Goal: Task Accomplishment & Management: Manage account settings

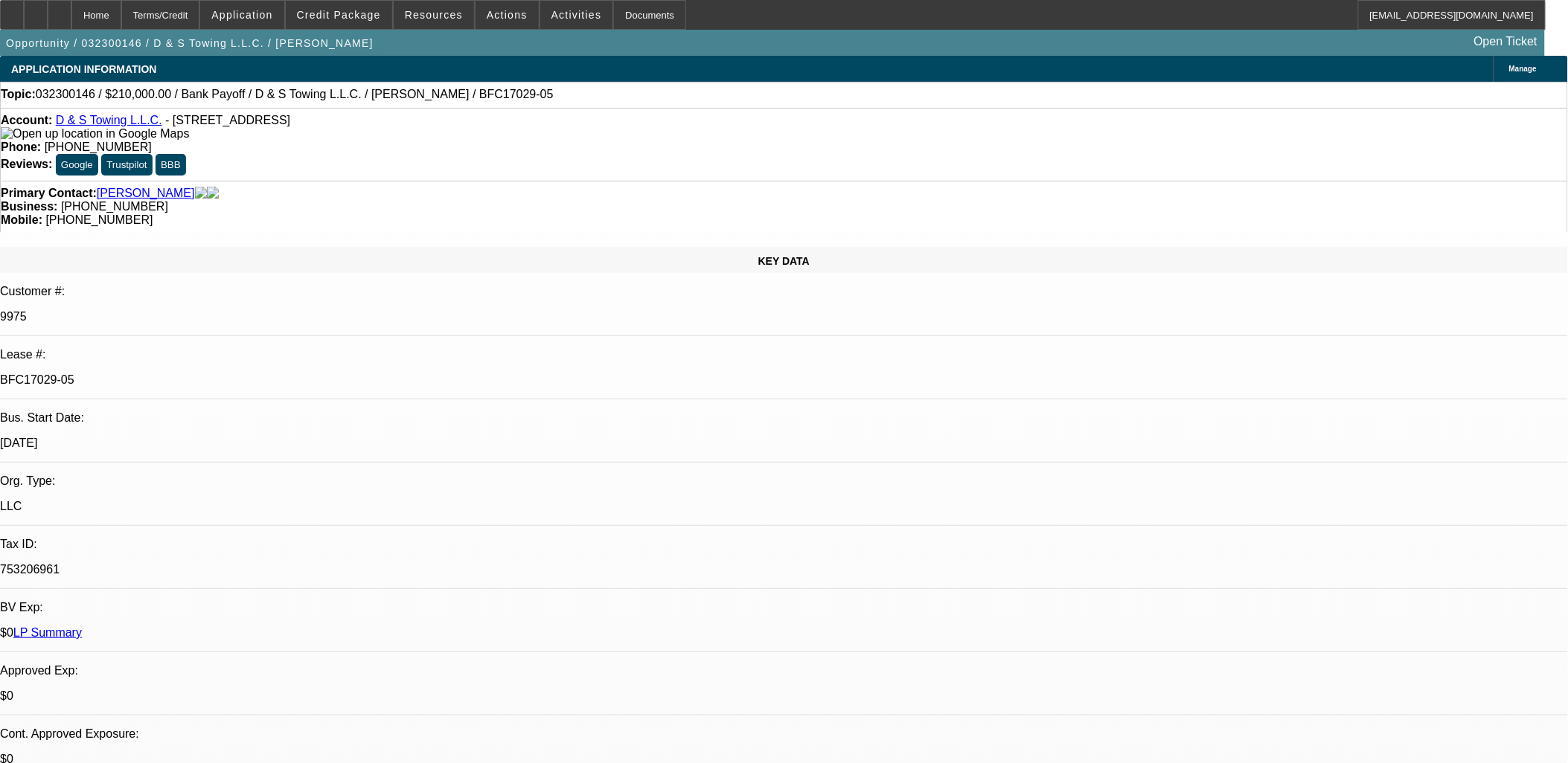
select select "0"
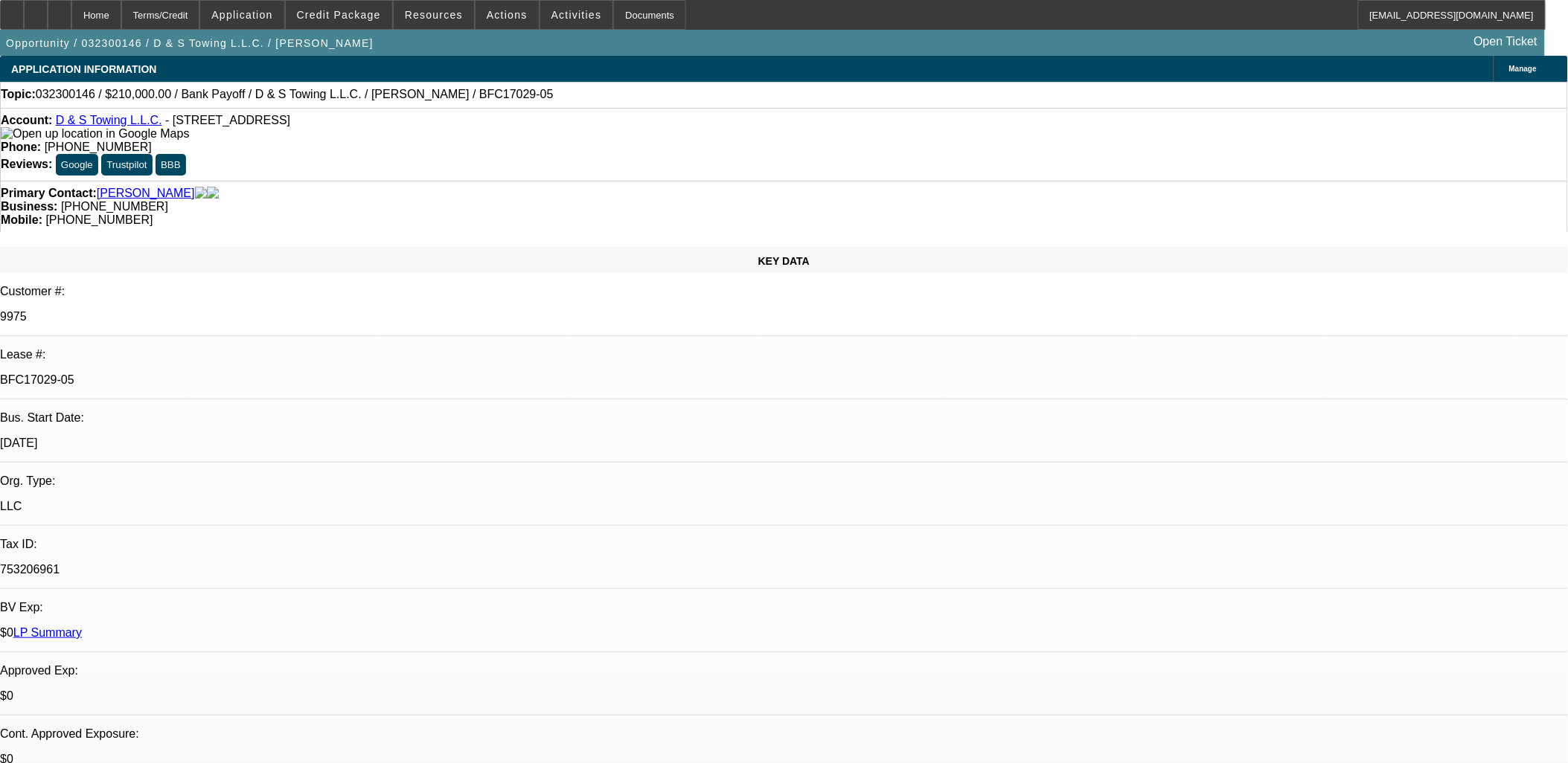
select select "0"
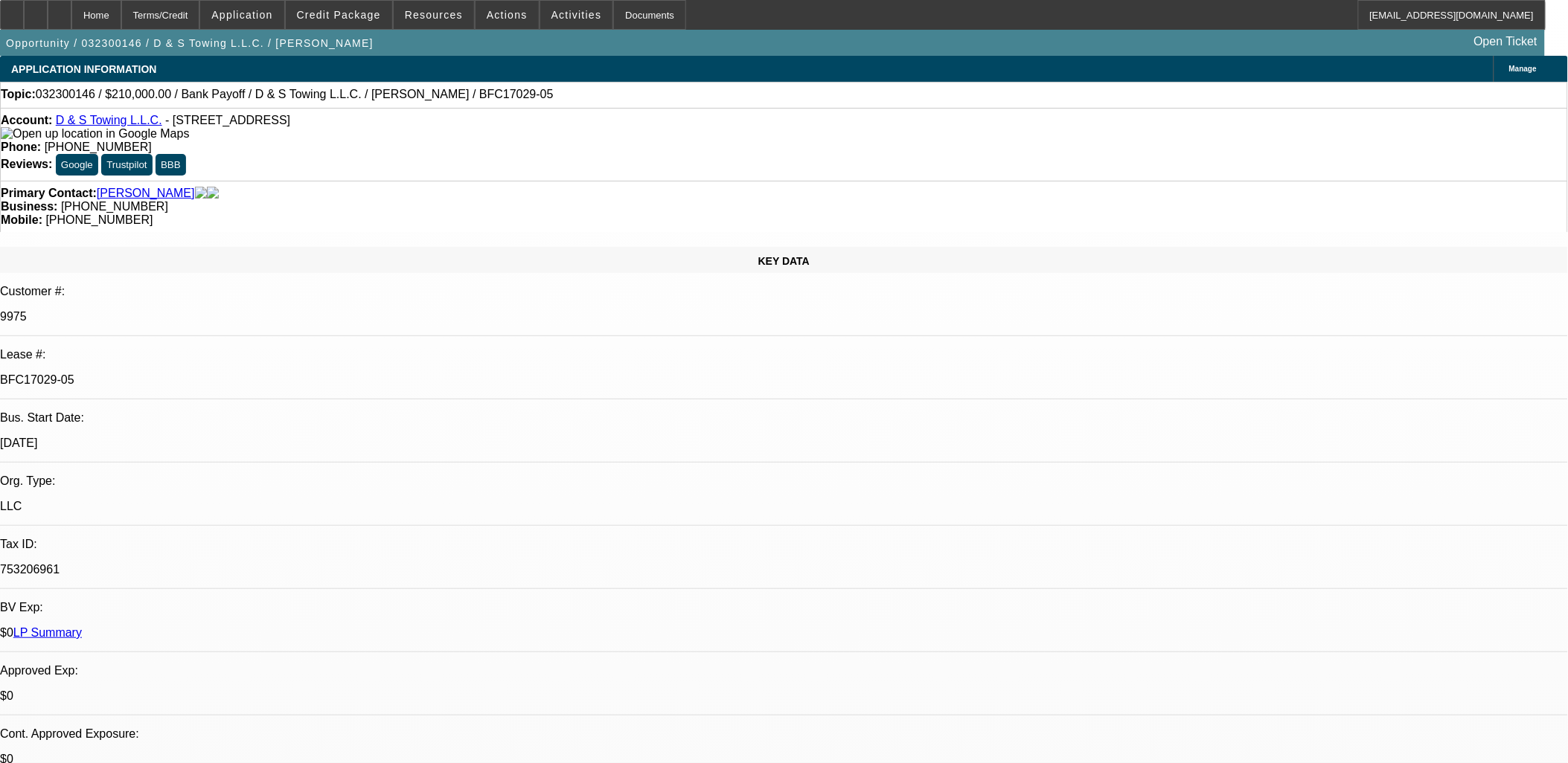
select select "0"
select select "1"
select select "2"
select select "6"
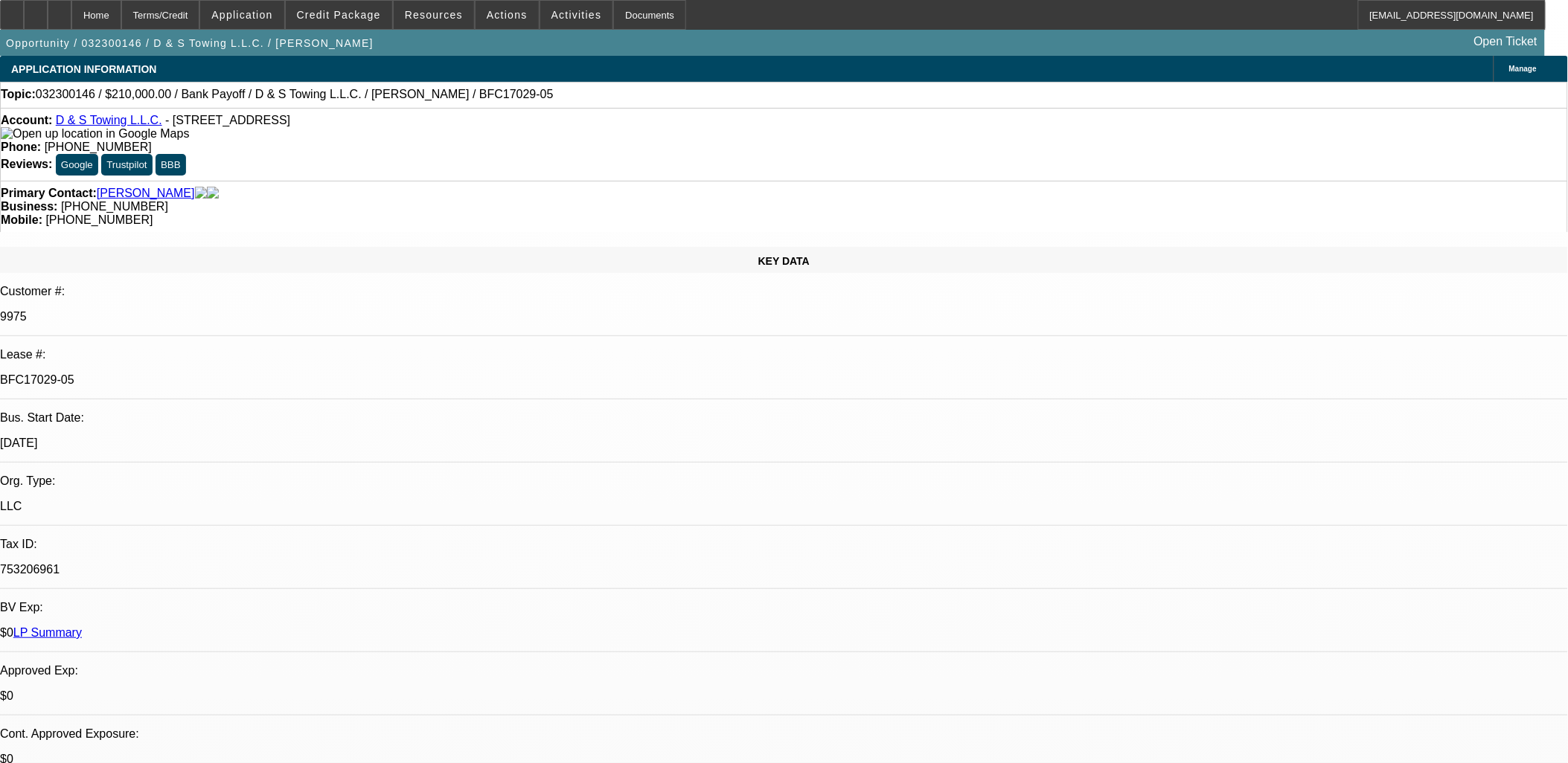
select select "1"
select select "2"
select select "6"
select select "1"
select select "2"
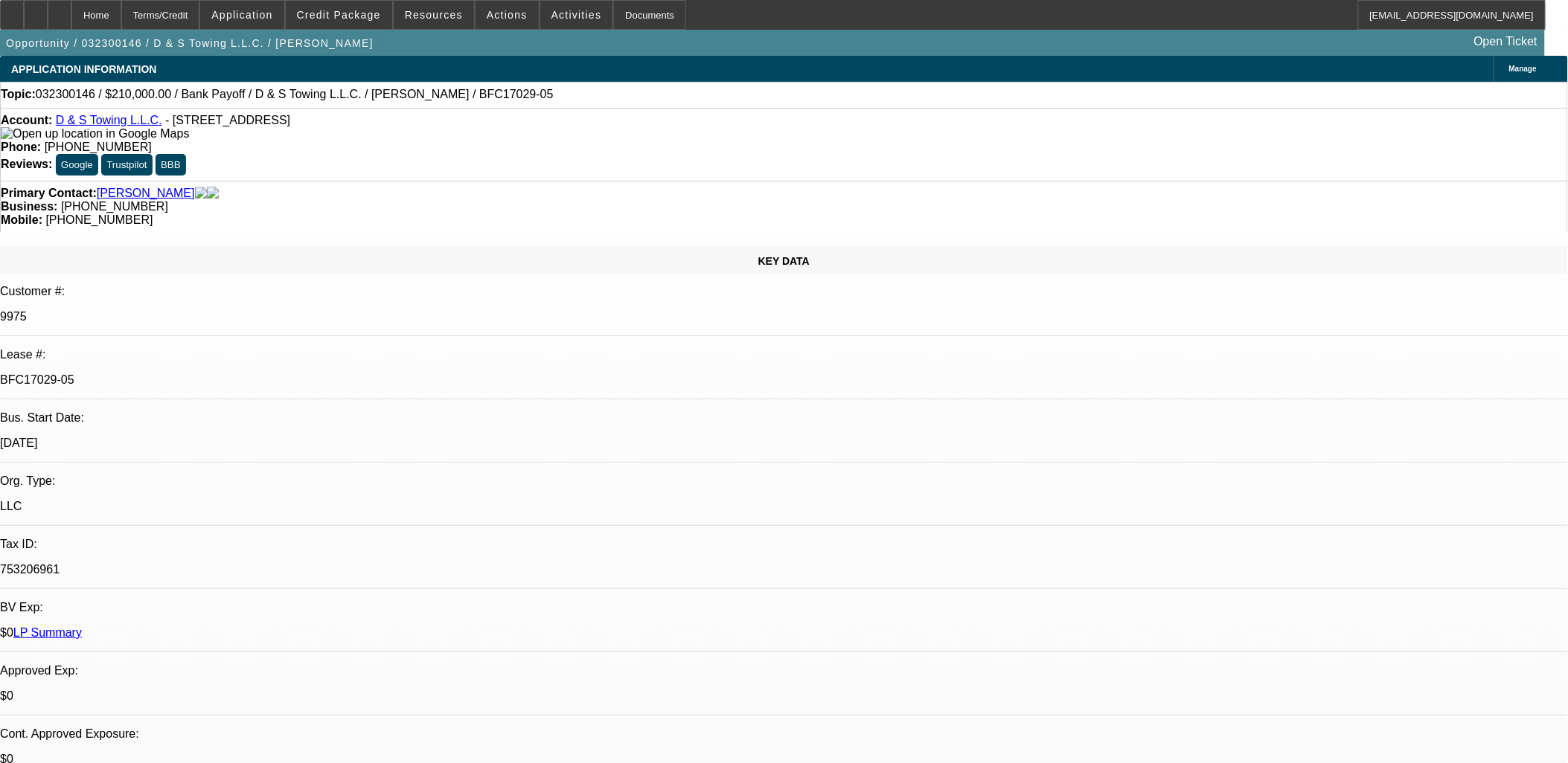
select select "6"
select select "1"
select select "2"
select select "6"
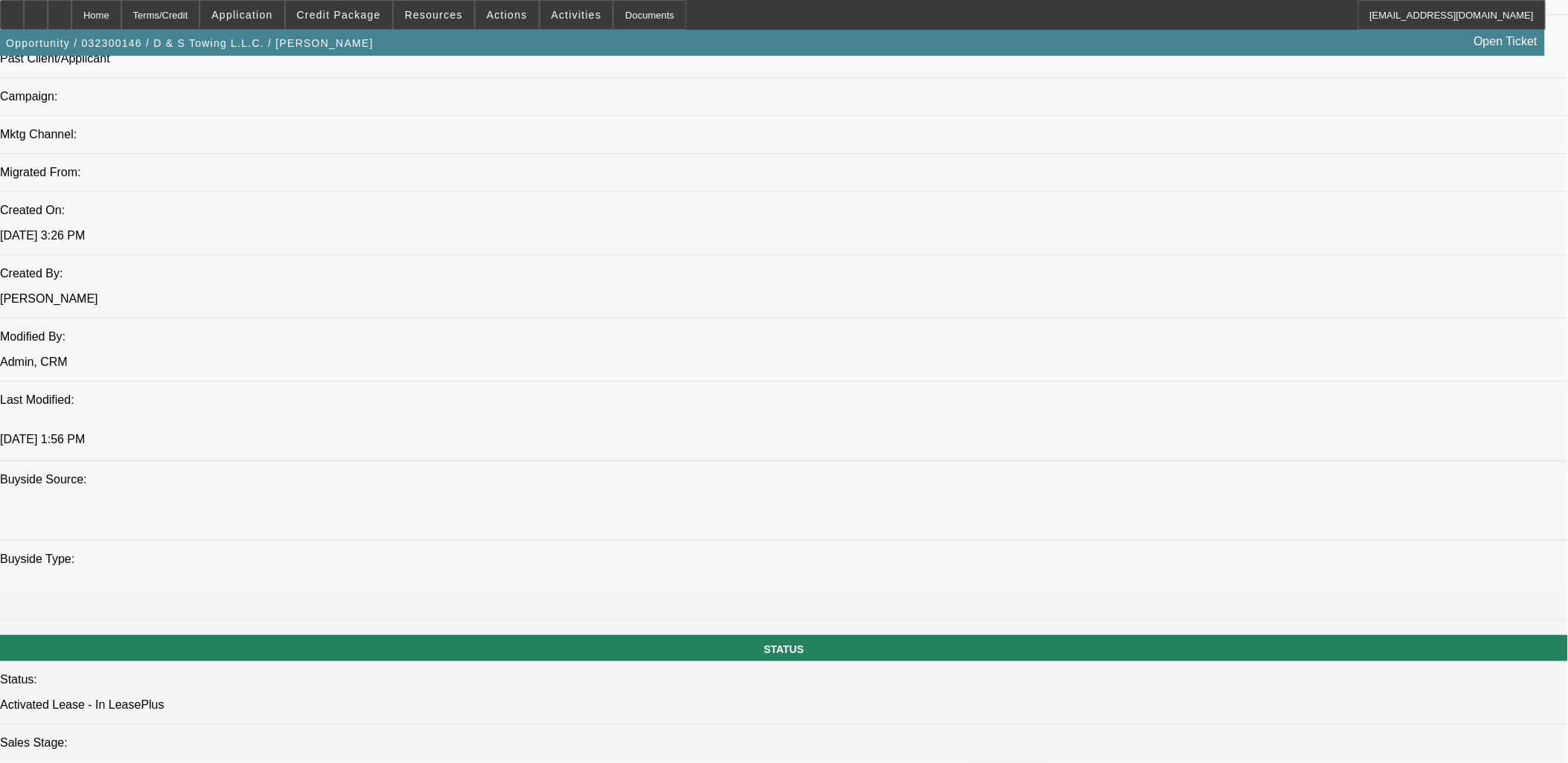
scroll to position [875, 0]
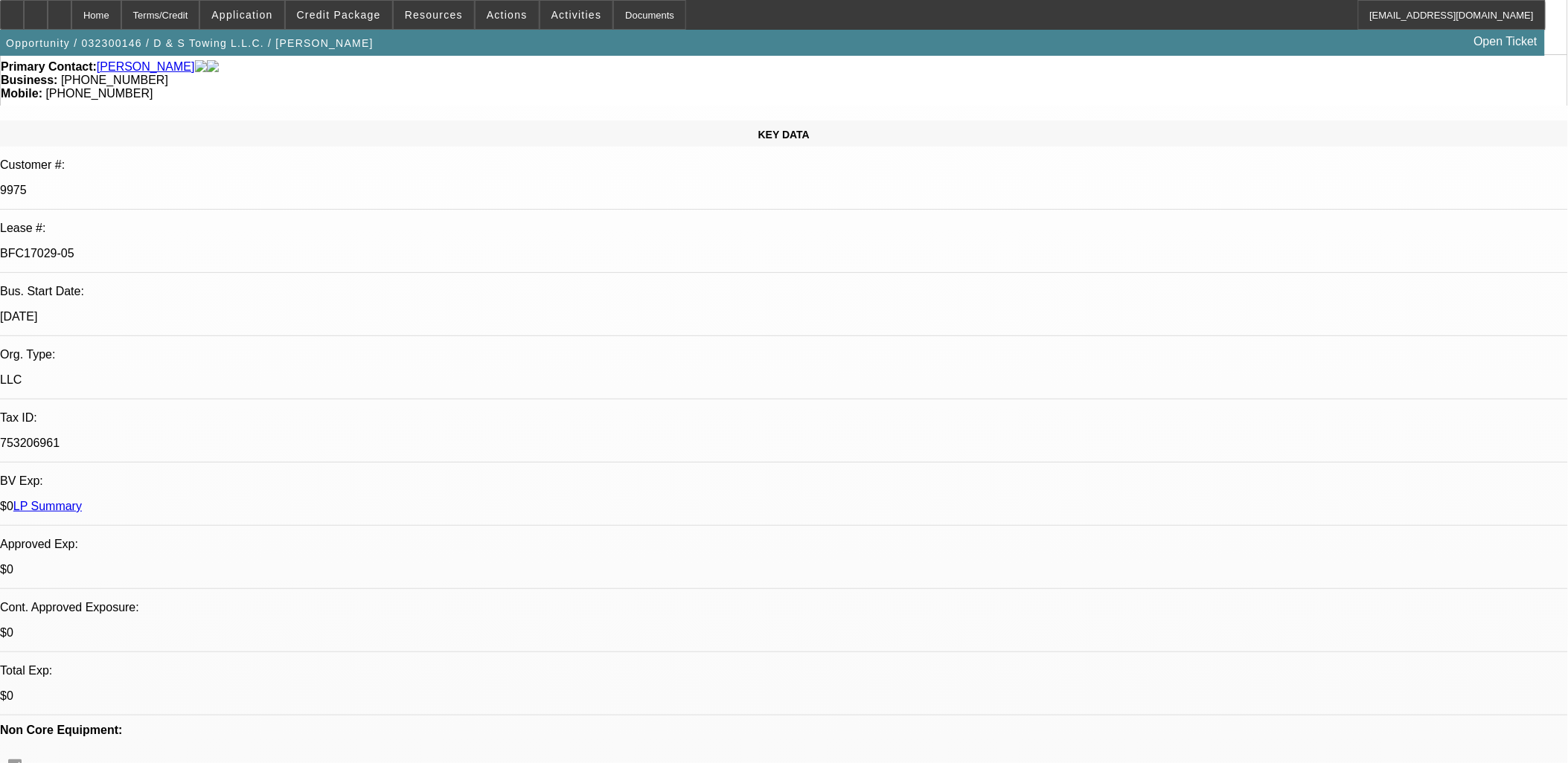
scroll to position [0, 0]
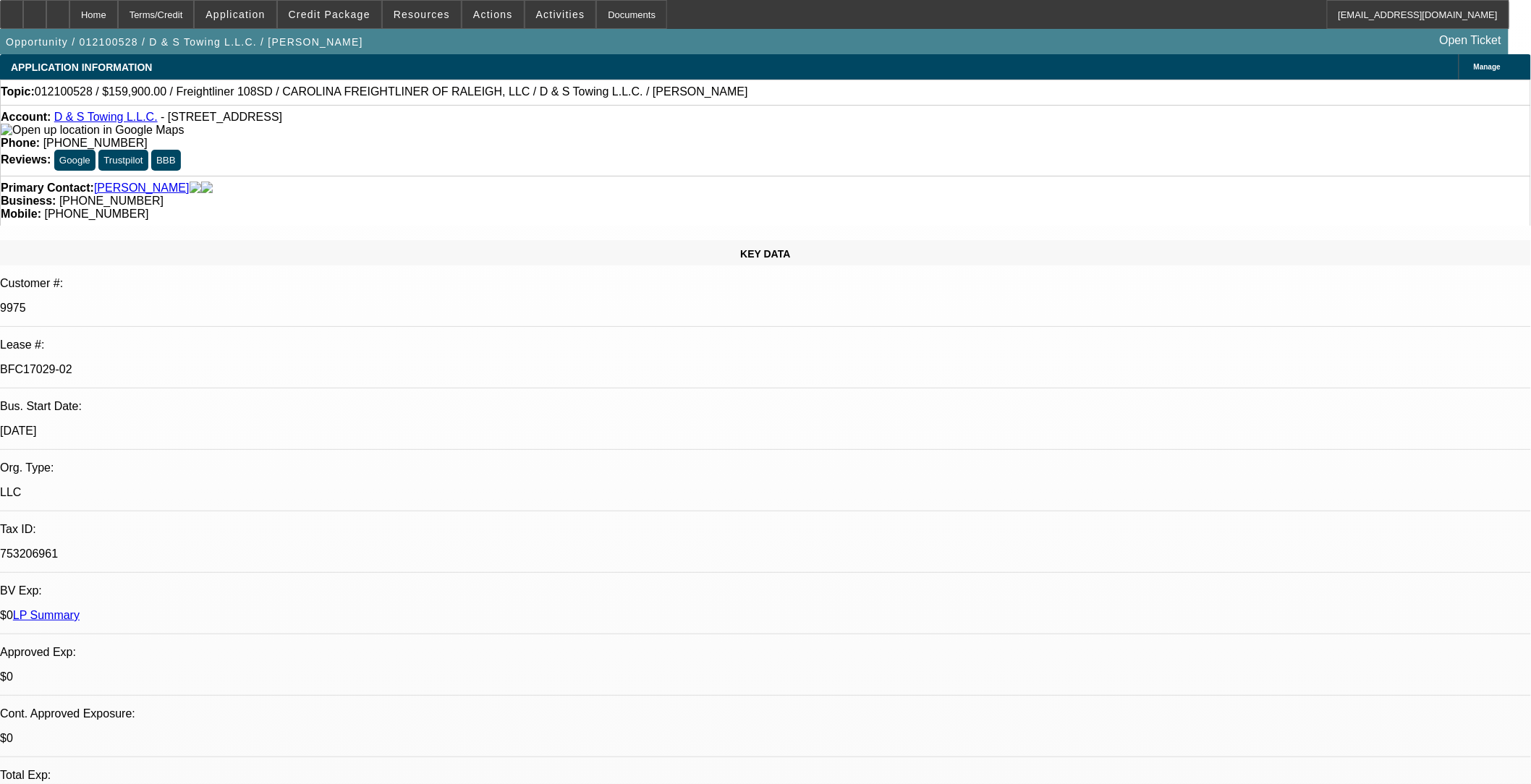
select select "0"
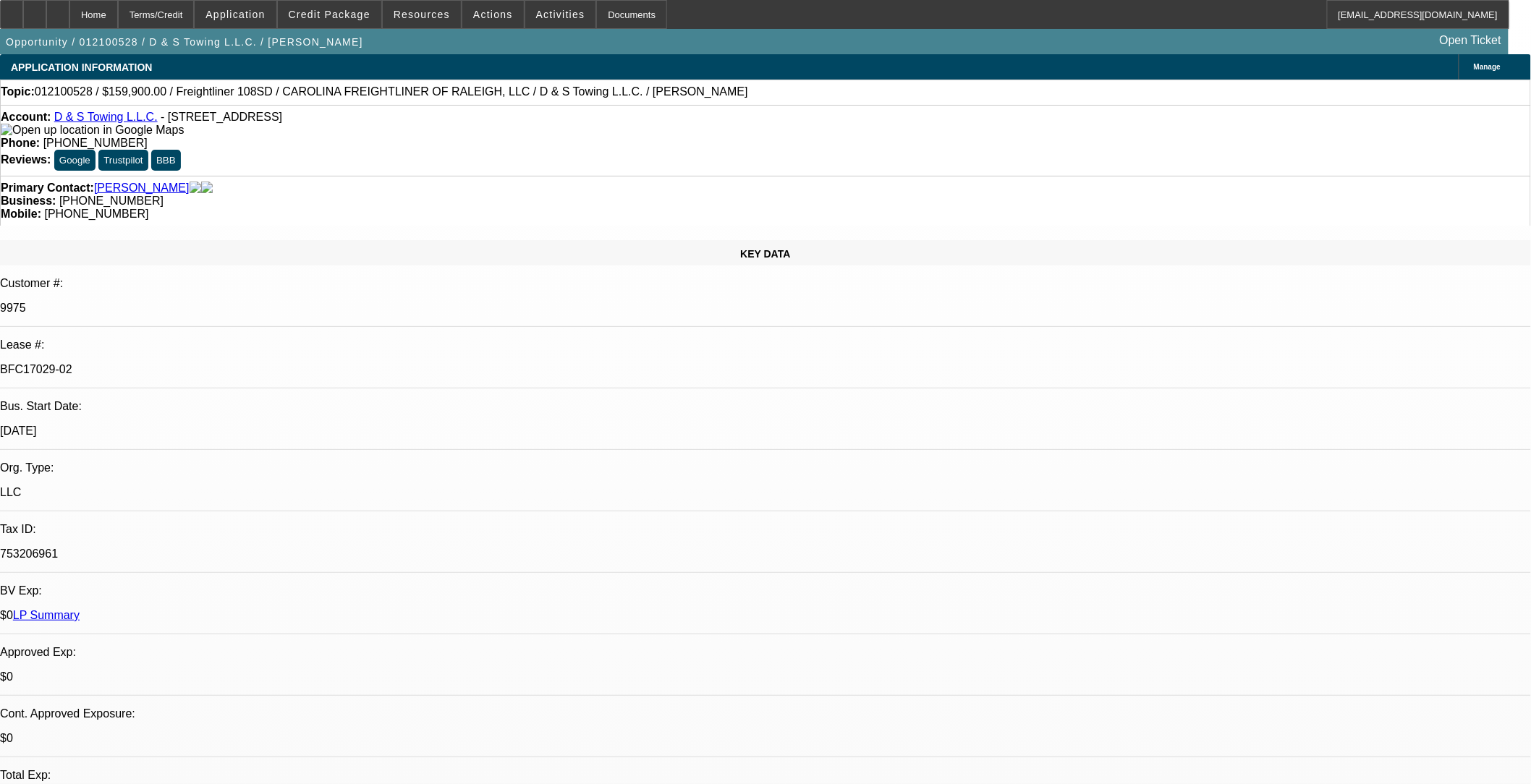
select select "0"
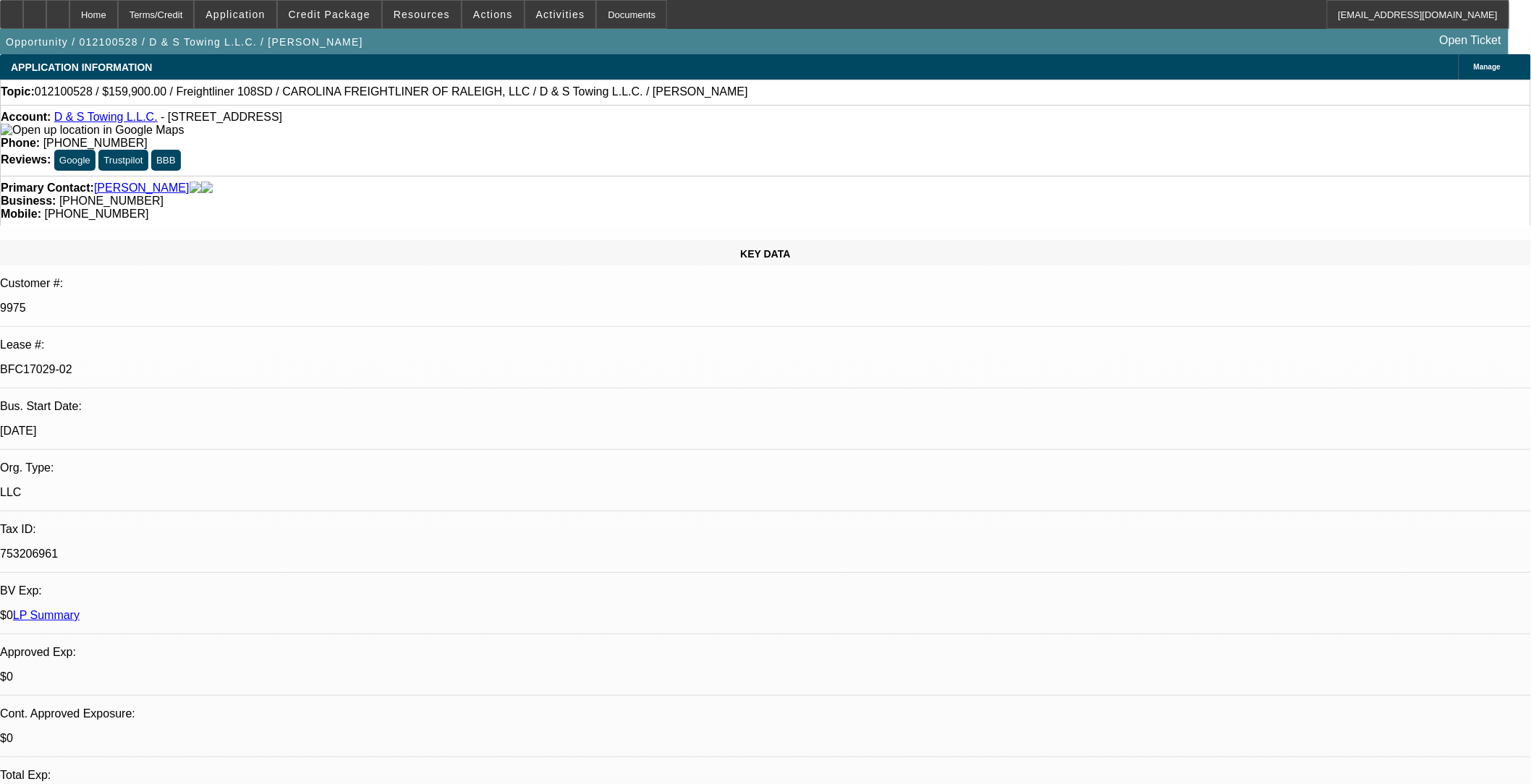
select select "0"
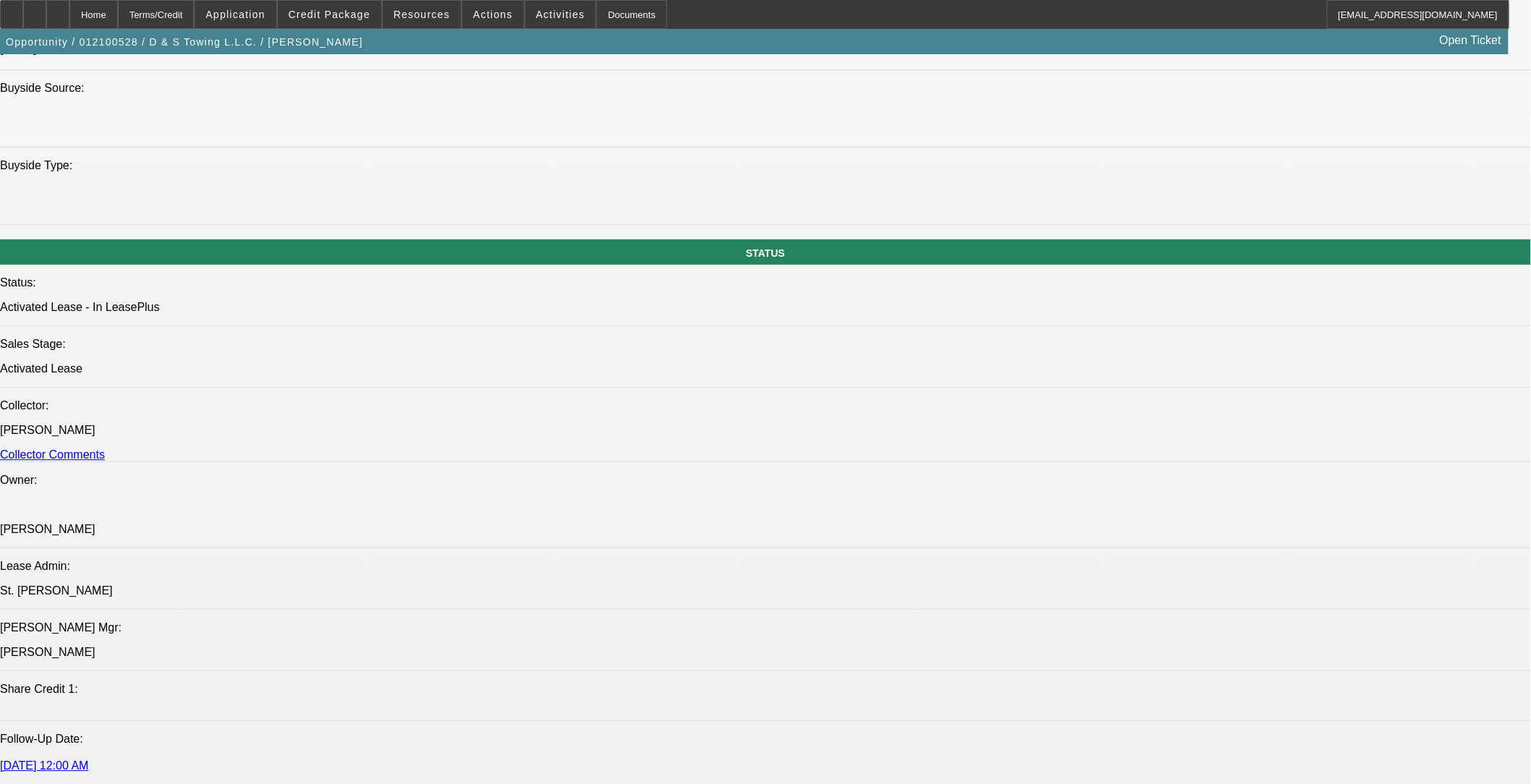
select select "1"
select select "2"
select select "6"
select select "1"
select select "2"
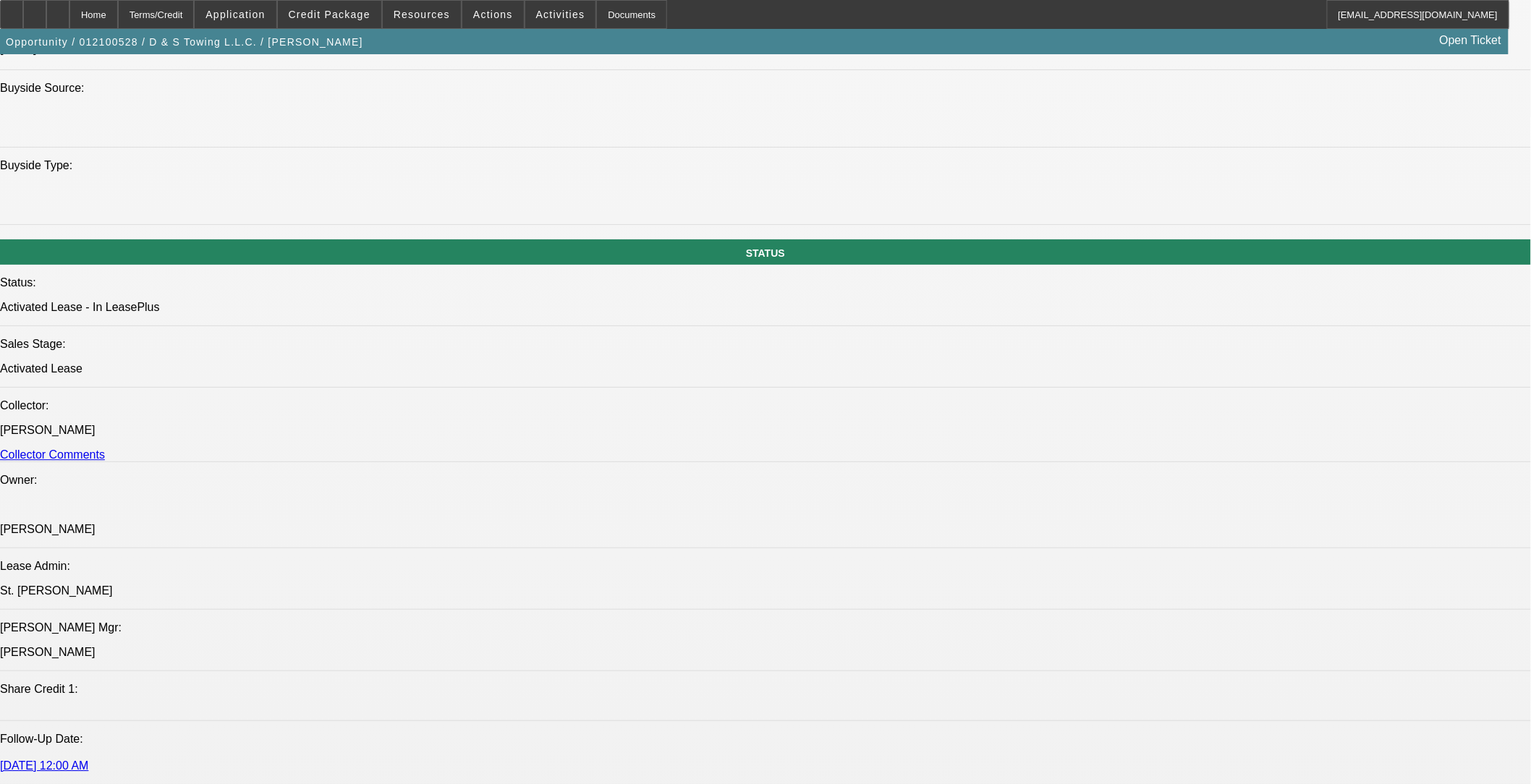
select select "6"
select select "1"
select select "2"
select select "6"
select select "1"
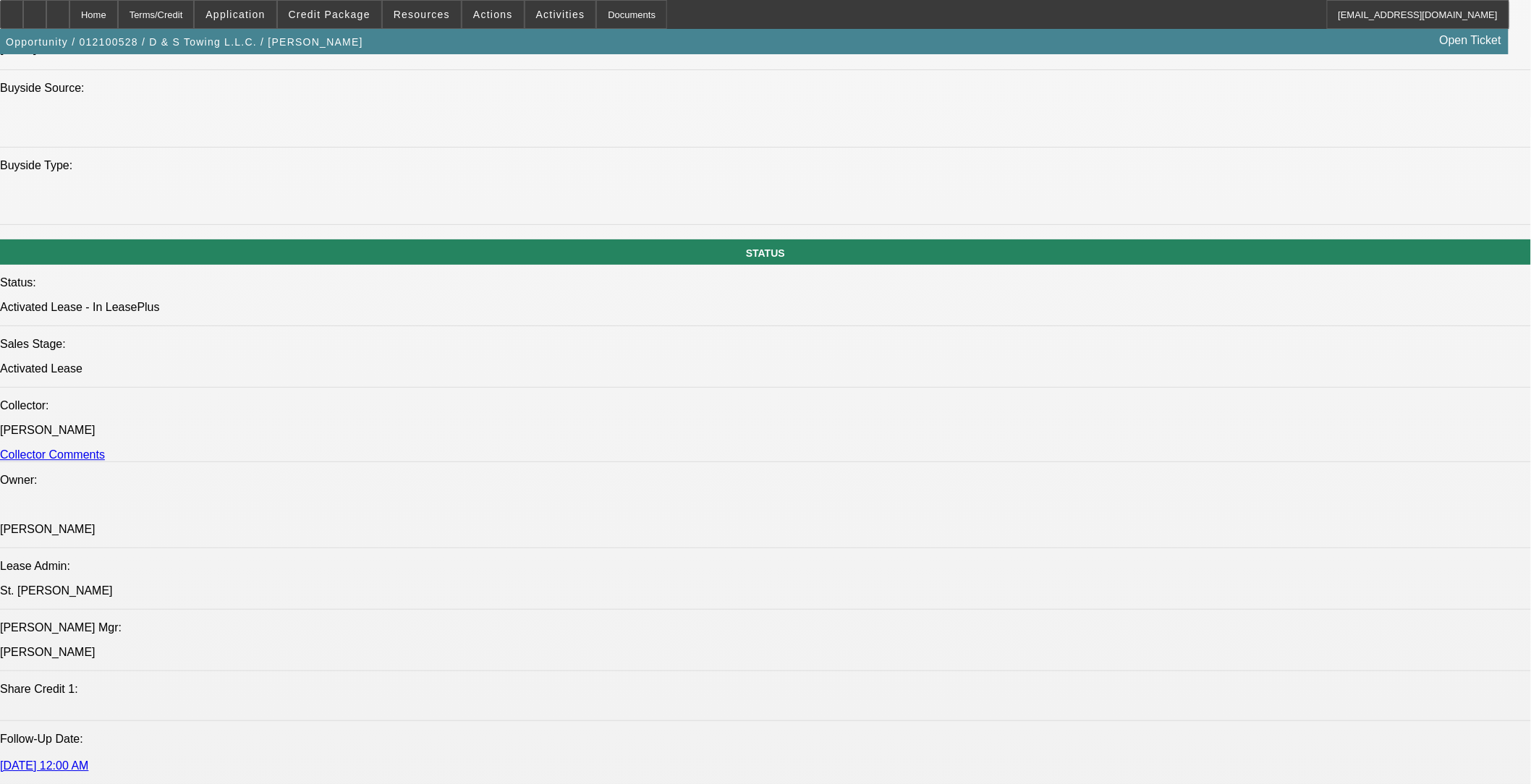
select select "2"
select select "6"
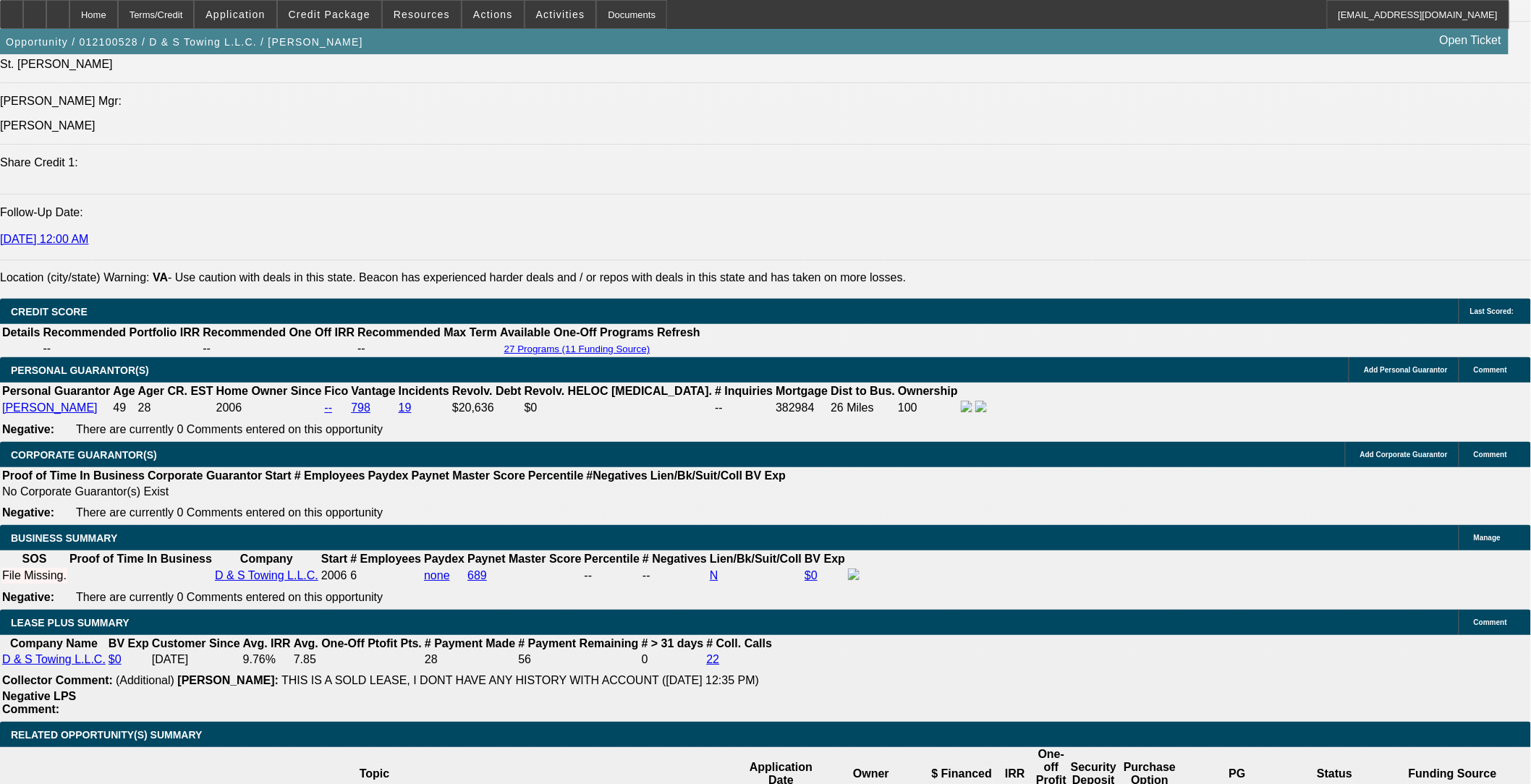
scroll to position [2089, 0]
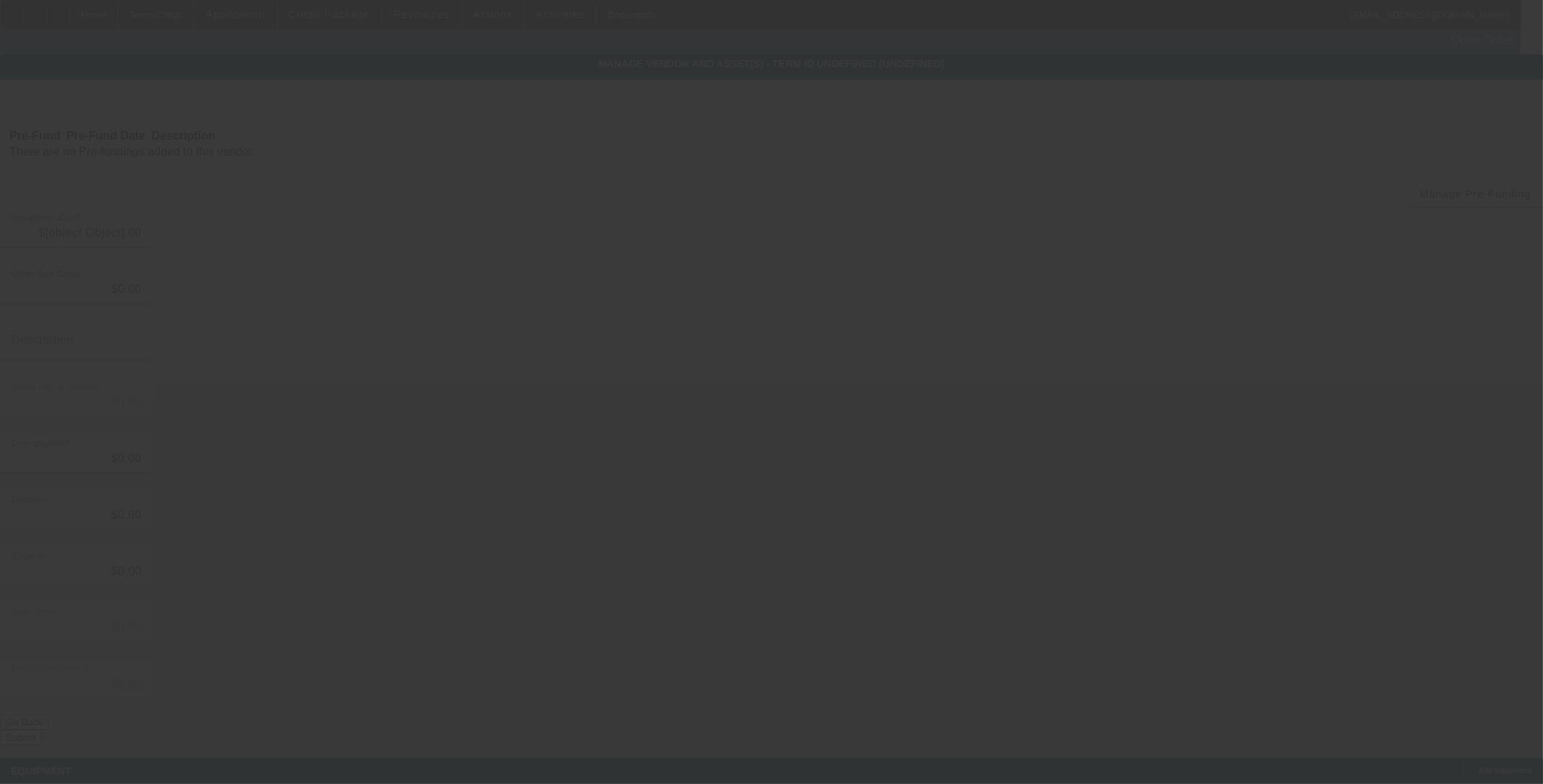
type input "$142,759.00"
type input "$17,141.00"
type input "$159,900.00"
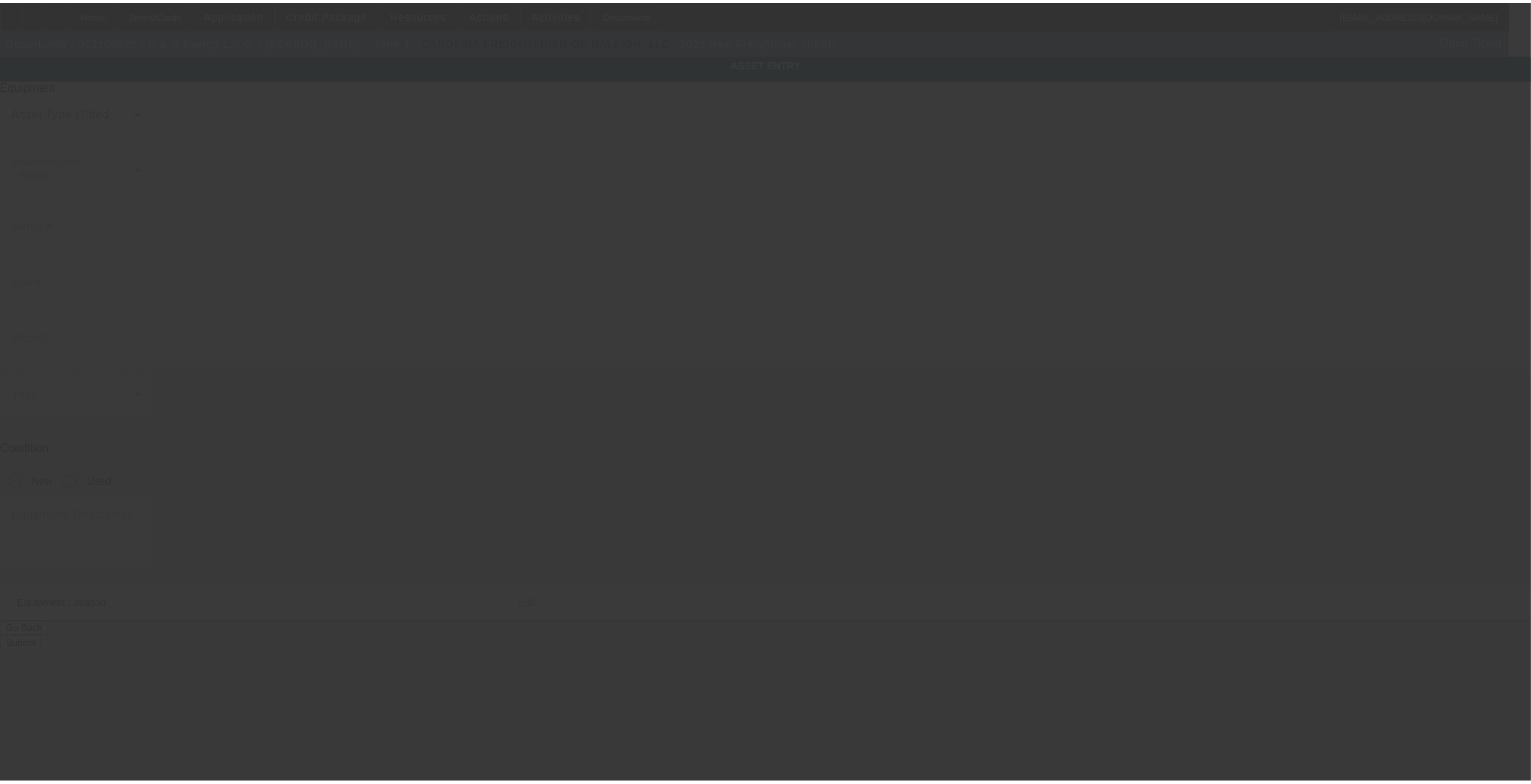
type input "1FVSG5FE8MHMA3140"
type input "Freightliner"
type input "108SD"
radio input "true"
type textarea "with:"
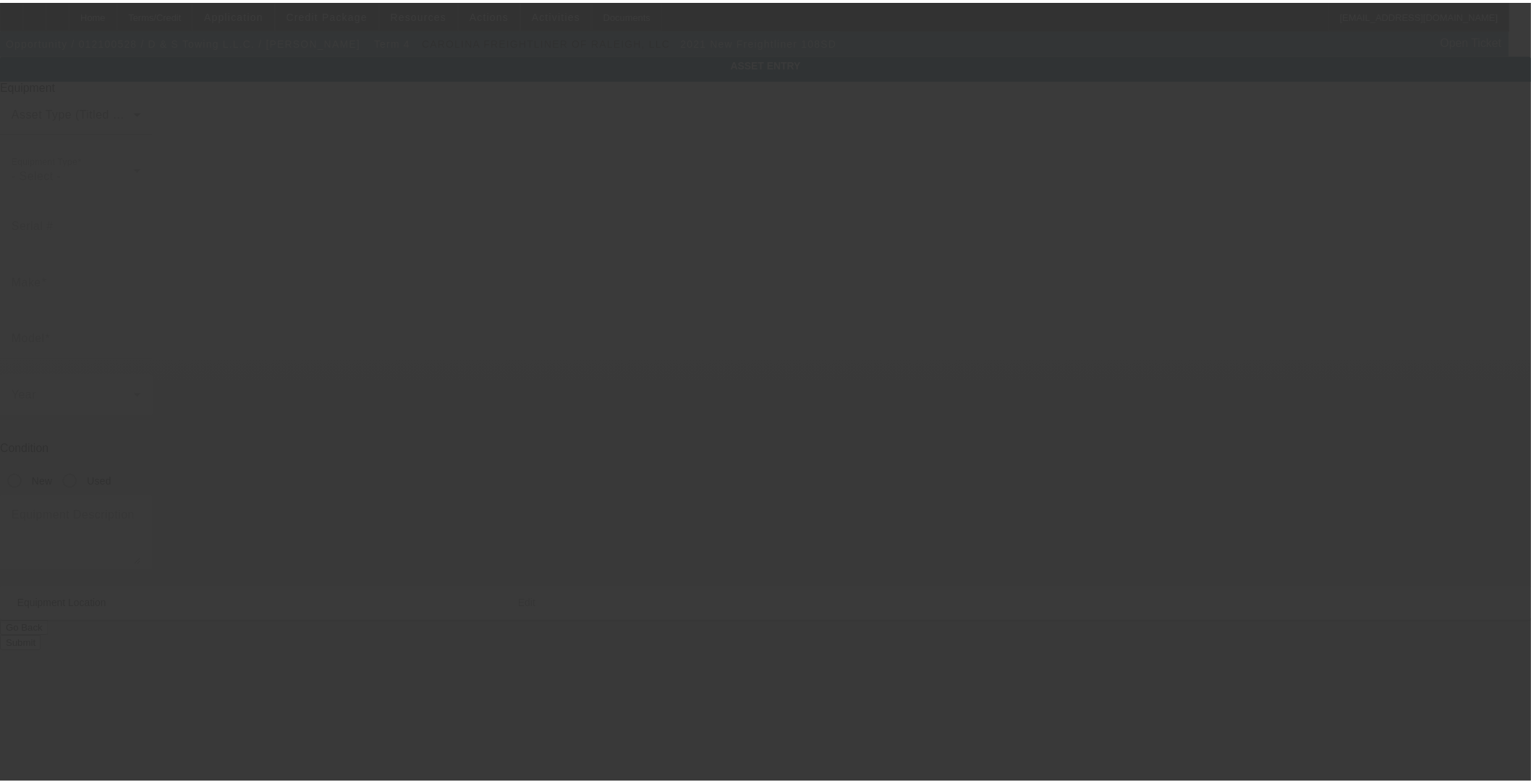
type input "642 W Southside Plaza"
type input "Richmond"
type input "23224"
type input "Richmond City"
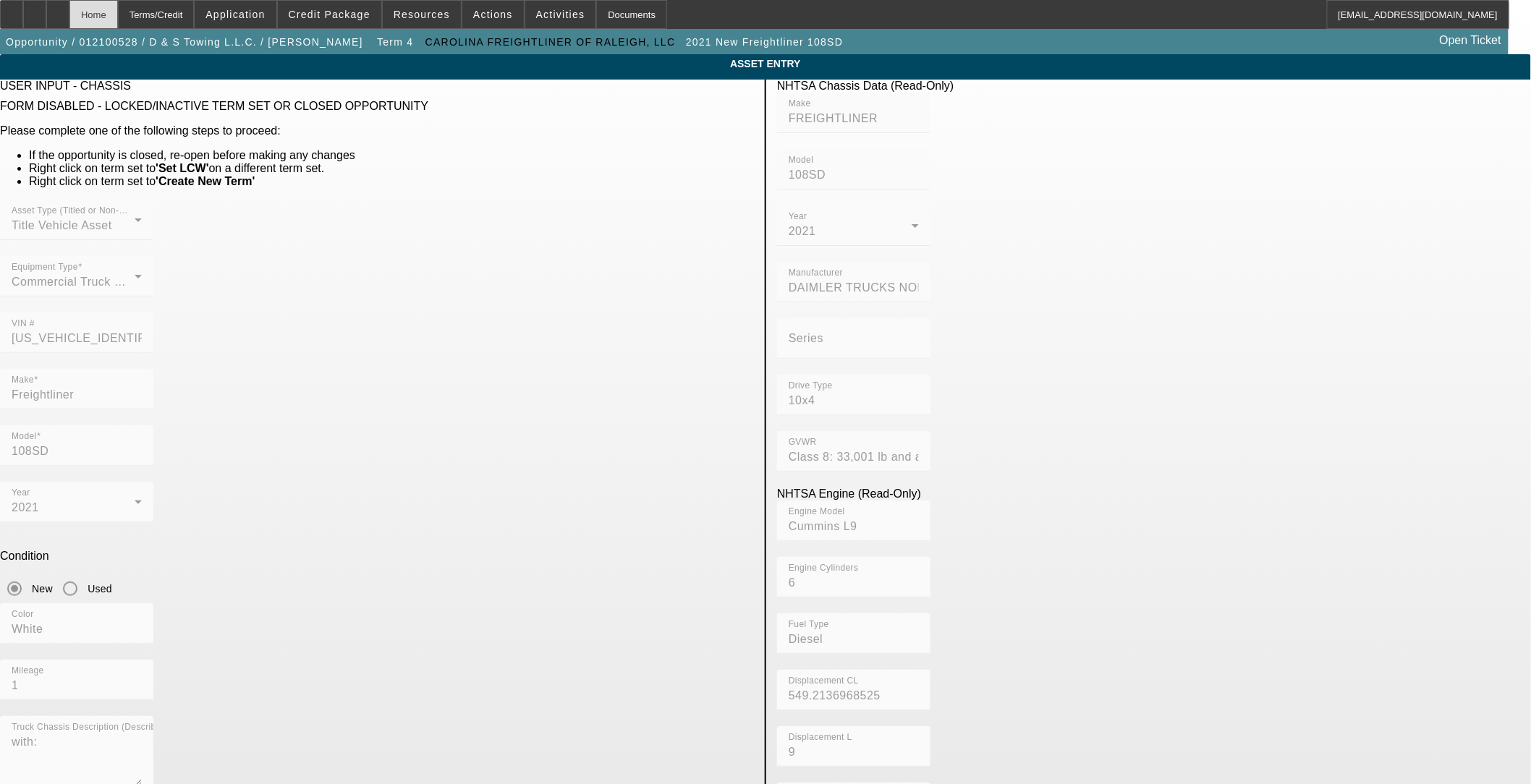
click at [118, 14] on div "Home" at bounding box center [94, 14] width 49 height 29
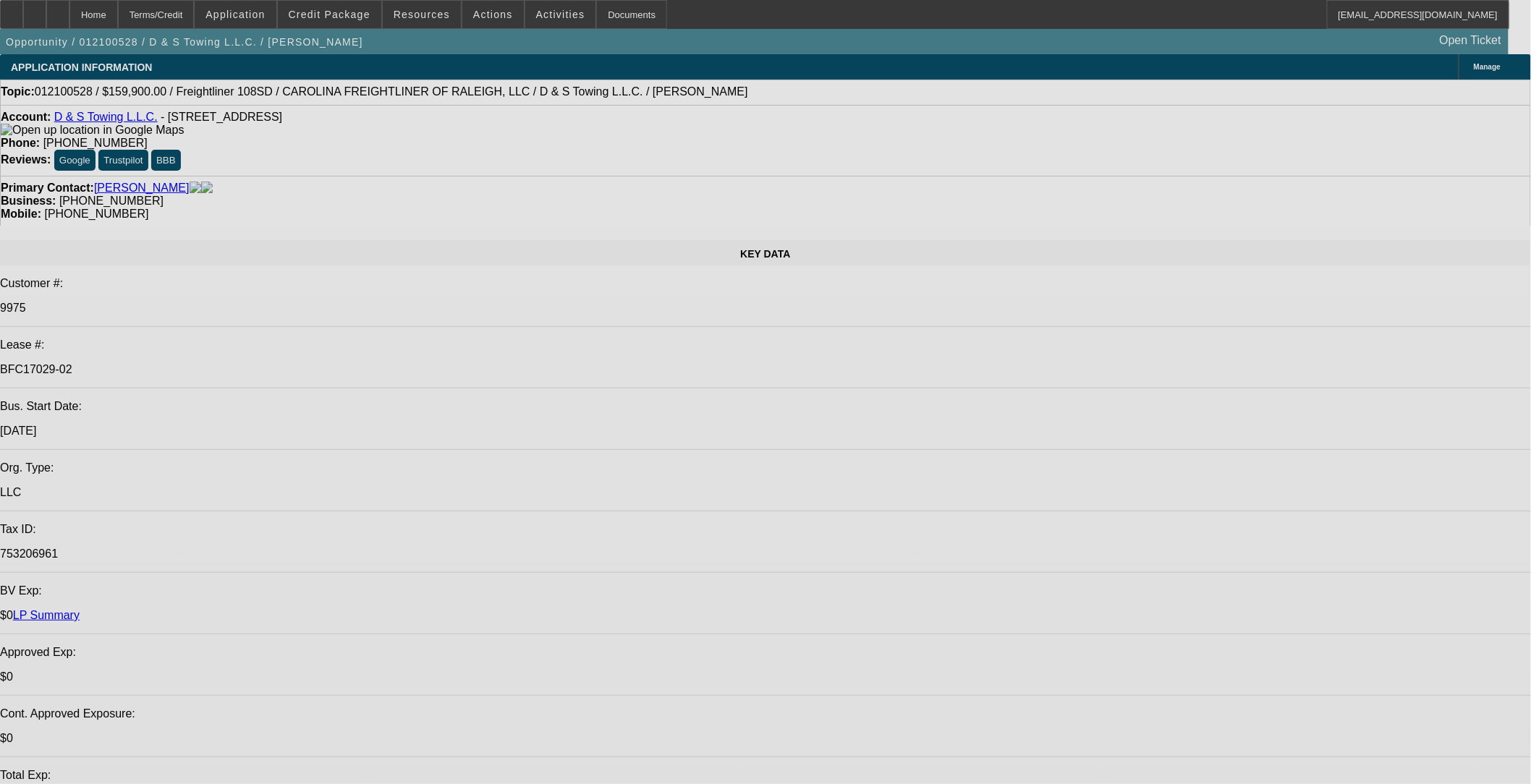
select select "0"
select select "2"
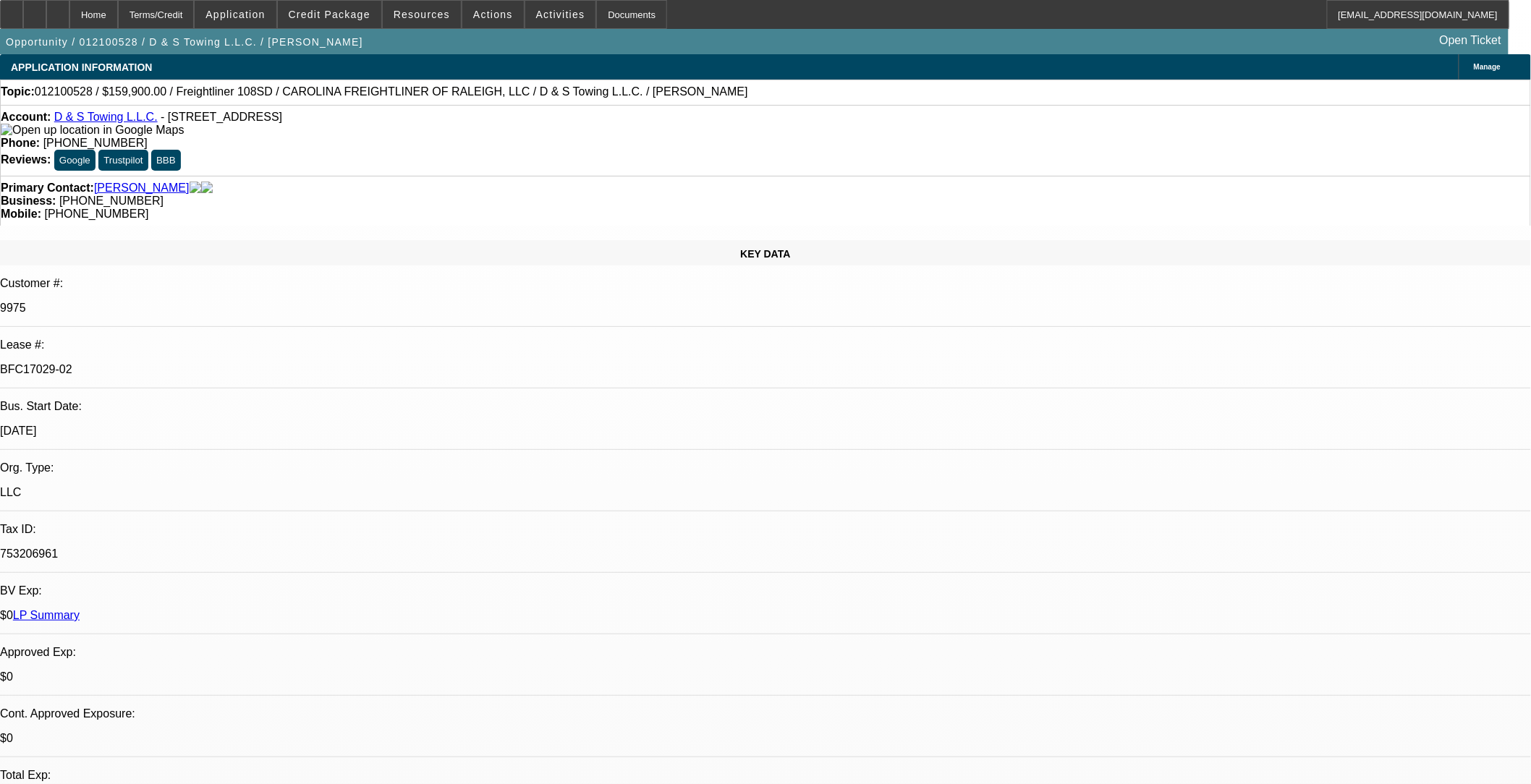
select select "0"
select select "6"
select select "0"
select select "2"
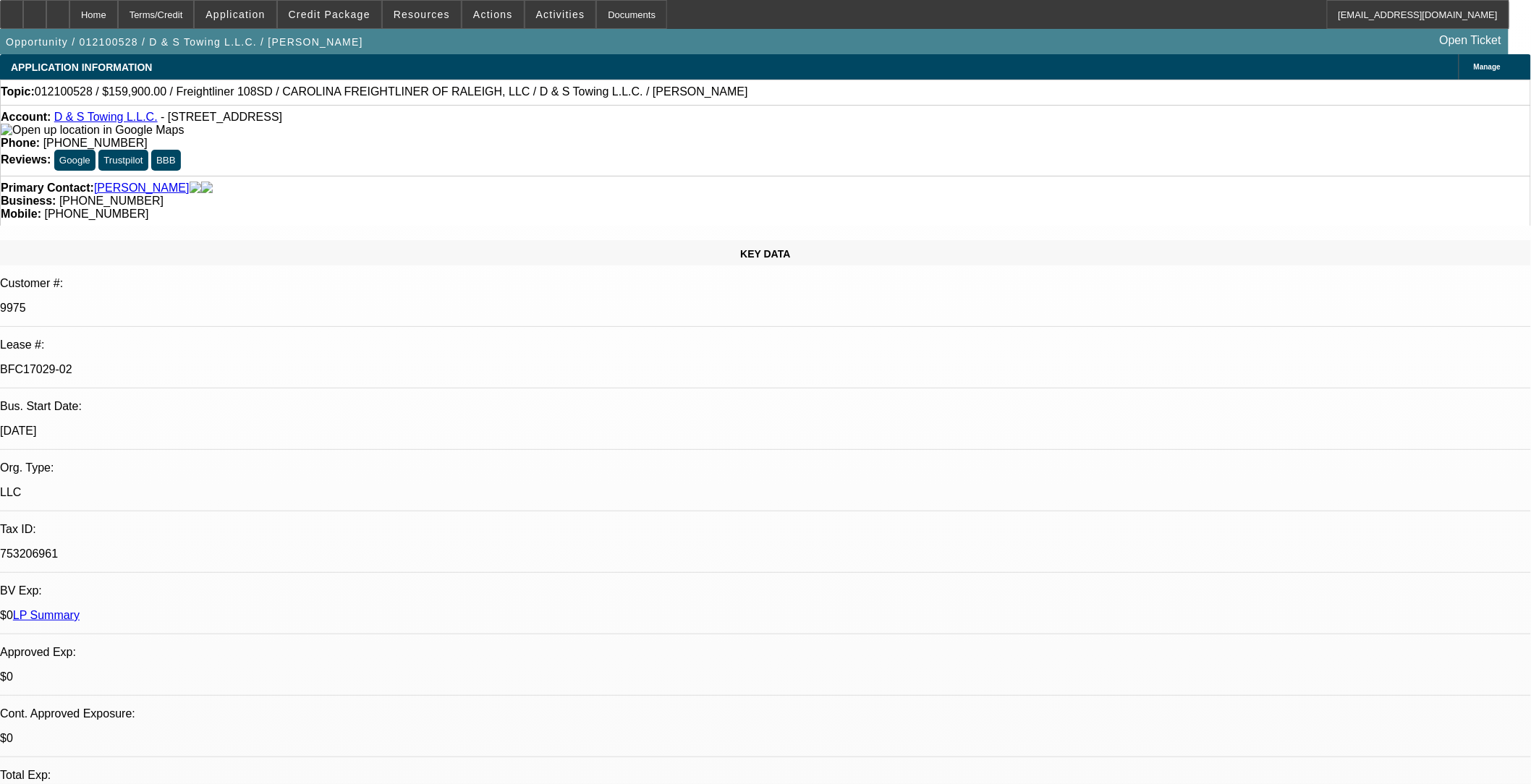
select select "0"
select select "6"
select select "0"
select select "2"
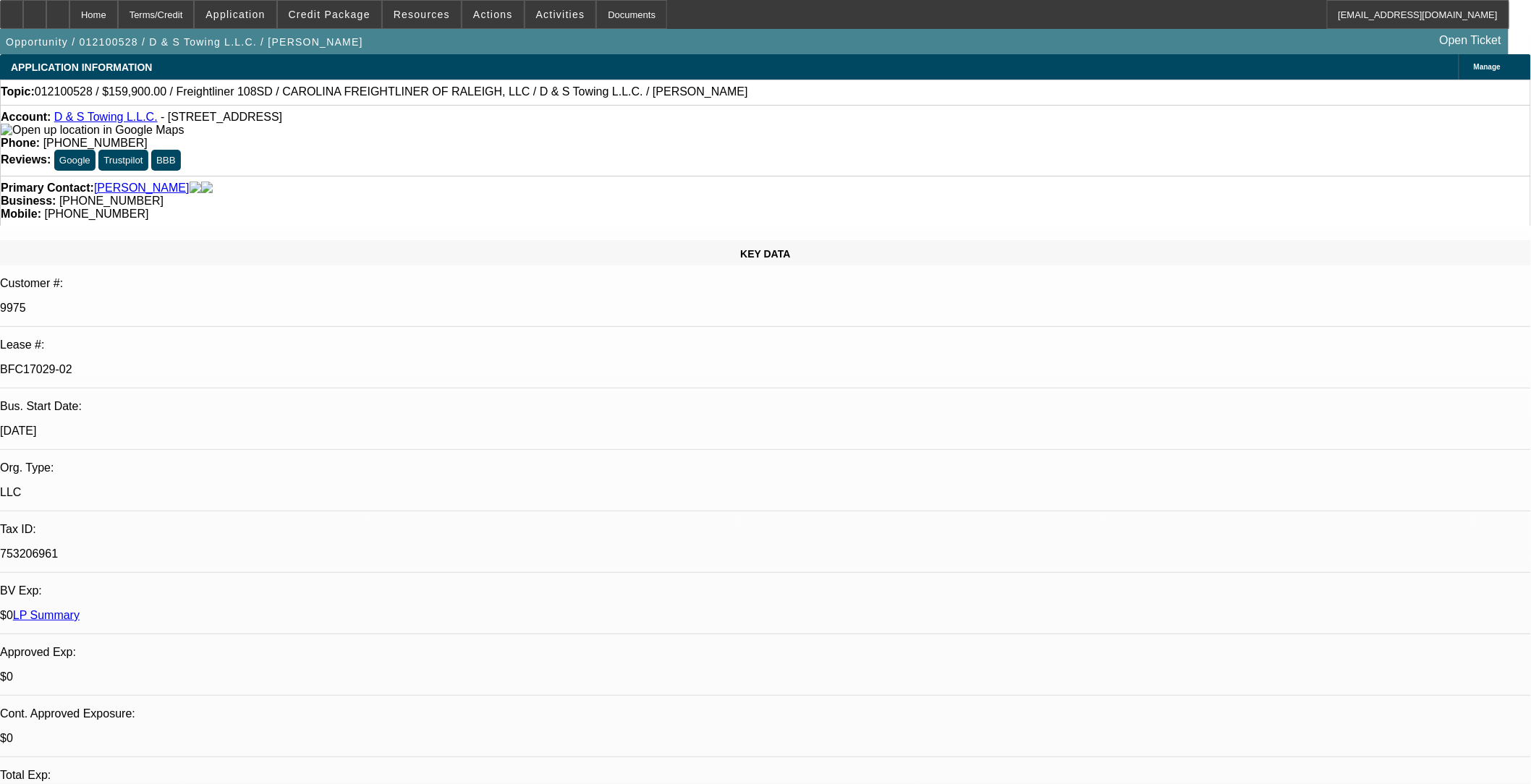
select select "0"
select select "6"
select select "0"
select select "2"
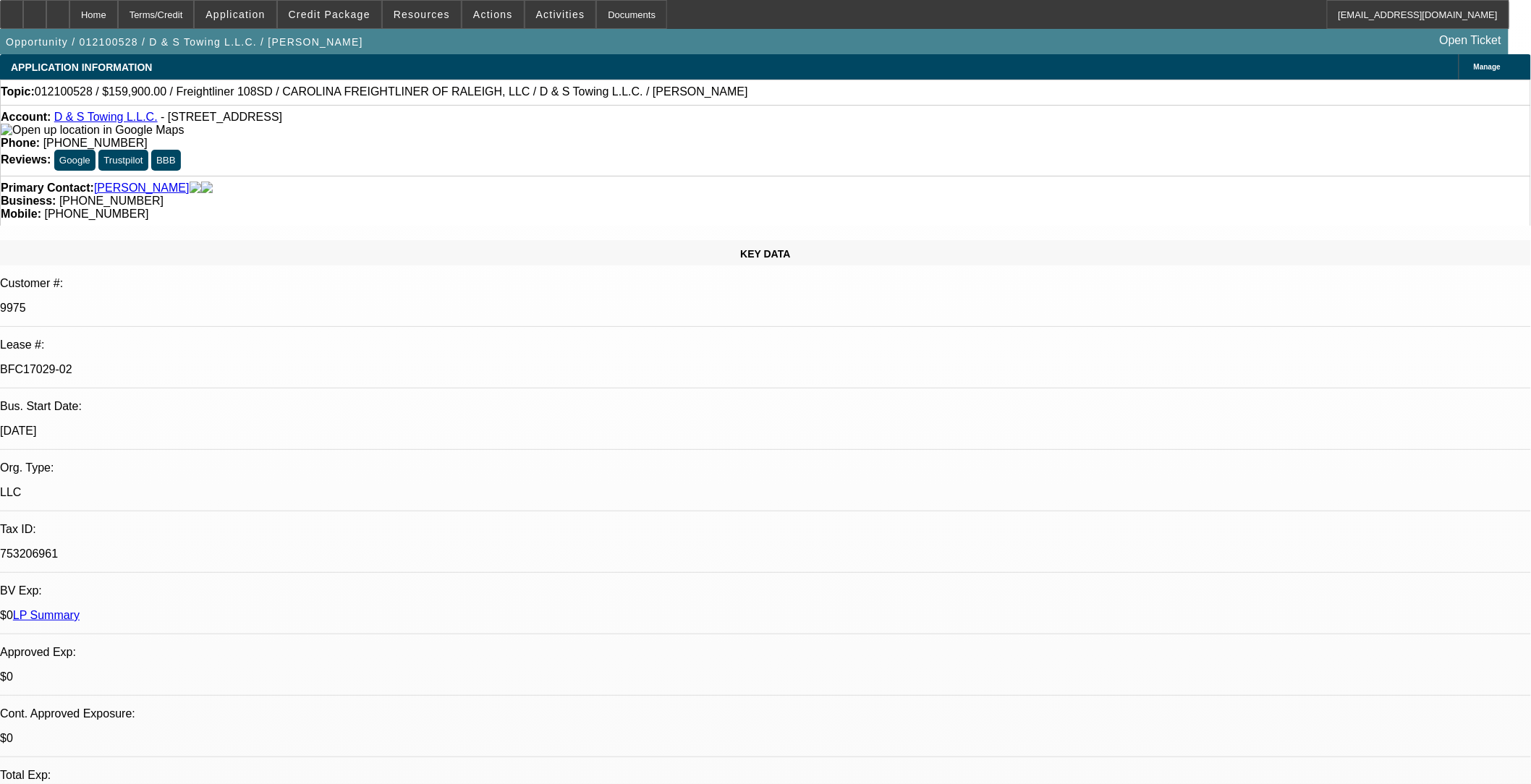
select select "0"
select select "6"
click at [80, 609] on link "LP Summary" at bounding box center [46, 616] width 67 height 12
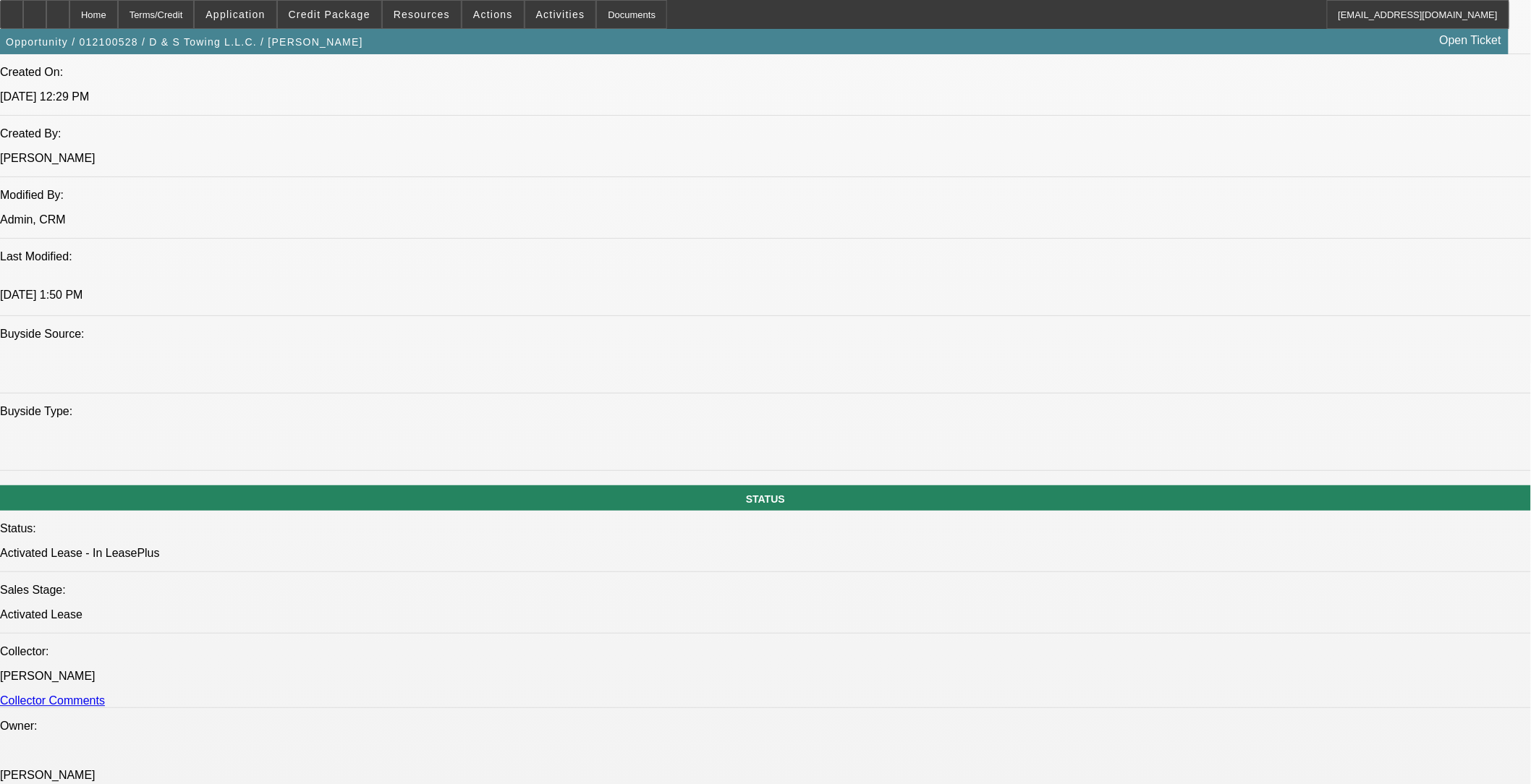
scroll to position [1849, 0]
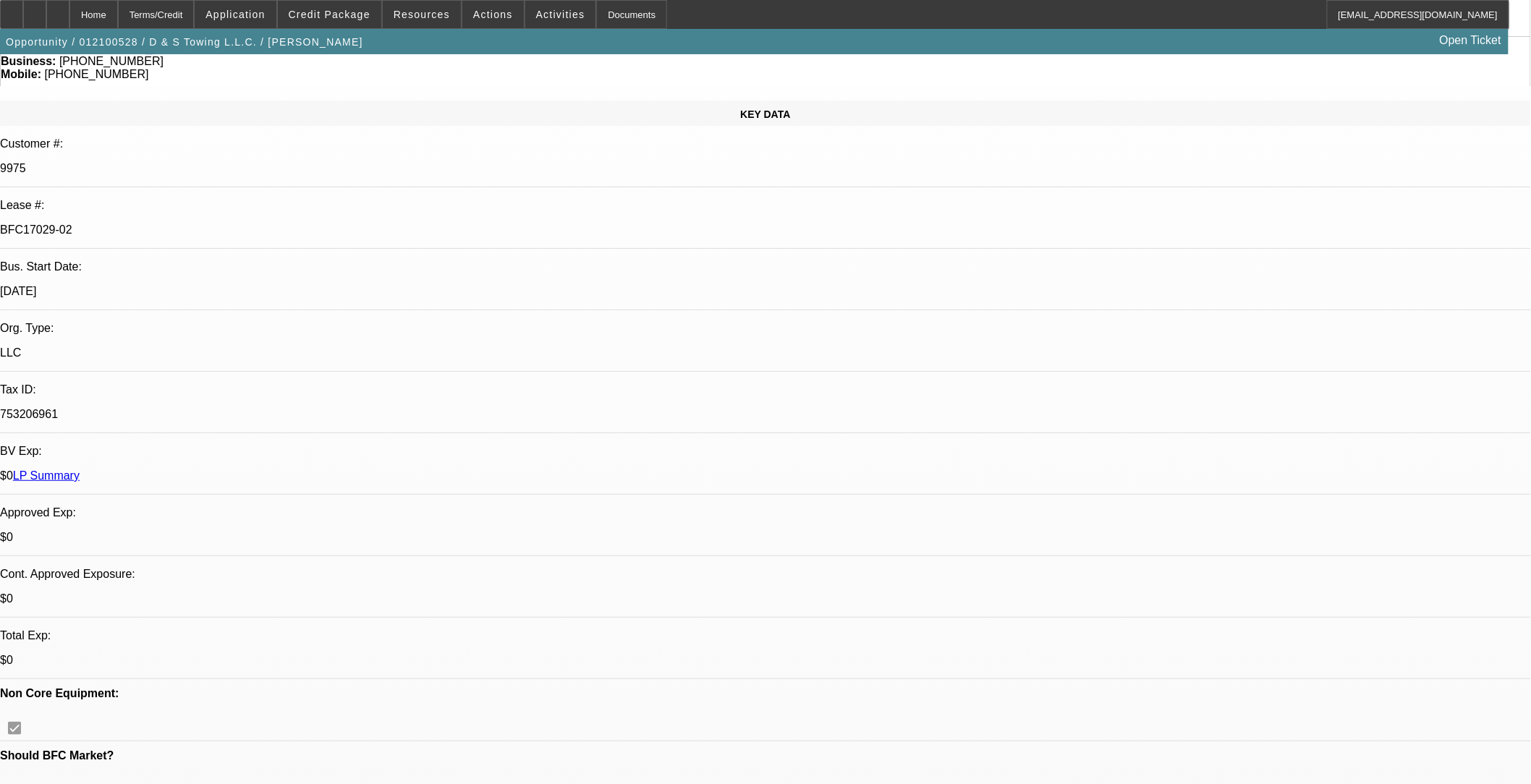
scroll to position [0, 0]
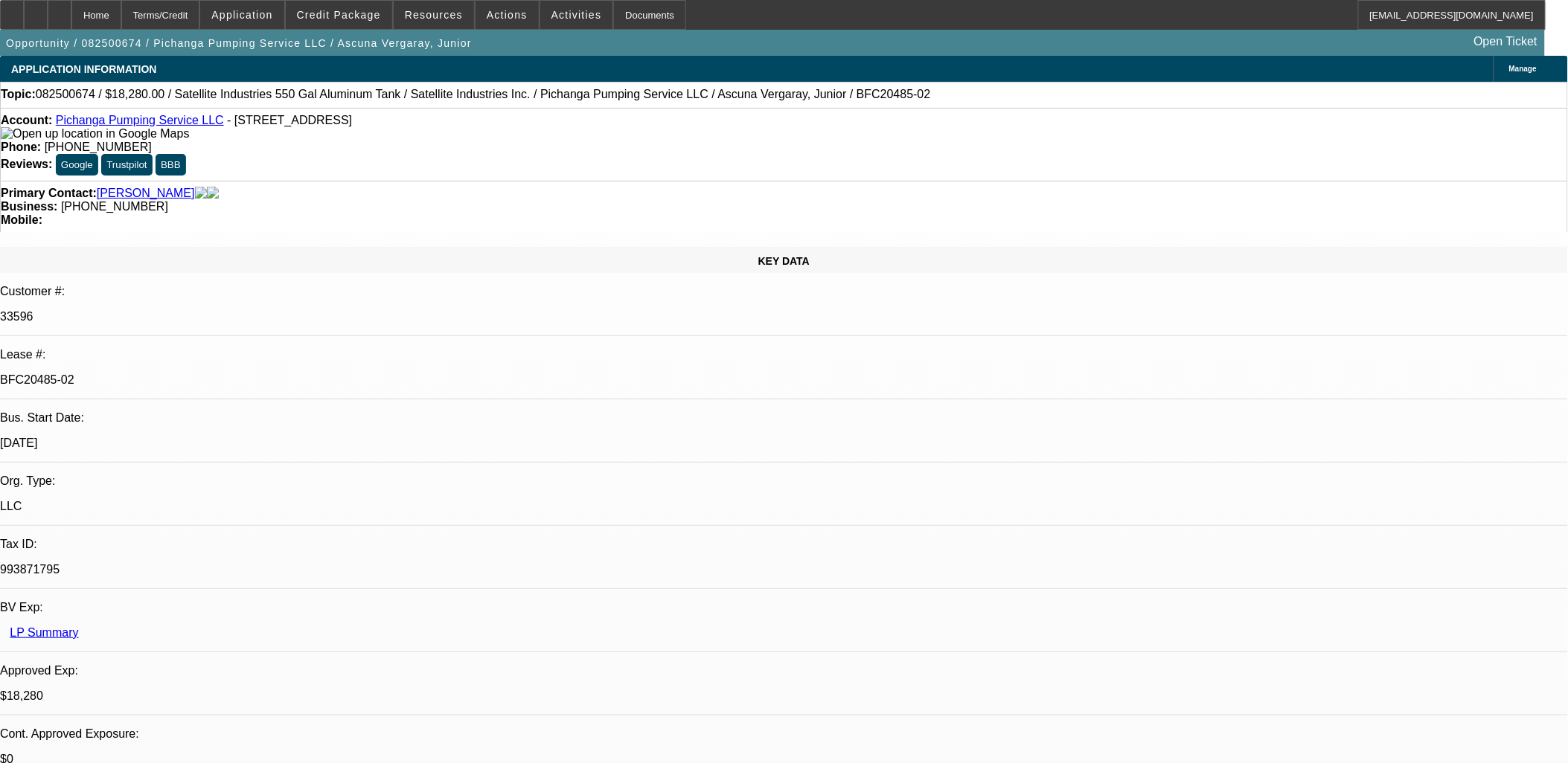
select select "0"
select select "2"
select select "0.1"
select select "0"
select select "2"
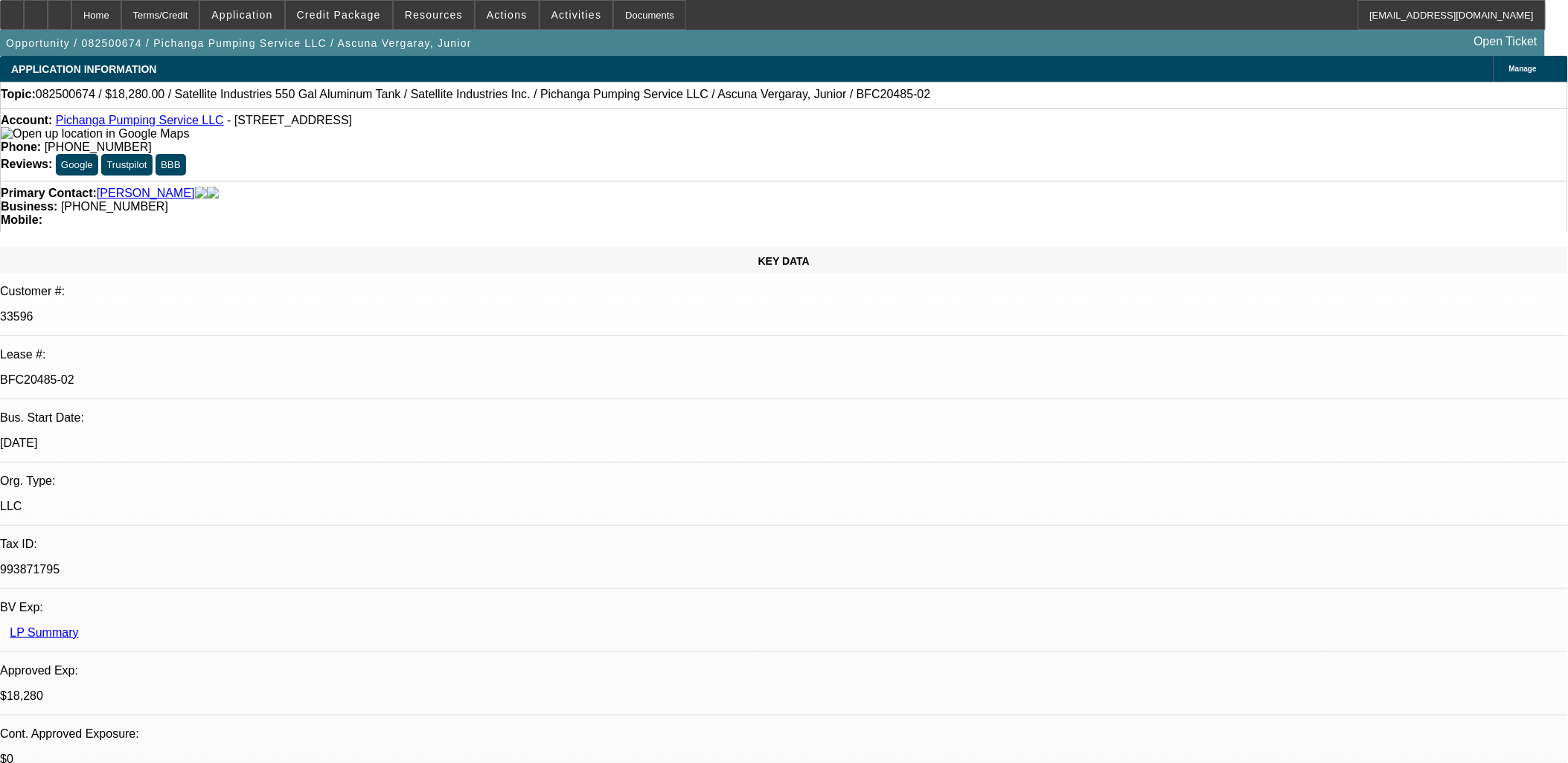
select select "0.1"
select select "1"
select select "2"
select select "4"
select select "1"
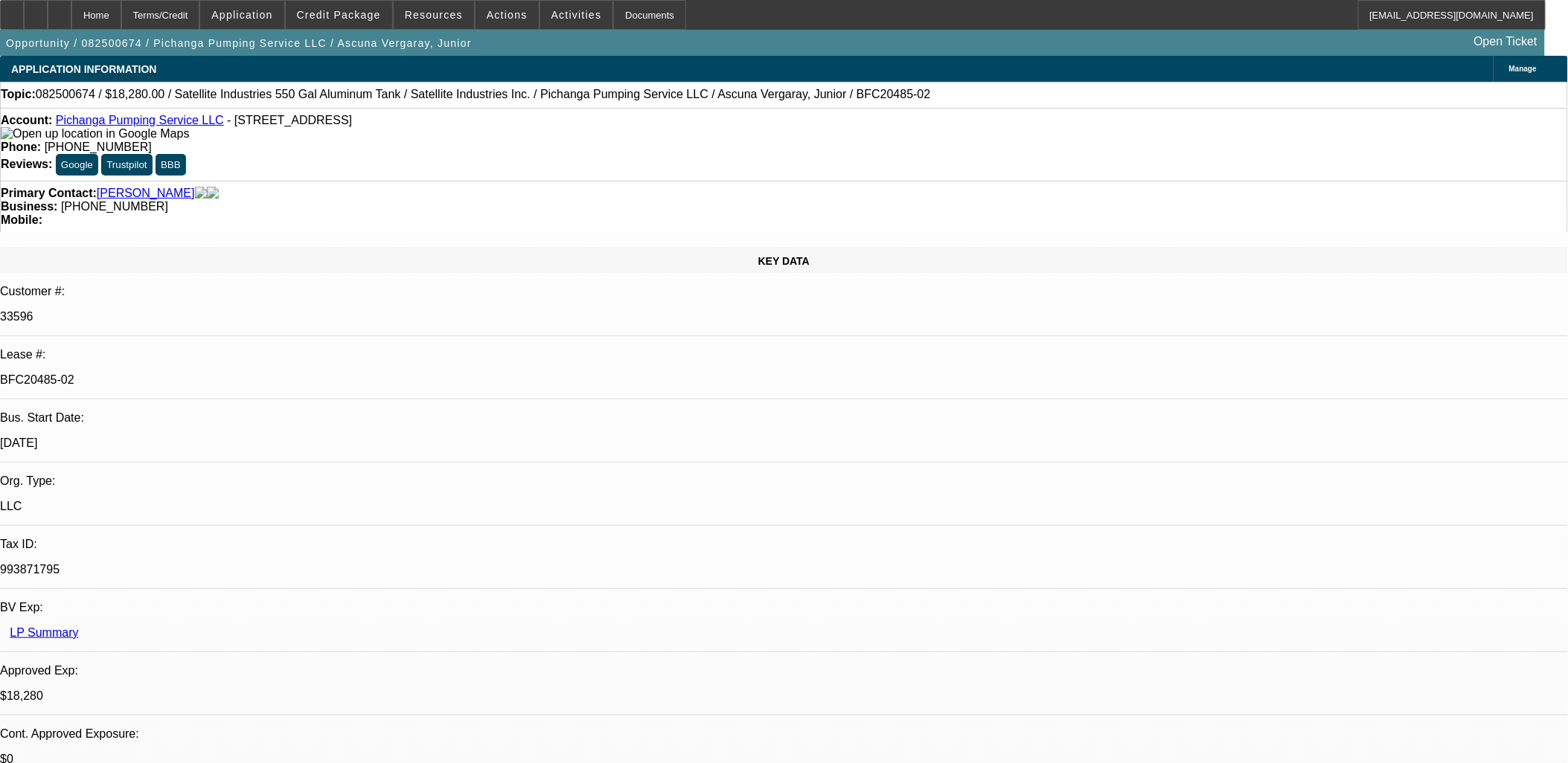
select select "2"
select select "4"
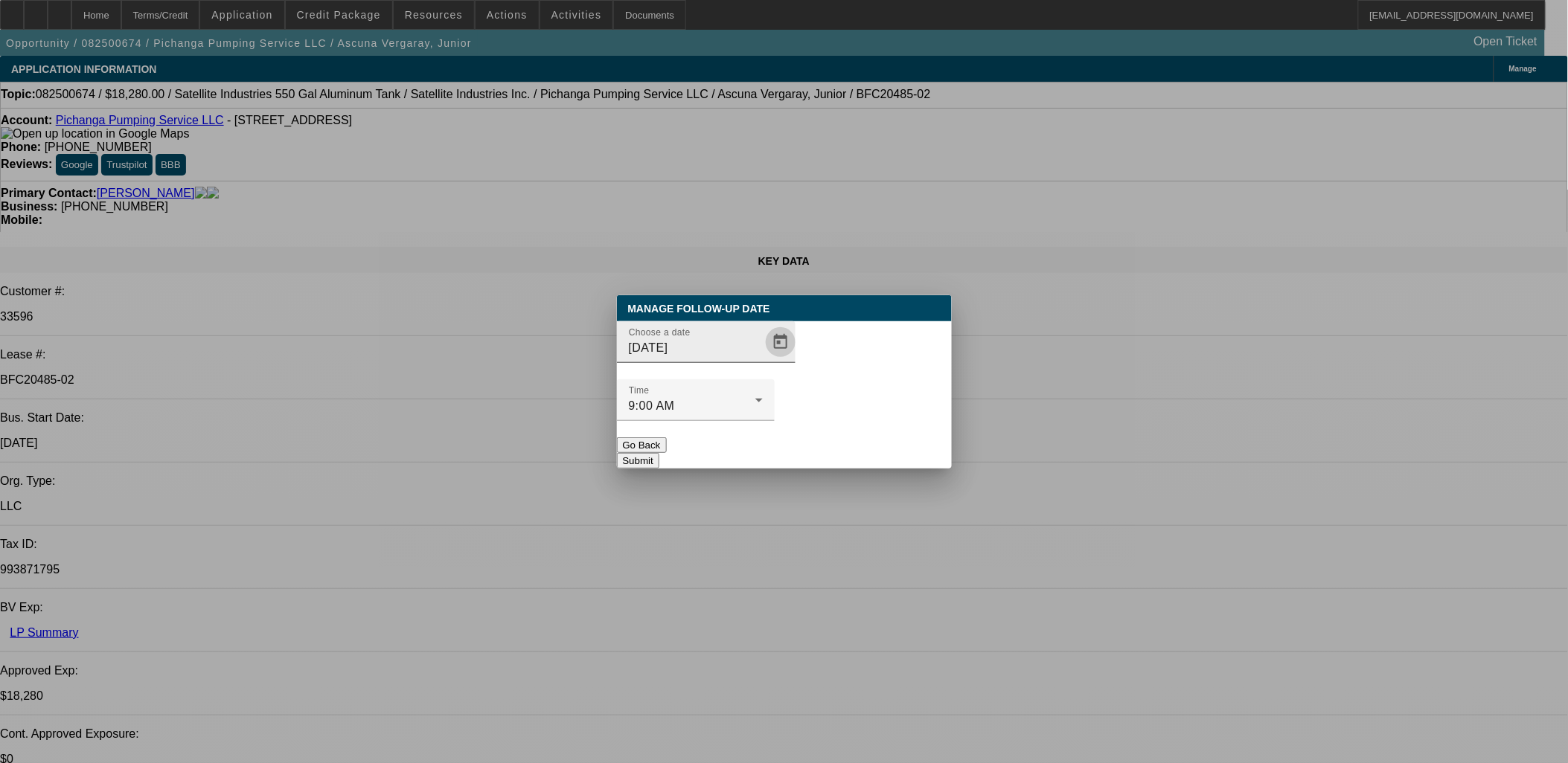
click at [763, 360] on span "Open calendar" at bounding box center [780, 342] width 36 height 36
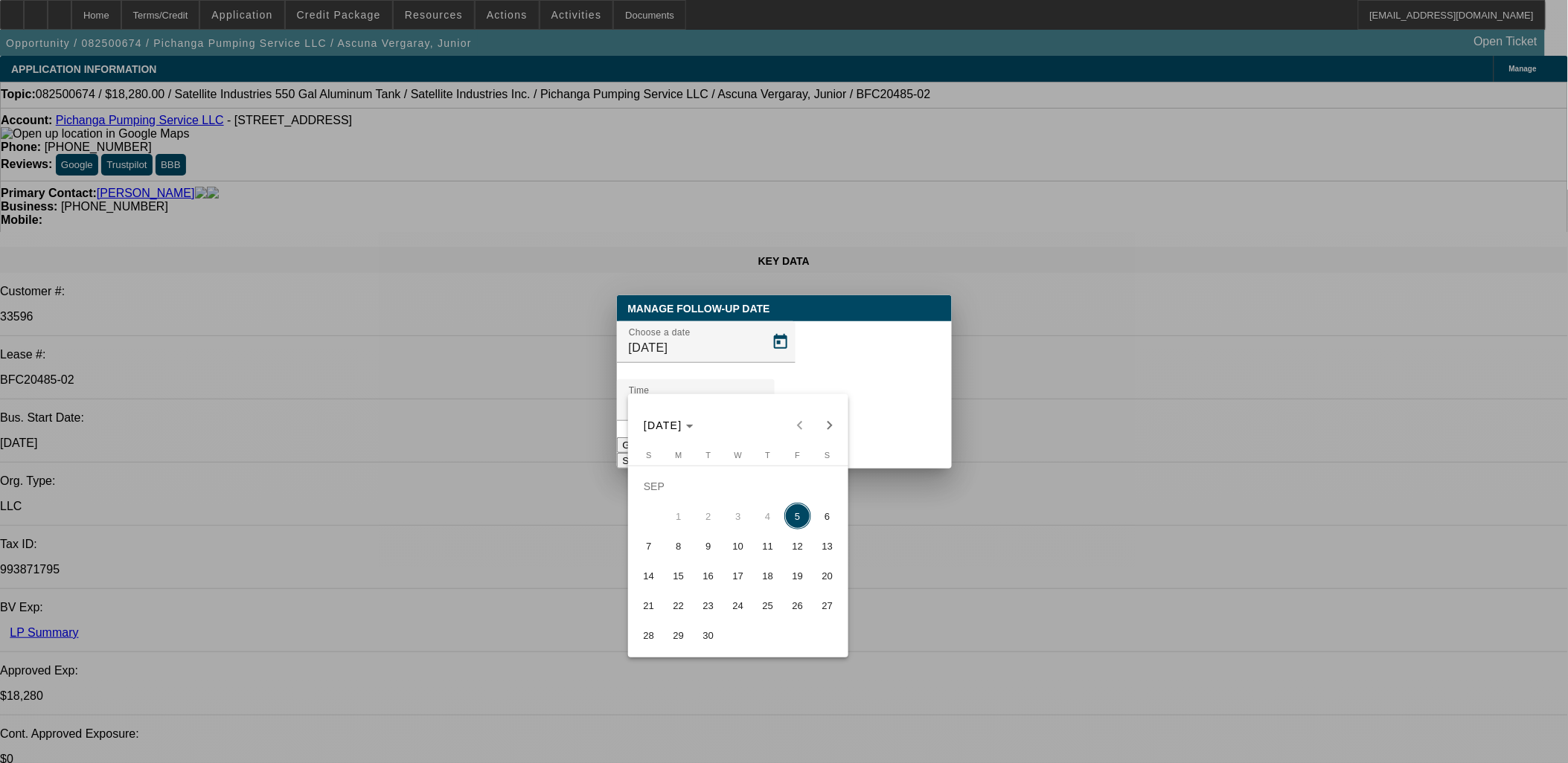
click at [686, 554] on span "8" at bounding box center [678, 546] width 27 height 27
type input "9/8/2025"
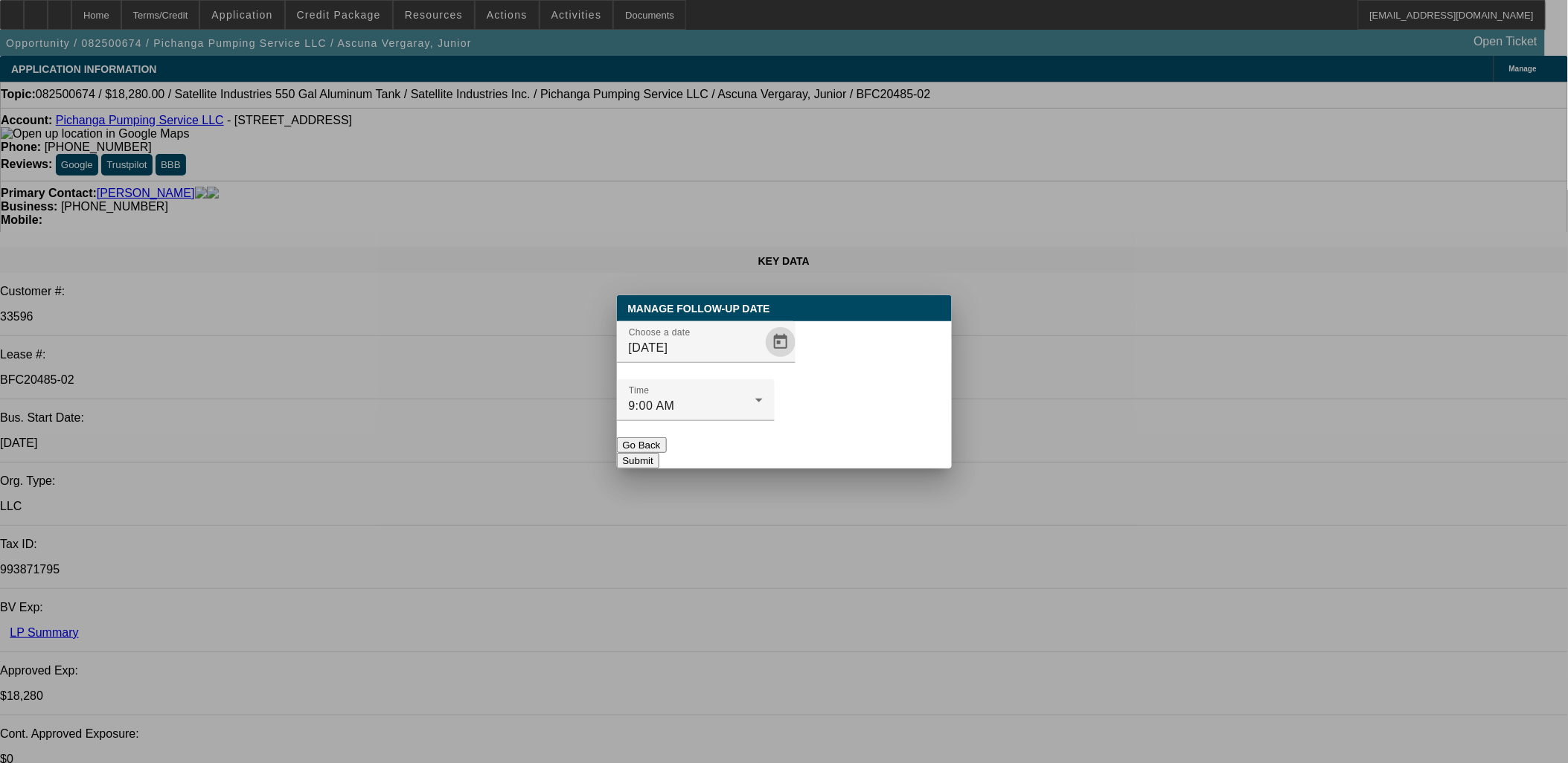
click at [660, 453] on button "Submit" at bounding box center [638, 461] width 42 height 16
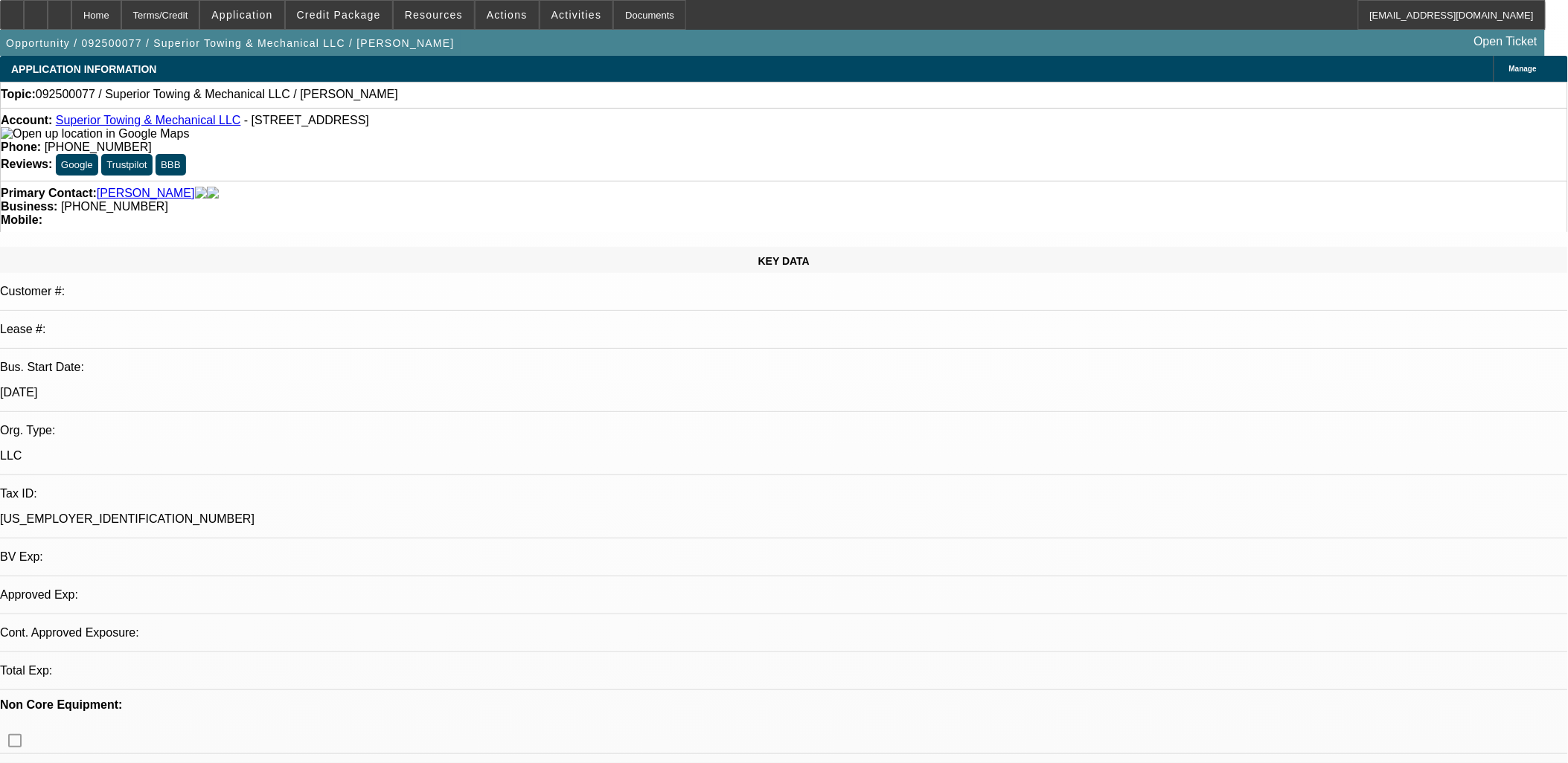
select select "0"
select select "2"
select select "0.1"
select select "1"
select select "2"
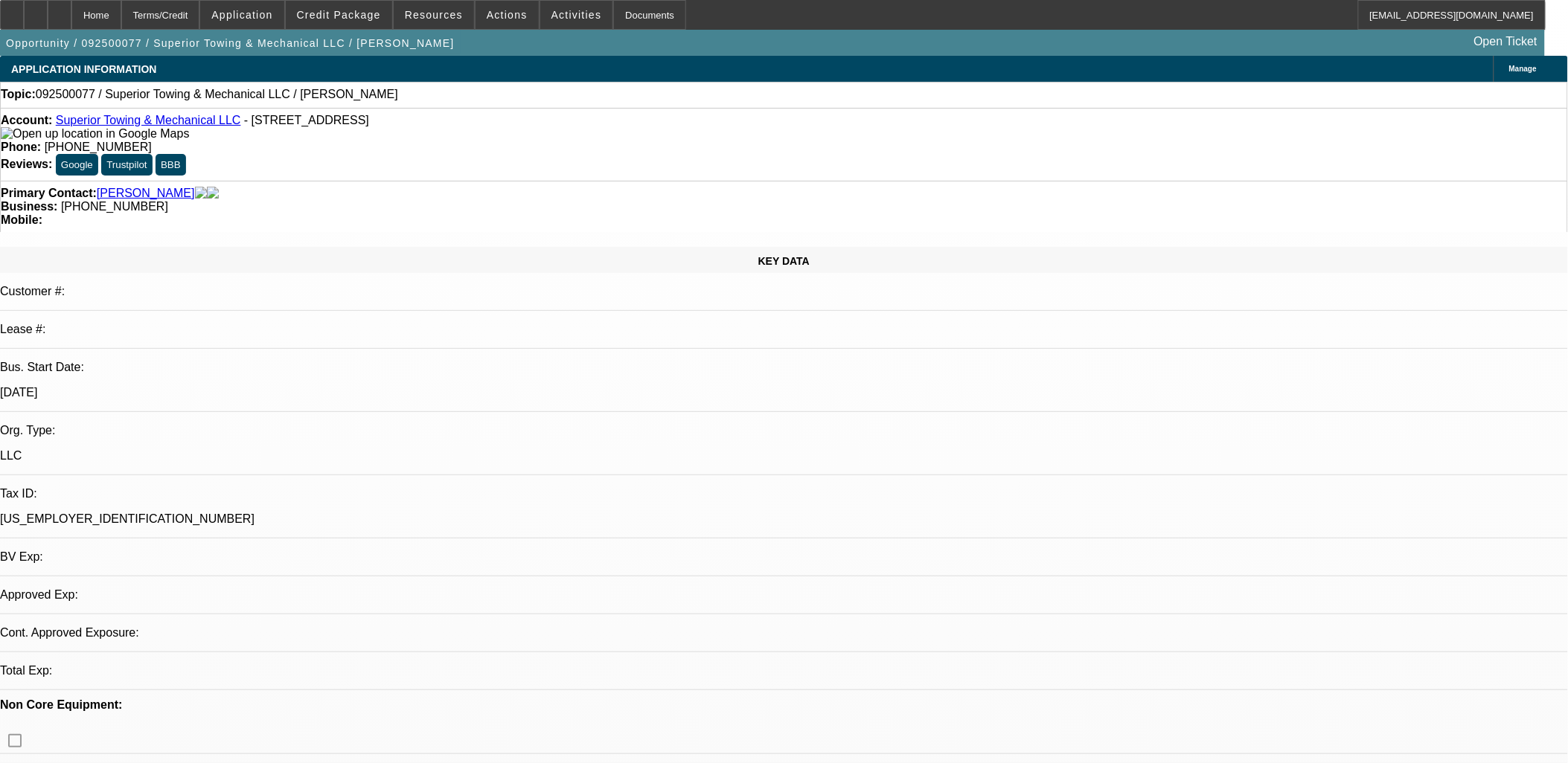
select select "4"
click at [48, 15] on div at bounding box center [36, 15] width 24 height 30
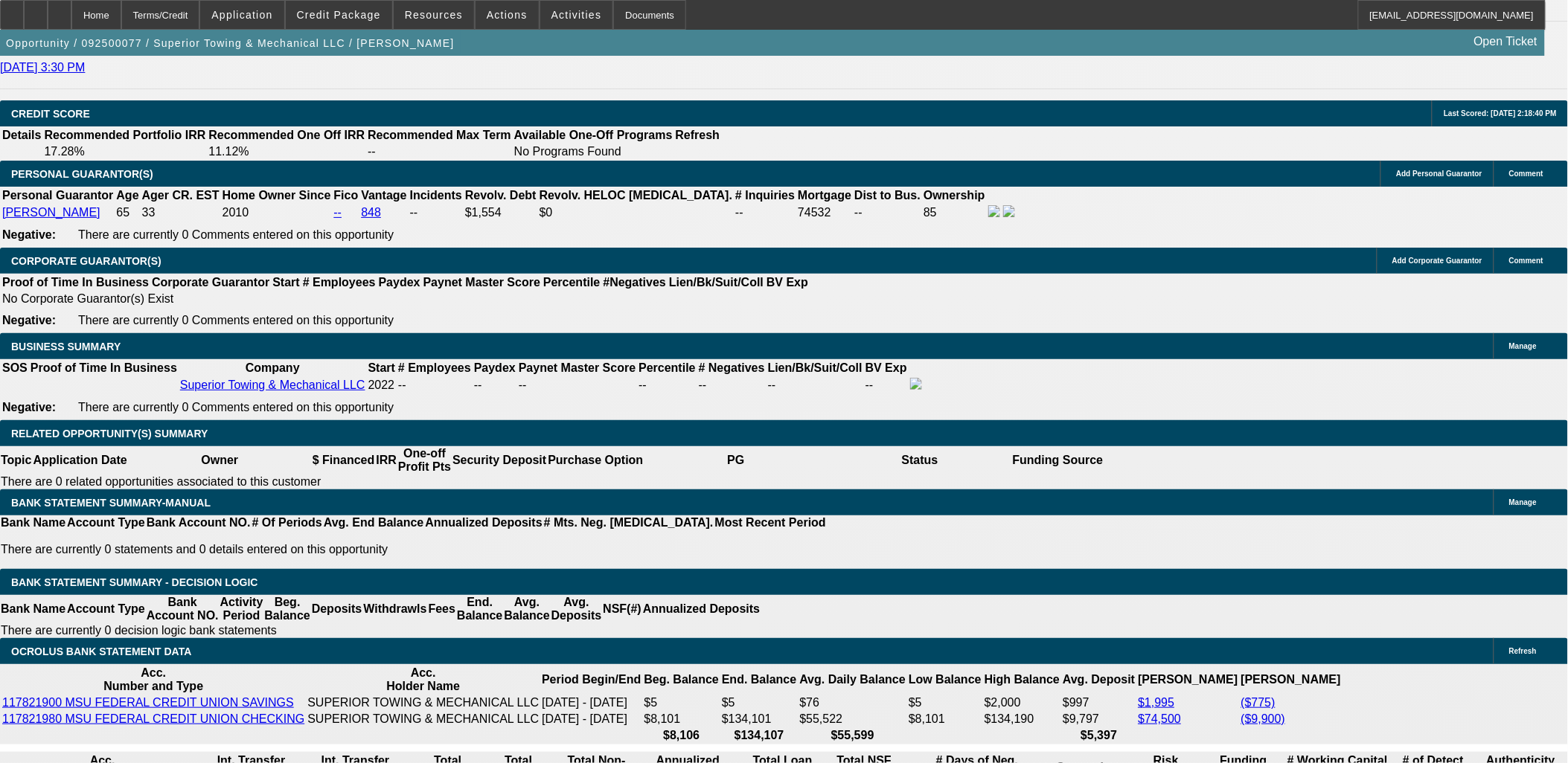
scroll to position [2148, 0]
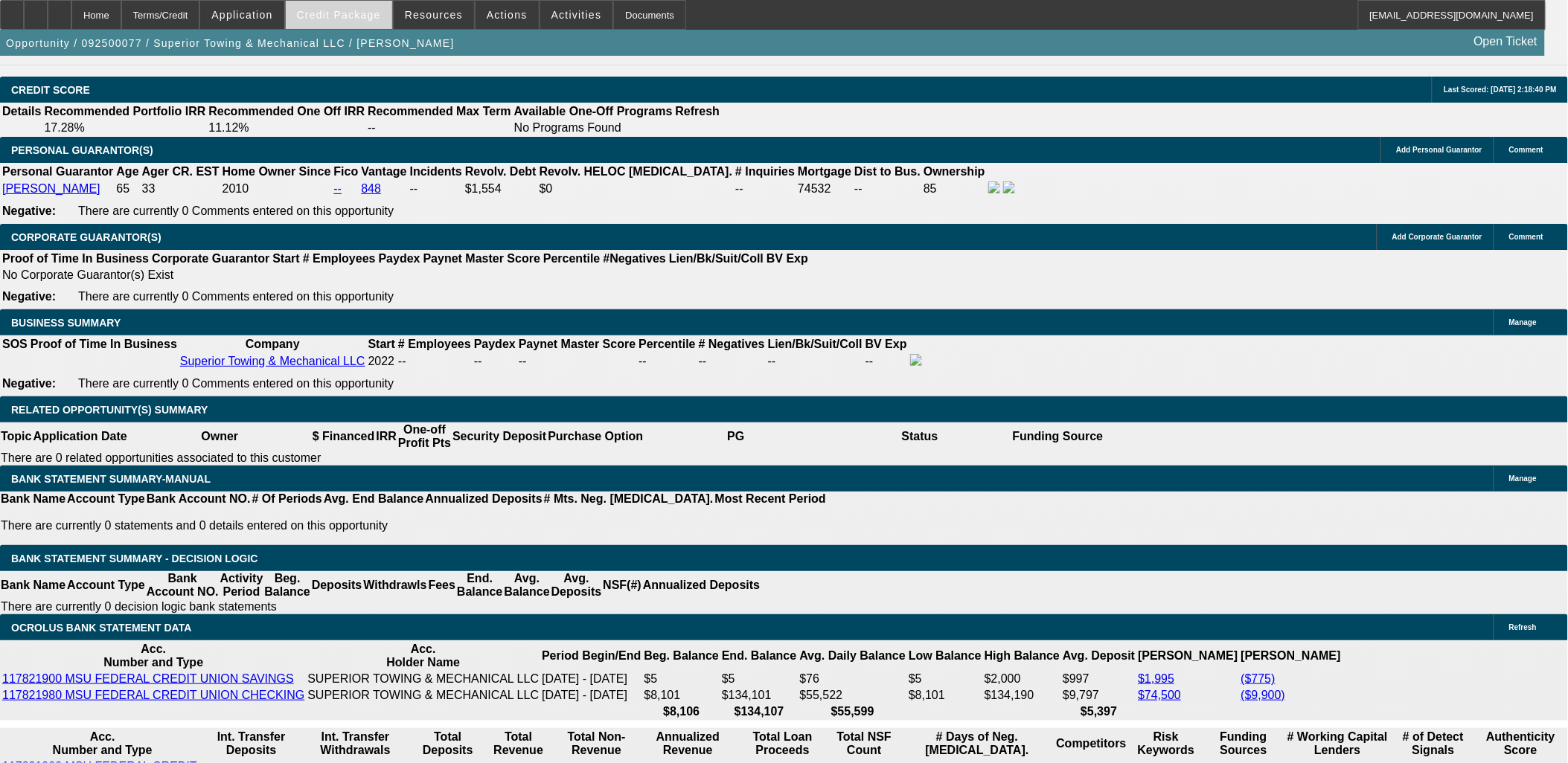
click at [336, 23] on span at bounding box center [339, 15] width 106 height 36
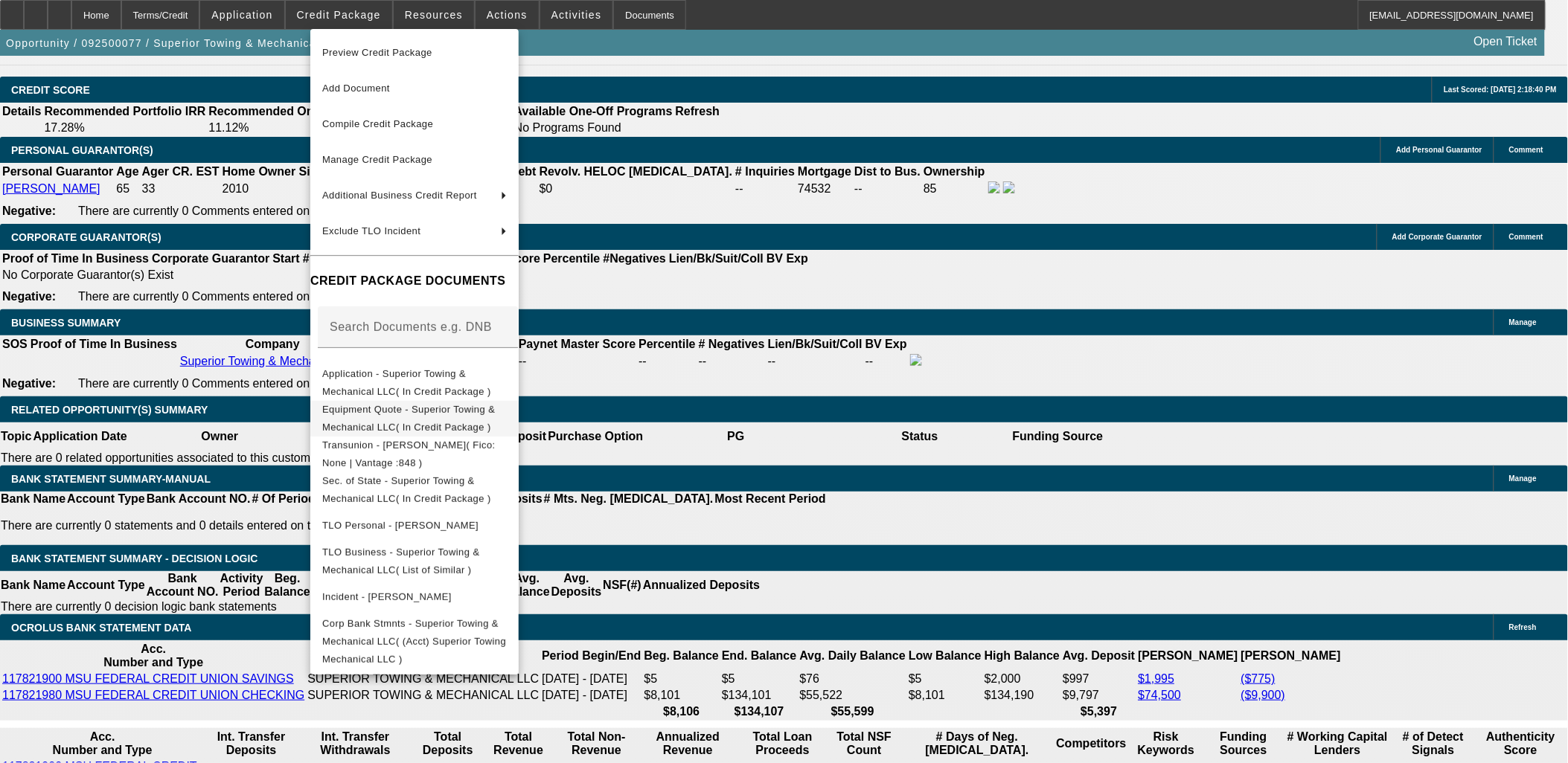
click at [383, 421] on span "Equipment Quote - Superior Towing & Mechanical LLC( In Credit Package )" at bounding box center [414, 418] width 184 height 36
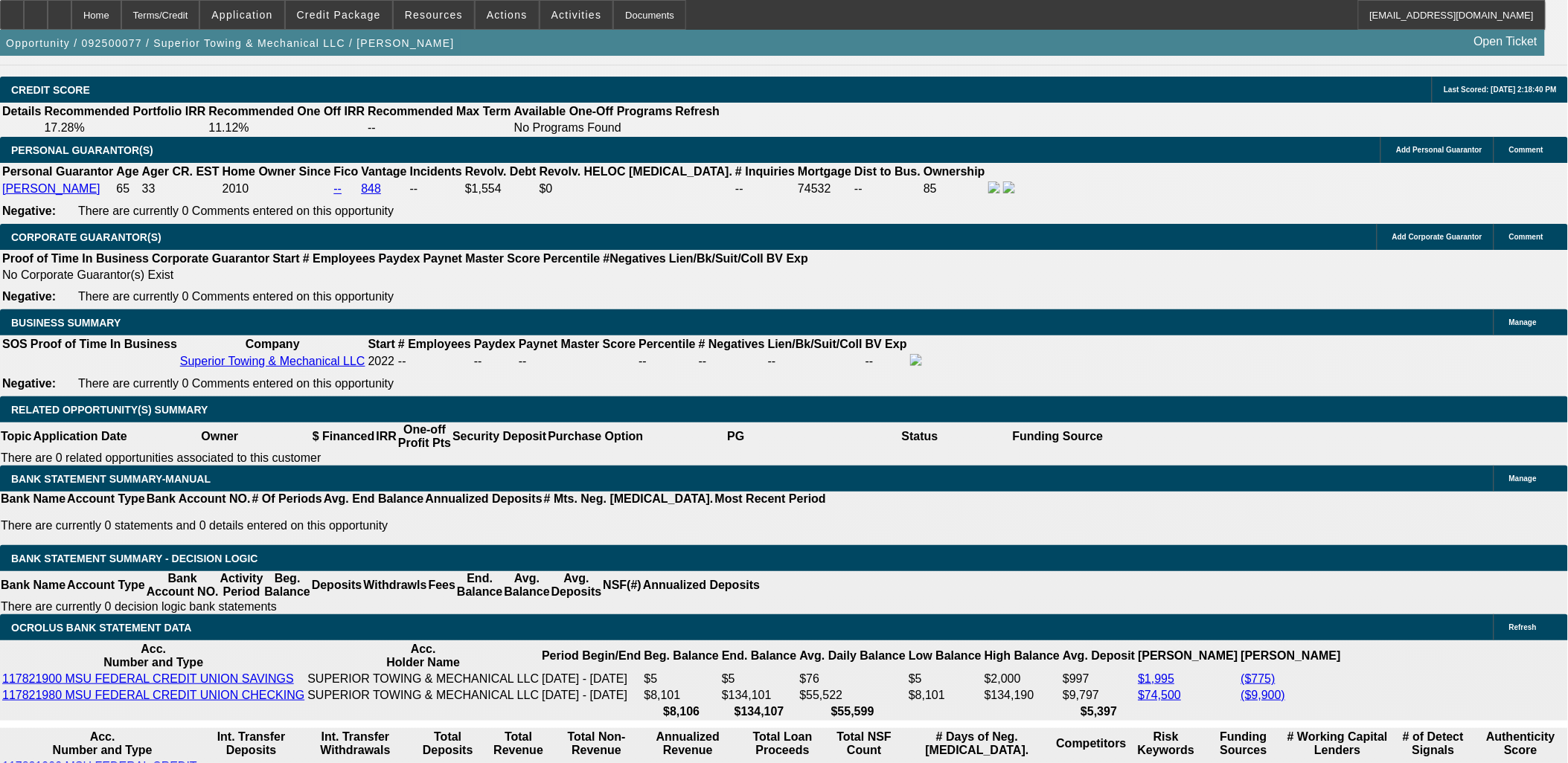
scroll to position [1818, 0]
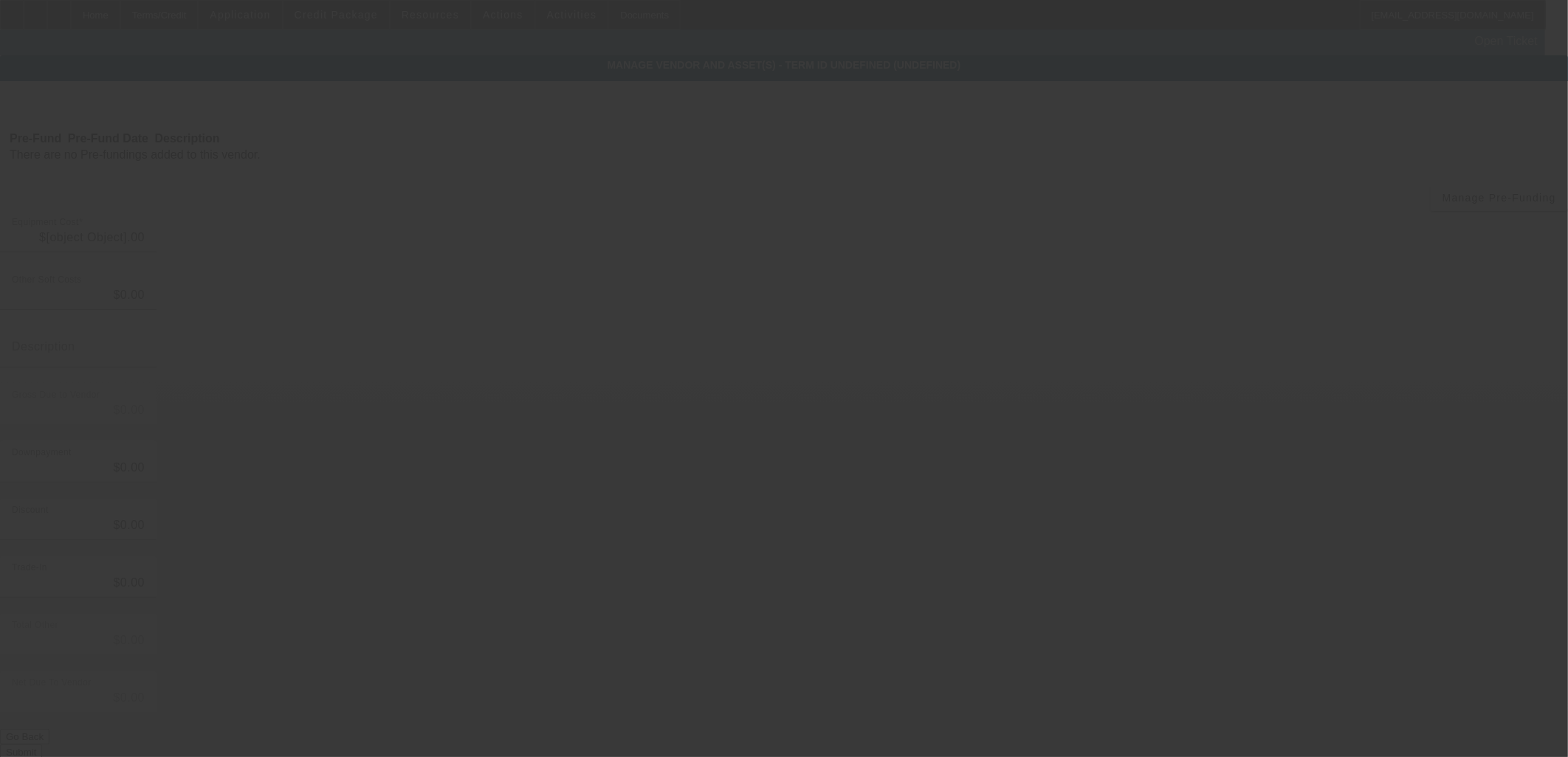
type input "$112,000.00"
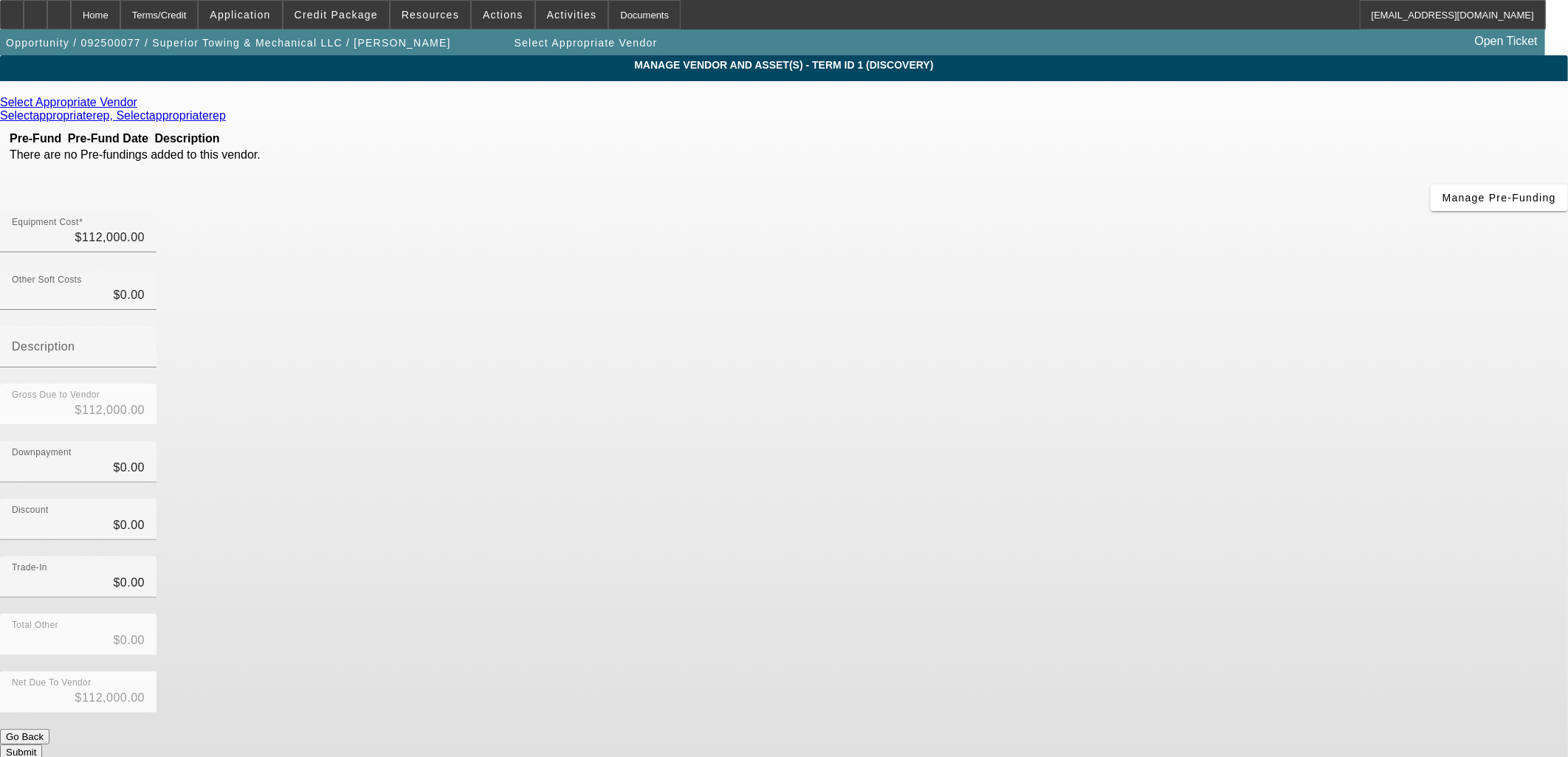
click at [141, 107] on icon at bounding box center [141, 102] width 0 height 12
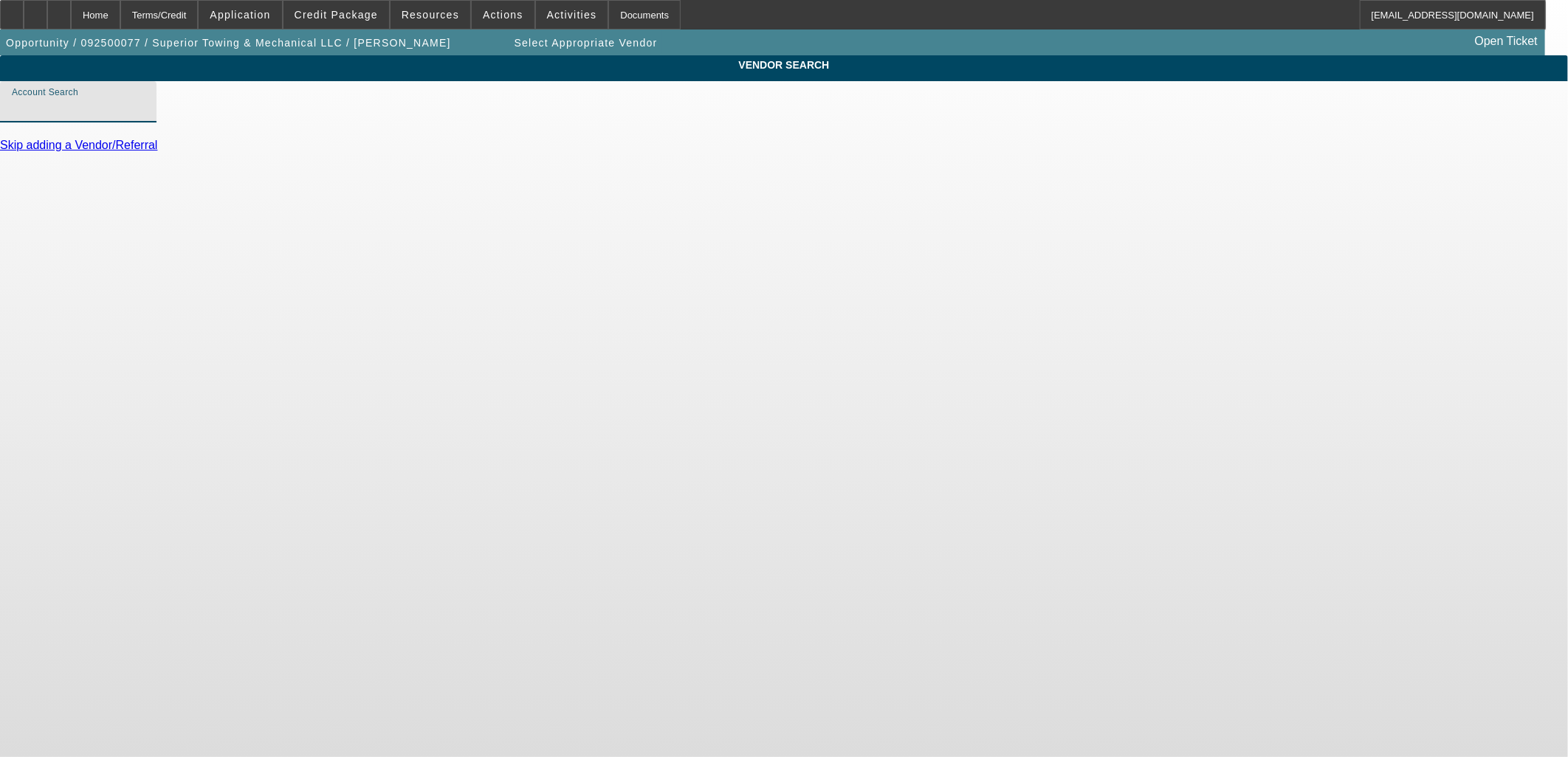
click at [145, 115] on input "Account Search" at bounding box center [78, 108] width 133 height 18
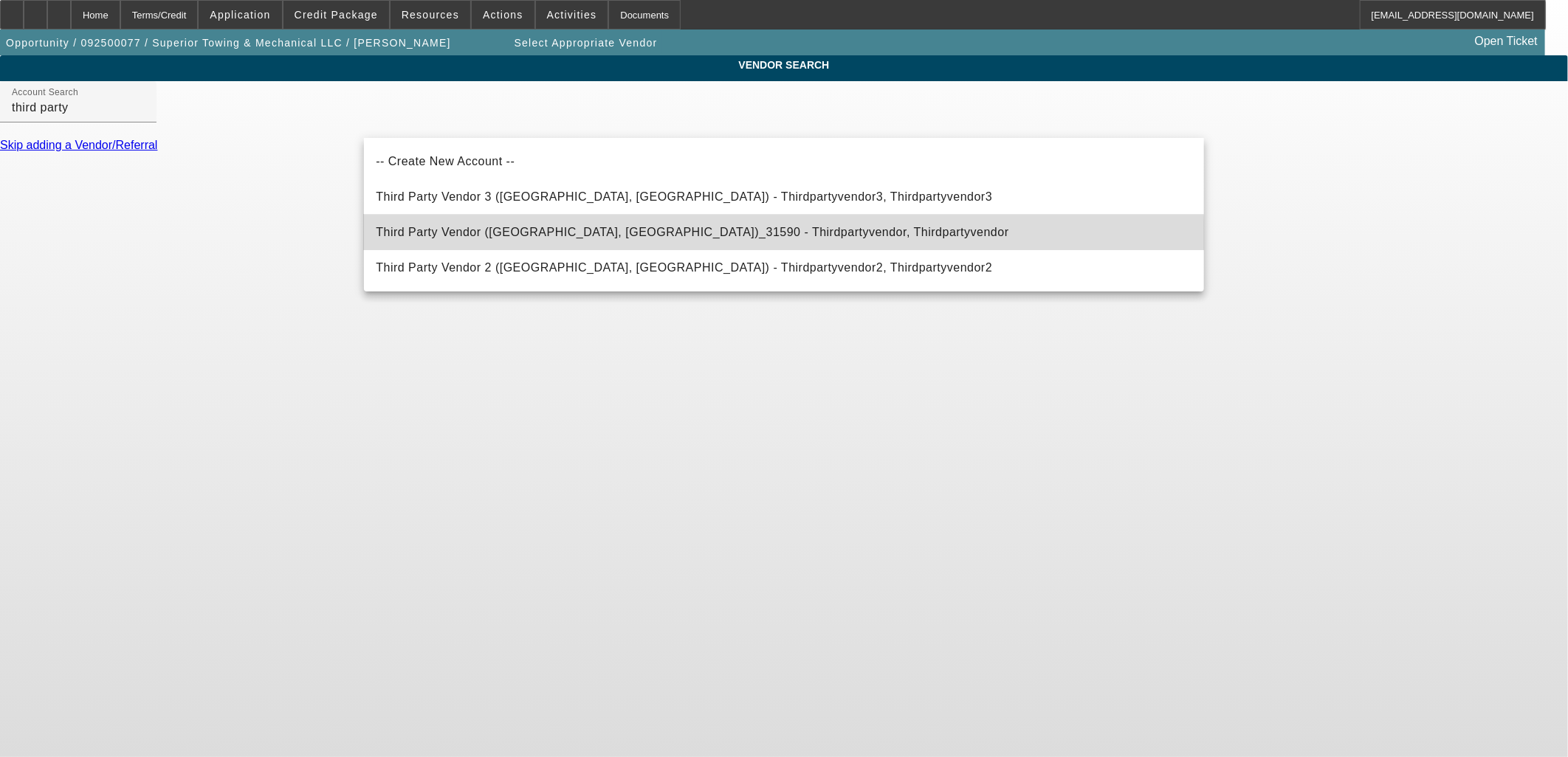
click at [474, 245] on mat-option "Third Party Vendor (Northbrook, IL)_31590 - Thirdpartyvendor, Thirdpartyvendor" at bounding box center [784, 232] width 840 height 36
type input "Third Party Vendor (Northbrook, IL)_31590 - Thirdpartyvendor, Thirdpartyvendor"
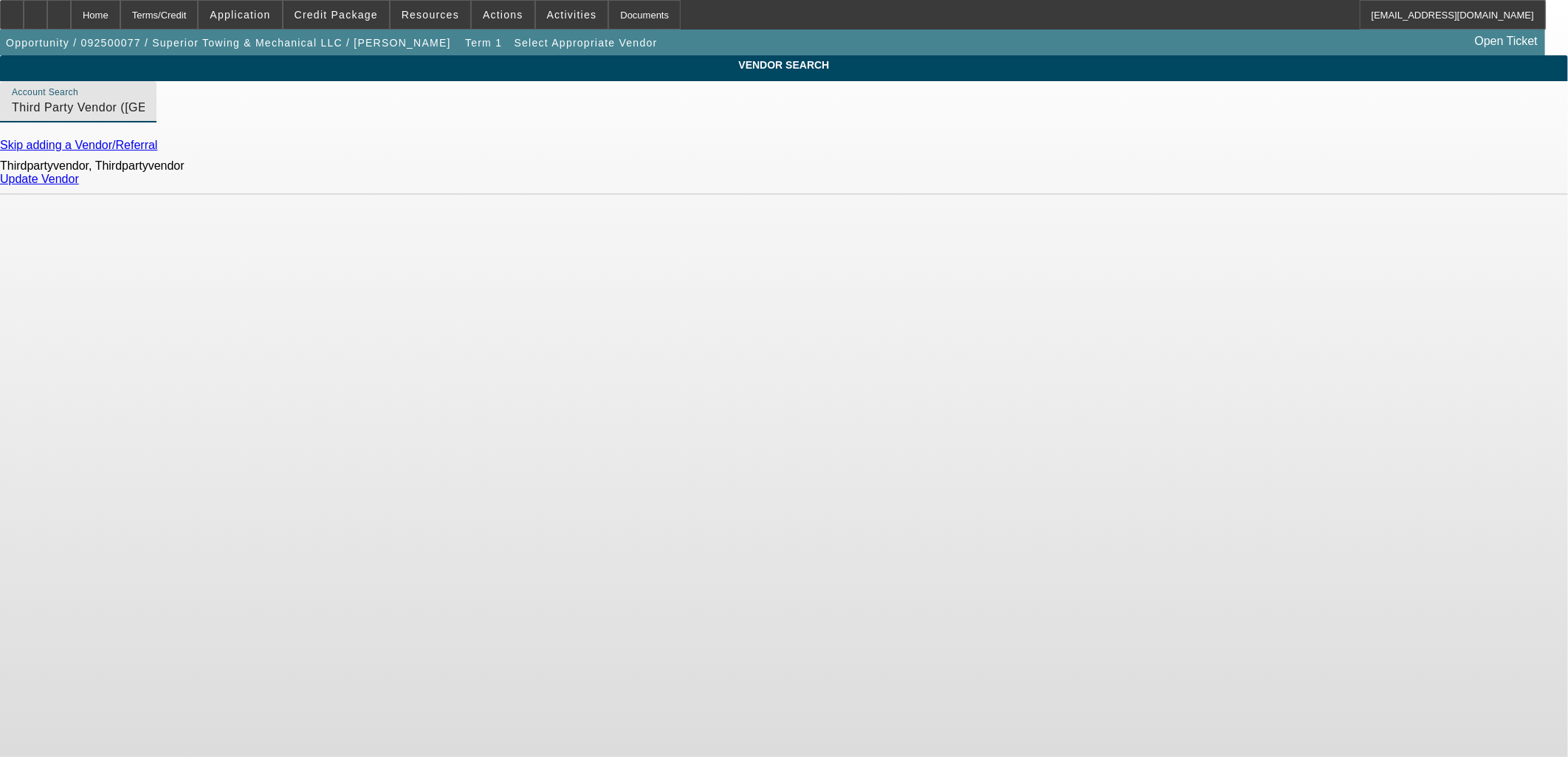
click at [79, 185] on link "Update Vendor" at bounding box center [39, 179] width 79 height 12
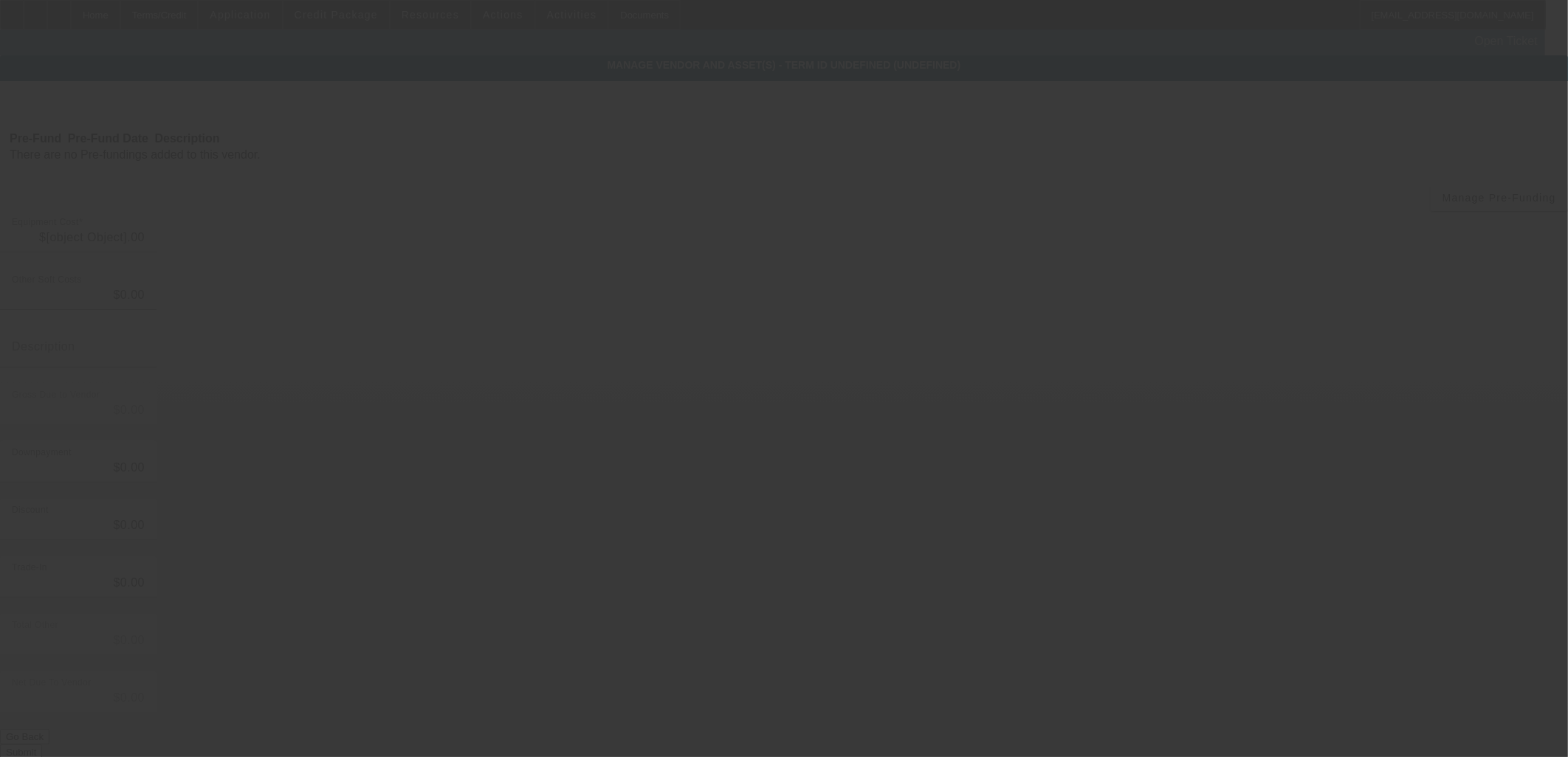
type input "$112,000.00"
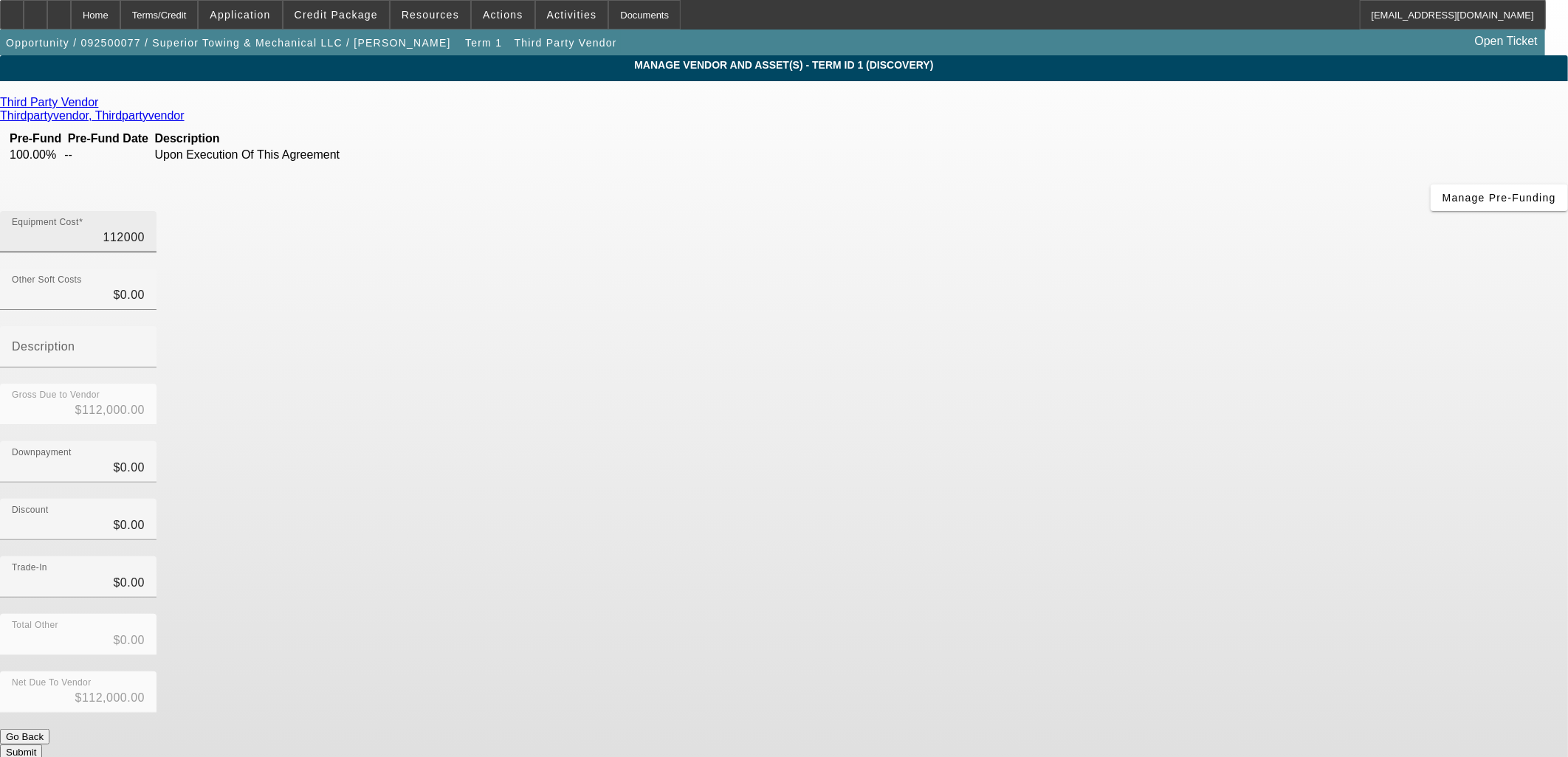
click at [145, 229] on input "112000" at bounding box center [78, 238] width 133 height 18
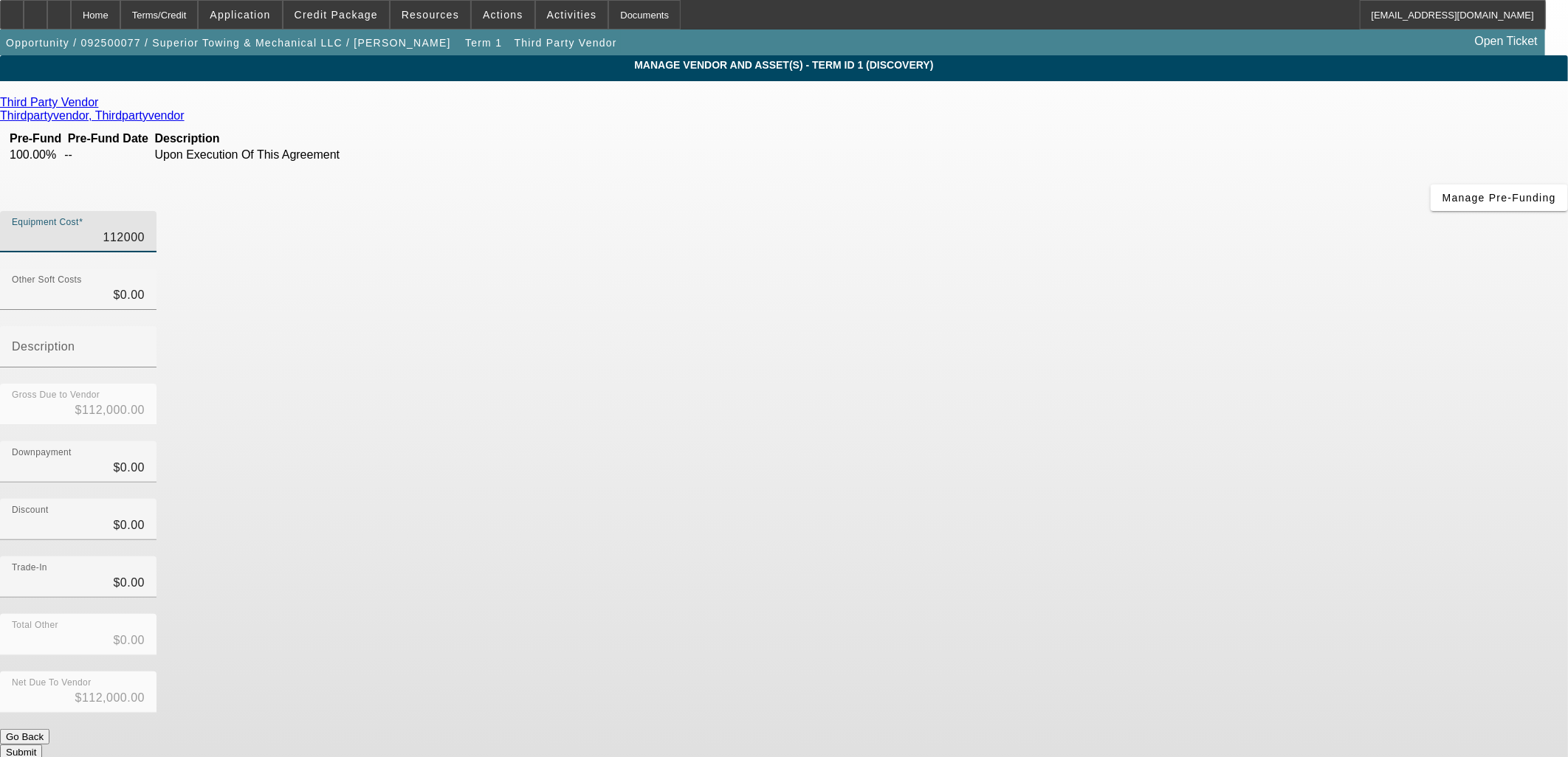
type input "1"
type input "$1.00"
type input "12"
type input "$12.00"
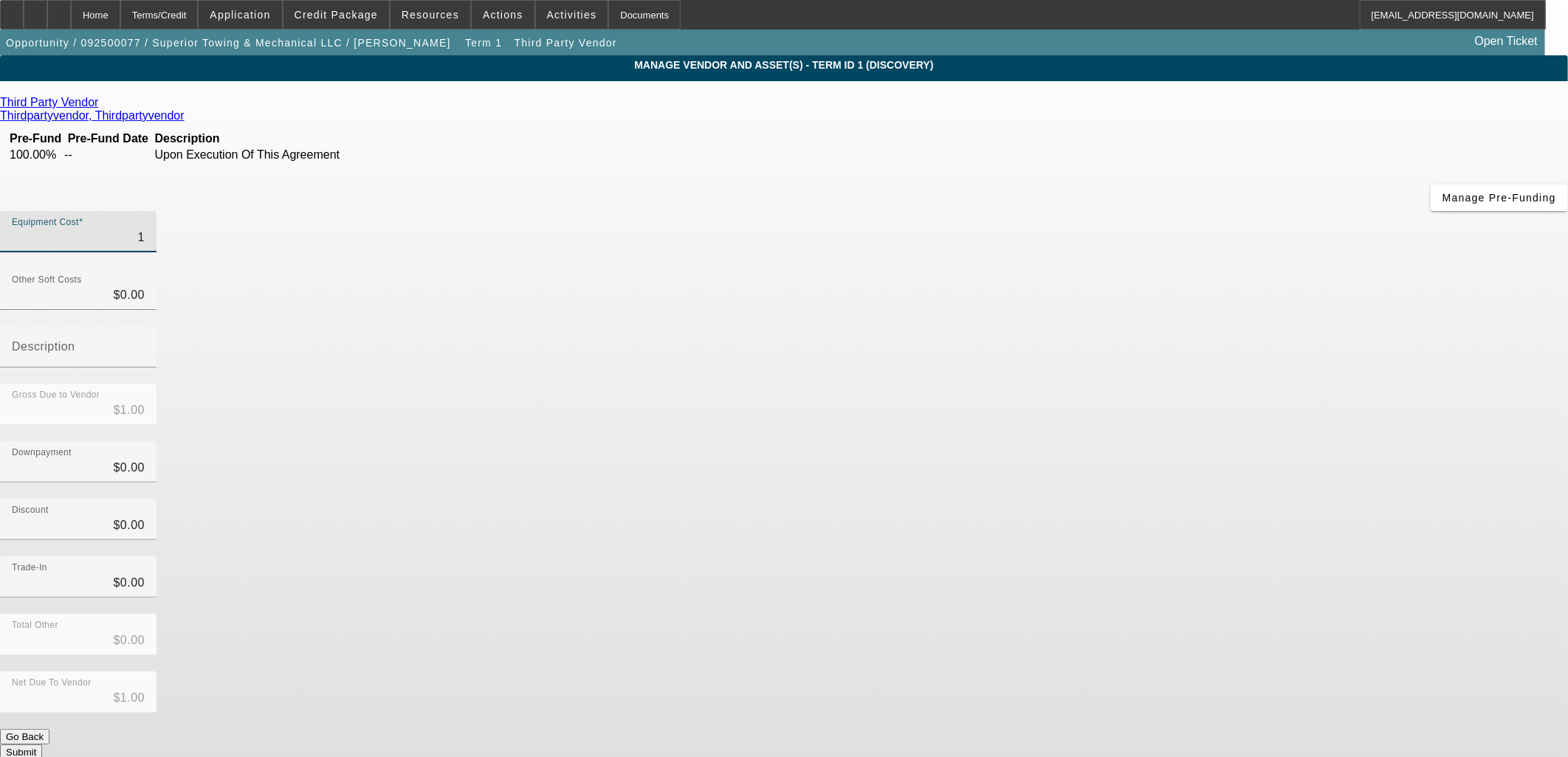
type input "$12.00"
type input "122"
type input "$122.00"
type input "1220"
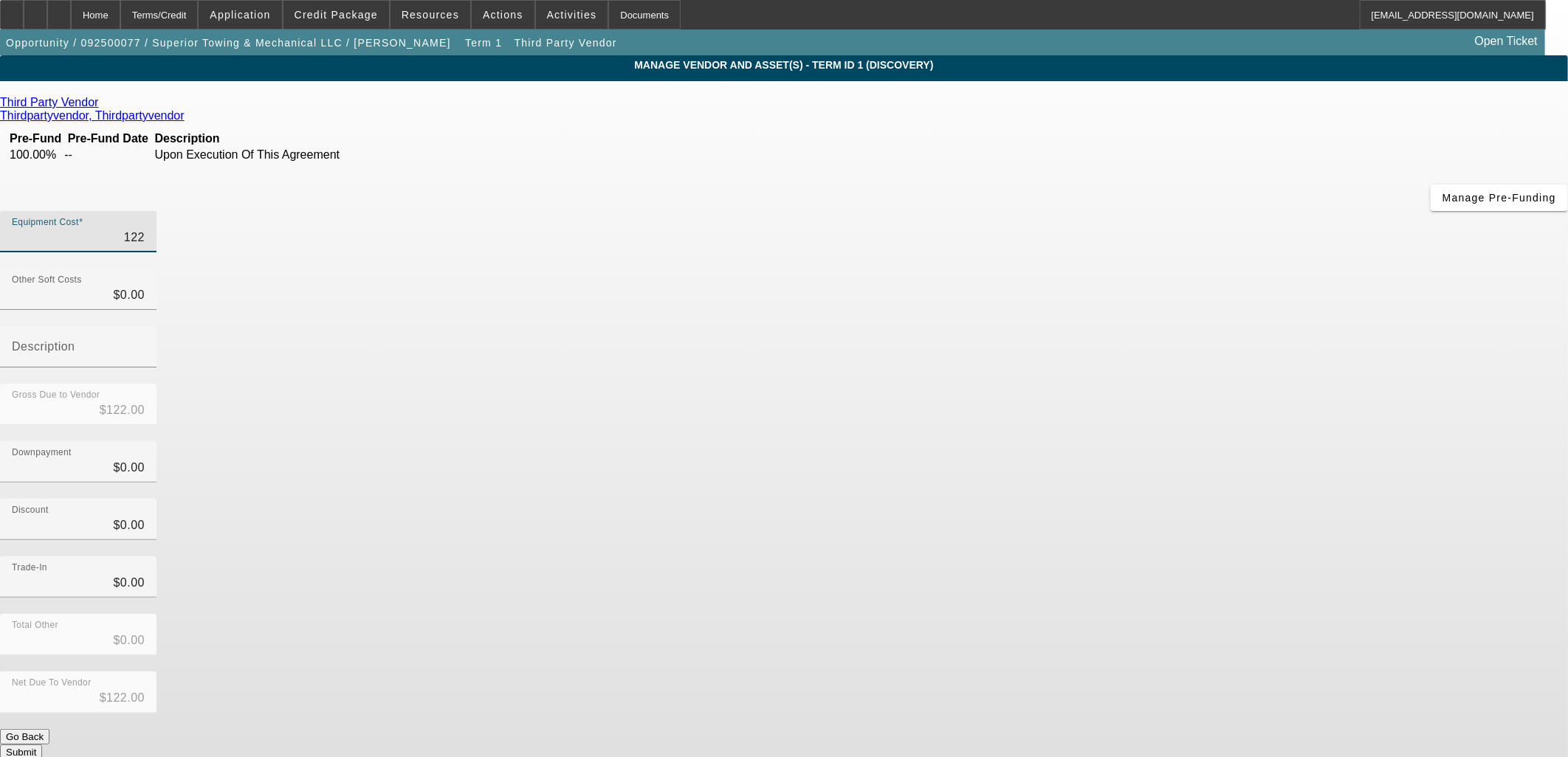
type input "$1,220.00"
type input "12200"
type input "$12,200.00"
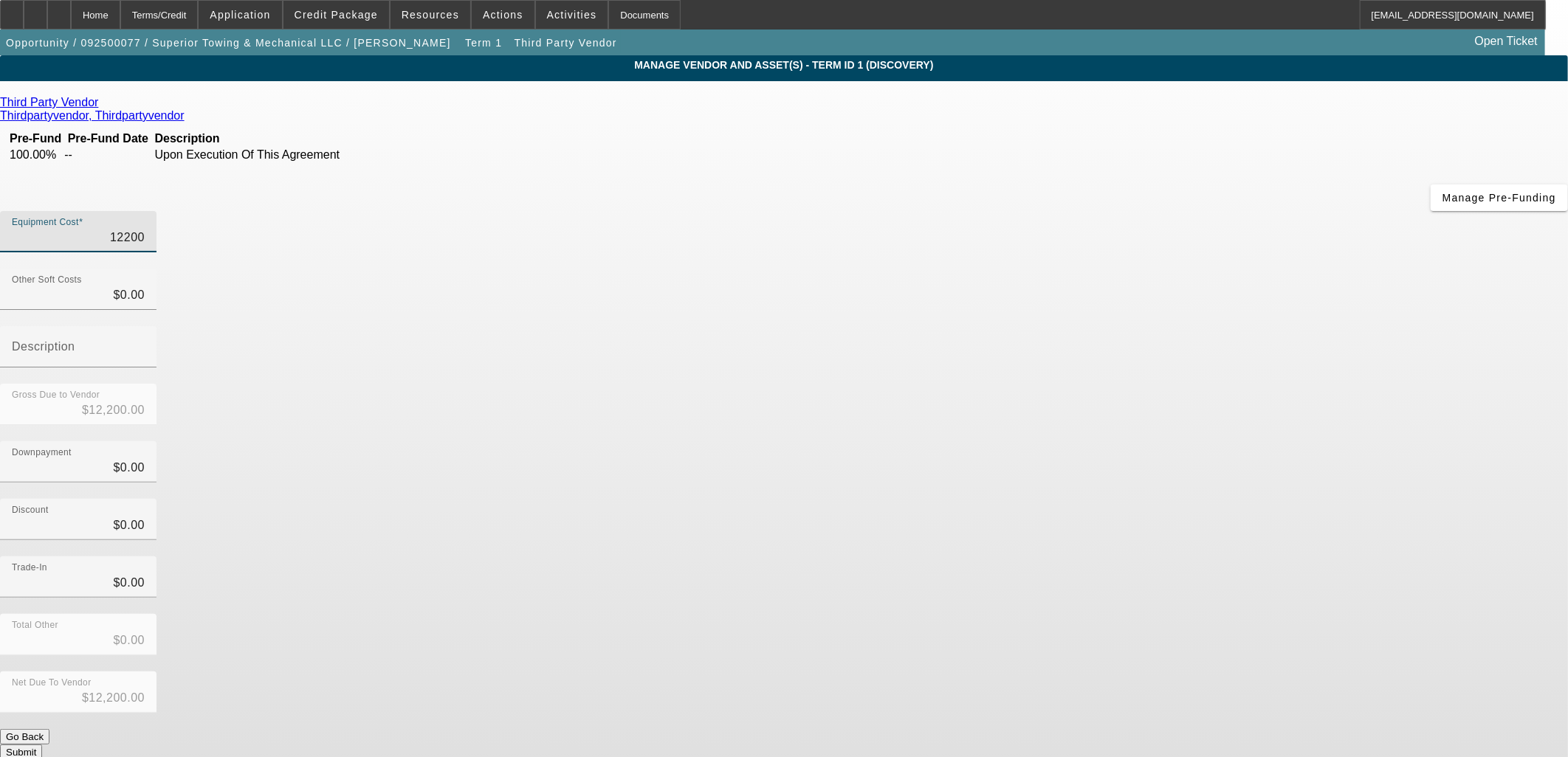
type input "122000"
type input "$122,000.00"
click at [1143, 498] on div "Discount $0.00" at bounding box center [784, 527] width 1568 height 57
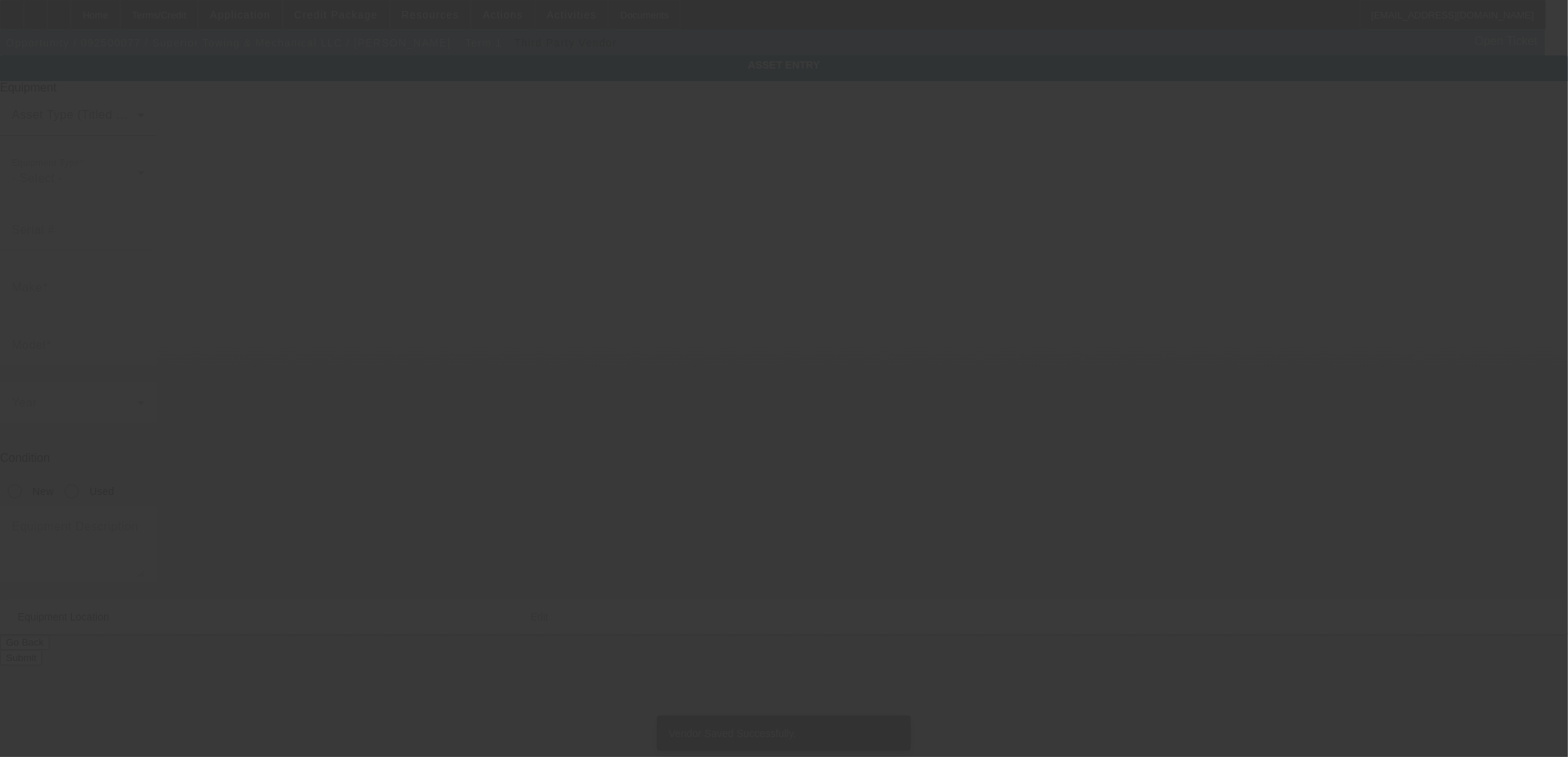
type textarea "I also have a 2020 Ram Tow Truck 5500; Make: 2019 ; Model: Ford Tow Truck F550"
type input "24701 Telegraph Road"
type input "Southfield"
type input "48033"
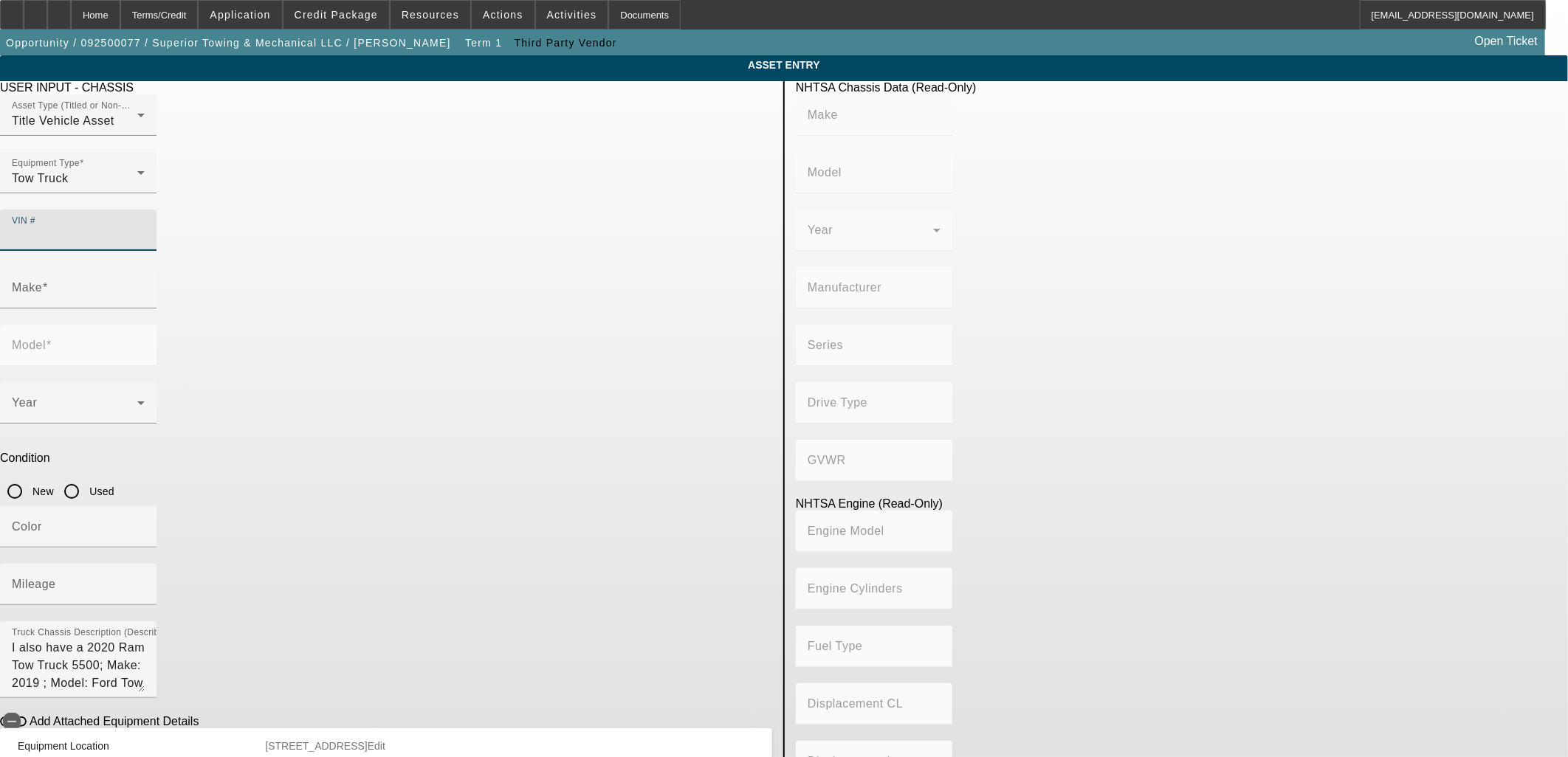
click at [145, 228] on input "VIN #" at bounding box center [78, 236] width 133 height 18
type input "c"
type input "3c7wrmdl3lg127288"
type input "RAM"
type input "5500"
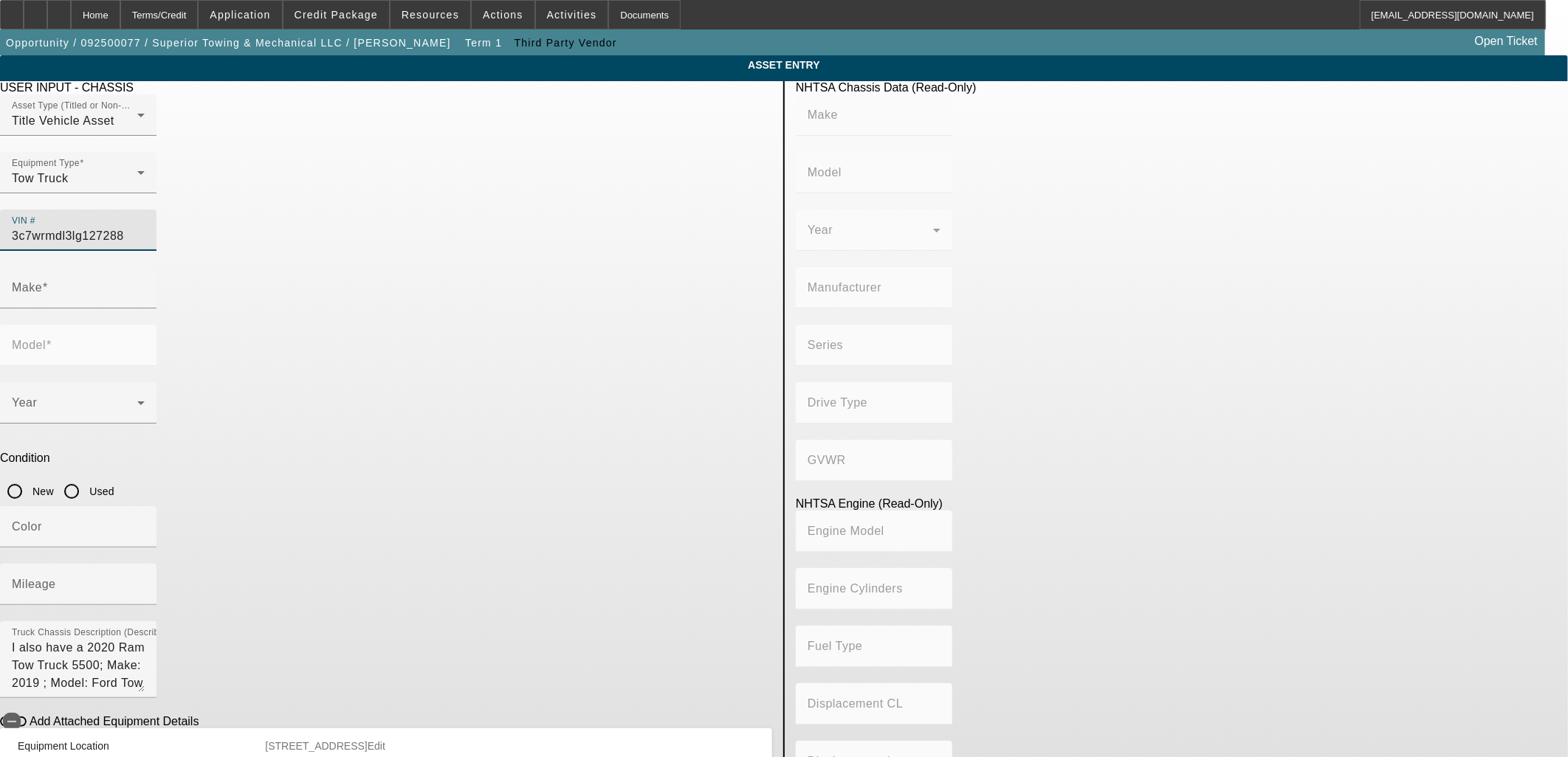
type input "CHRYSLER DE MEXICO TOLUCA"
type input "4x2"
type input "Class 5: 16,001 - 19,500 lb (7,258 - 8,845 kg)"
type input "6"
type input "Diesel"
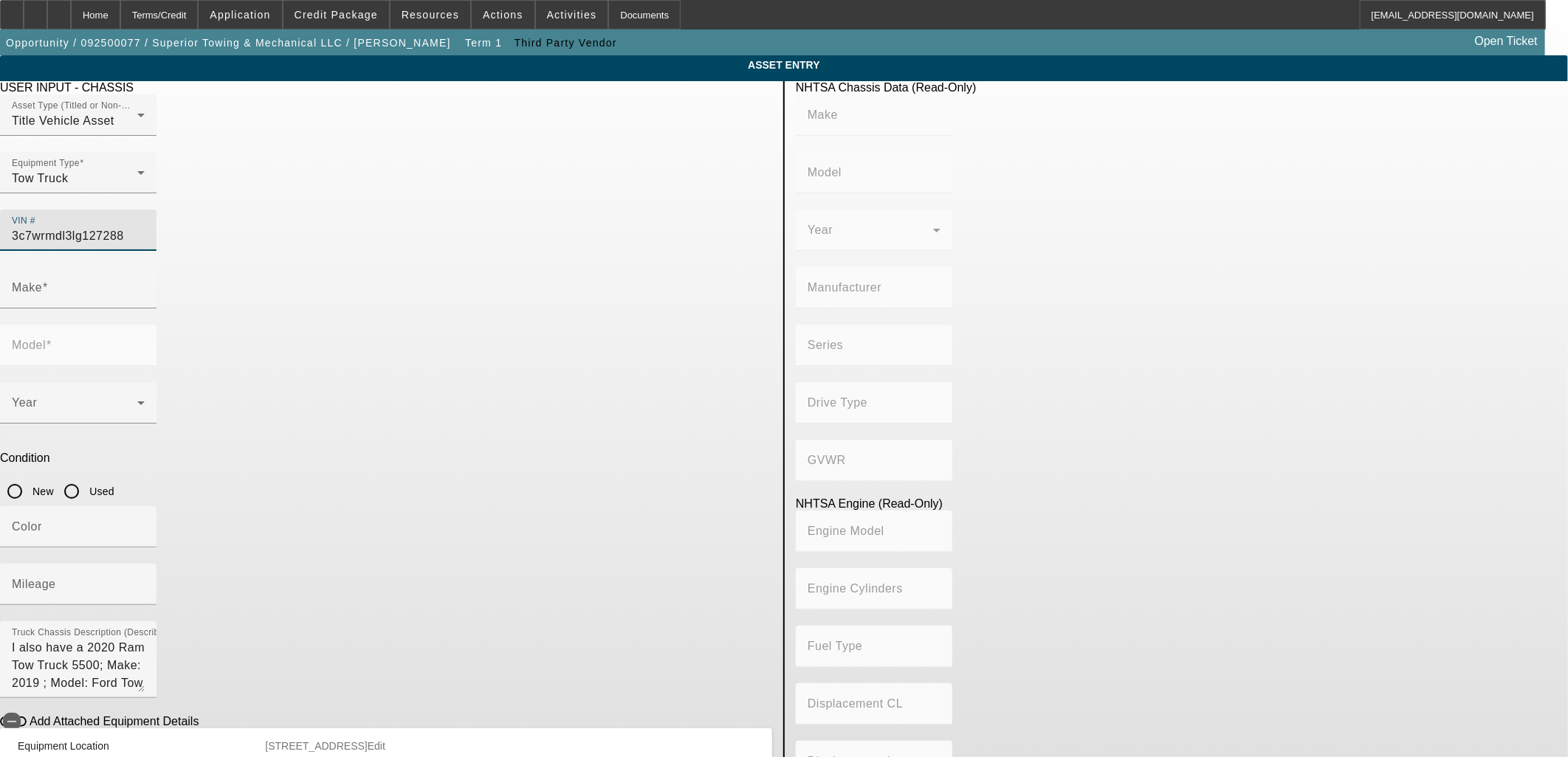
type input "408.85908543470"
type input "6.7"
type input "RAM"
type input "5500"
type input "3C7WRMDL3LG127288"
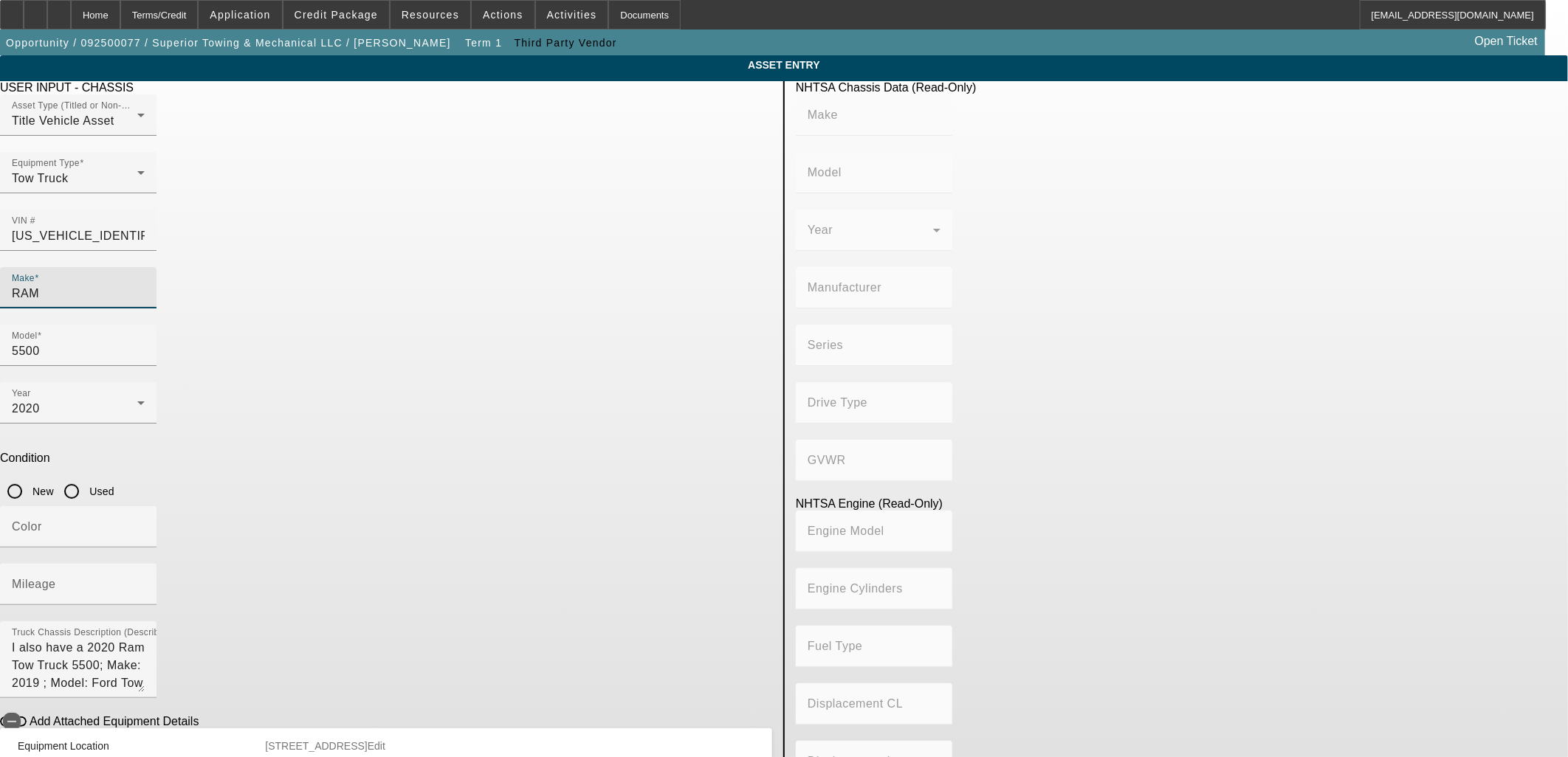
type input "RAM"
type input "5500"
type input "CHRYSLER DE MEXICO TOLUCA"
type input "4x2"
type input "Class 5: 16,001 - 19,500 lb (7,258 - 8,845 kg)"
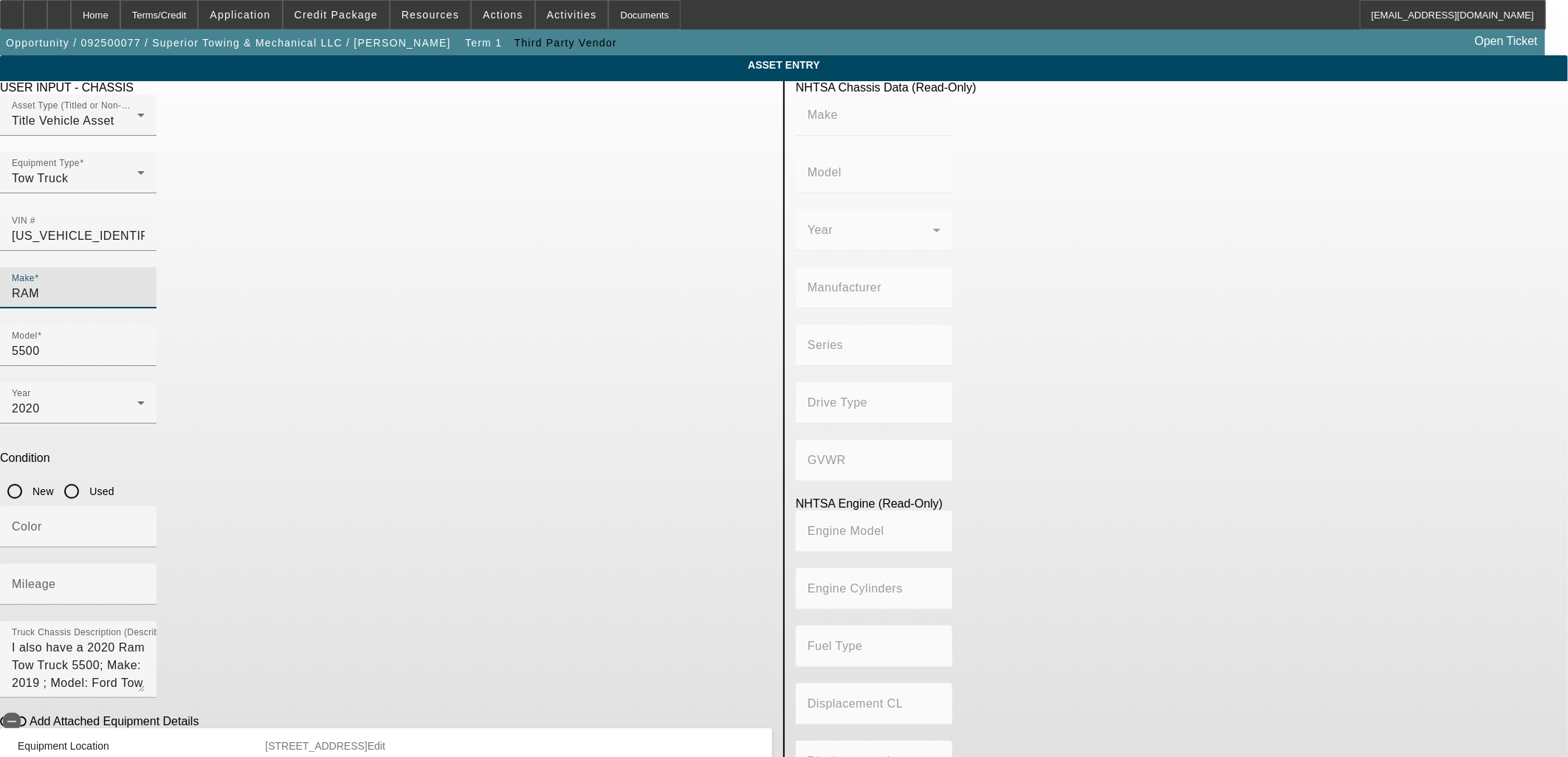
type input "6"
type input "Diesel"
type input "408.85908543470"
type input "6.7"
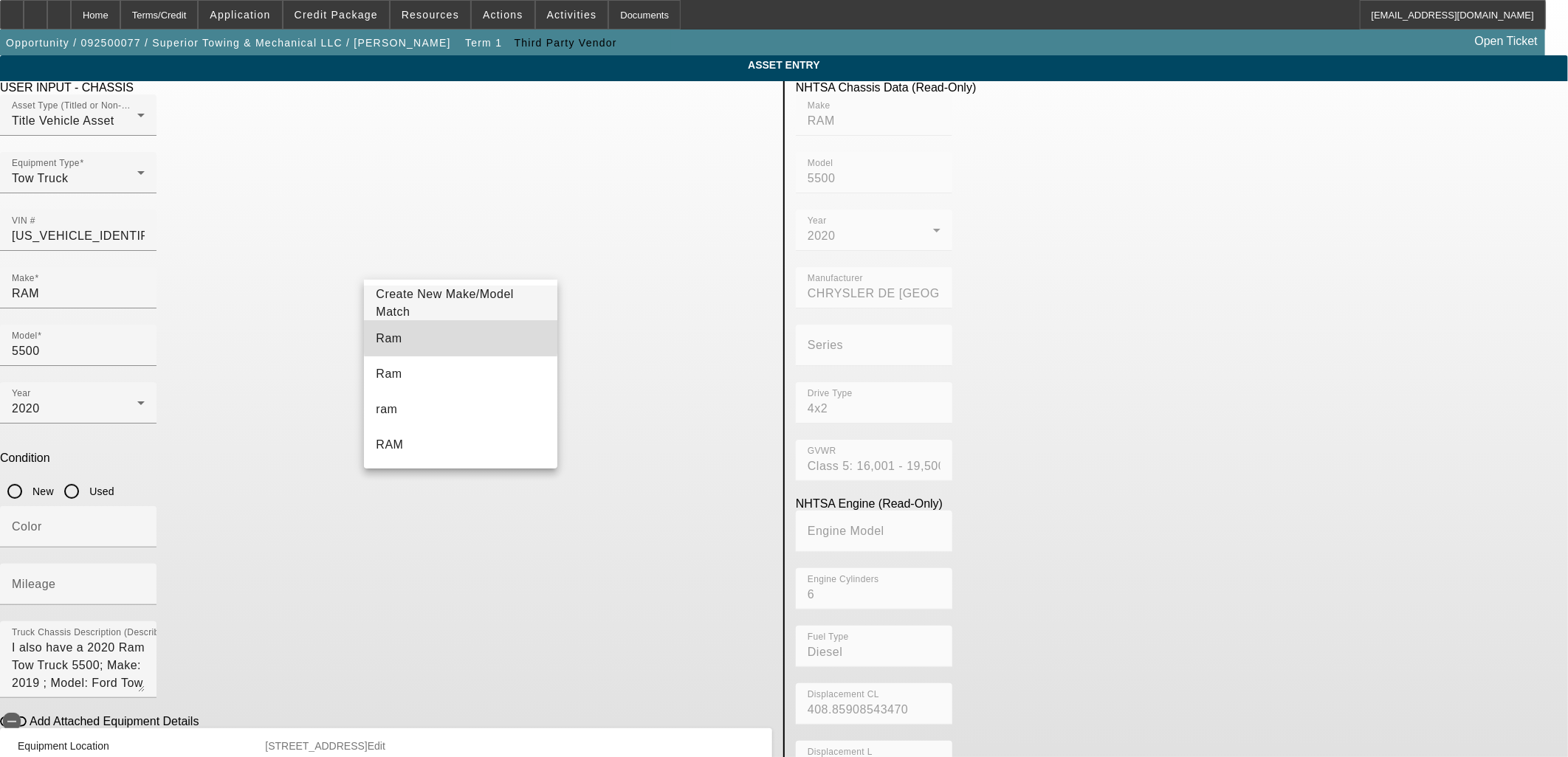
click at [461, 337] on mat-option "Ram" at bounding box center [460, 339] width 193 height 36
type input "Ram"
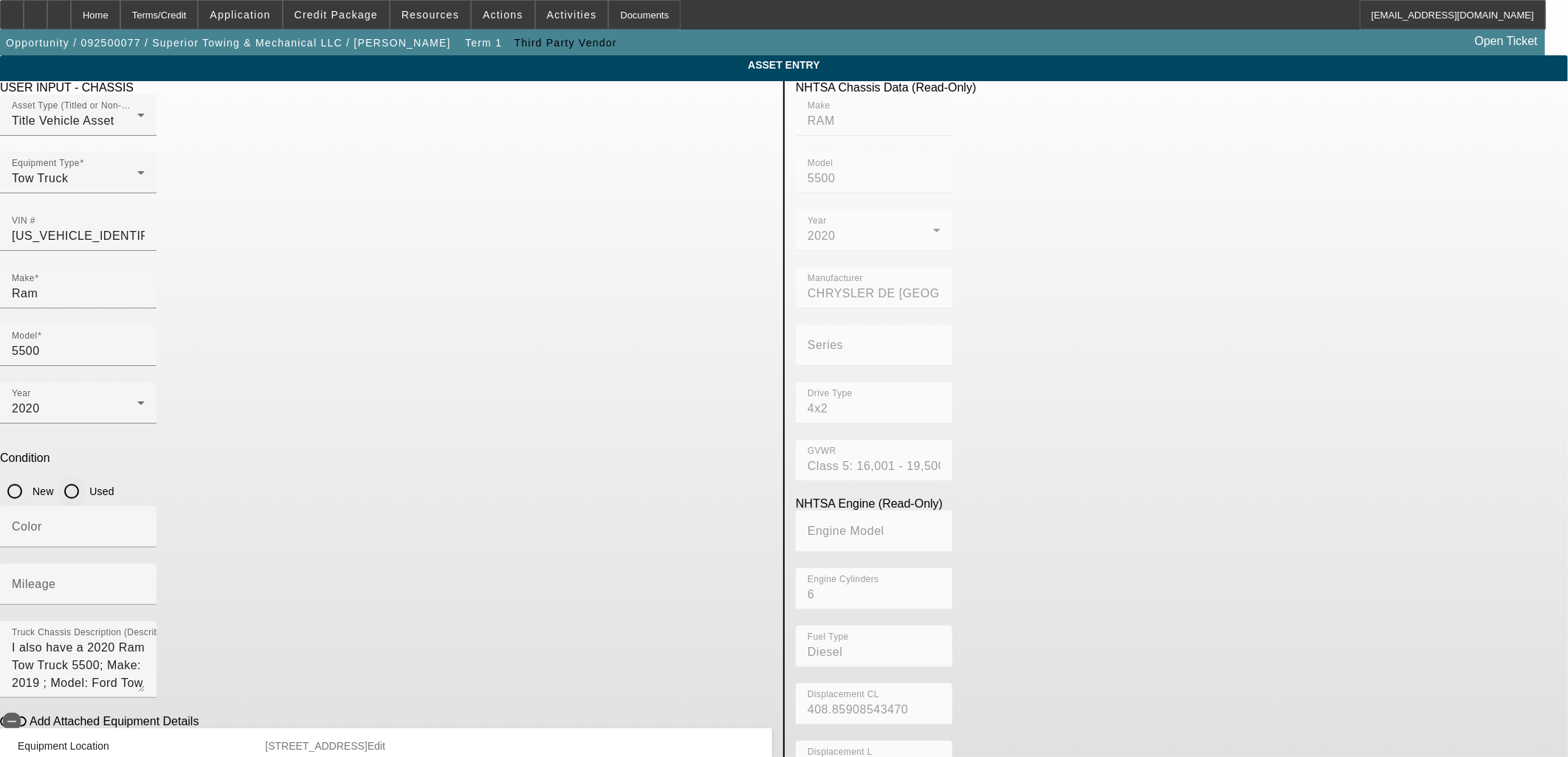
click at [87, 477] on input "Used" at bounding box center [71, 492] width 29 height 29
radio input "true"
click at [145, 506] on div "Color" at bounding box center [78, 526] width 133 height 41
type input "White"
type input "110660"
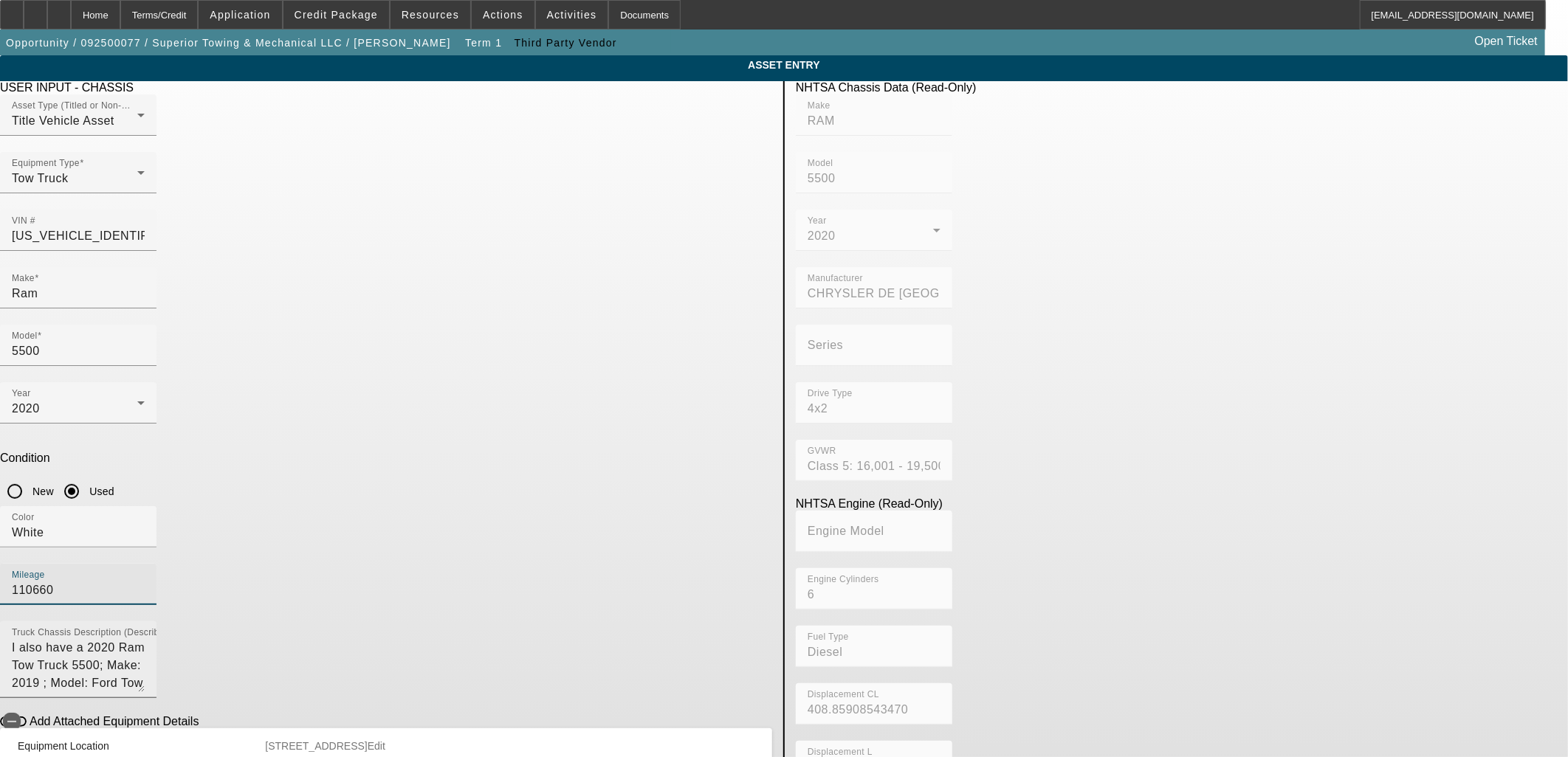
click at [145, 639] on textarea "I also have a 2020 Ram Tow Truck 5500; Make: 2019 ; Model: Ford Tow Truck F550" at bounding box center [78, 666] width 133 height 53
type textarea "Rollback"
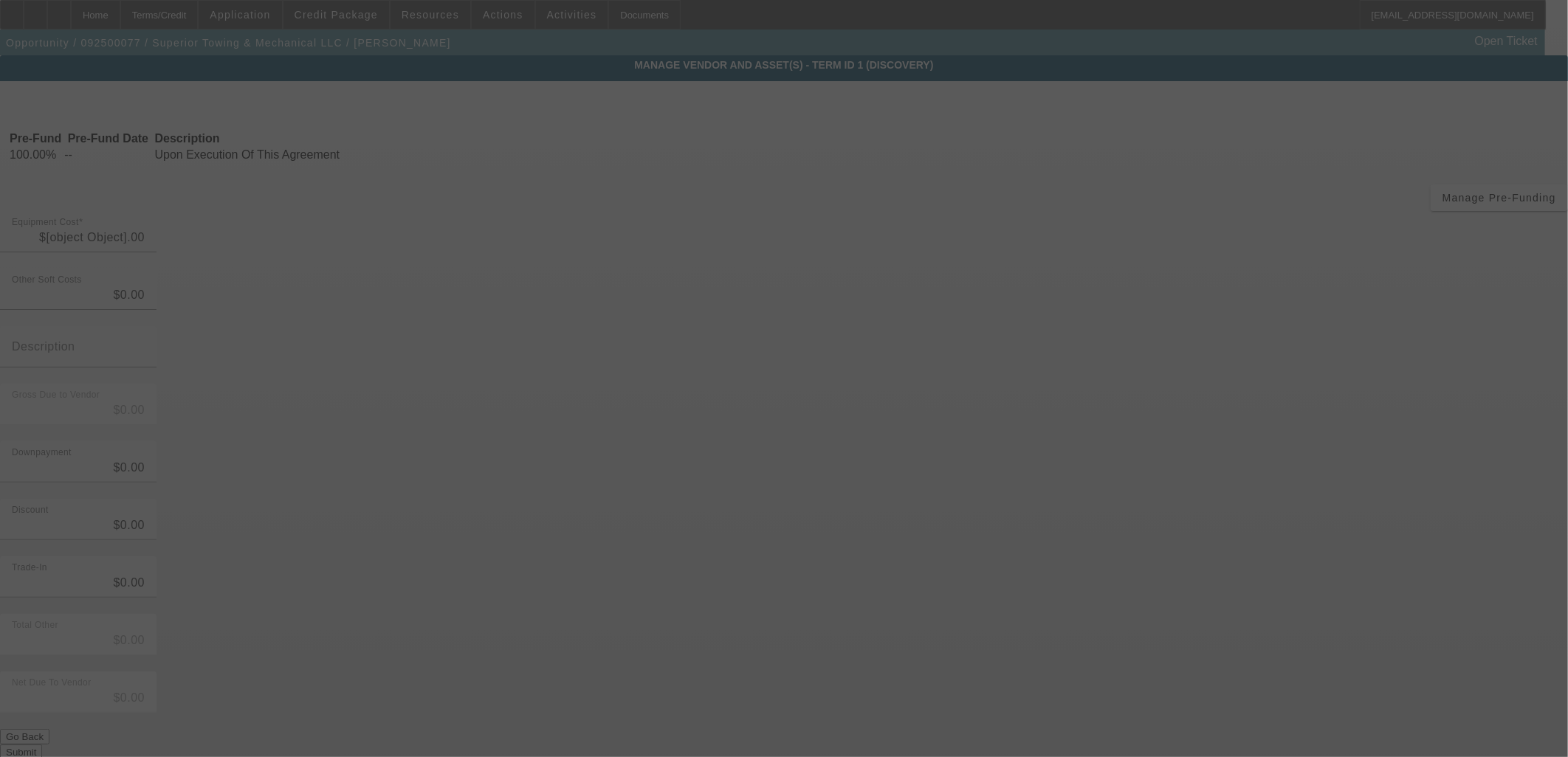
type input "$122,000.00"
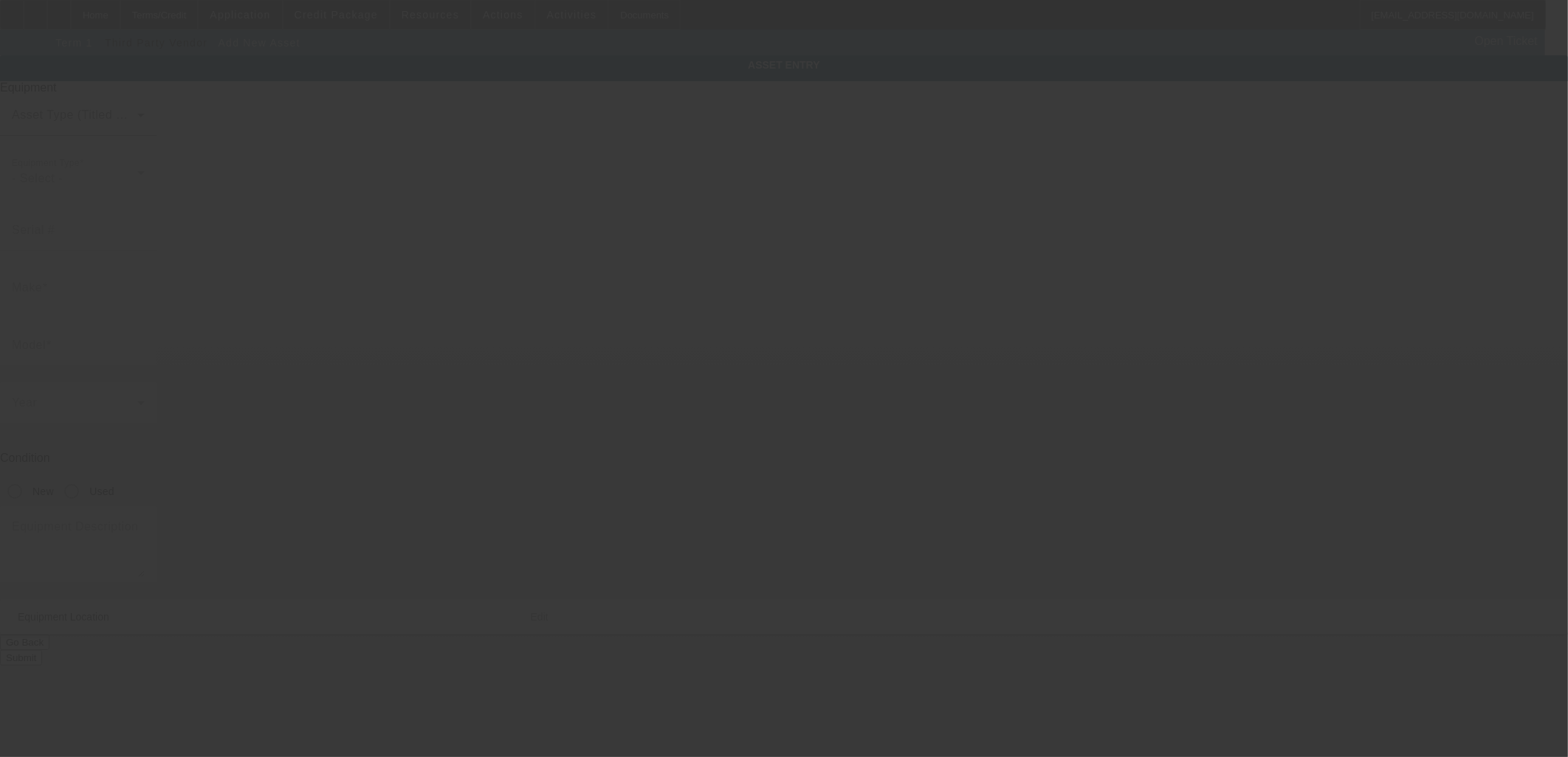
type input "24701 Telegraph Rd"
type input "Southfield"
type input "48033"
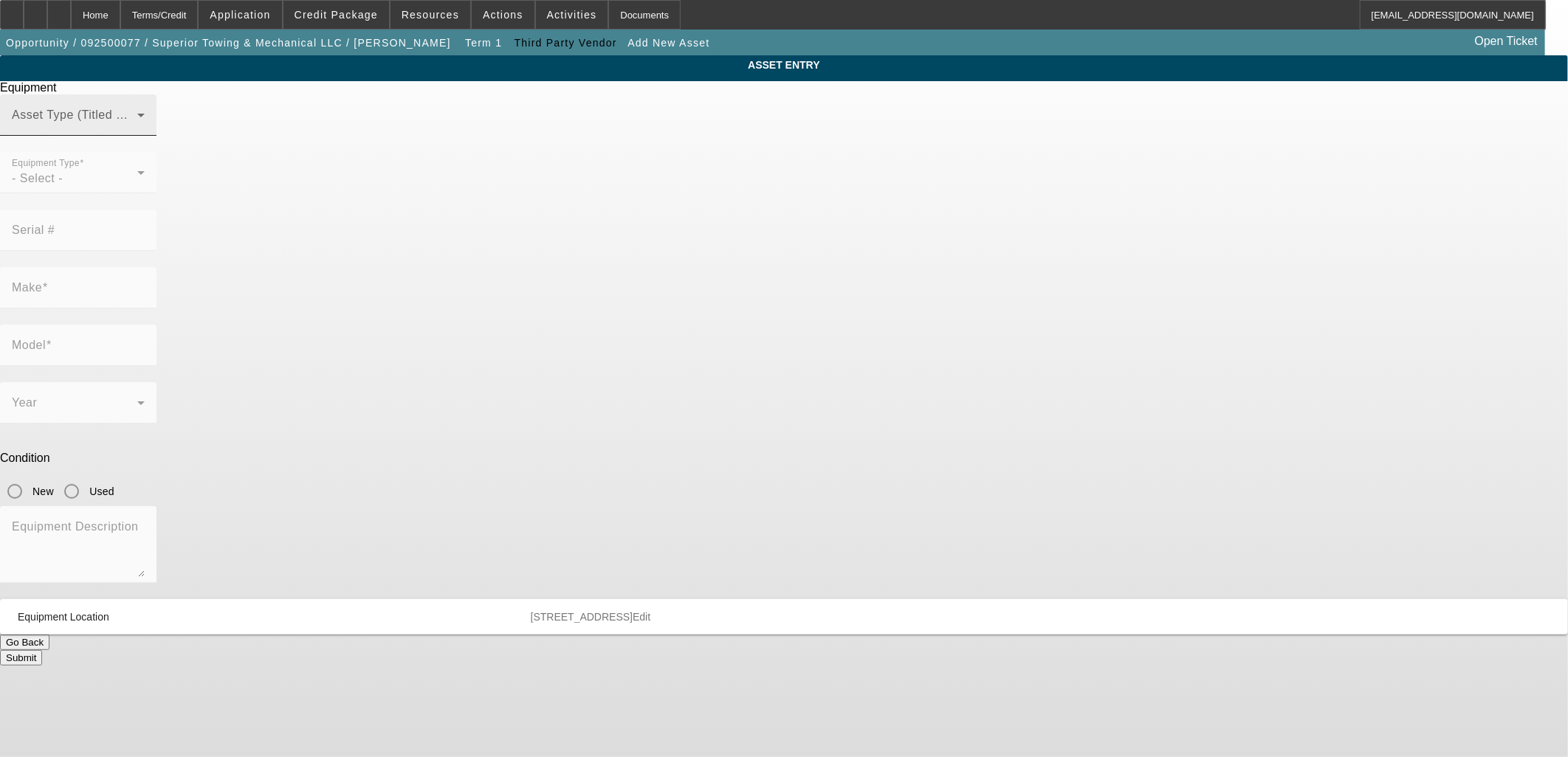
click at [137, 130] on span at bounding box center [74, 121] width 125 height 18
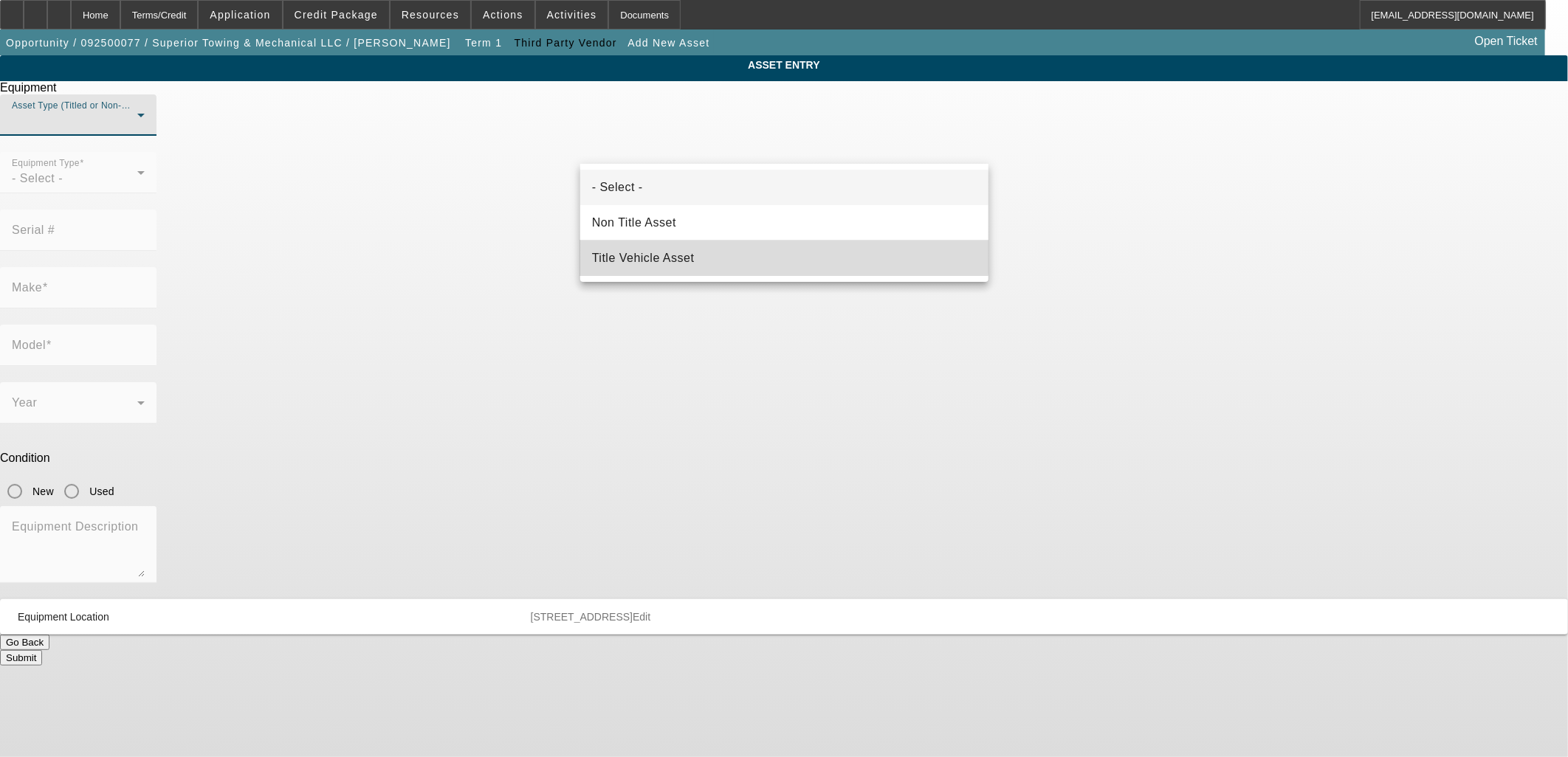
click at [661, 254] on span "Title Vehicle Asset" at bounding box center [643, 258] width 103 height 18
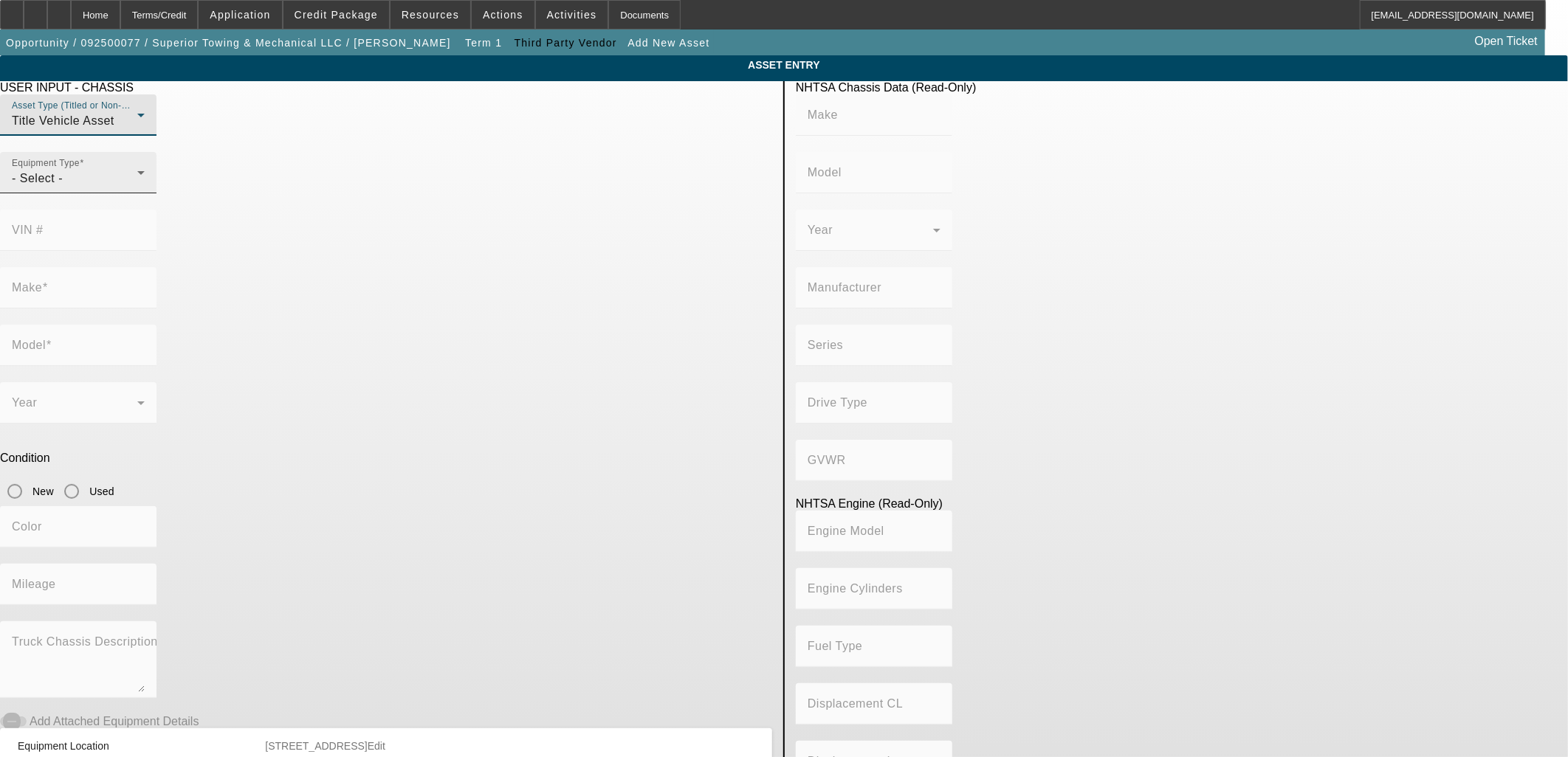
click at [145, 193] on div "Equipment Type - Select -" at bounding box center [78, 172] width 133 height 41
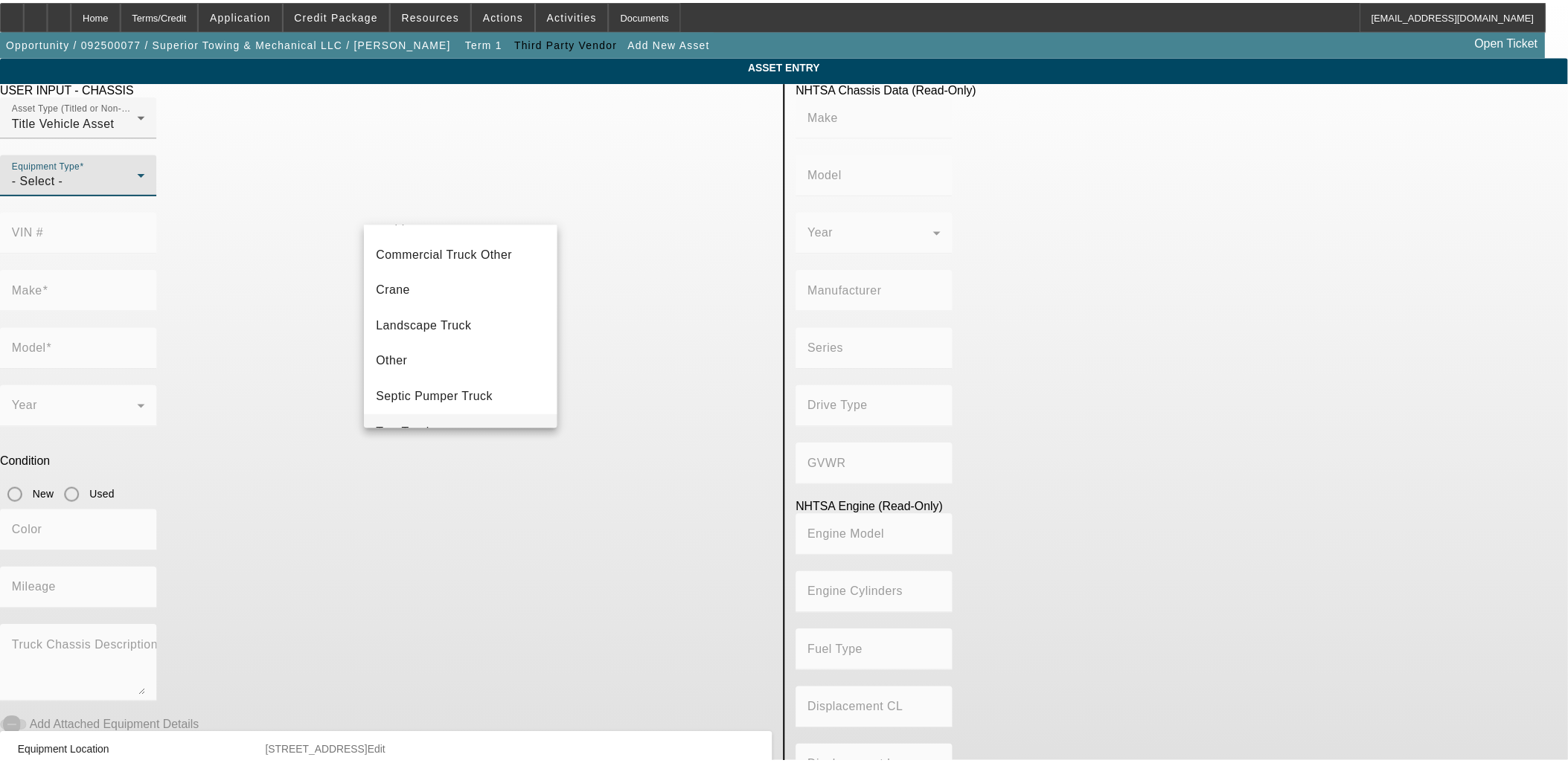
scroll to position [164, 0]
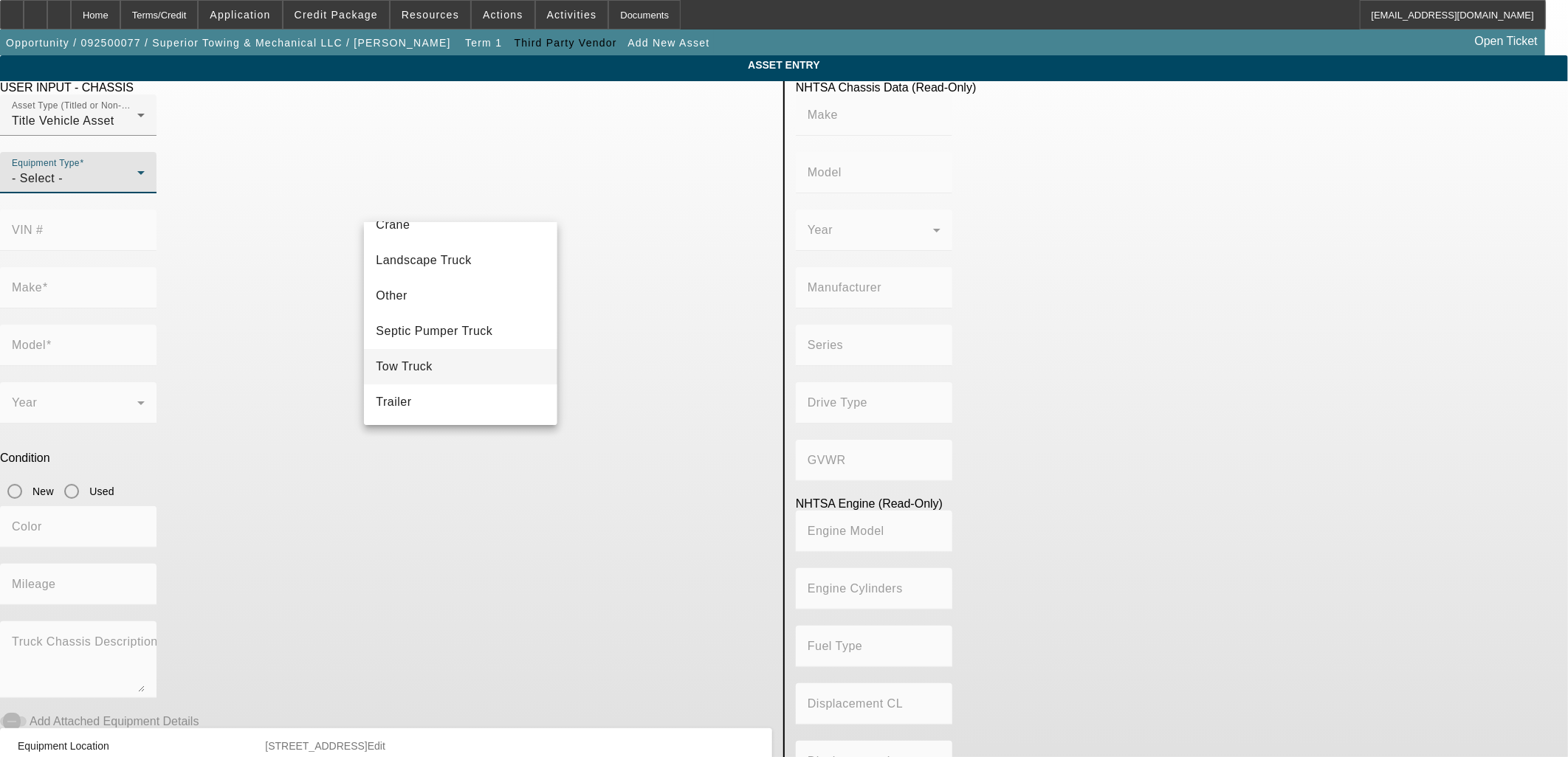
click at [444, 358] on mat-option "Tow Truck" at bounding box center [460, 367] width 193 height 36
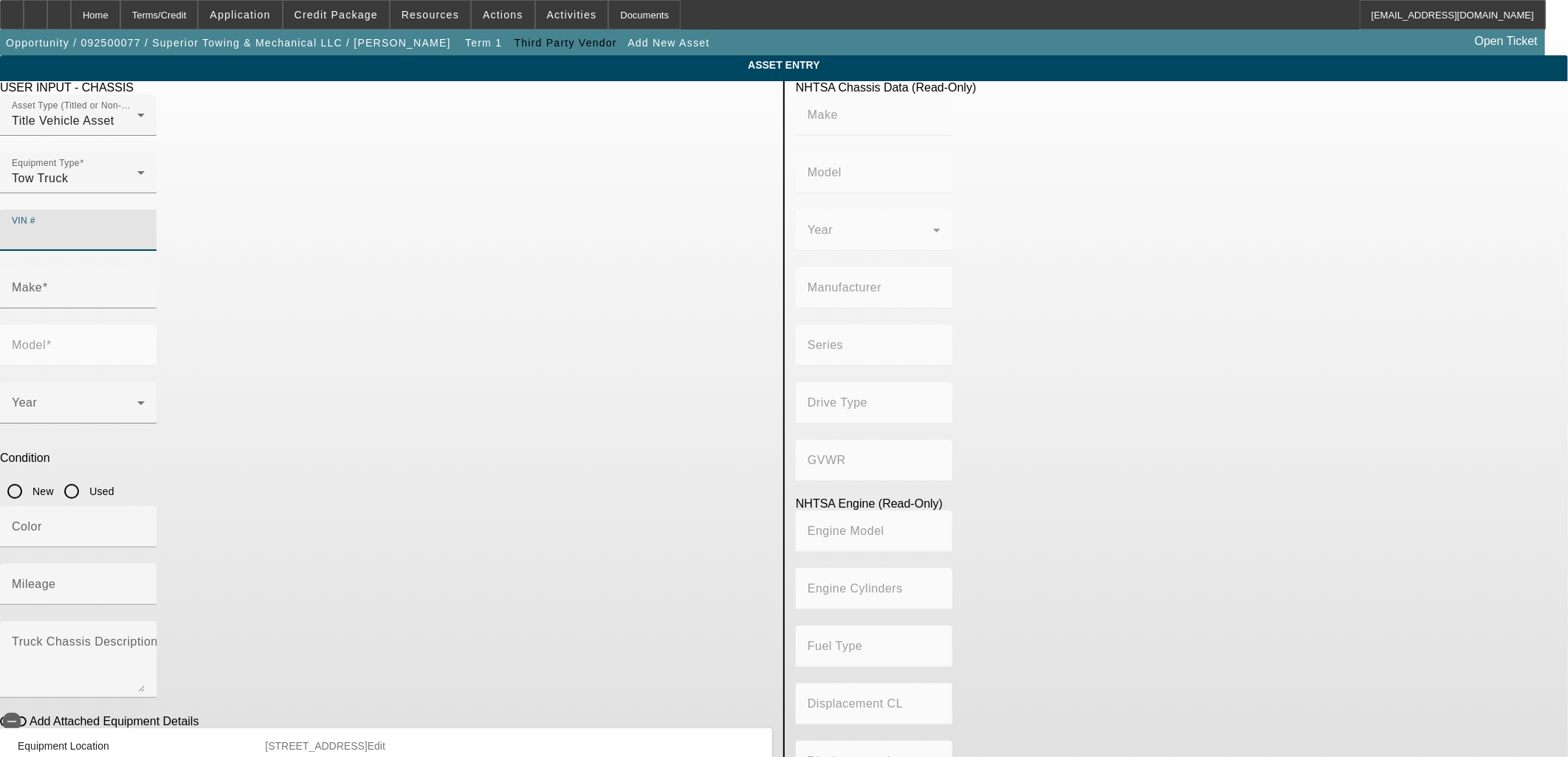
click at [145, 228] on input "VIN #" at bounding box center [78, 236] width 133 height 18
type input "1fduf5ht4kec92541"
type input "FORD"
type input "F-550"
type input "FORD MOTOR COMPANY"
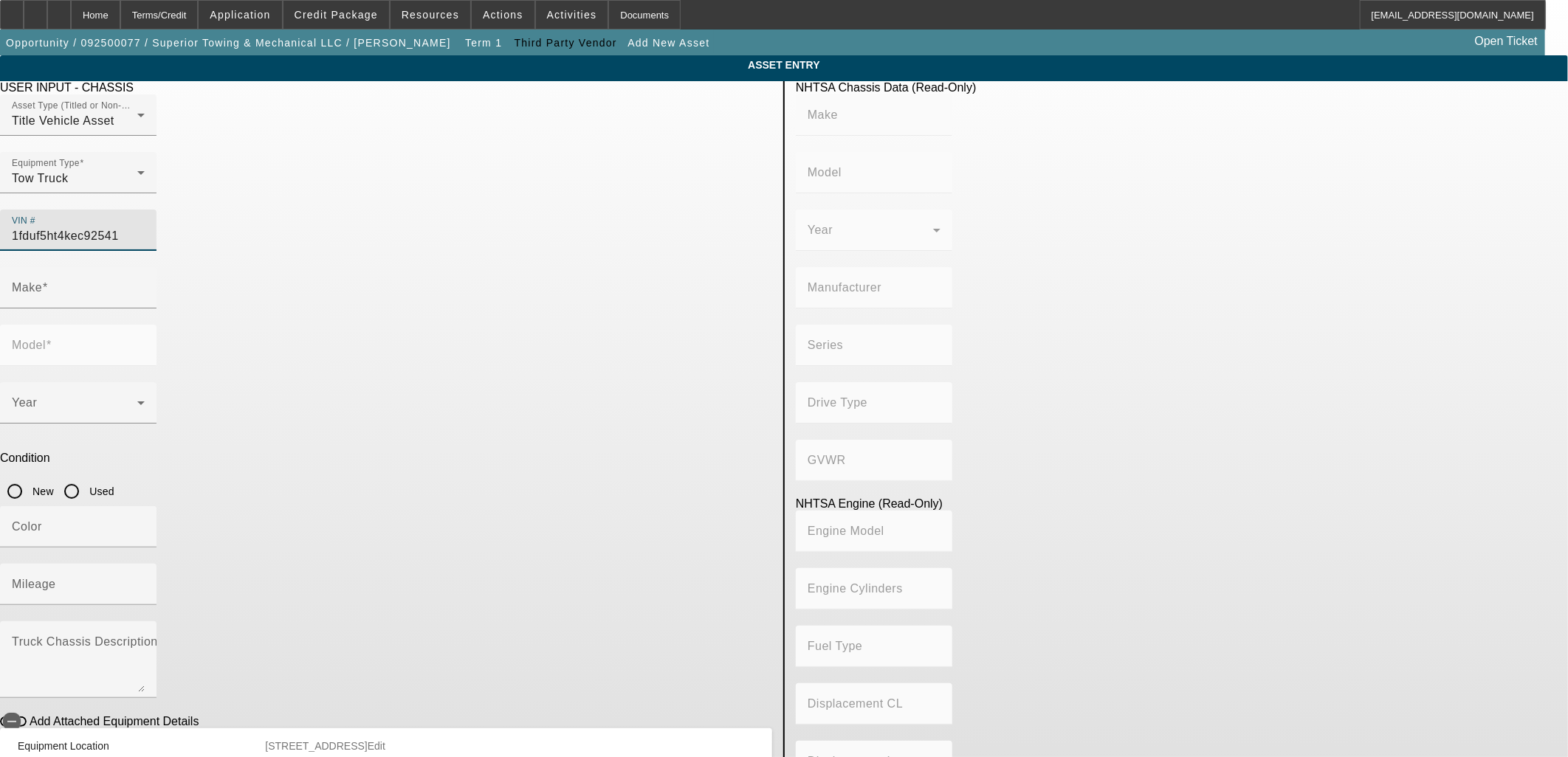
type input "4WD/4-Wheel Drive/4x4"
type input "Class 5: 16,001 - 19,500 lb (7,258 - 8,845 kg)"
type input "8"
type input "Diesel"
type input "408.85908543470"
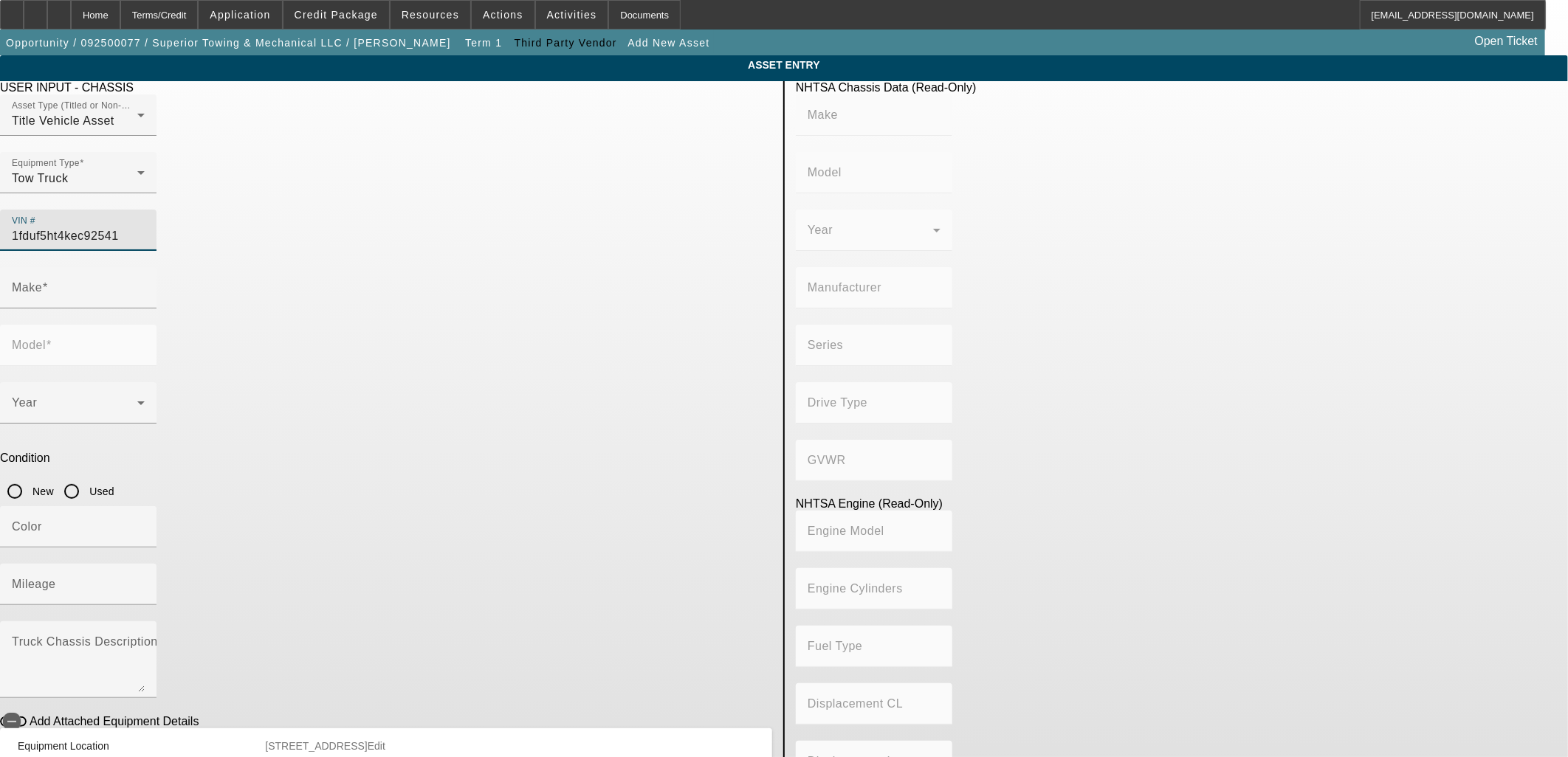
type input "6.7"
type input "FORD"
type input "F-550"
type input "1FDUF5HT4KEC92541"
type input "FORD"
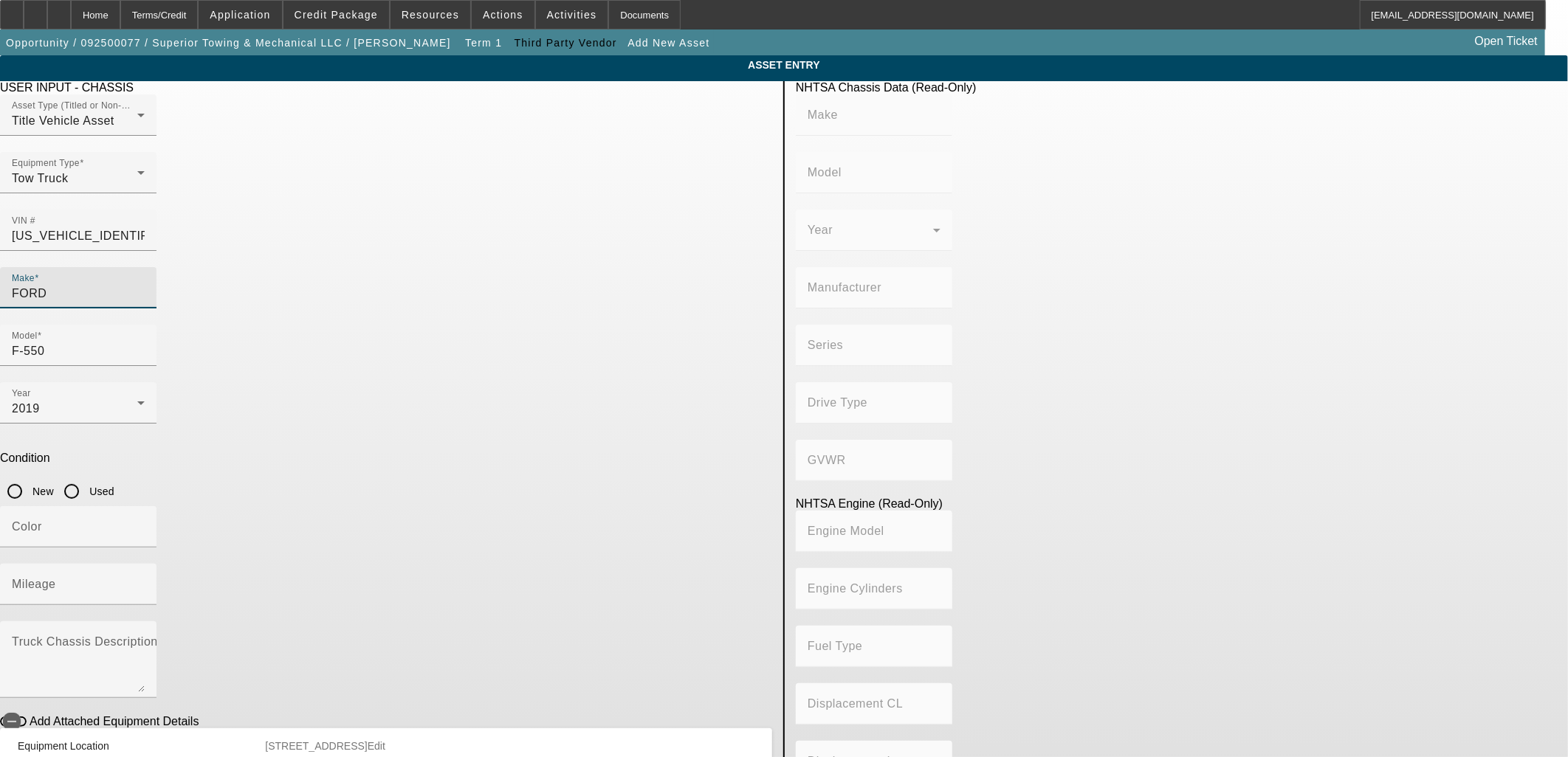
type input "F-550"
type input "FORD MOTOR COMPANY"
type input "4WD/4-Wheel Drive/4x4"
type input "Class 5: 16,001 - 19,500 lb (7,258 - 8,845 kg)"
type input "8"
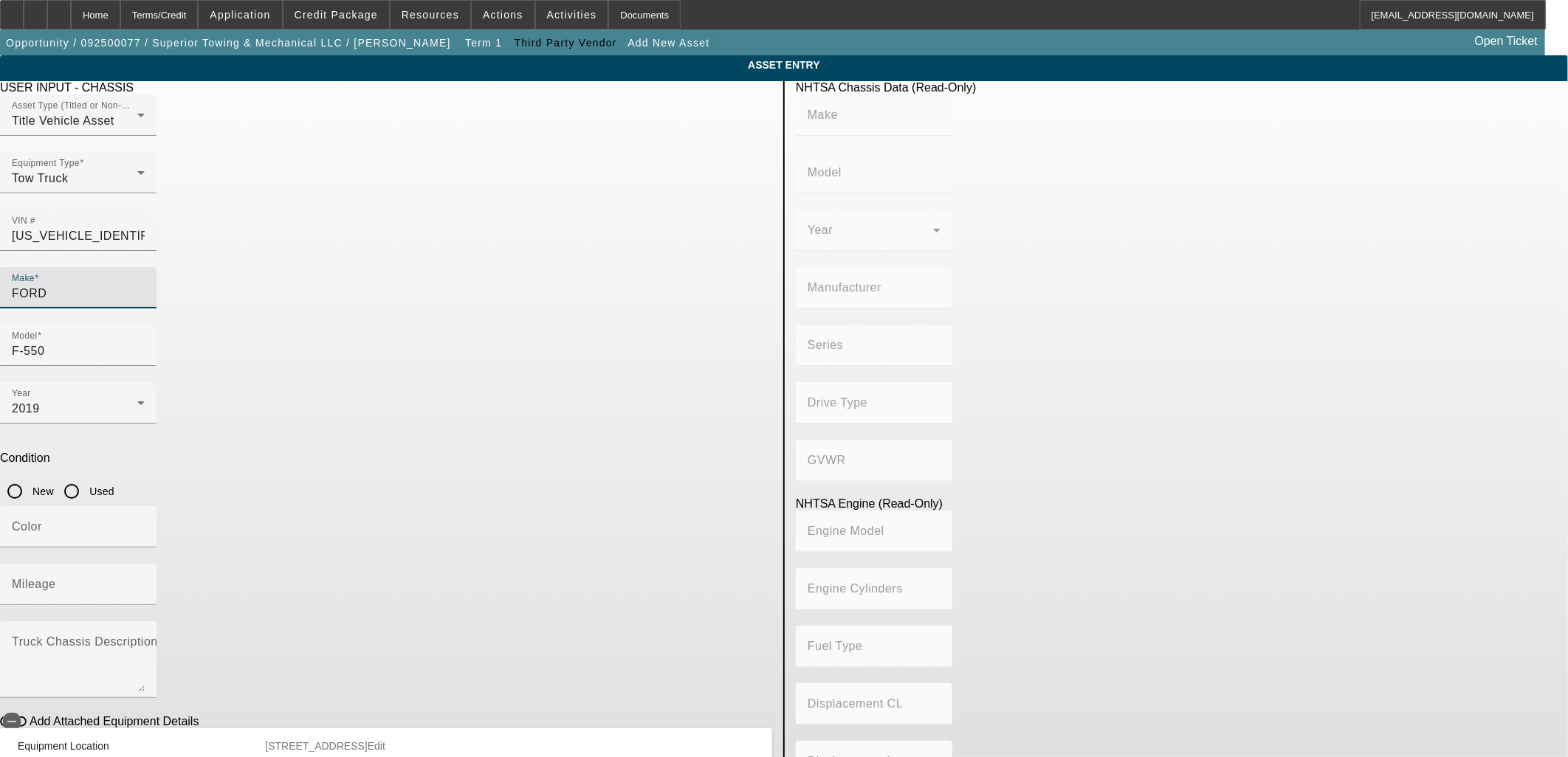
type input "Diesel"
type input "408.85908543470"
type input "6.7"
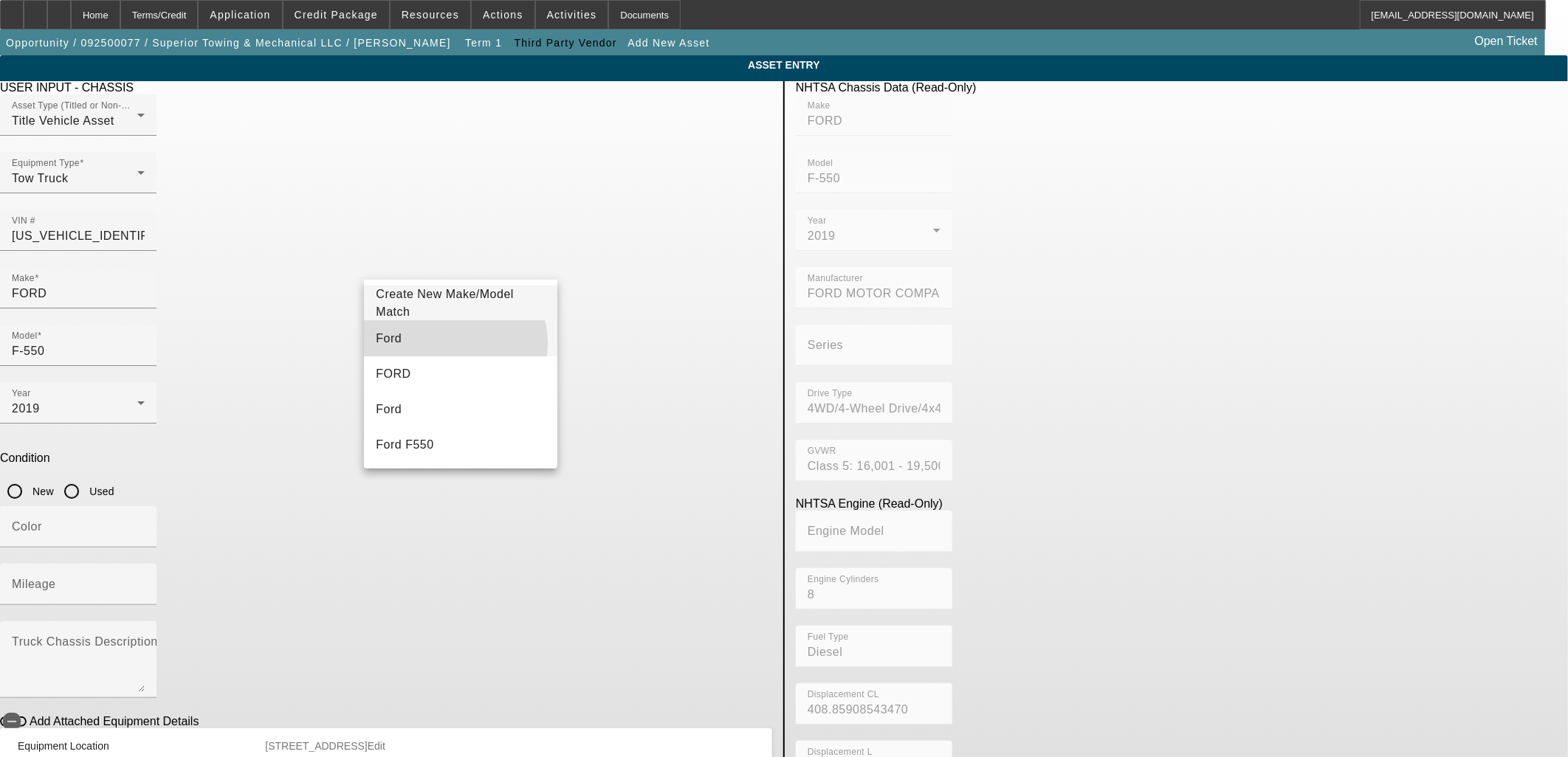
click at [452, 343] on mat-option "Ford" at bounding box center [460, 339] width 193 height 36
type input "Ford"
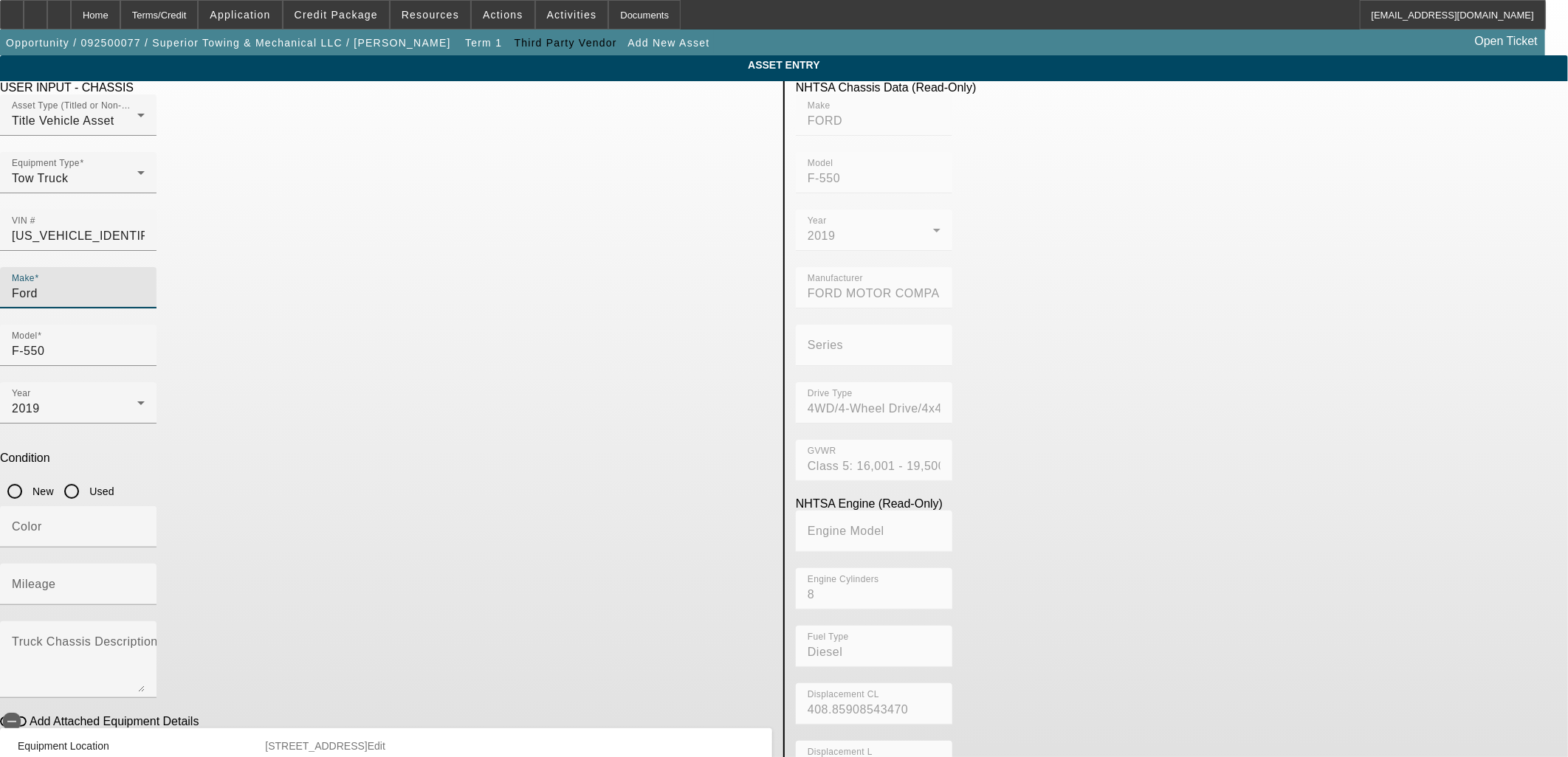
click at [87, 477] on input "Used" at bounding box center [71, 492] width 29 height 29
radio input "true"
click at [145, 524] on input "Color" at bounding box center [78, 533] width 133 height 18
type input "White"
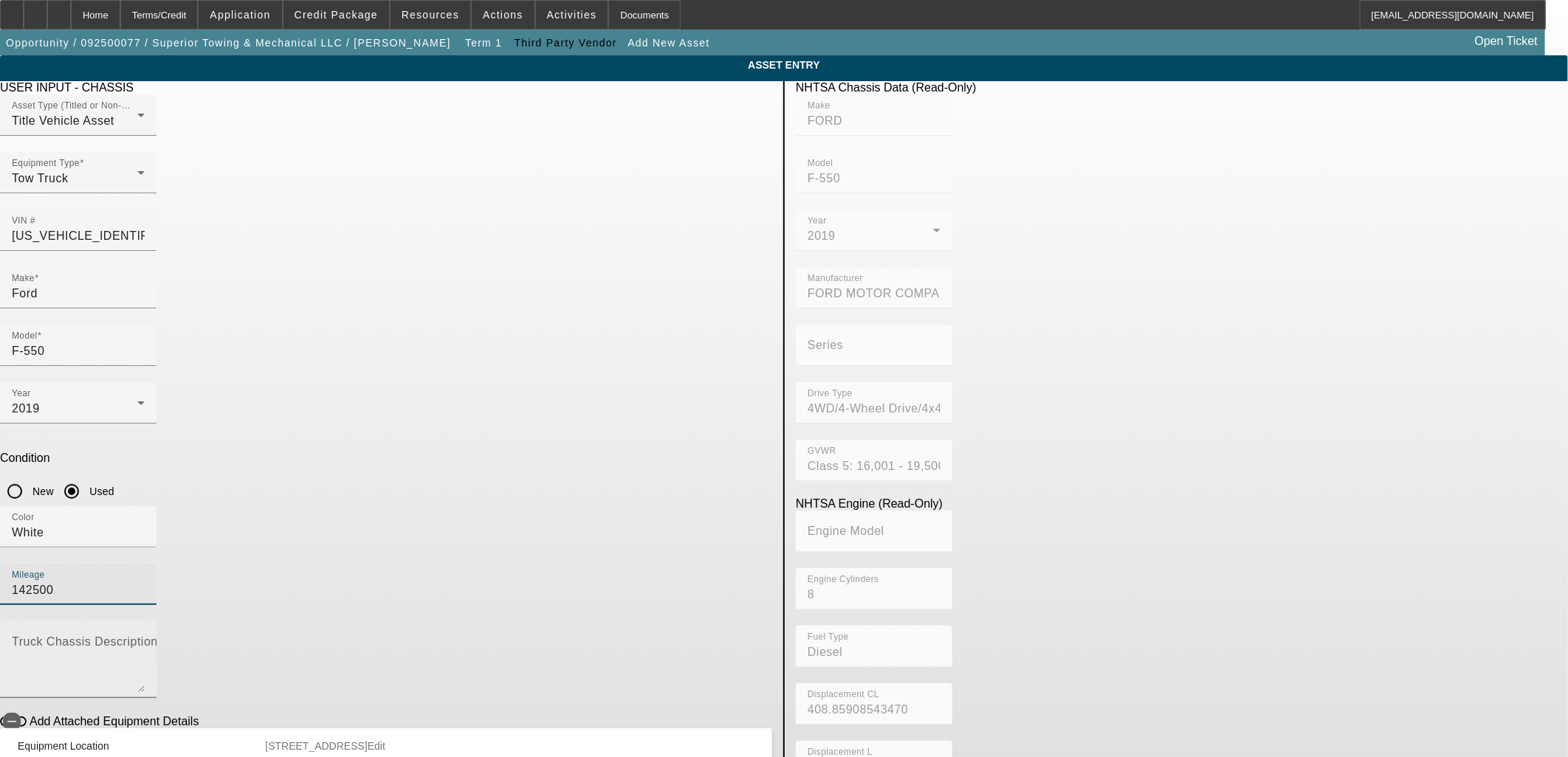
type input "142500"
click at [145, 639] on textarea "Truck Chassis Description (Describe the truck chassis only)" at bounding box center [78, 666] width 133 height 53
type textarea "Rollback"
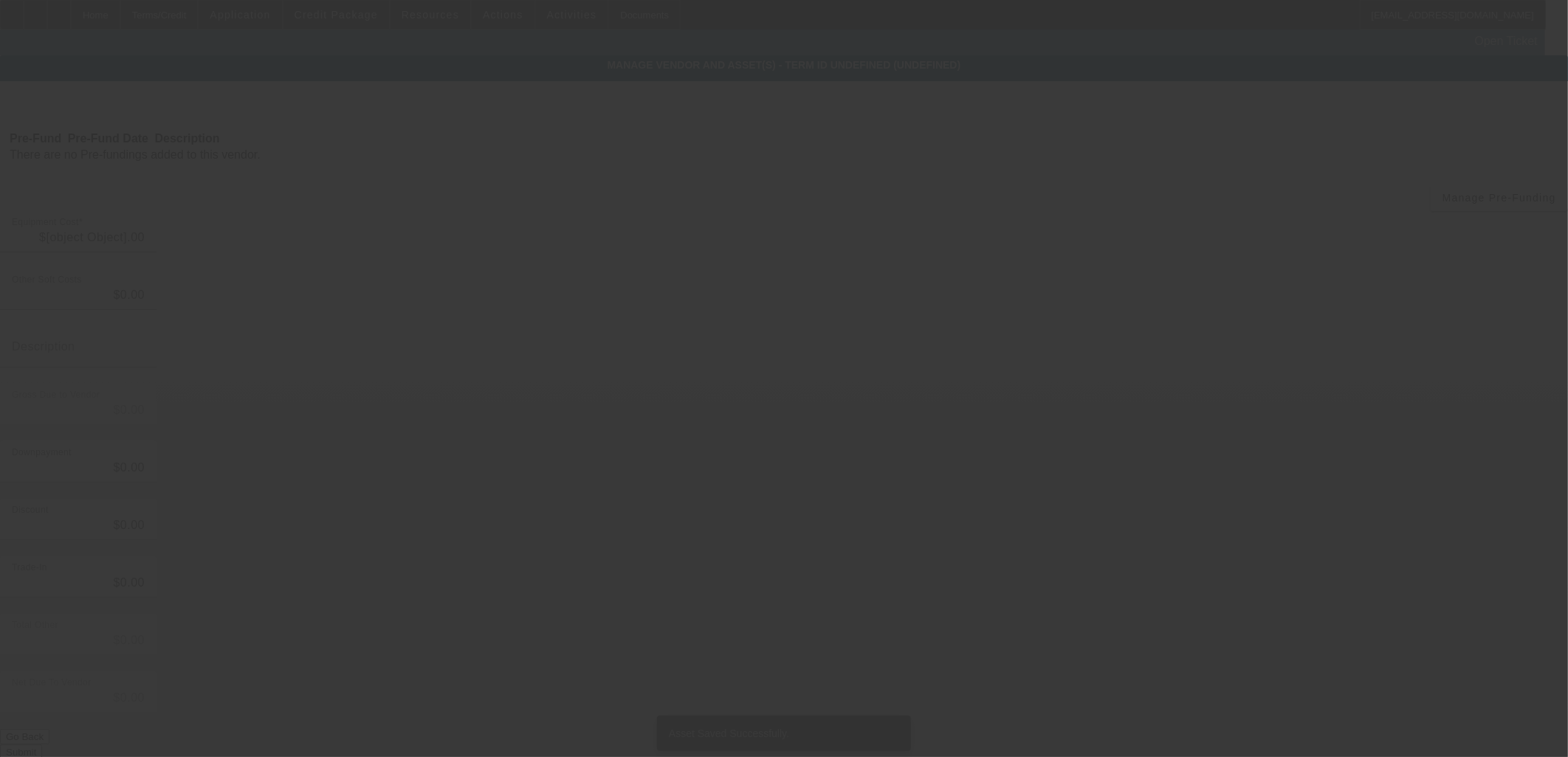
type input "$122,000.00"
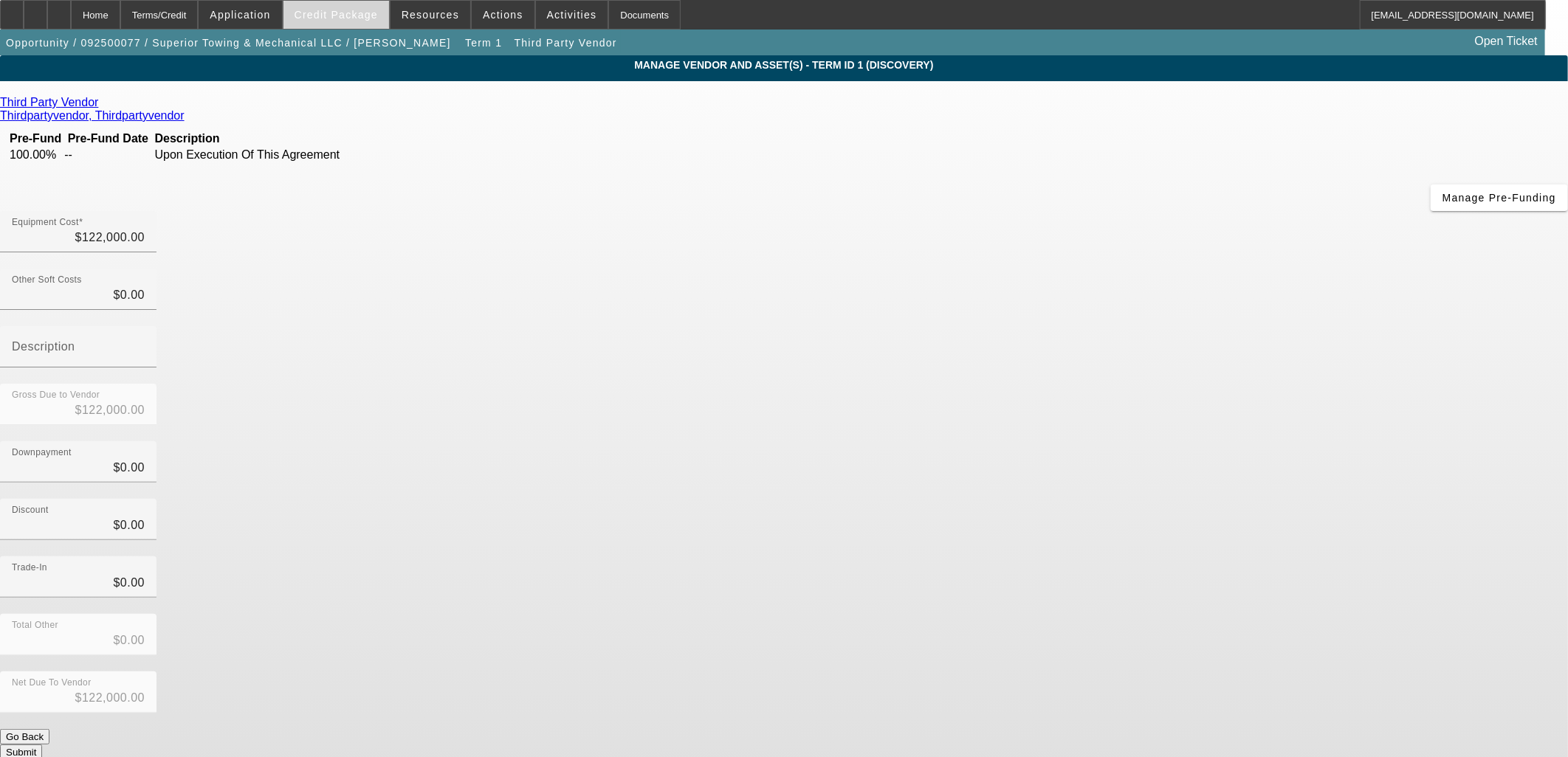
click at [345, 19] on span "Credit Package" at bounding box center [336, 14] width 84 height 12
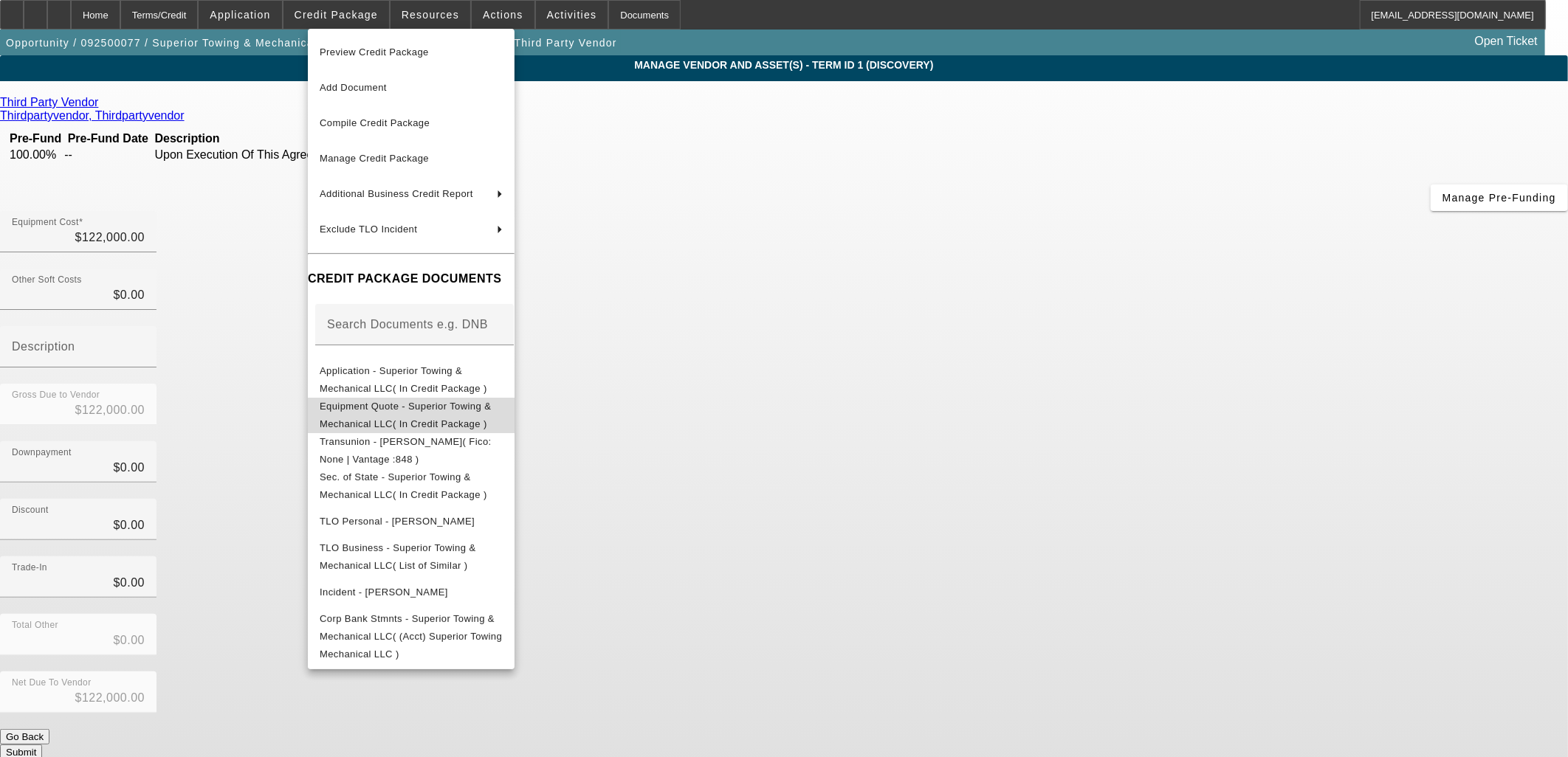
click at [389, 409] on span "Equipment Quote - Superior Towing & Mechanical LLC( In Credit Package )" at bounding box center [405, 414] width 171 height 29
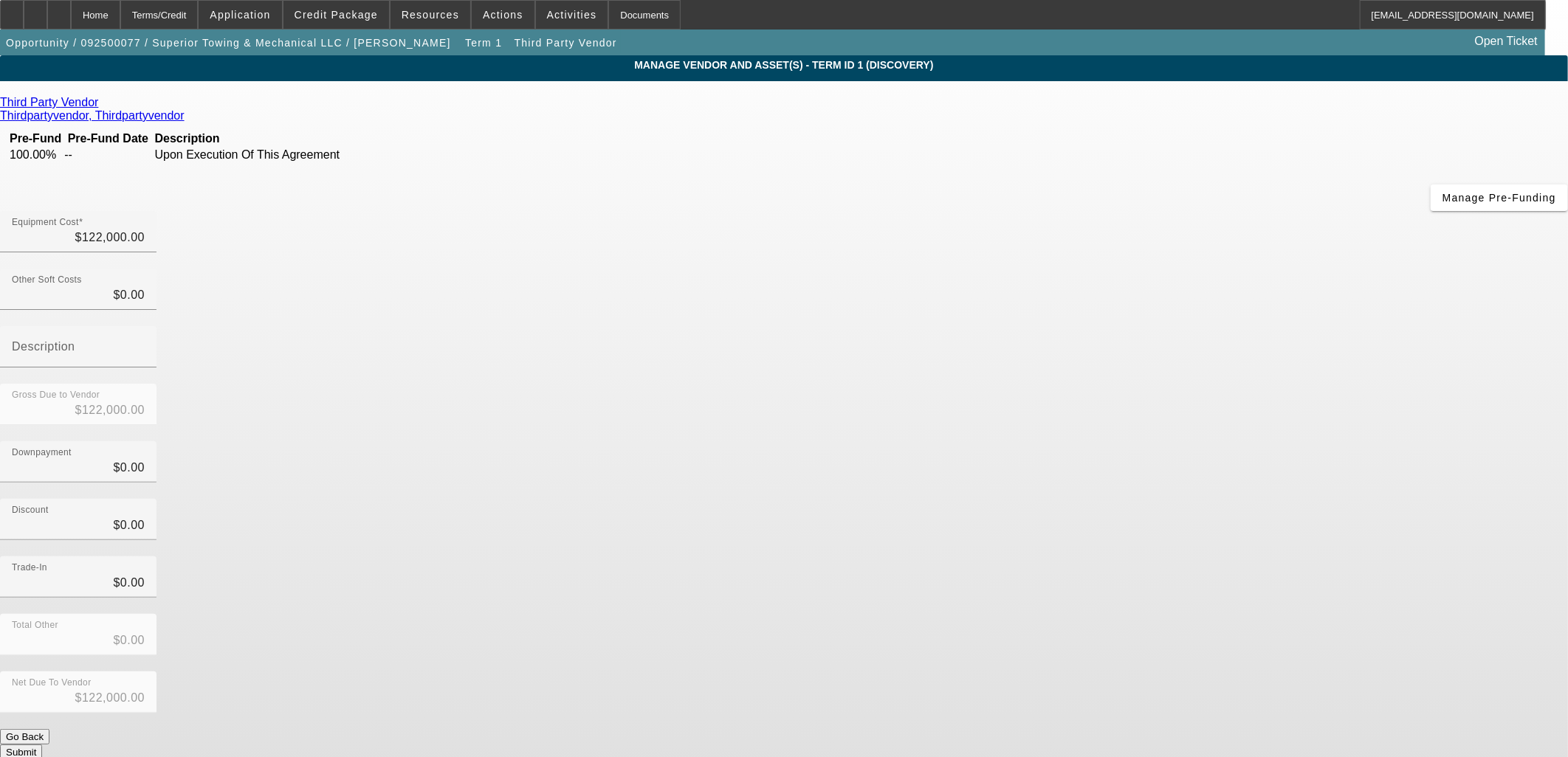
click at [42, 745] on button "Submit" at bounding box center [21, 752] width 42 height 15
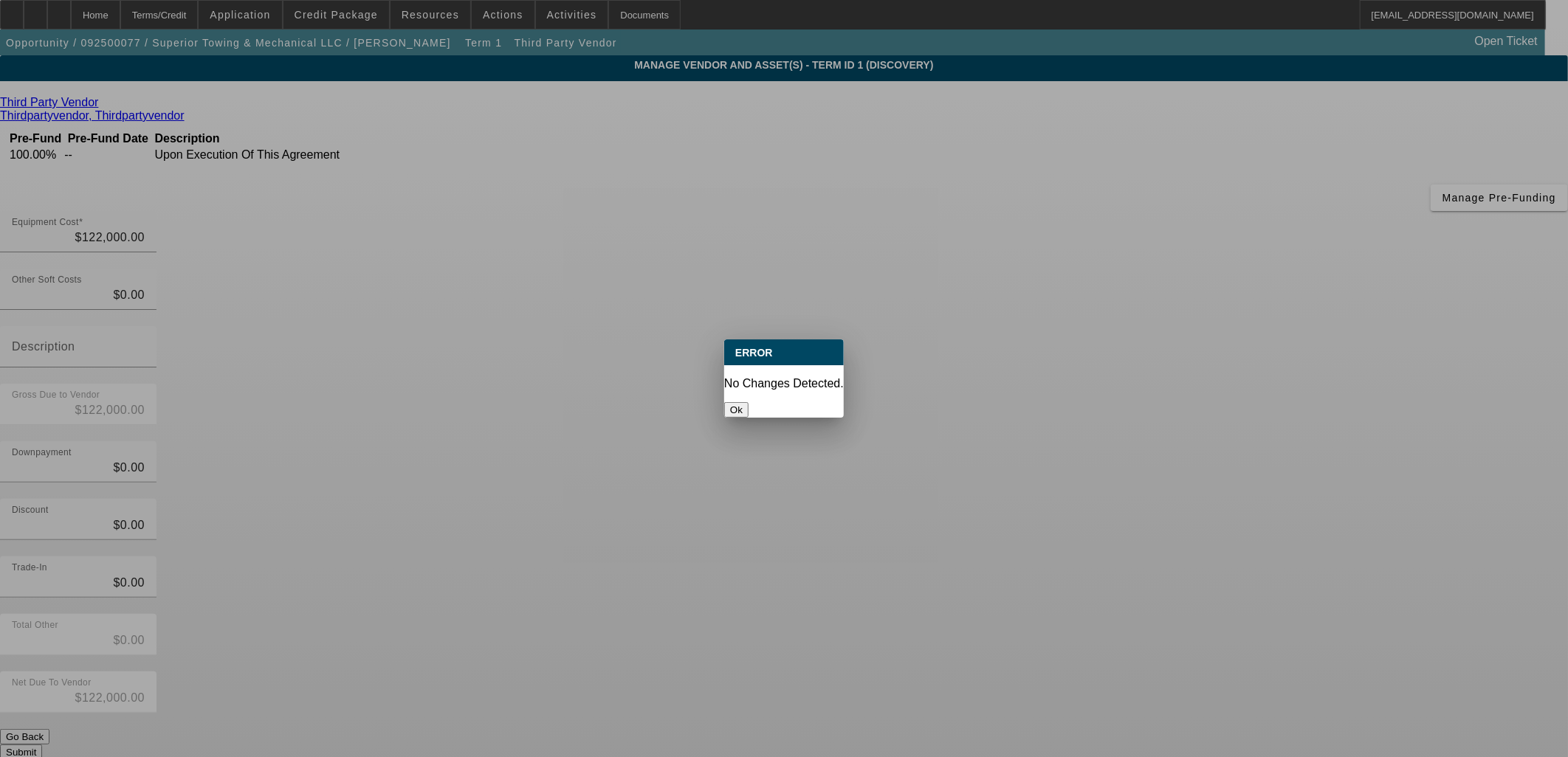
click at [749, 402] on button "Ok" at bounding box center [736, 410] width 24 height 15
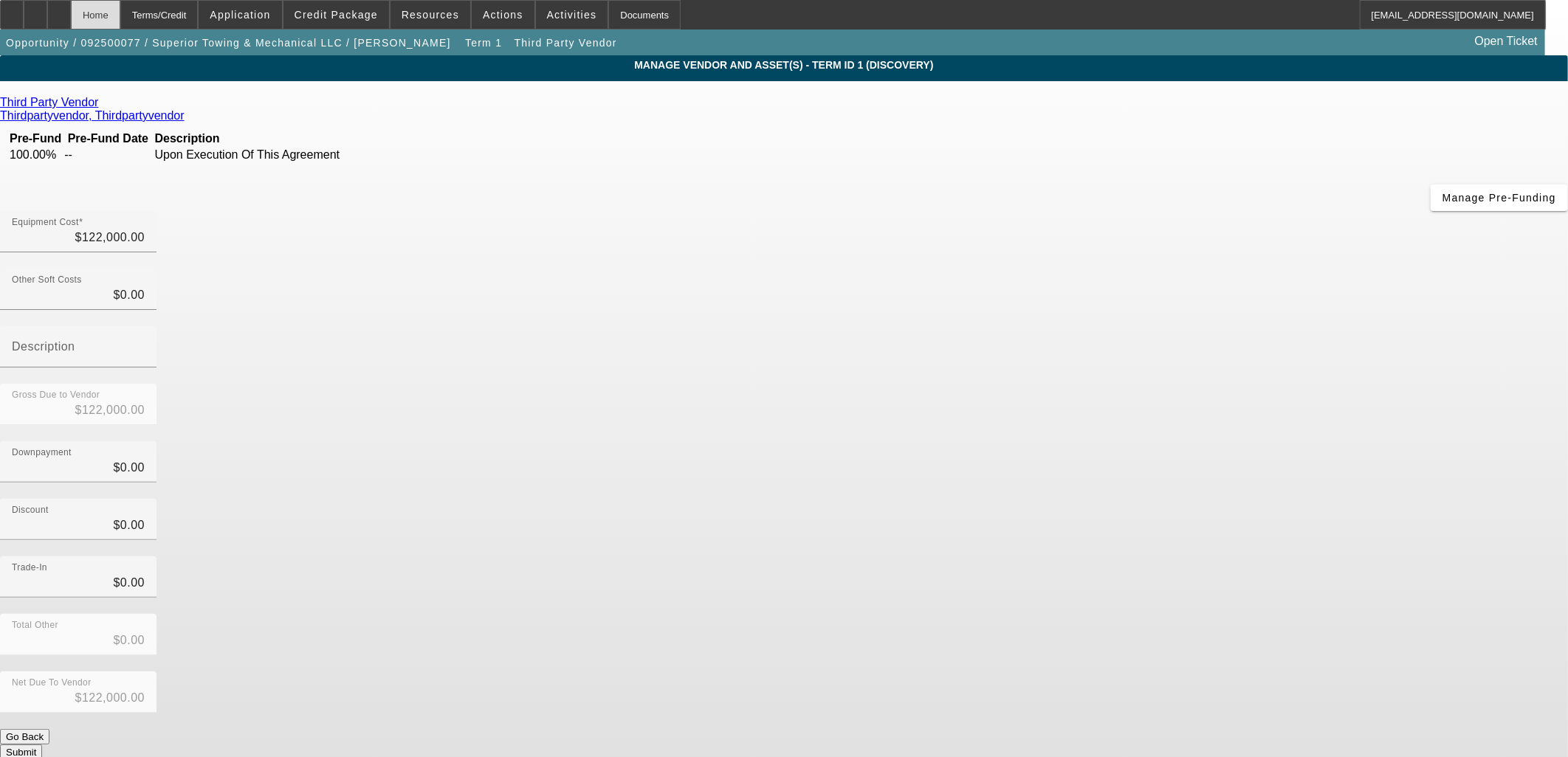
click at [120, 15] on div "Home" at bounding box center [96, 15] width 50 height 29
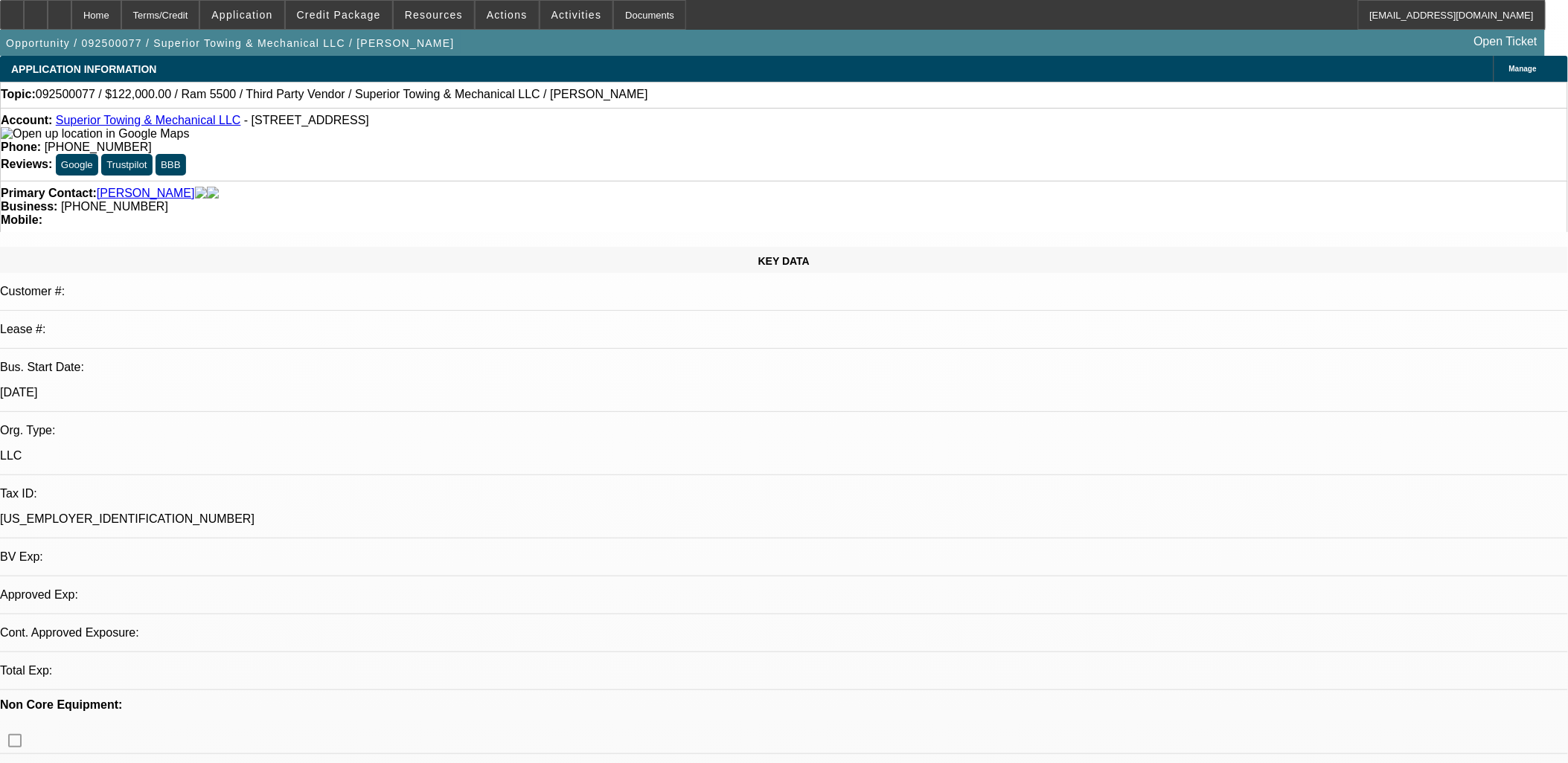
select select "0"
select select "2"
select select "0.1"
select select "4"
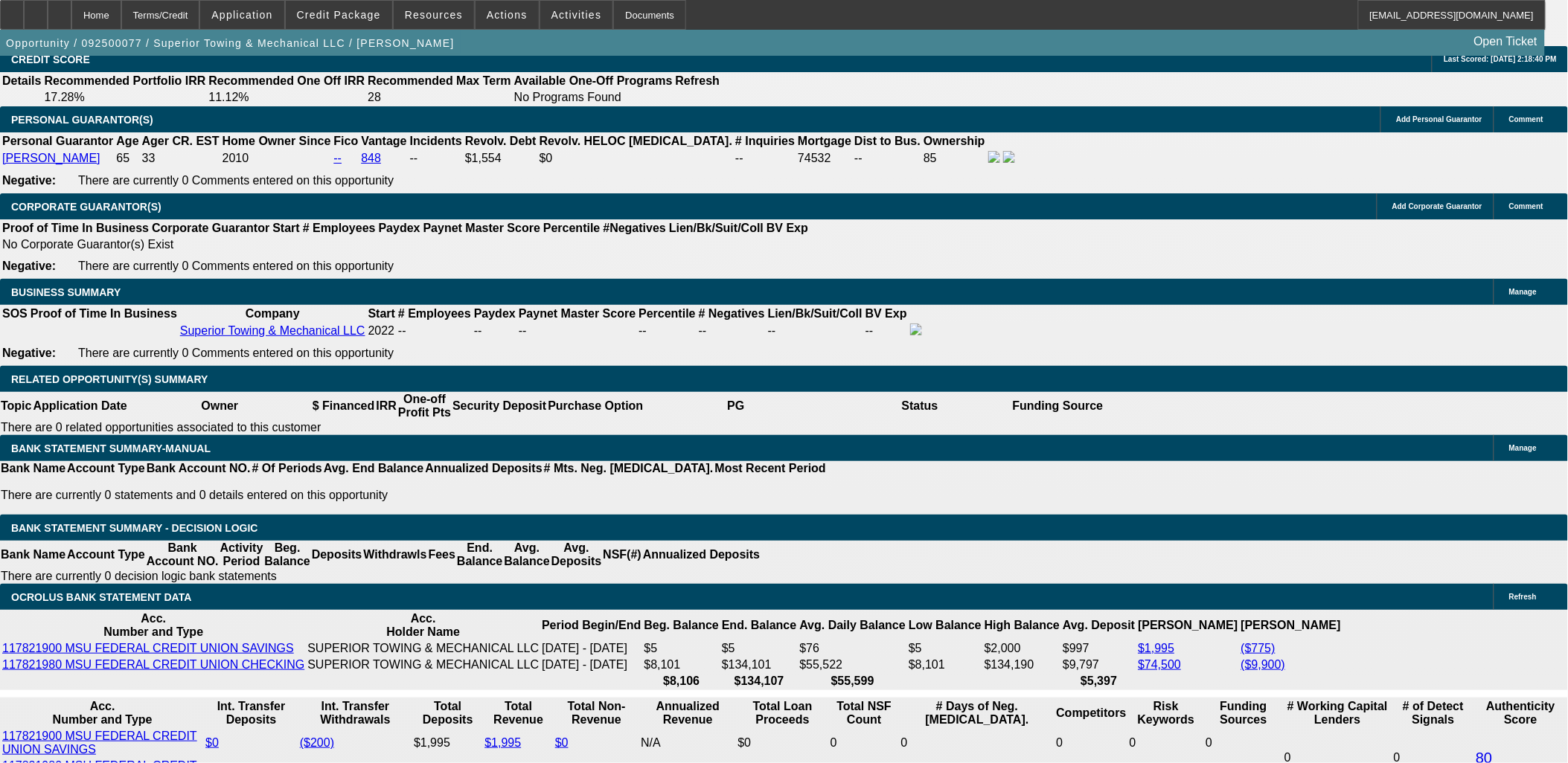
scroll to position [2314, 0]
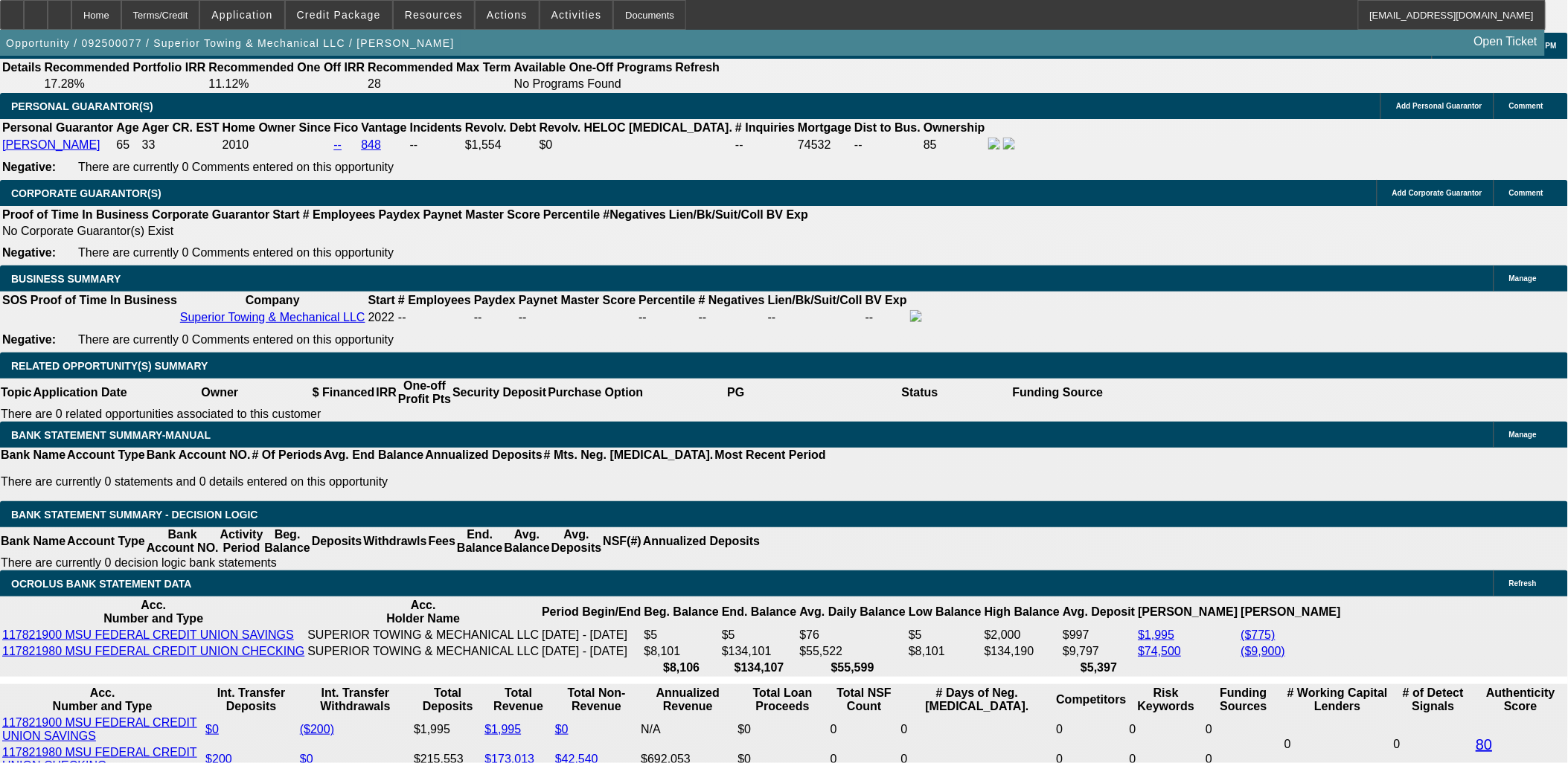
drag, startPoint x: 312, startPoint y: 422, endPoint x: 530, endPoint y: 415, distance: 218.1
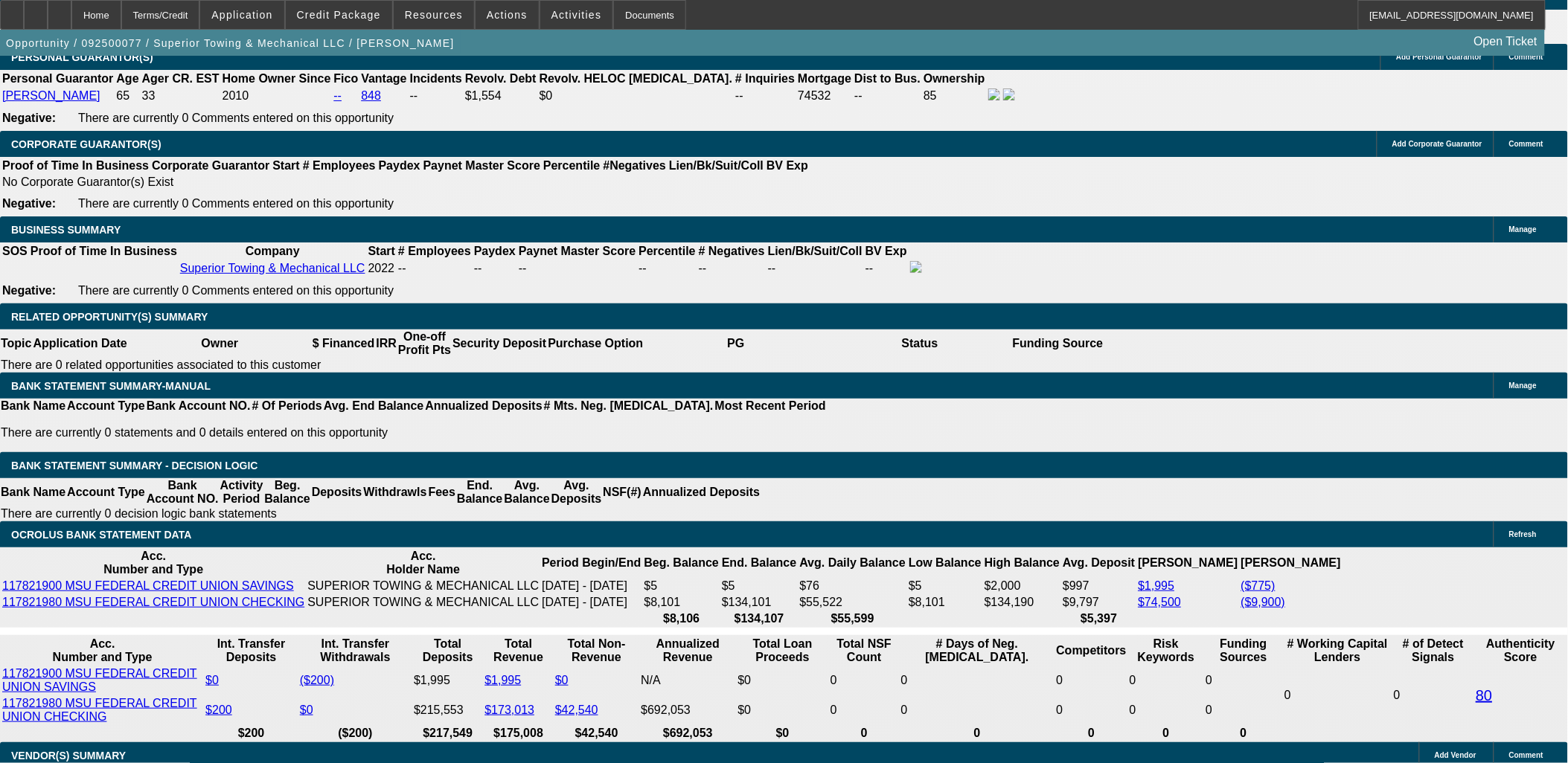
type input "4"
type input "UNKNOWN"
type input "48"
type input "15"
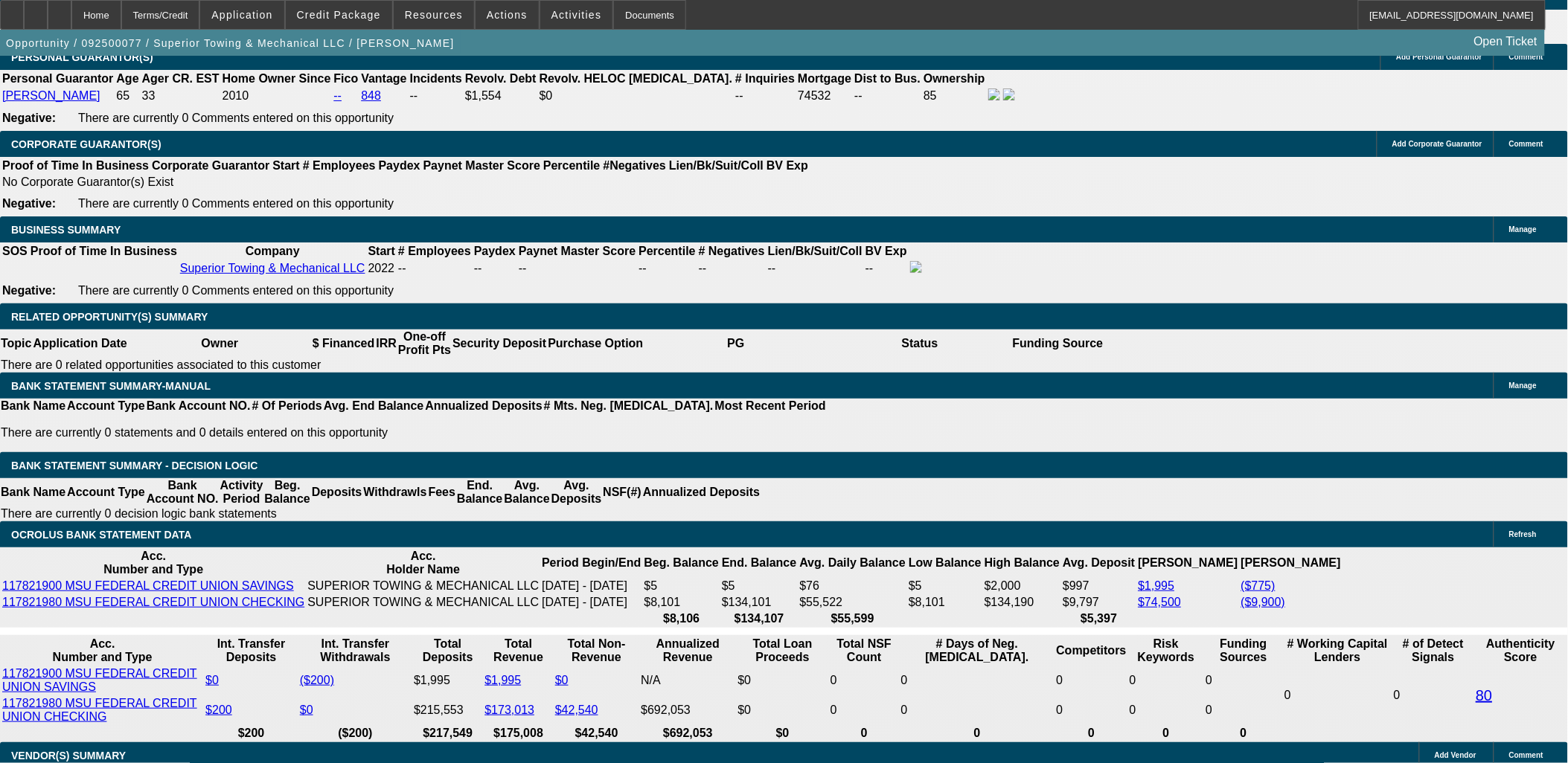
type input "$2,593.90"
type input "$5,187.80"
type input "$3,395.35"
type input "$6,790.70"
type input "15"
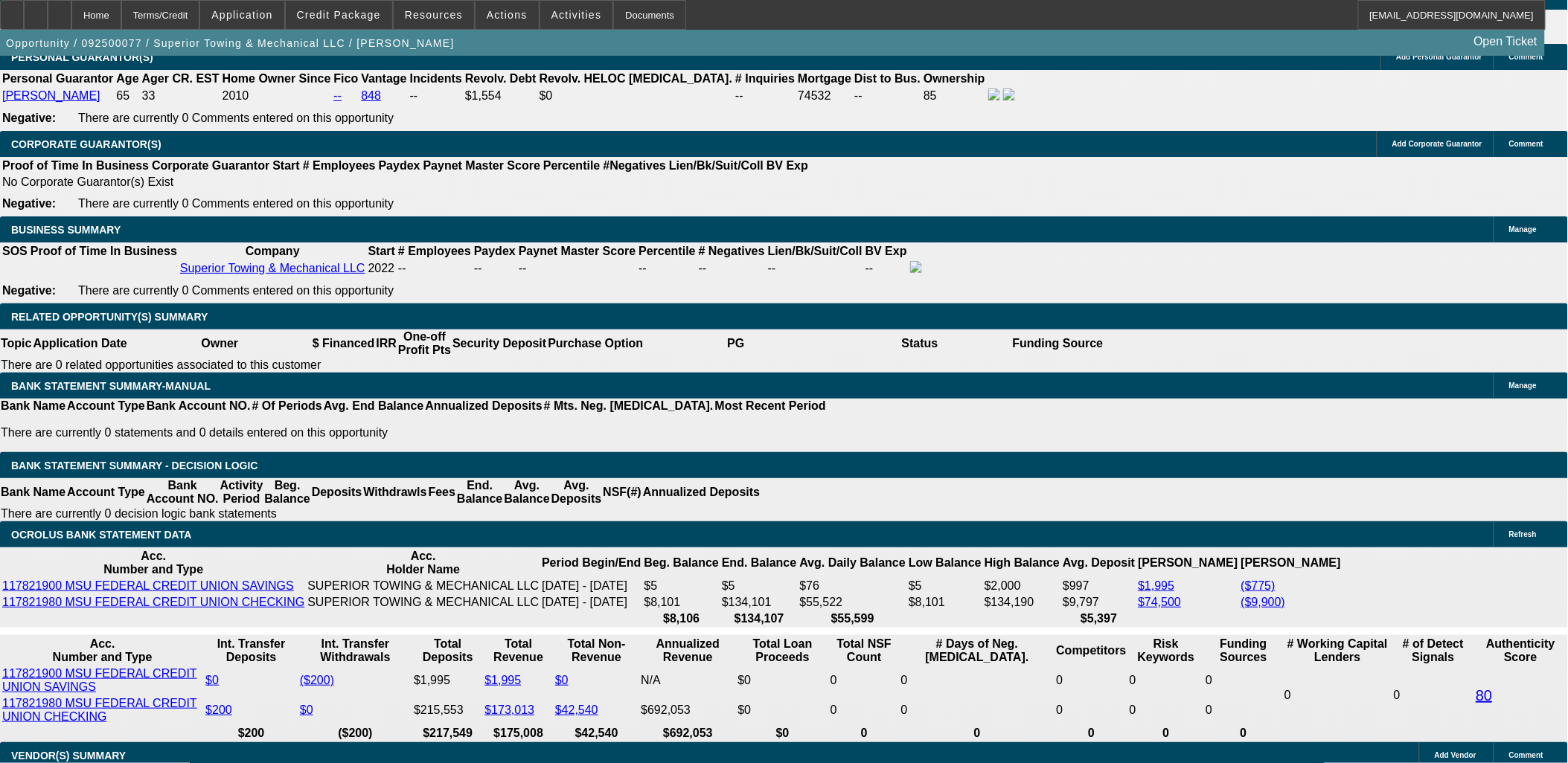
type input "$0.00"
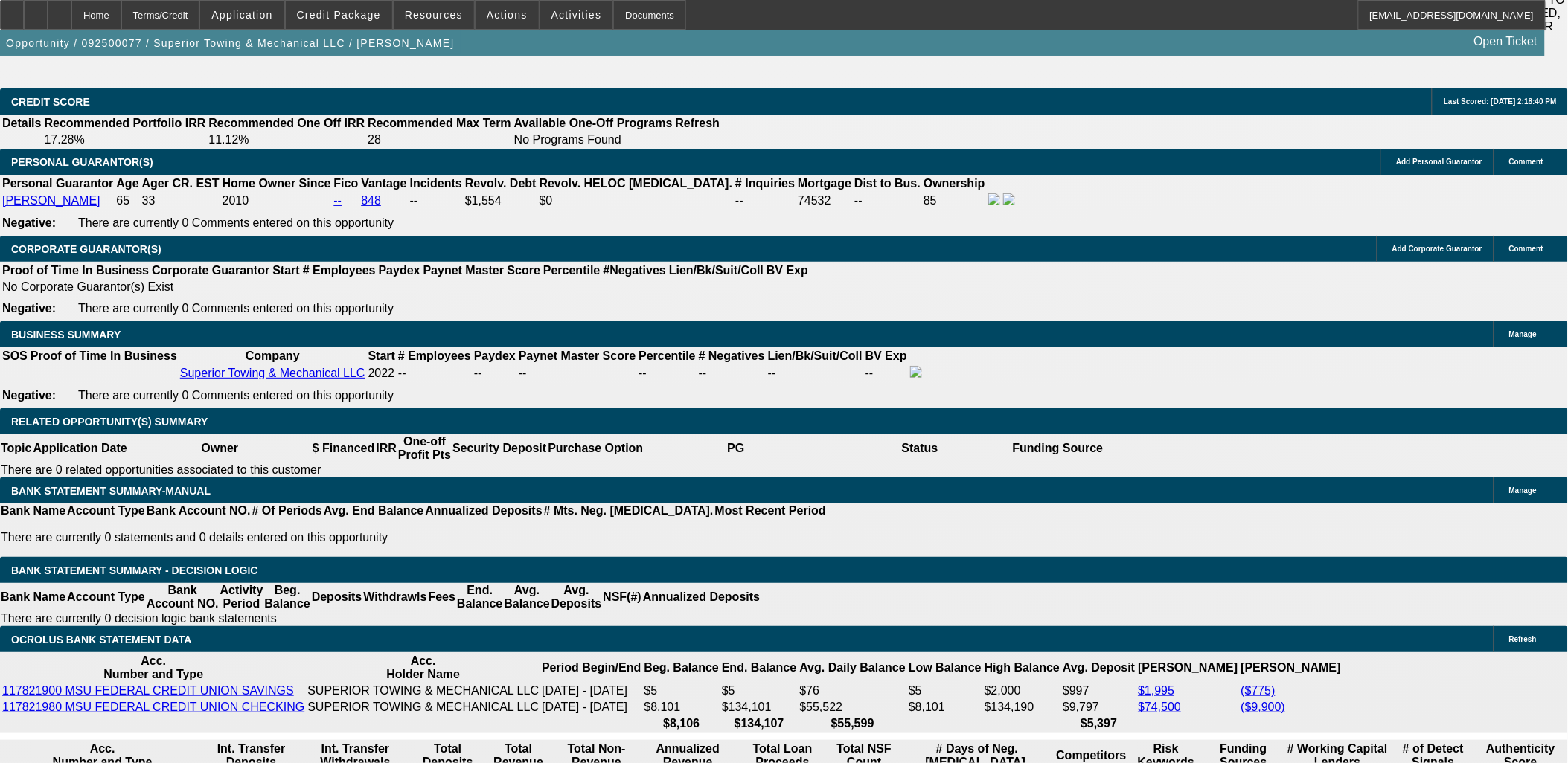
scroll to position [2198, 0]
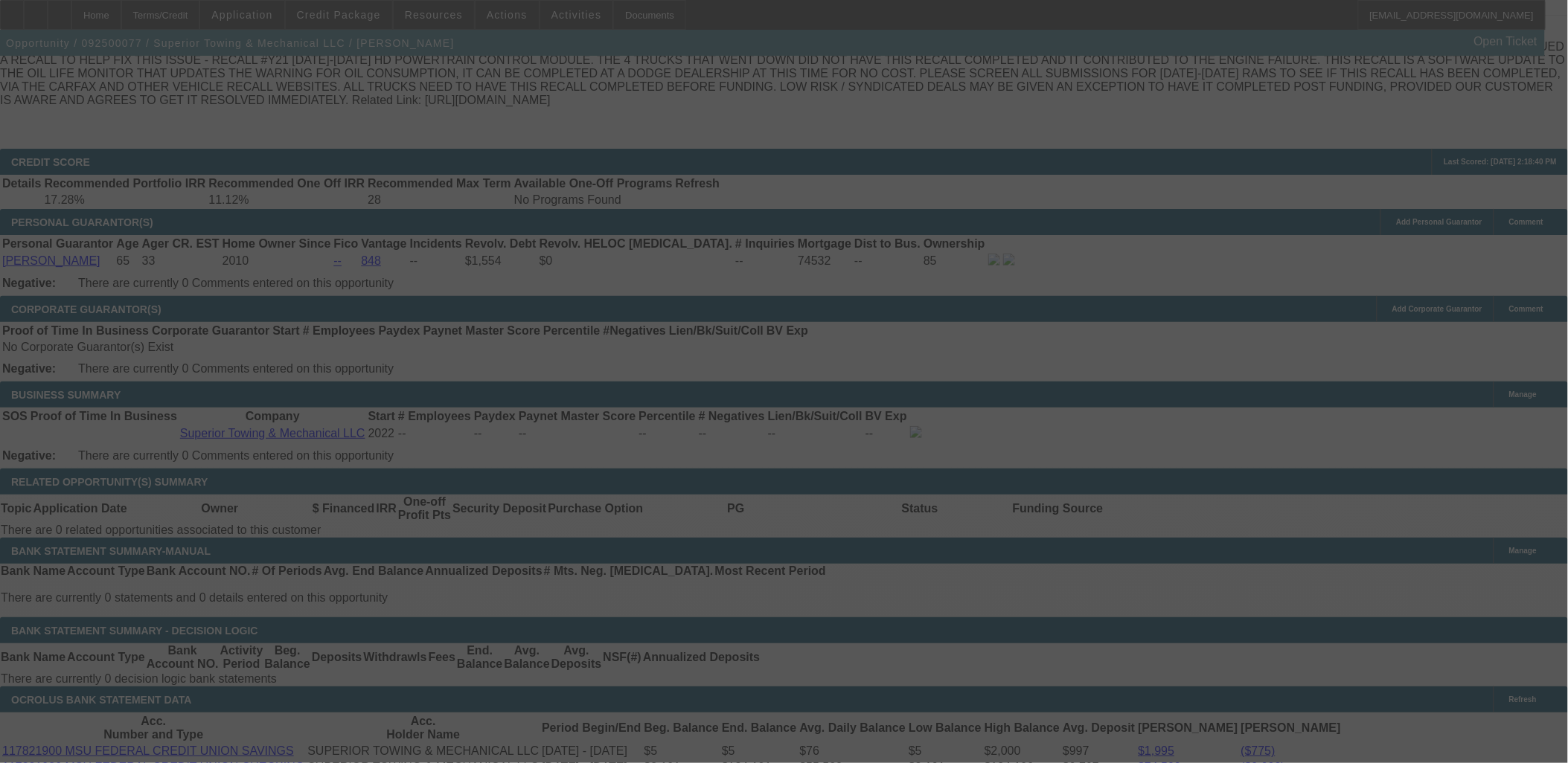
select select "0"
select select "2"
select select "0.1"
select select "4"
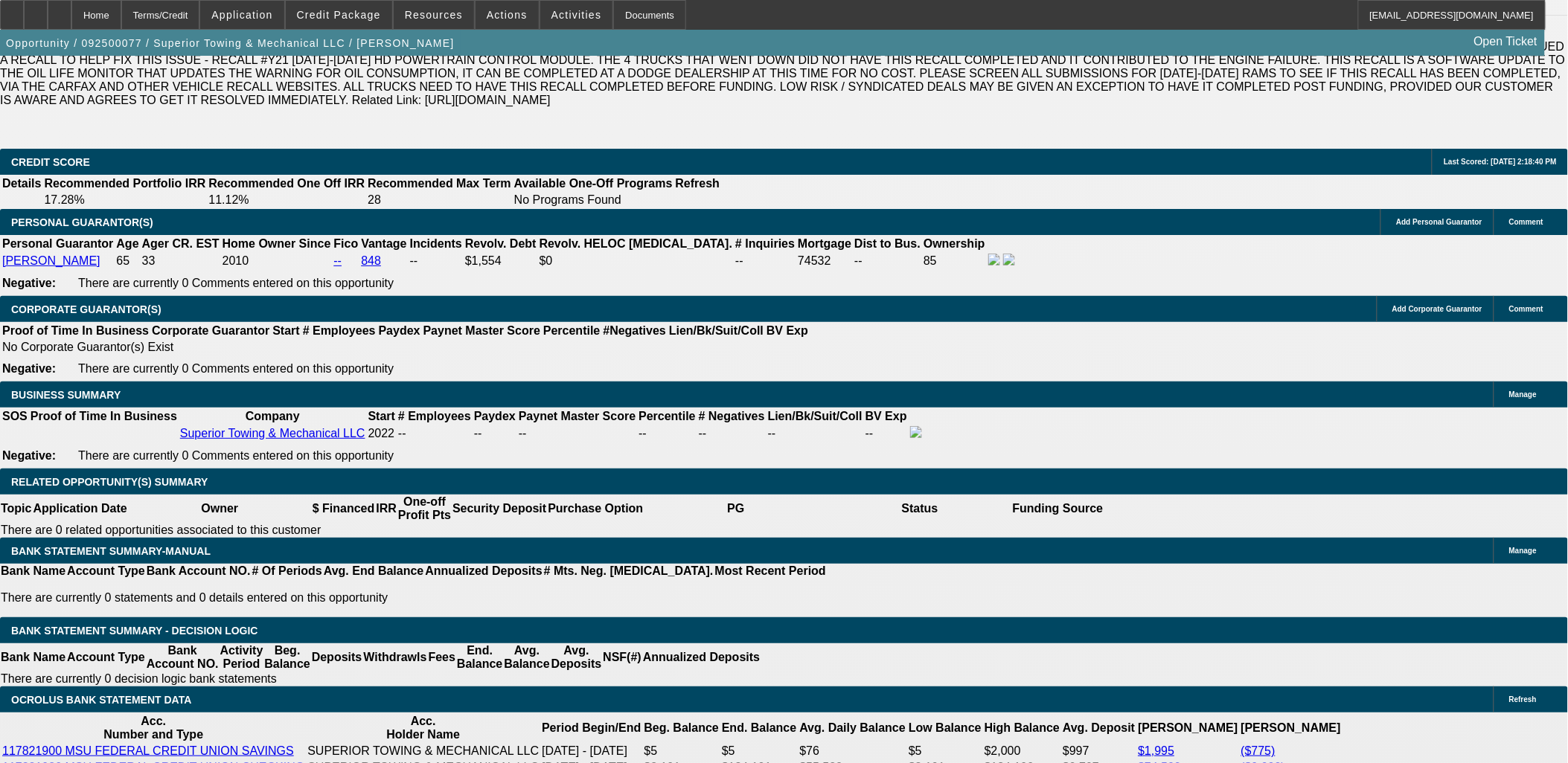
scroll to position [2280, 0]
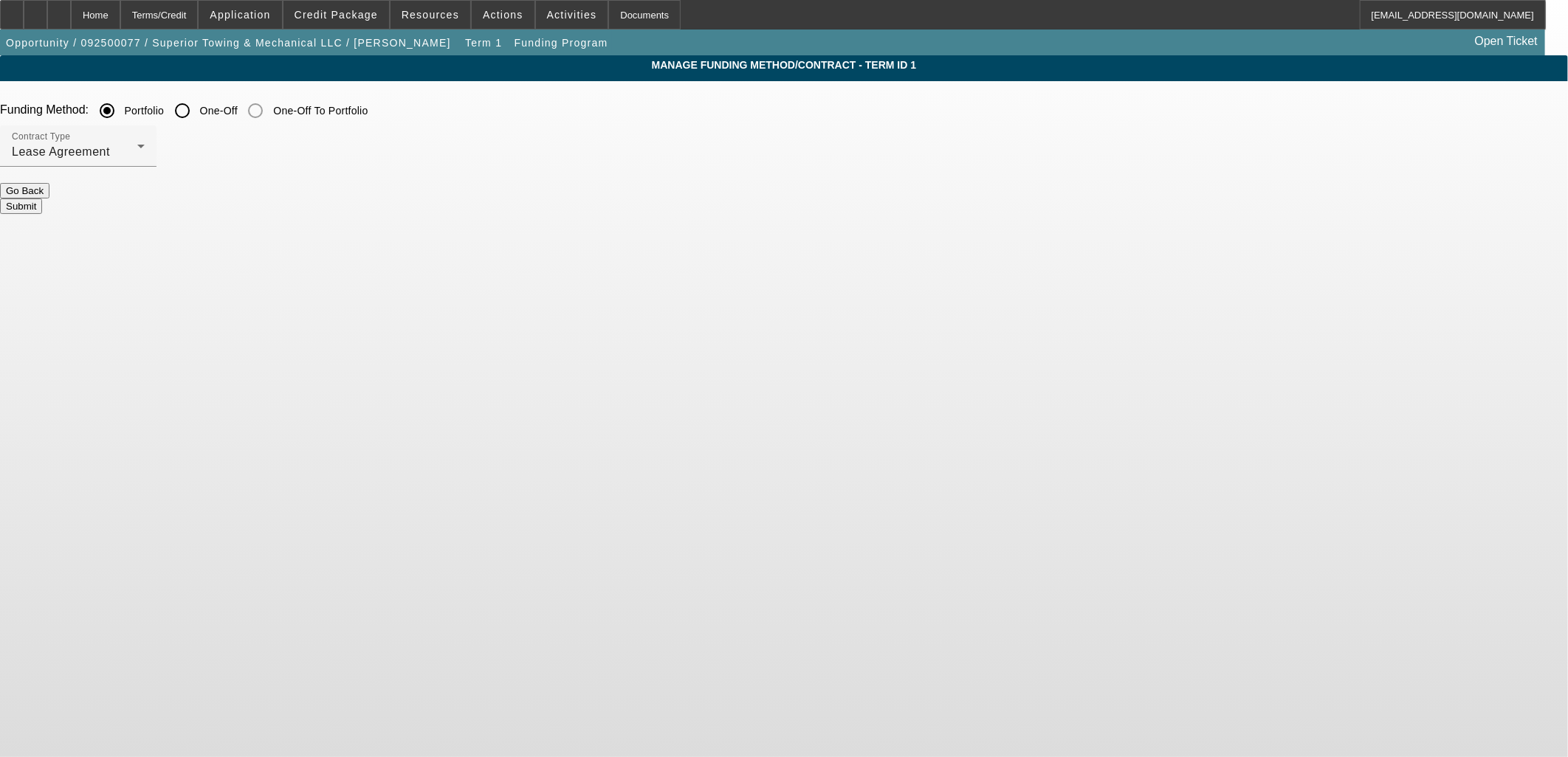
click at [197, 115] on input "One-Off" at bounding box center [182, 111] width 29 height 29
radio input "true"
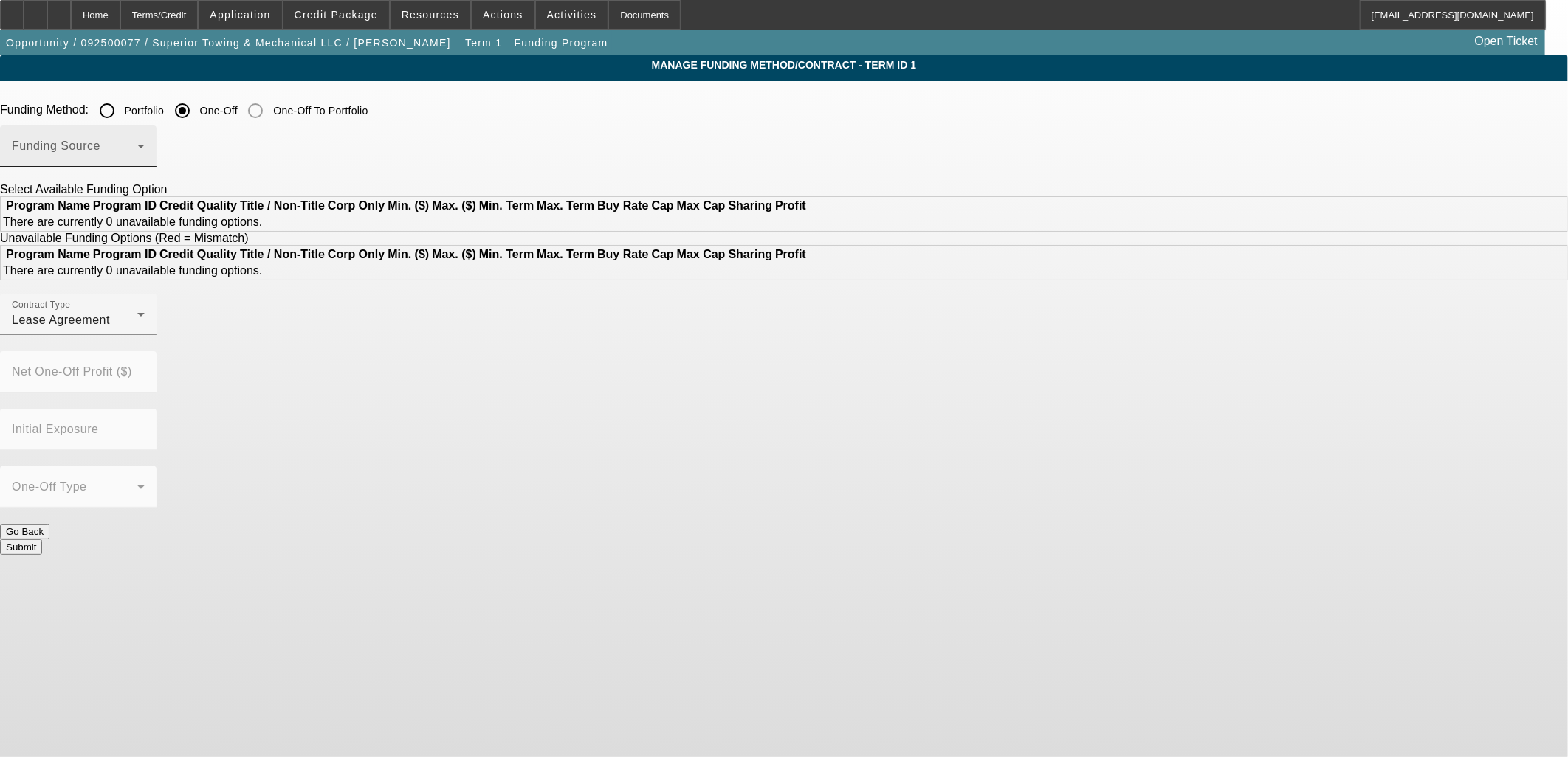
click at [145, 163] on div "Funding Source" at bounding box center [78, 146] width 133 height 41
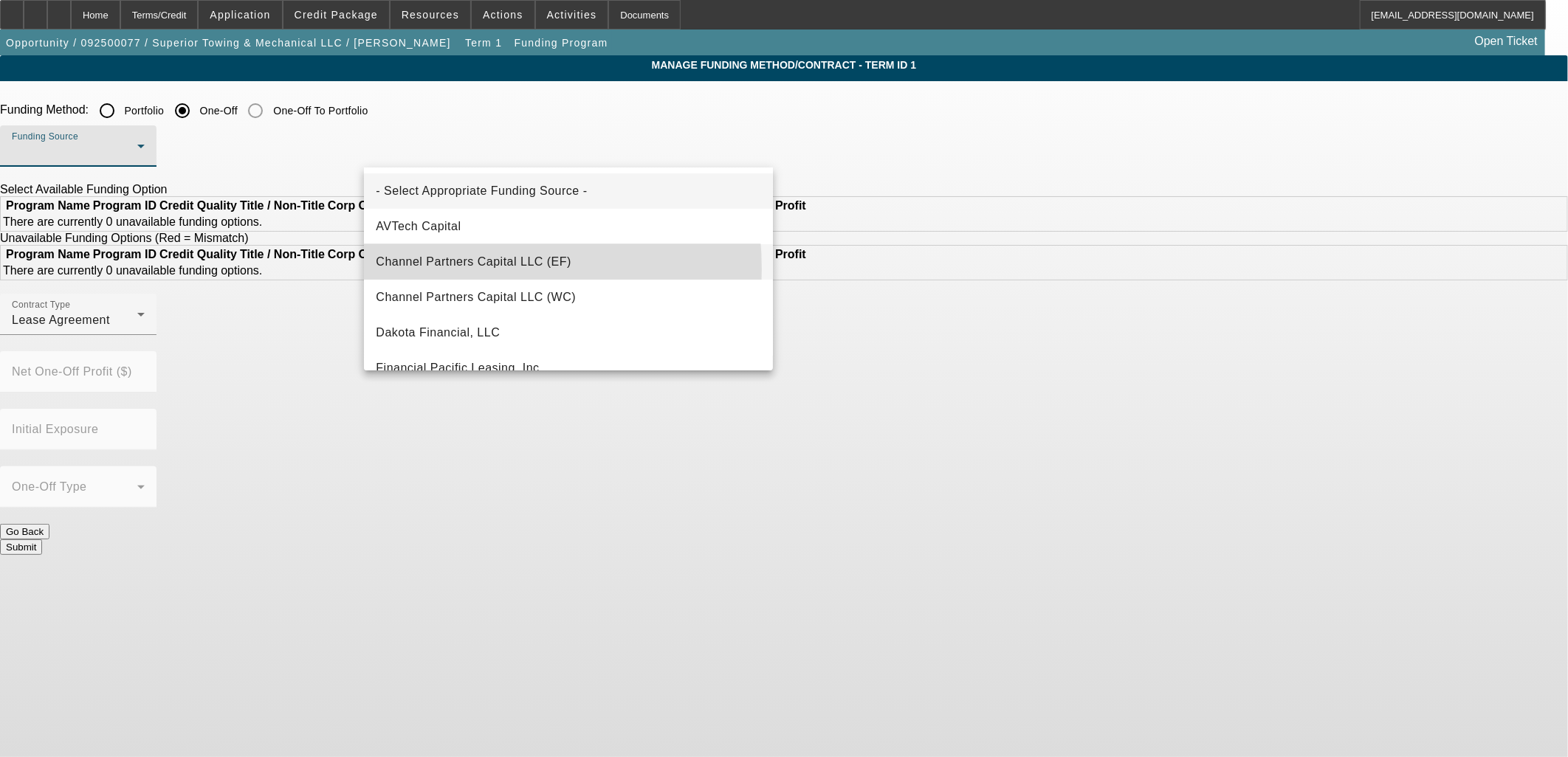
click at [438, 269] on span "Channel Partners Capital LLC (EF)" at bounding box center [473, 262] width 196 height 18
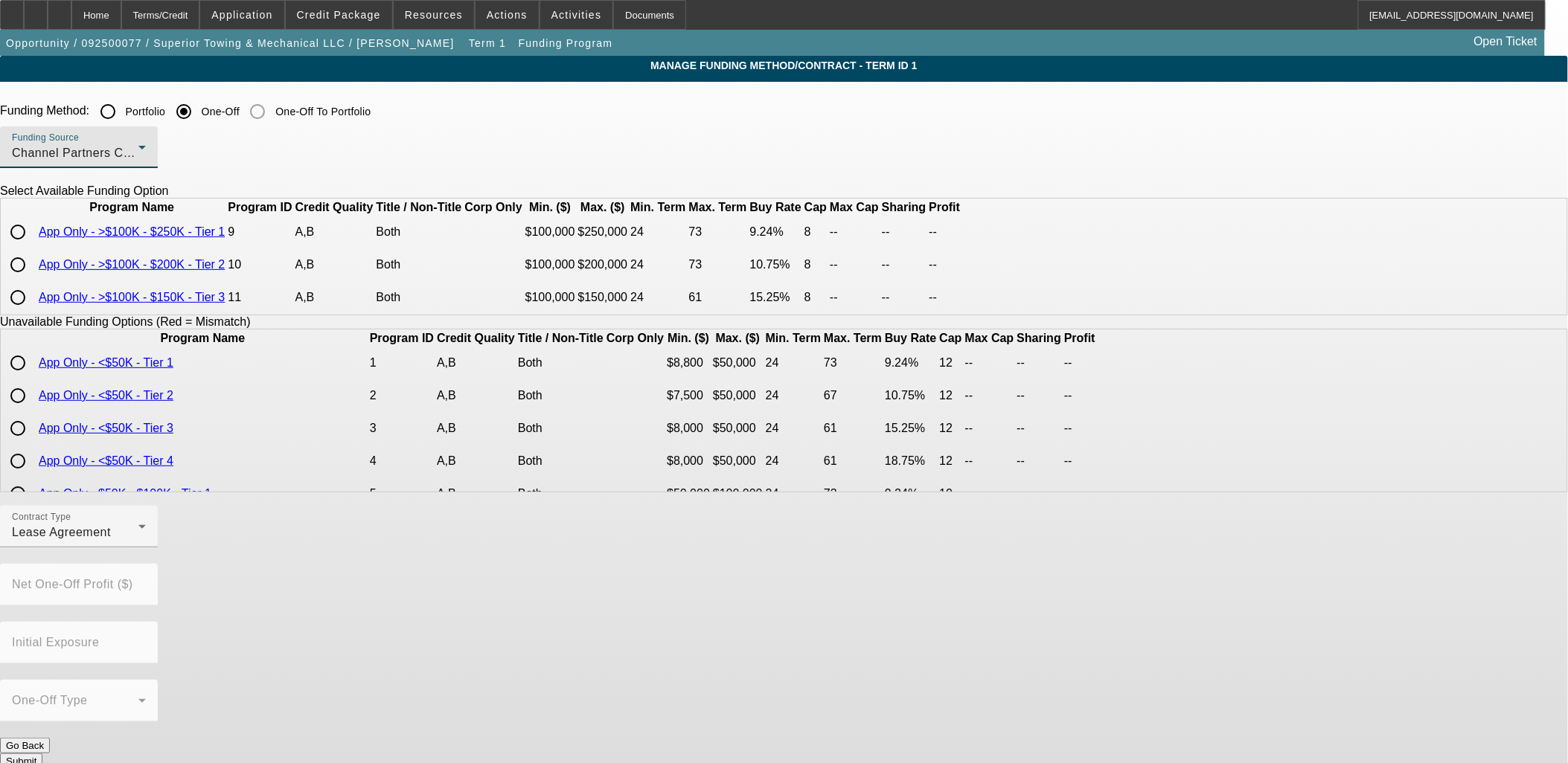
click at [33, 312] on input "radio" at bounding box center [18, 297] width 30 height 30
radio input "true"
click at [158, 564] on div at bounding box center [79, 555] width 158 height 16
click at [146, 548] on div "Contract Type Lease Agreement" at bounding box center [79, 526] width 134 height 41
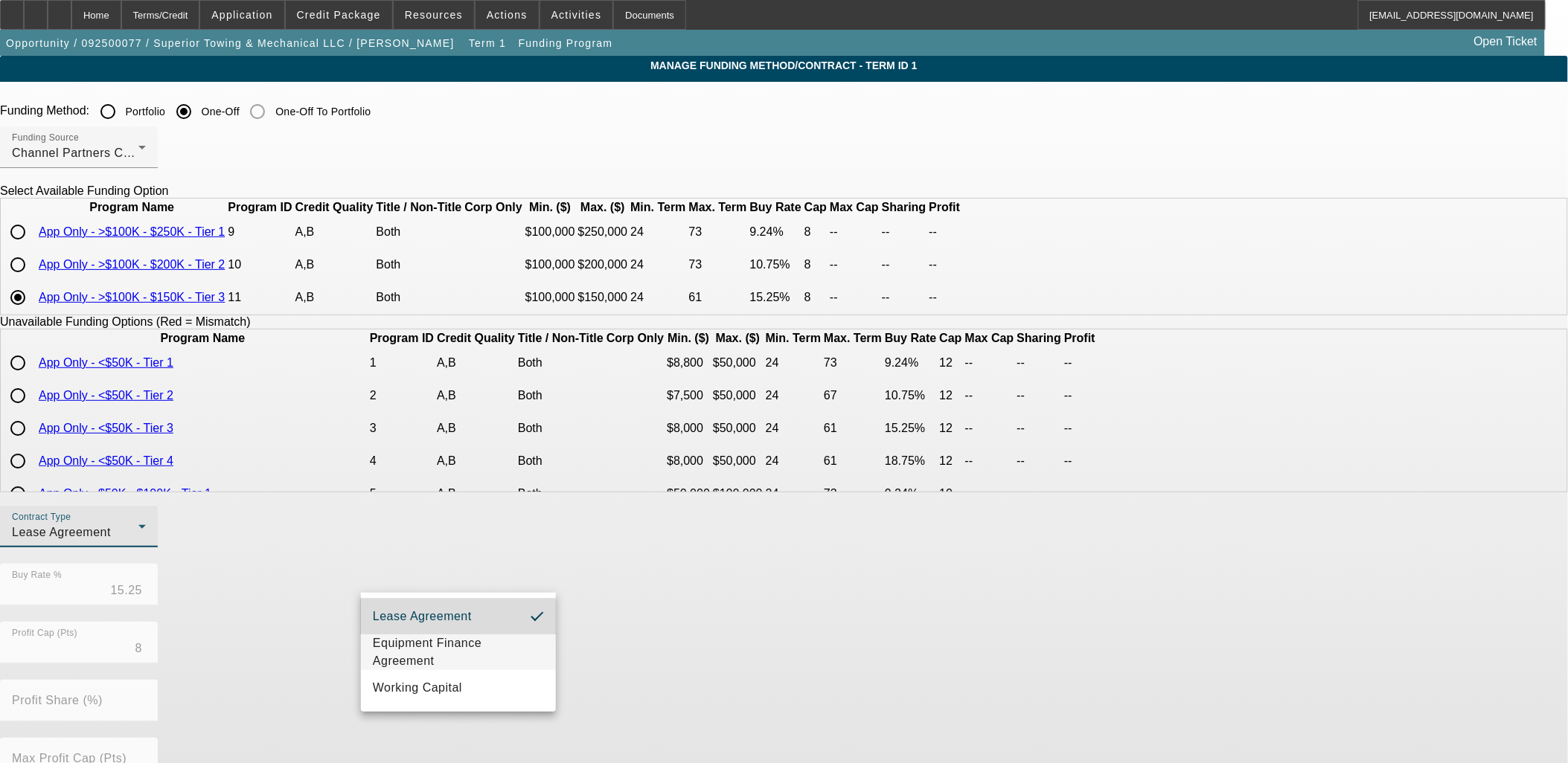
click at [433, 633] on div "Lease Agreement Equipment Finance Agreement Working Capital" at bounding box center [458, 652] width 195 height 119
click at [440, 644] on span "Equipment Finance Agreement" at bounding box center [458, 652] width 171 height 36
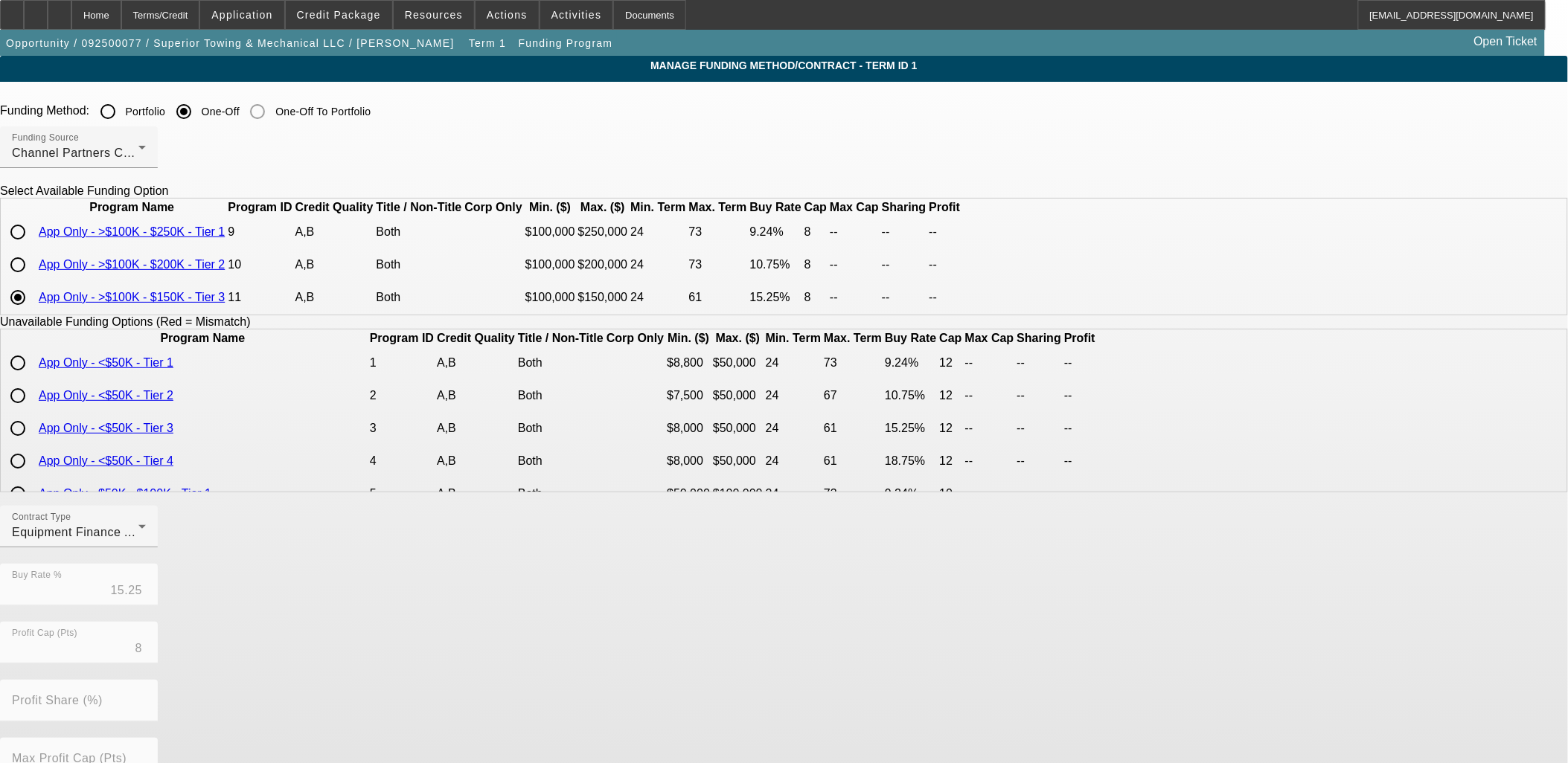
click at [656, 650] on div "Contract Type Equipment Finance Agreement Buy Rate % 15.25 Profit Cap (Pts) 8 P…" at bounding box center [784, 737] width 1568 height 464
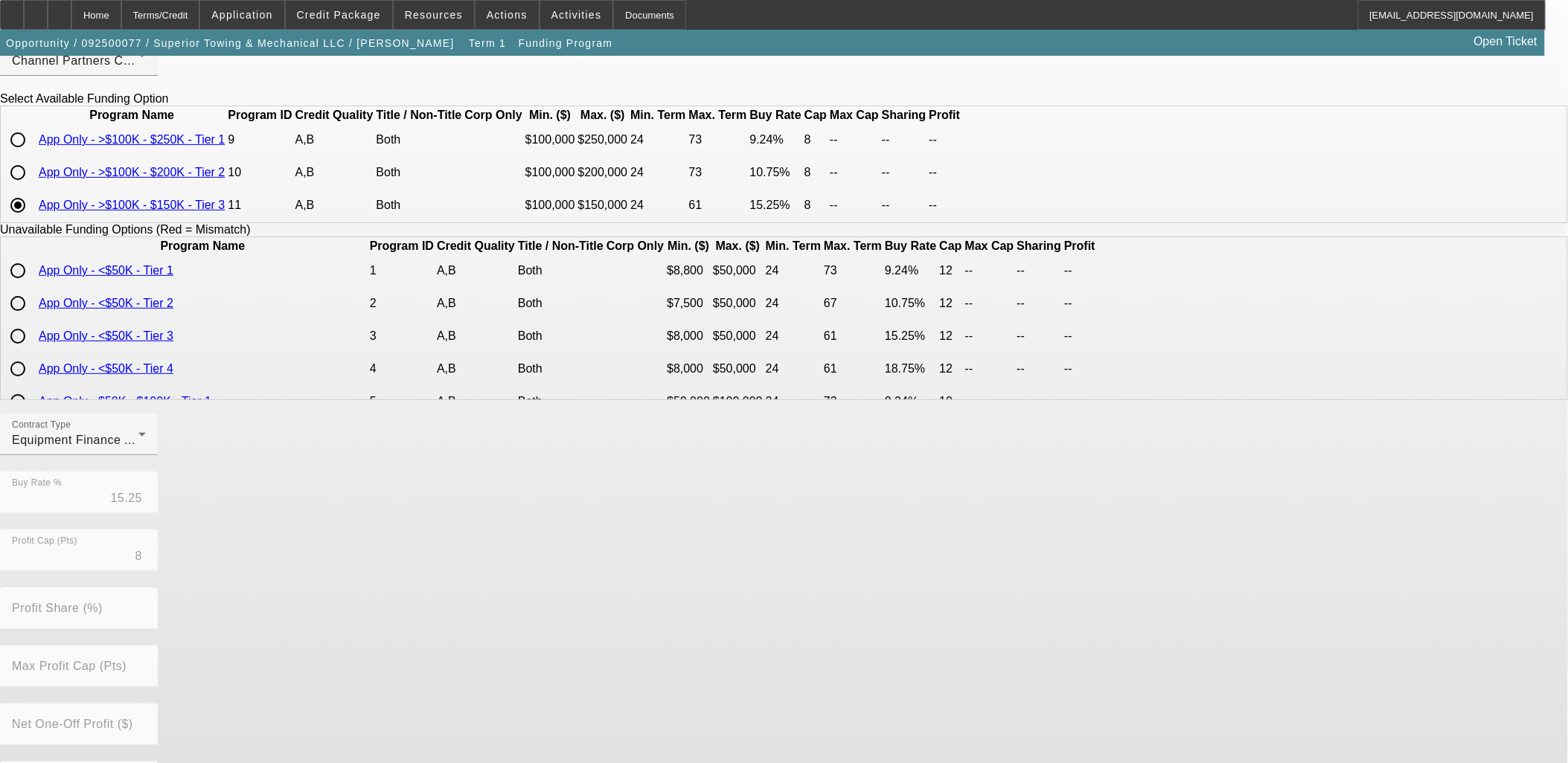
scroll to position [236, 0]
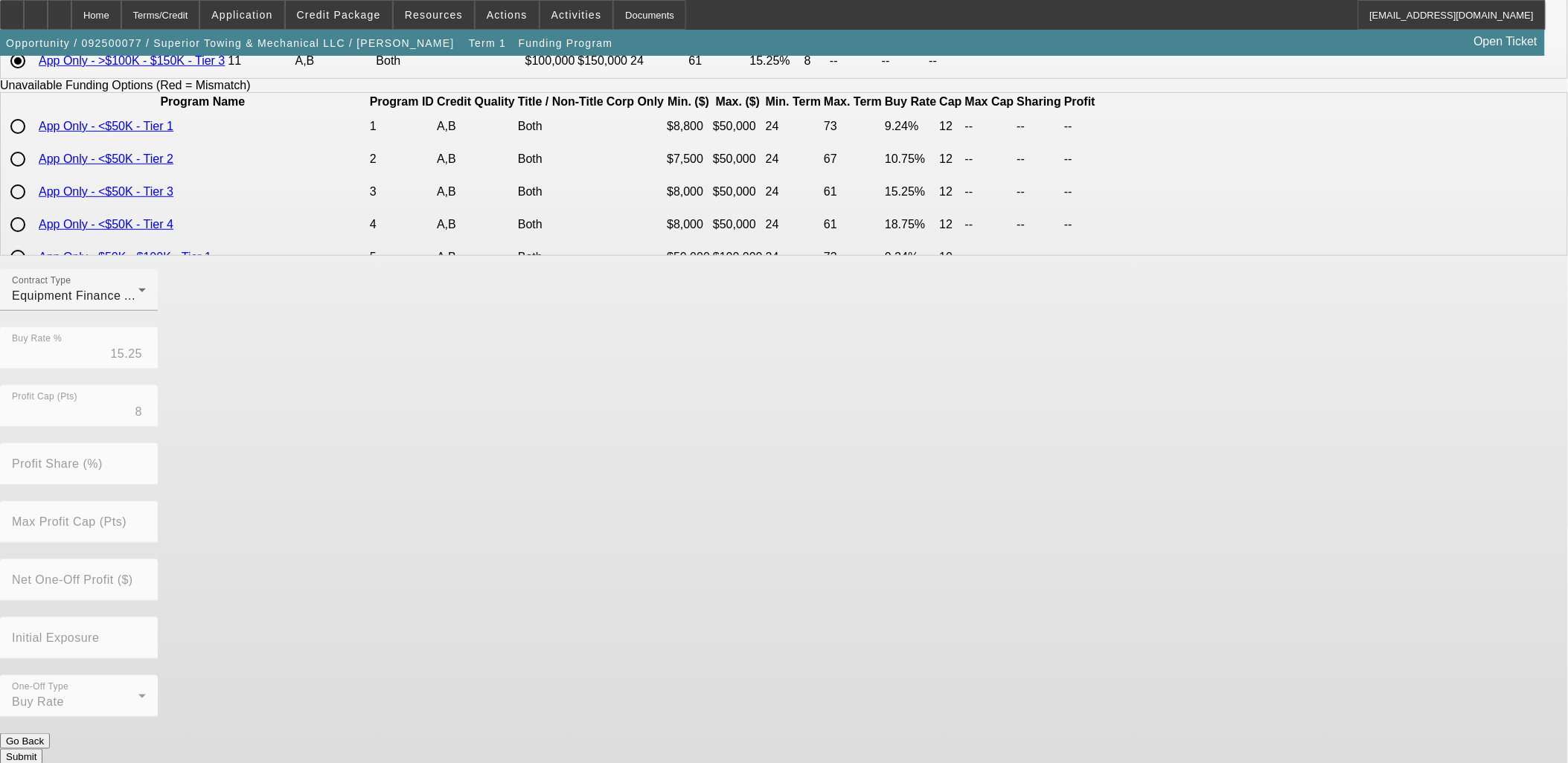
click at [42, 749] on button "Submit" at bounding box center [21, 757] width 42 height 16
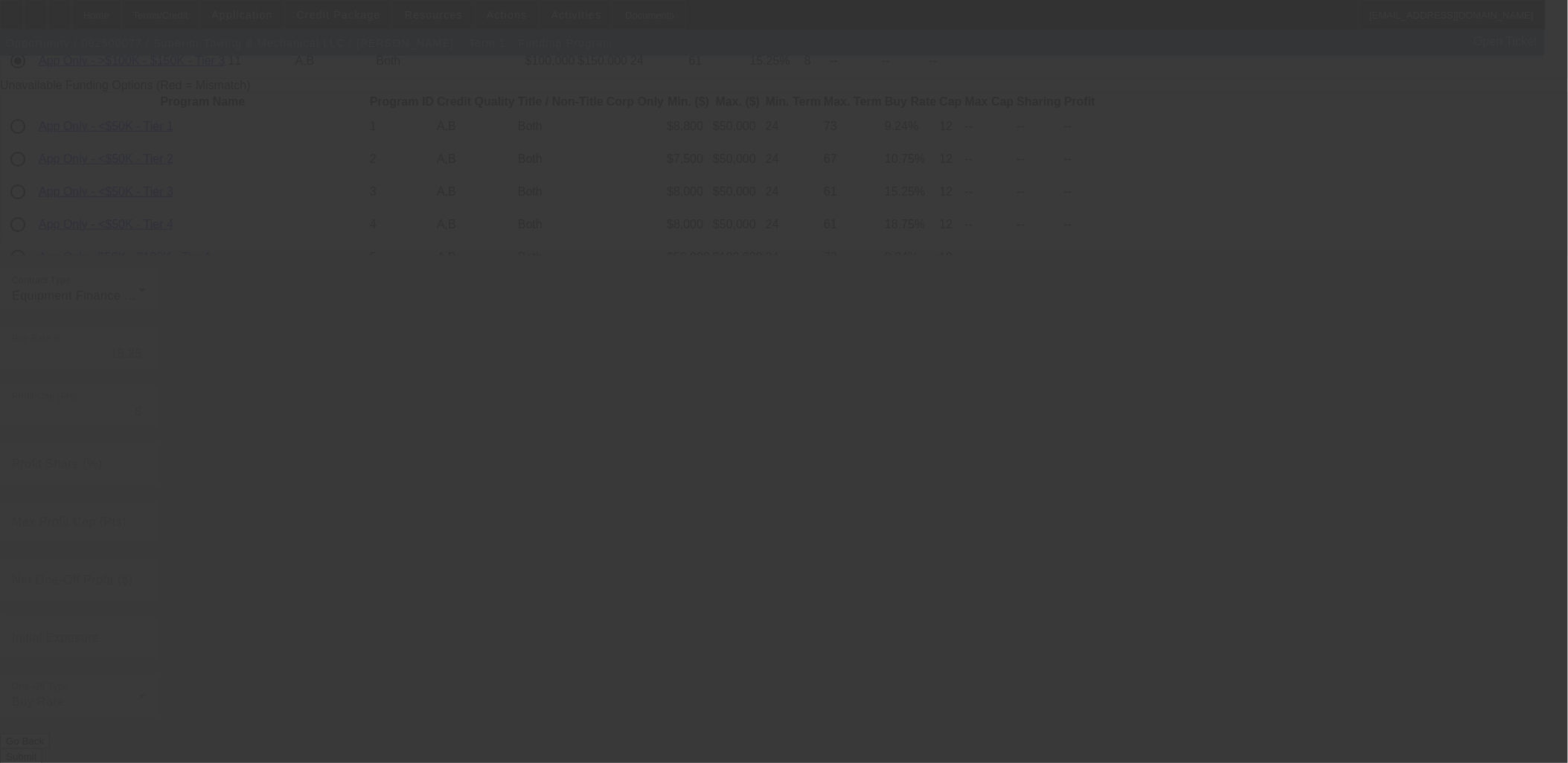
radio input "true"
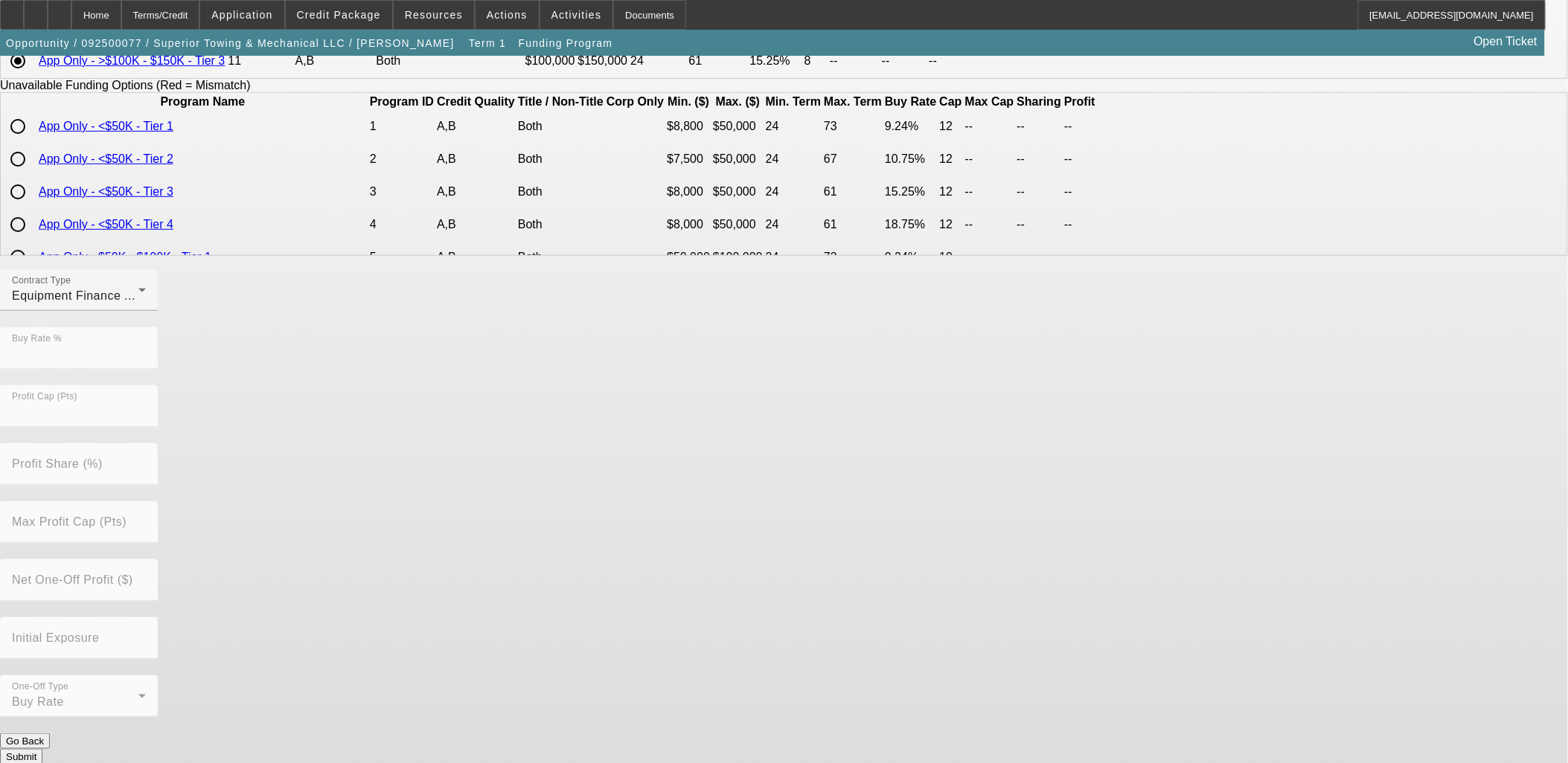
scroll to position [0, 0]
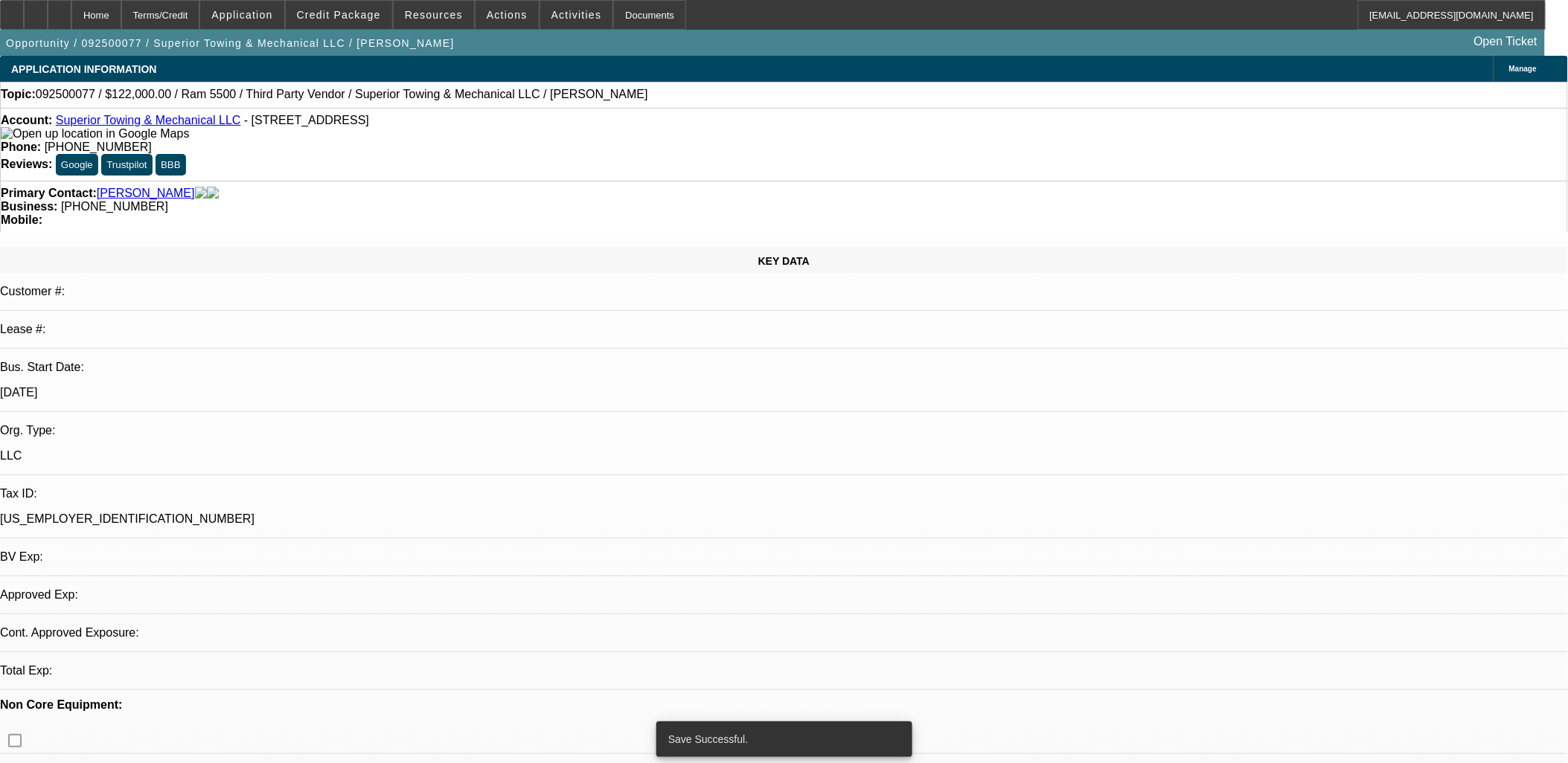
select select "0"
select select "2"
select select "0"
select select "6"
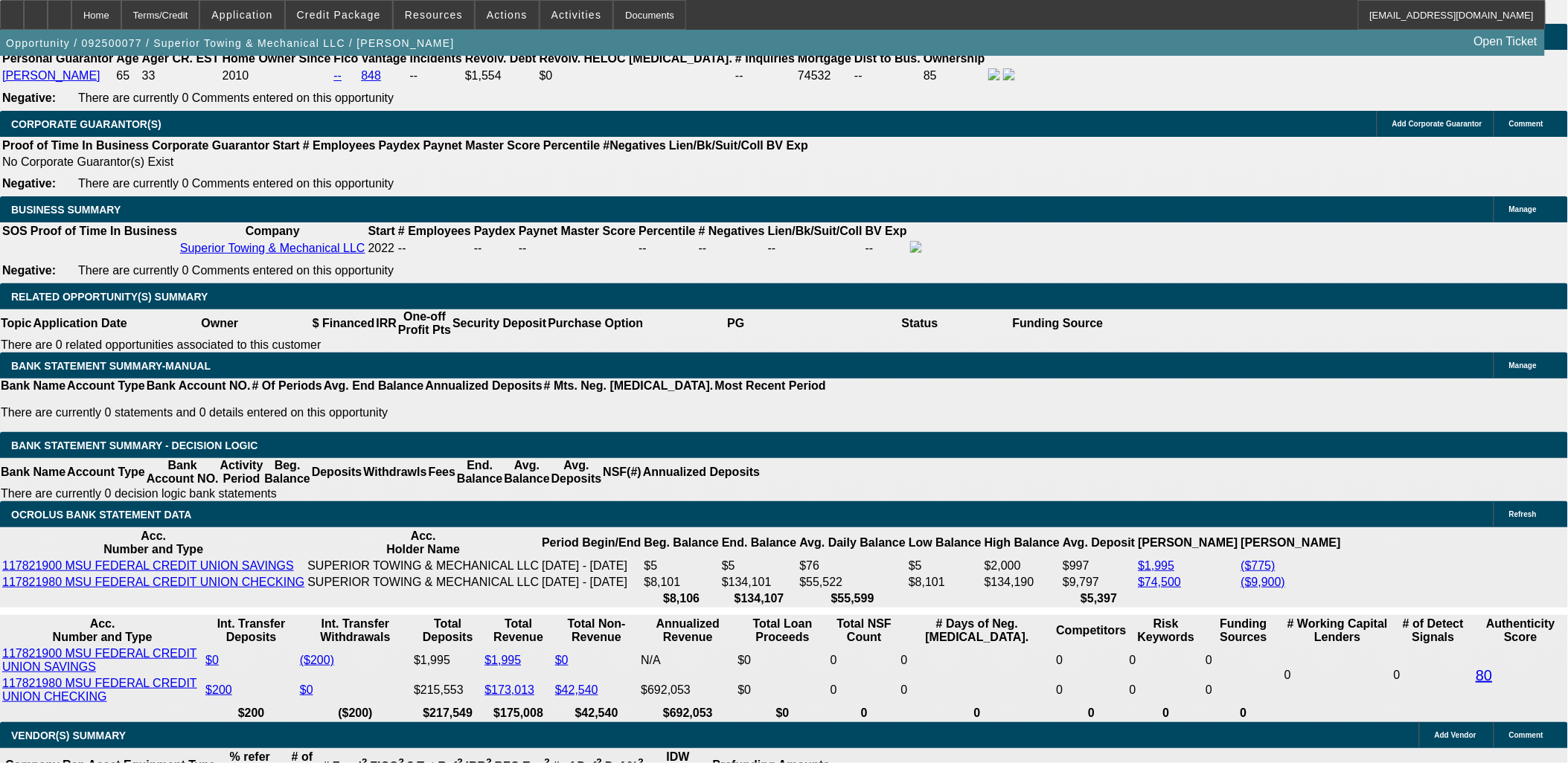
drag, startPoint x: 344, startPoint y: 346, endPoint x: 459, endPoint y: 350, distance: 115.1
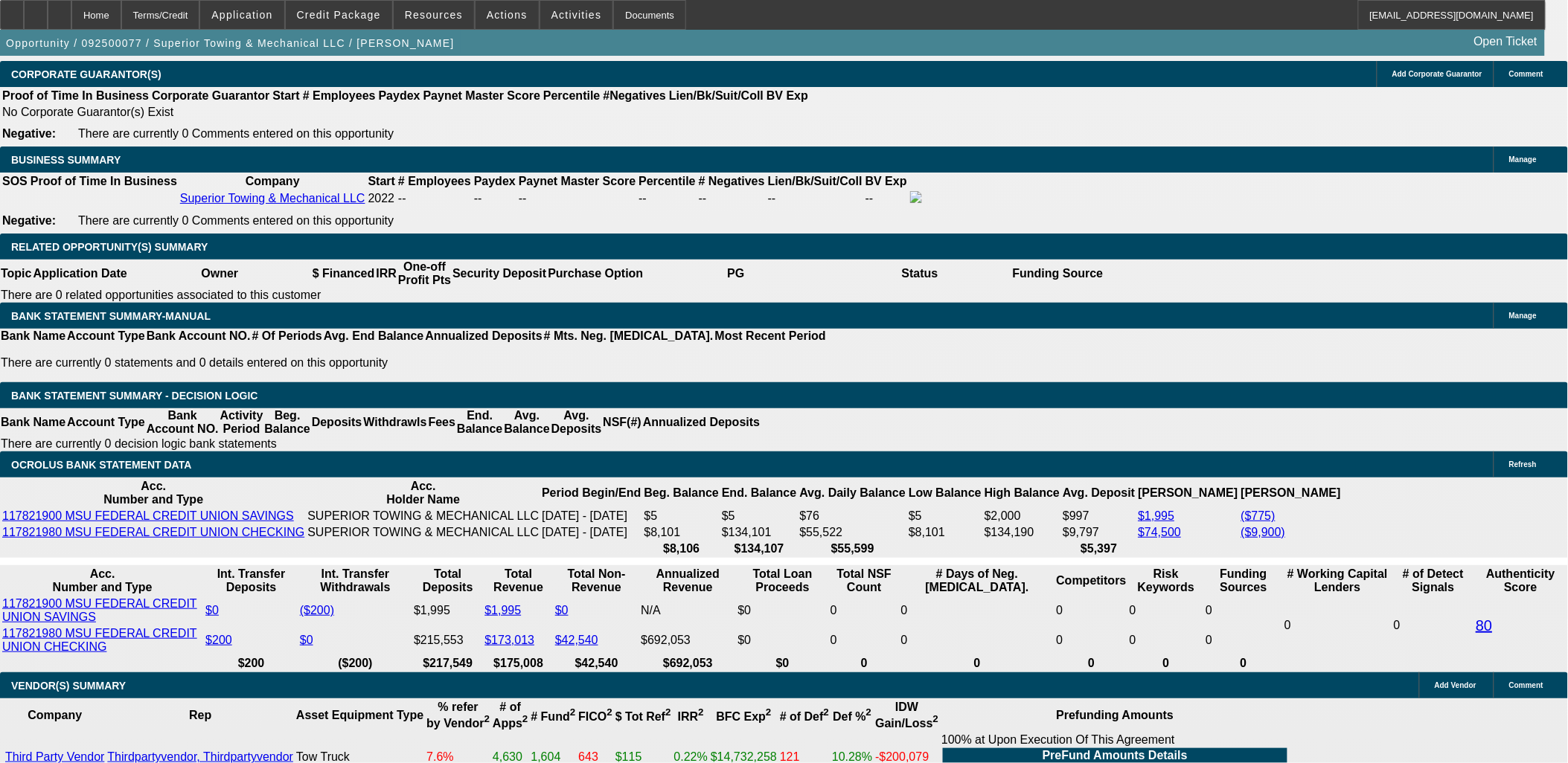
type input "UNKNOWN"
type input "16"
type input "$5,187.80"
type input "$2,593.90"
type input "$6,915.02"
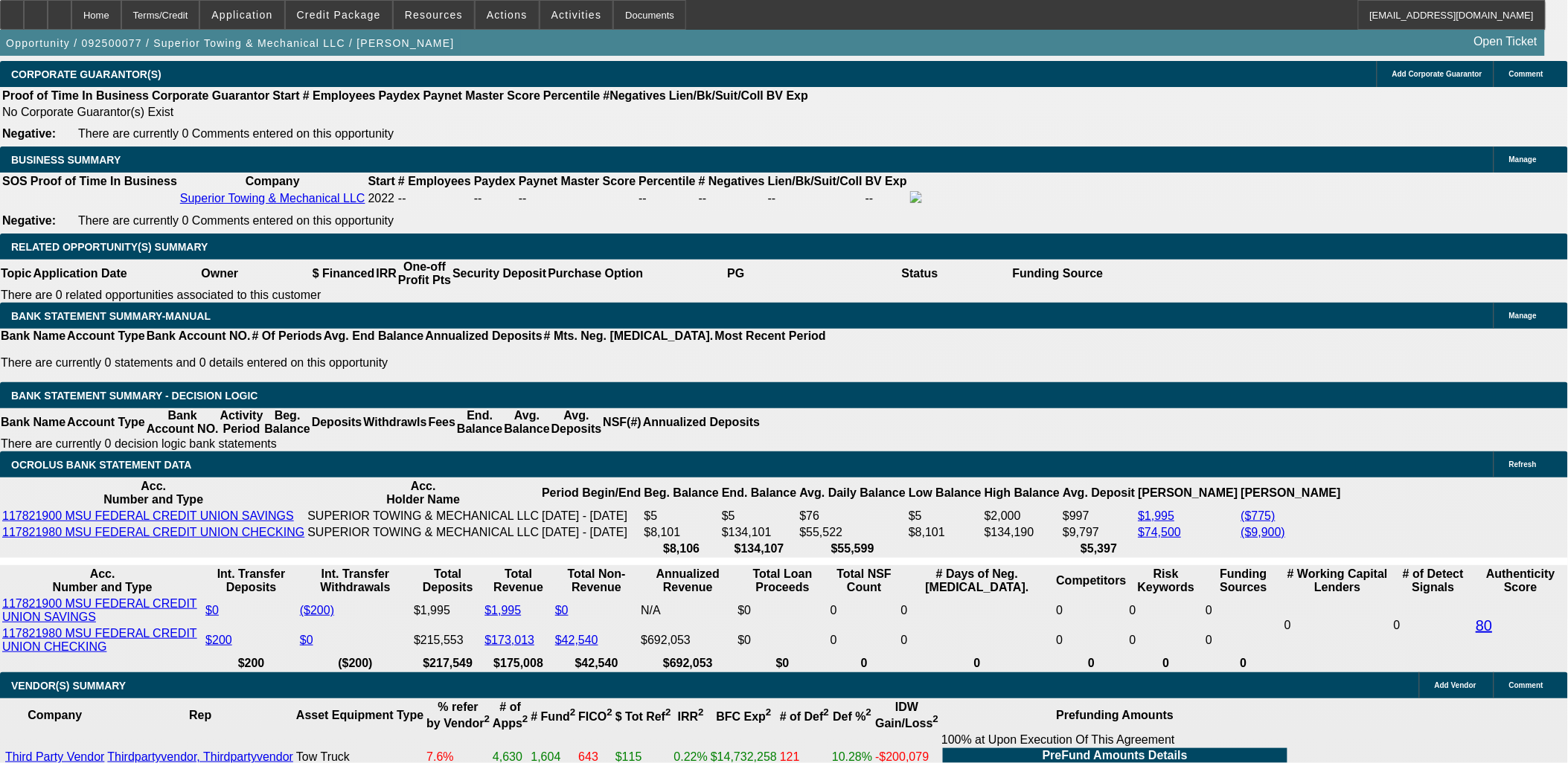
type input "$3,457.51"
type input "16"
type input "34"
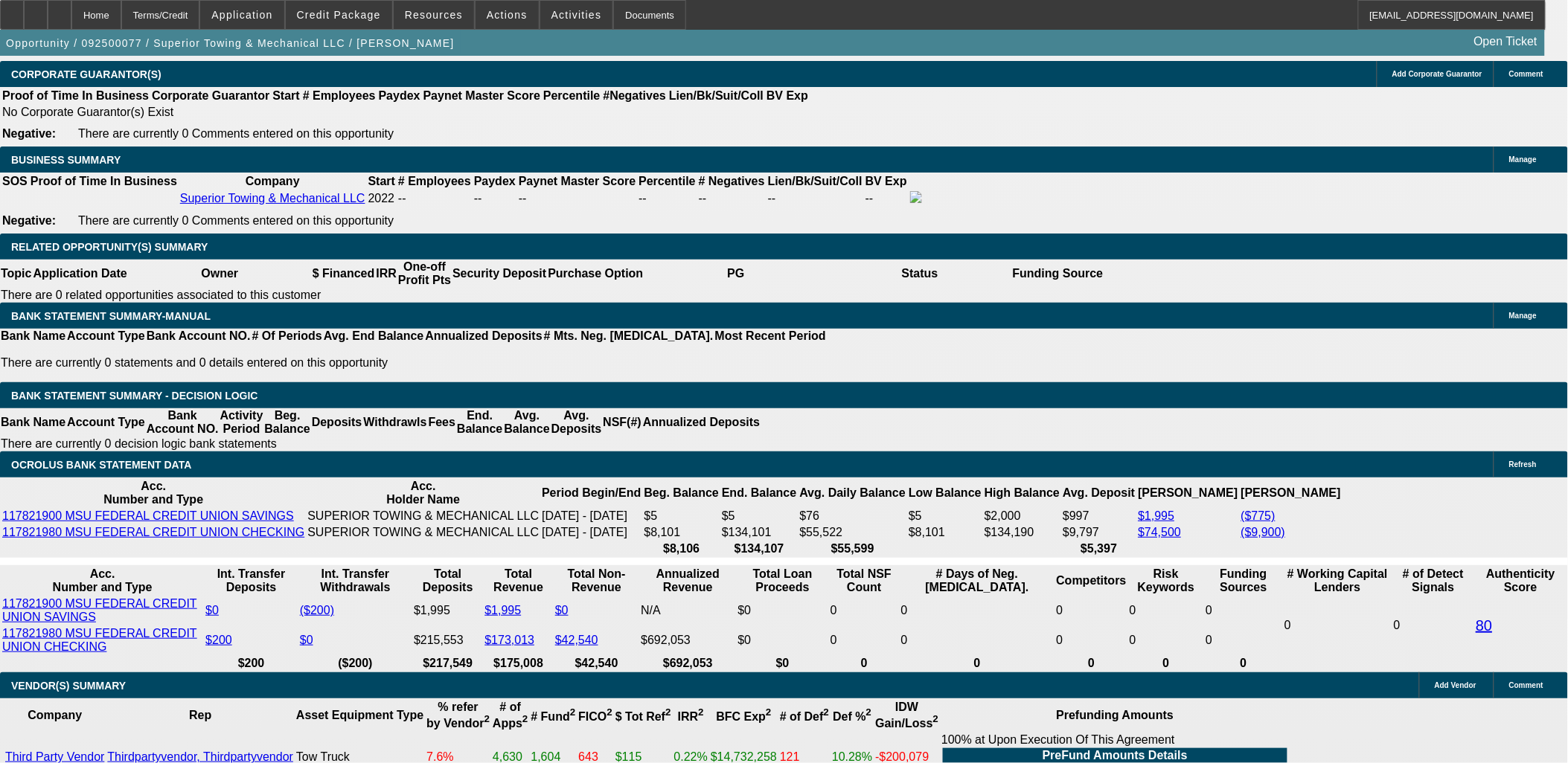
type input "$68.00"
type input "3460"
type input "$6,920.00"
type input "16"
type input "$3,460.00"
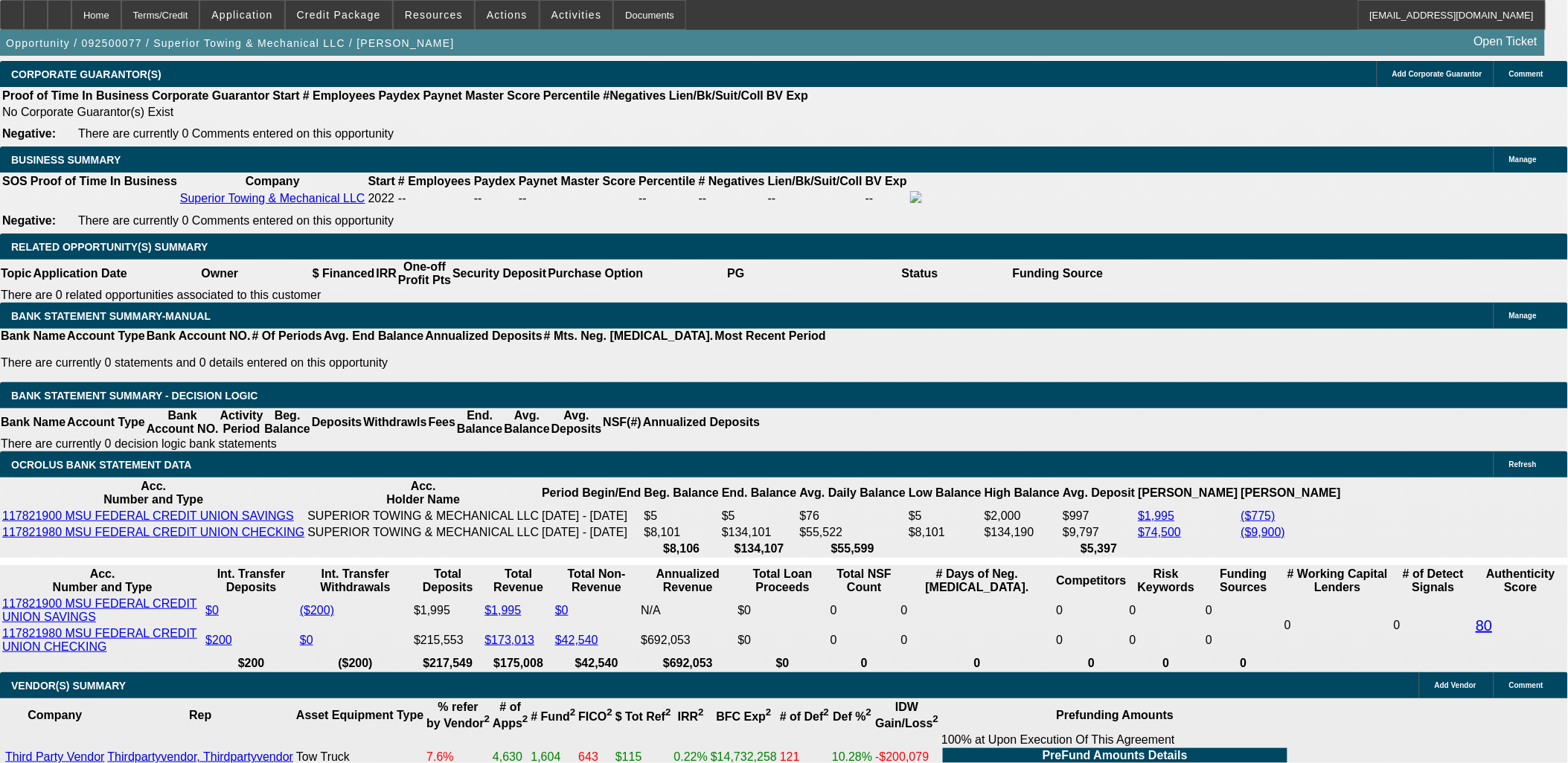
type input "$0.00"
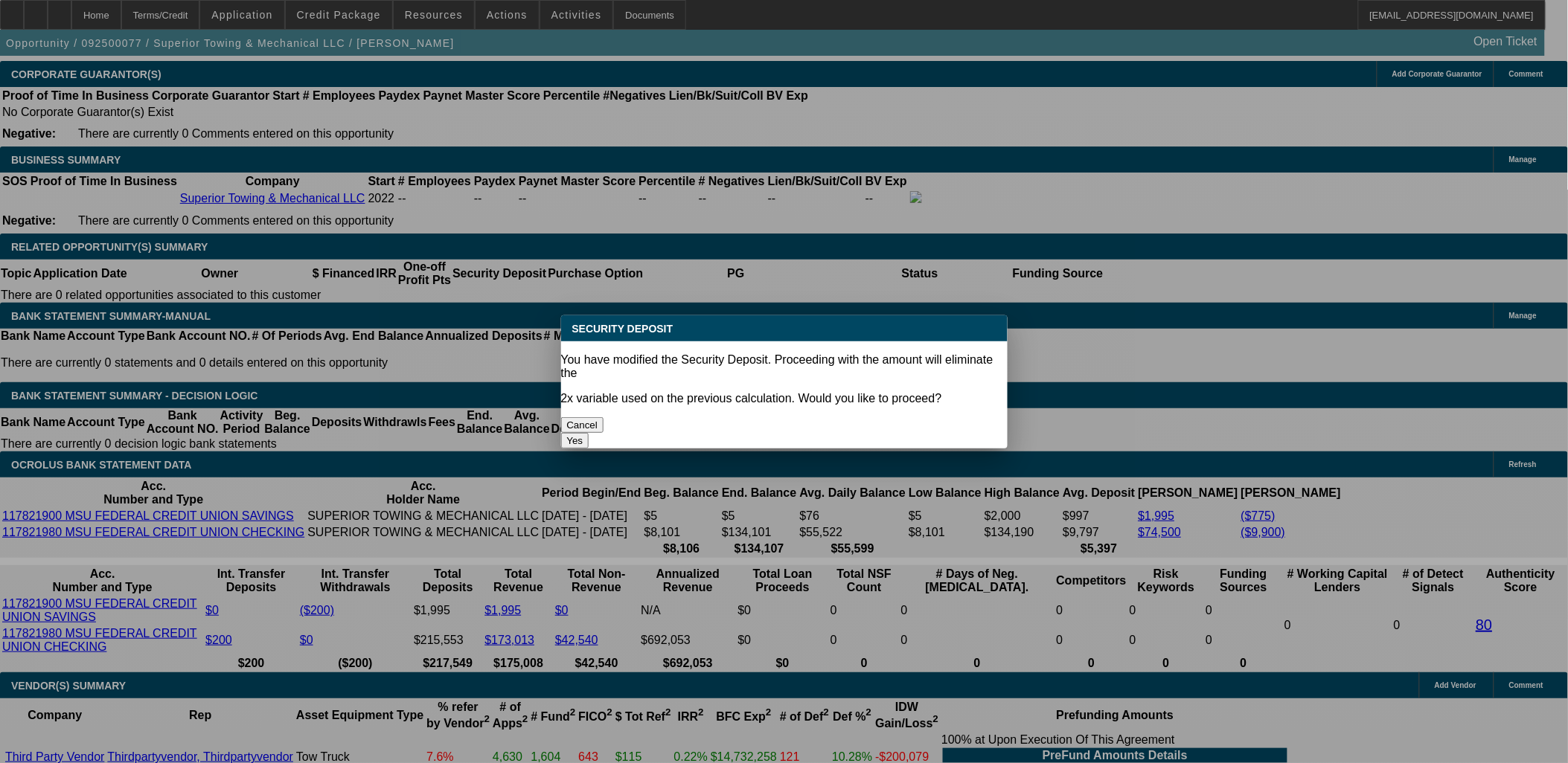
scroll to position [0, 0]
click at [624, 327] on body "Home Terms/Credit Application Credit Package Resources Actions Activities Docum…" at bounding box center [784, 485] width 1568 height 5836
click at [589, 433] on button "Yes" at bounding box center [575, 441] width 28 height 16
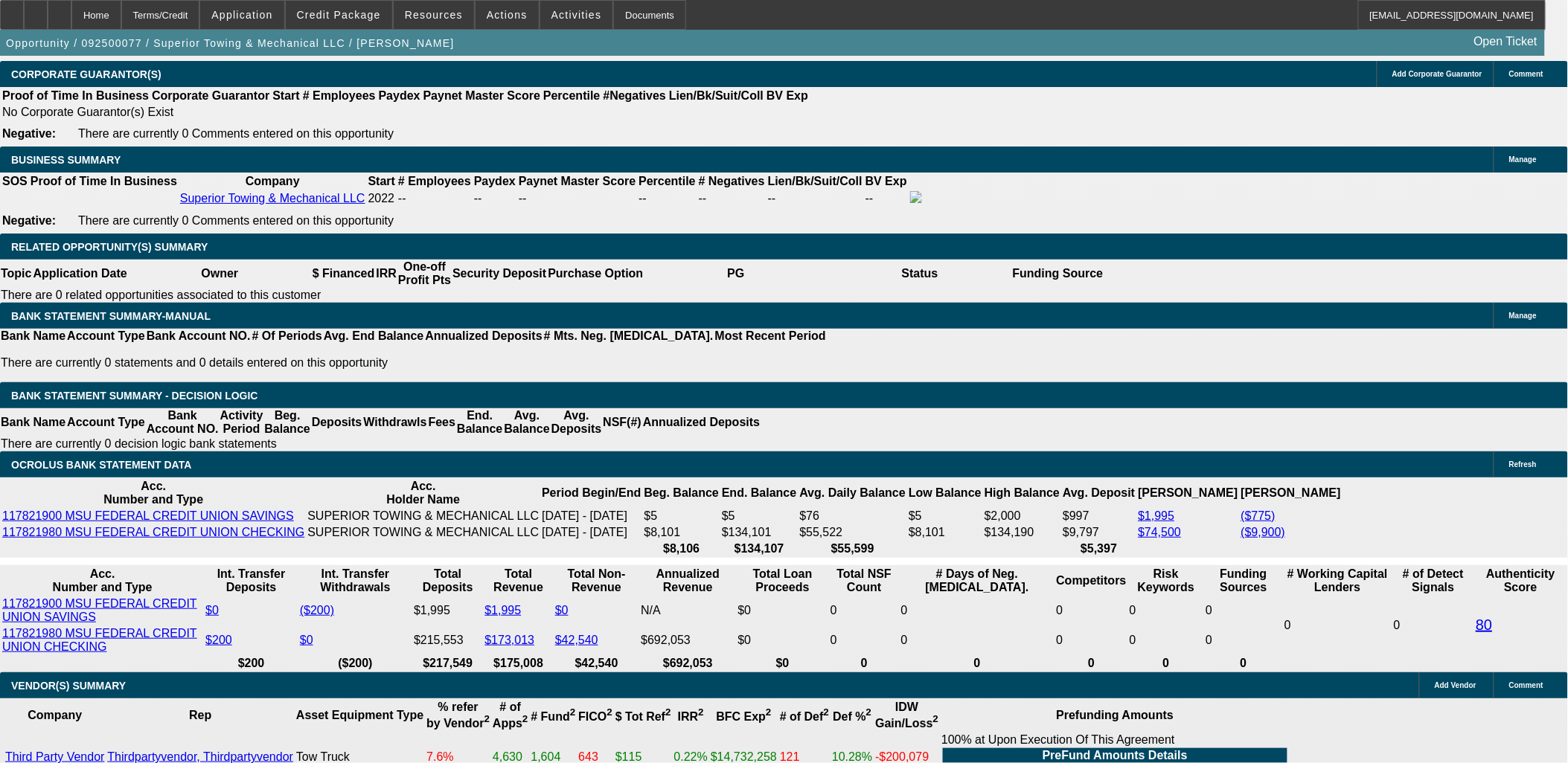
select select "0"
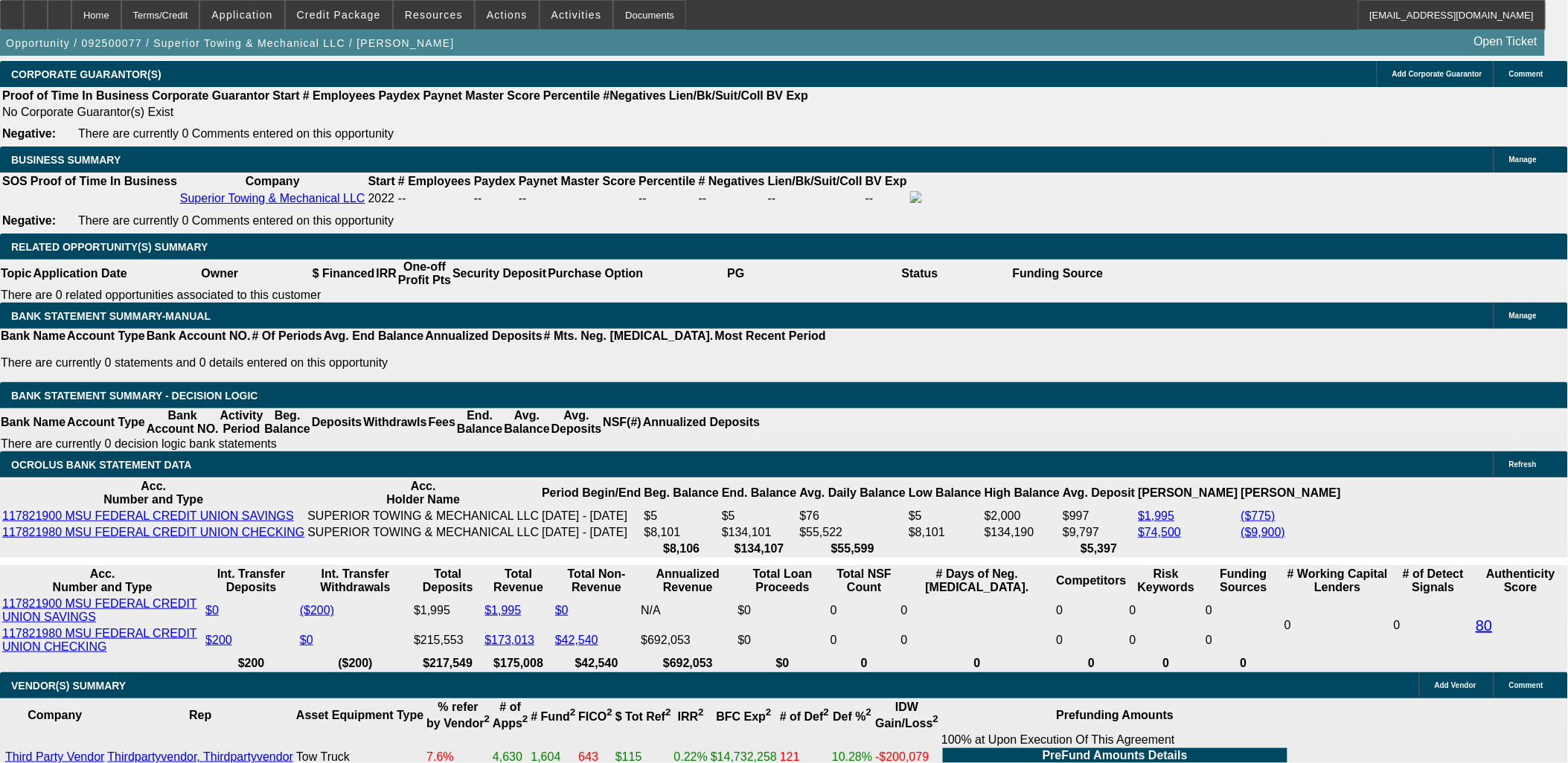
type input "$12,200.00"
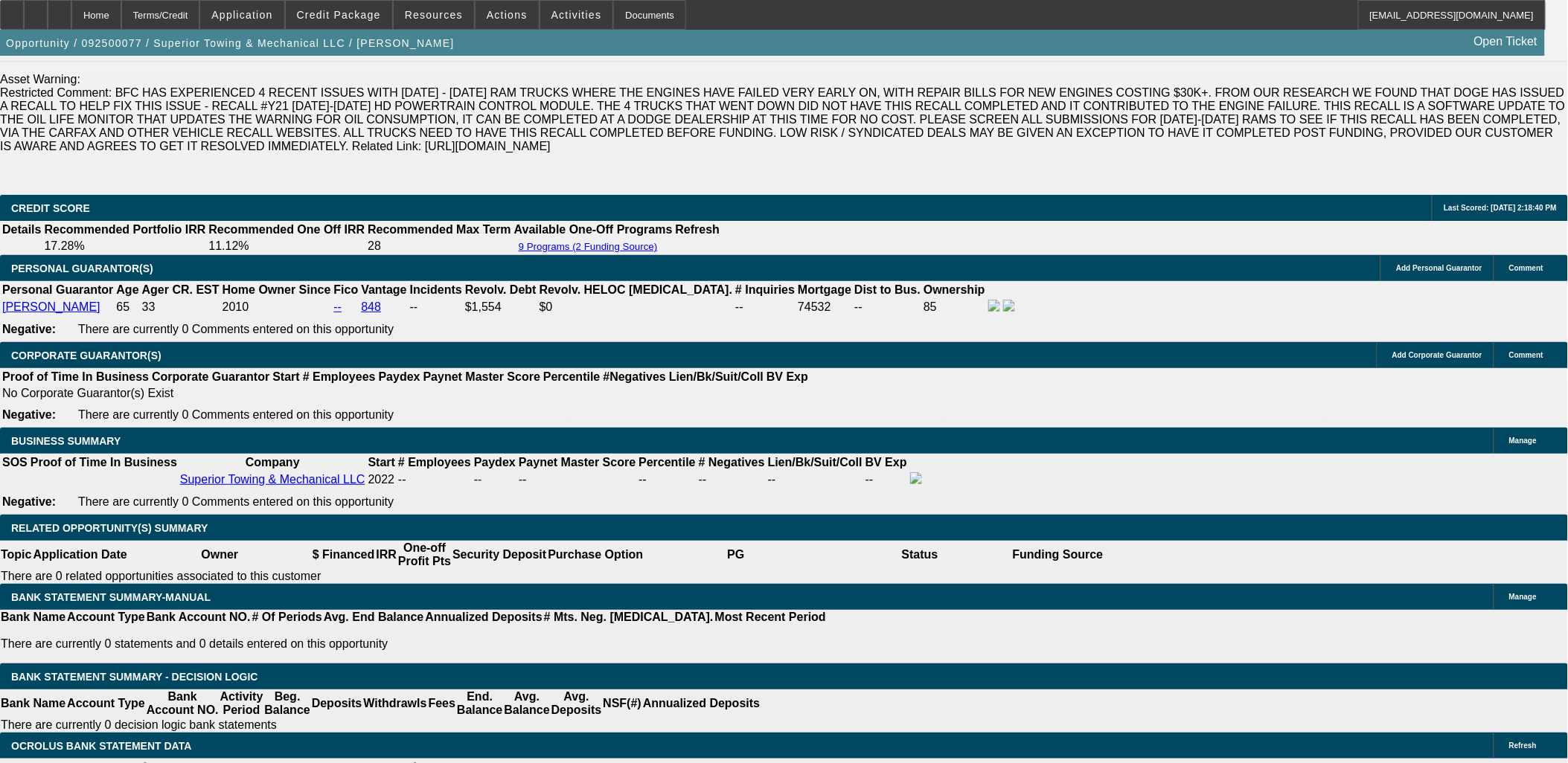
scroll to position [2102, 0]
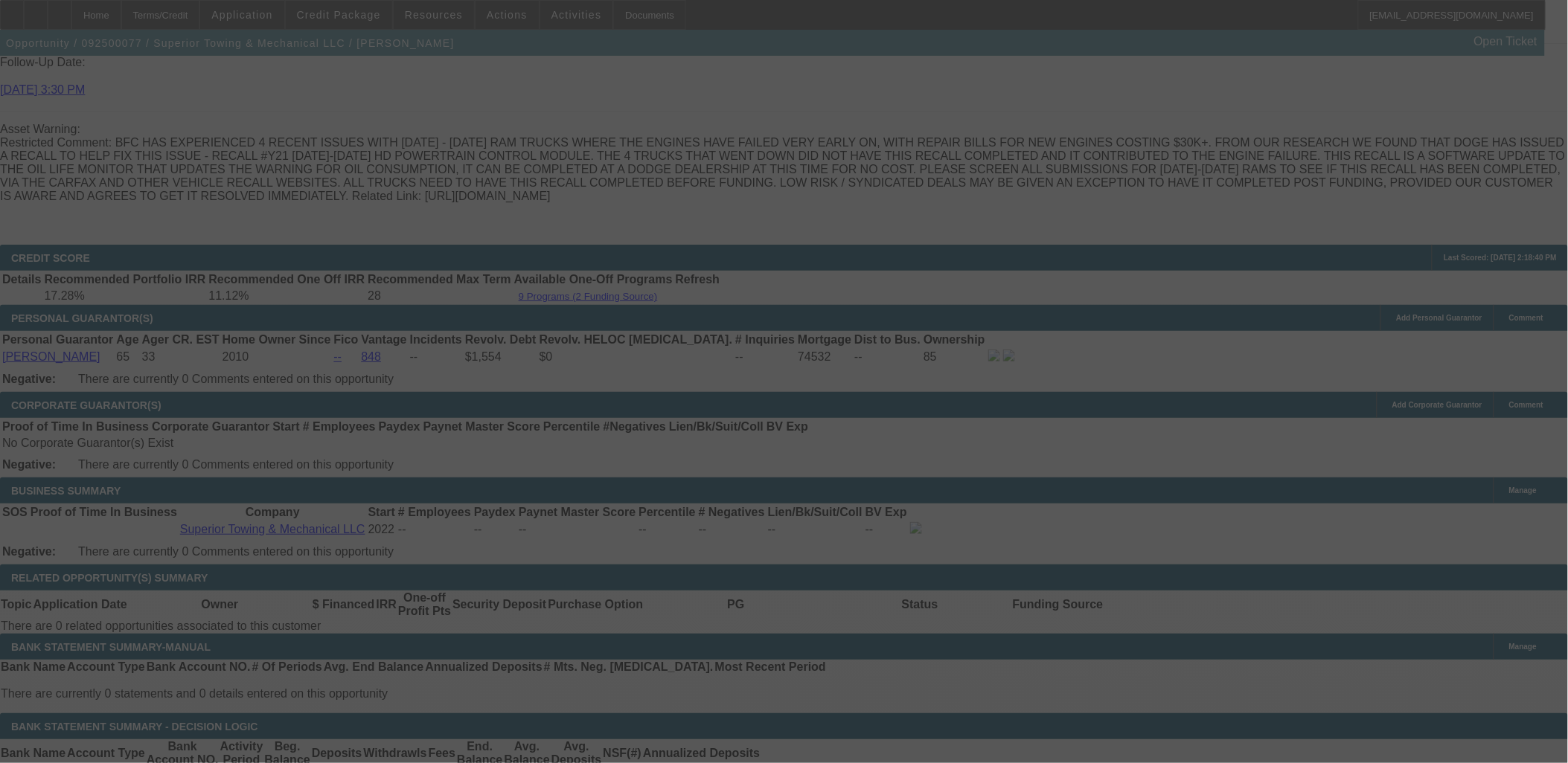
select select "0"
select select "2"
select select "0"
select select "6"
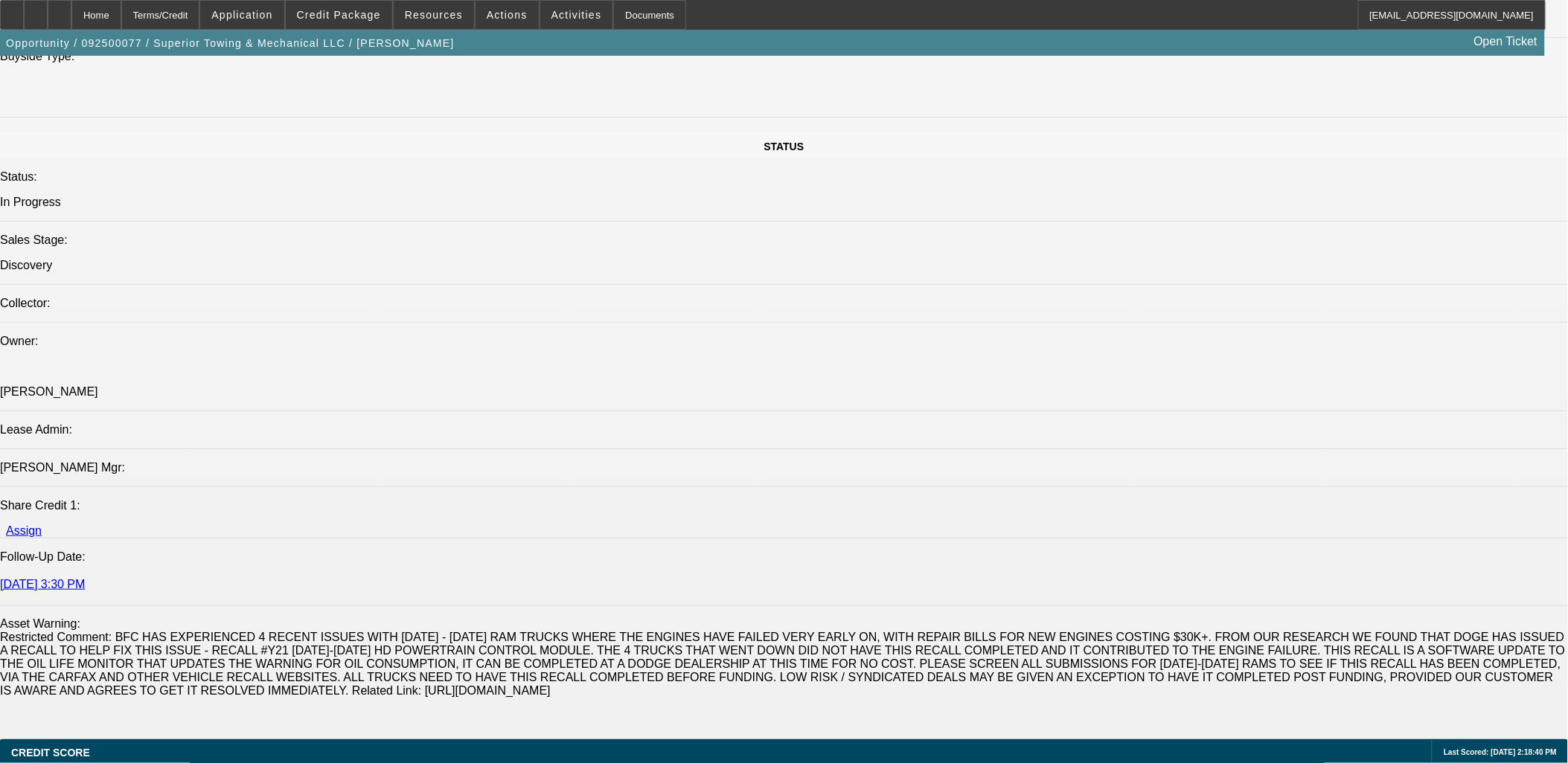
scroll to position [1606, 0]
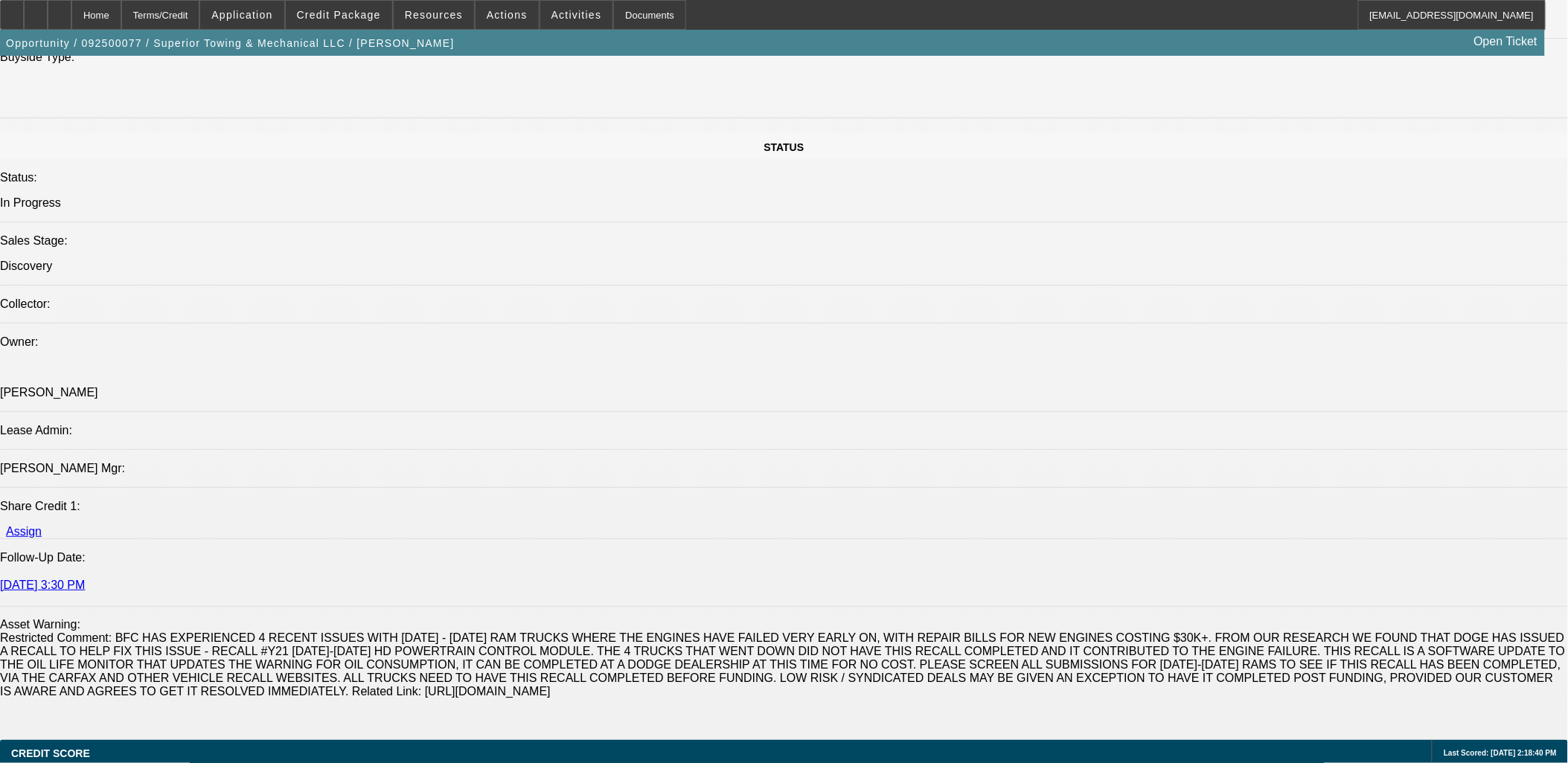
copy body "Charles Delamielleure wants to add two more trucks to his fleet to keep up with…"
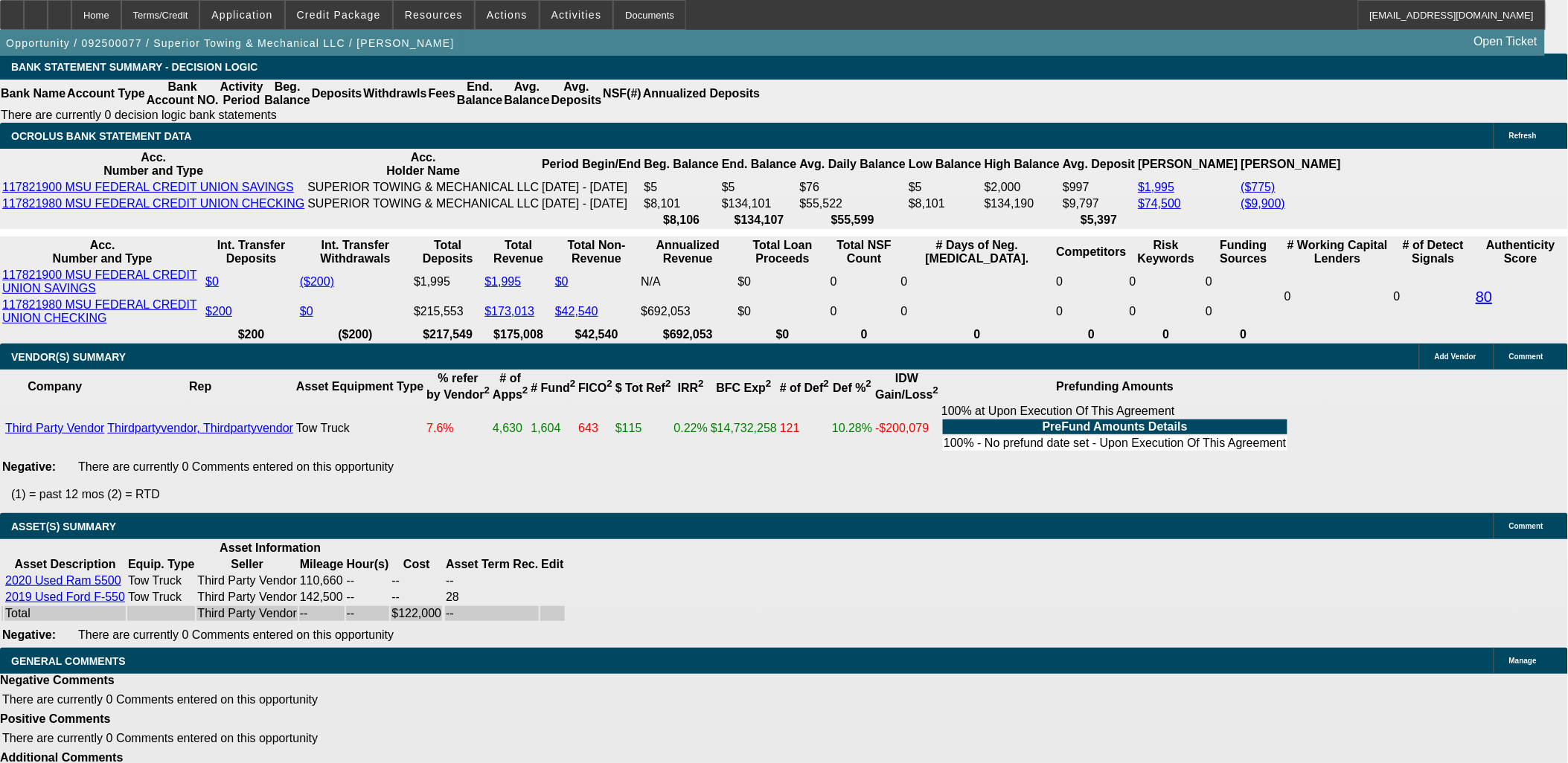
scroll to position [2348, 0]
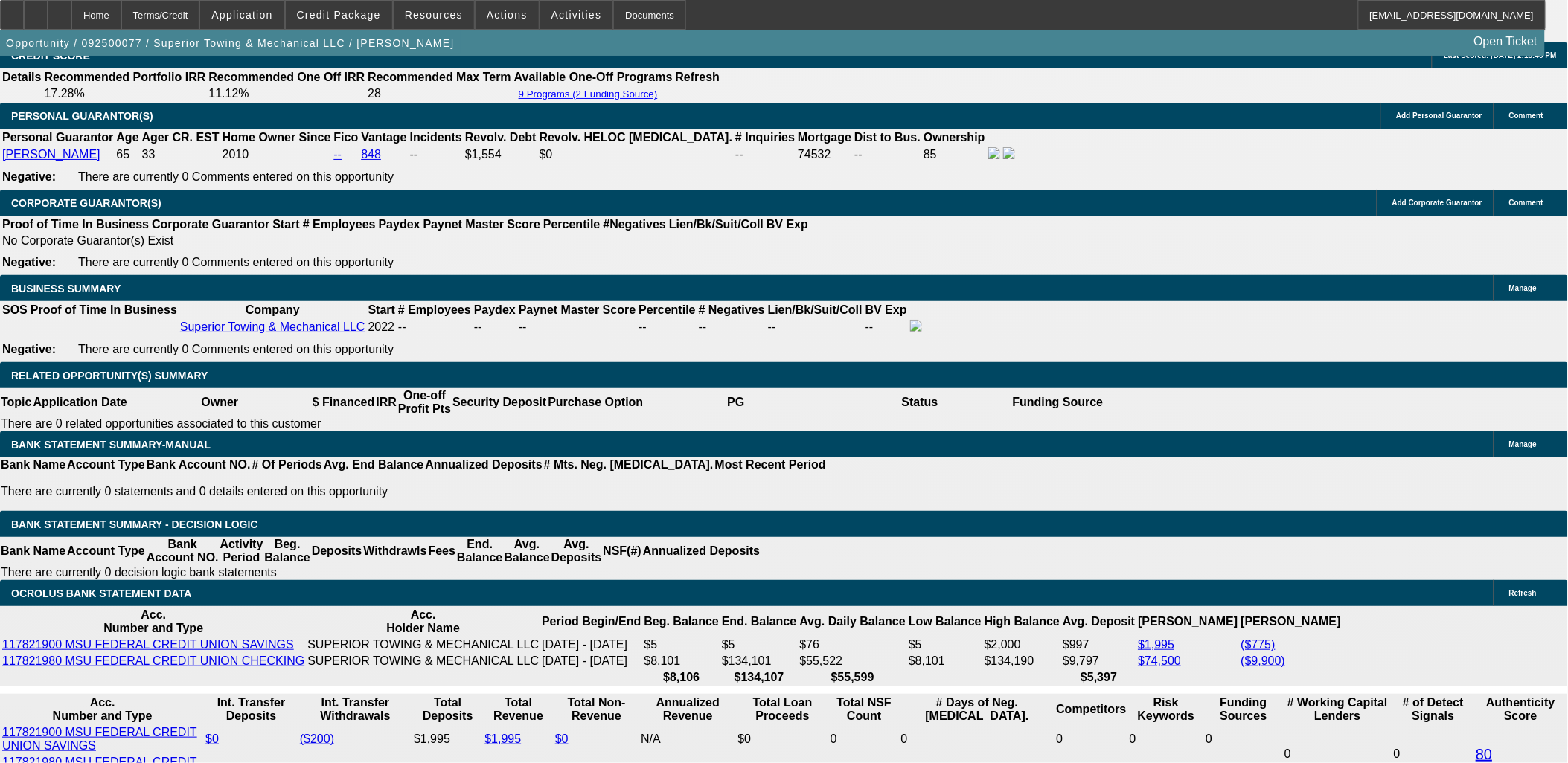
scroll to position [2266, 0]
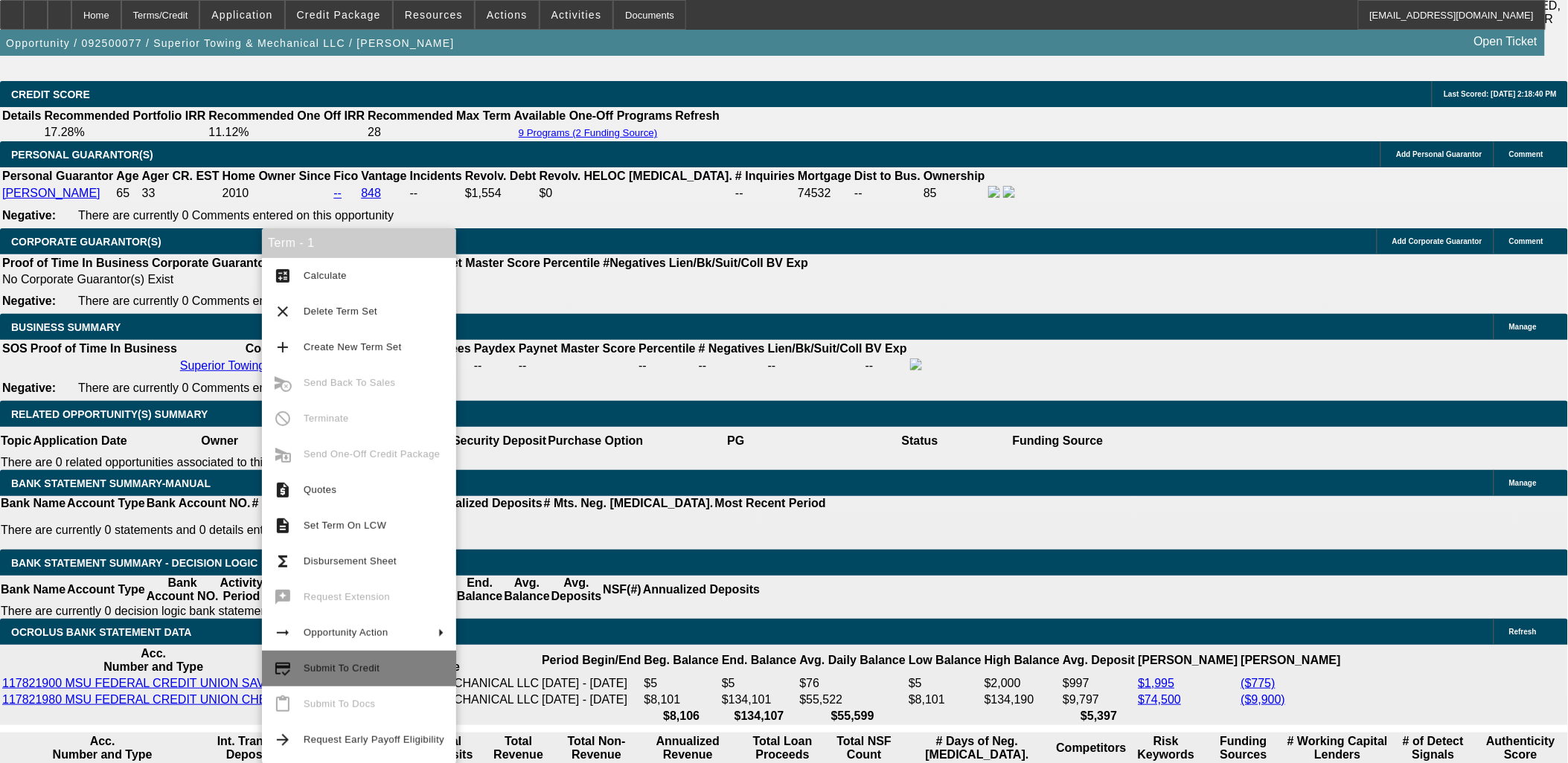
click at [310, 660] on span "Submit To Credit" at bounding box center [374, 669] width 140 height 18
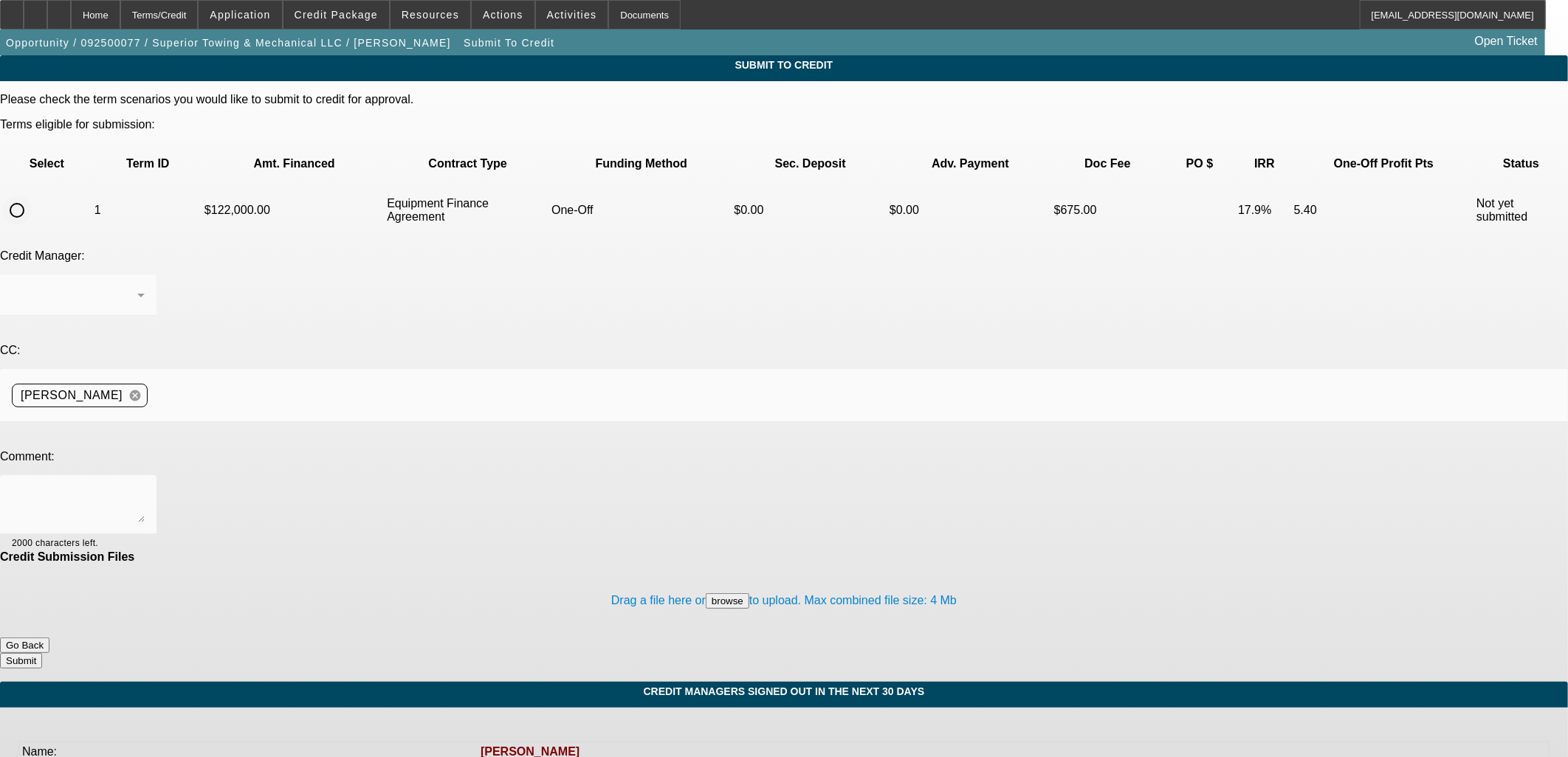
click at [32, 196] on input "radio" at bounding box center [17, 211] width 29 height 29
radio input "true"
click at [145, 487] on textarea at bounding box center [78, 505] width 133 height 36
type textarea "C"
drag, startPoint x: 424, startPoint y: 350, endPoint x: 303, endPoint y: 344, distance: 121.1
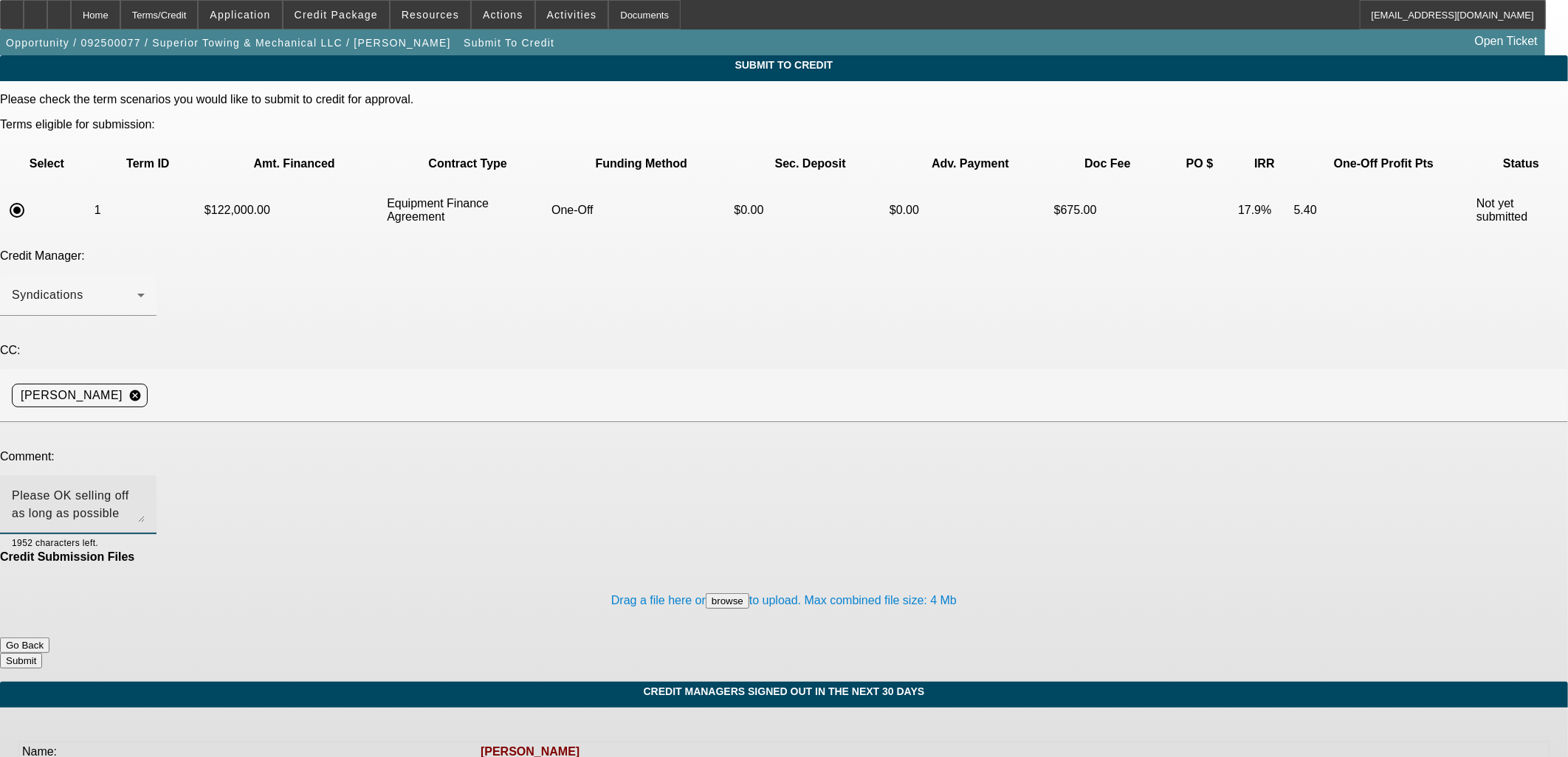
click at [145, 487] on textarea "Please OK selling off as long as possible here." at bounding box center [78, 505] width 133 height 36
drag, startPoint x: 563, startPoint y: 355, endPoint x: 300, endPoint y: 337, distance: 263.6
click at [145, 487] on textarea "Please OK selling off. Would prefer to stretch out as long as possible." at bounding box center [78, 505] width 133 height 36
type textarea "Please OK selling off. Would prefer to stretch out as long as possible."
click at [660, 550] on div "Credit Submission Files" at bounding box center [784, 557] width 1568 height 13
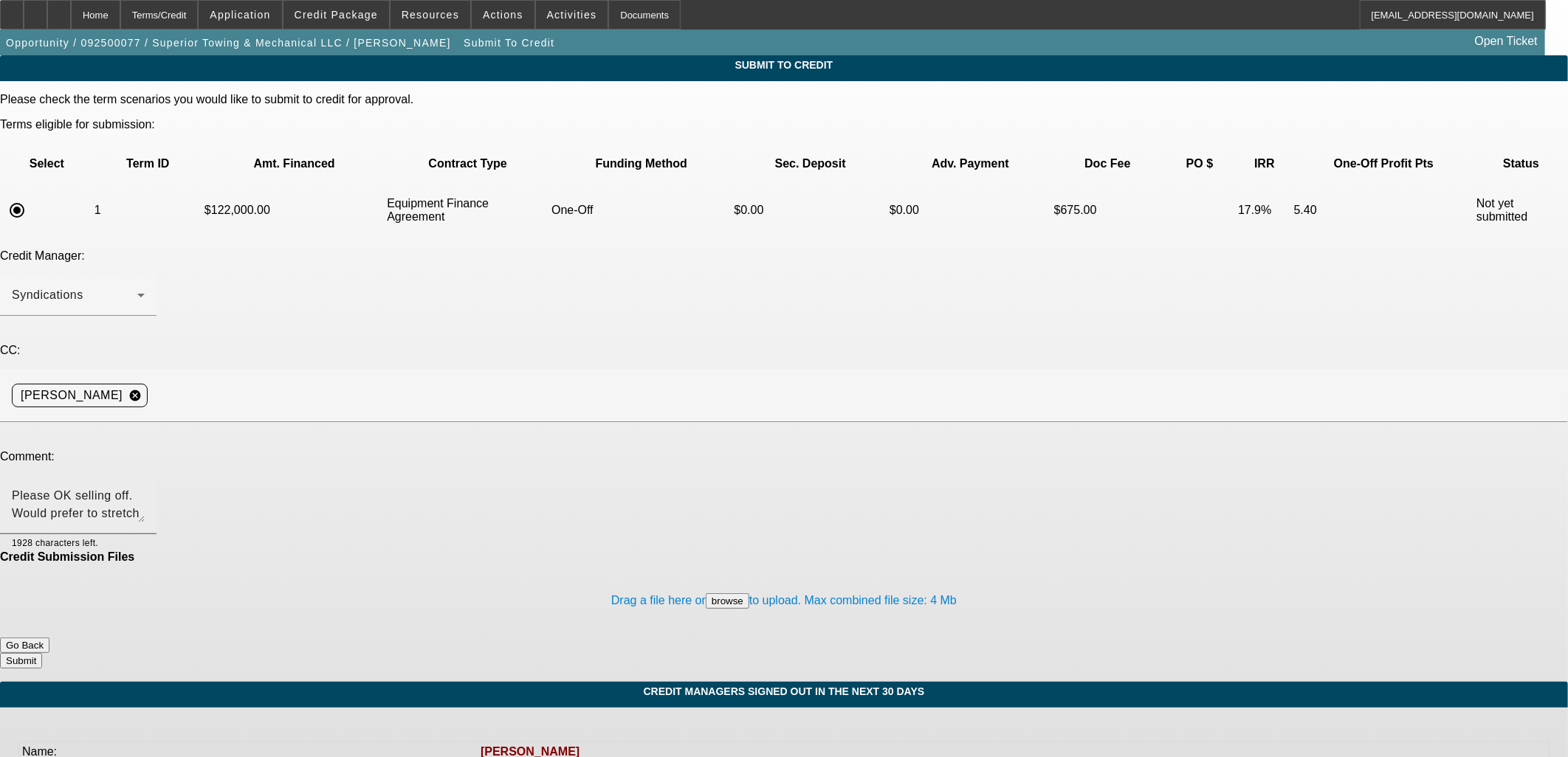
click at [145, 475] on div "Please OK selling off. Would prefer to stretch out as long as possible." at bounding box center [78, 505] width 133 height 59
click at [145, 487] on textarea "Please OK selling off. Would prefer to stretch out as long as possible." at bounding box center [78, 505] width 133 height 36
click at [42, 653] on button "Submit" at bounding box center [21, 661] width 42 height 15
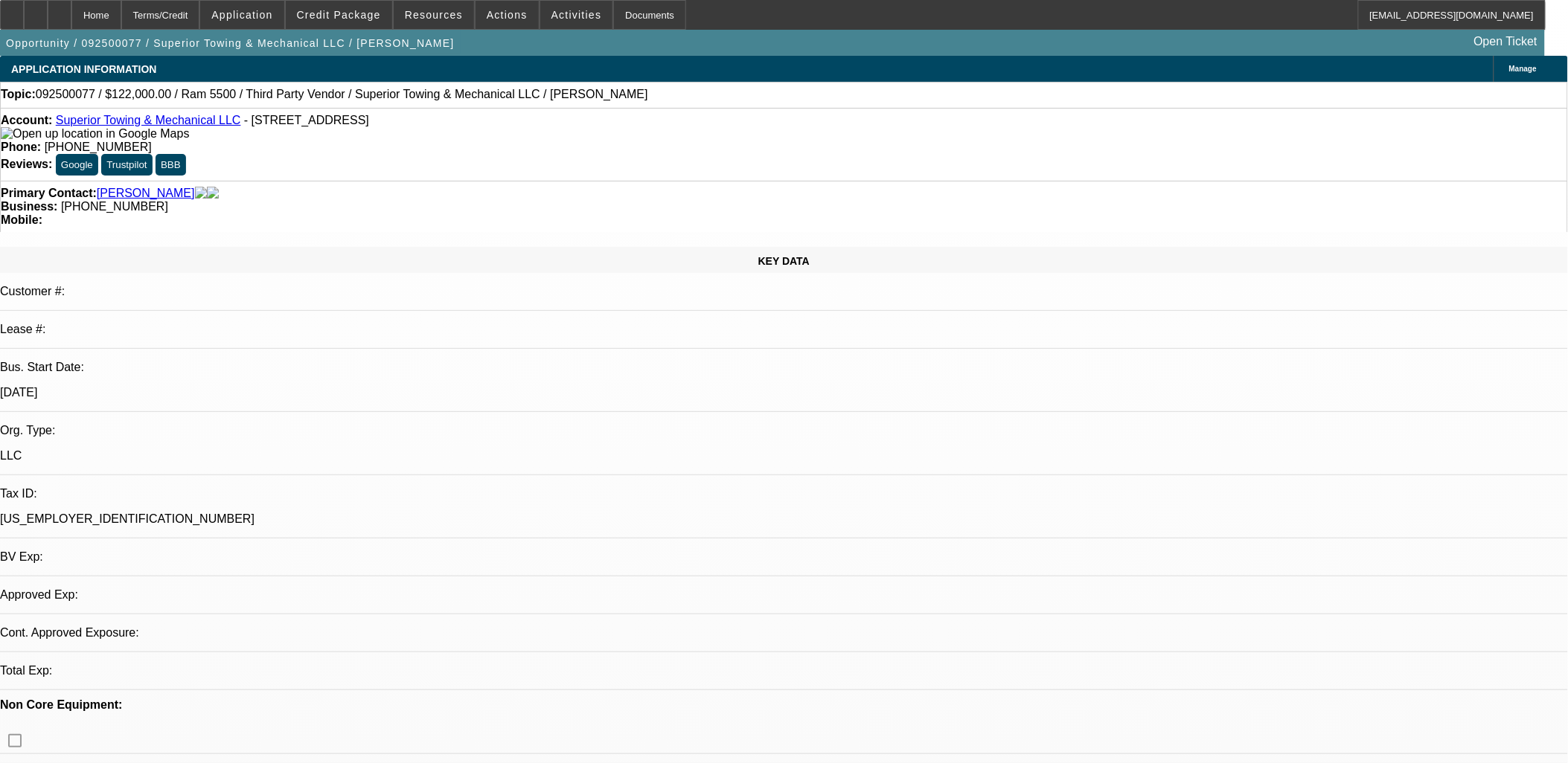
select select "0"
select select "2"
select select "0"
select select "6"
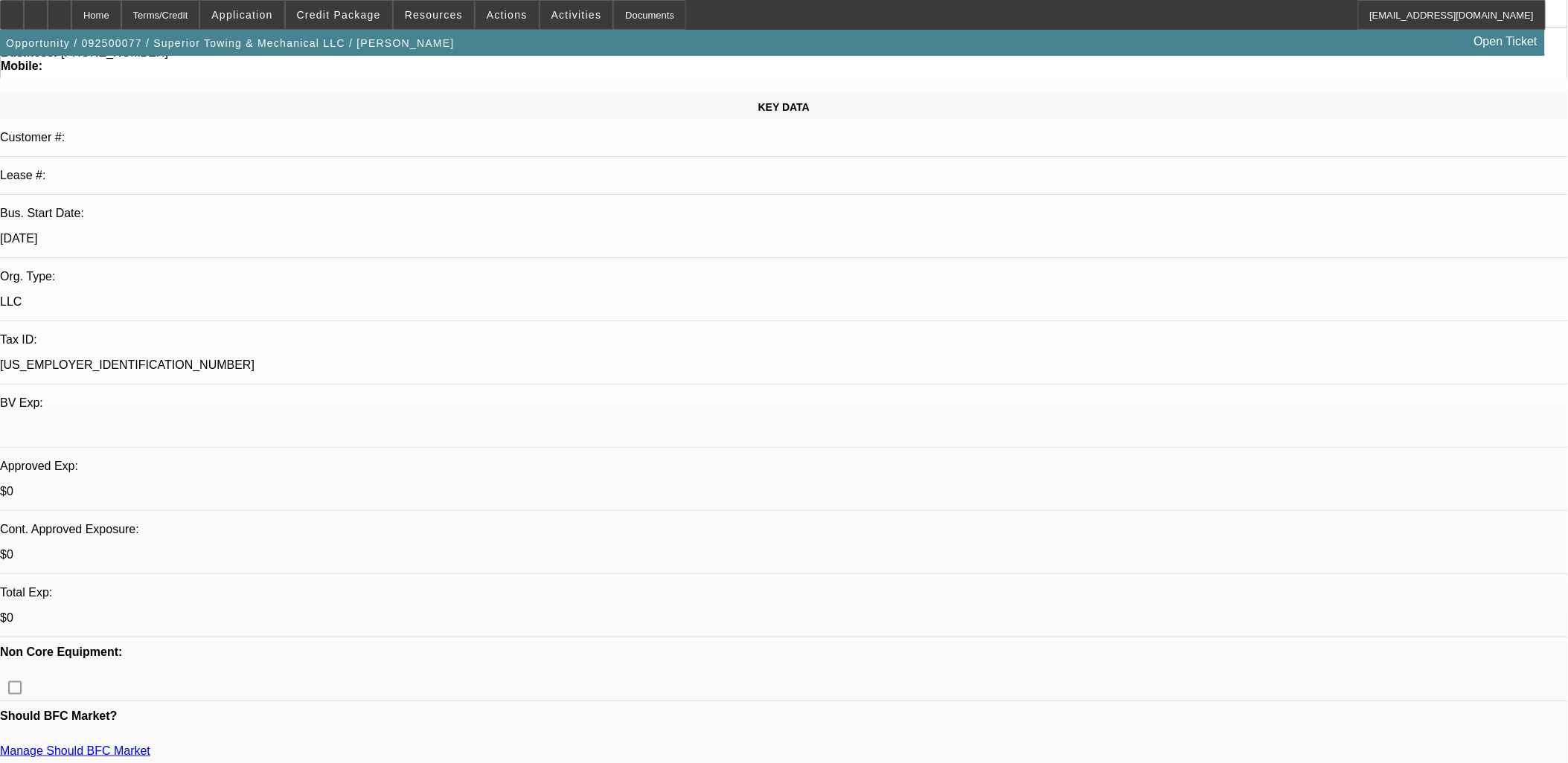
scroll to position [165, 0]
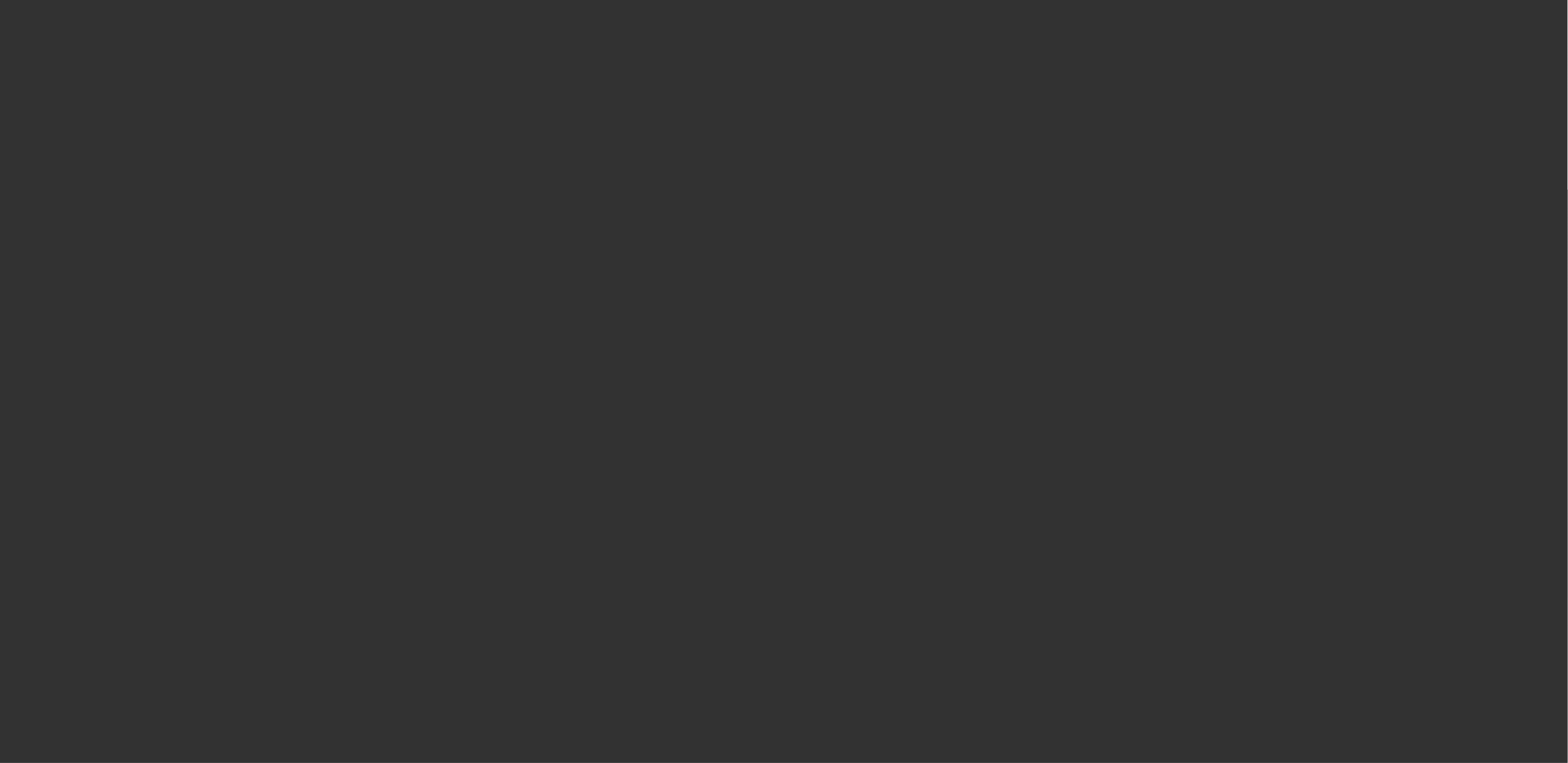
scroll to position [0, 0]
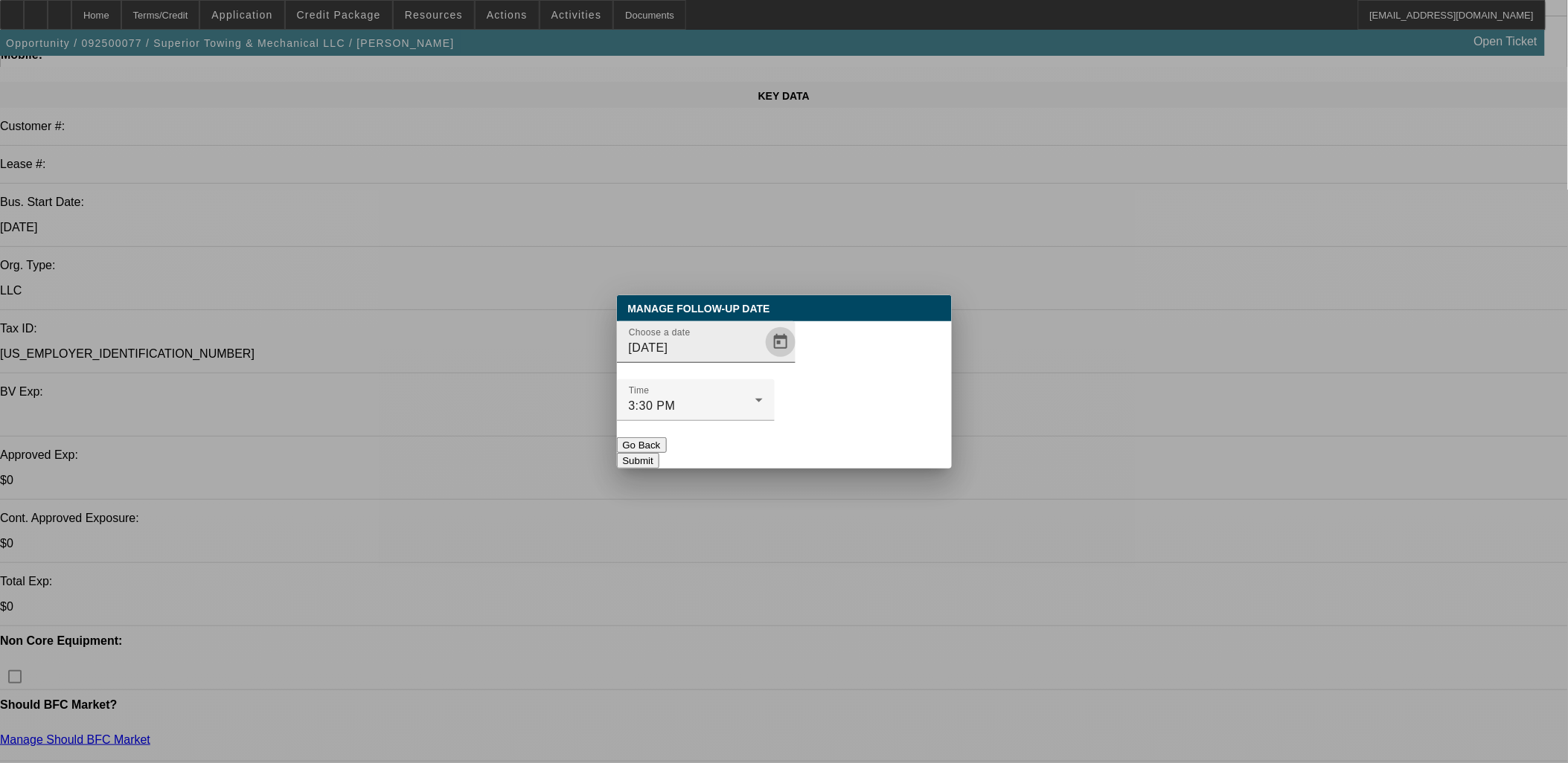
click at [763, 360] on span "Open calendar" at bounding box center [780, 342] width 36 height 36
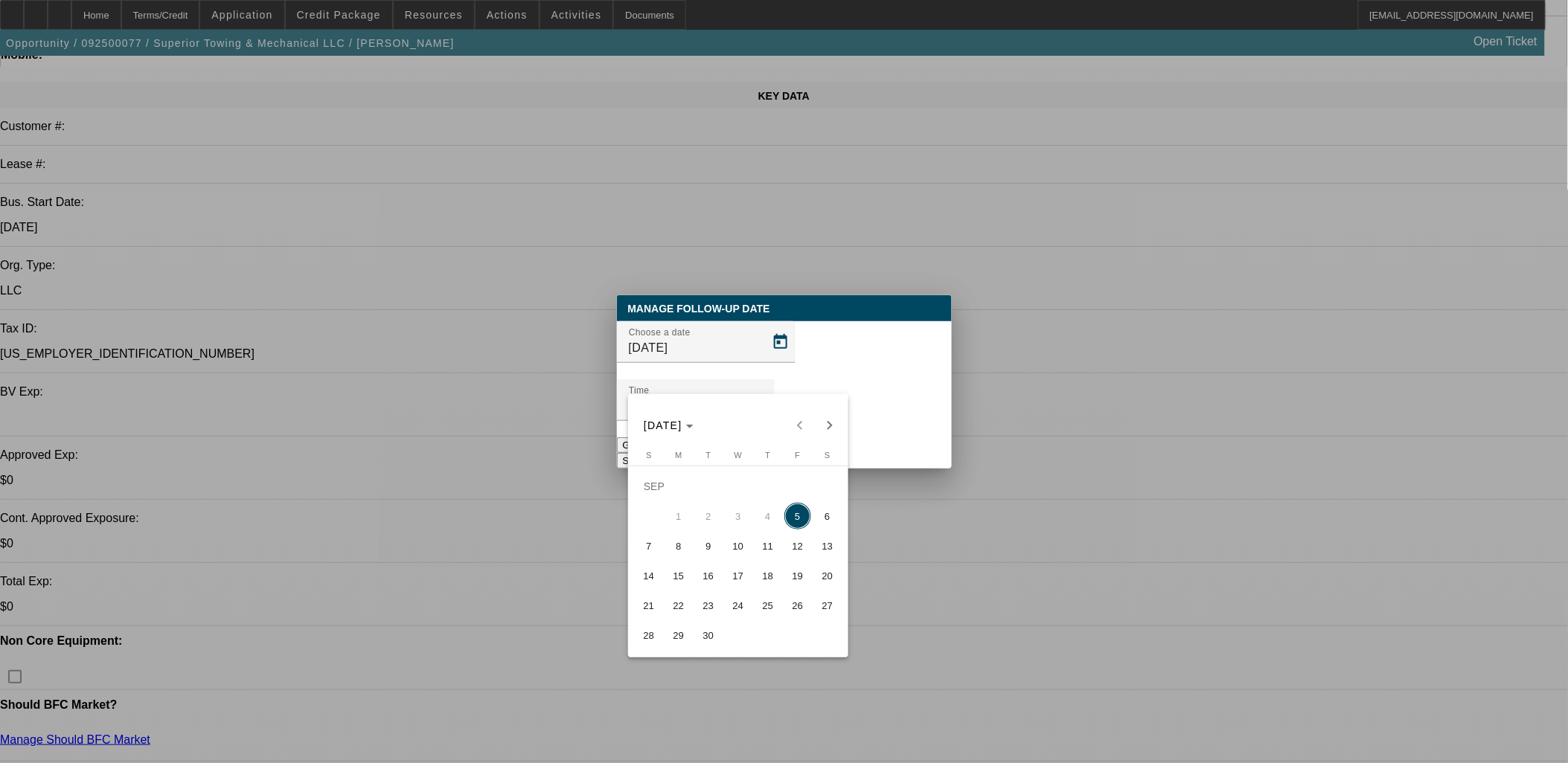
click at [676, 555] on span "8" at bounding box center [678, 546] width 27 height 27
type input "9/8/2025"
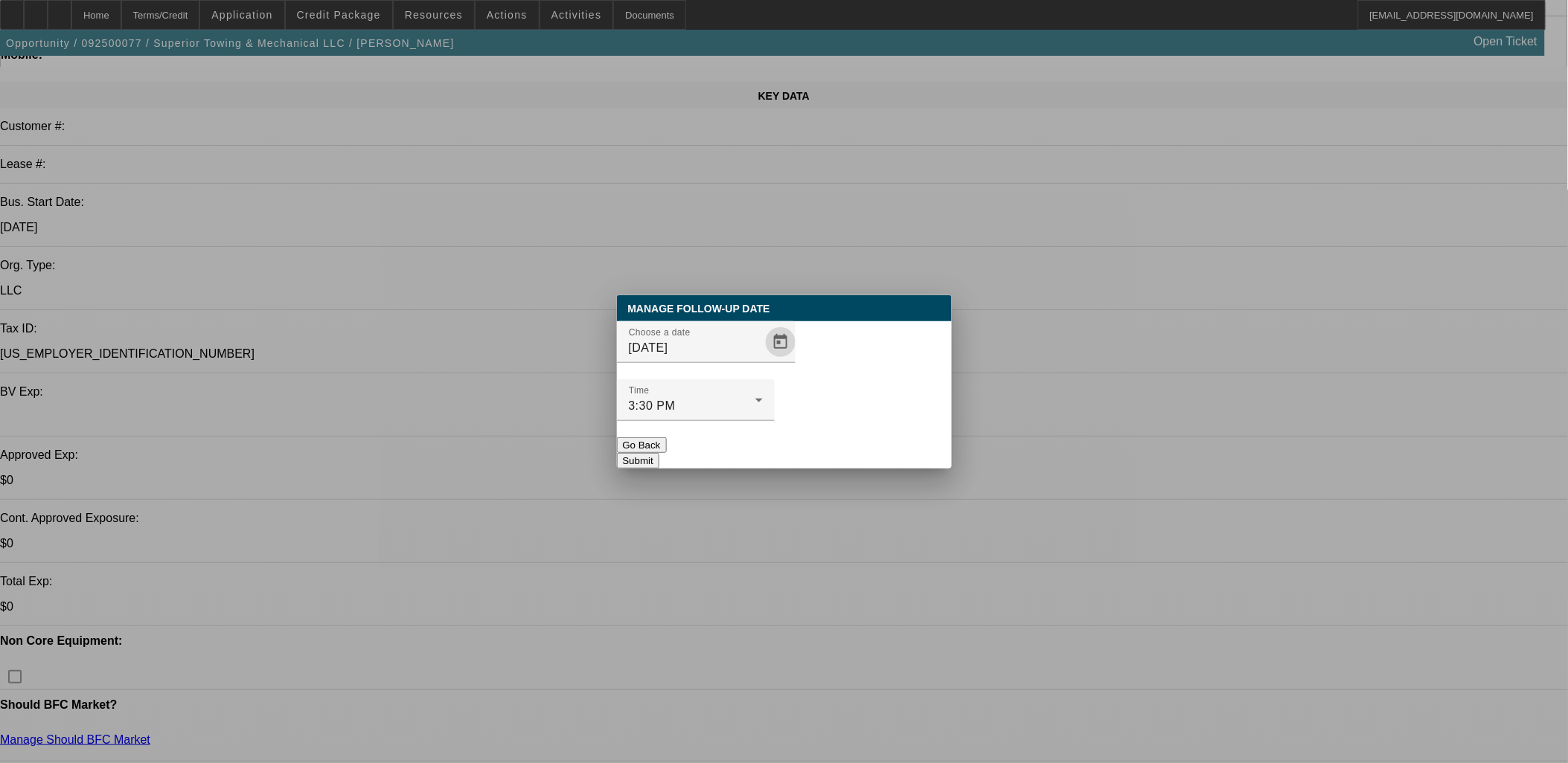
click at [660, 453] on button "Submit" at bounding box center [638, 461] width 42 height 16
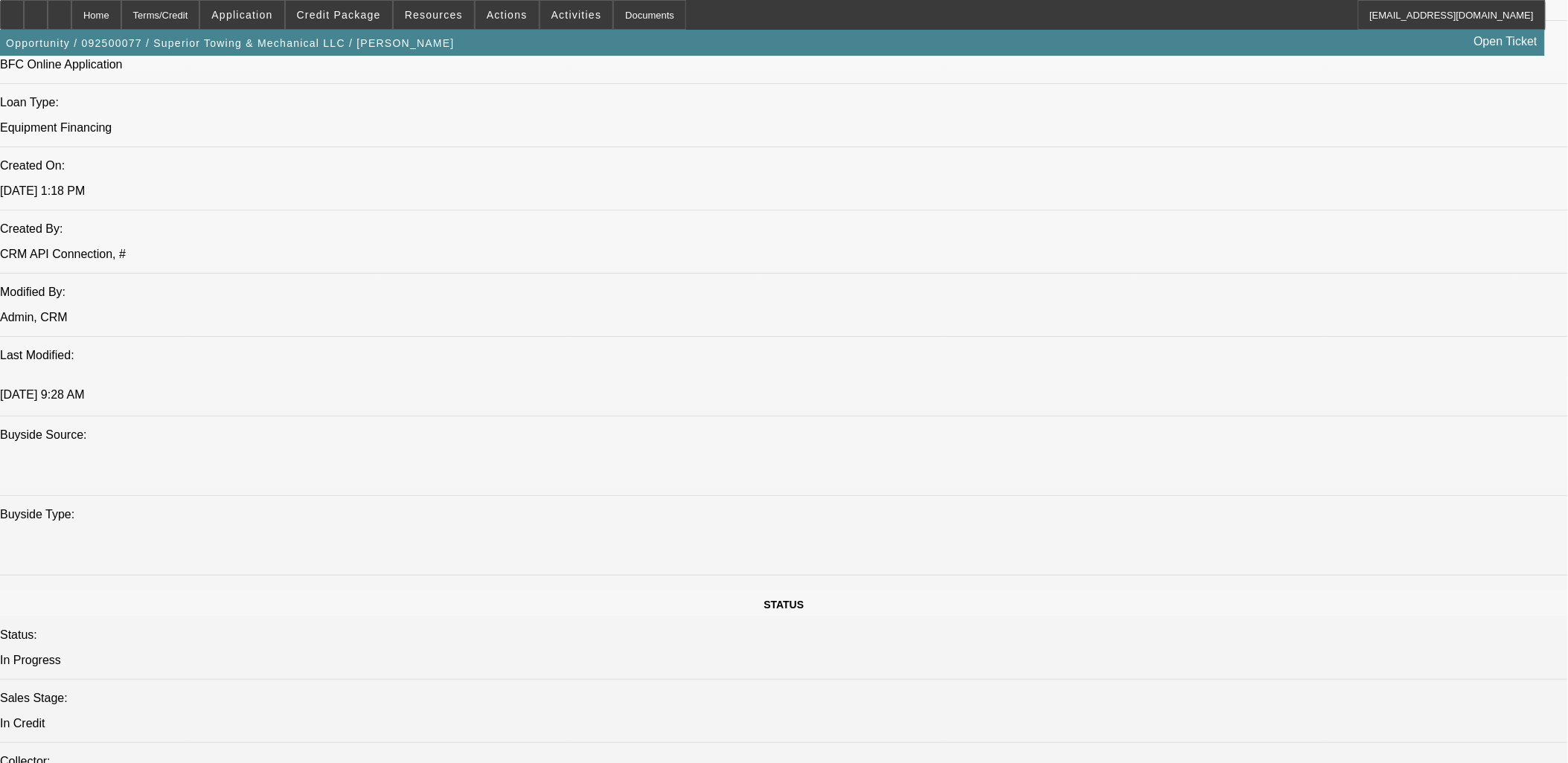
scroll to position [1239, 0]
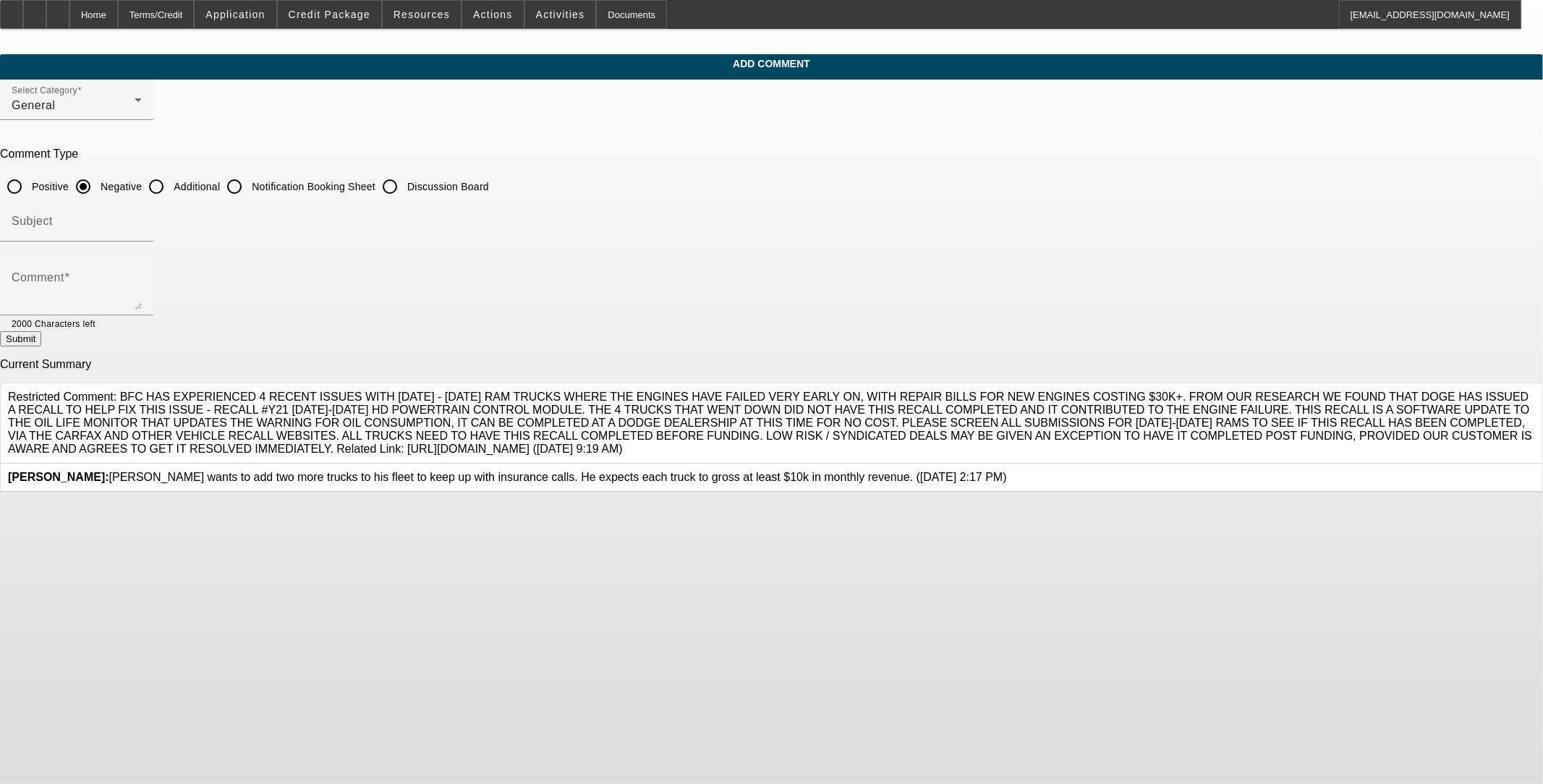
click at [642, 471] on icon at bounding box center [1007, 471] width 0 height 0
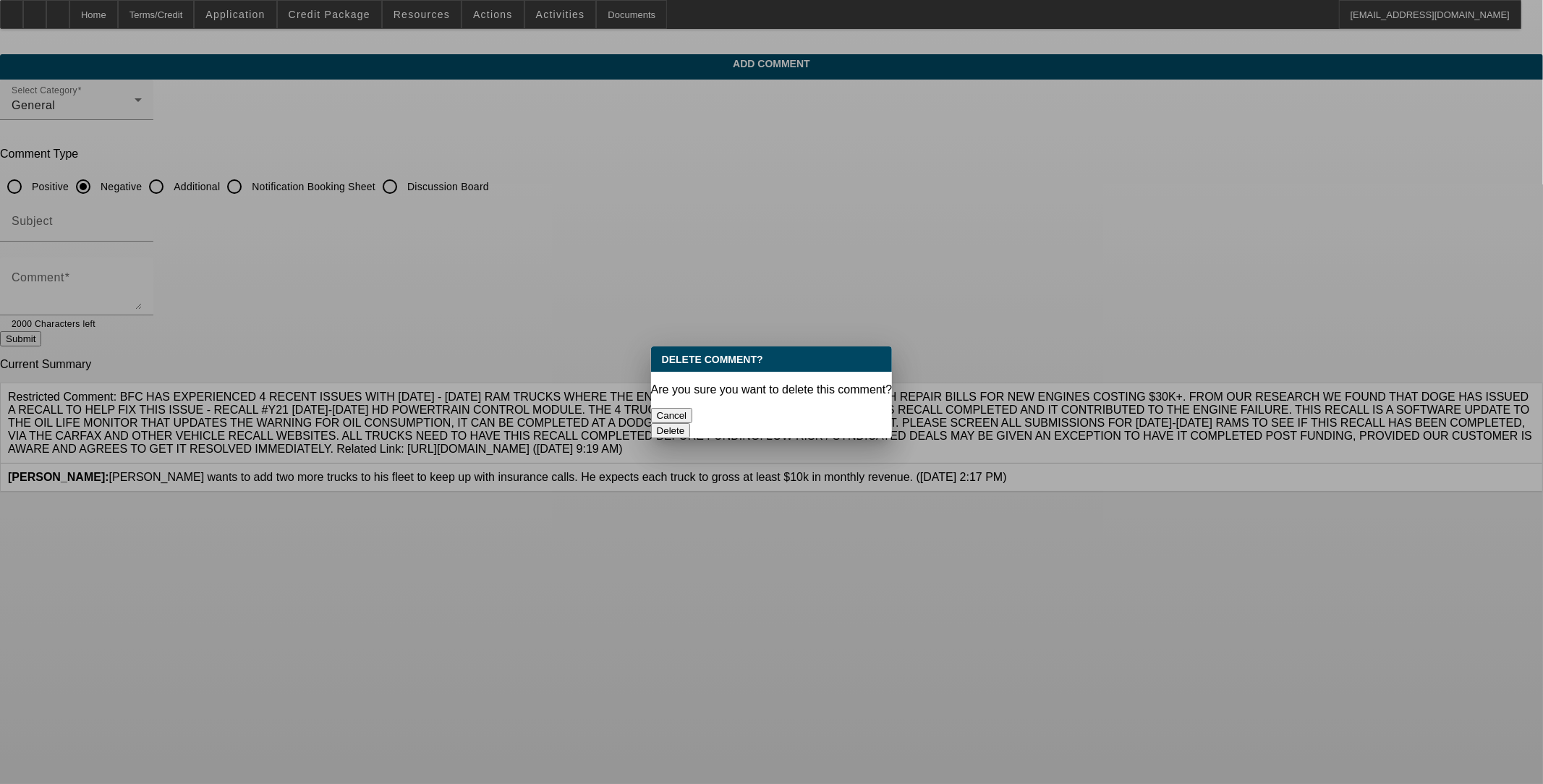
click at [642, 423] on button "Delete" at bounding box center [671, 431] width 39 height 15
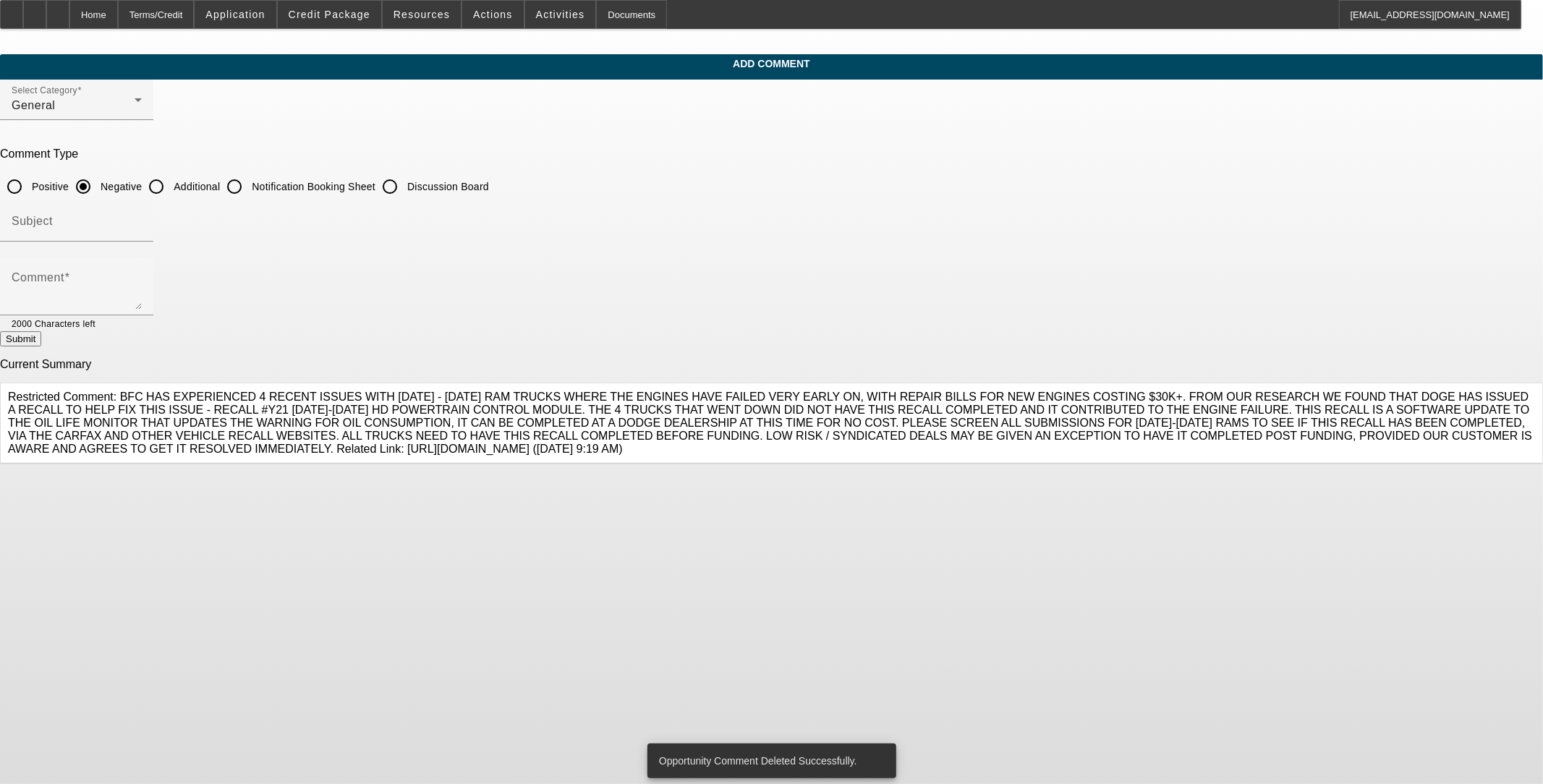
click at [171, 184] on input "Additional" at bounding box center [156, 187] width 29 height 29
radio input "true"
click at [142, 265] on div "Comment" at bounding box center [77, 286] width 131 height 58
paste textarea "Charles Delamielleure wants to add two more trucks to his fleet to keep up with…"
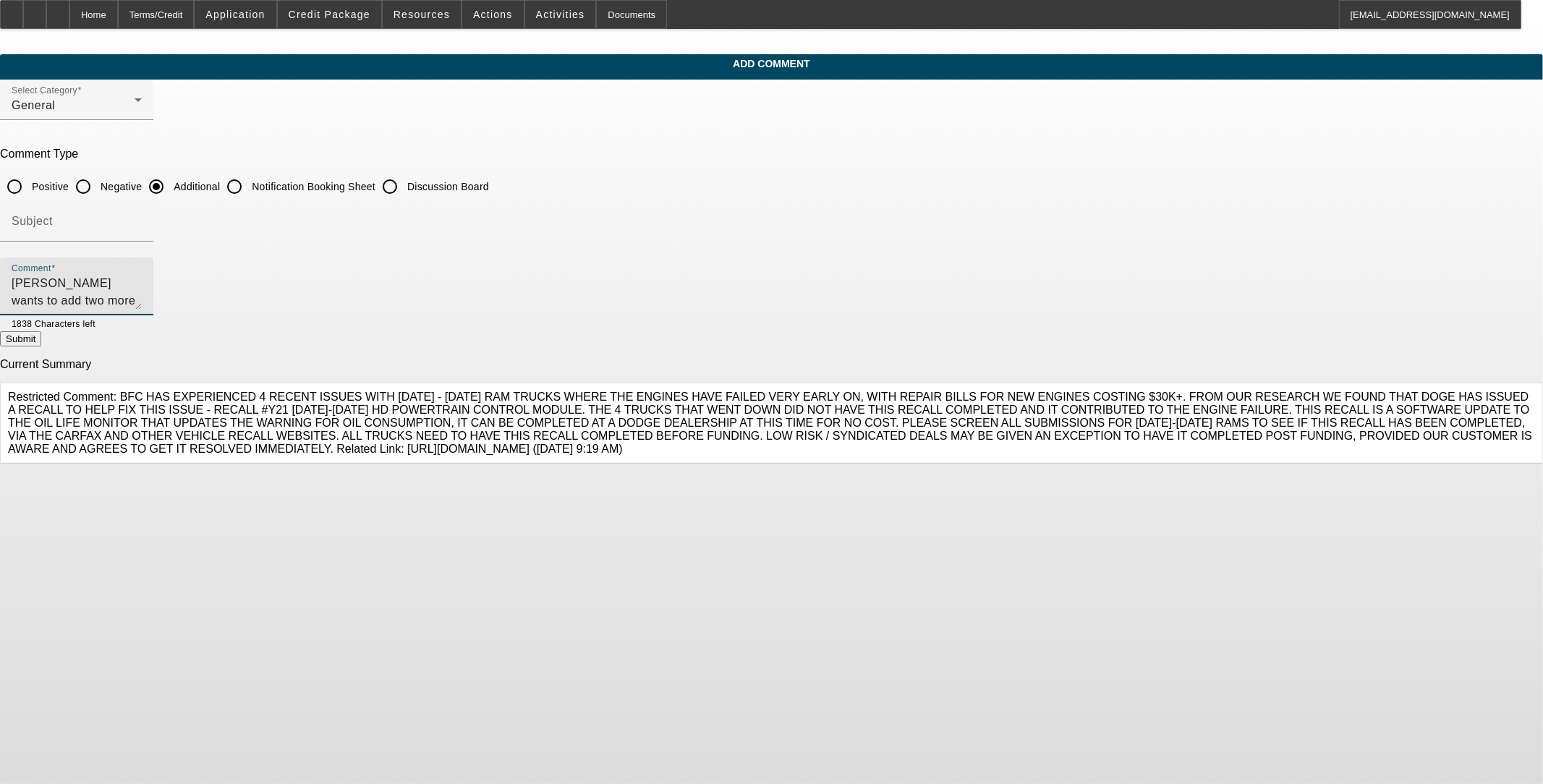
click at [142, 297] on textarea "Charles Delamielleure wants to add two more trucks to his fleet to keep up with…" at bounding box center [77, 292] width 131 height 35
type textarea "Charles Delamielleure wants to add two more trucks to his fleet to keep up with…"
click at [41, 335] on button "Submit" at bounding box center [20, 339] width 41 height 15
radio input "true"
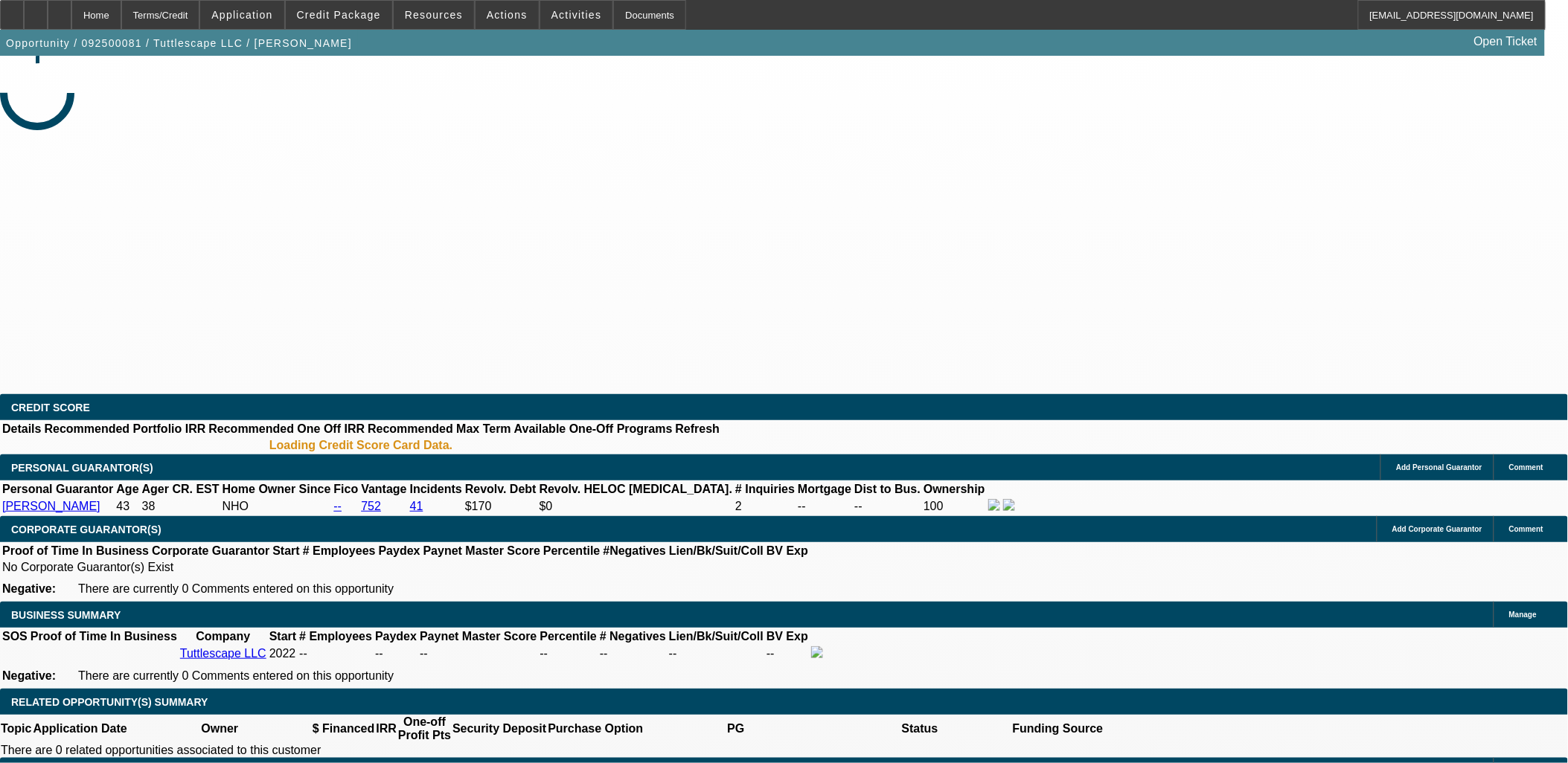
select select "0"
select select "2"
select select "0.1"
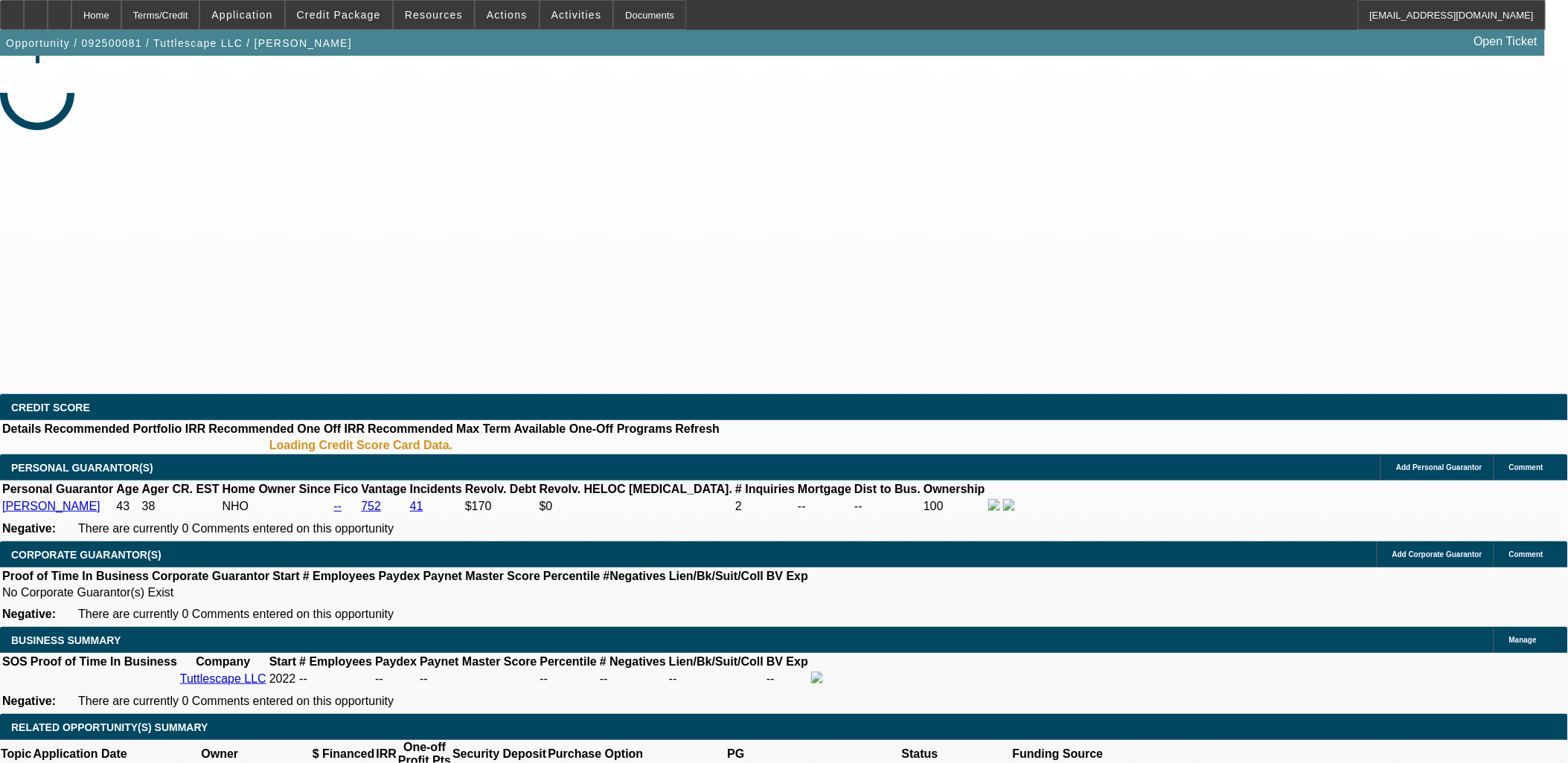
select select "1"
select select "2"
select select "4"
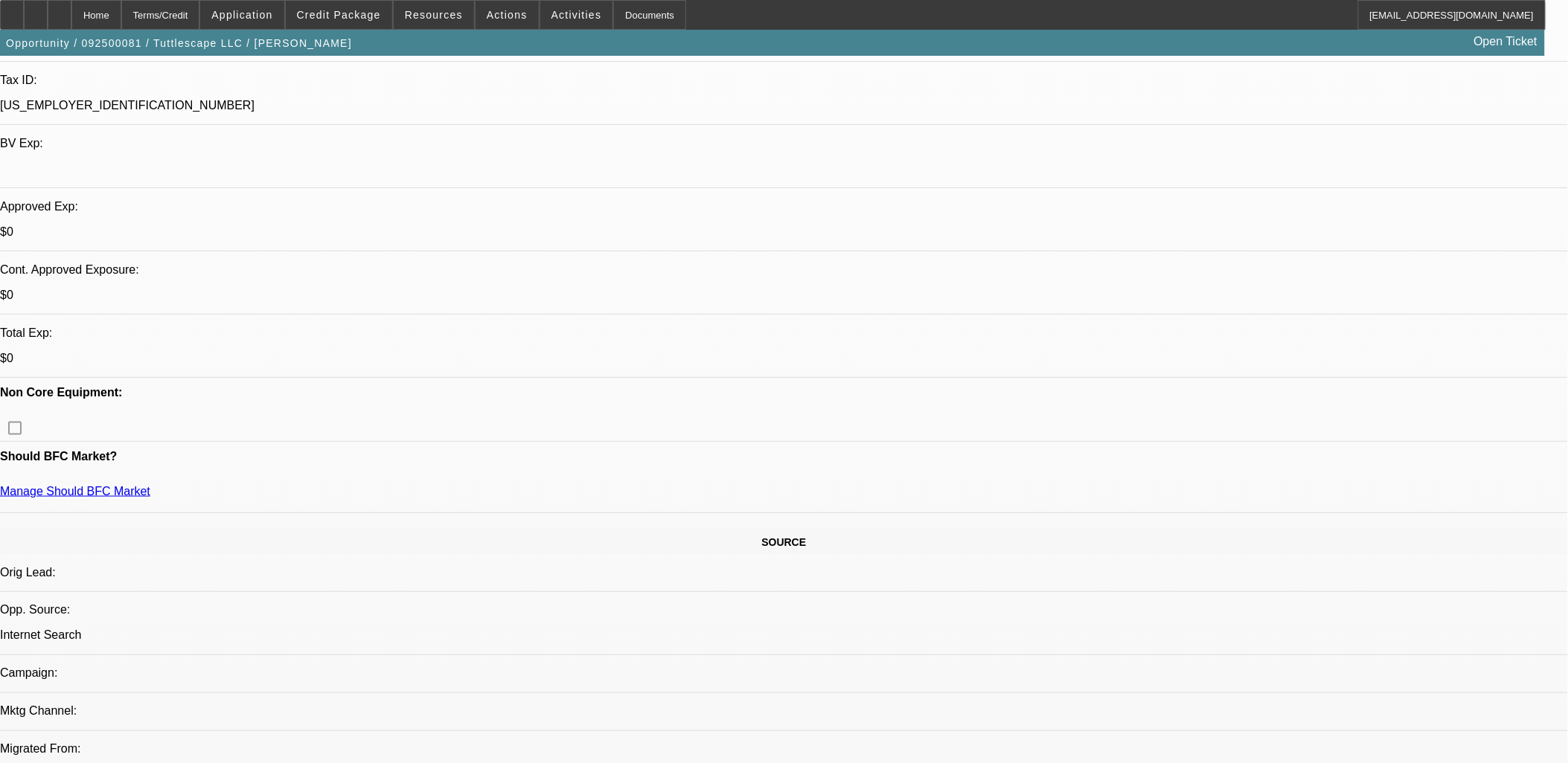
scroll to position [413, 0]
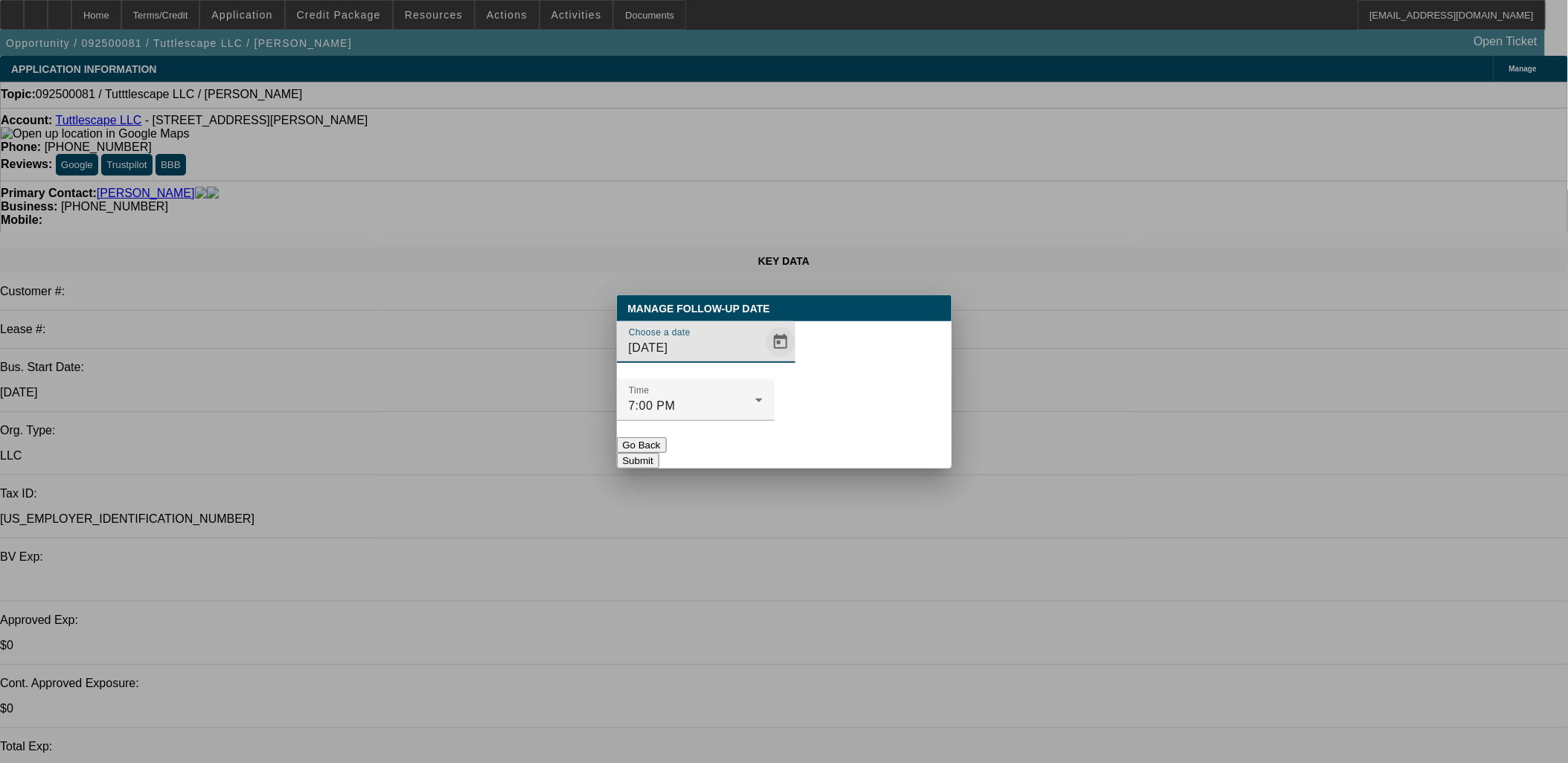
click at [763, 360] on span "Open calendar" at bounding box center [780, 342] width 36 height 36
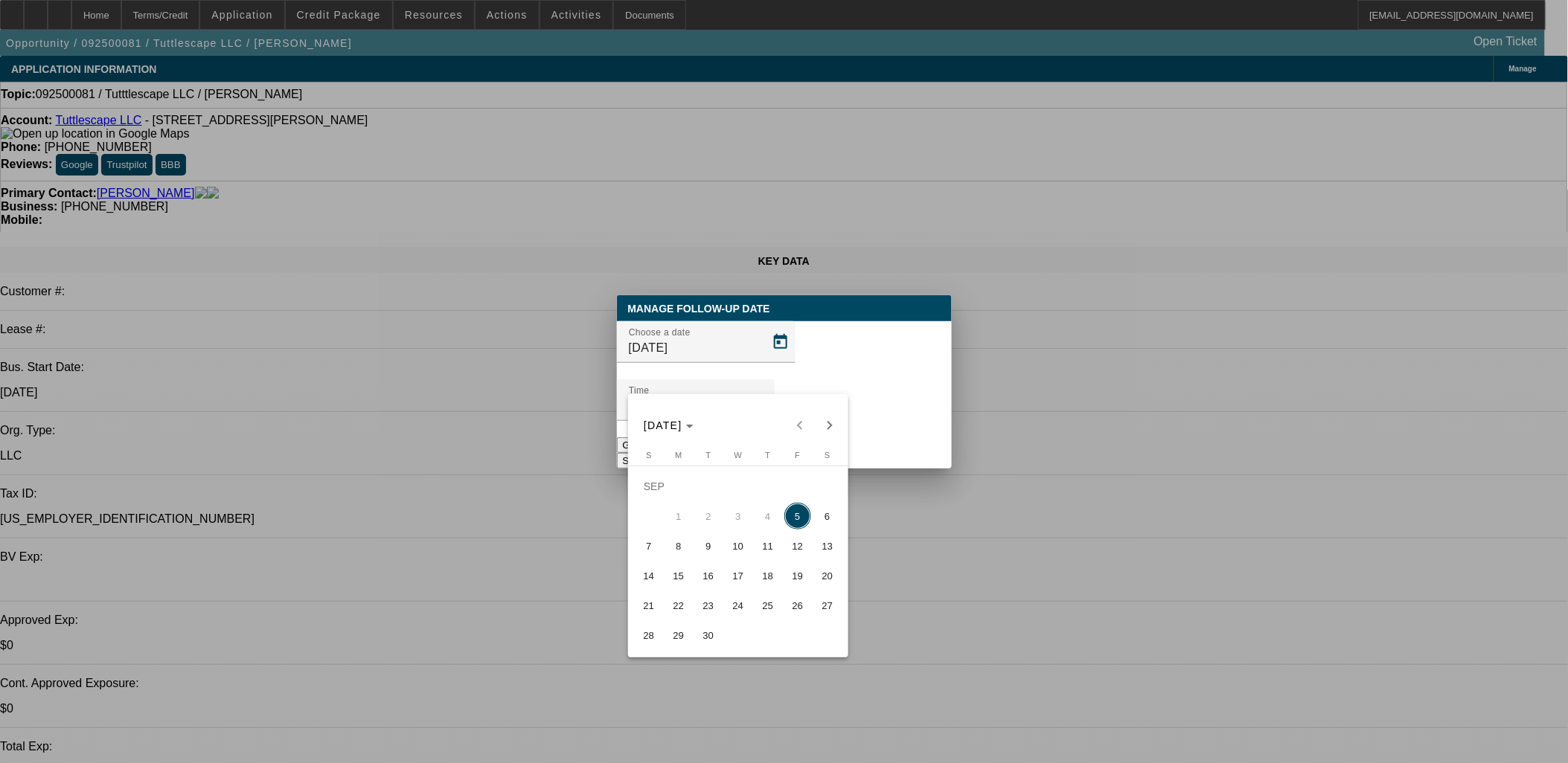
click at [679, 552] on span "8" at bounding box center [678, 546] width 27 height 27
type input "[DATE]"
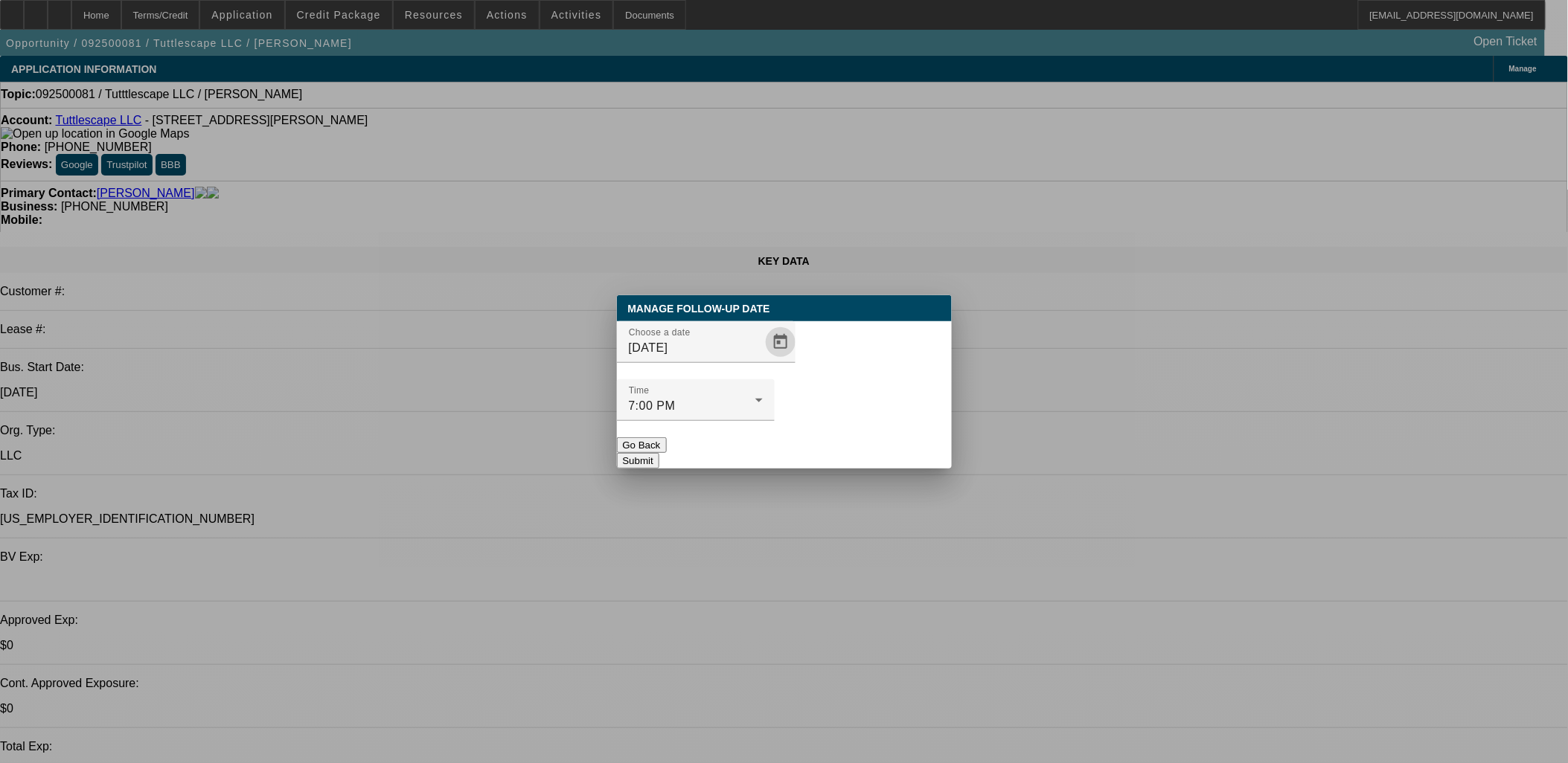
click at [660, 453] on button "Submit" at bounding box center [638, 461] width 42 height 16
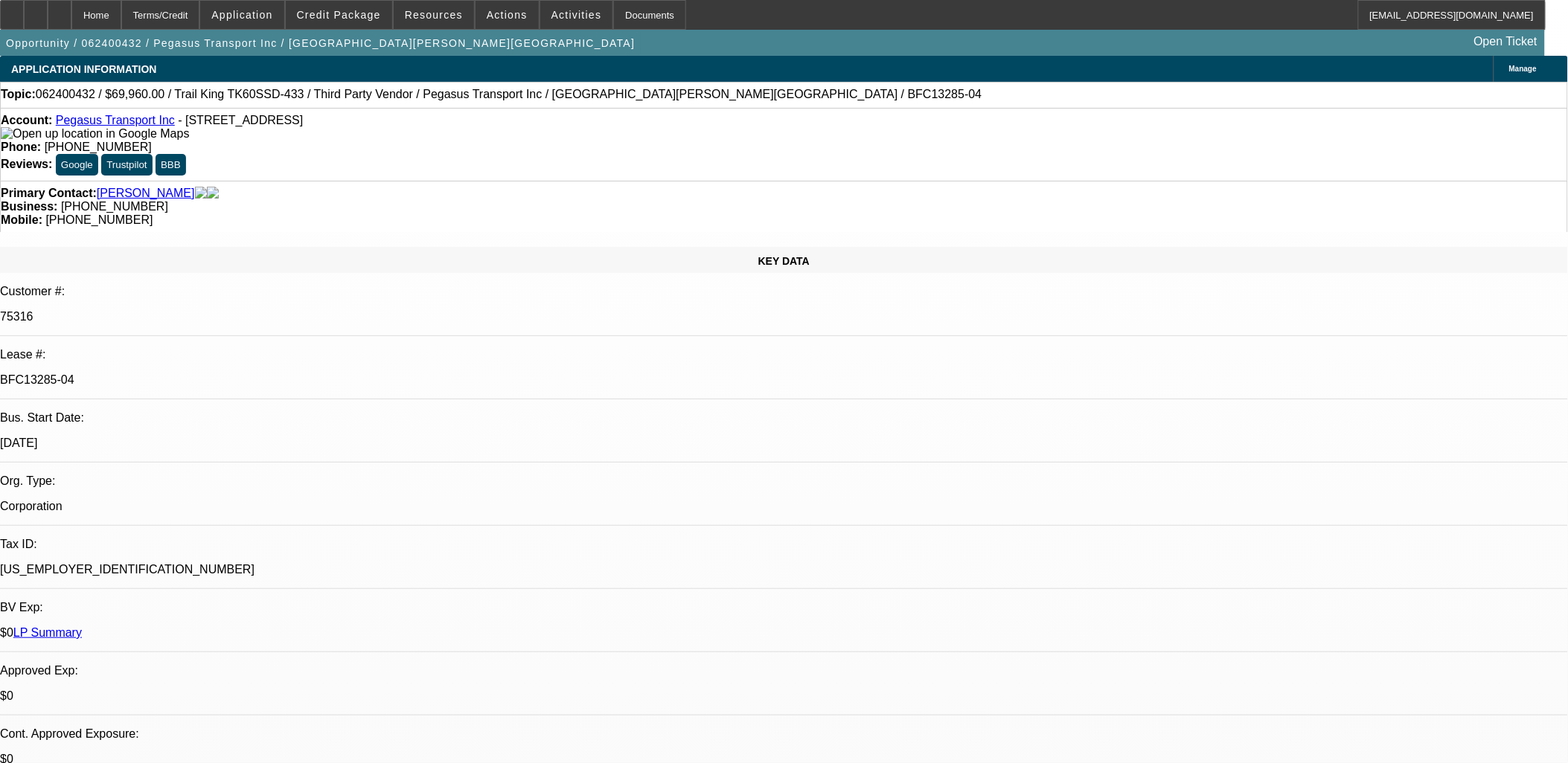
select select "0"
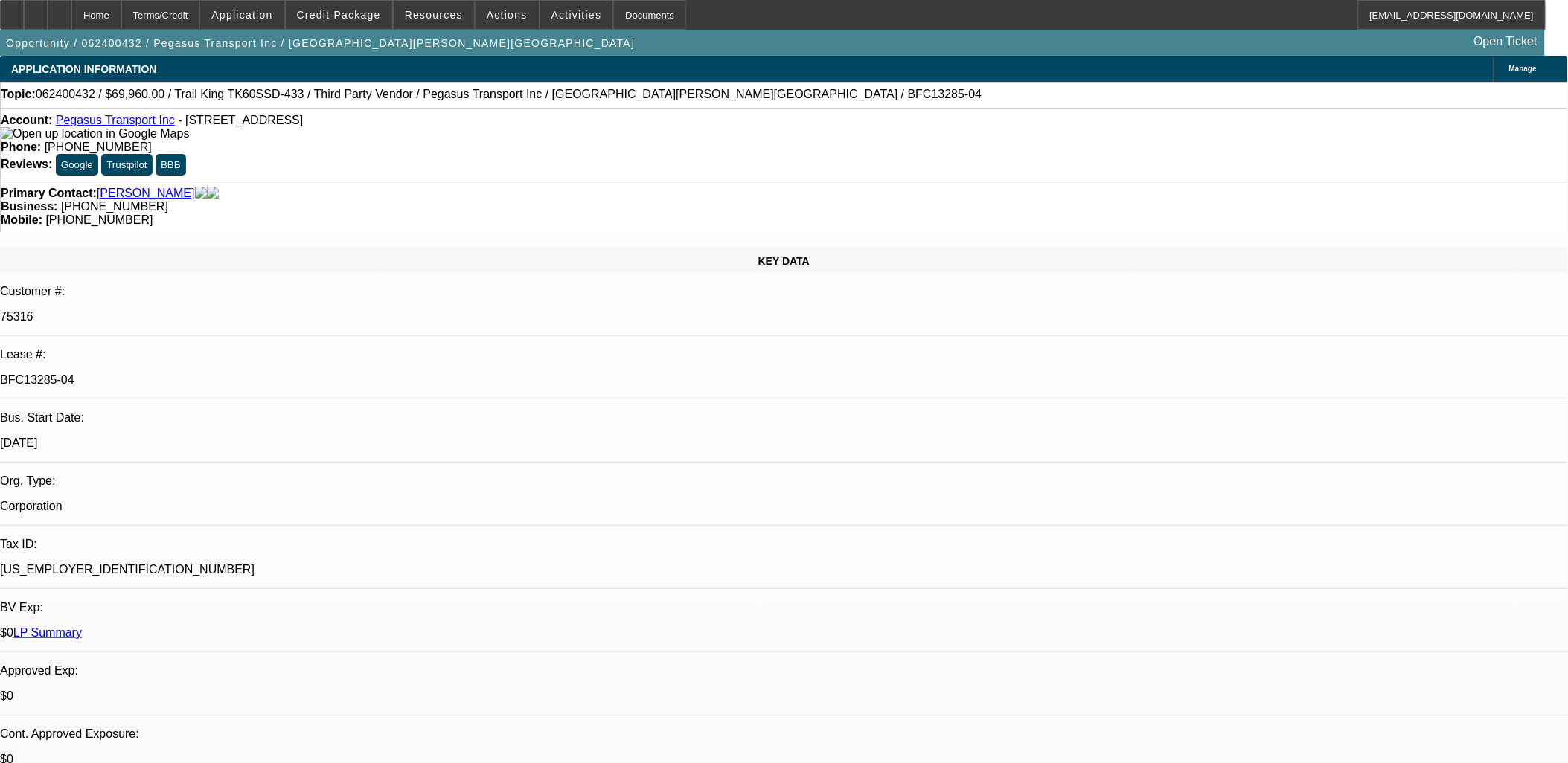
select select "0"
select select "1"
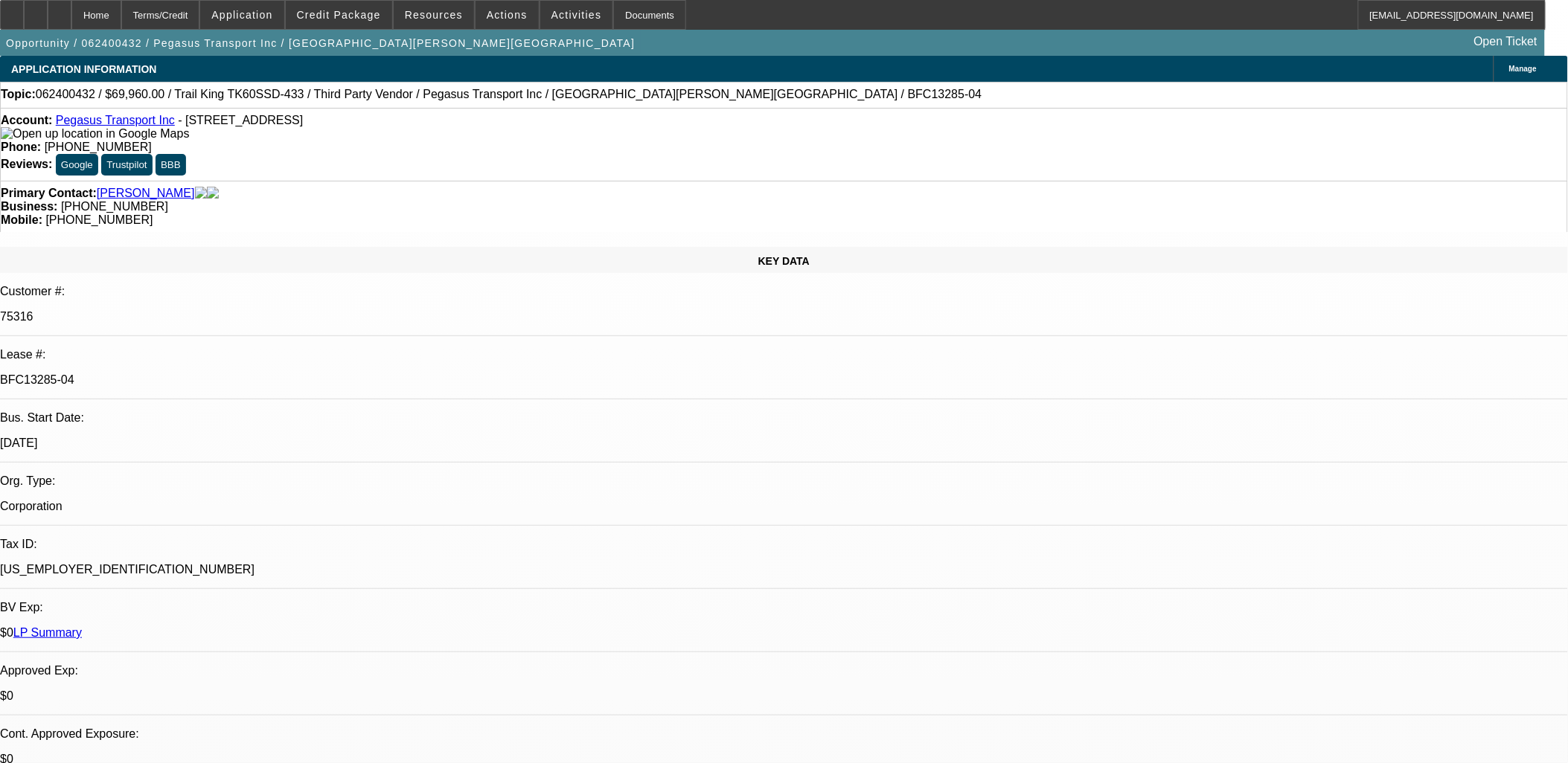
select select "3"
select select "6"
select select "1"
select select "3"
select select "6"
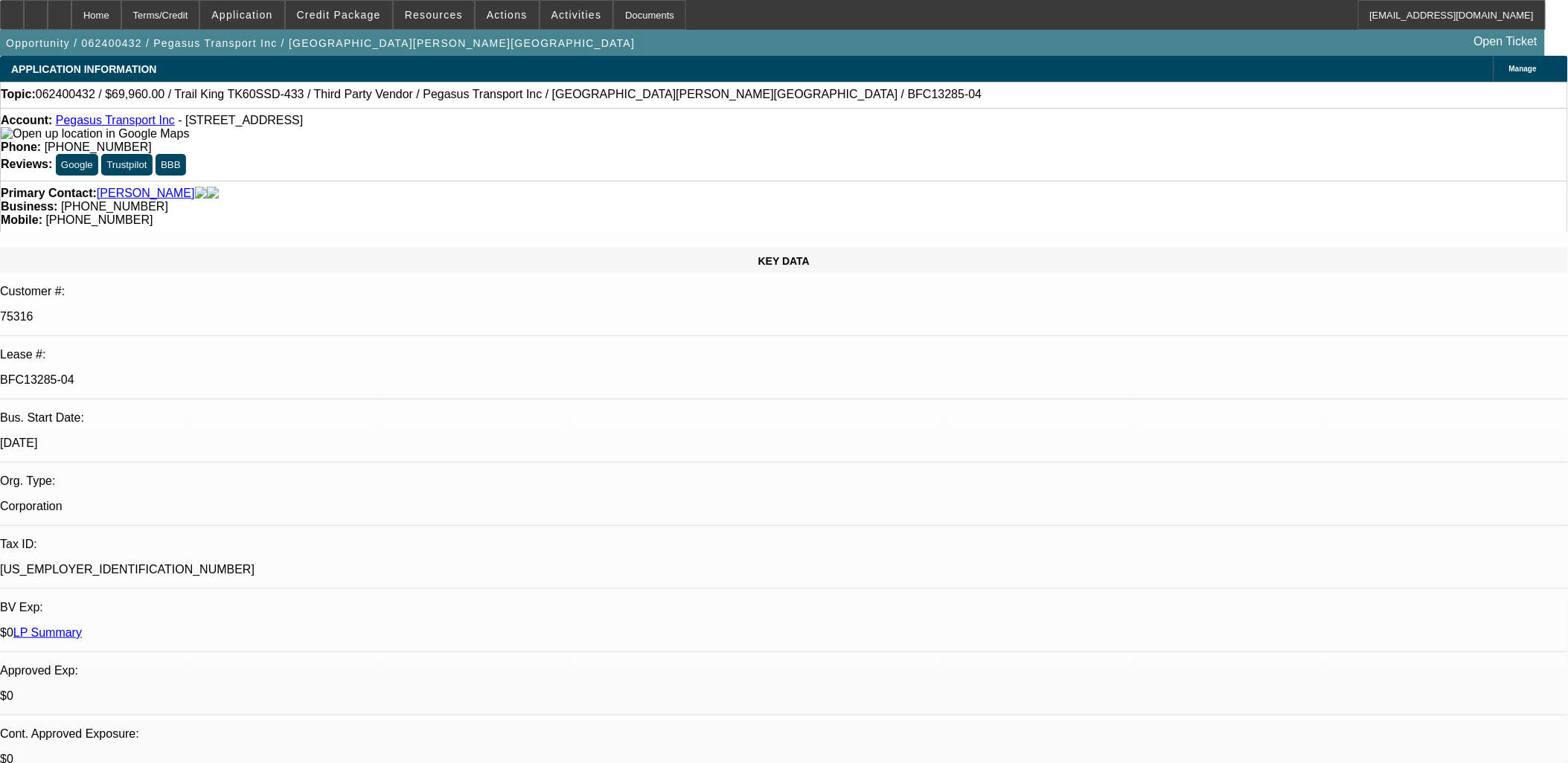
select select "1"
select select "2"
select select "6"
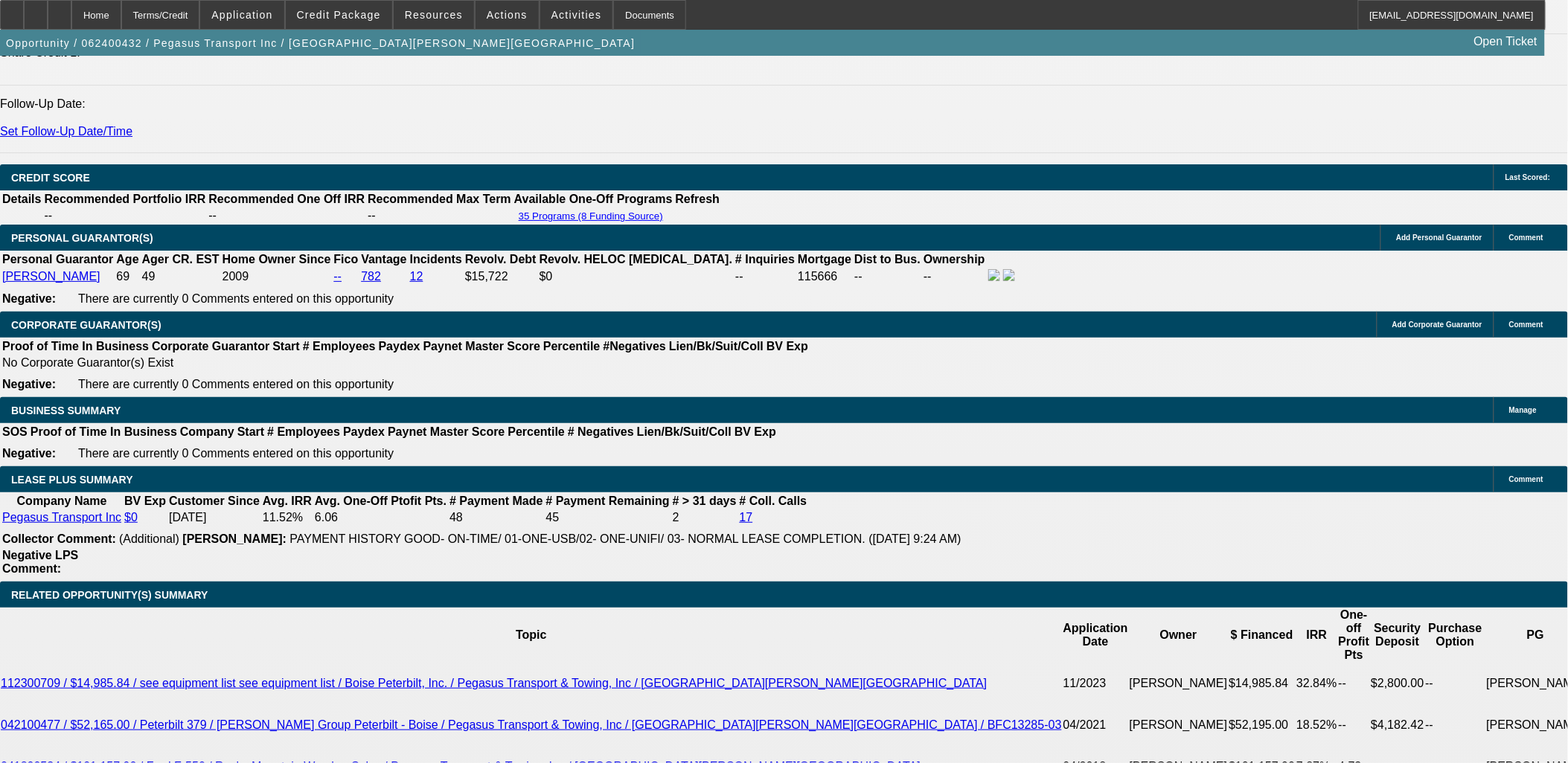
scroll to position [2172, 0]
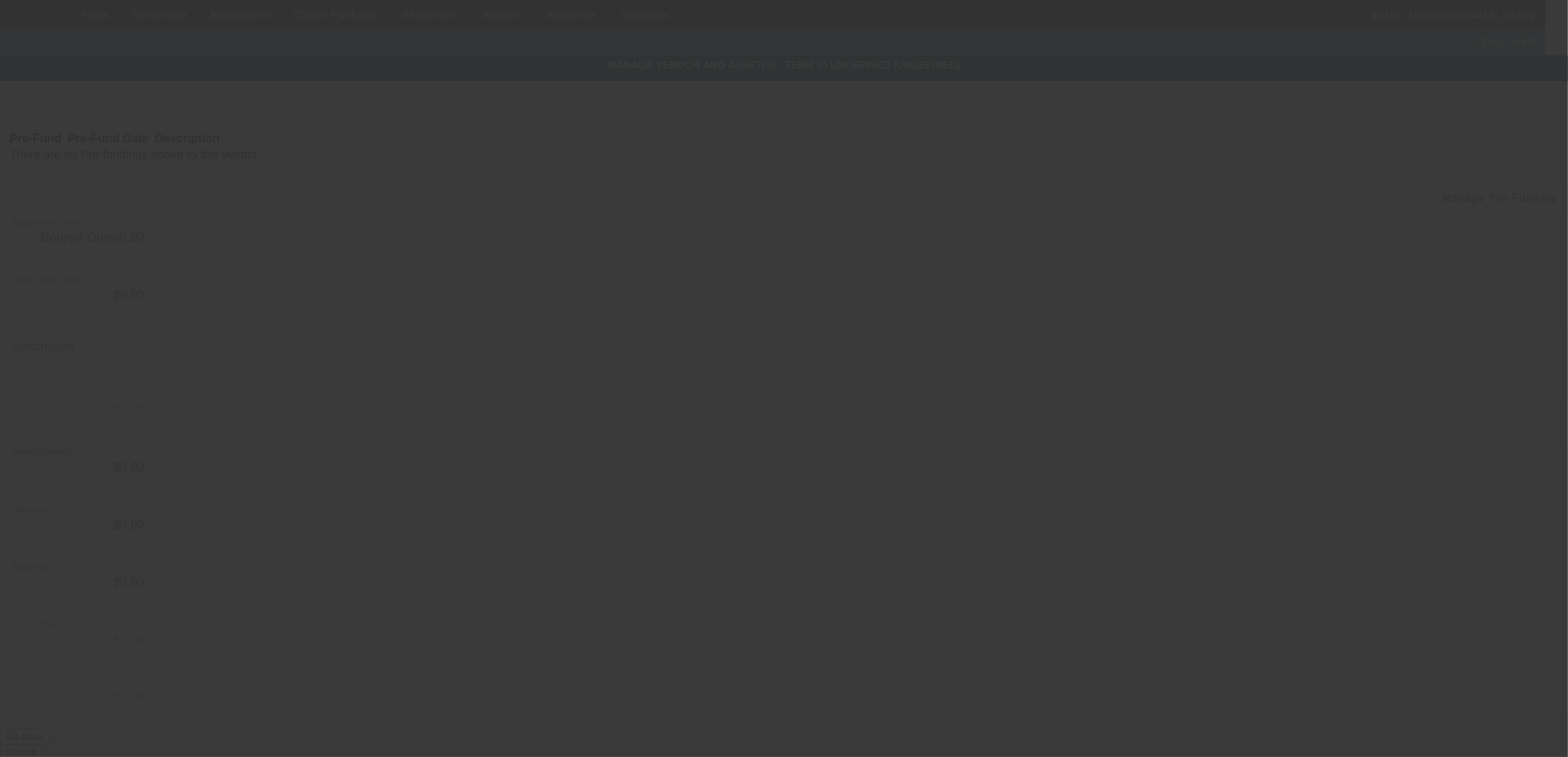
type input "$66,000.00"
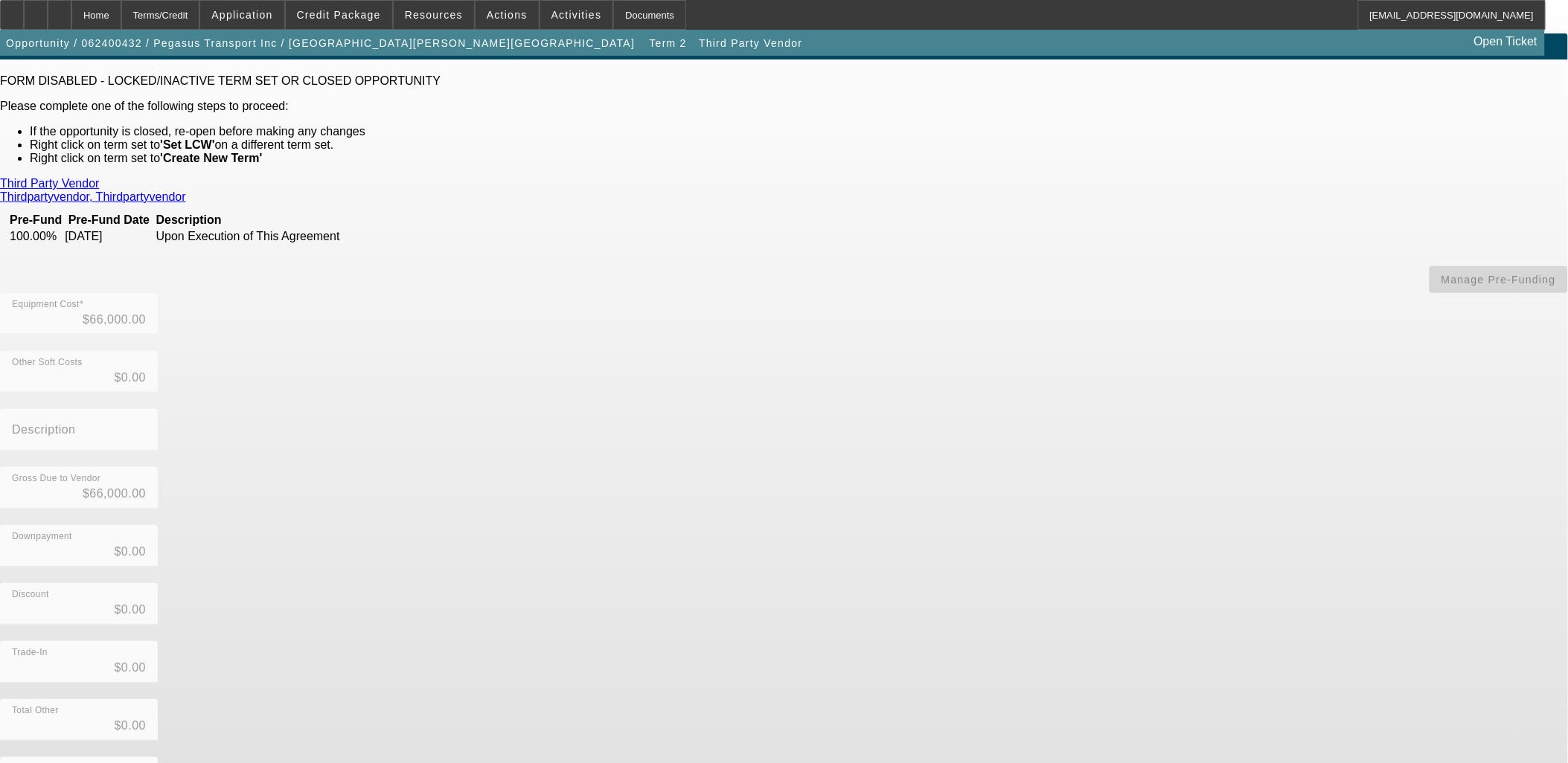
scroll to position [28, 0]
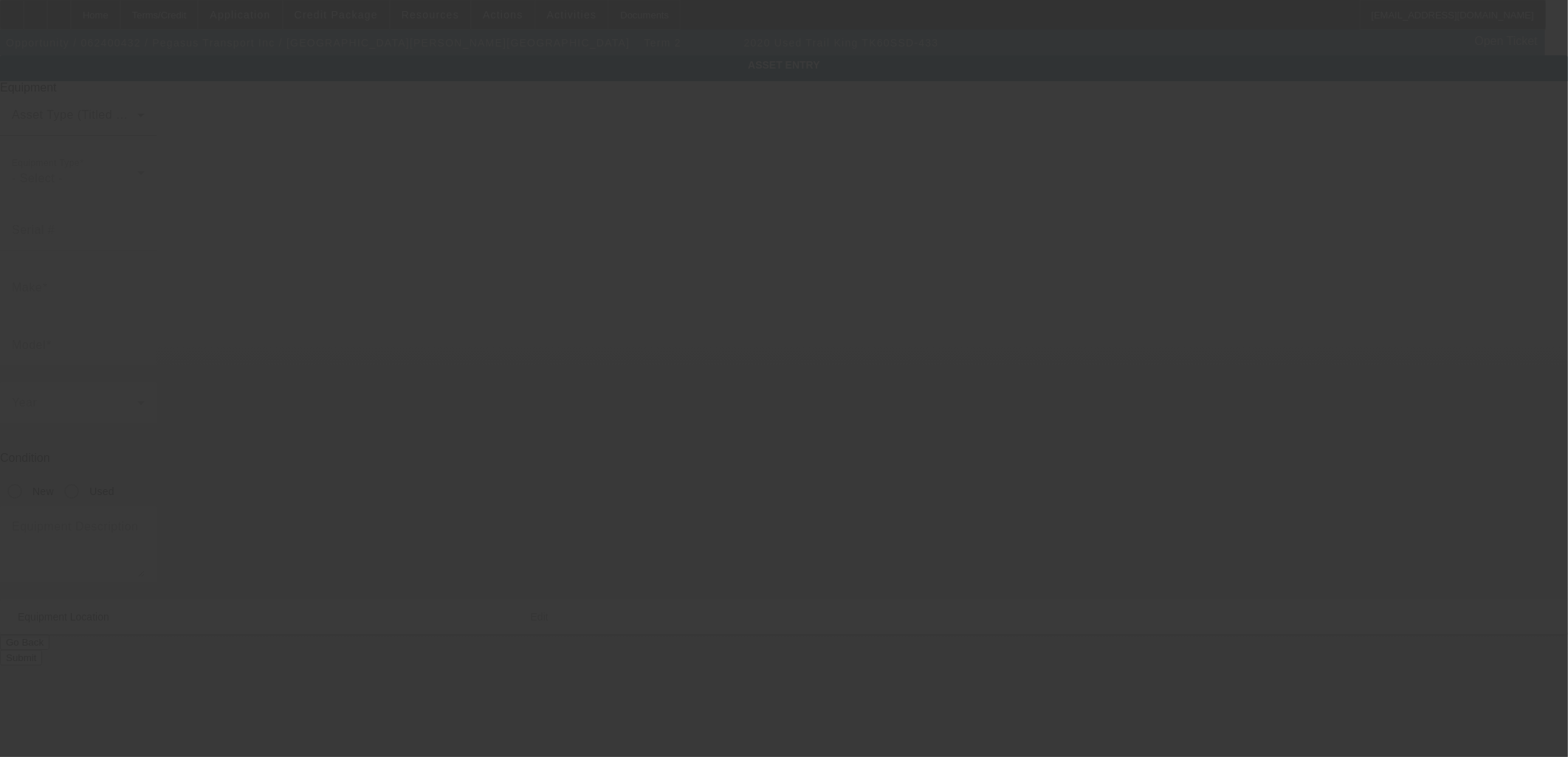
type input "1TKD04331LW092616"
type input "Trail King"
type input "TK60SSD-433"
radio input "true"
type textarea "Trailer includes all options, accessories and attachments"
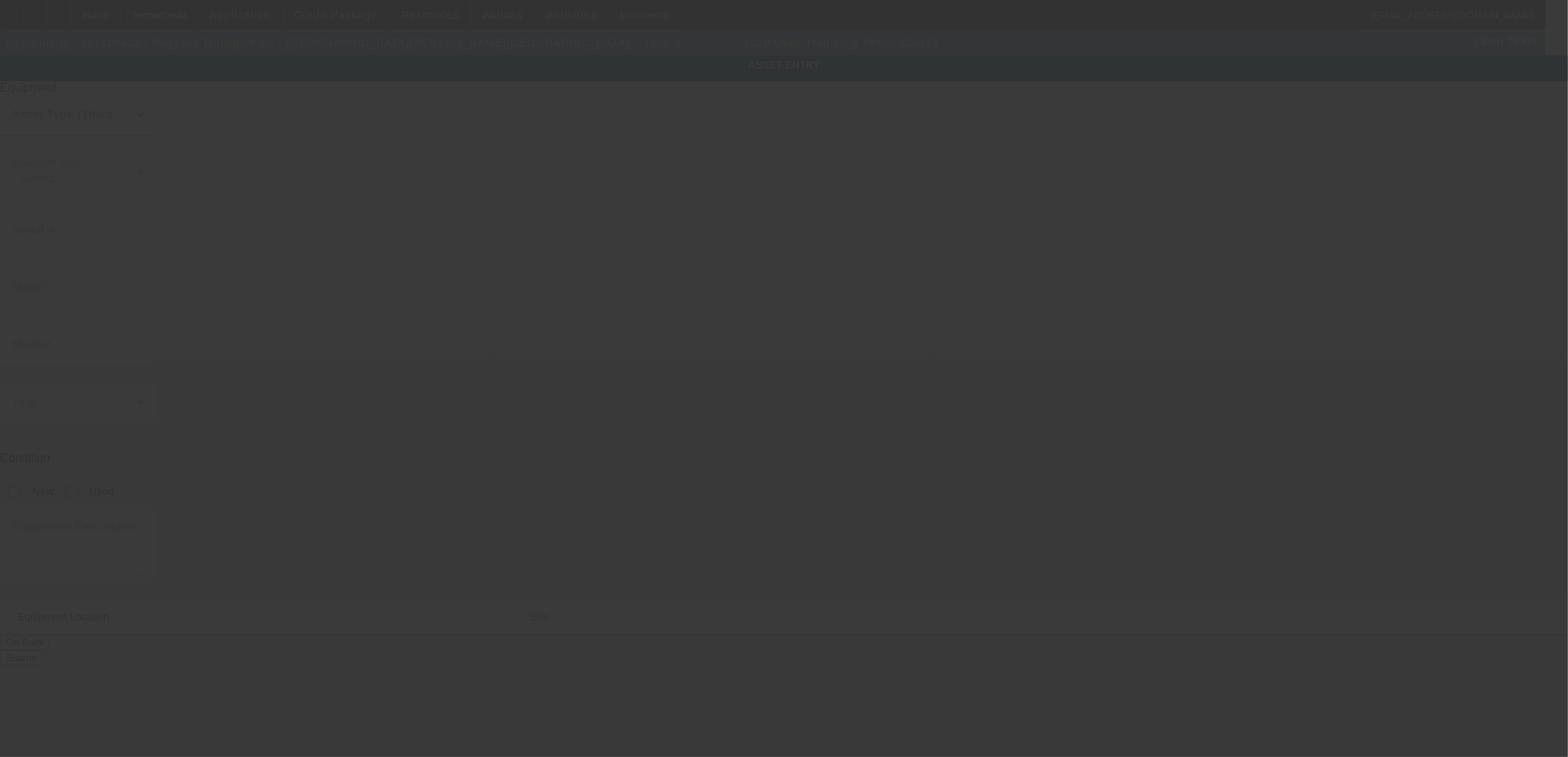
type input "3670 N Barberry Dr"
type input "Boise"
type input "83703"
type input "Ada"
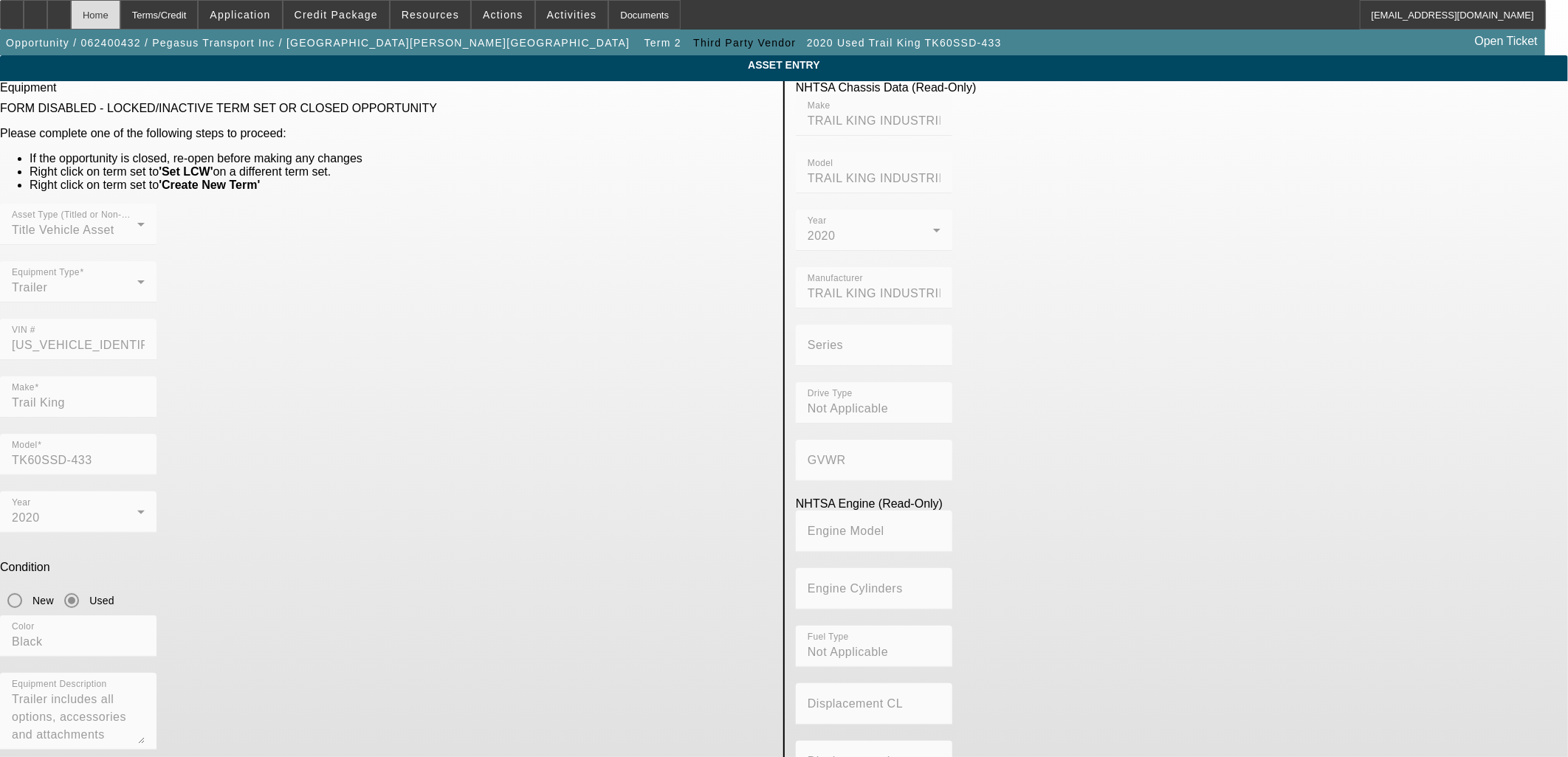
click at [120, 11] on div "Home" at bounding box center [96, 15] width 50 height 29
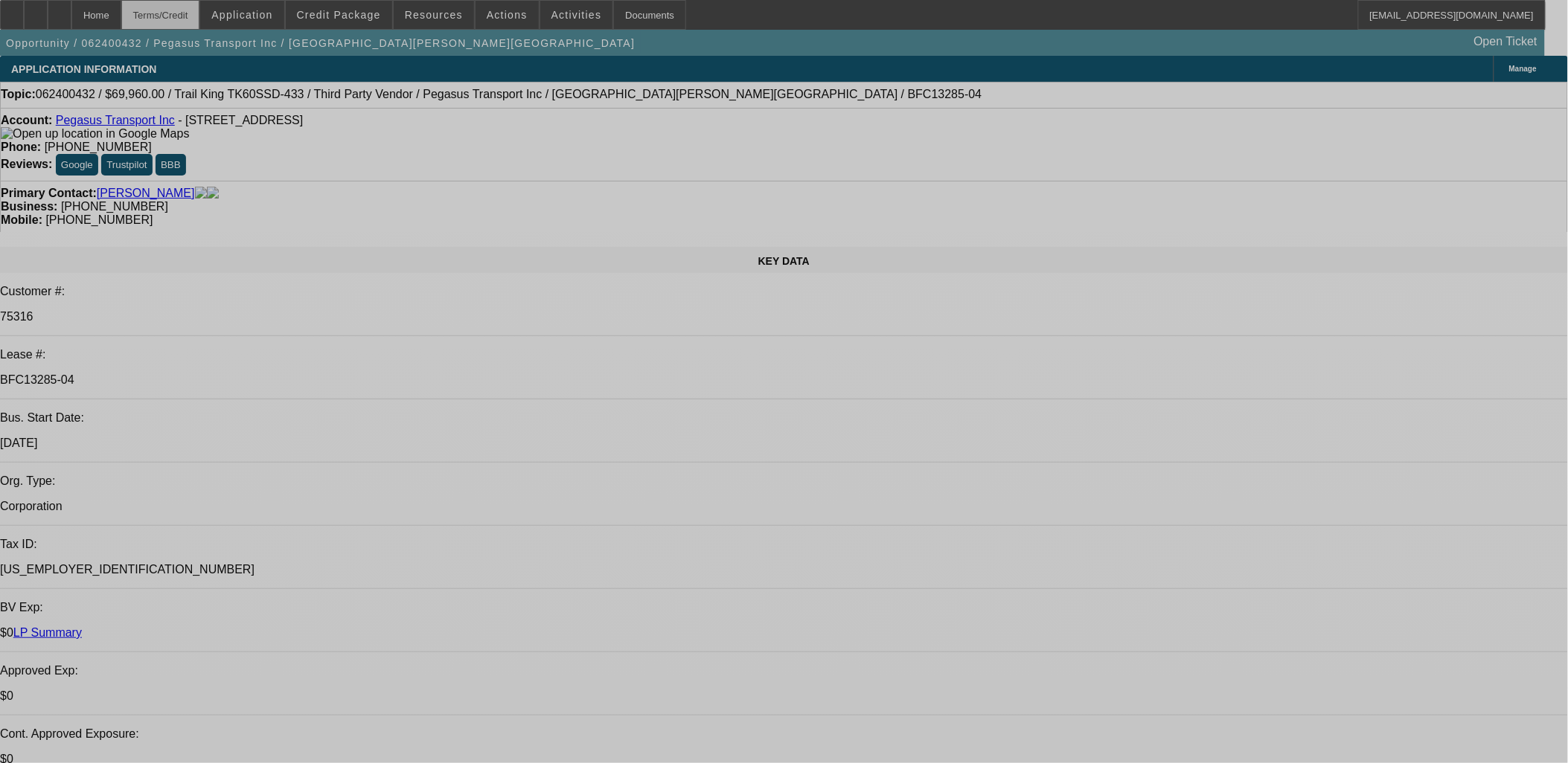
select select "0"
select select "3"
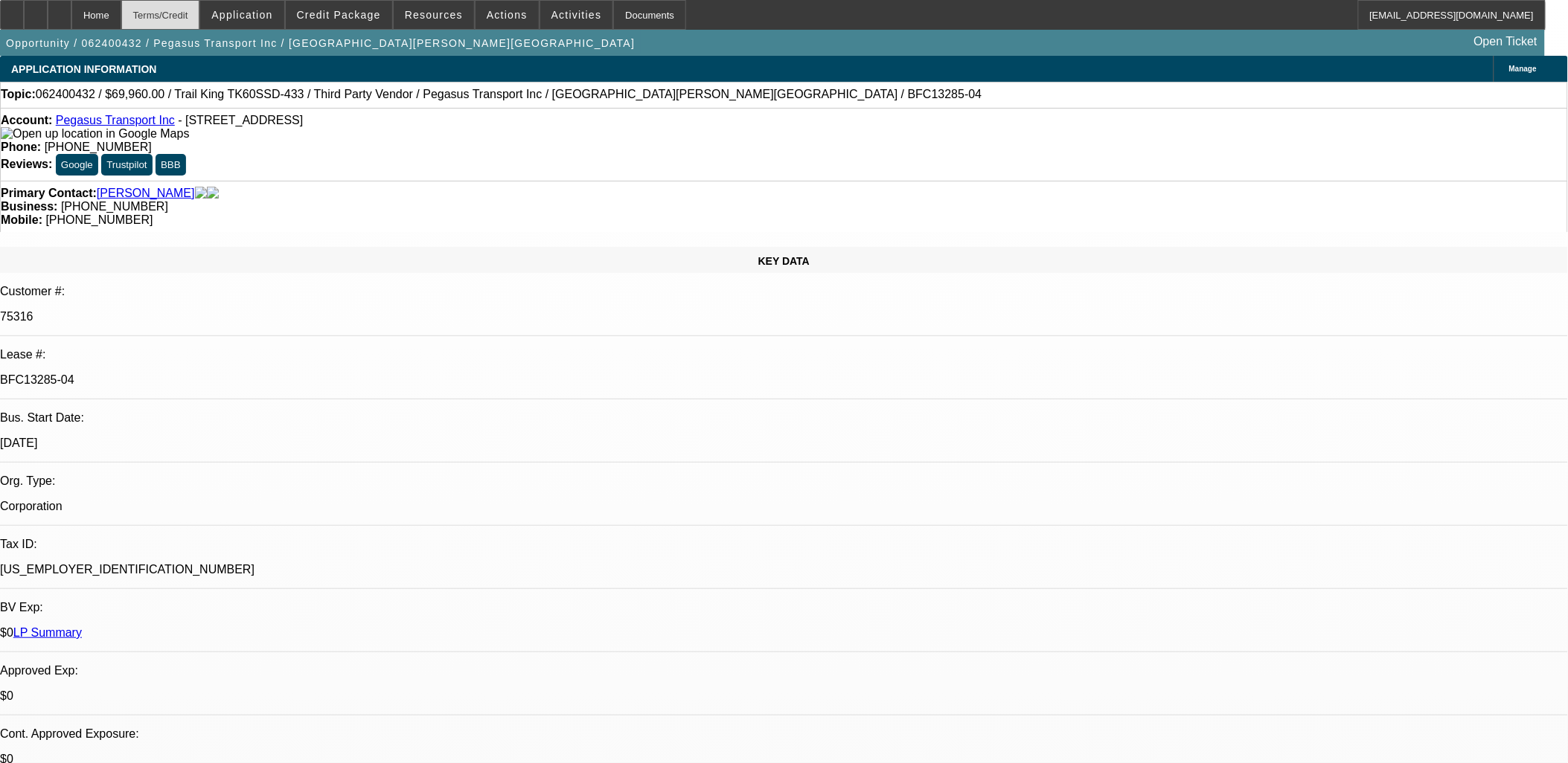
select select "0"
select select "6"
select select "0"
select select "3"
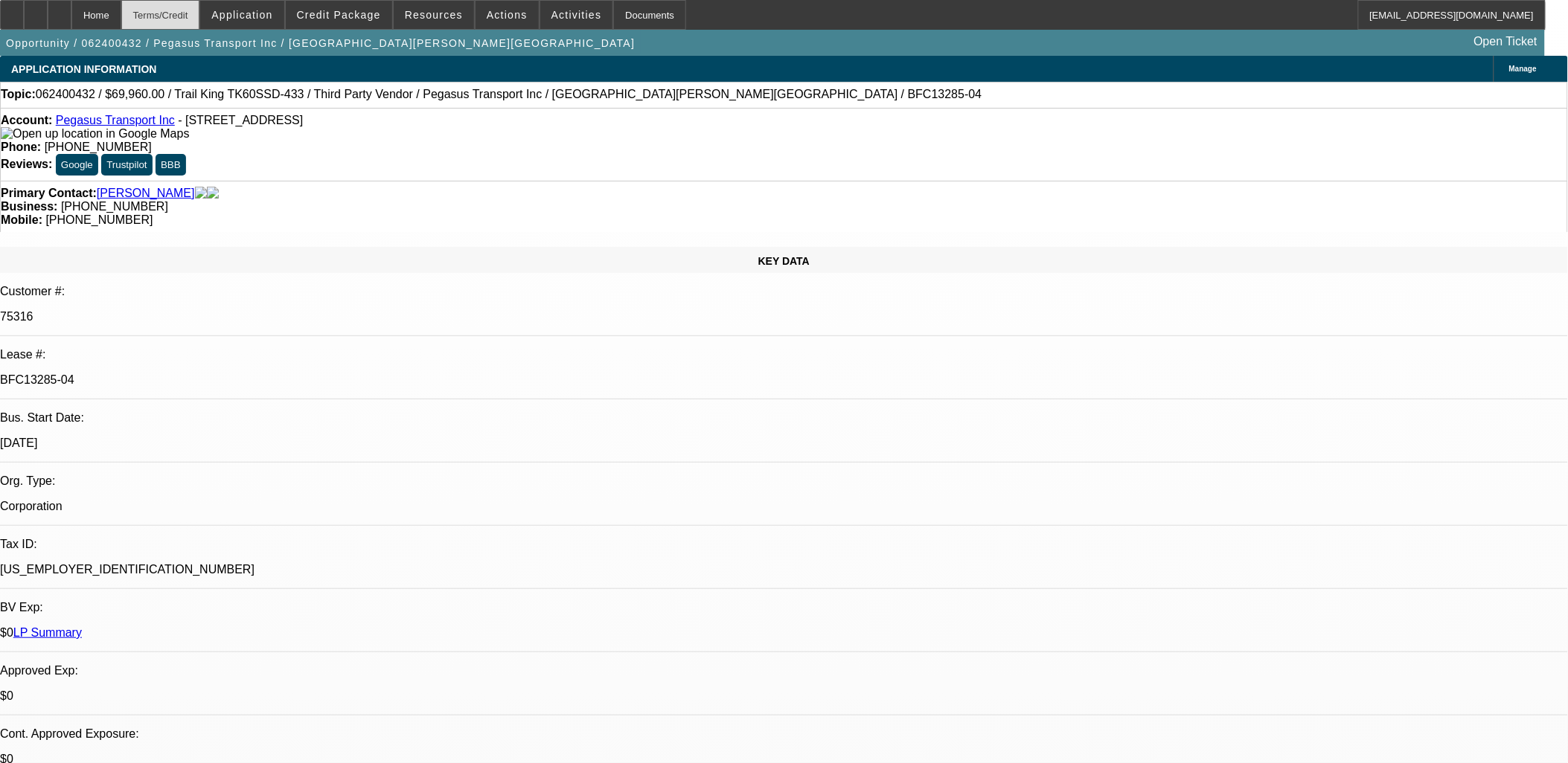
select select "0"
select select "6"
select select "0"
select select "2"
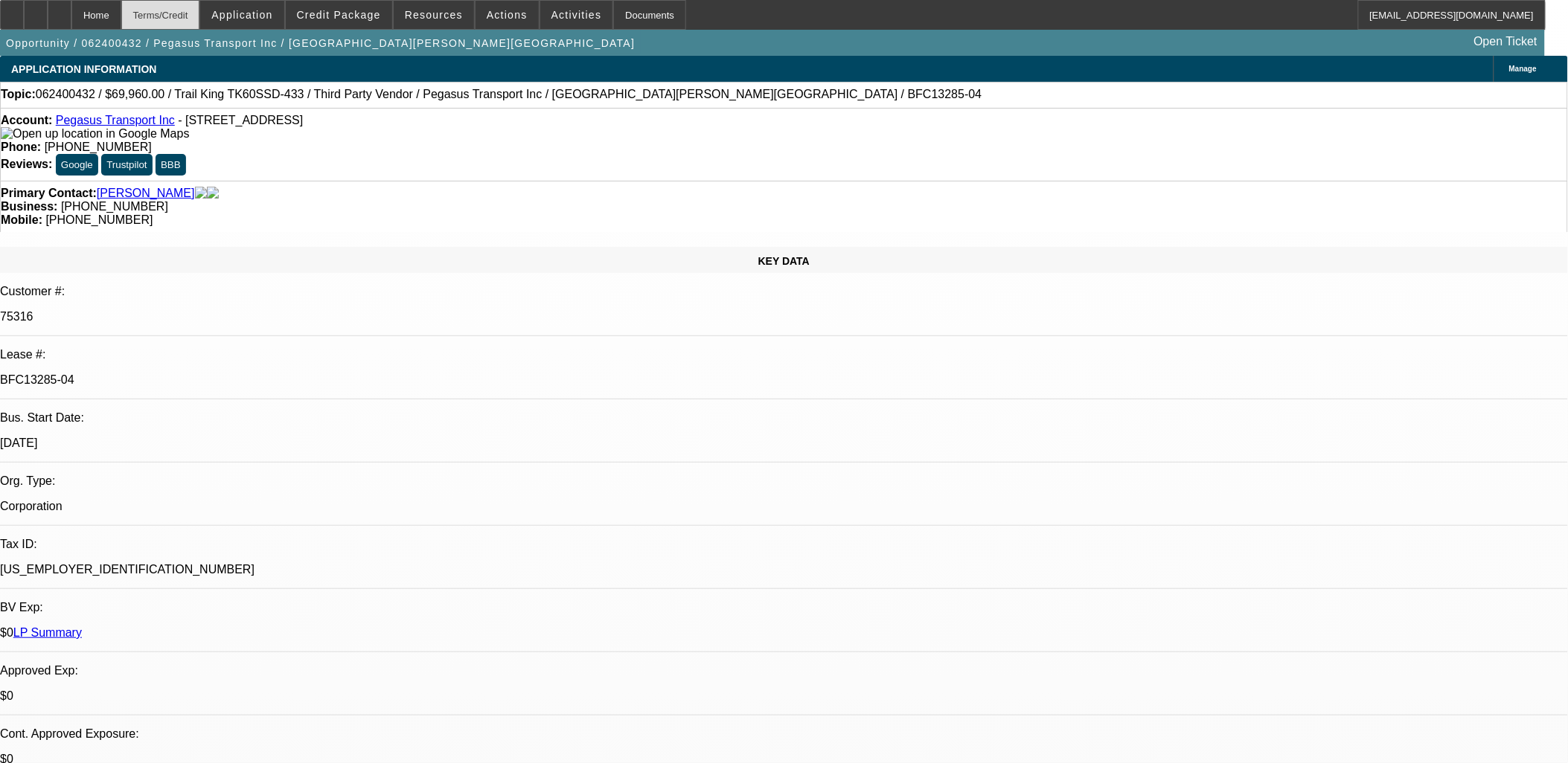
select select "0"
select select "6"
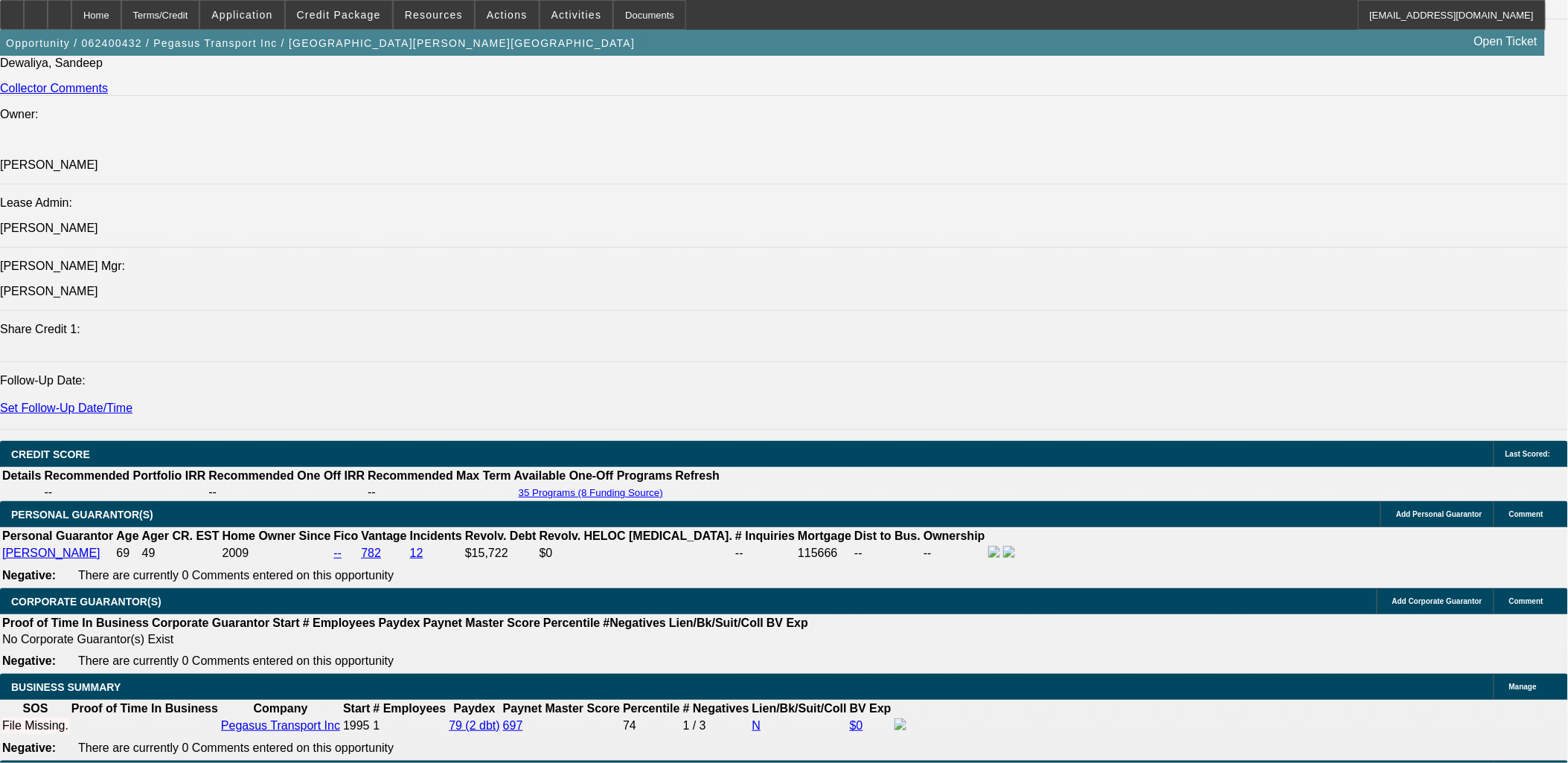
scroll to position [1900, 0]
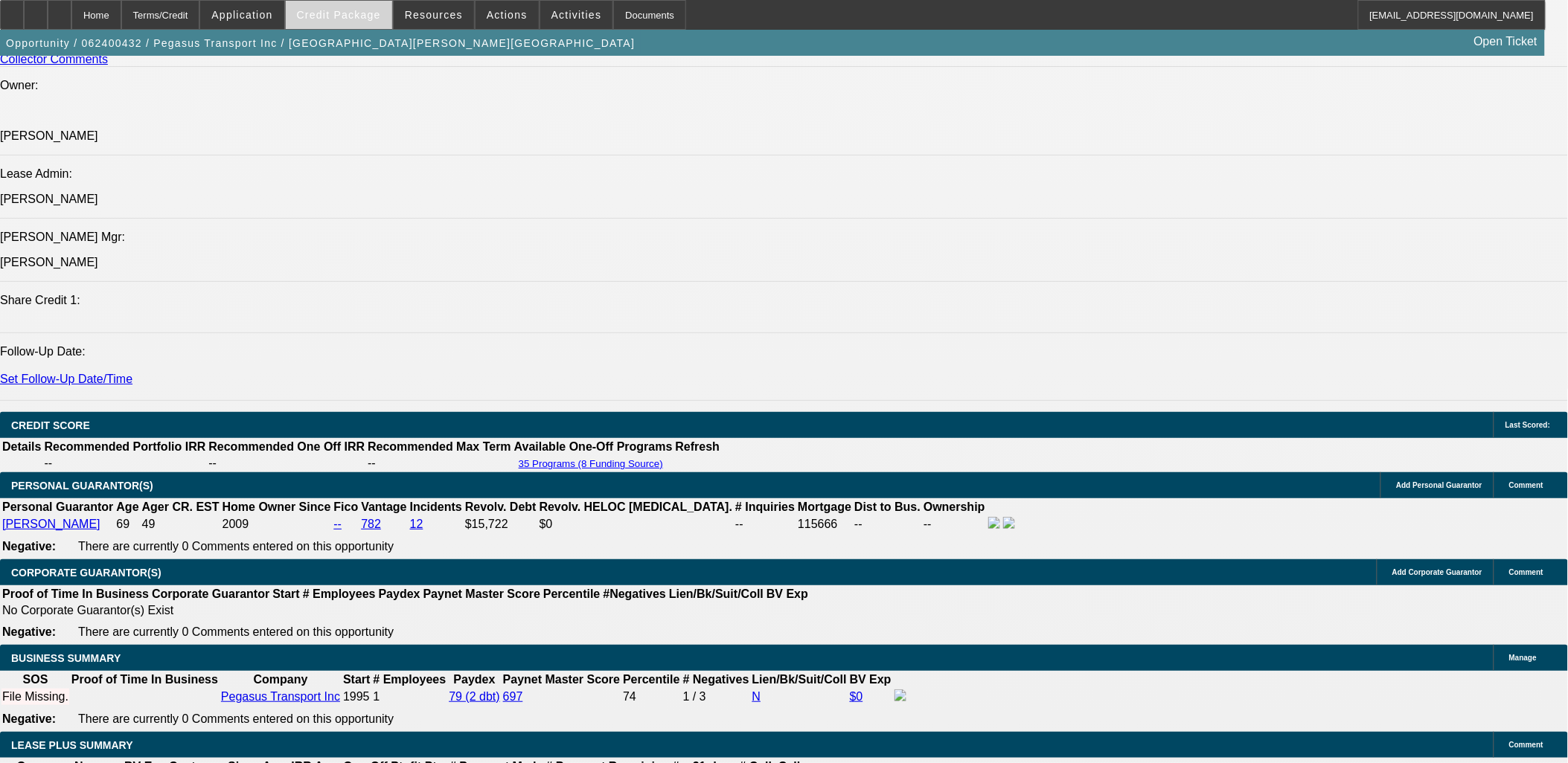
click at [330, 12] on span "Credit Package" at bounding box center [339, 14] width 84 height 12
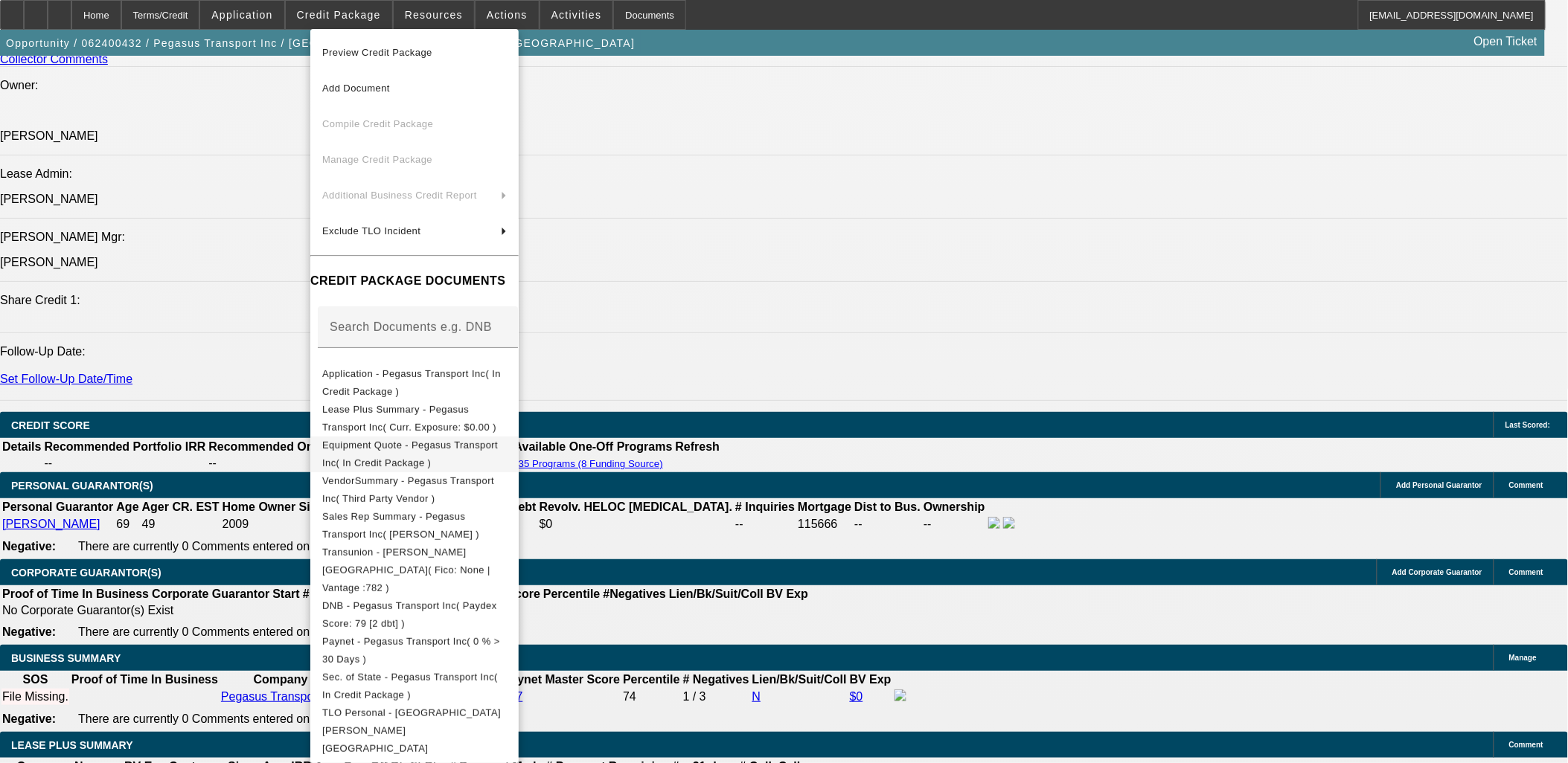
click at [391, 450] on span "Equipment Quote - Pegasus Transport Inc( In Credit Package )" at bounding box center [410, 452] width 176 height 29
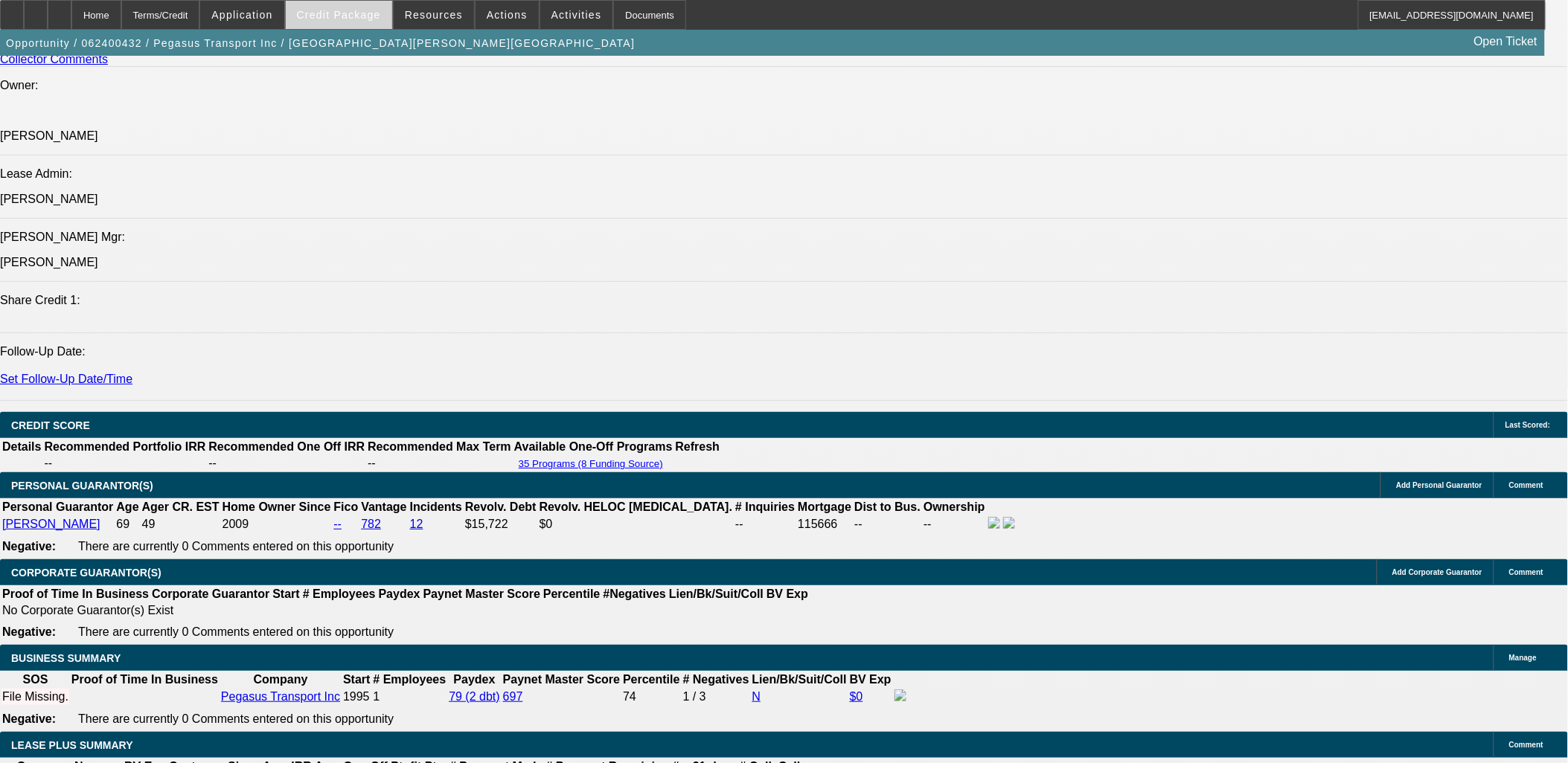
click at [333, 12] on span "Credit Package" at bounding box center [339, 14] width 84 height 12
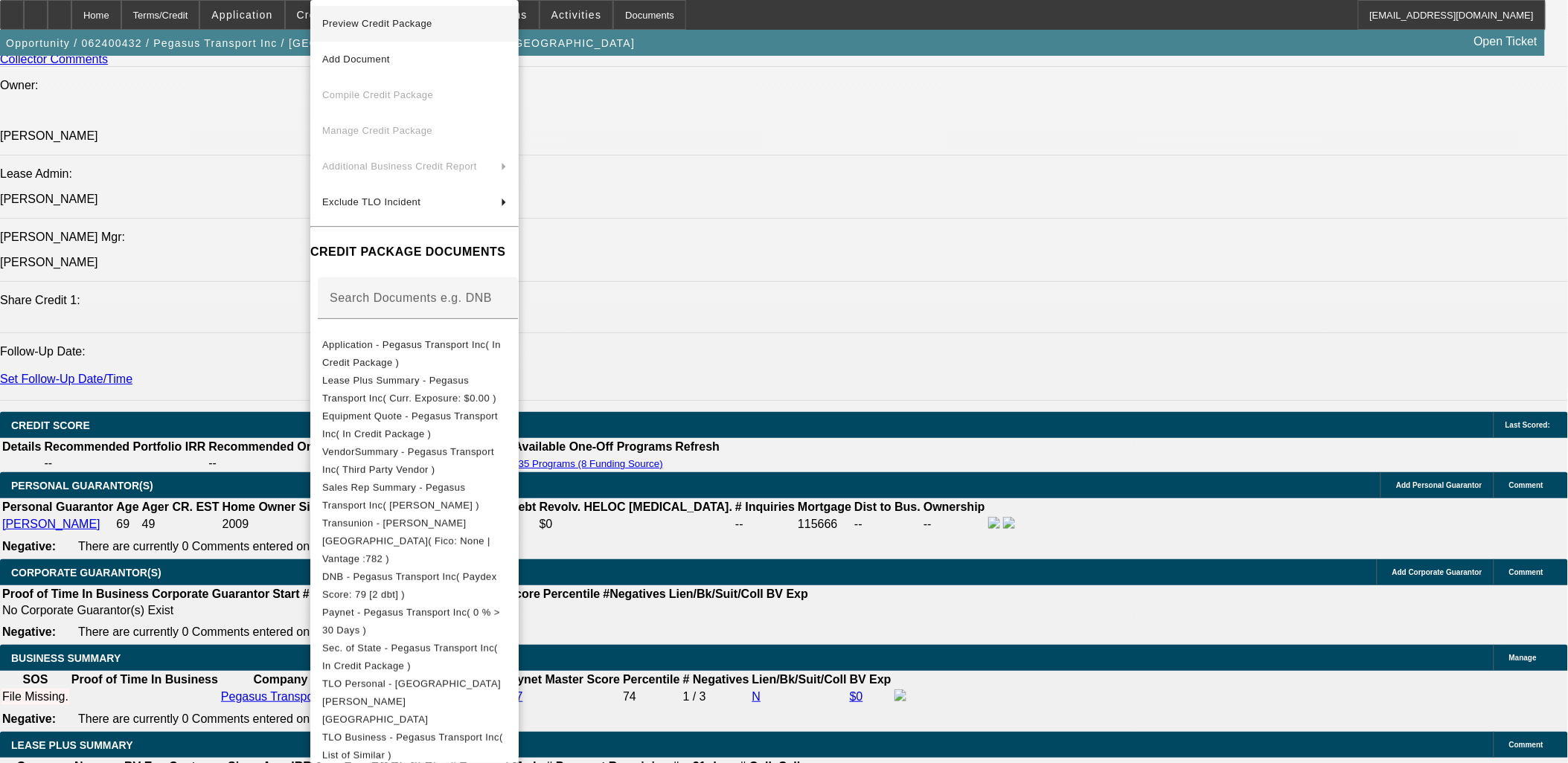
click at [369, 18] on span "Preview Credit Package" at bounding box center [377, 23] width 110 height 11
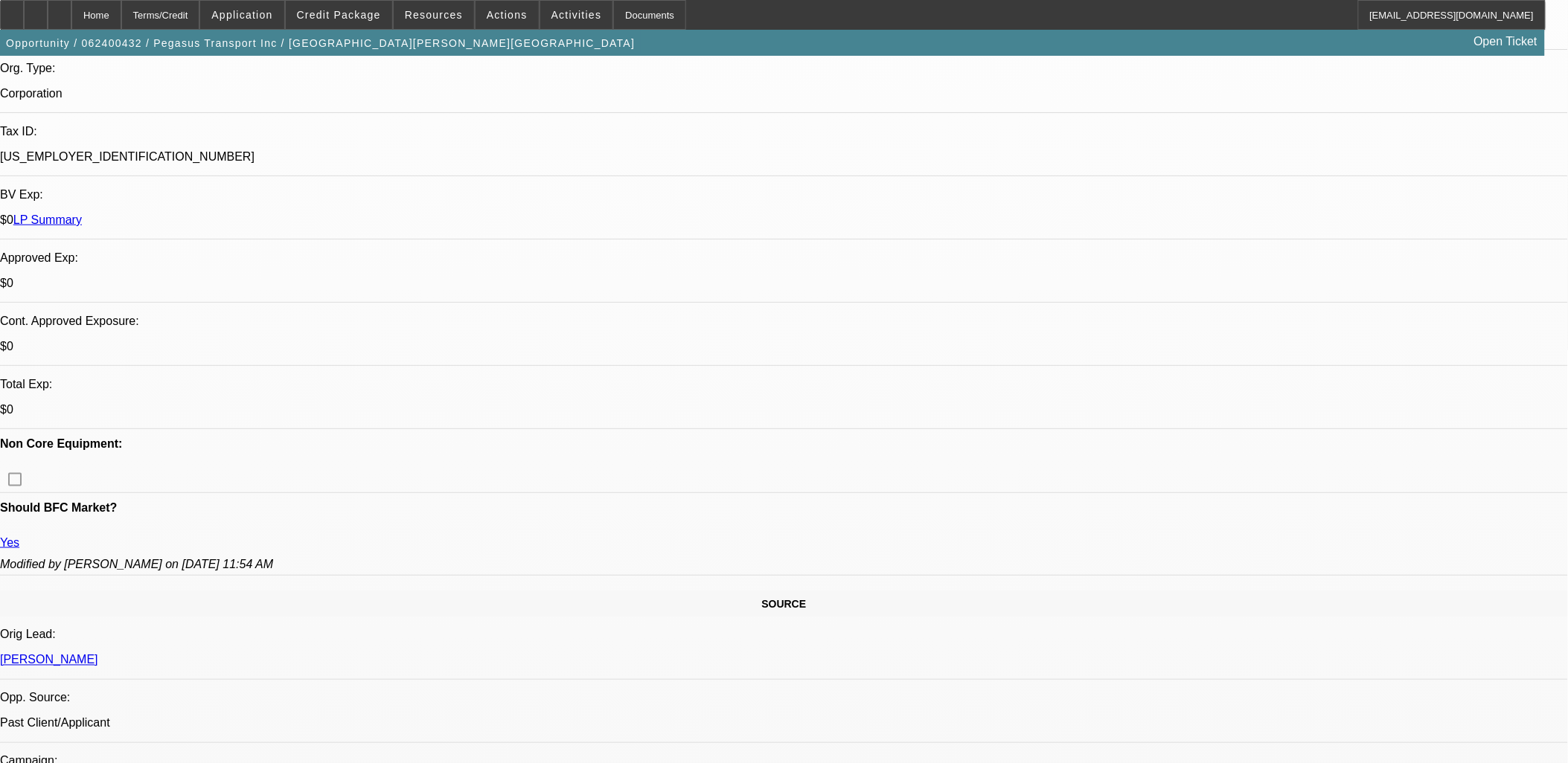
scroll to position [0, 0]
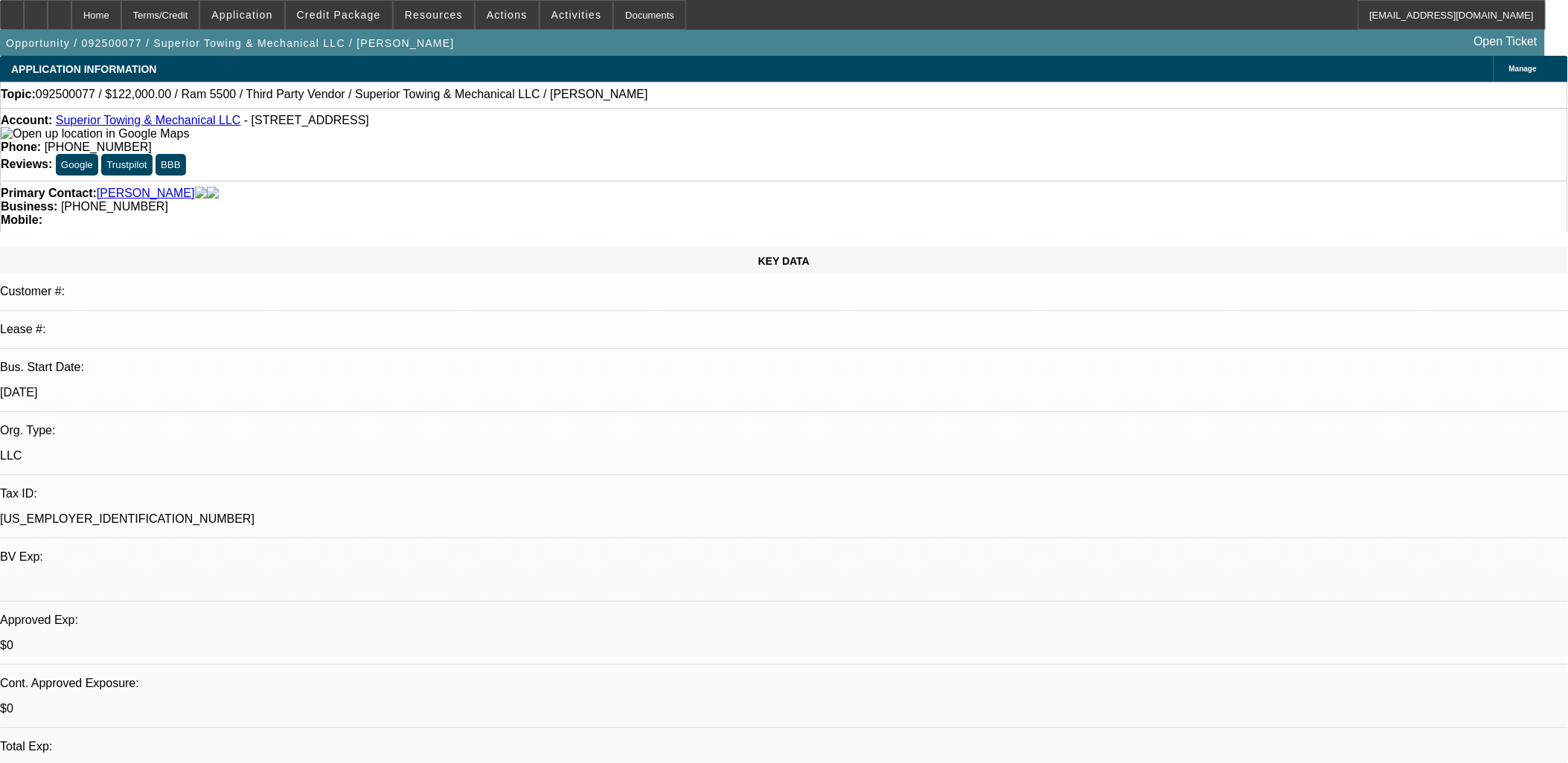
select select "0"
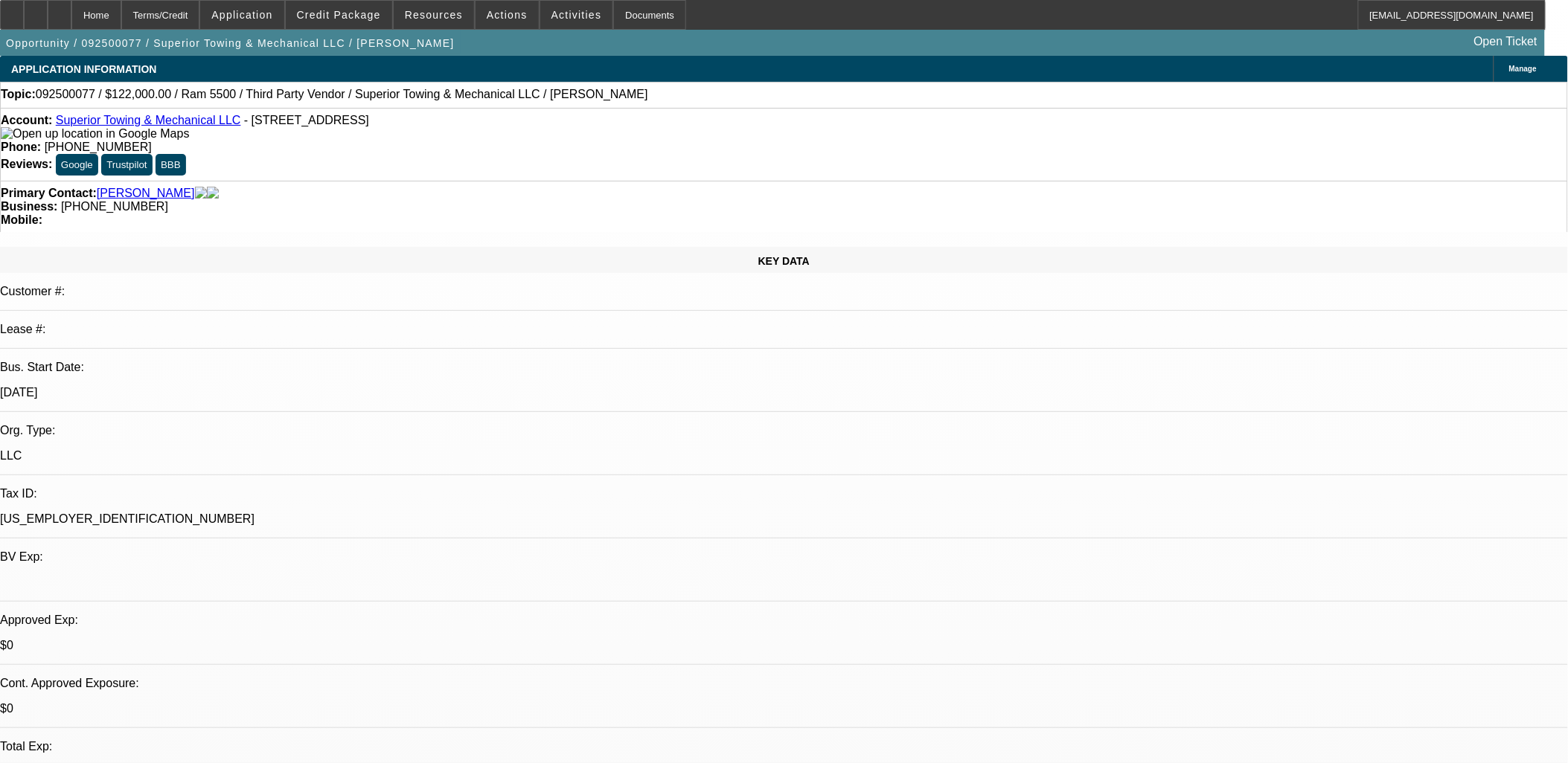
select select "0"
select select "1"
select select "2"
select select "6"
select select "1"
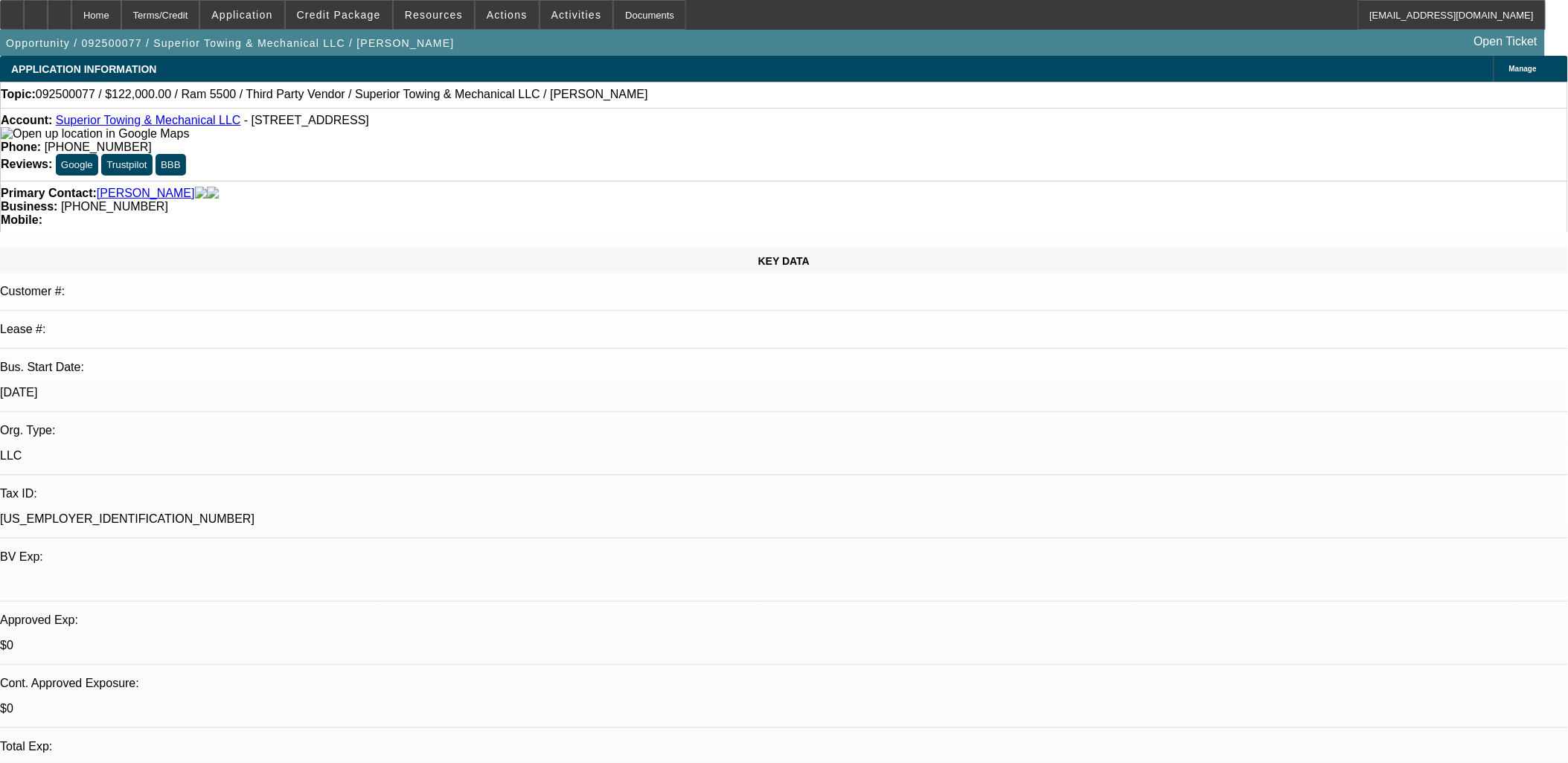
select select "2"
select select "6"
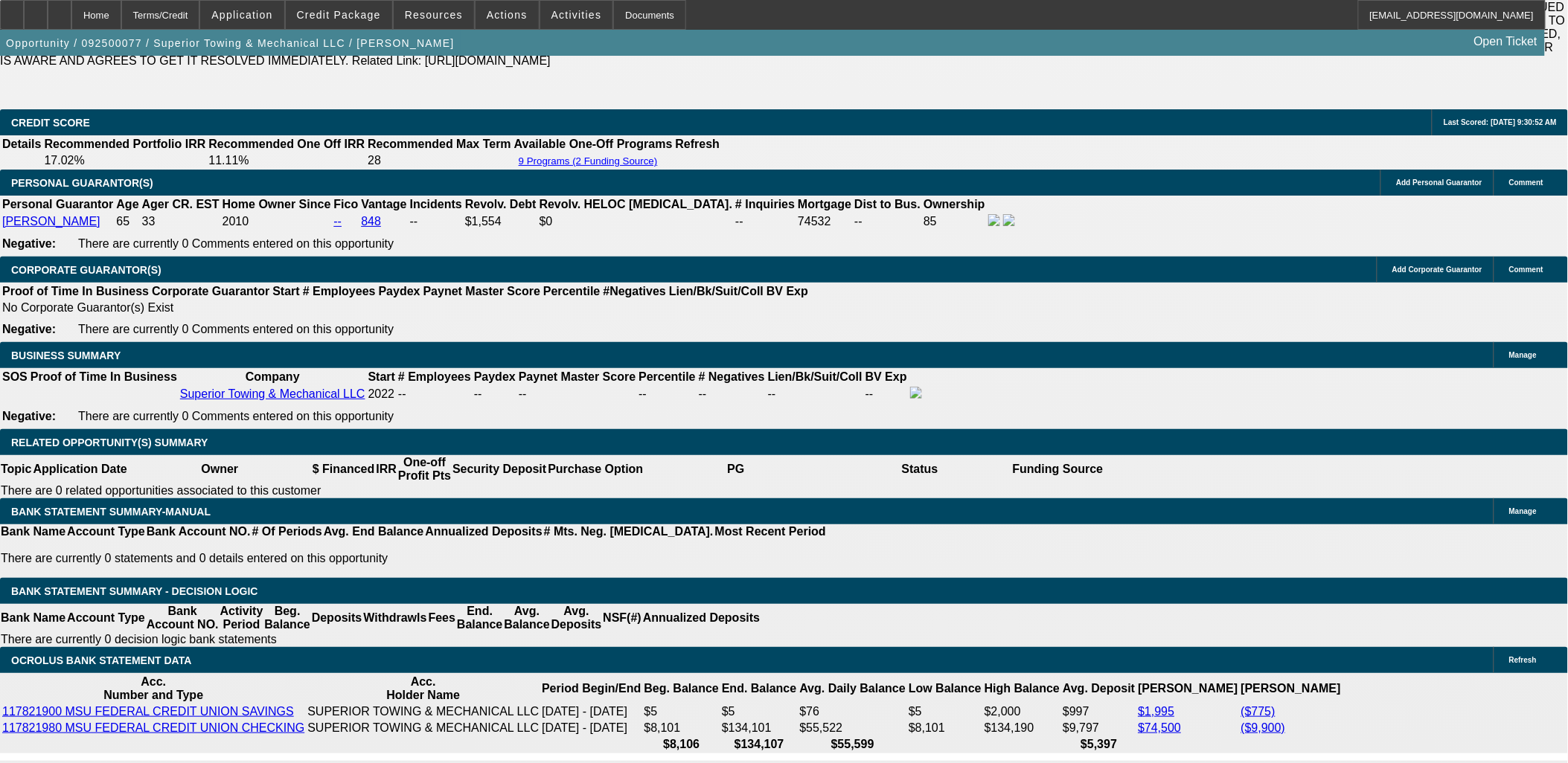
scroll to position [2479, 0]
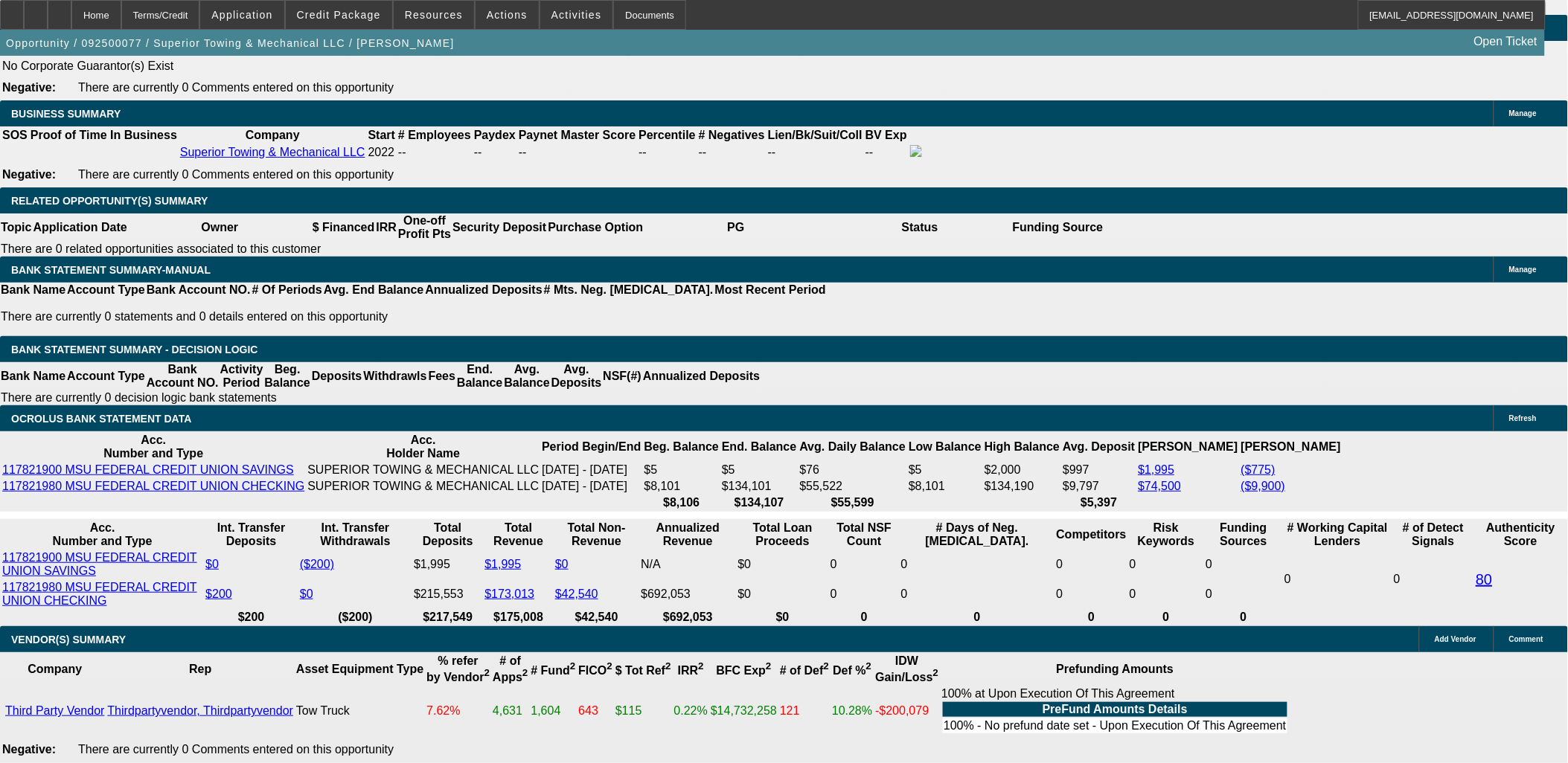
type input "UNKNOWN"
type input "42"
type input "$3,814.89"
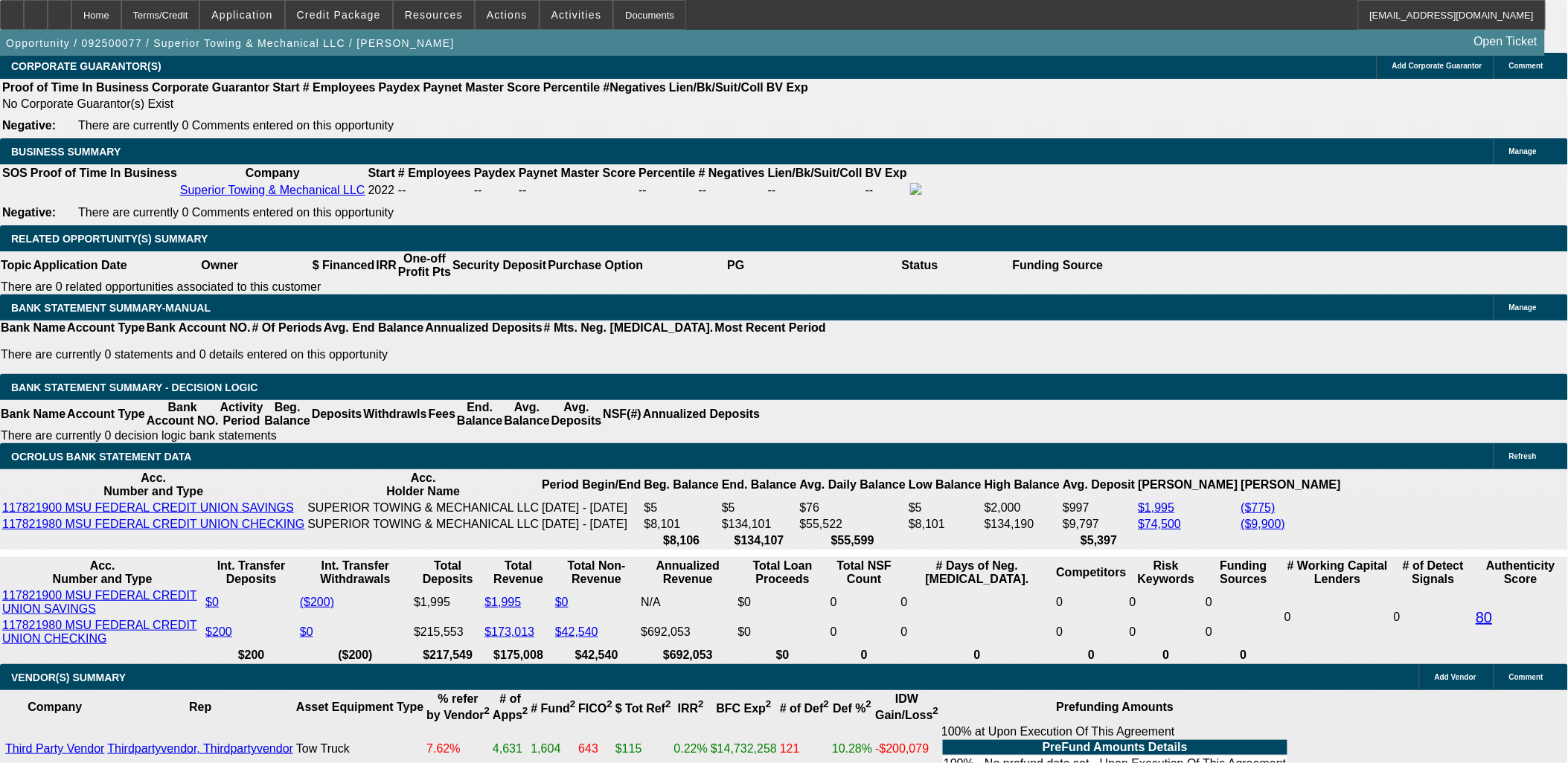
scroll to position [2148, 0]
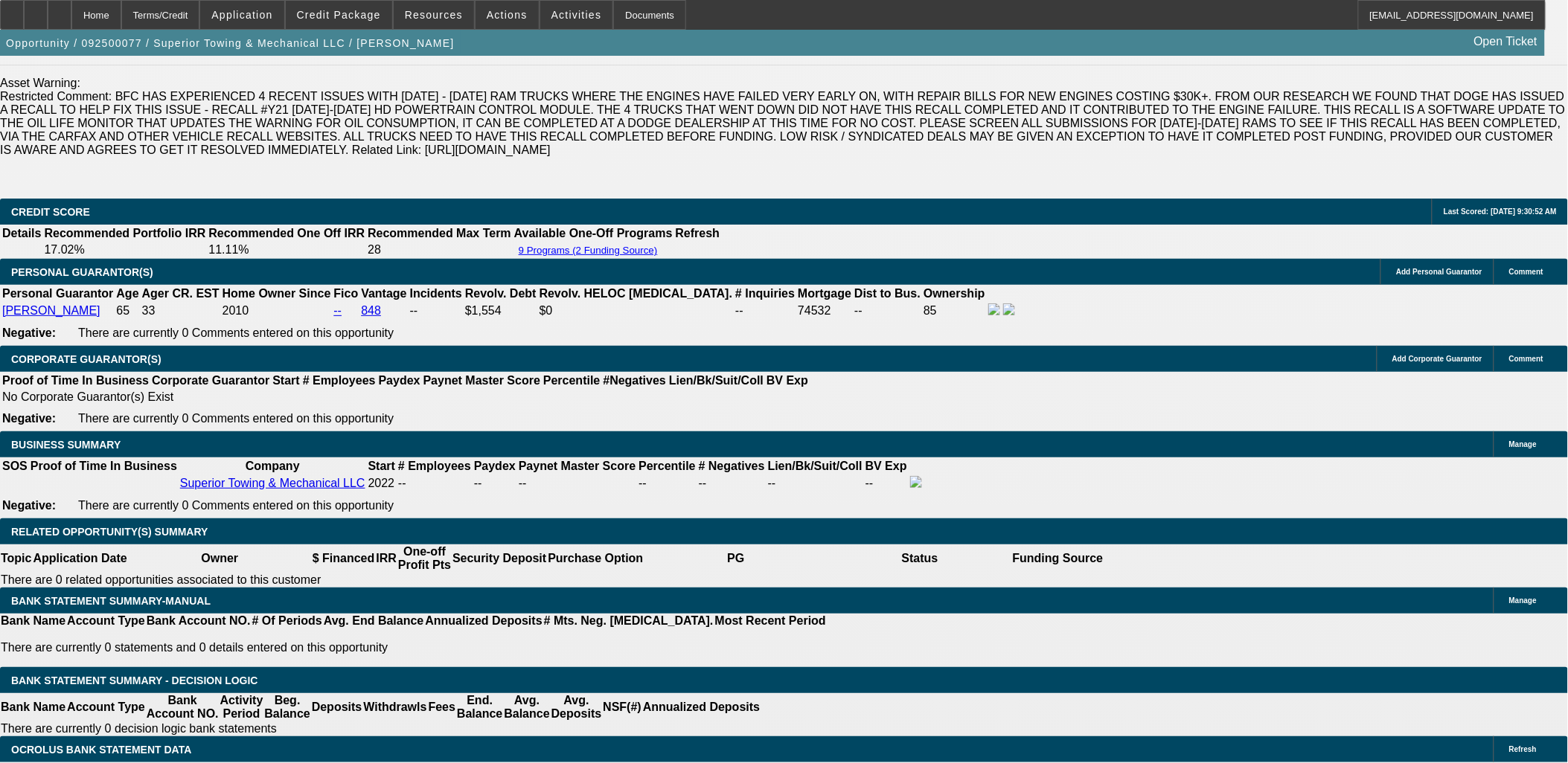
type input "42"
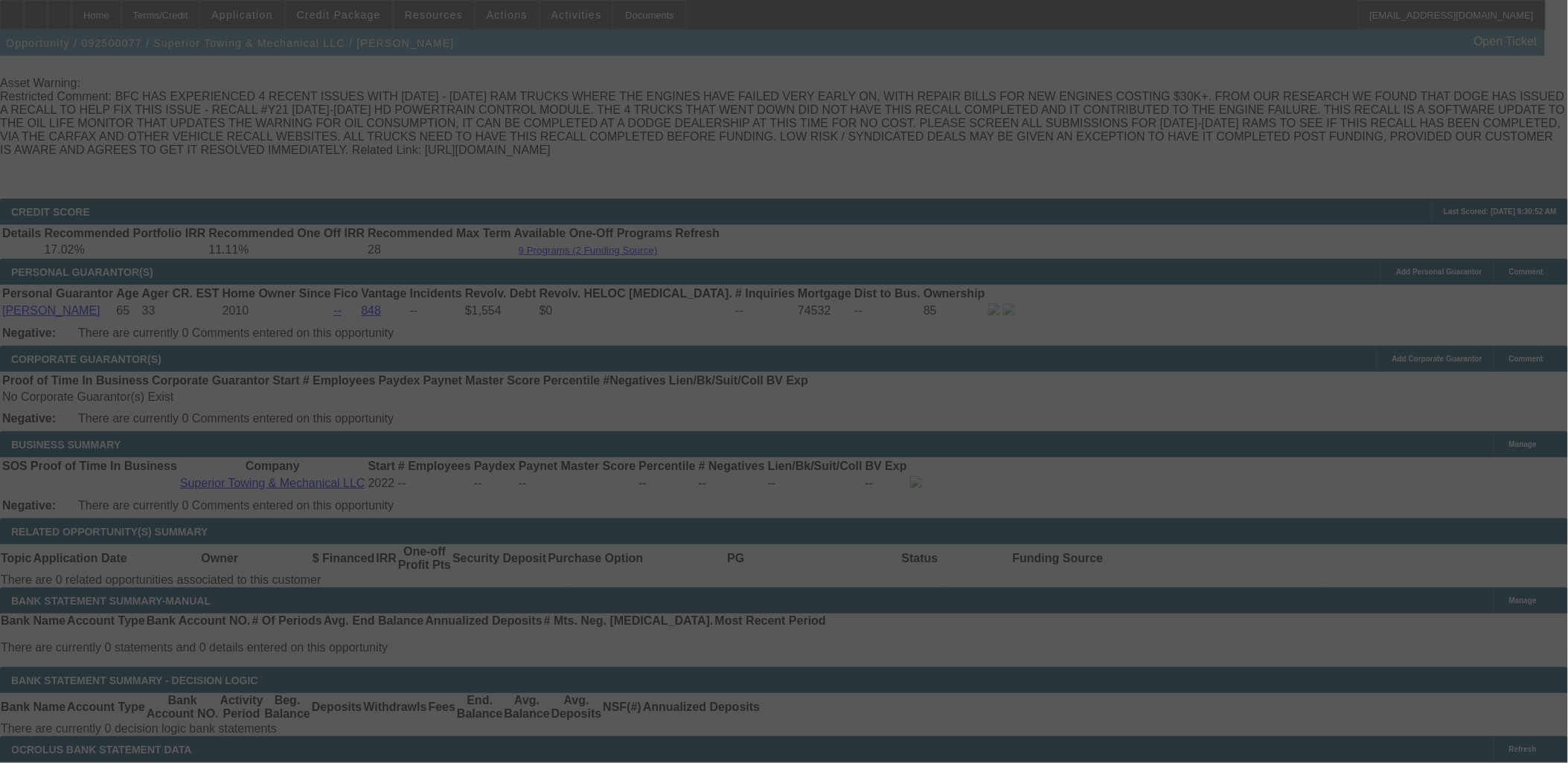
select select "0"
select select "2"
select select "0"
select select "6"
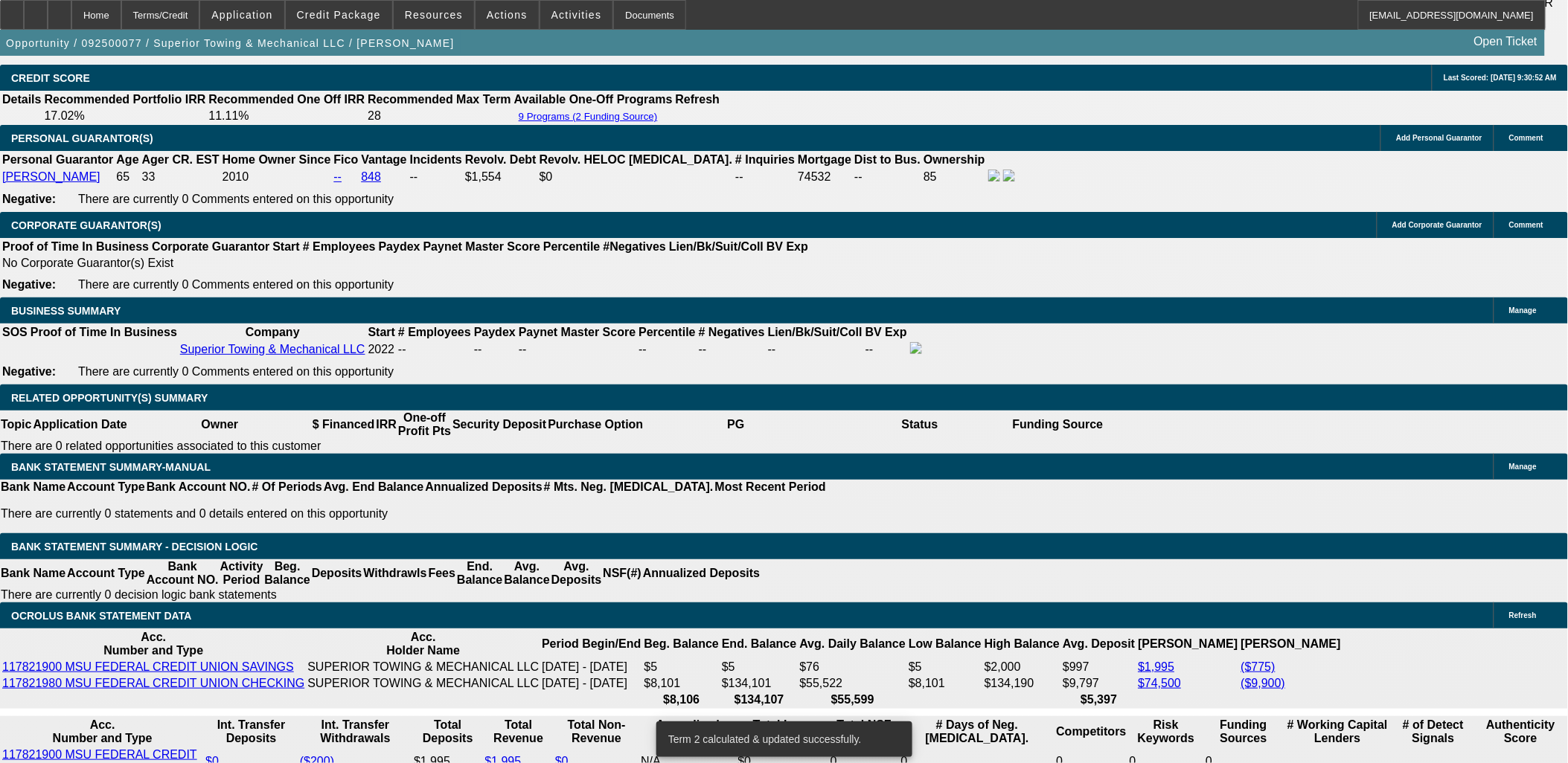
scroll to position [2397, 0]
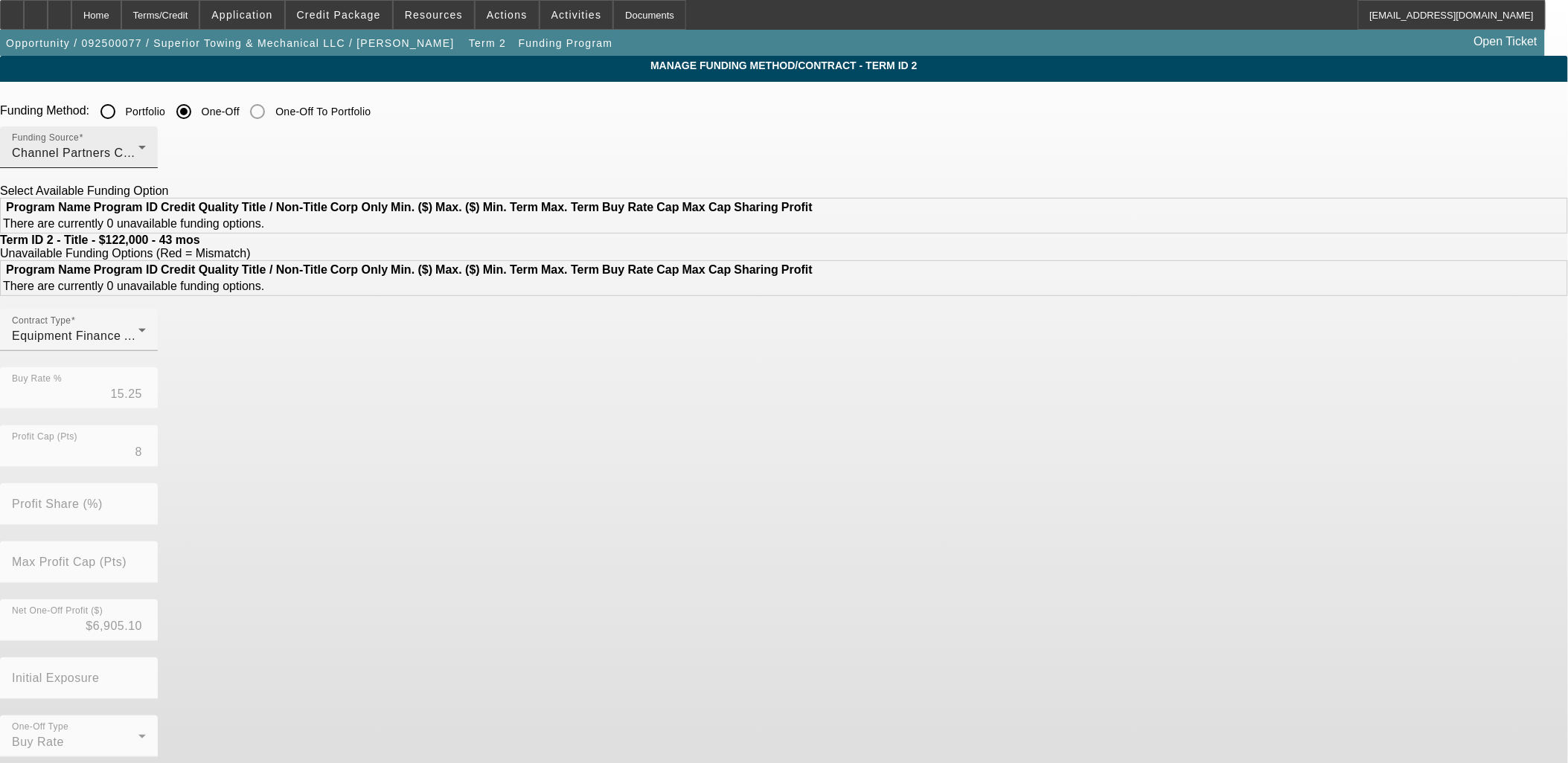
click at [209, 149] on span "Channel Partners Capital LLC (EF)" at bounding box center [110, 153] width 197 height 12
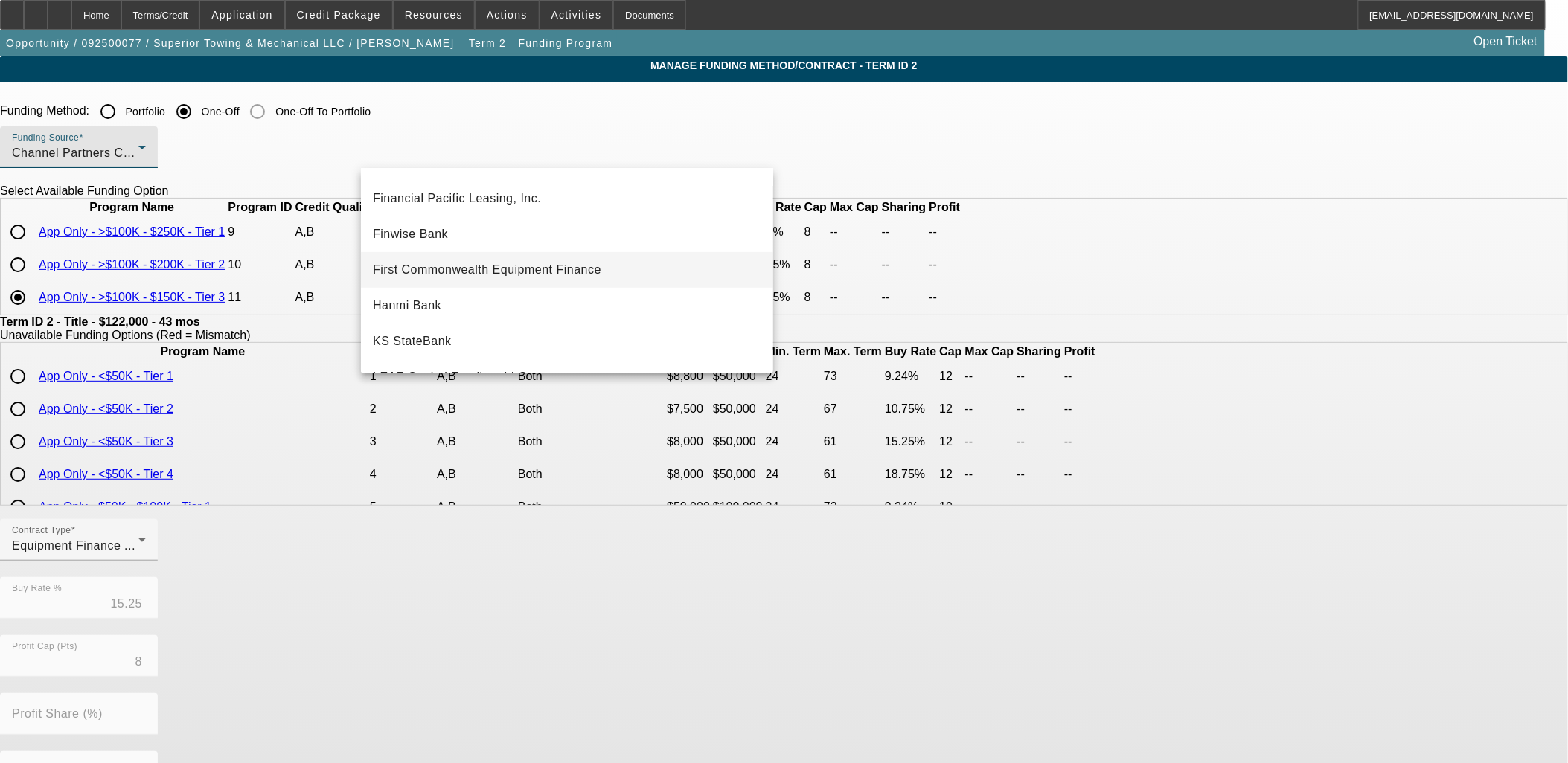
scroll to position [165, 0]
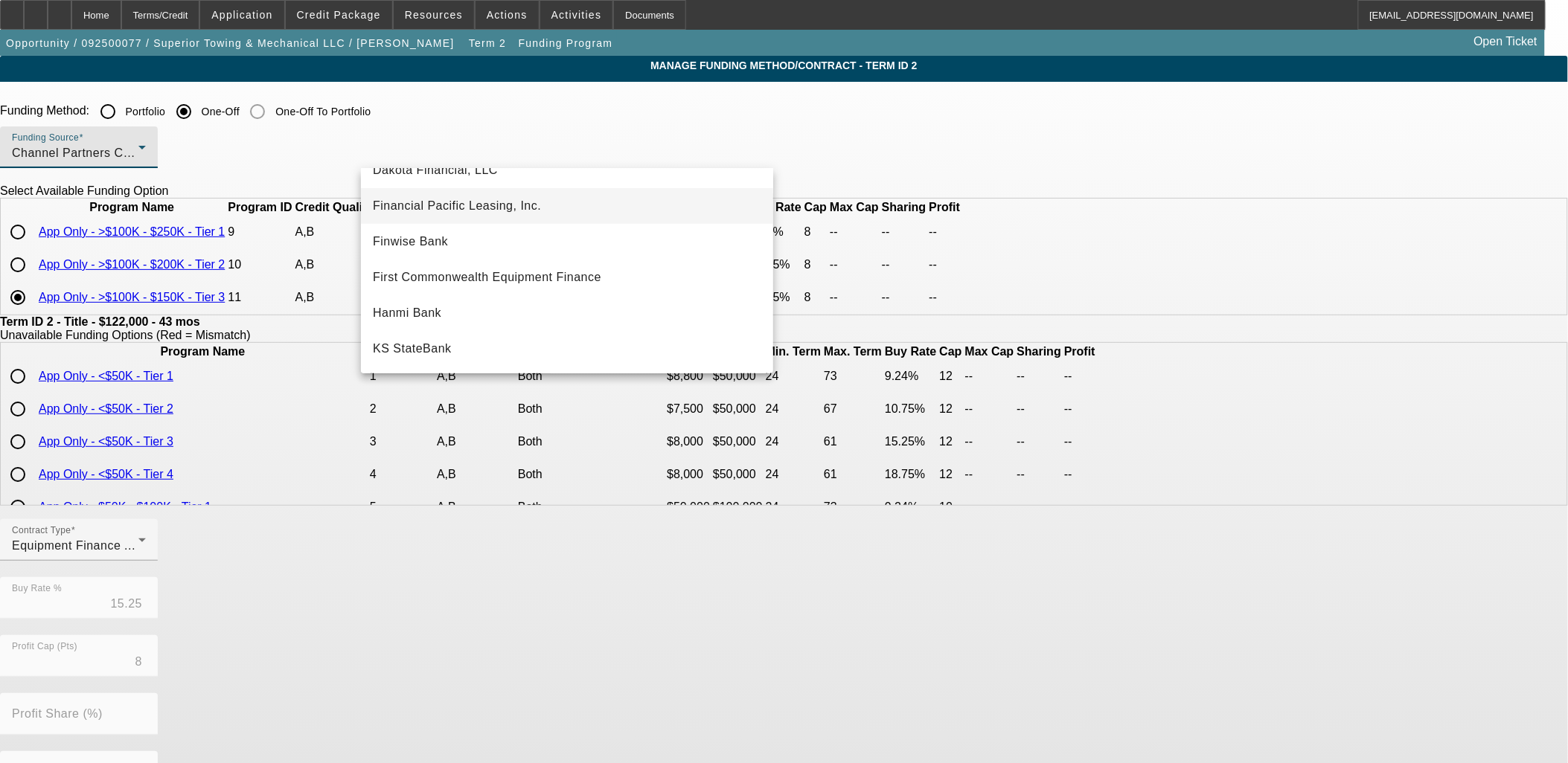
click at [474, 215] on mat-option "Financial Pacific Leasing, Inc." at bounding box center [567, 206] width 412 height 36
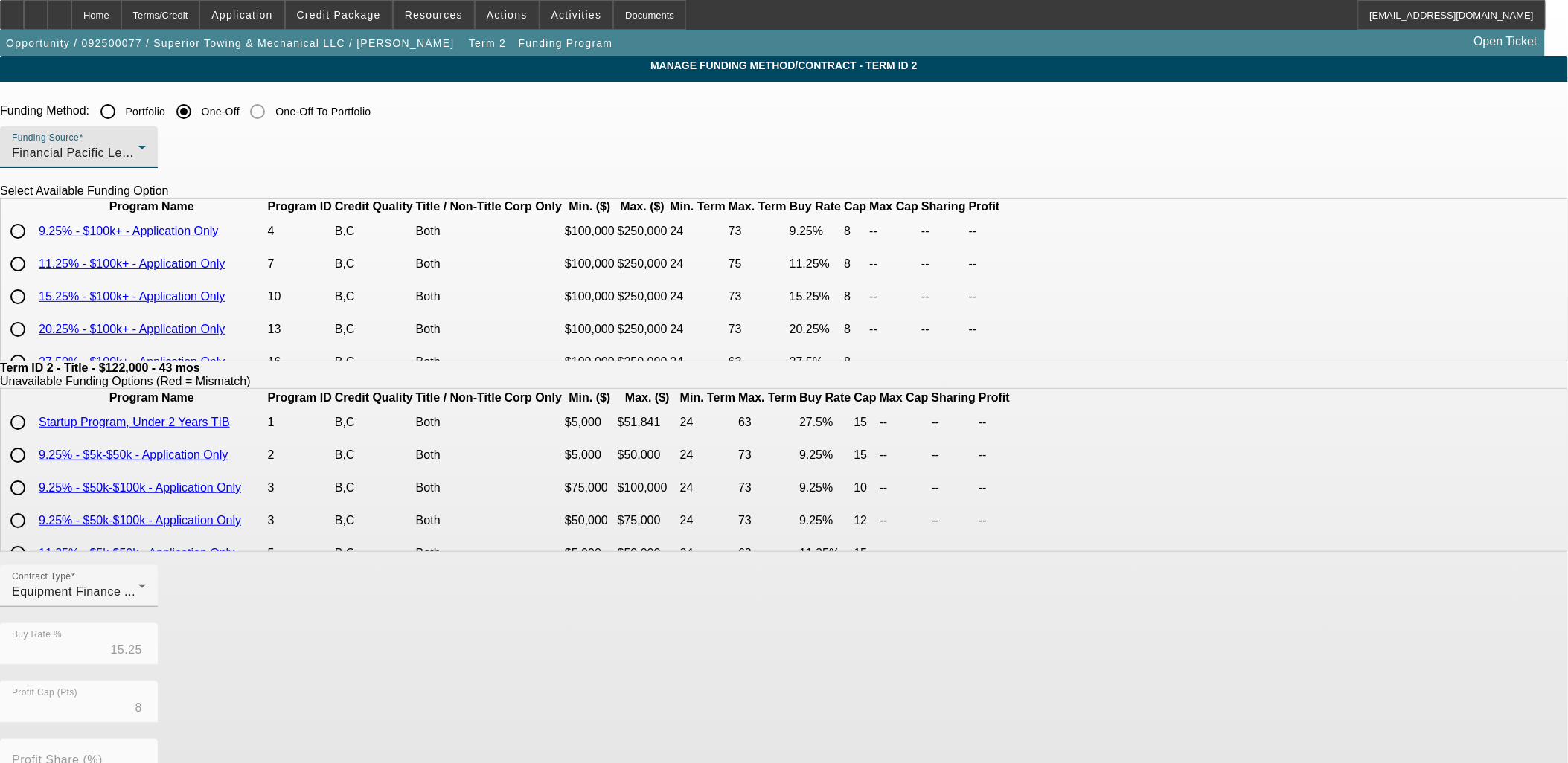
scroll to position [0, 0]
click at [33, 312] on input "radio" at bounding box center [18, 297] width 30 height 30
radio input "true"
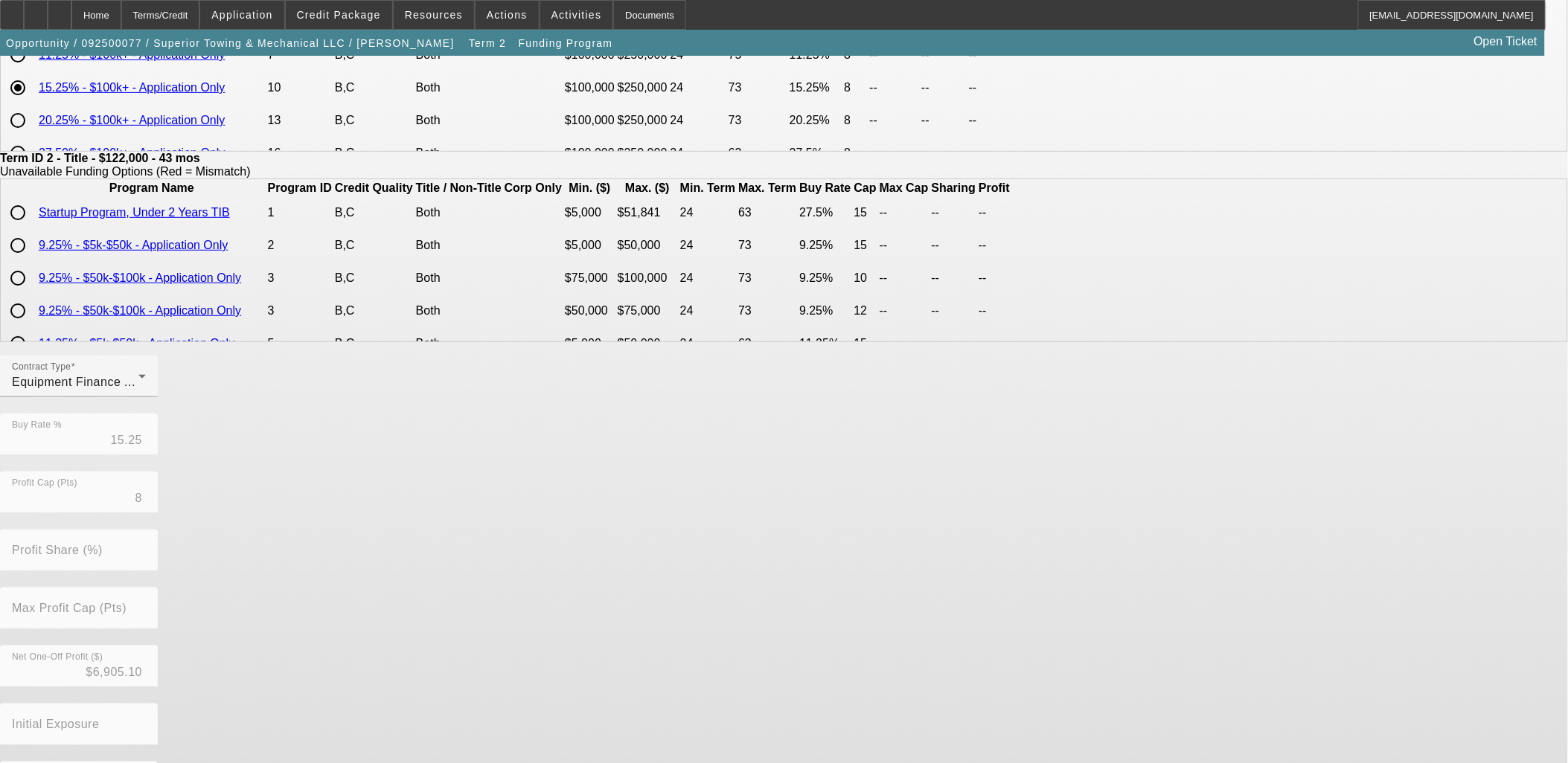
scroll to position [262, 0]
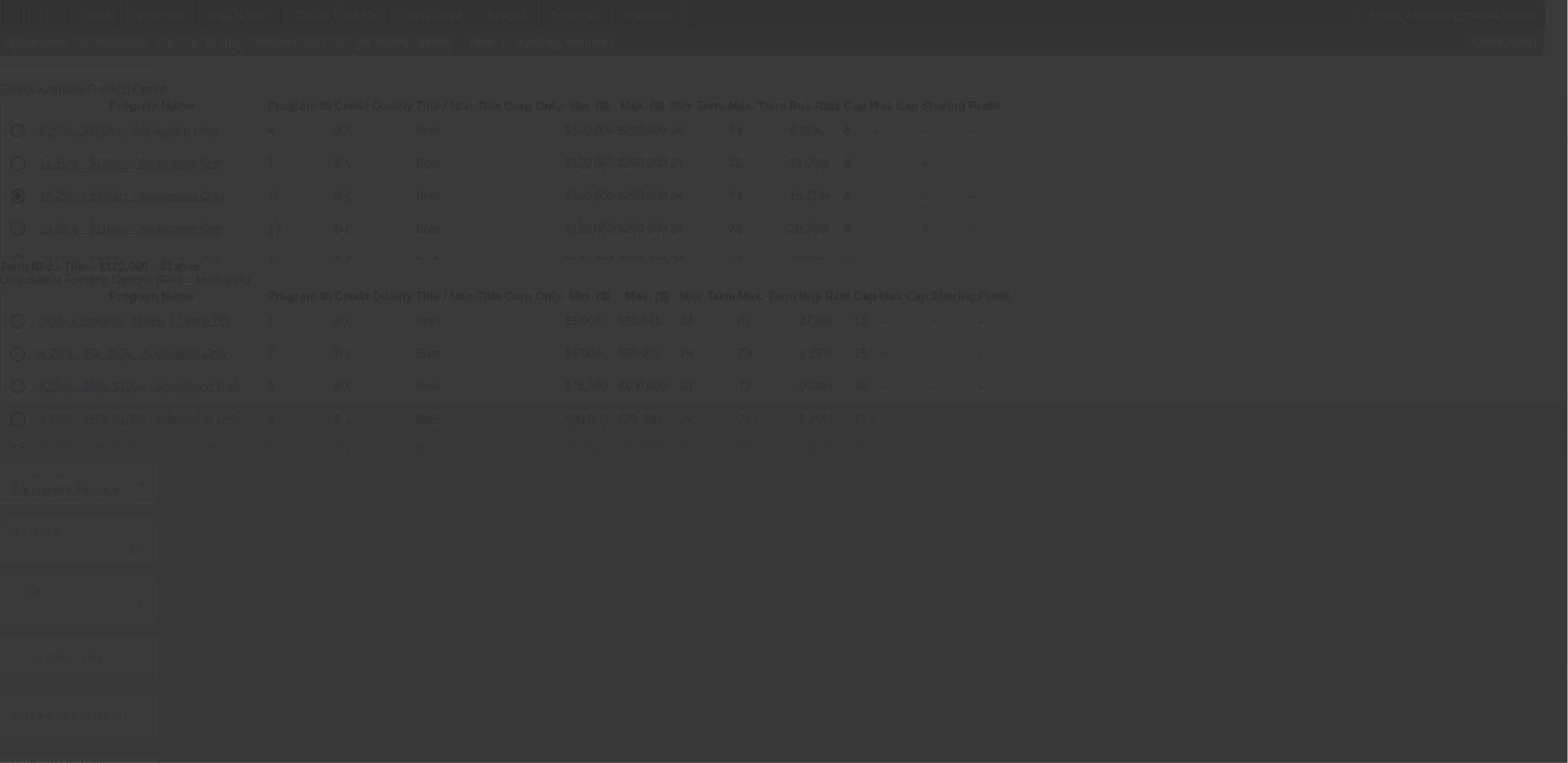
scroll to position [0, 0]
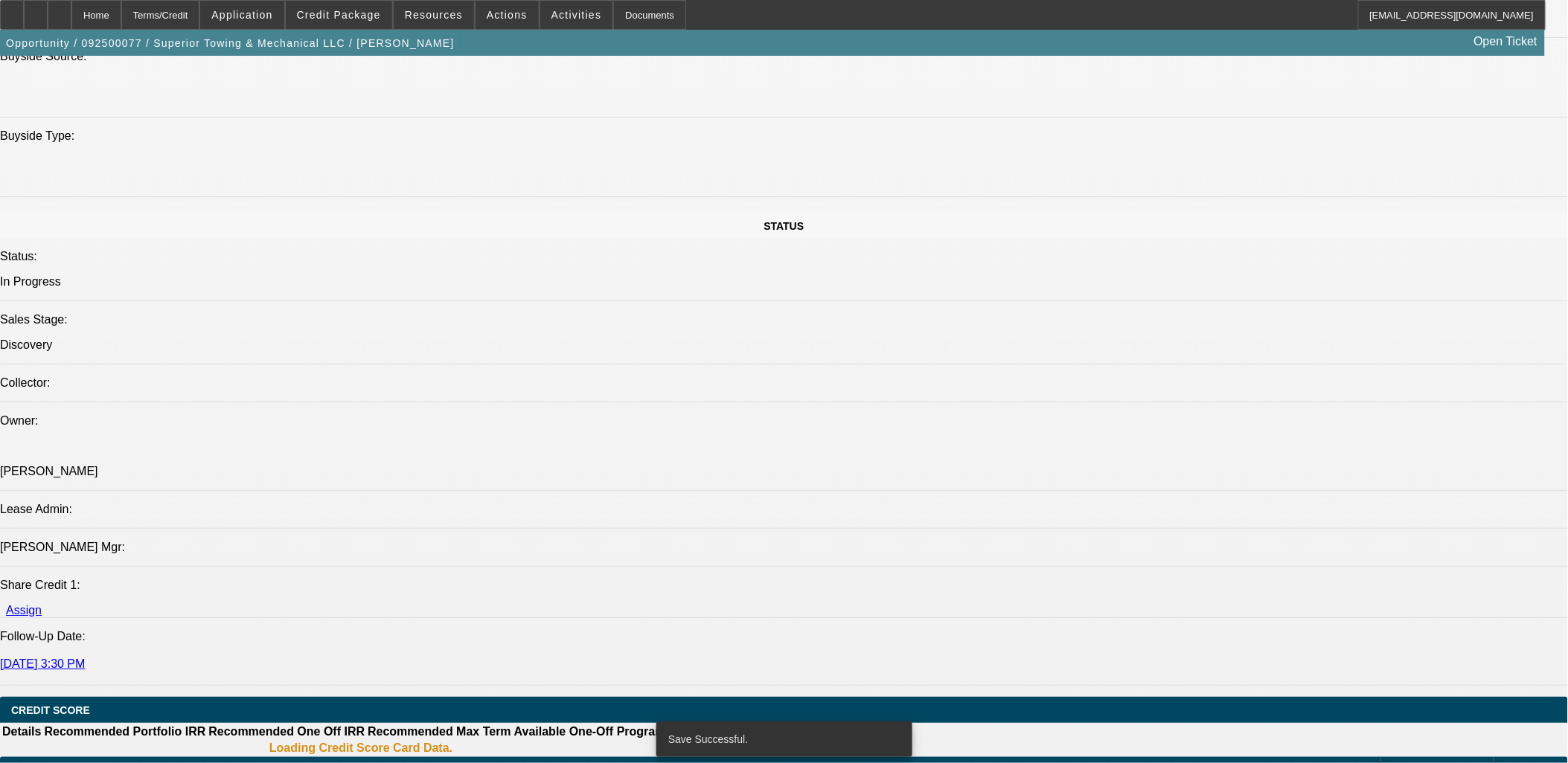
select select "0"
select select "2"
select select "0"
select select "6"
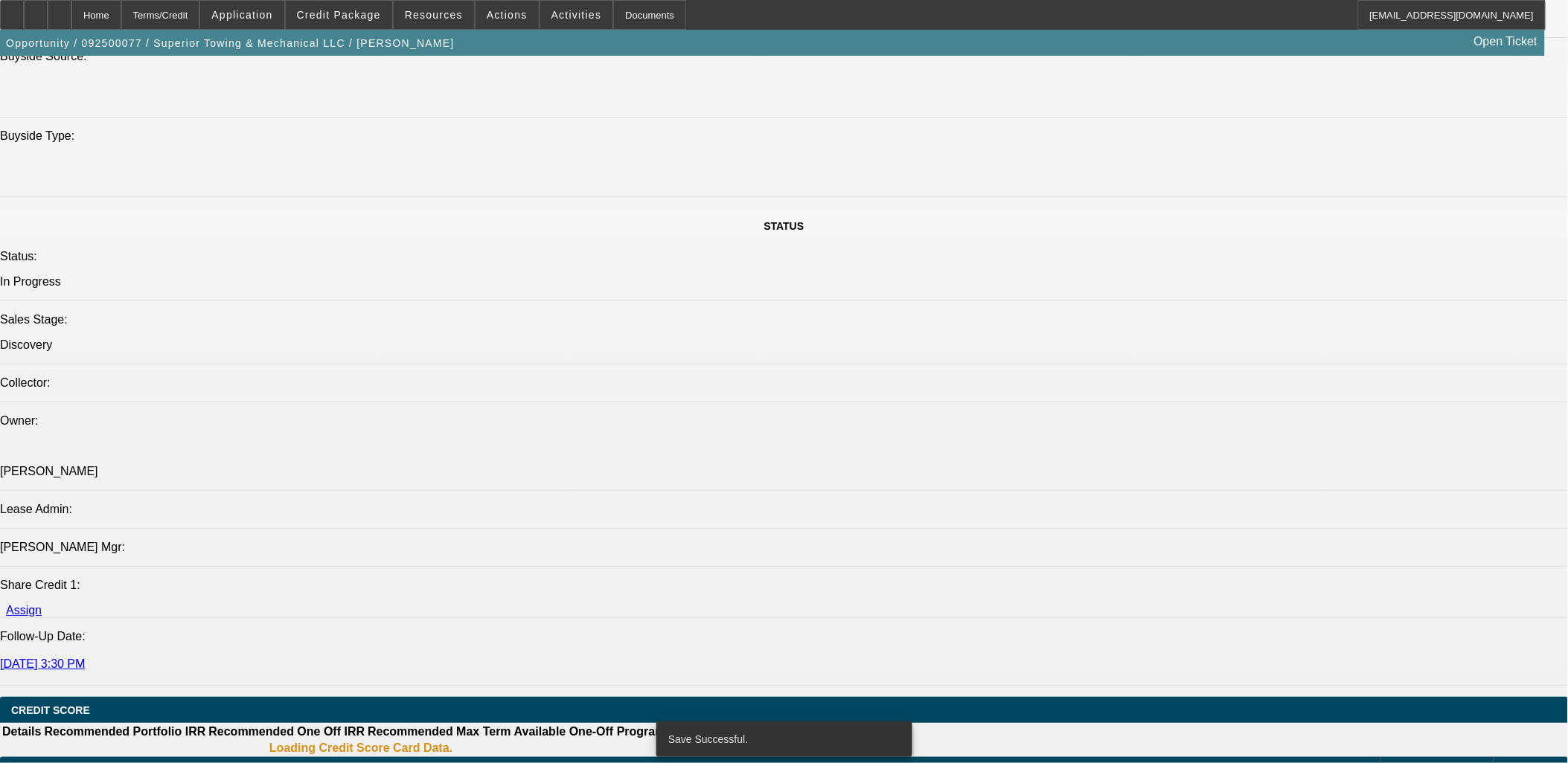
select select "0"
select select "2"
select select "0"
select select "6"
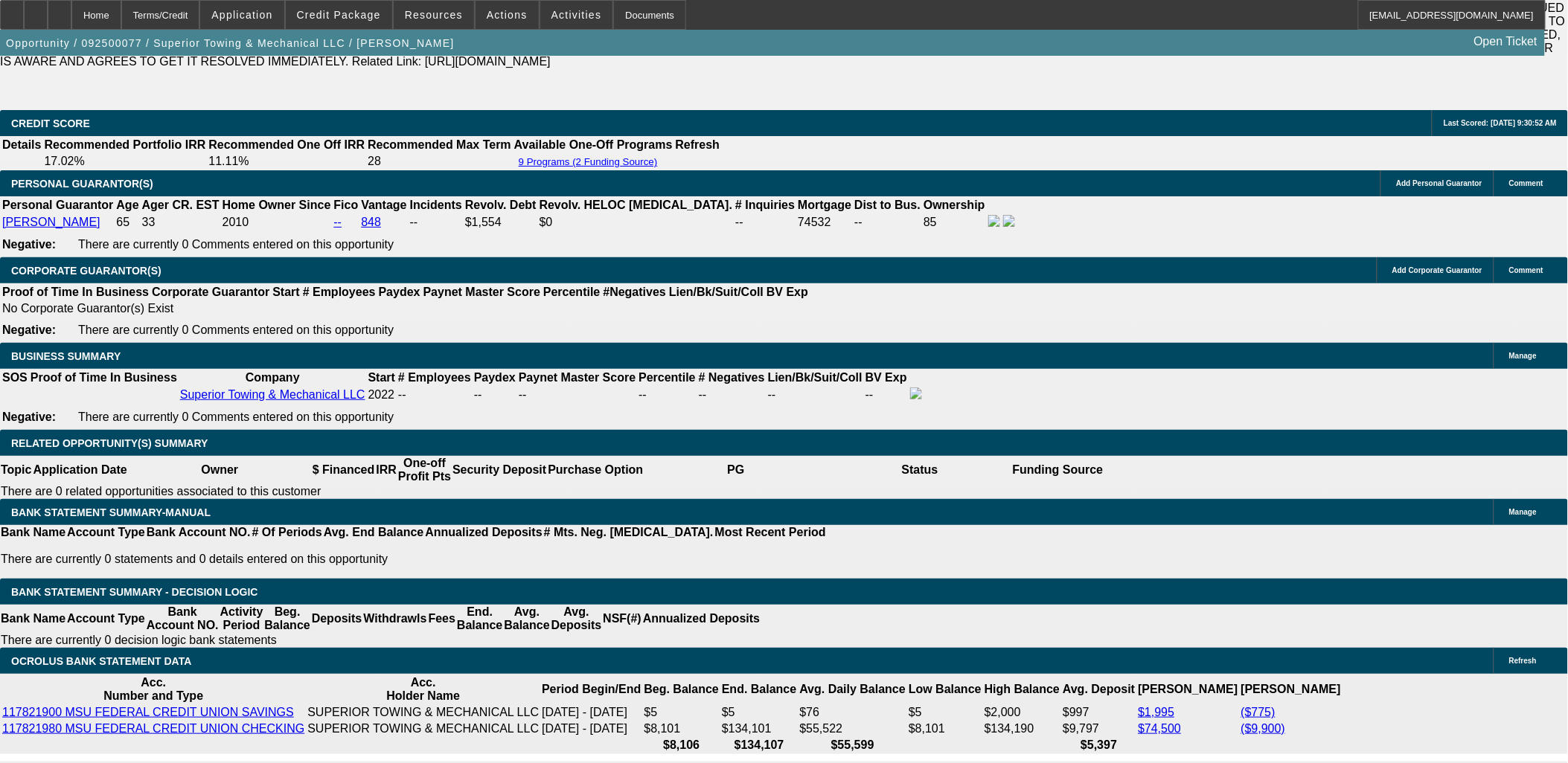
scroll to position [2286, 0]
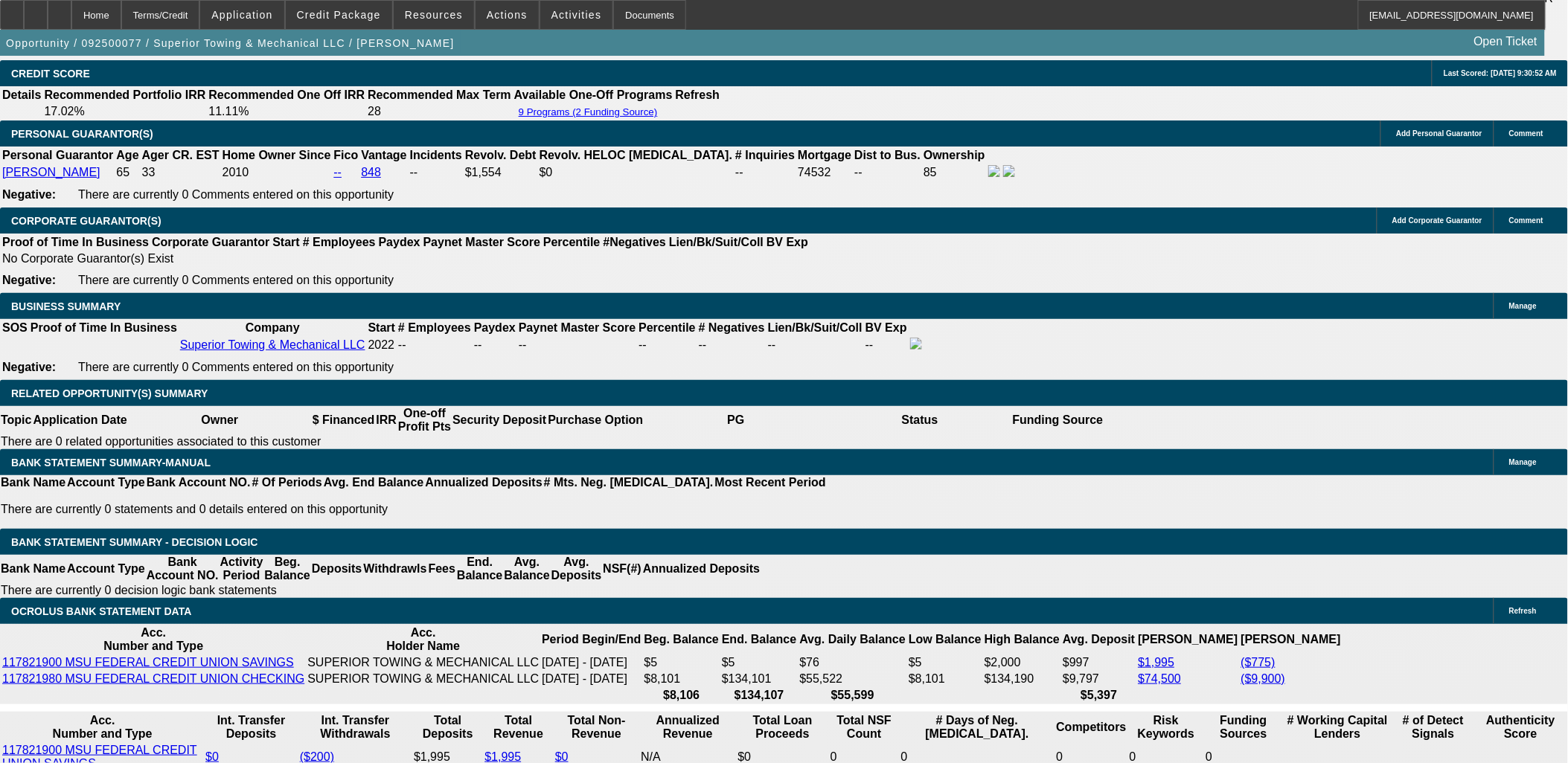
select select "3"
type input "UNKNOWN"
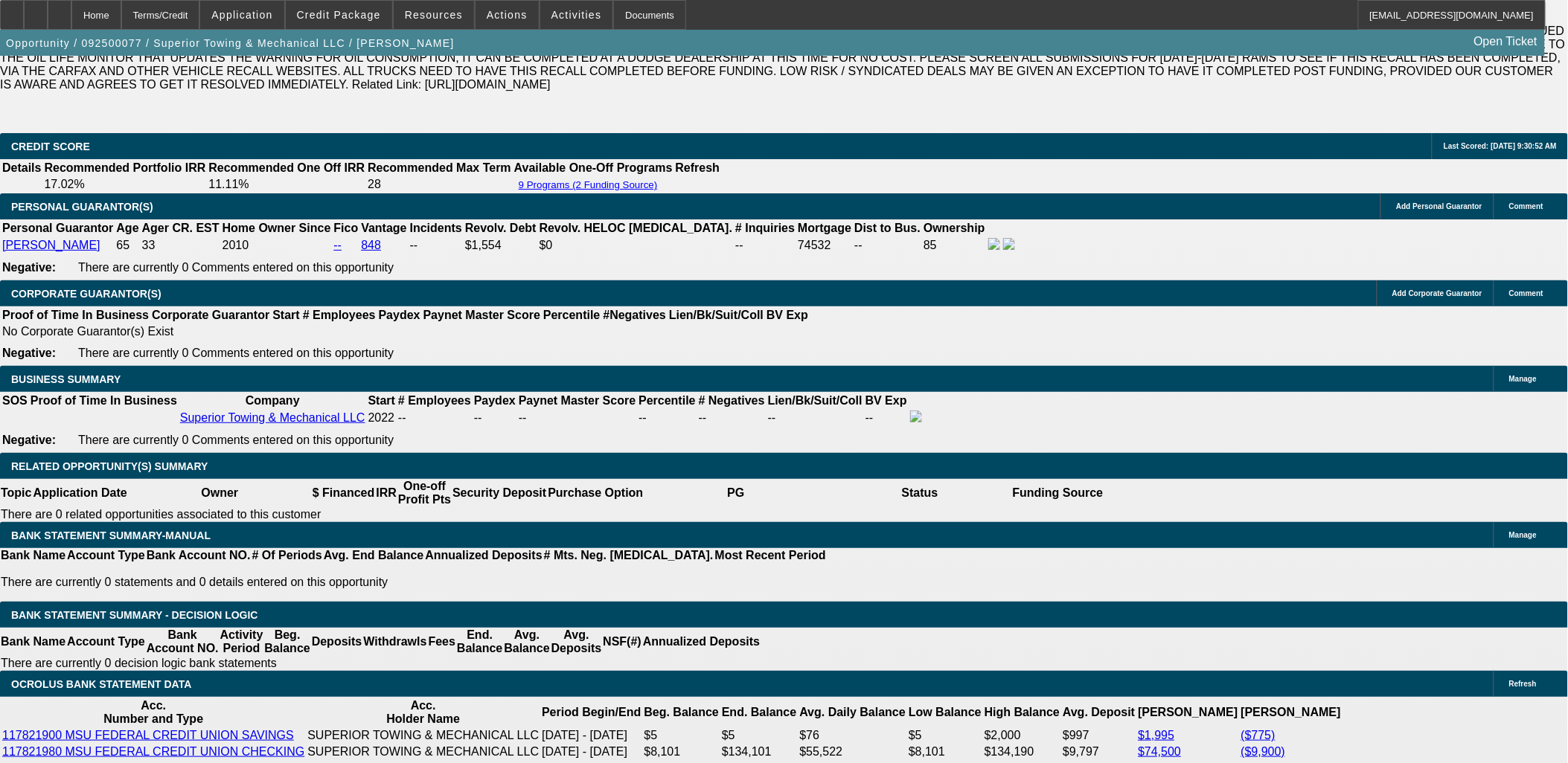
scroll to position [2121, 0]
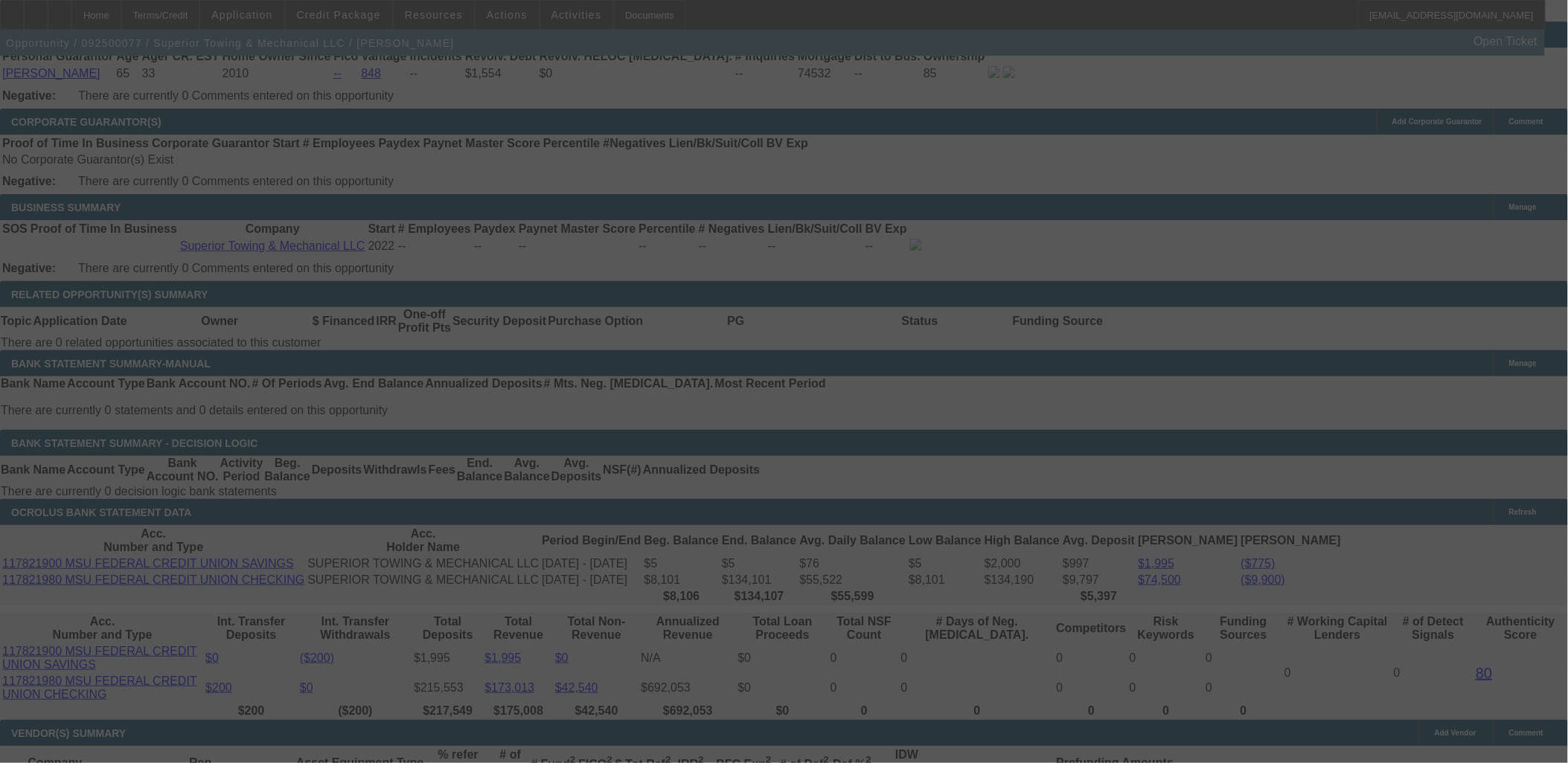
scroll to position [2617, 0]
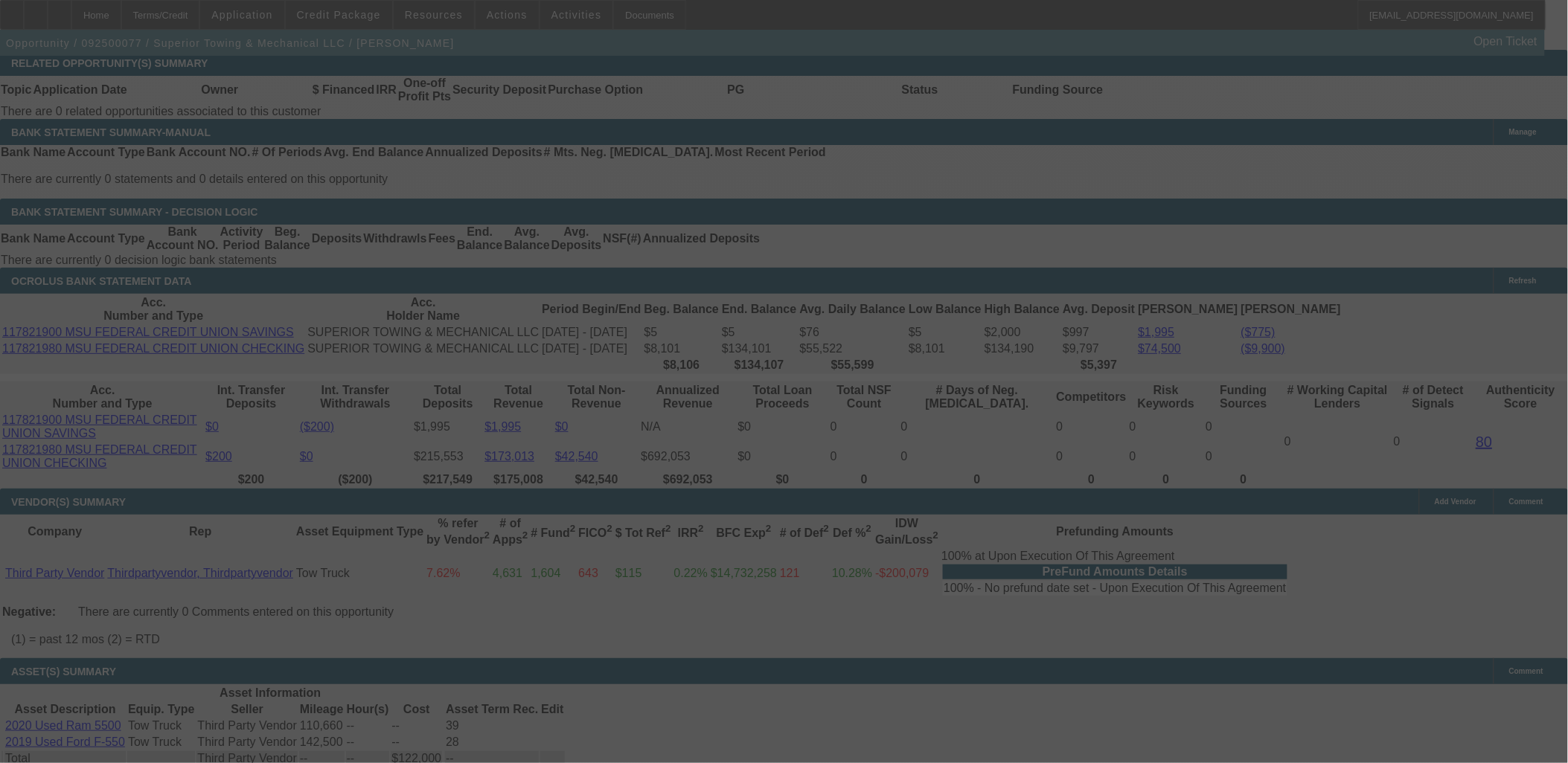
select select "0"
select select "3"
select select "0"
select select "6"
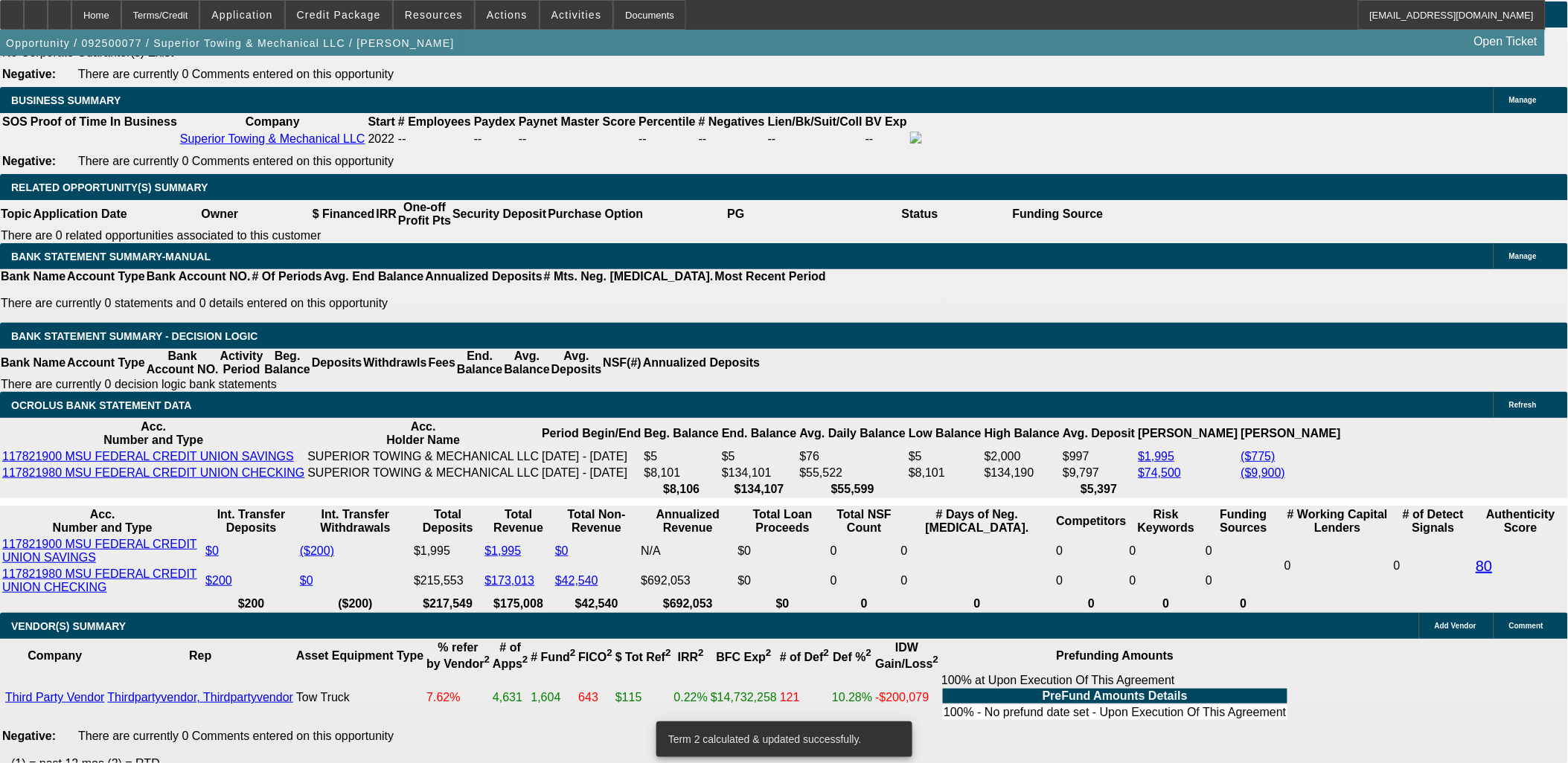
scroll to position [2369, 0]
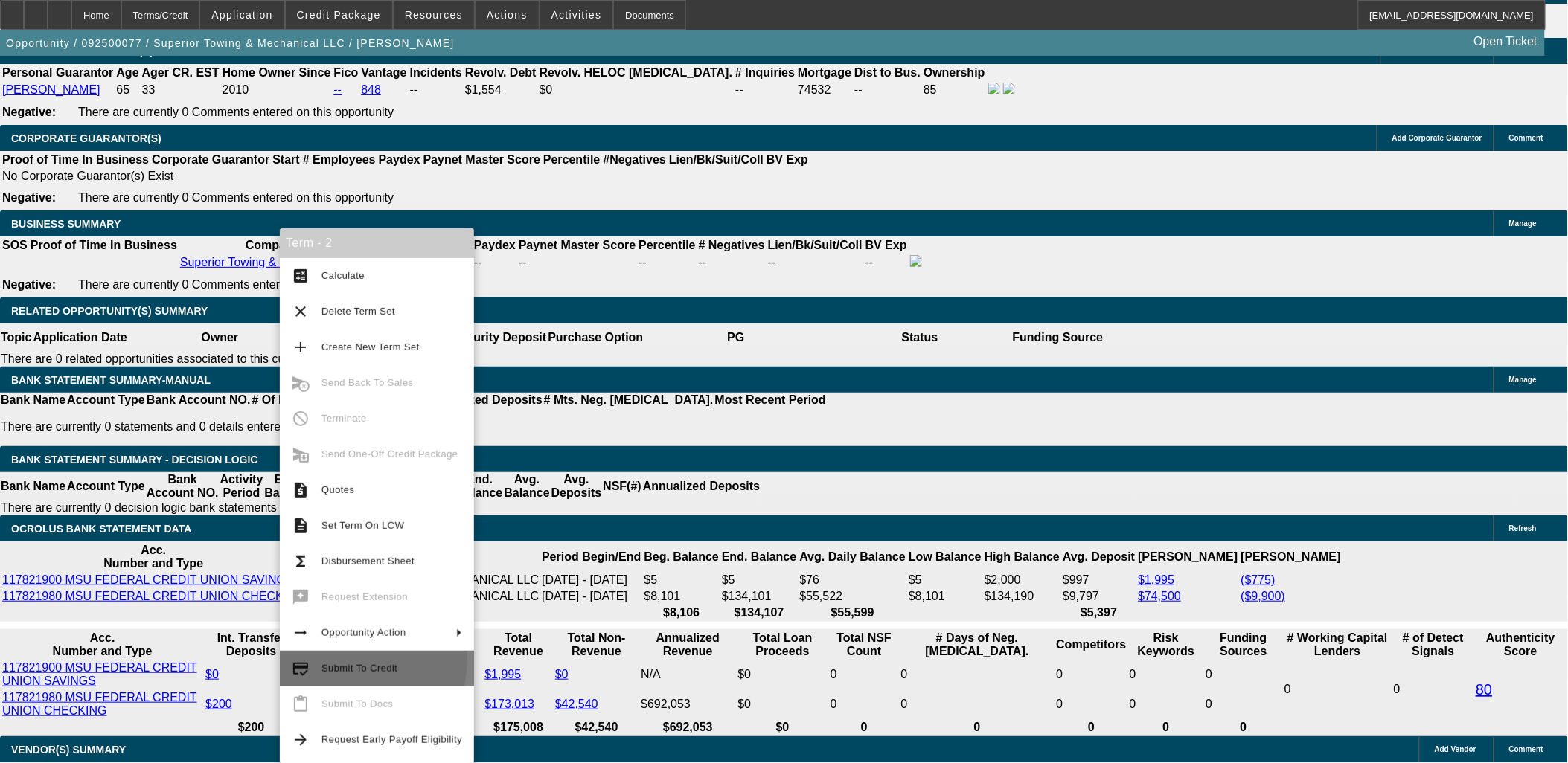
click at [330, 662] on span "Submit To Credit" at bounding box center [392, 669] width 140 height 18
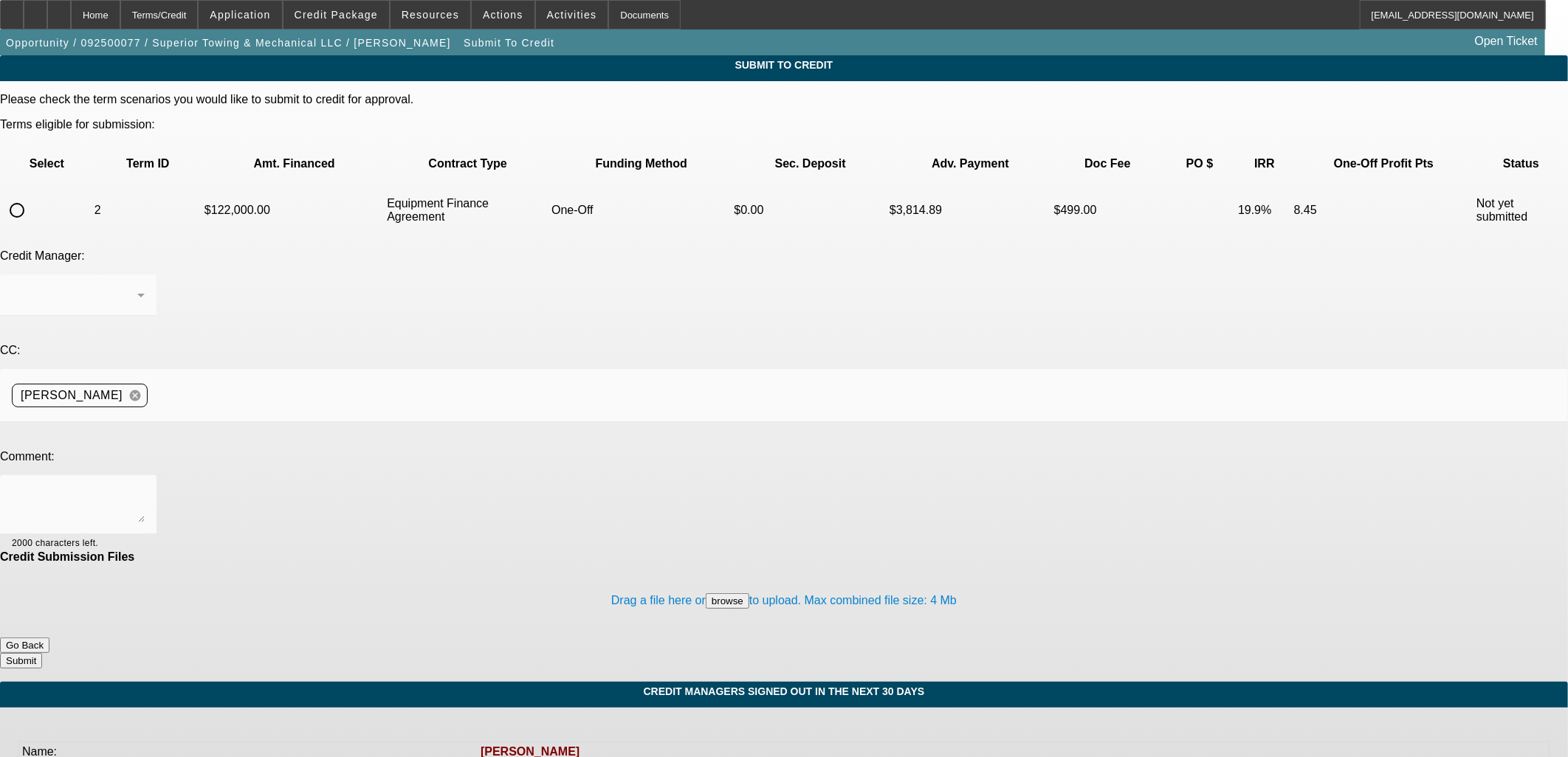
click at [32, 196] on input "radio" at bounding box center [17, 211] width 29 height 29
radio input "true"
click at [145, 487] on textarea at bounding box center [78, 505] width 133 height 36
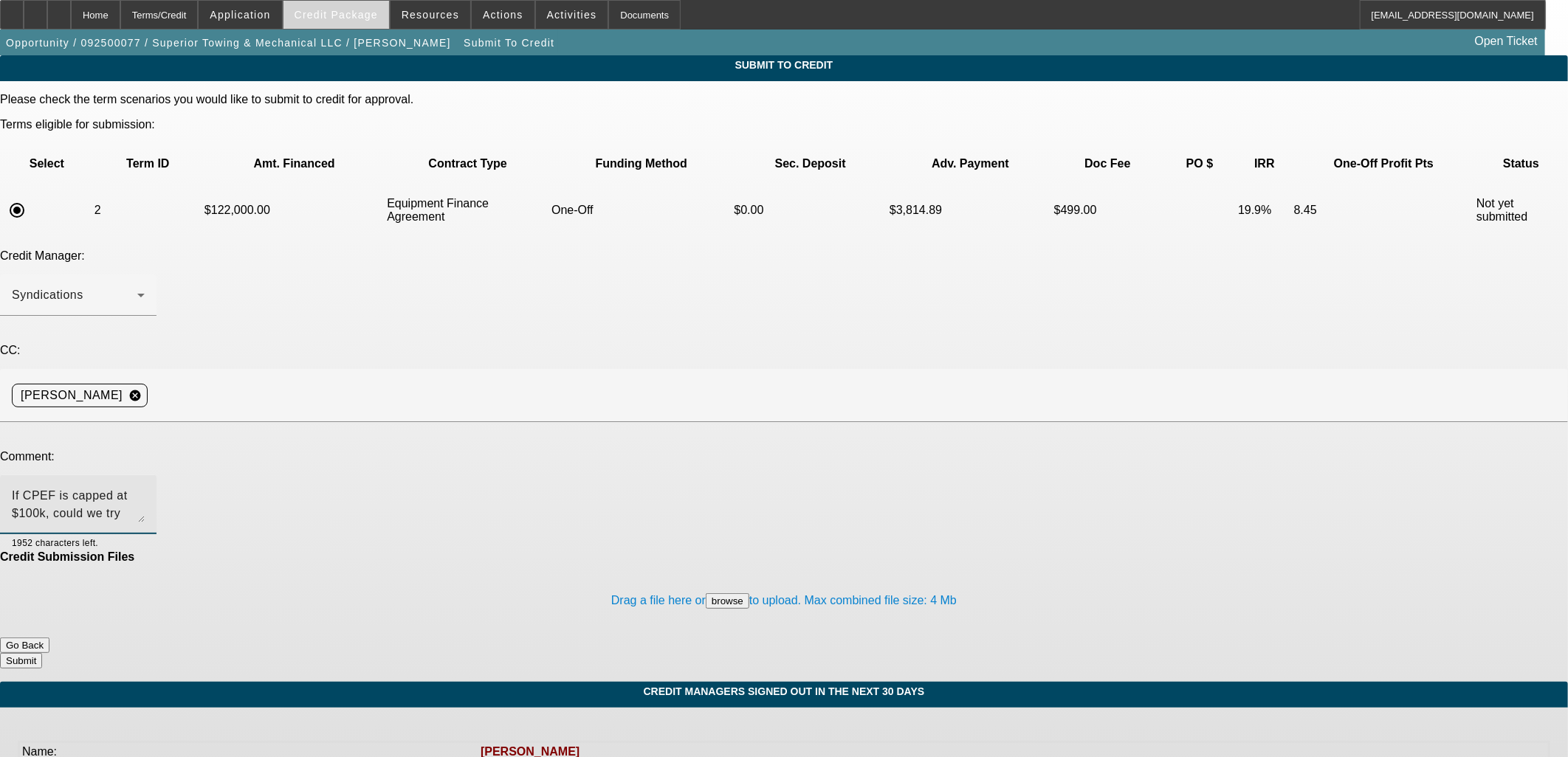
click at [340, 18] on span "Credit Package" at bounding box center [336, 14] width 84 height 12
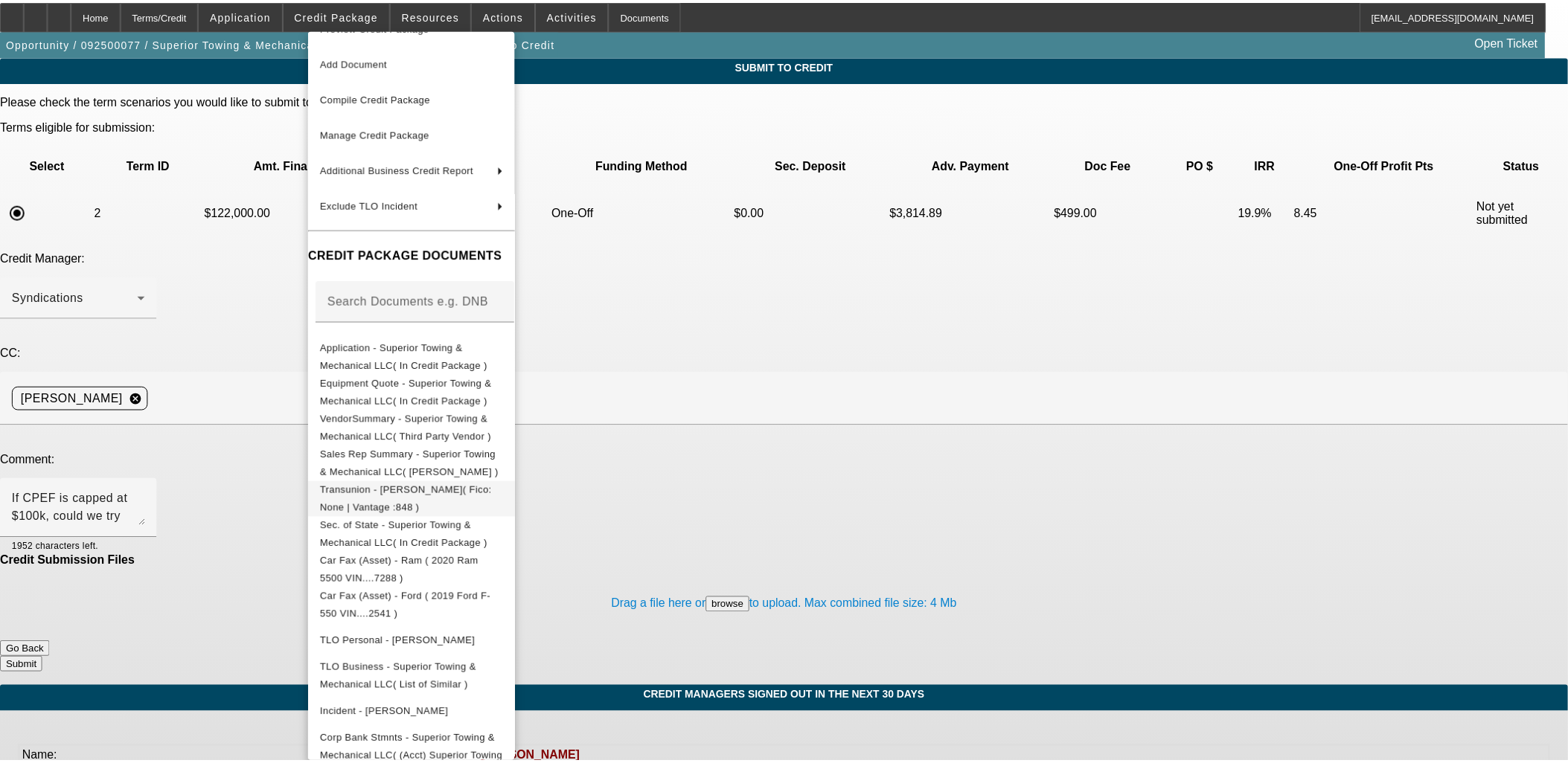
scroll to position [40, 0]
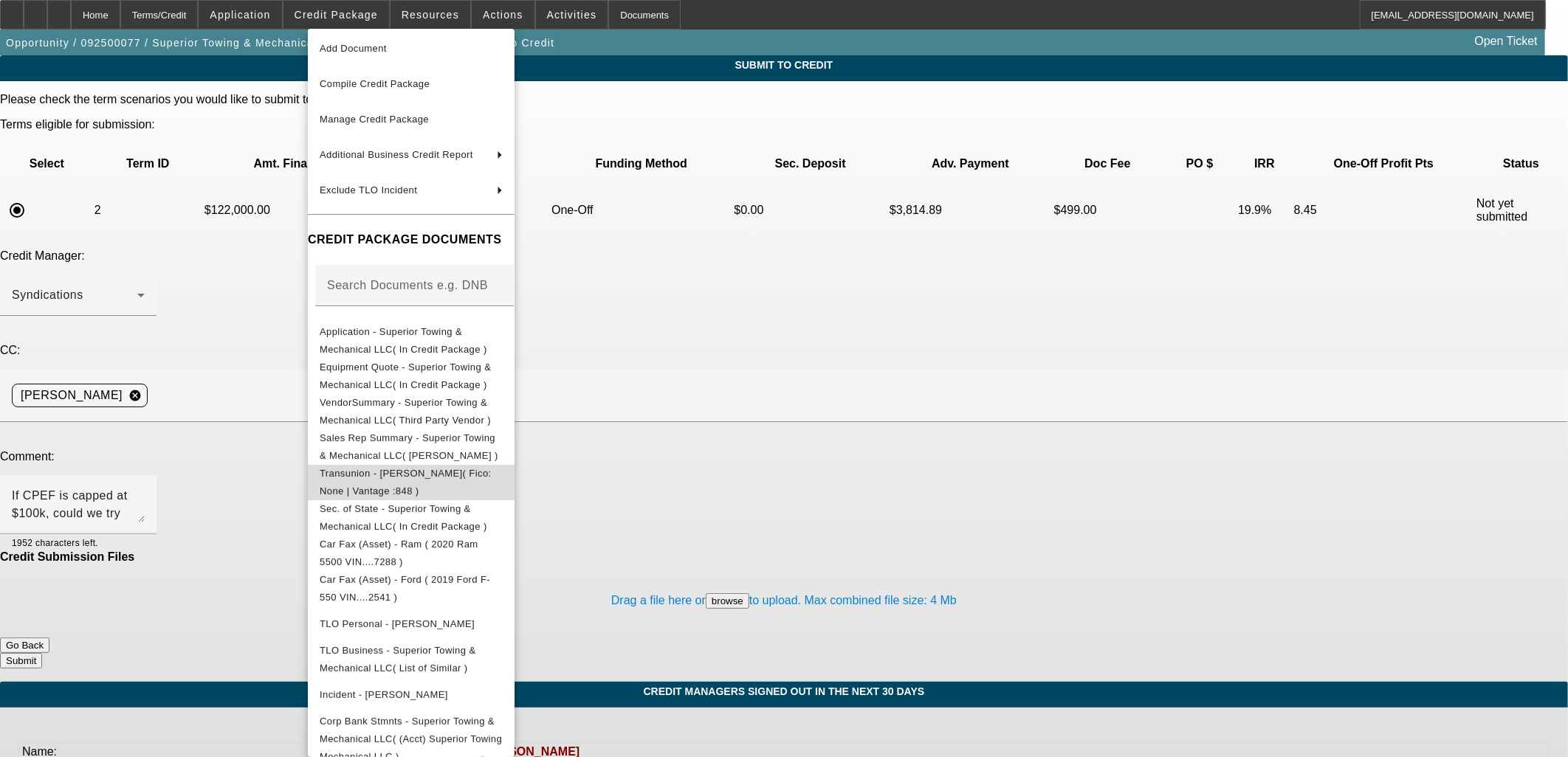
click at [402, 470] on span "Transunion - Delamielleure, Charles( Fico: None | Vantage :848 )" at bounding box center [411, 482] width 183 height 36
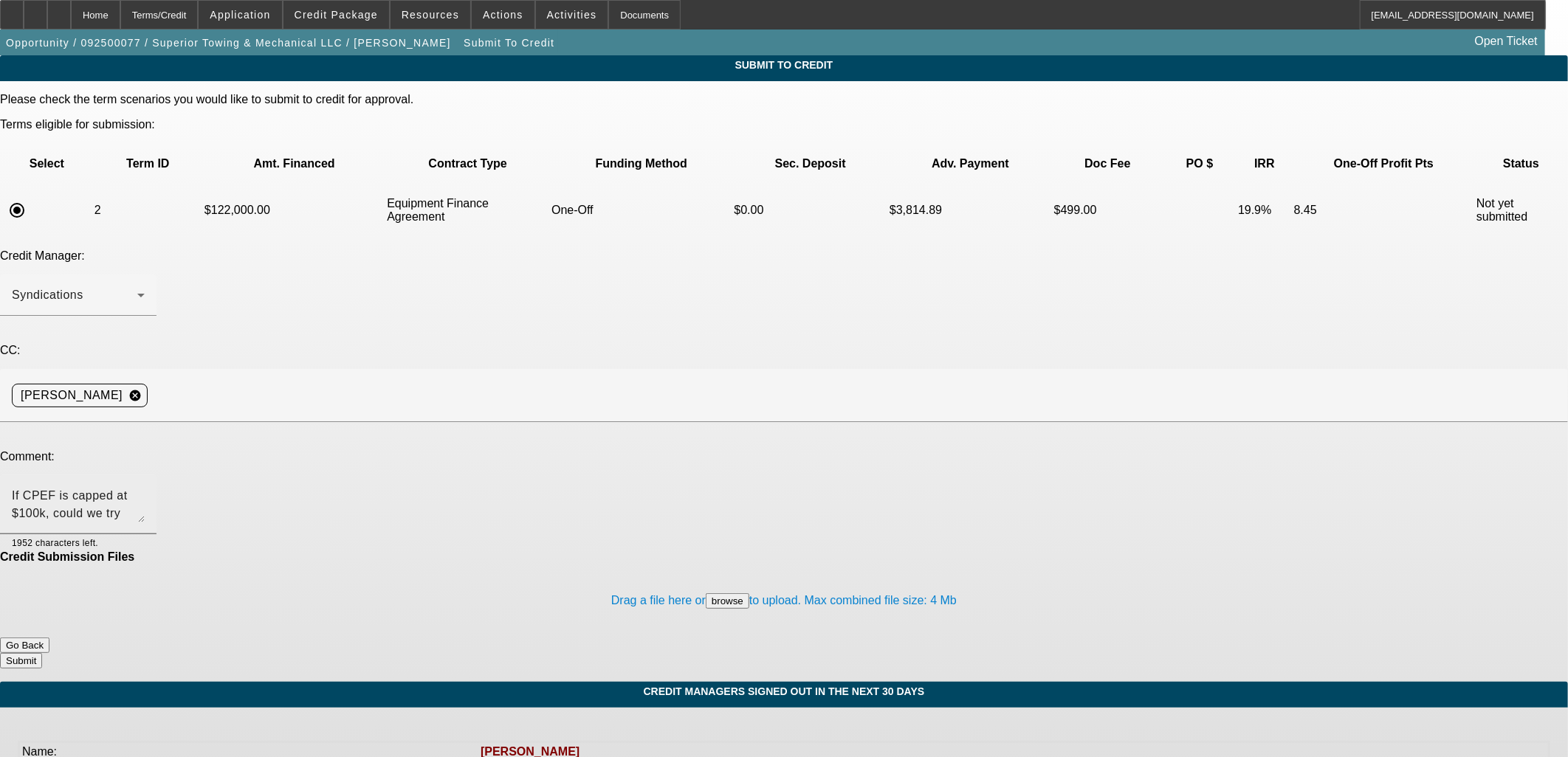
click at [145, 487] on textarea "If CPEF is capped at $100k, could we try Finpac?" at bounding box center [78, 505] width 133 height 36
type textarea "If CPEF is capped at $100k, could we try Finpac or NMEF?"
click at [42, 653] on button "Submit" at bounding box center [21, 661] width 42 height 15
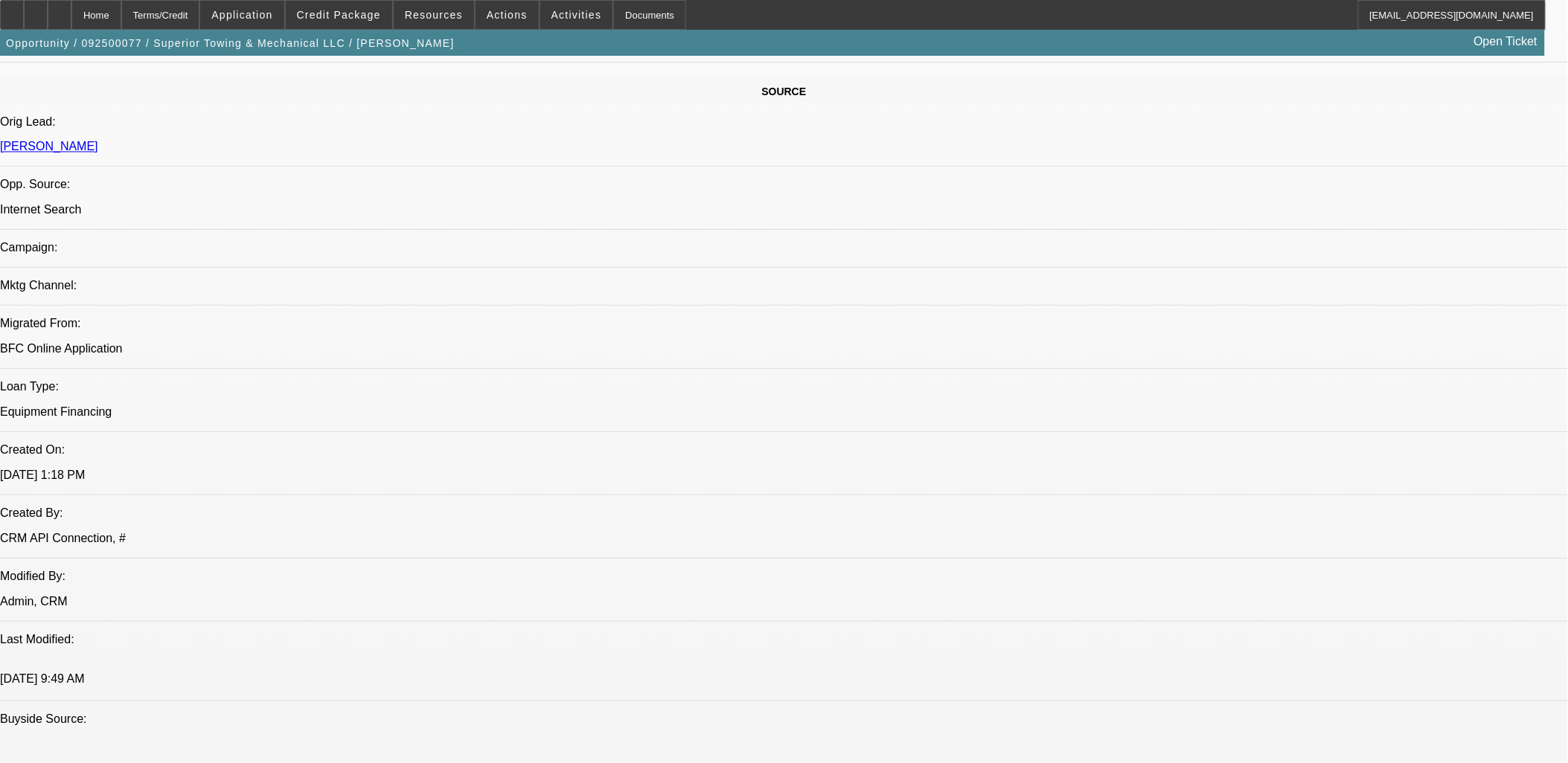
select select "0"
select select "3"
select select "0"
select select "6"
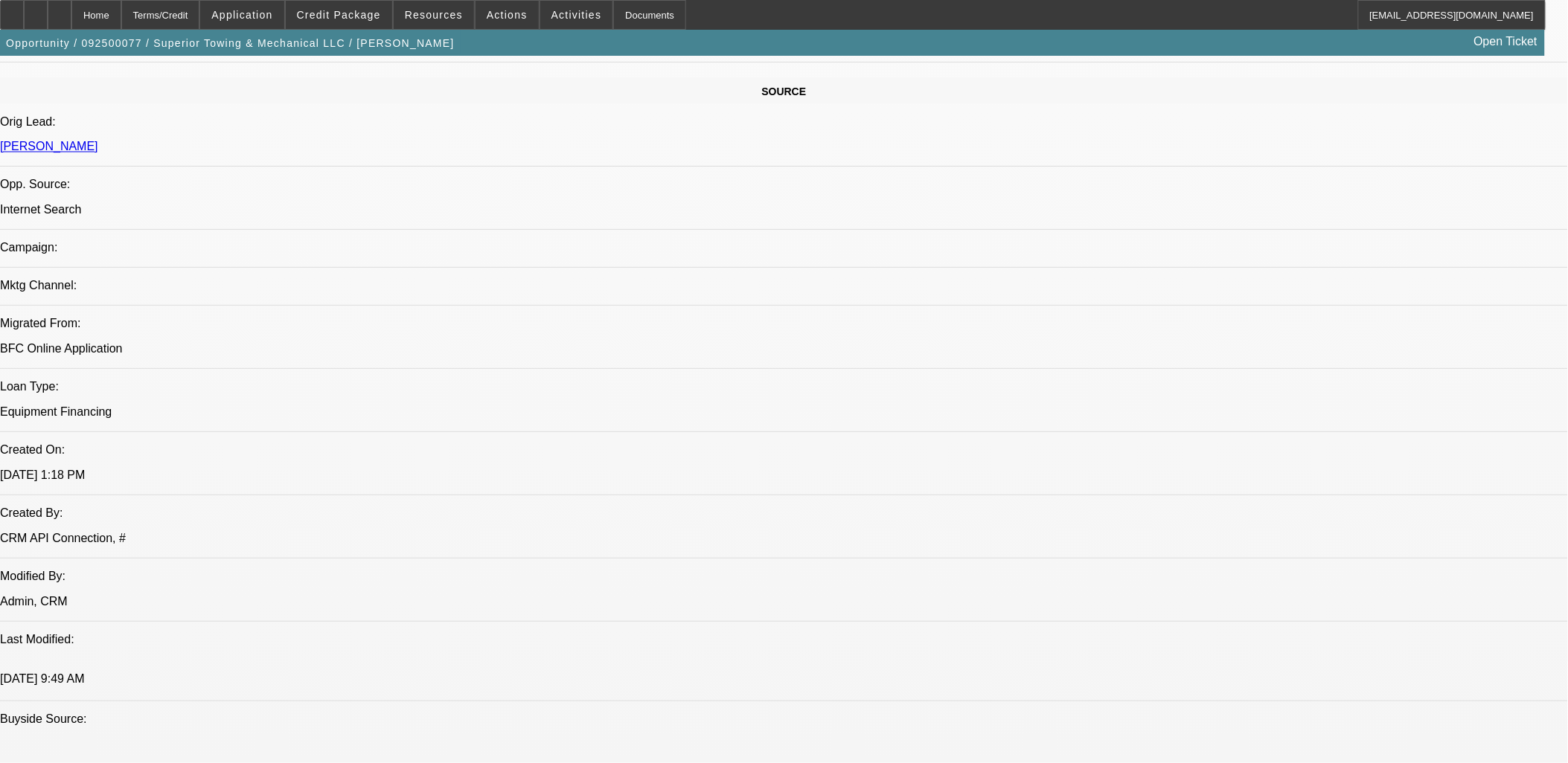
select select "0"
select select "2"
select select "0"
select select "6"
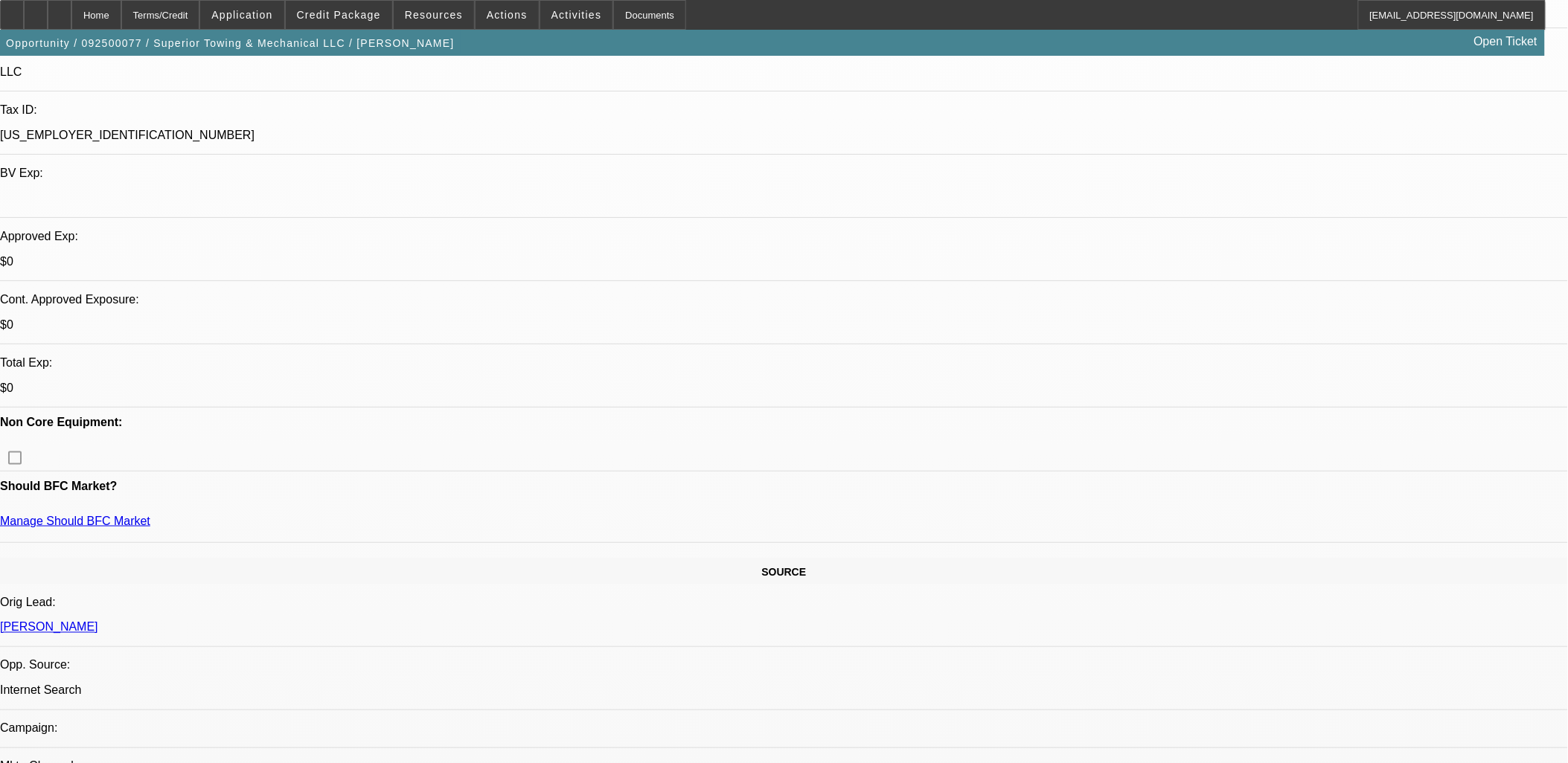
scroll to position [413, 0]
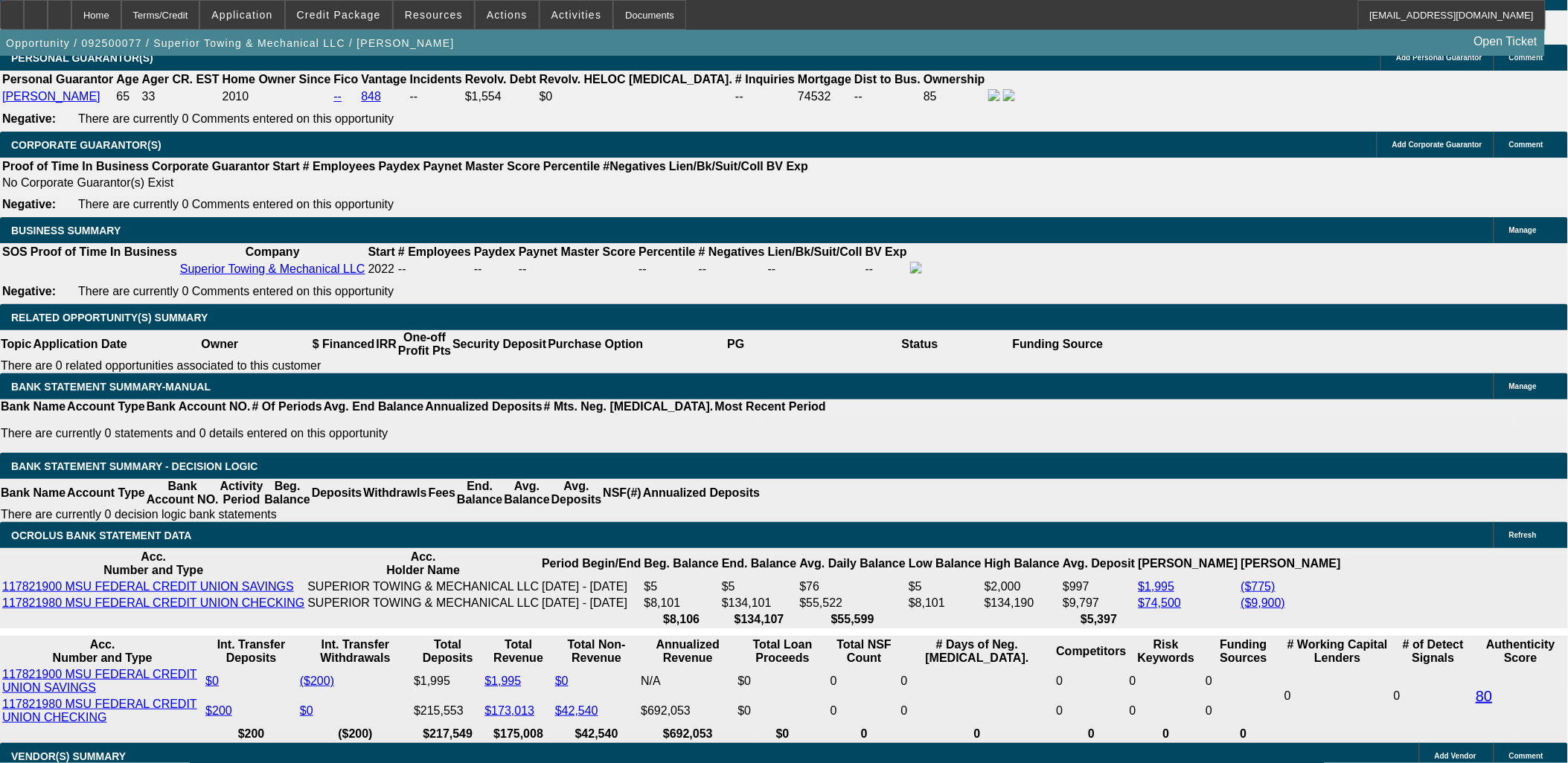
scroll to position [2397, 0]
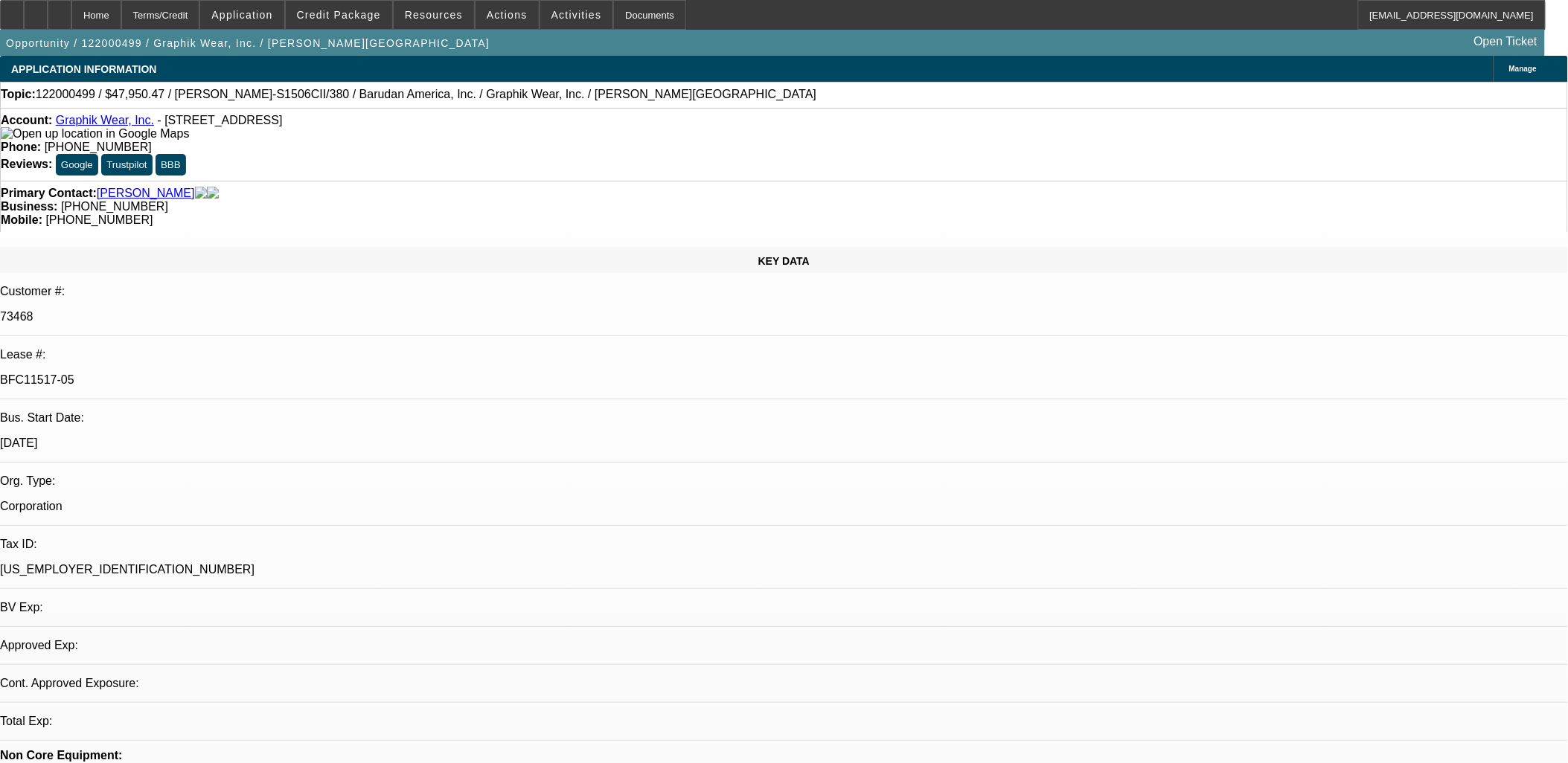
select select "0"
select select "2"
select select "0"
select select "1"
select select "2"
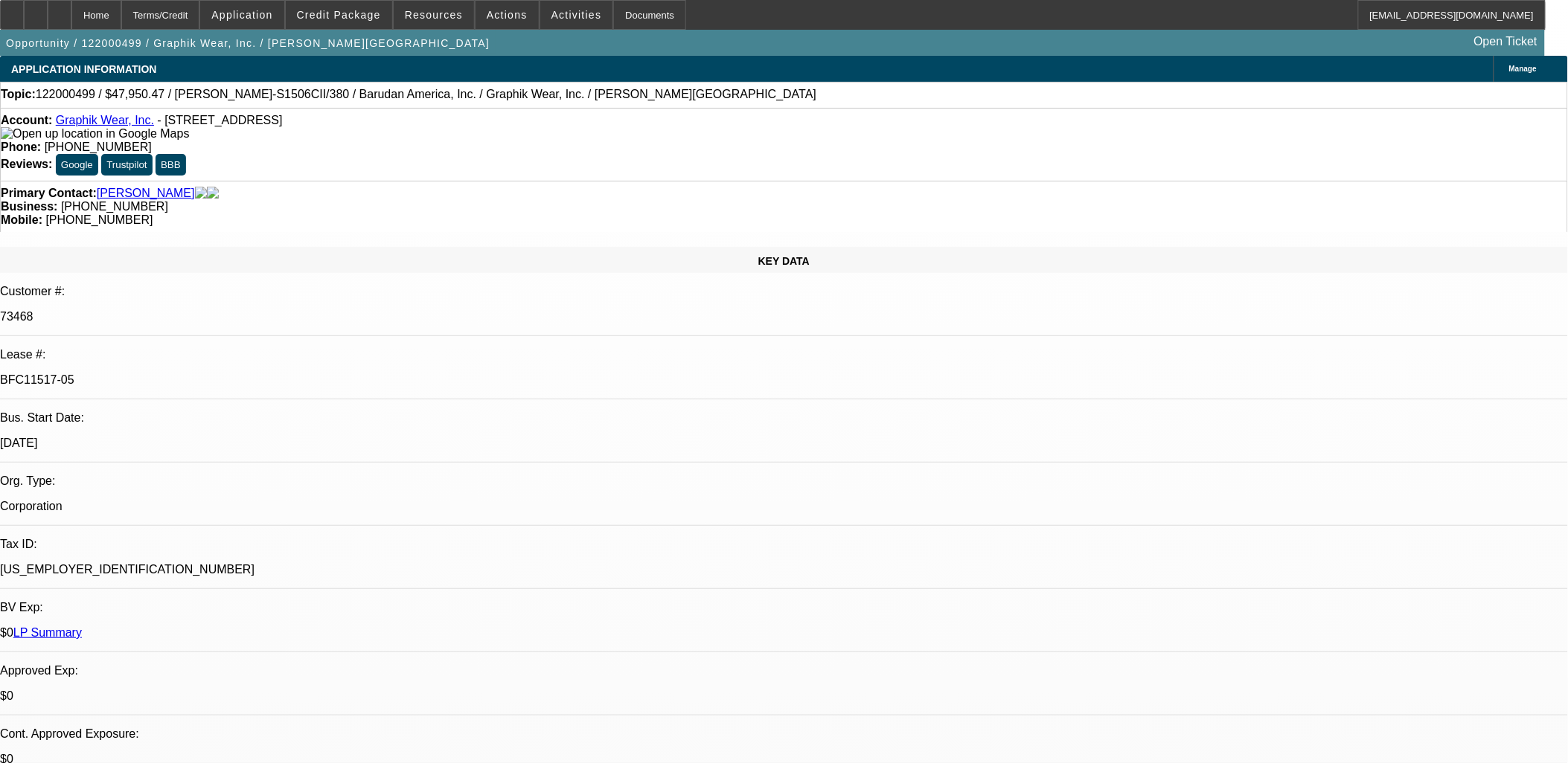
select select "6"
click at [227, 374] on p "BFC11517-05" at bounding box center [784, 380] width 1568 height 13
click at [225, 374] on p "BFC11517-05" at bounding box center [784, 380] width 1568 height 13
click at [224, 374] on p "BFC11517-05" at bounding box center [784, 380] width 1568 height 13
click at [219, 374] on p "BFC11517-05" at bounding box center [784, 380] width 1568 height 13
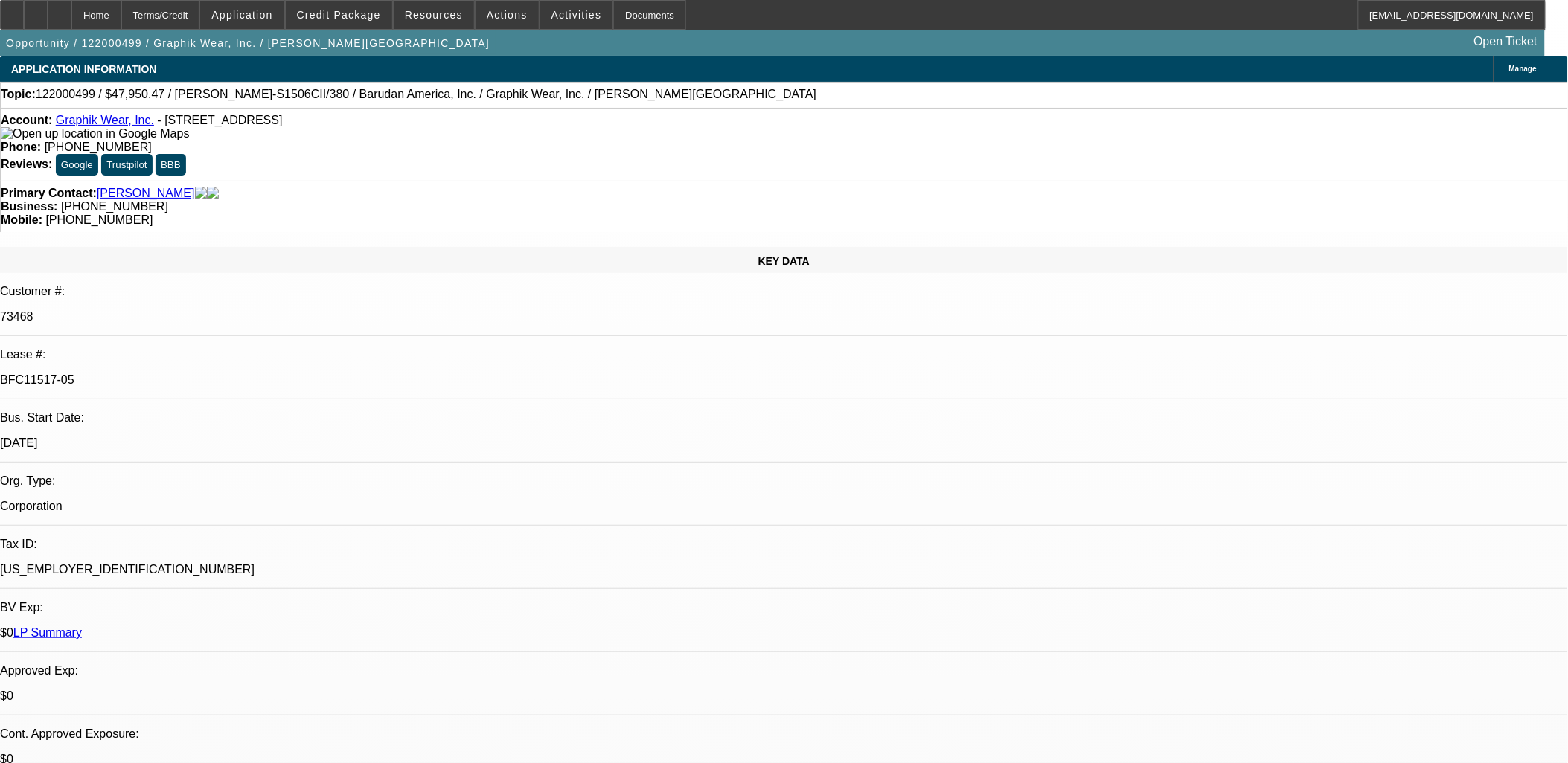
click at [219, 374] on p "BFC11517-05" at bounding box center [784, 380] width 1568 height 13
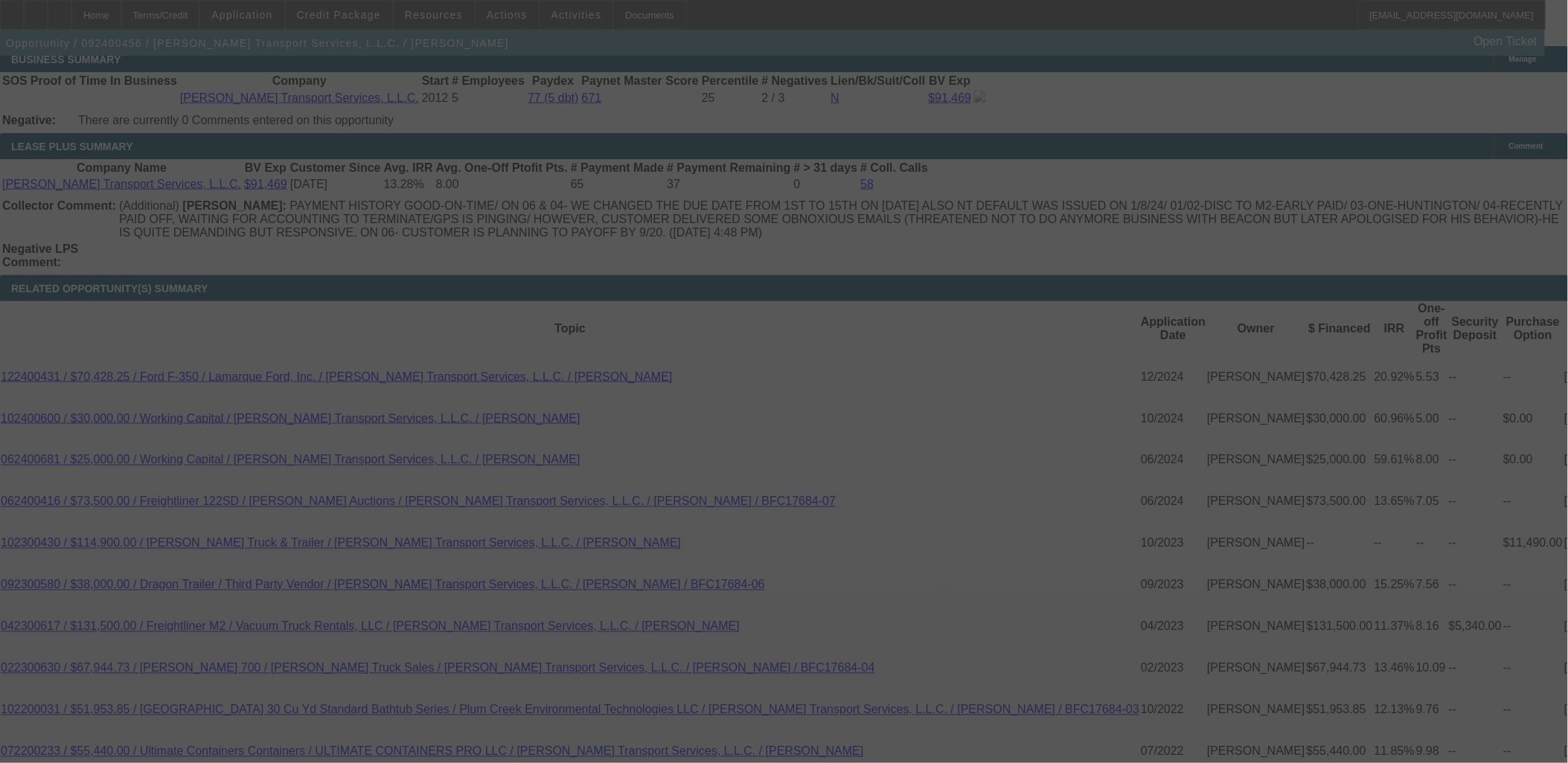
scroll to position [2638, 0]
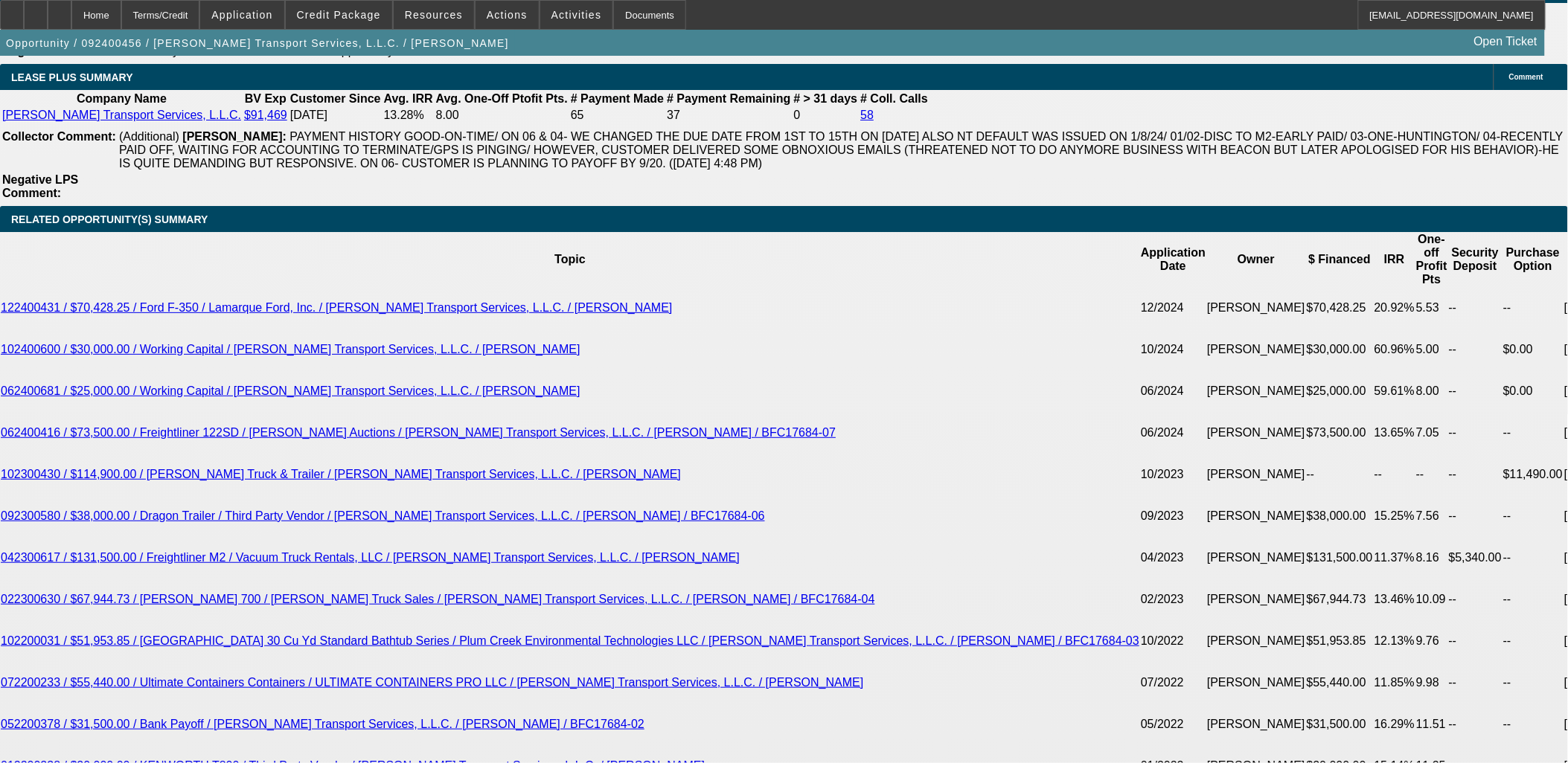
select select "0"
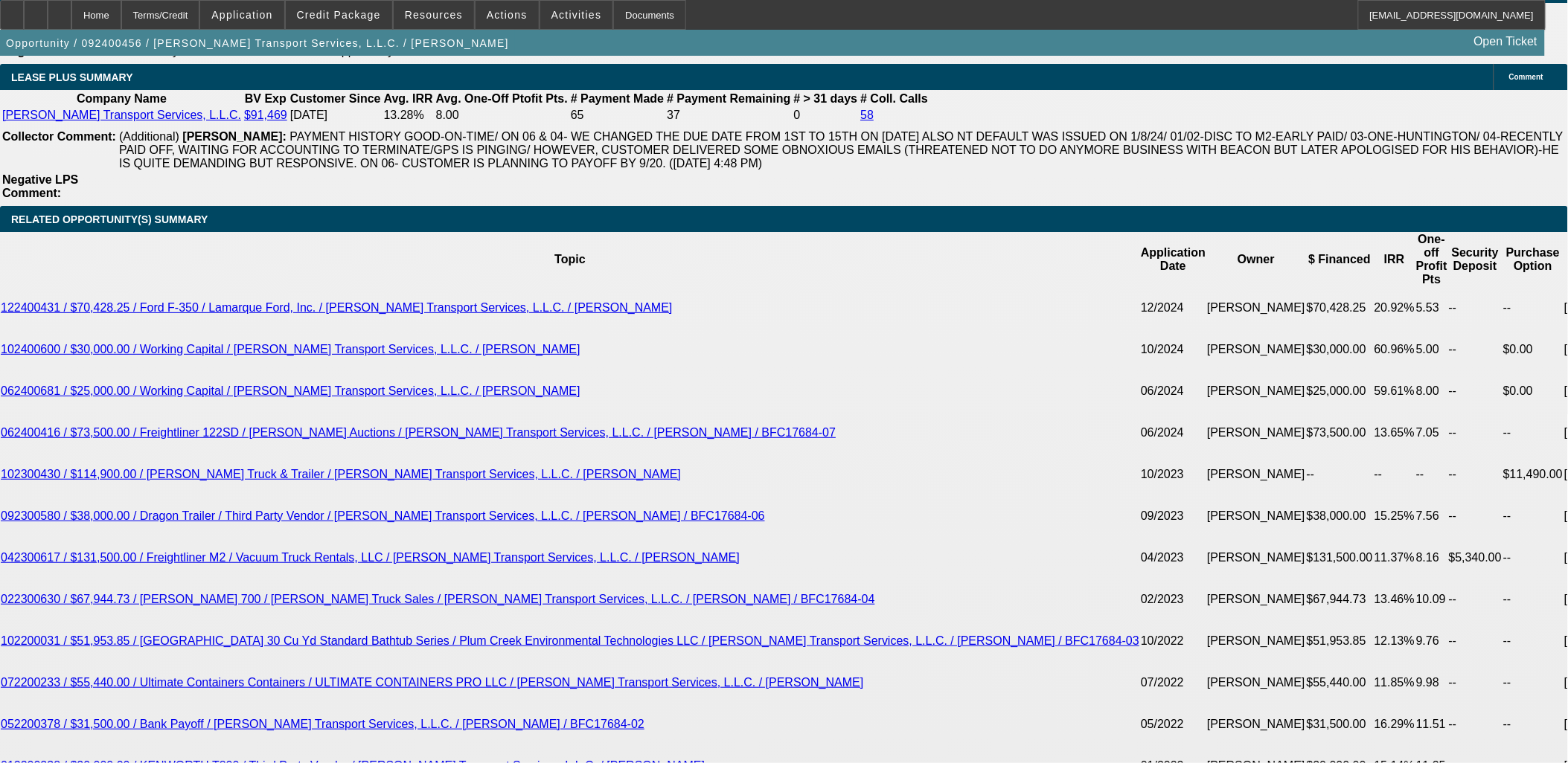
select select "0"
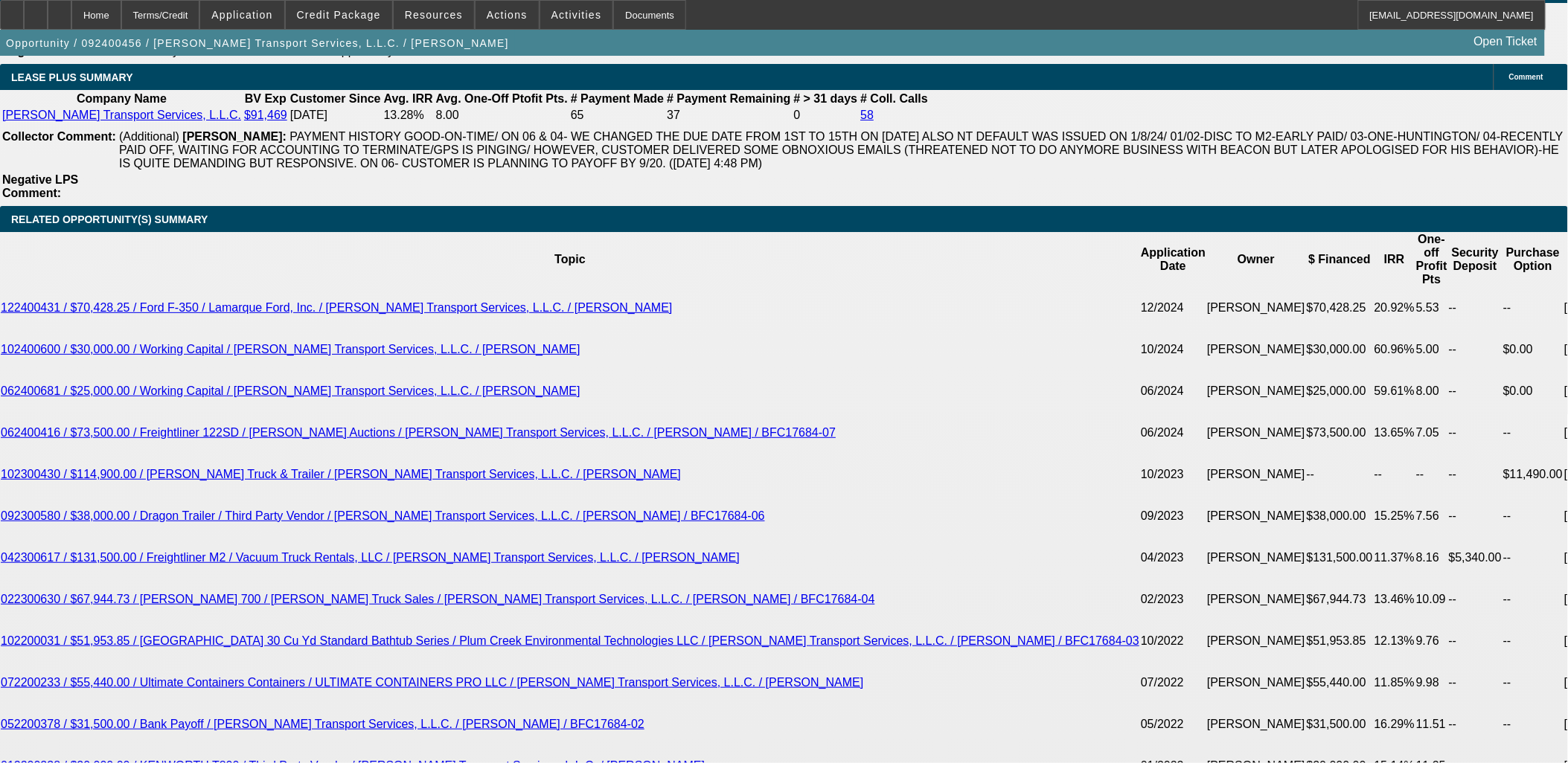
select select "0"
select select "1"
select select "2"
select select "6"
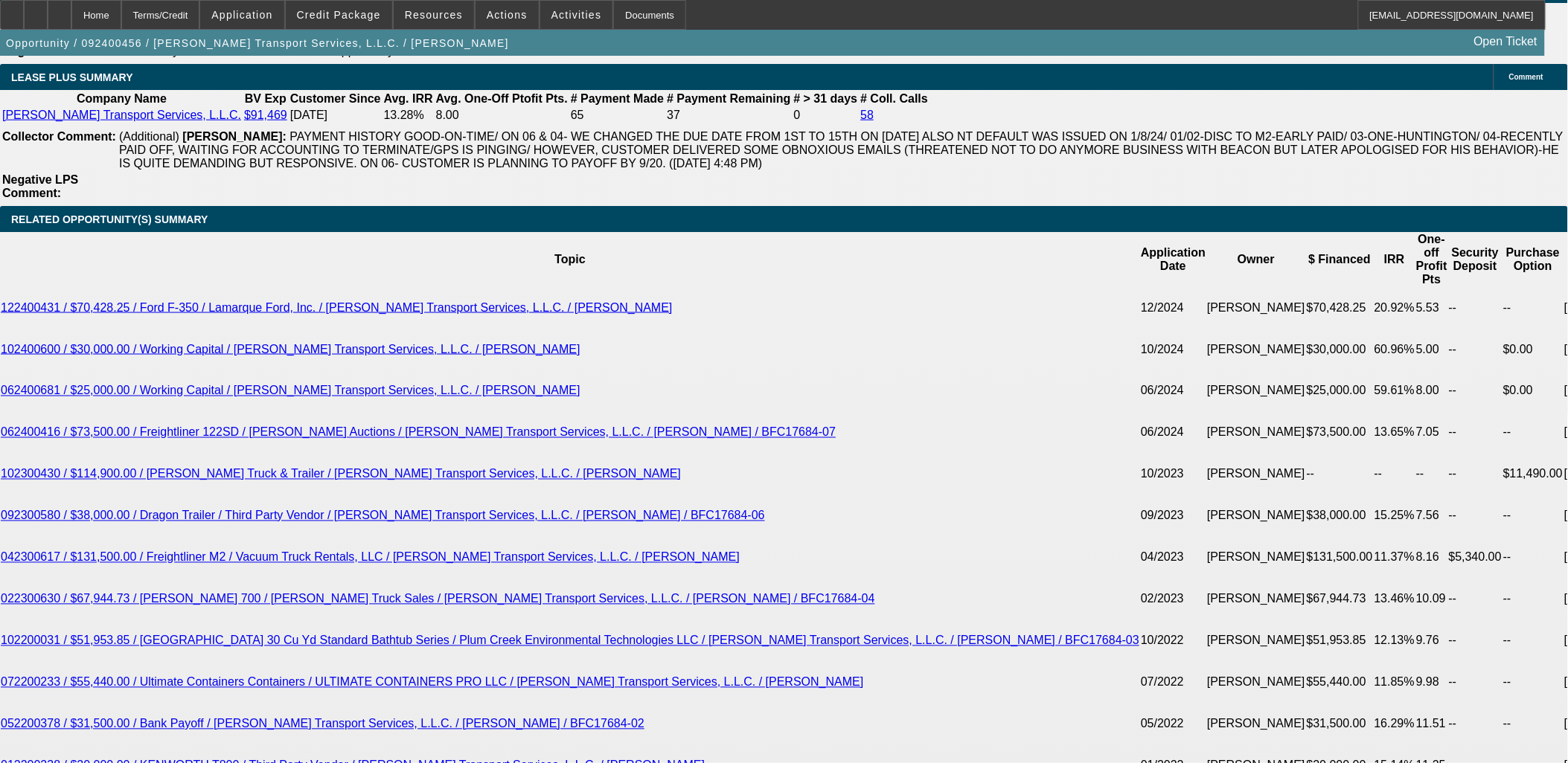
select select "1"
select select "3"
select select "6"
select select "1"
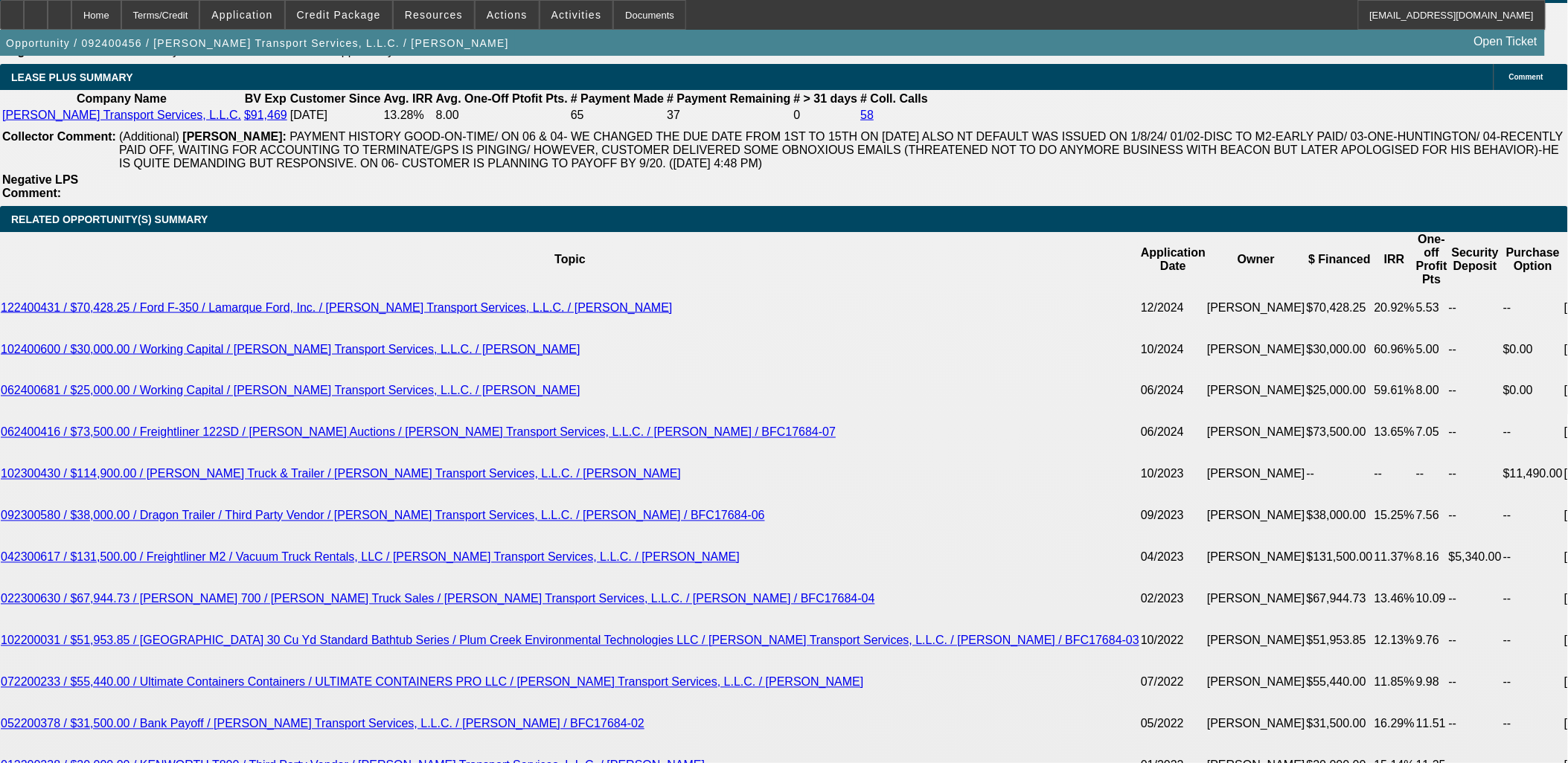
select select "6"
select select "1"
select select "2"
select select "6"
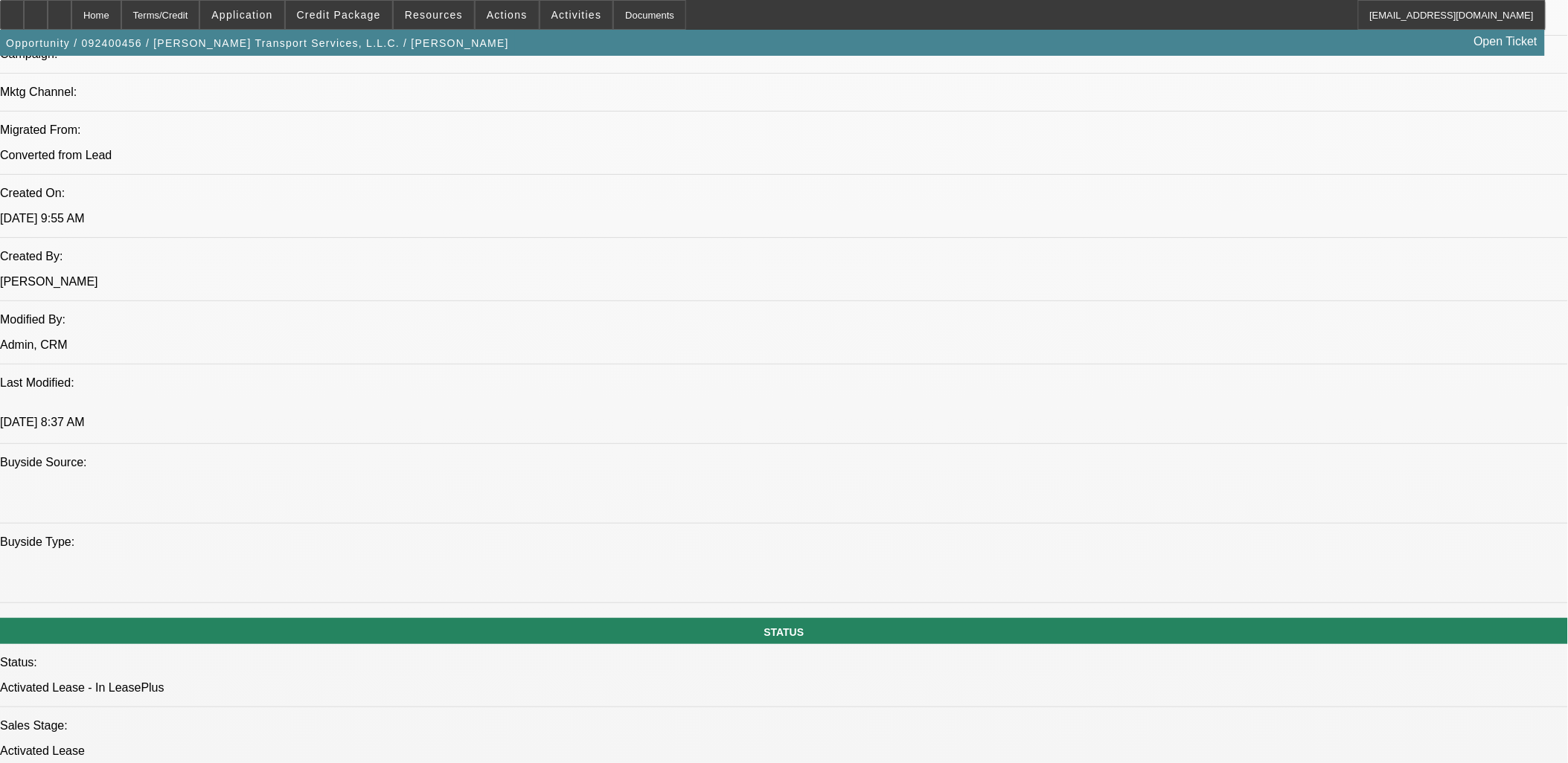
scroll to position [985, 0]
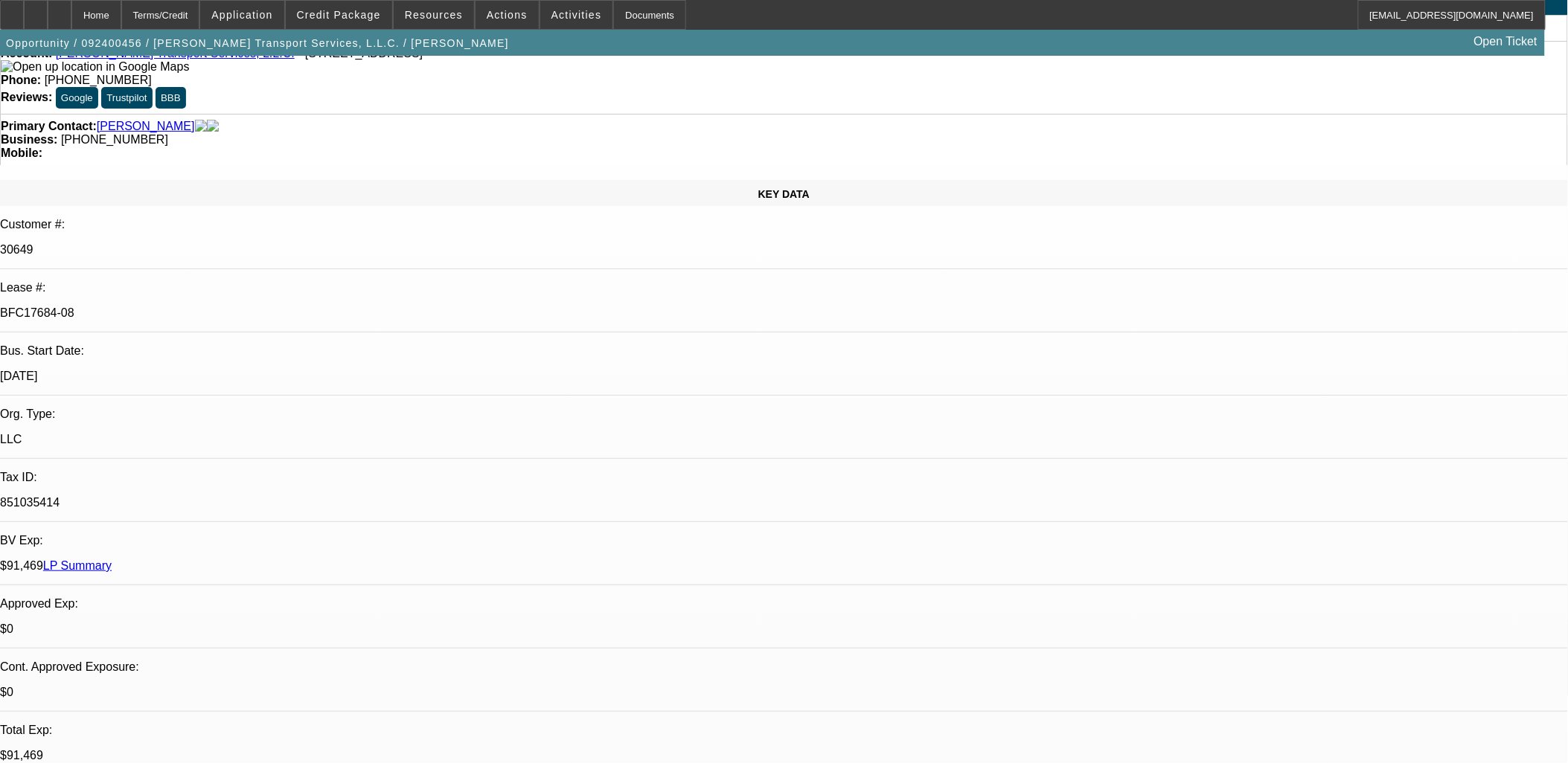
scroll to position [0, 0]
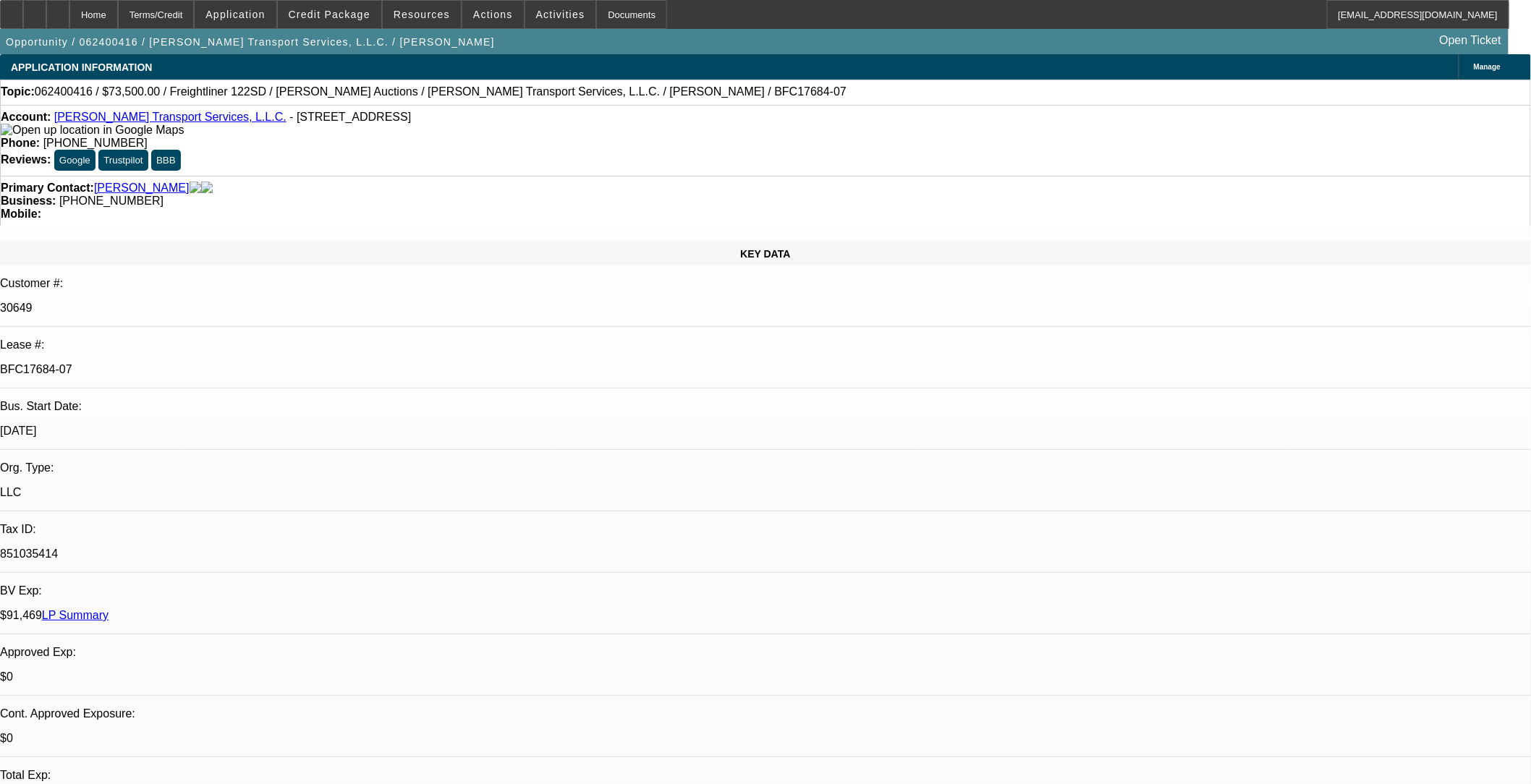
select select "0"
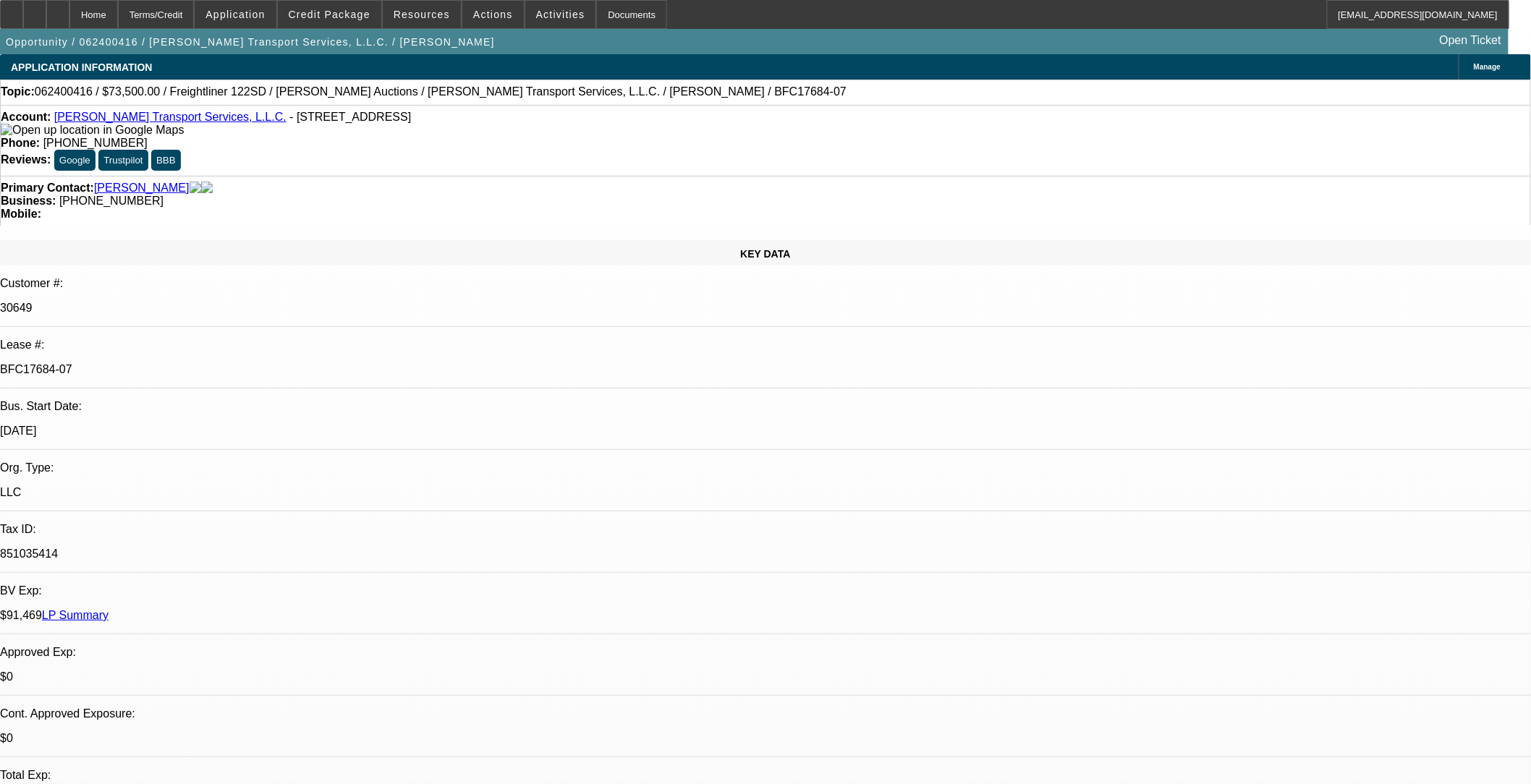
select select "0"
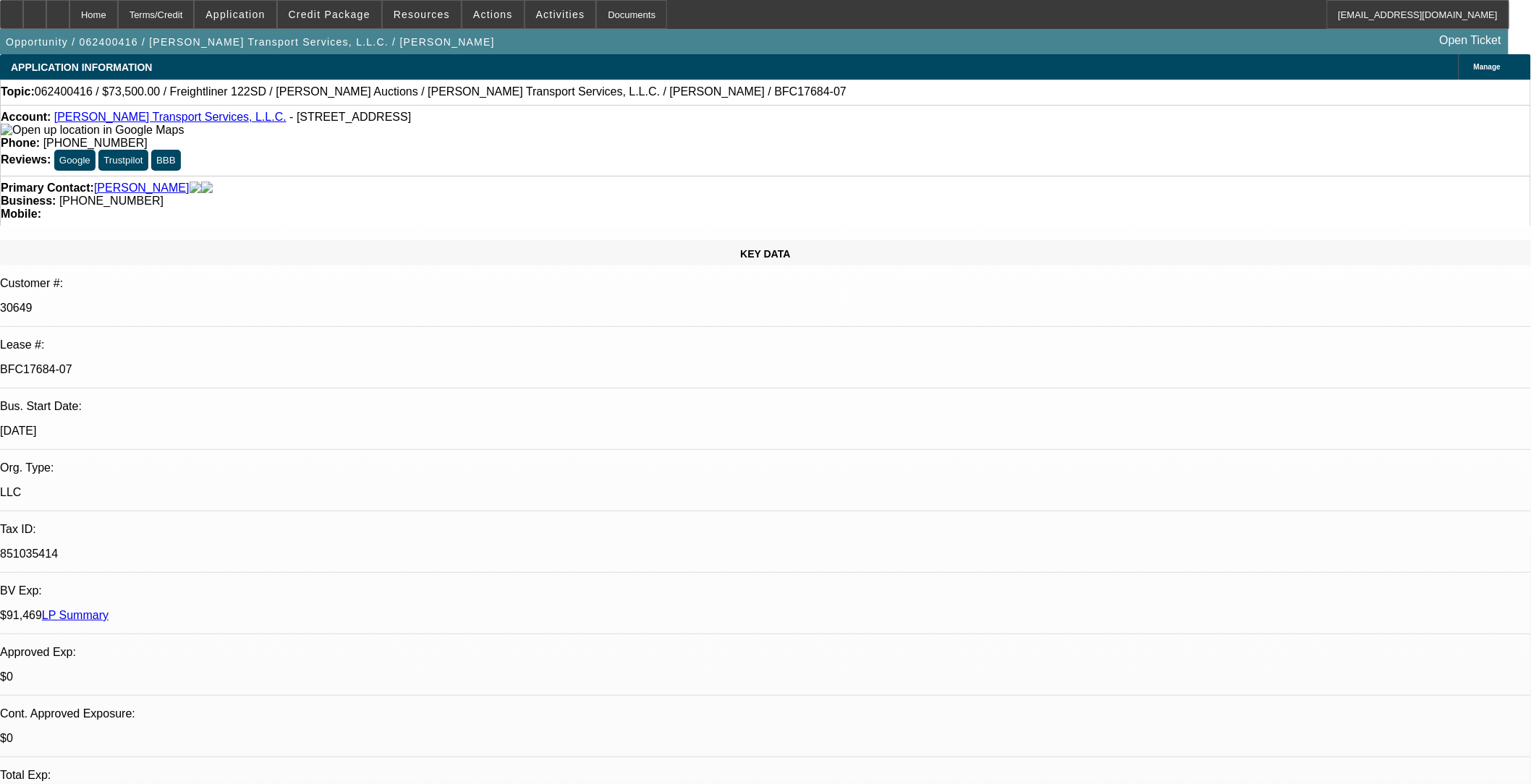
select select "0"
select select "1"
select select "2"
select select "6"
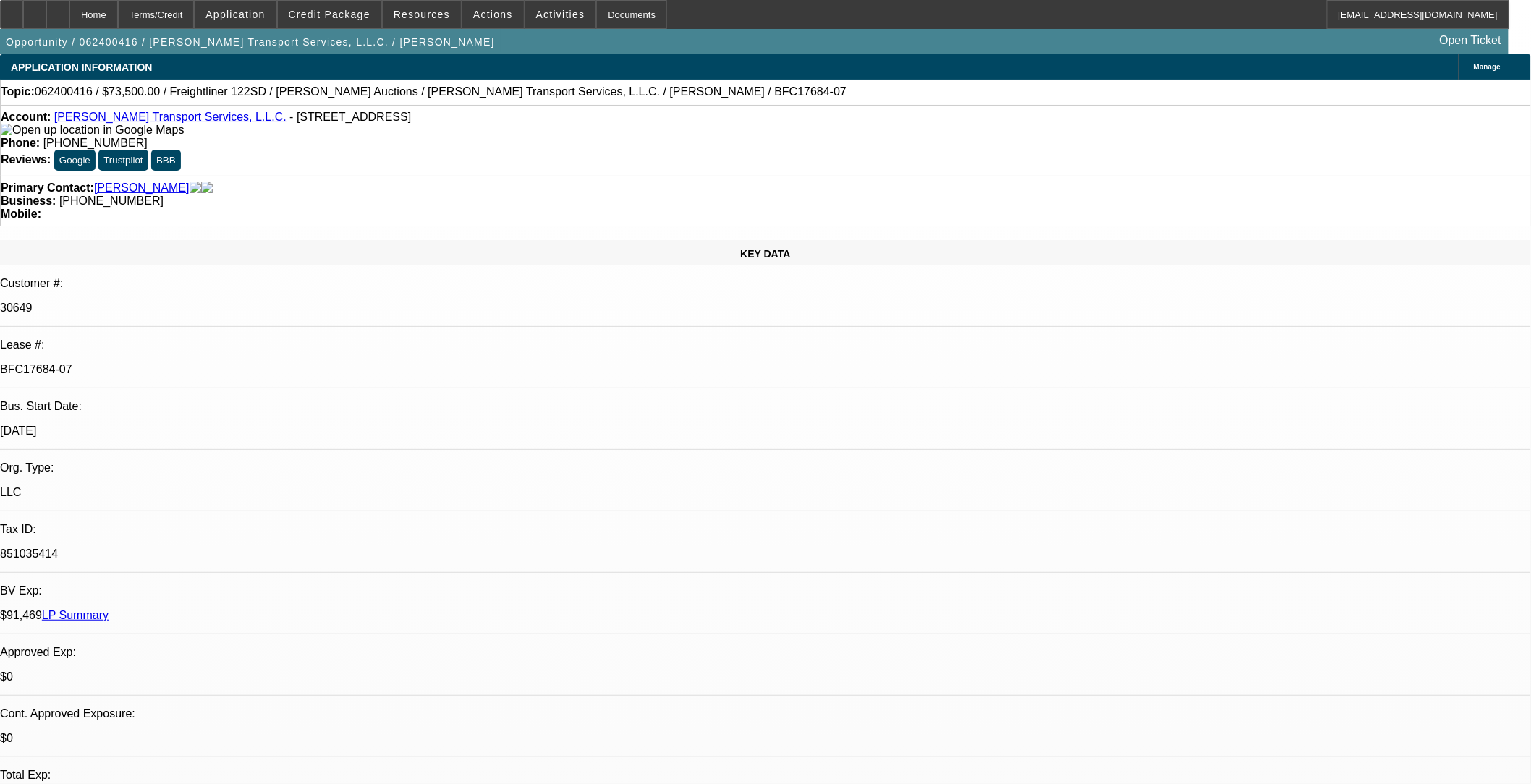
select select "1"
select select "2"
select select "6"
select select "1"
select select "2"
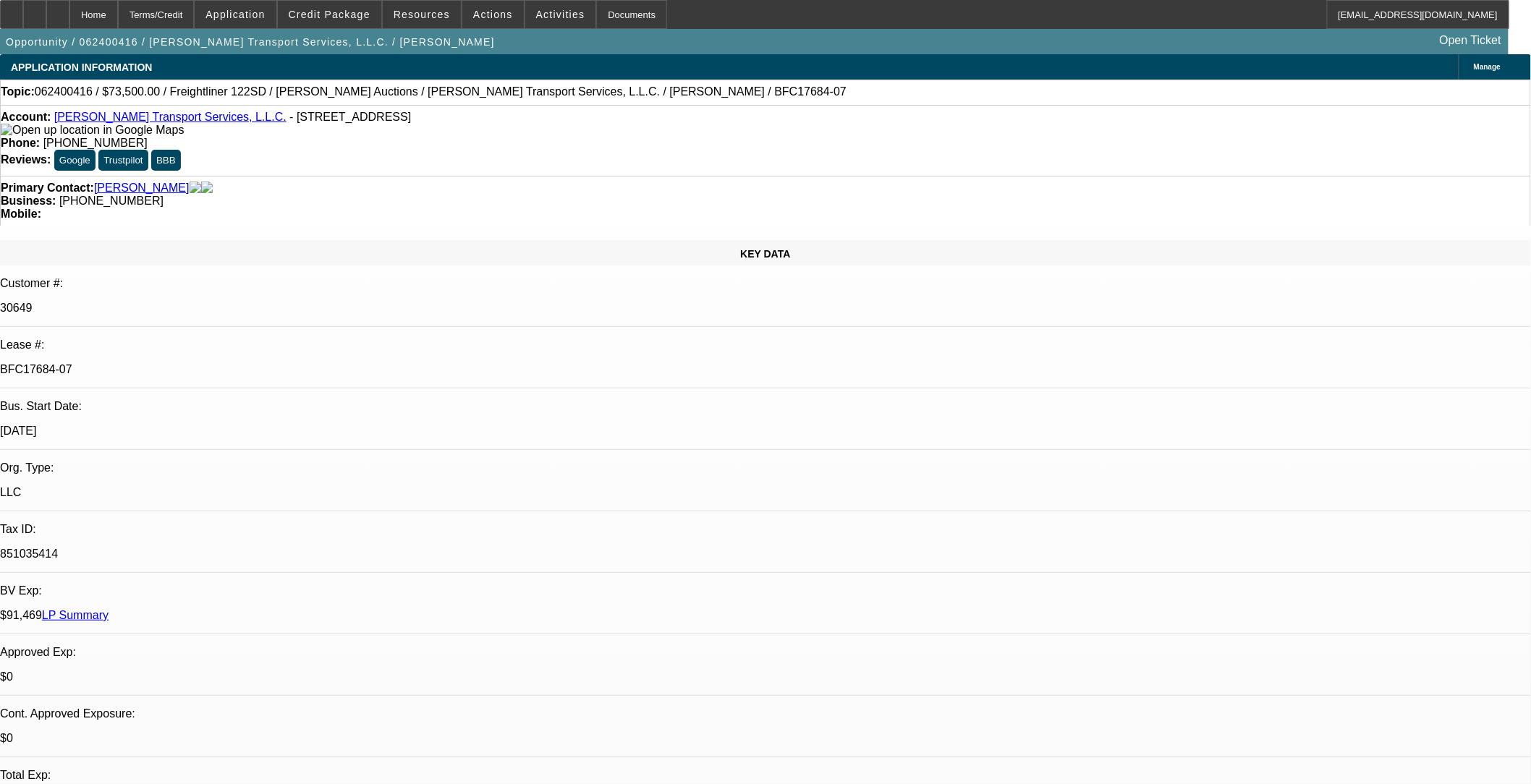
select select "6"
select select "1"
select select "2"
select select "6"
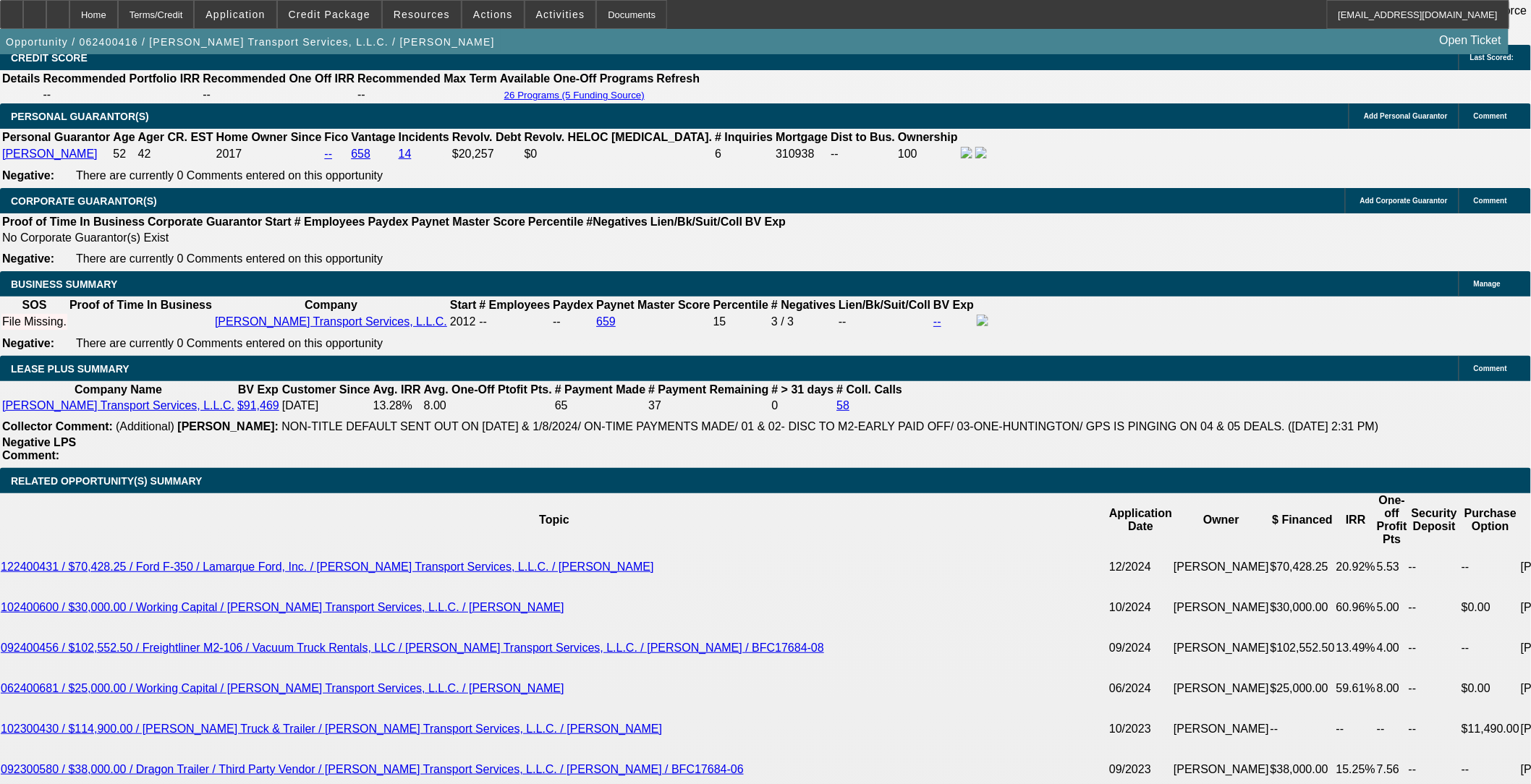
scroll to position [2492, 0]
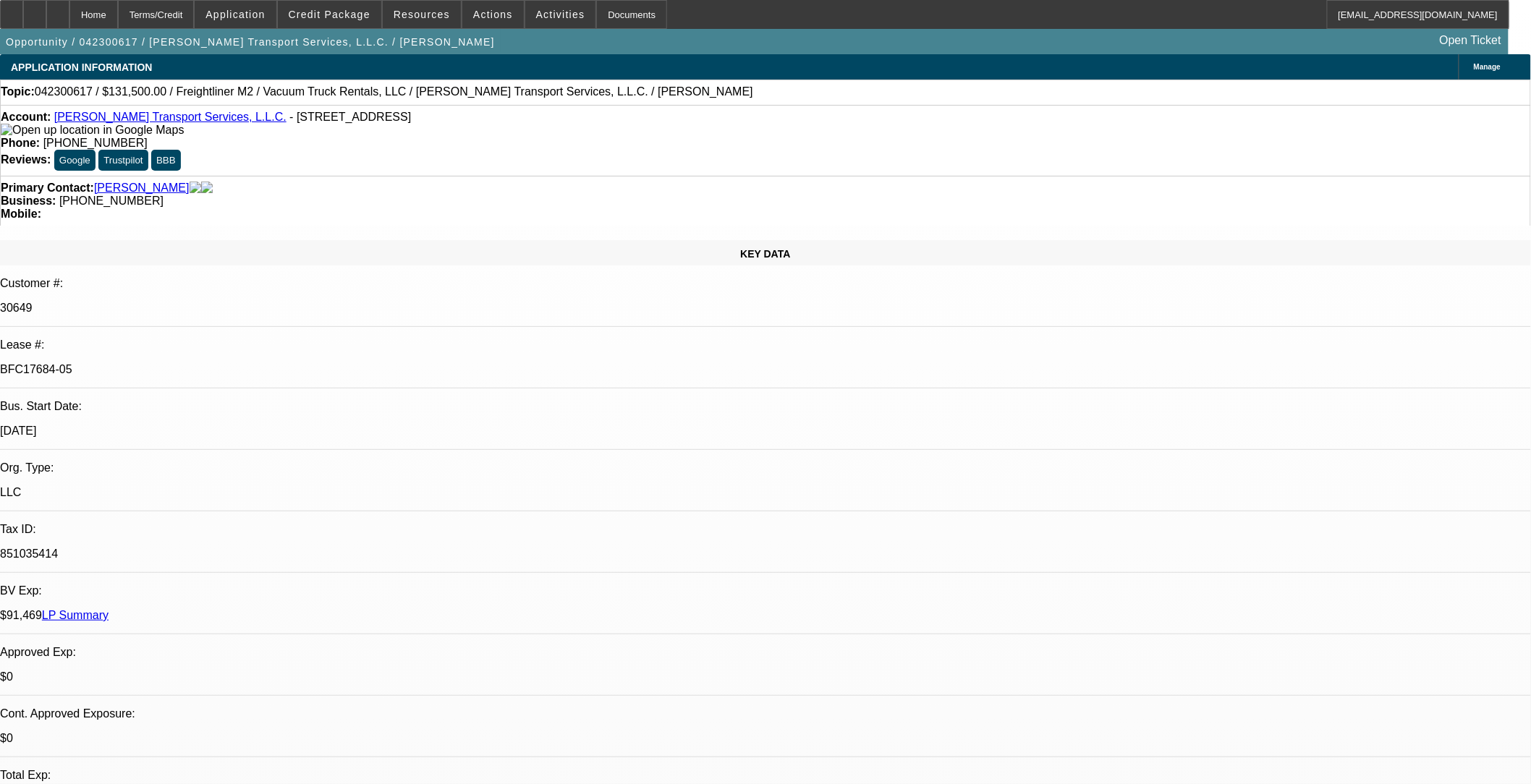
select select "0"
select select "2"
select select "0"
select select "2"
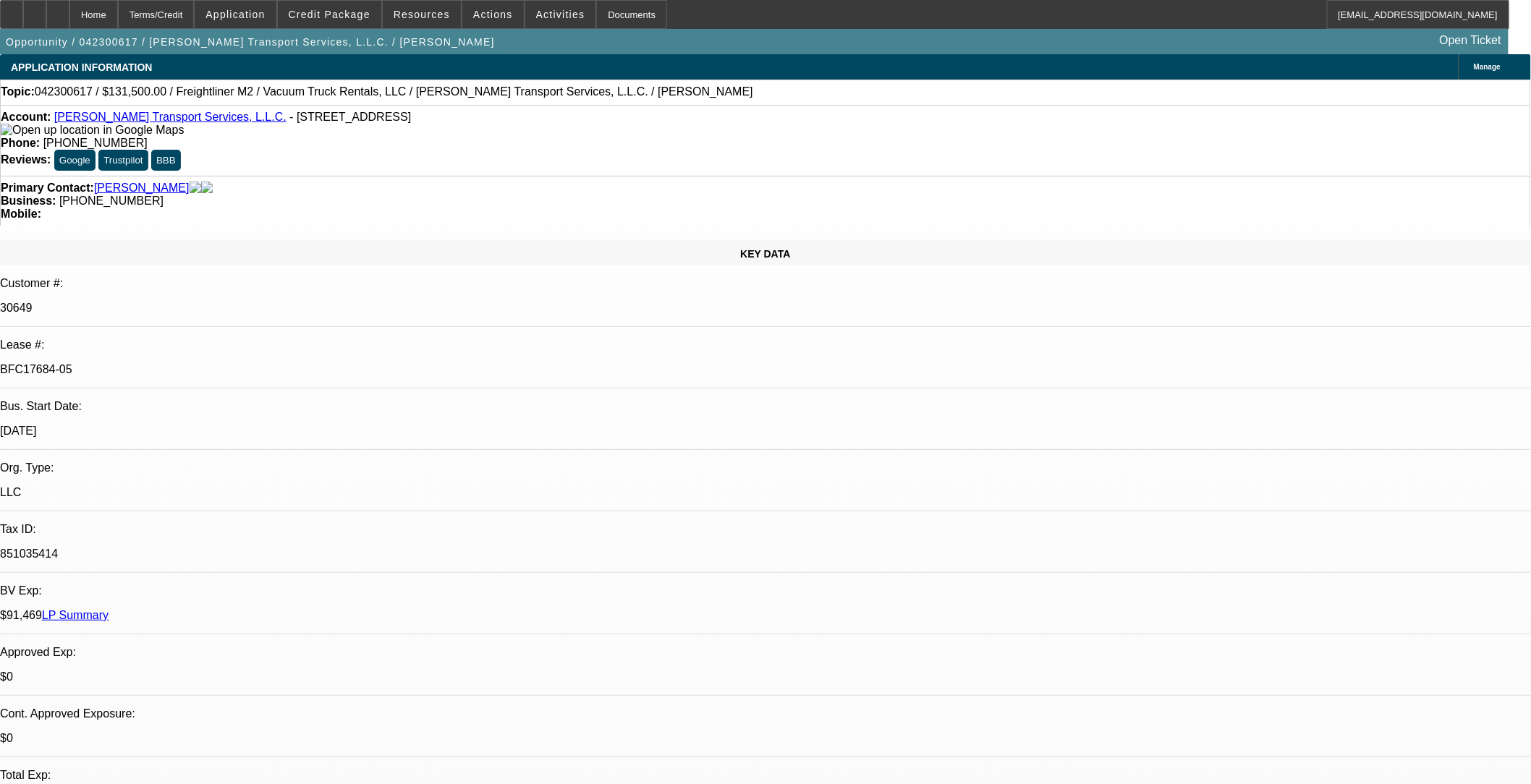
select select "0"
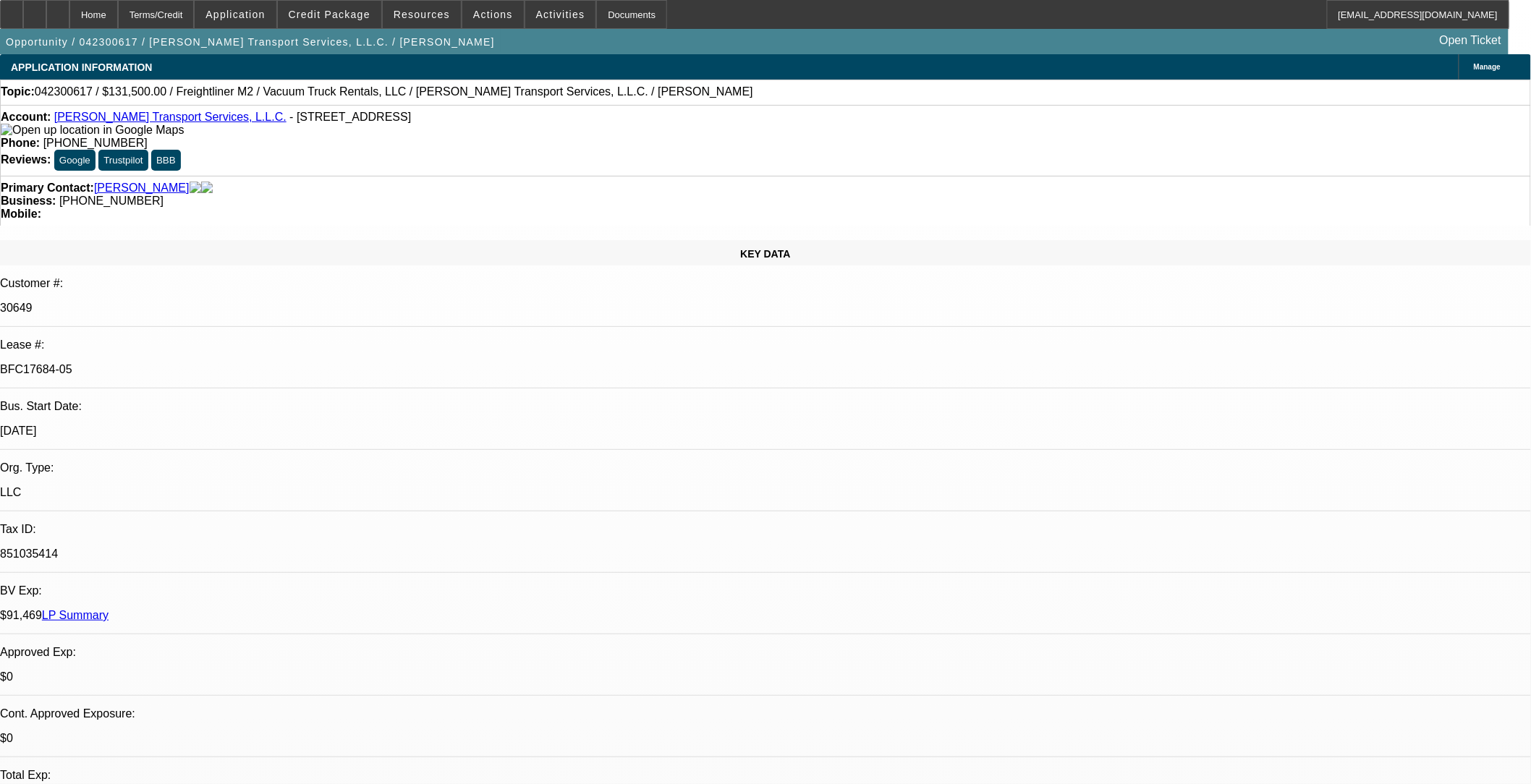
select select "0"
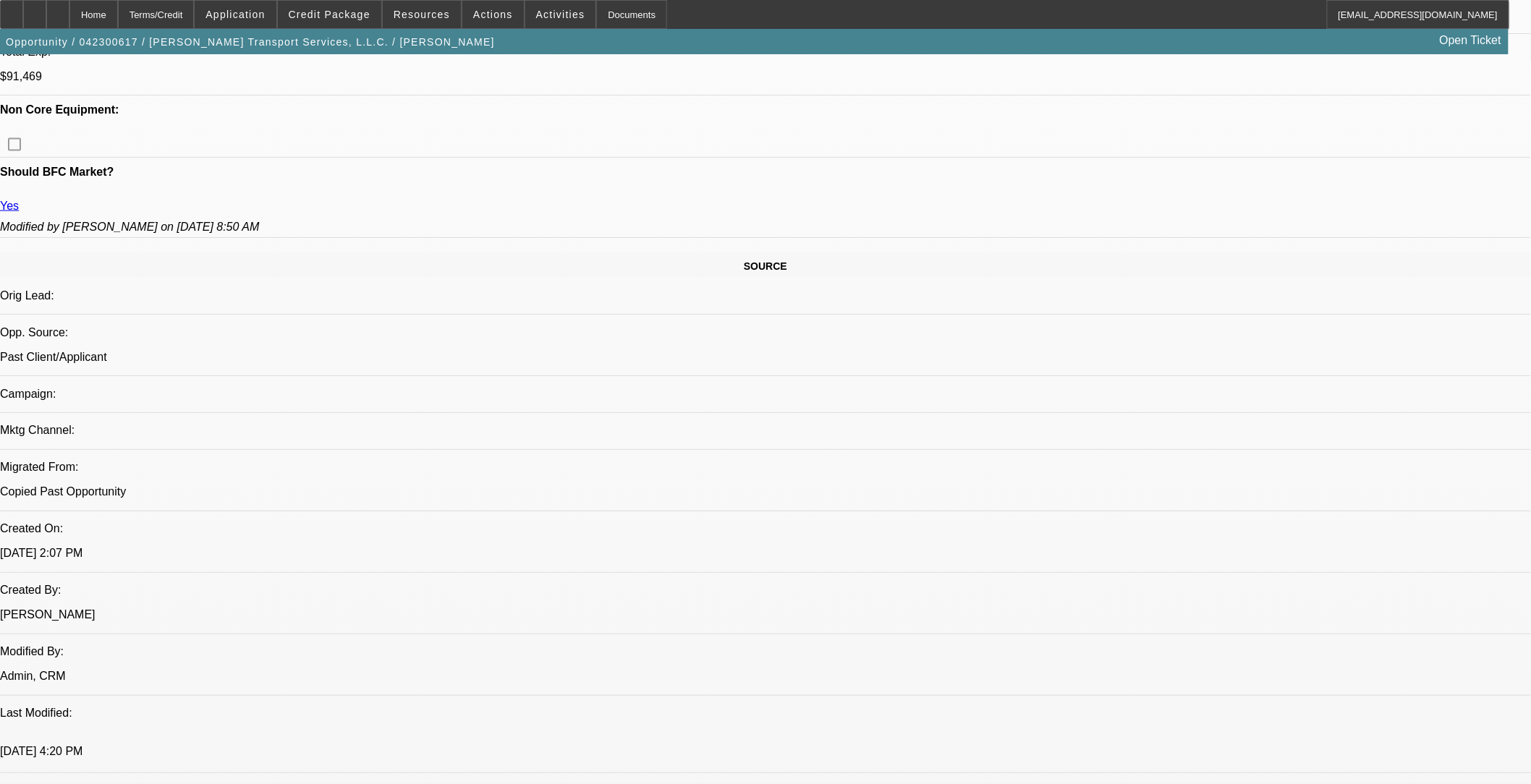
select select "1"
select select "2"
select select "6"
select select "1"
select select "2"
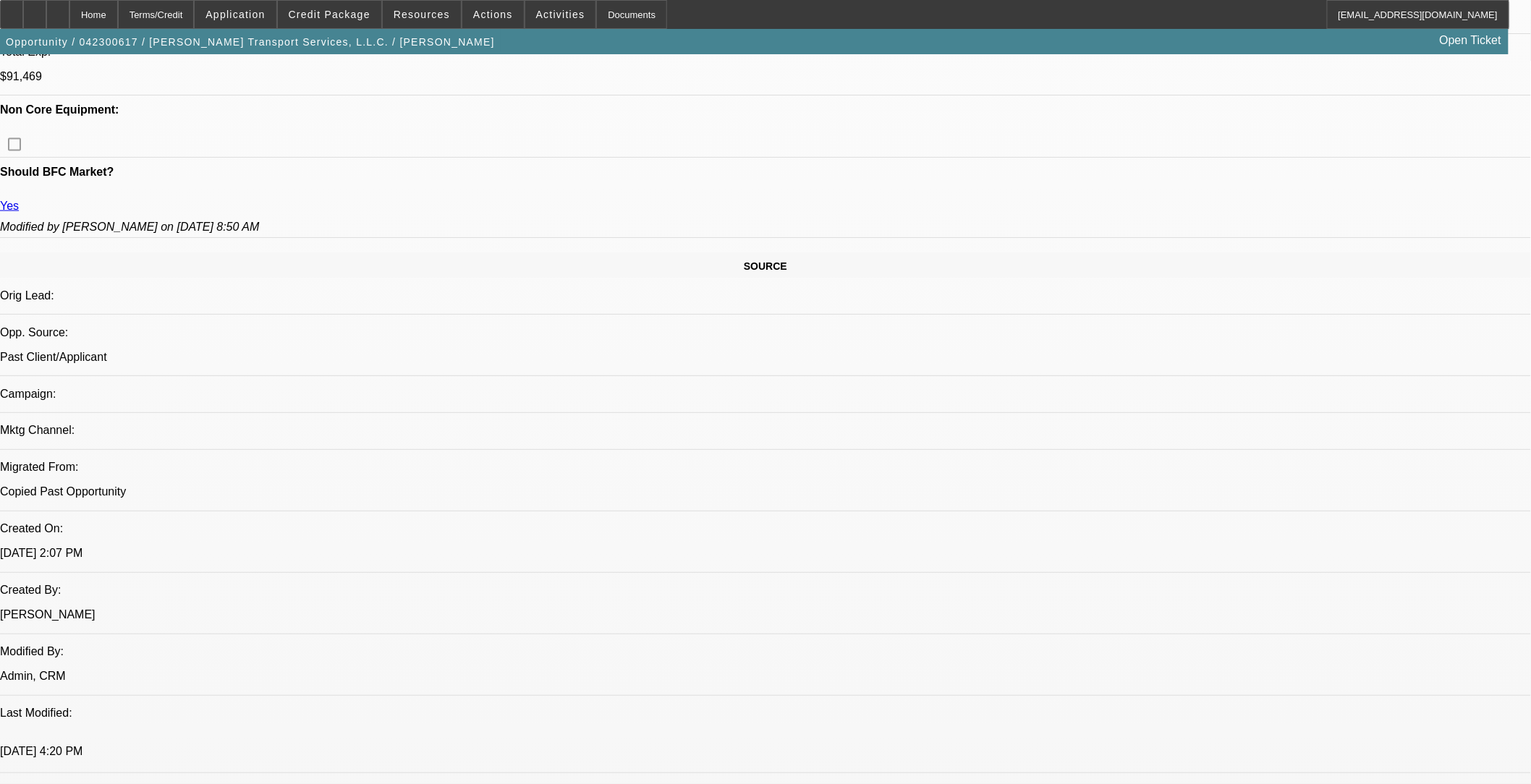
select select "6"
select select "1"
select select "3"
select select "6"
select select "1"
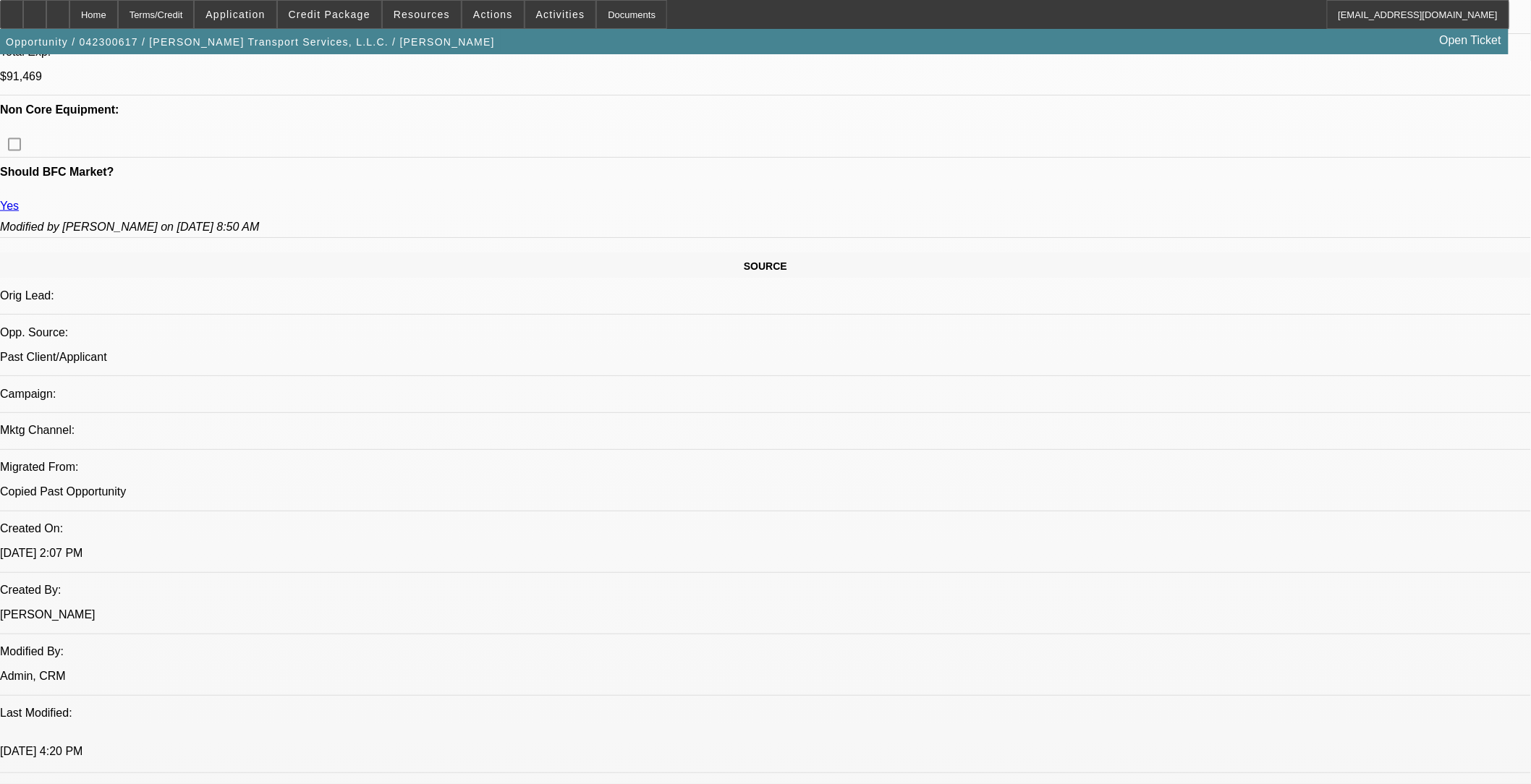
select select "3"
select select "6"
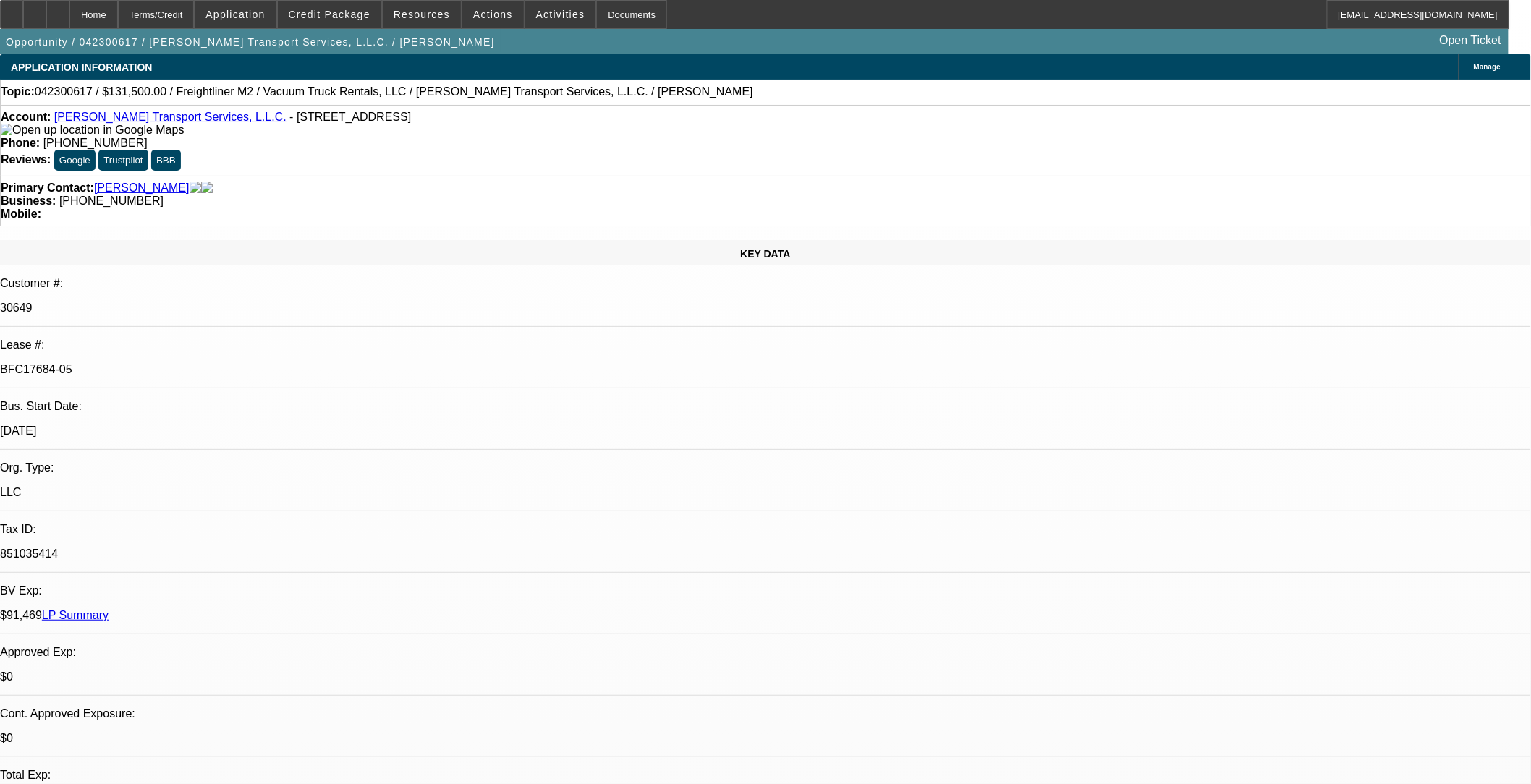
click at [213, 364] on p "BFC17684-05" at bounding box center [765, 370] width 1531 height 13
copy div "BFC17684-05"
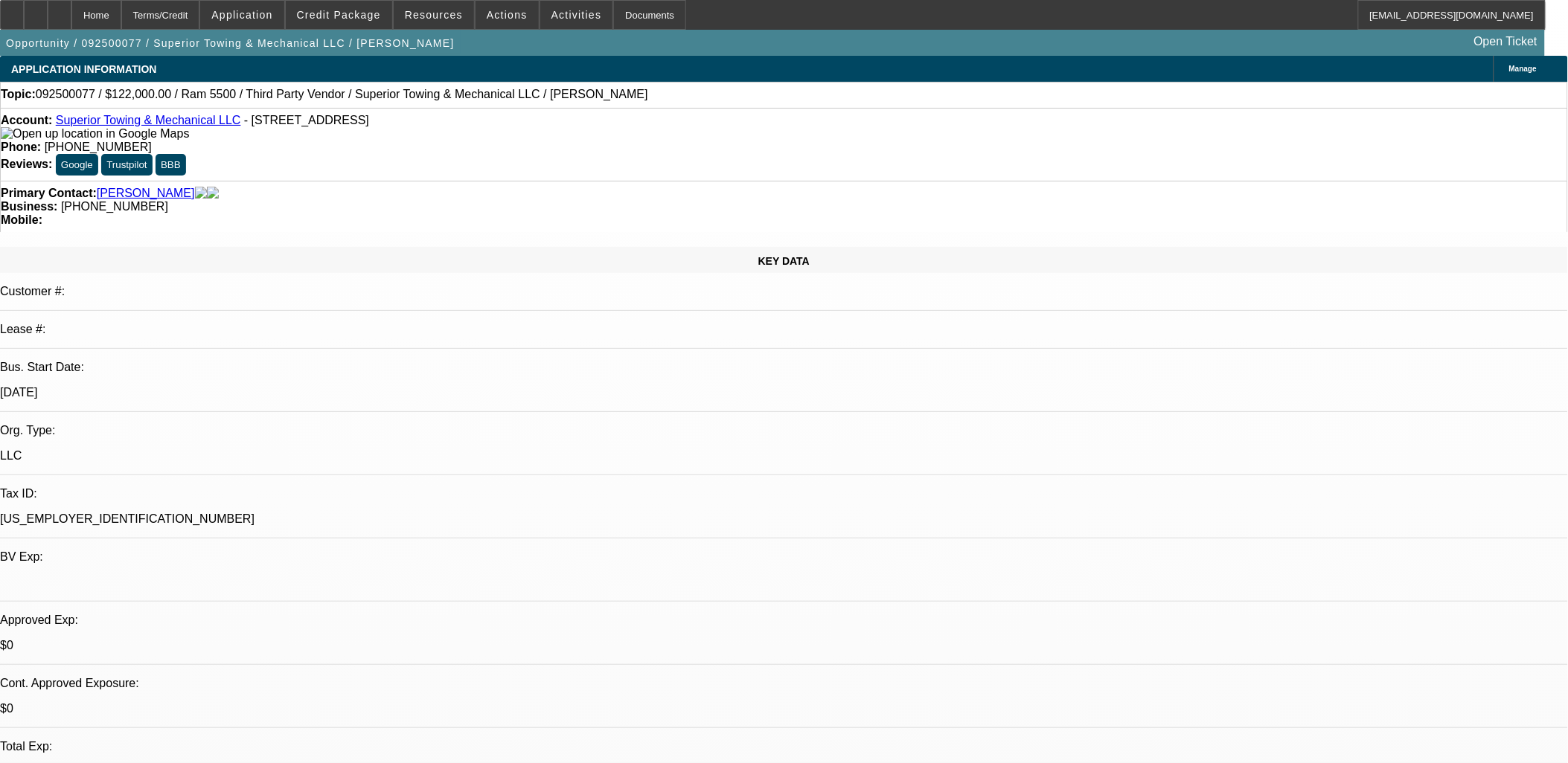
select select "0"
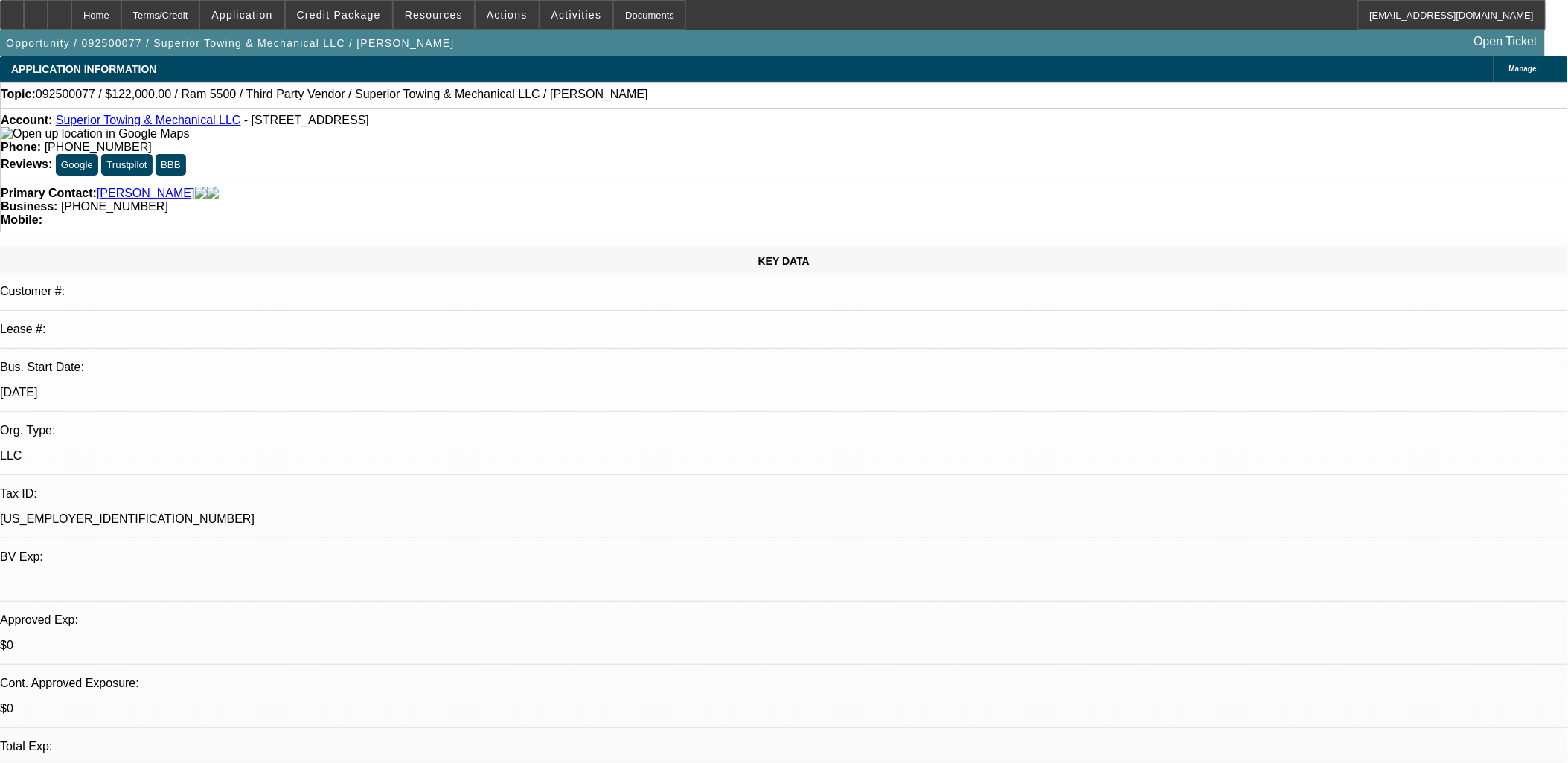
select select "0"
select select "1"
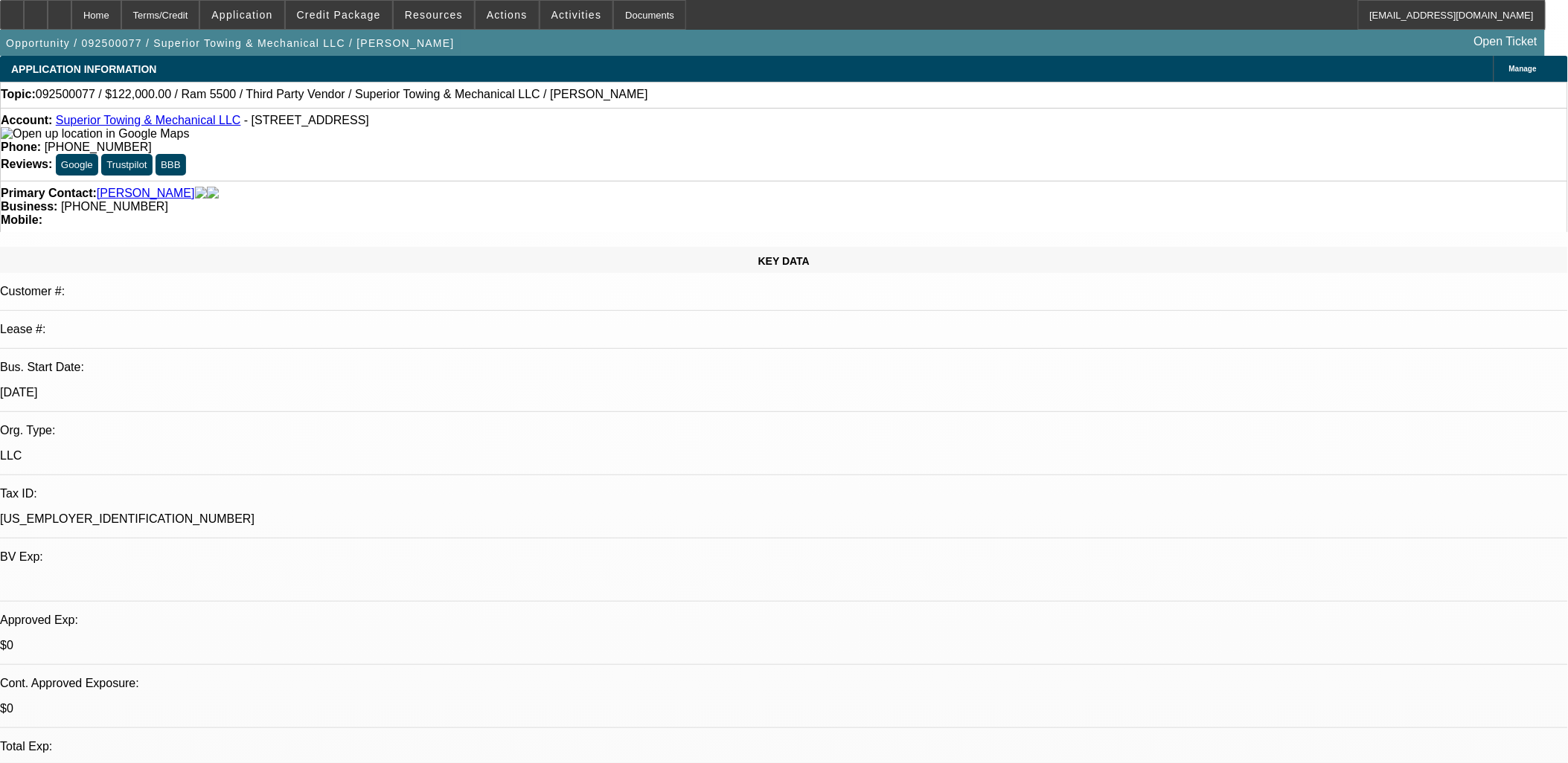
select select "3"
select select "6"
select select "1"
select select "3"
select select "6"
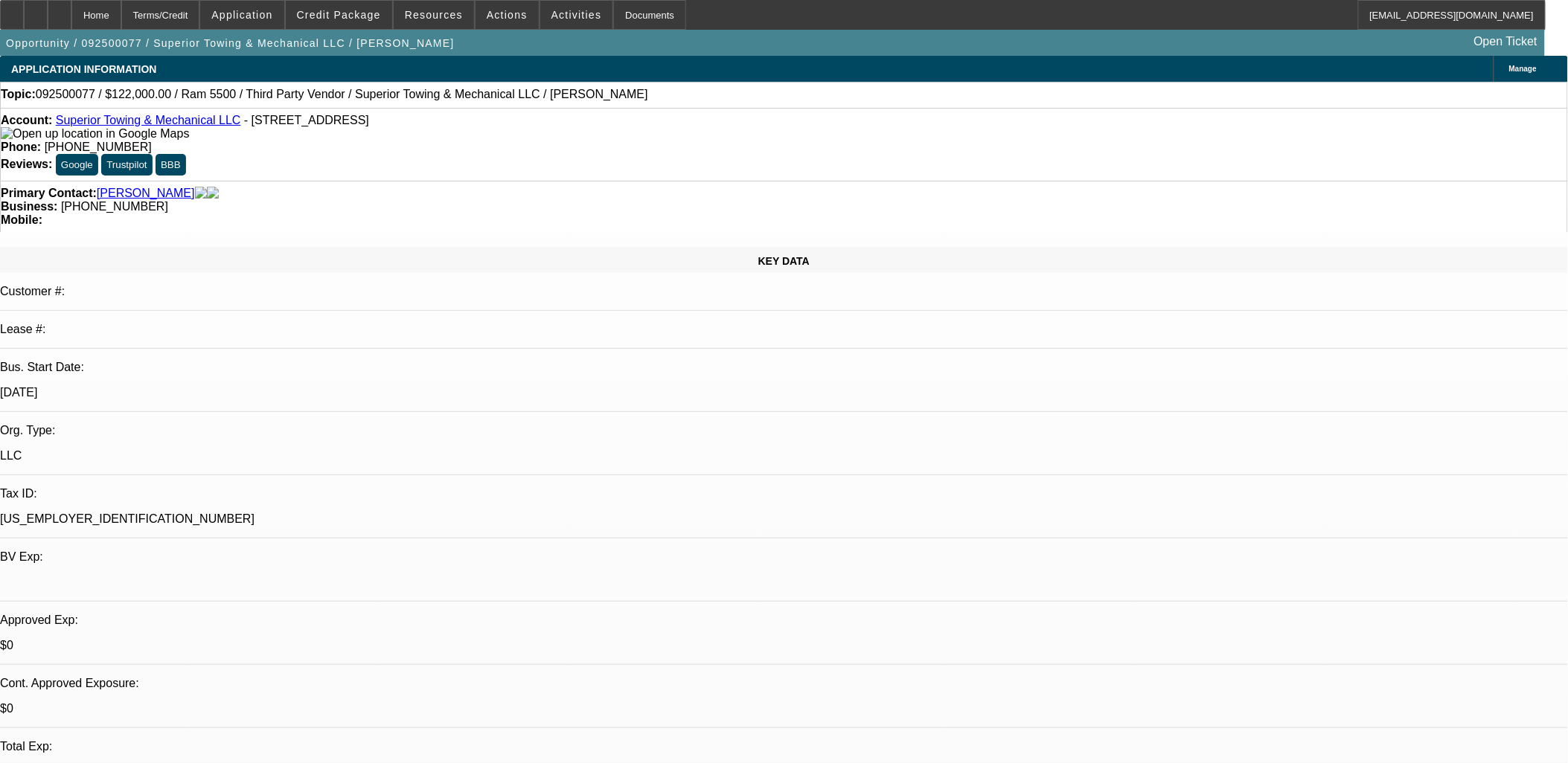
select select "1"
select select "2"
select select "6"
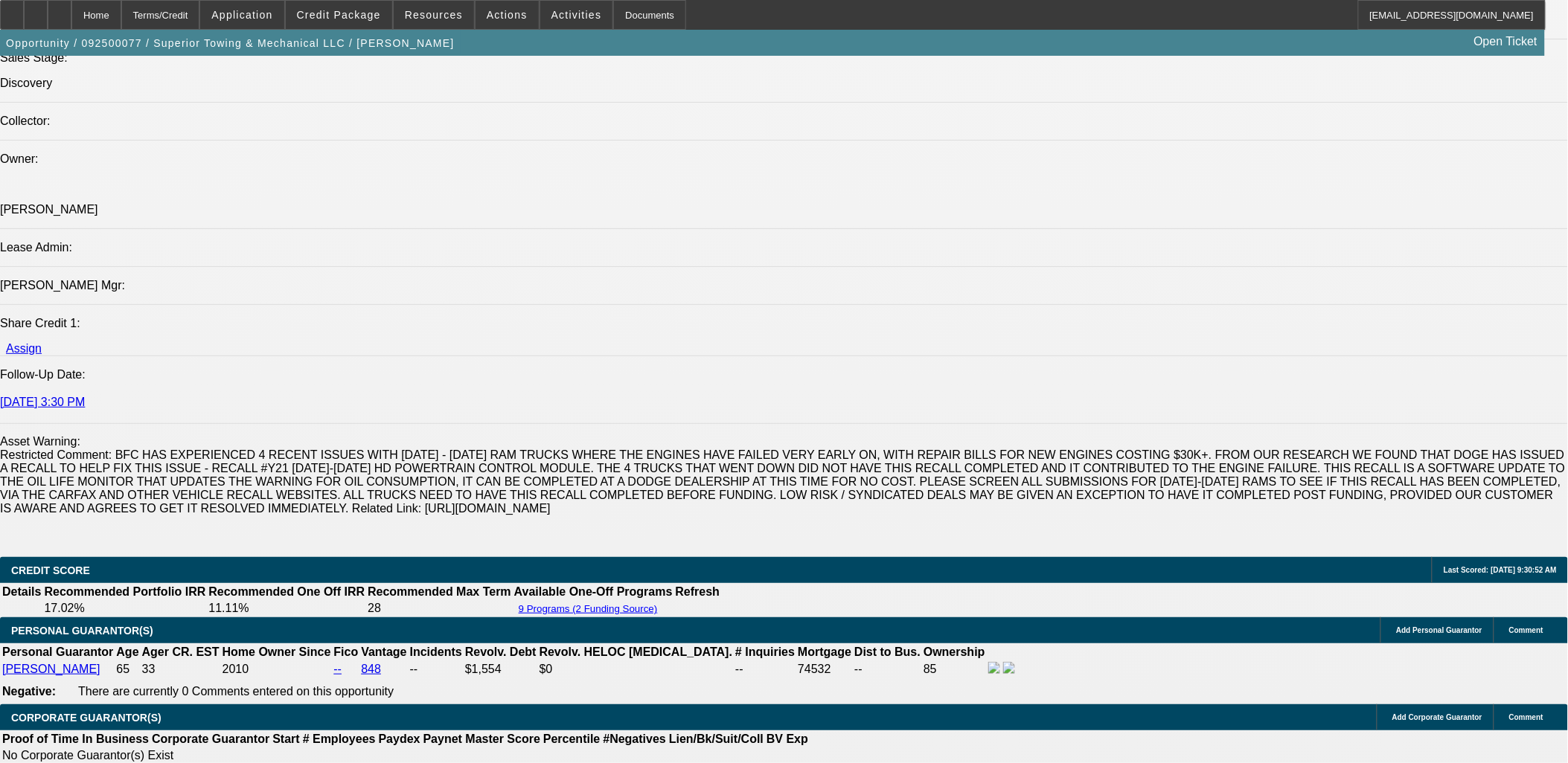
scroll to position [2148, 0]
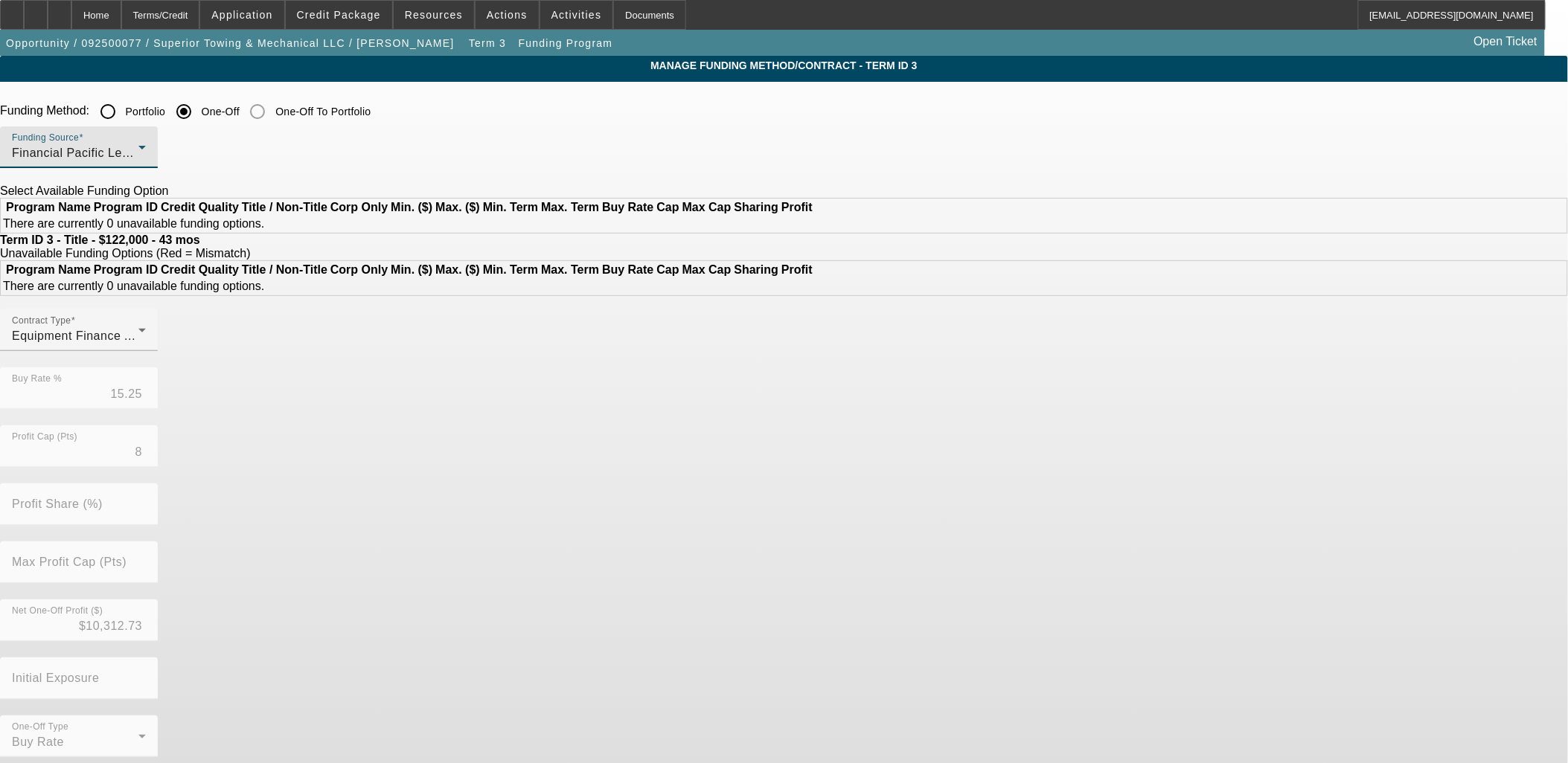
click at [138, 154] on div "Financial Pacific Leasing, Inc." at bounding box center [75, 153] width 126 height 18
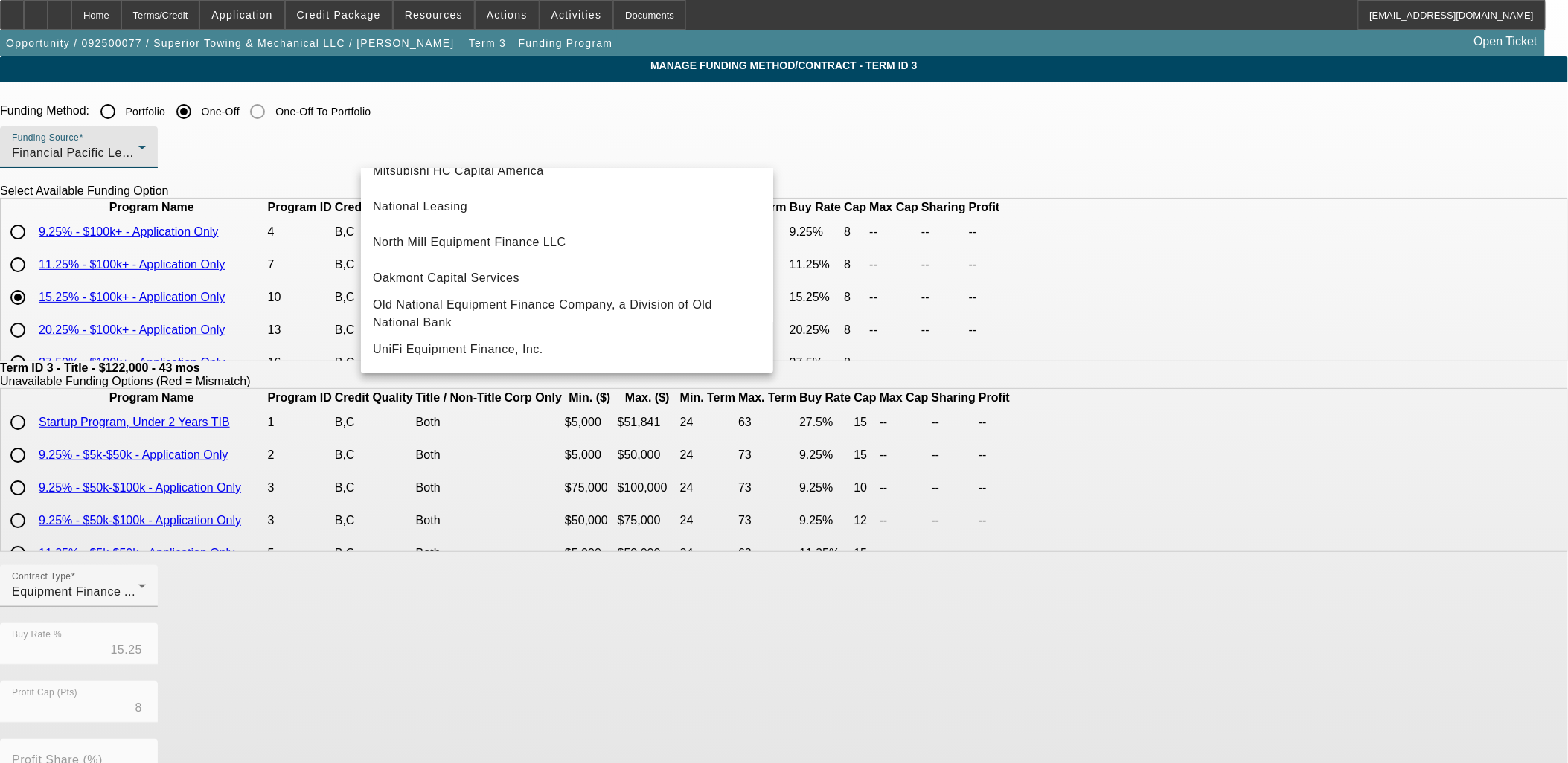
scroll to position [421, 0]
click at [414, 248] on mat-option "North Mill Equipment Finance LLC" at bounding box center [567, 243] width 412 height 36
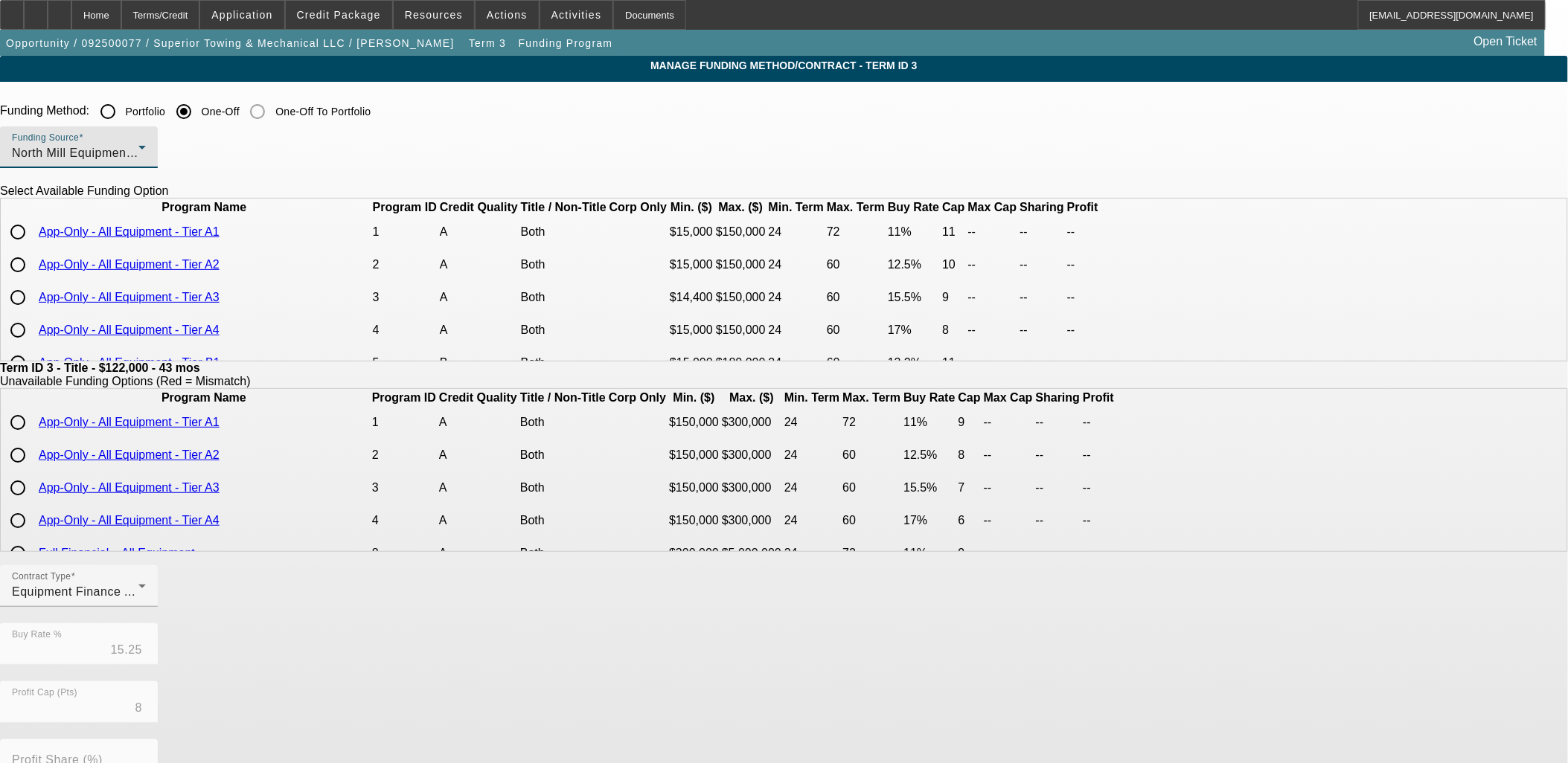
click at [33, 312] on input "radio" at bounding box center [18, 297] width 30 height 30
radio input "true"
type input "15.50"
type input "9"
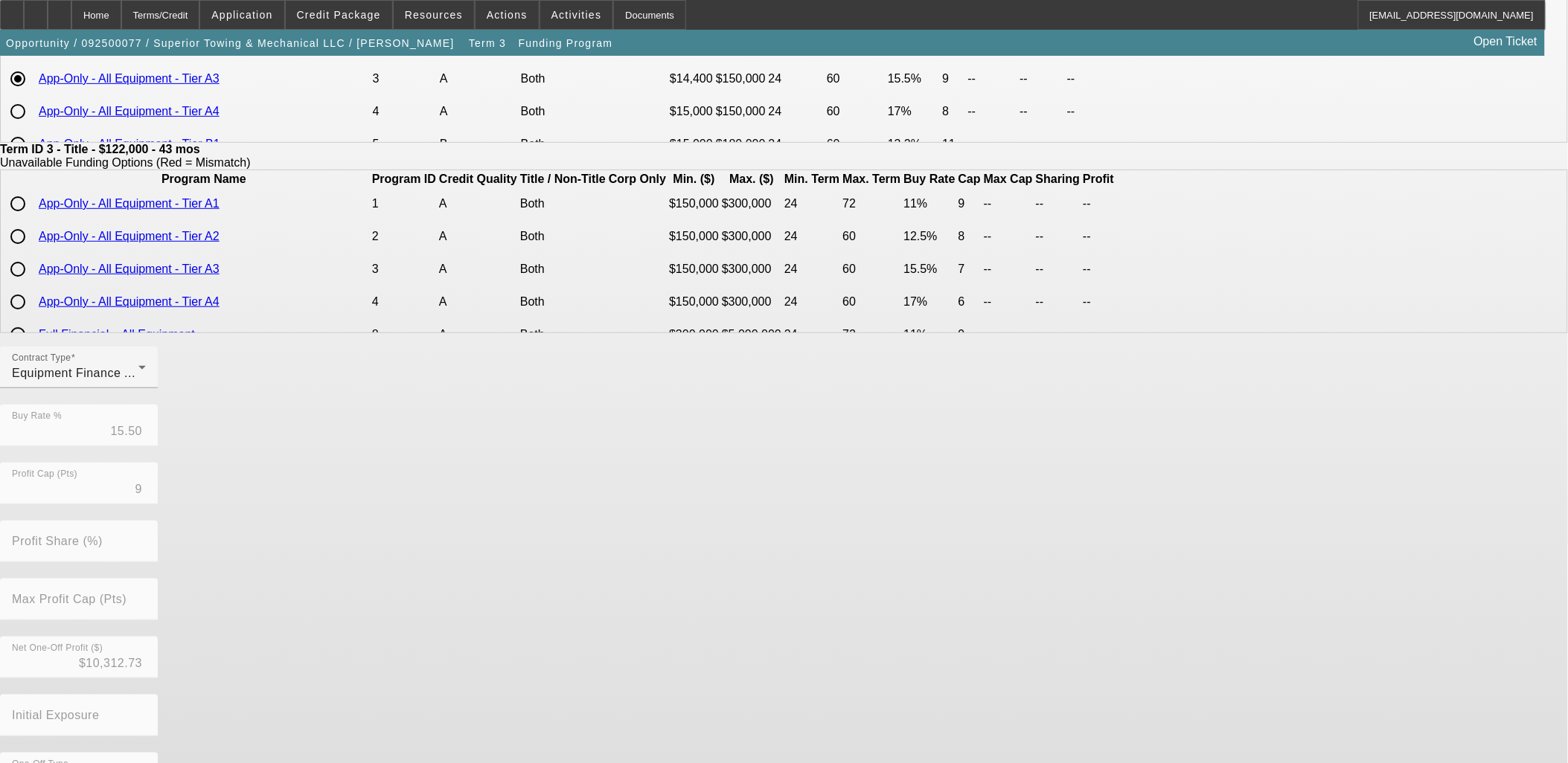
scroll to position [262, 0]
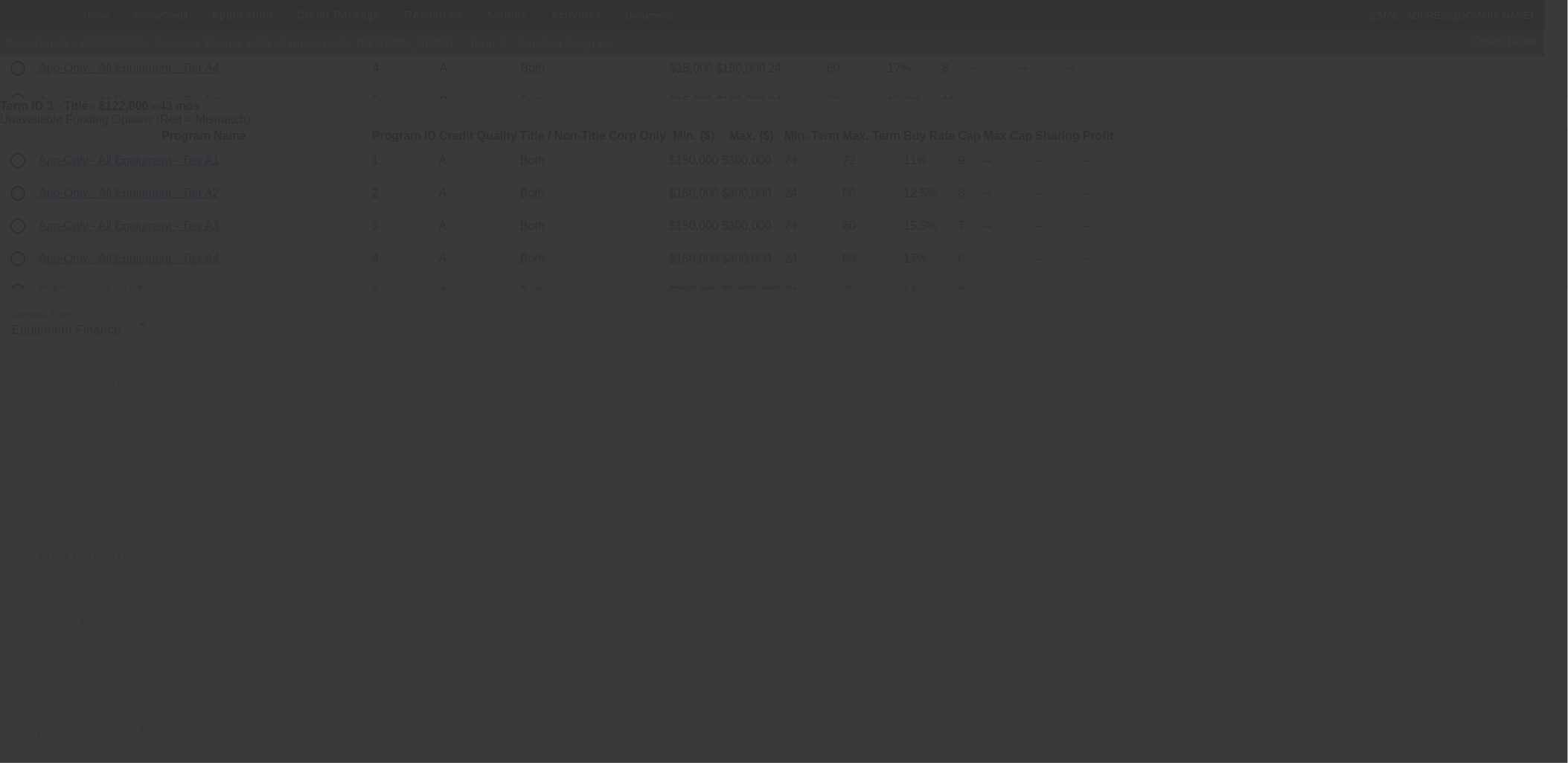
type input "15.25"
type input "8"
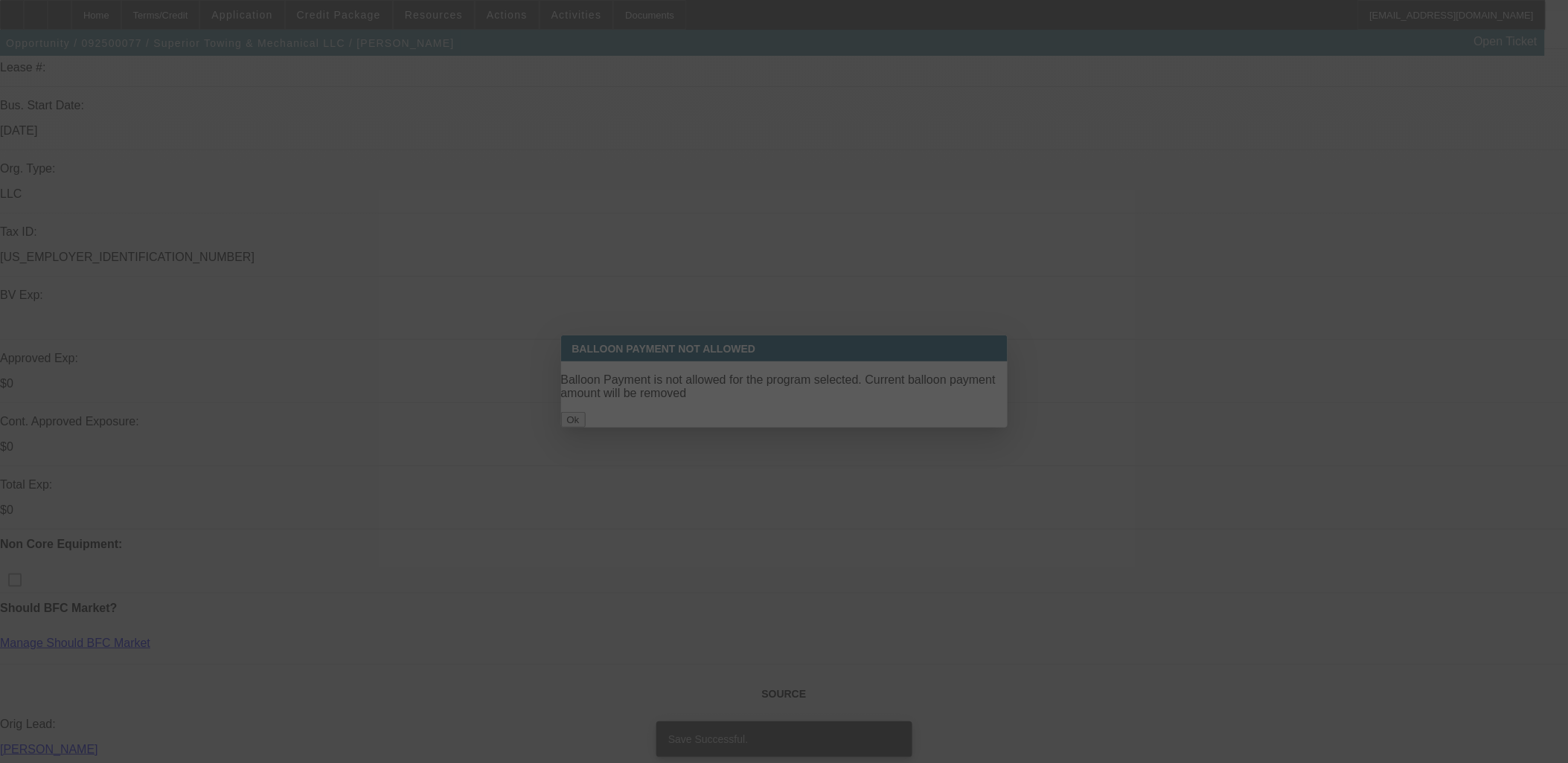
select select "0"
select select "3"
select select "0"
select select "6"
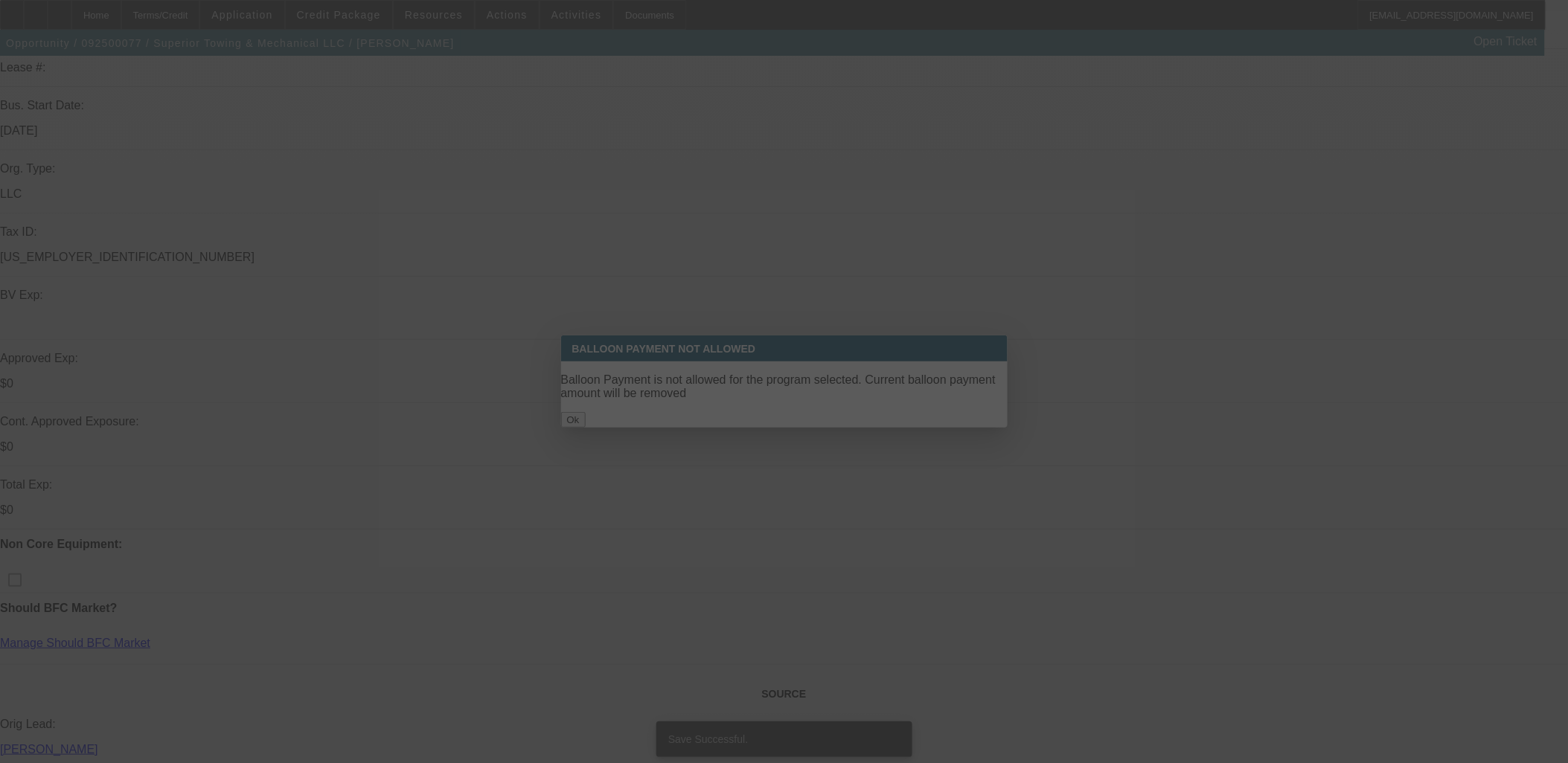
select select "0"
select select "3"
select select "0"
select select "6"
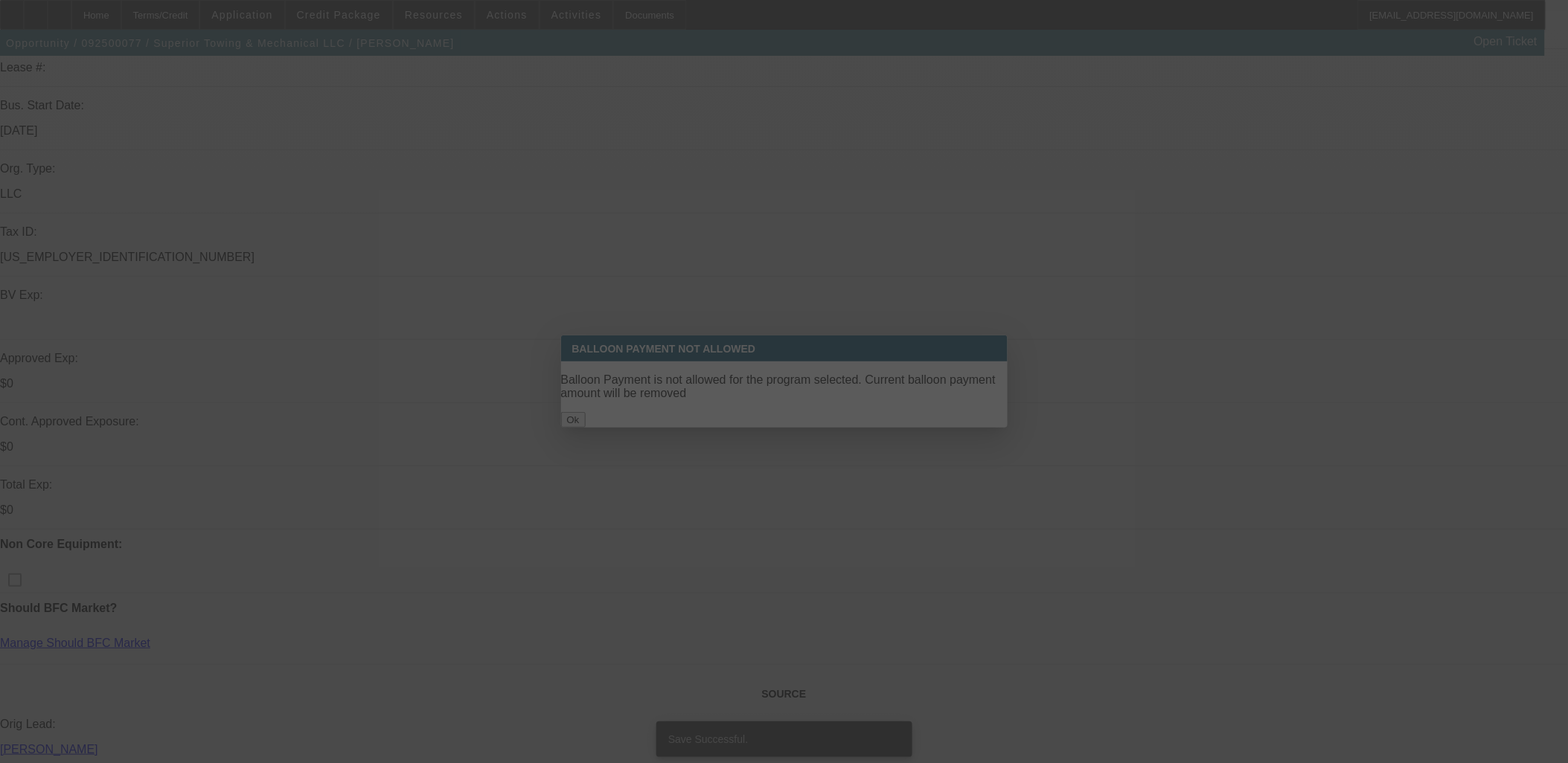
select select "0"
select select "2"
select select "0"
select select "6"
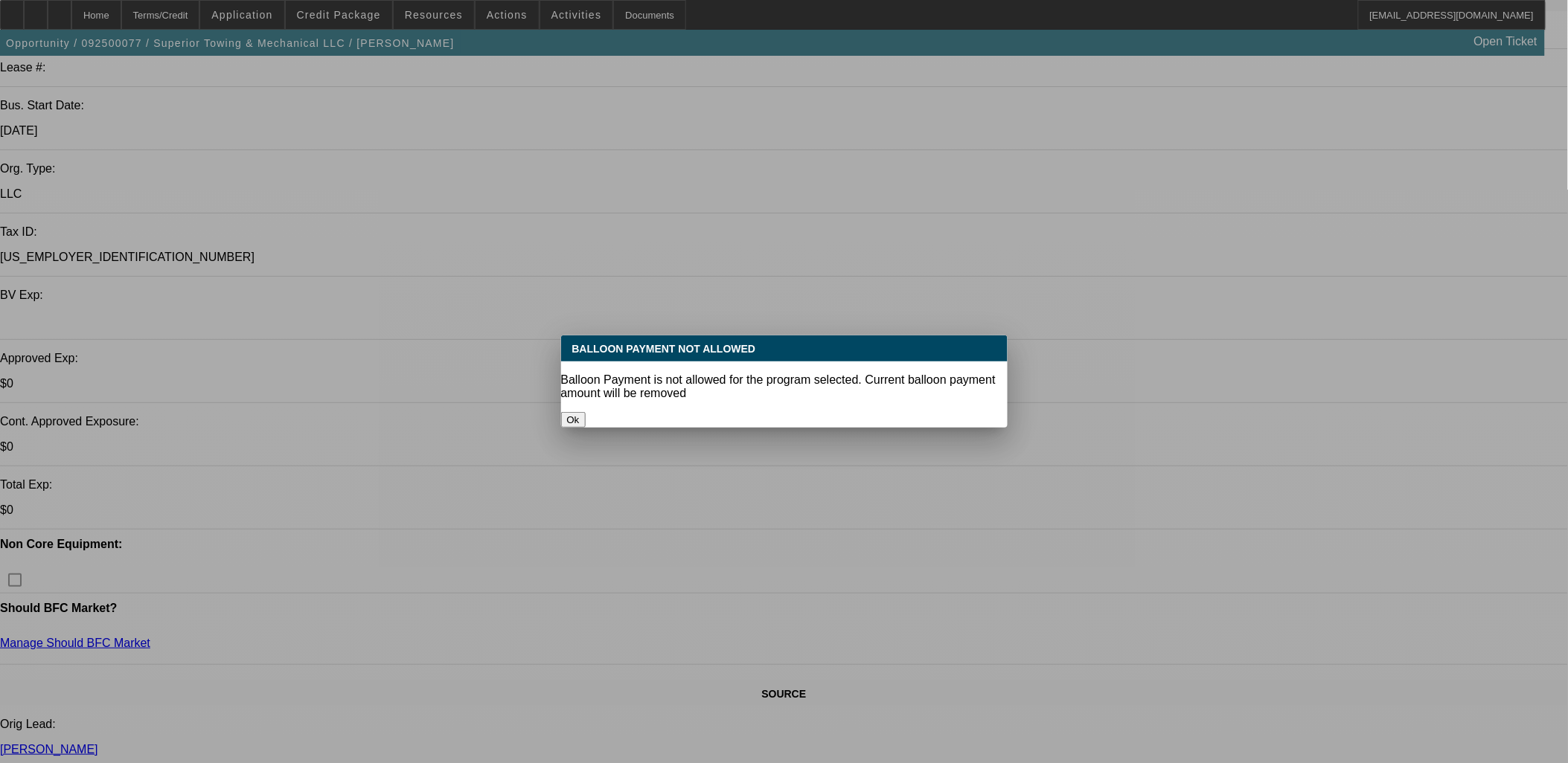
click at [585, 412] on button "Ok" at bounding box center [573, 420] width 24 height 16
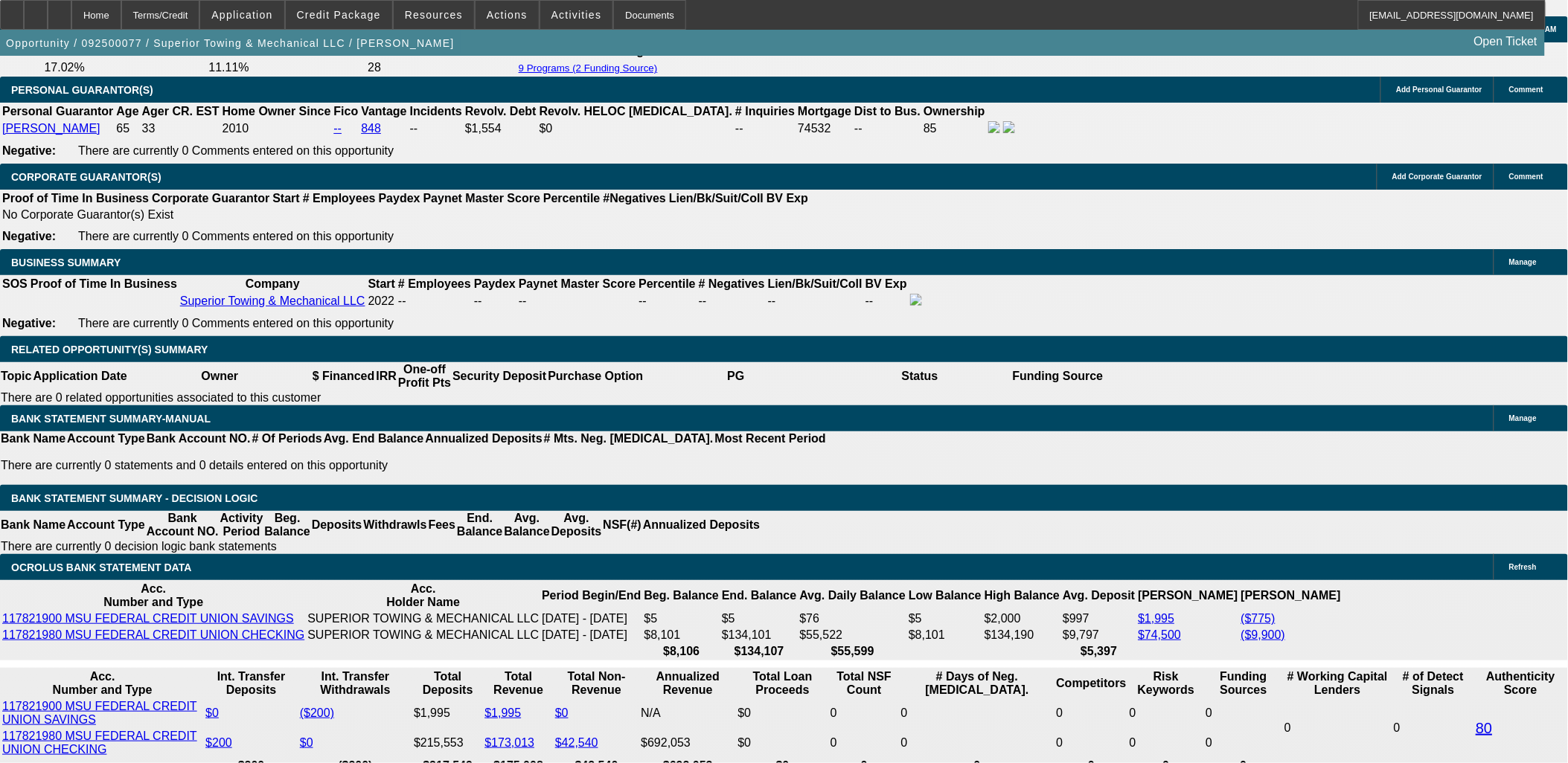
scroll to position [2411, 0]
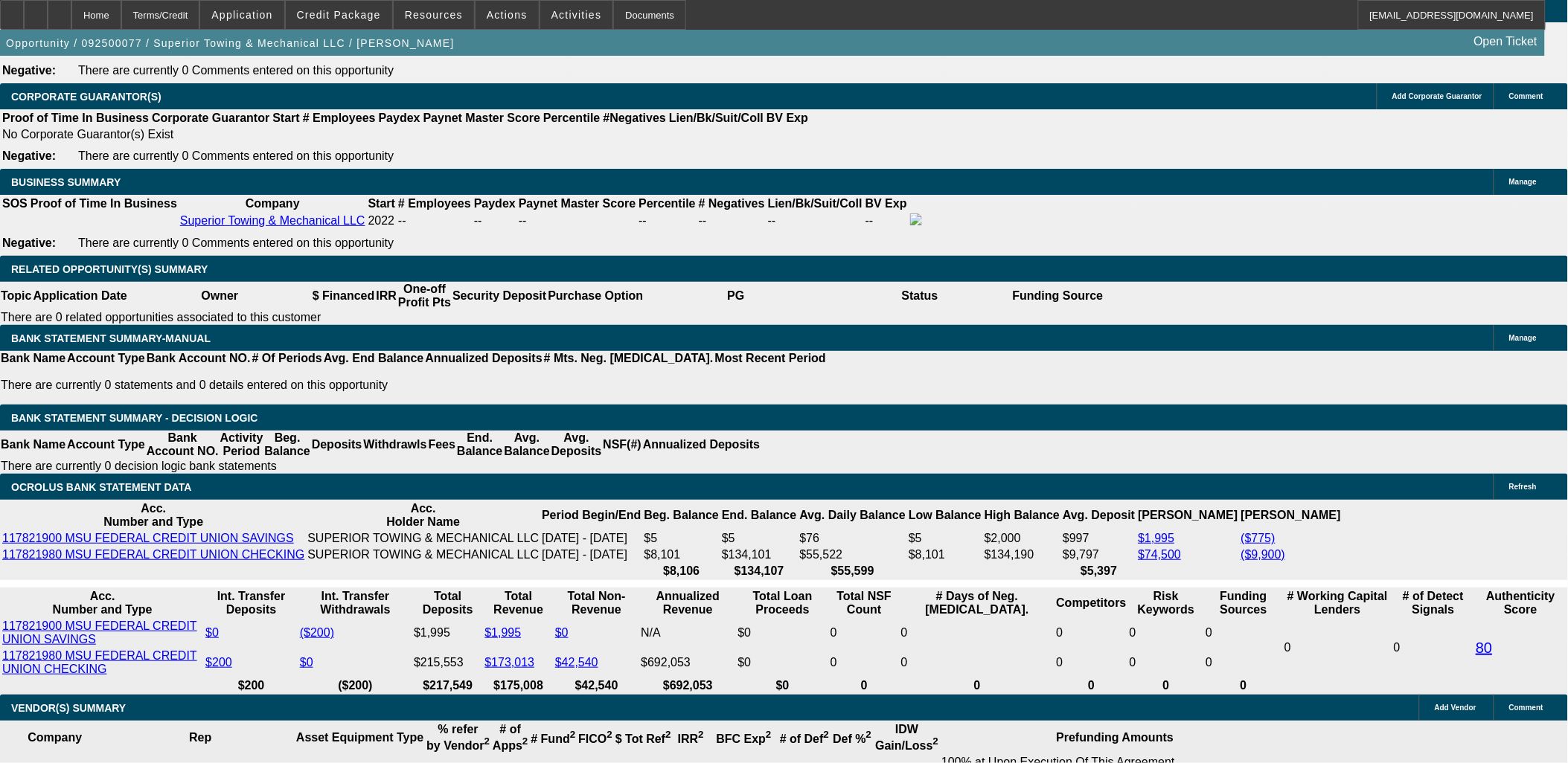
type input "UNKNOWN"
type input "18"
type input "$3,936.24"
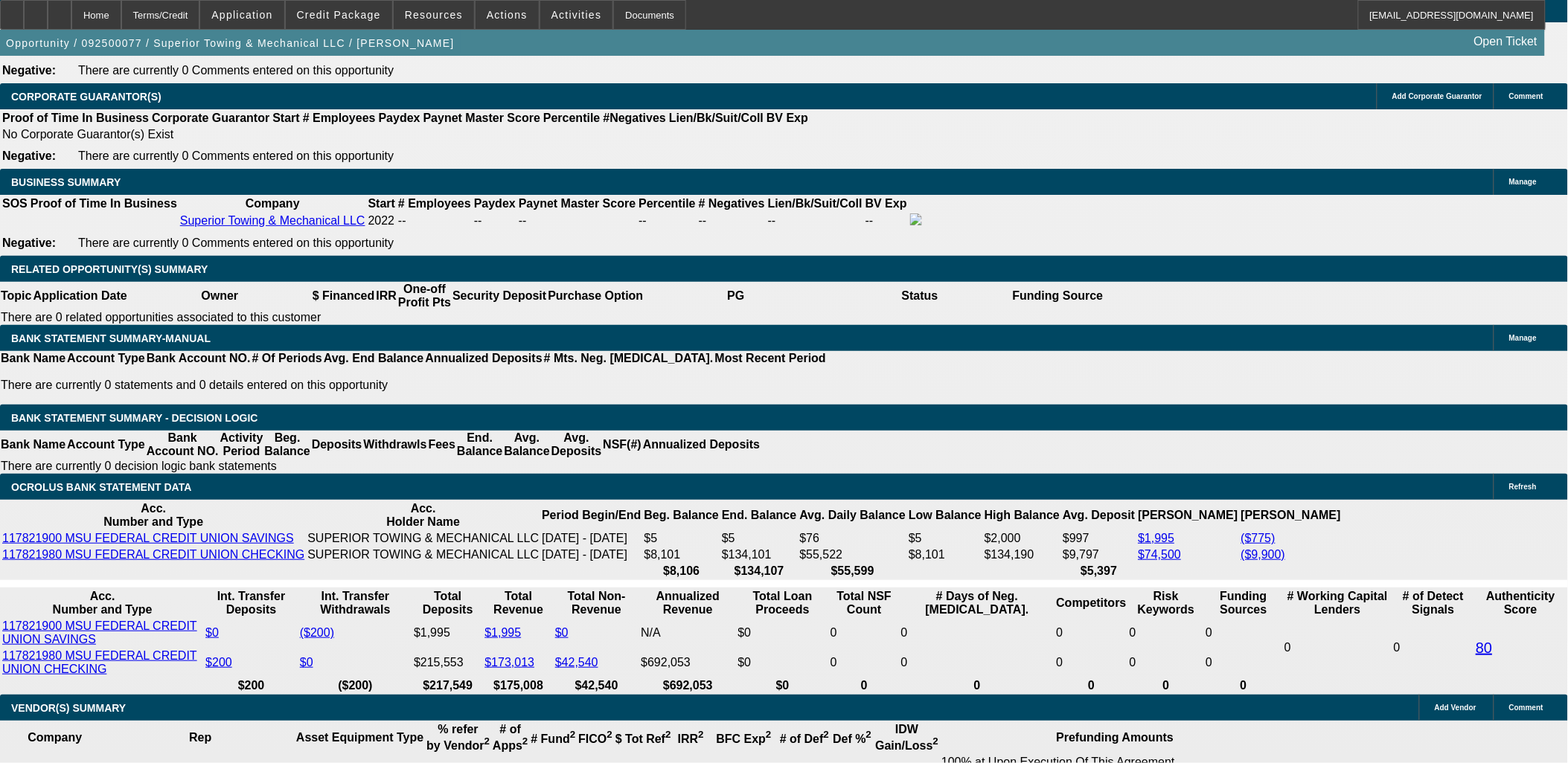
type input "18"
type input "400"
type input "4000"
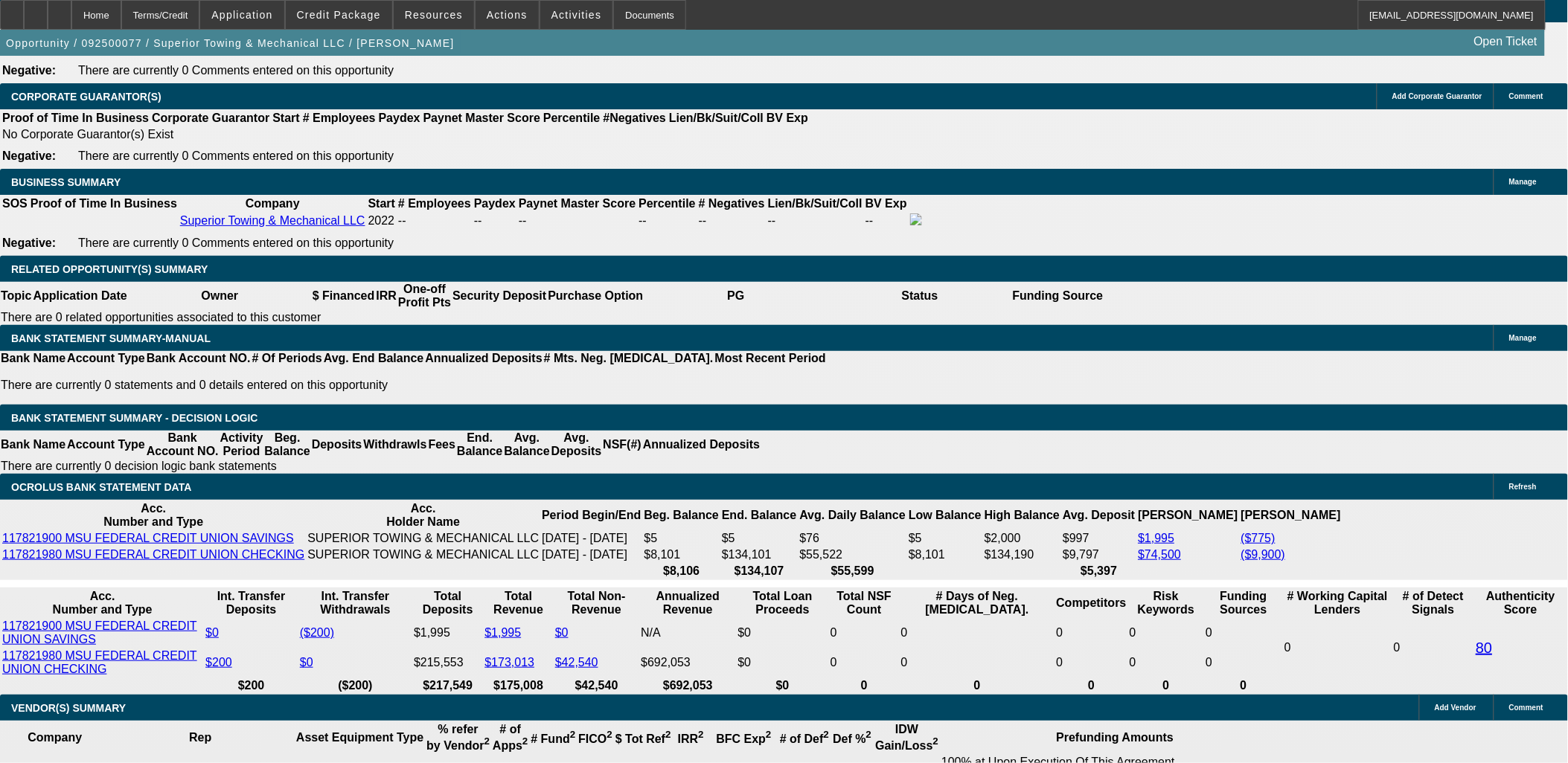
type input "19"
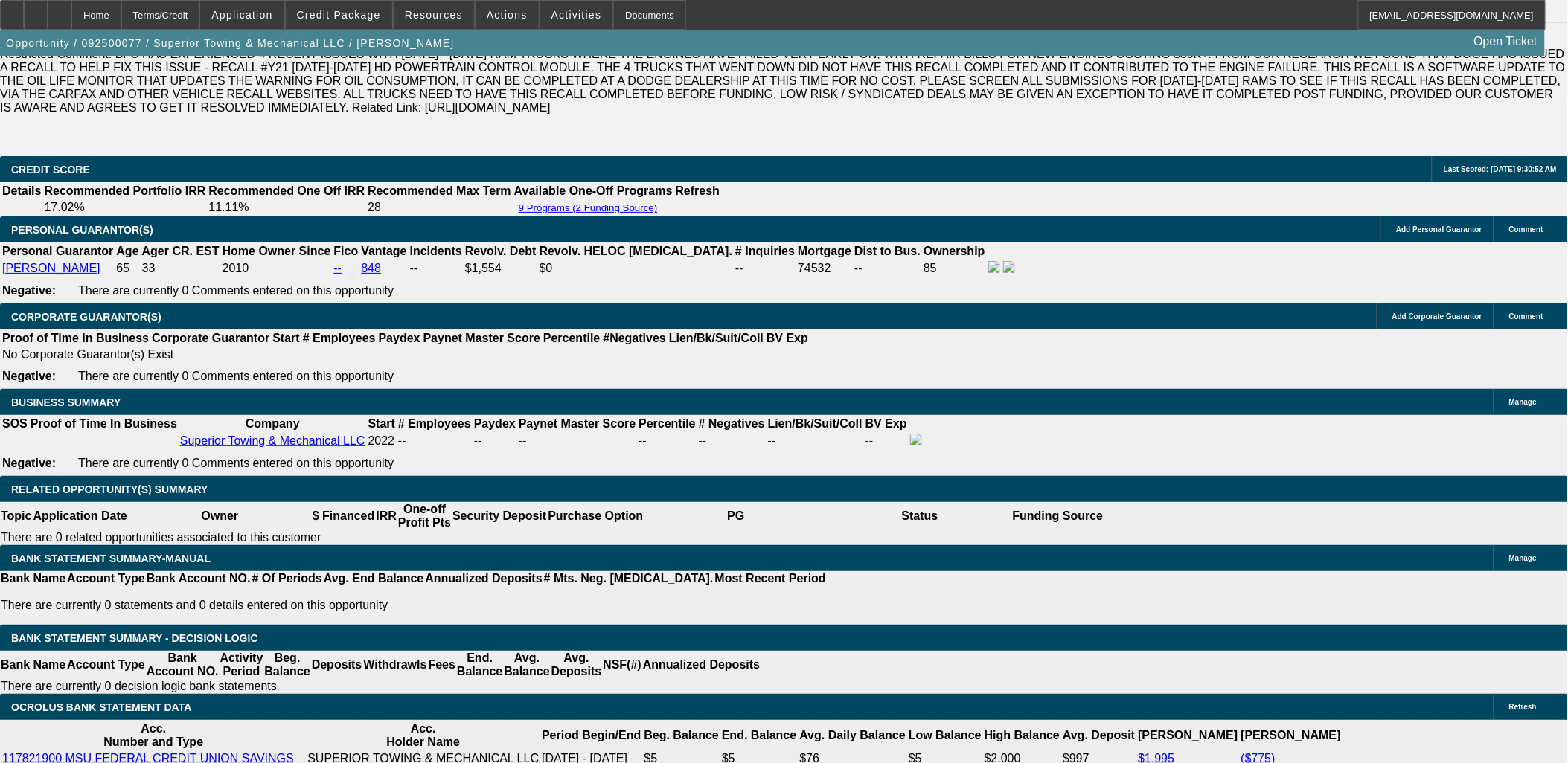
scroll to position [2079, 0]
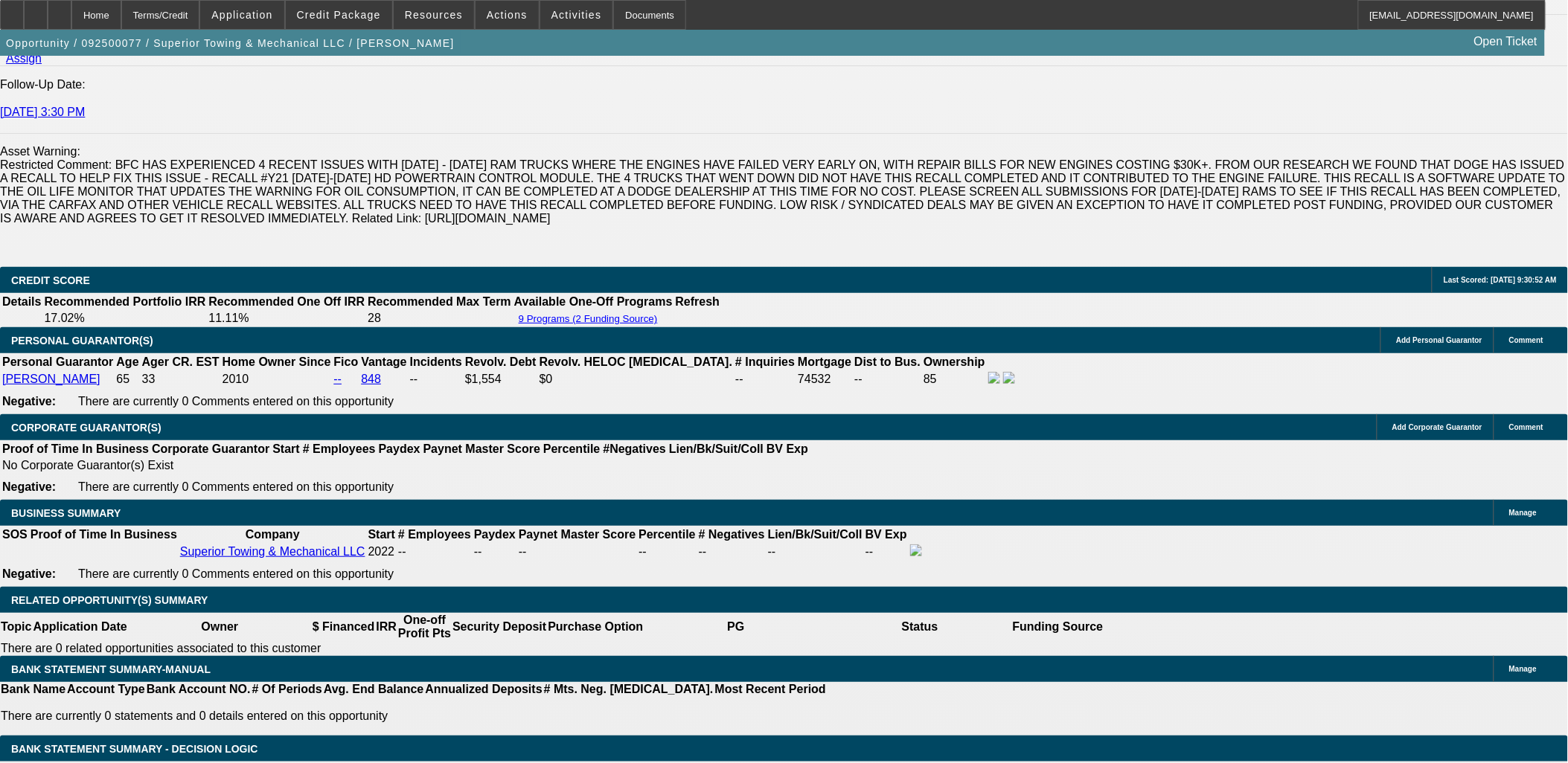
type input "$4,000.00"
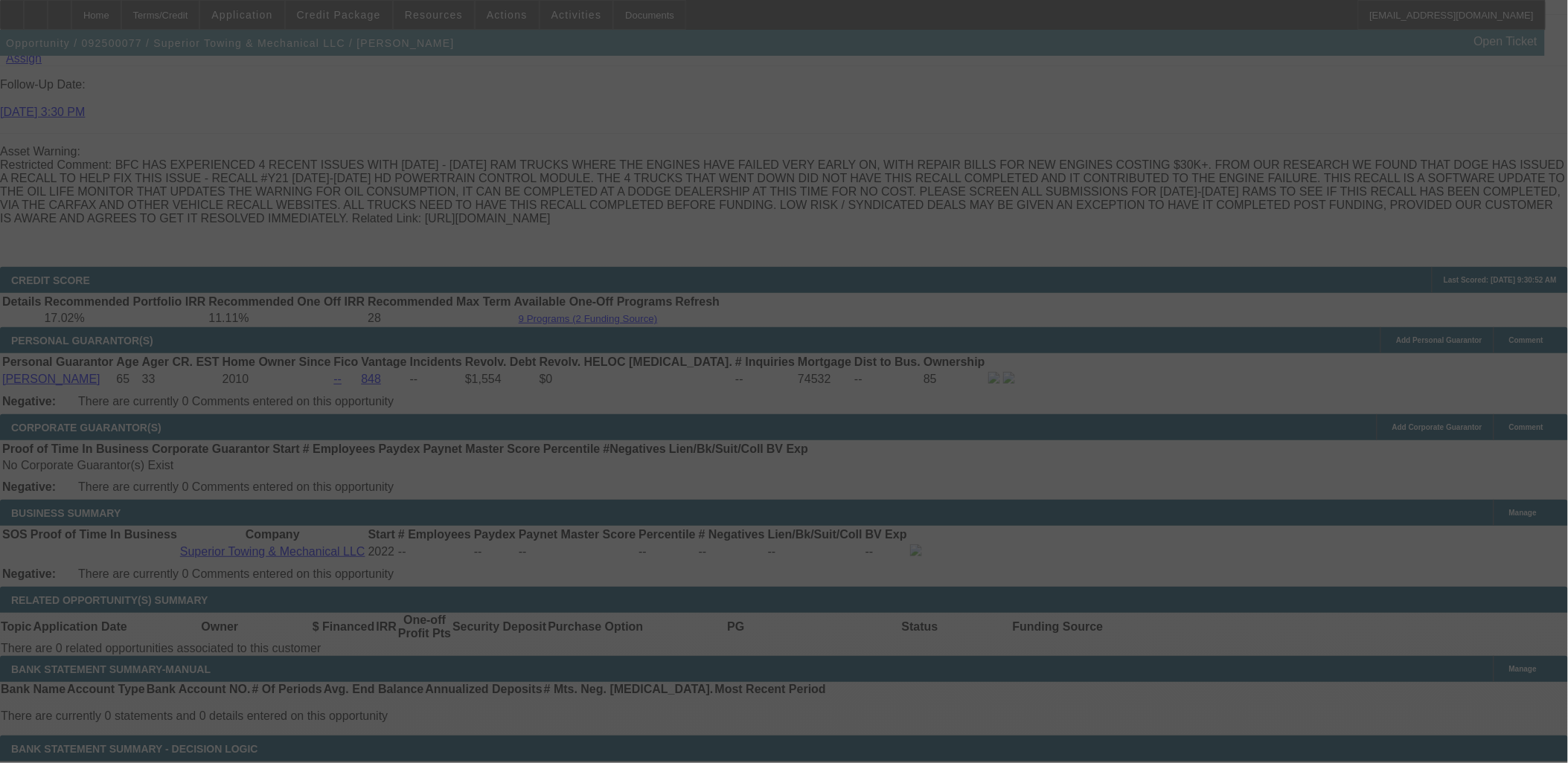
scroll to position [2493, 0]
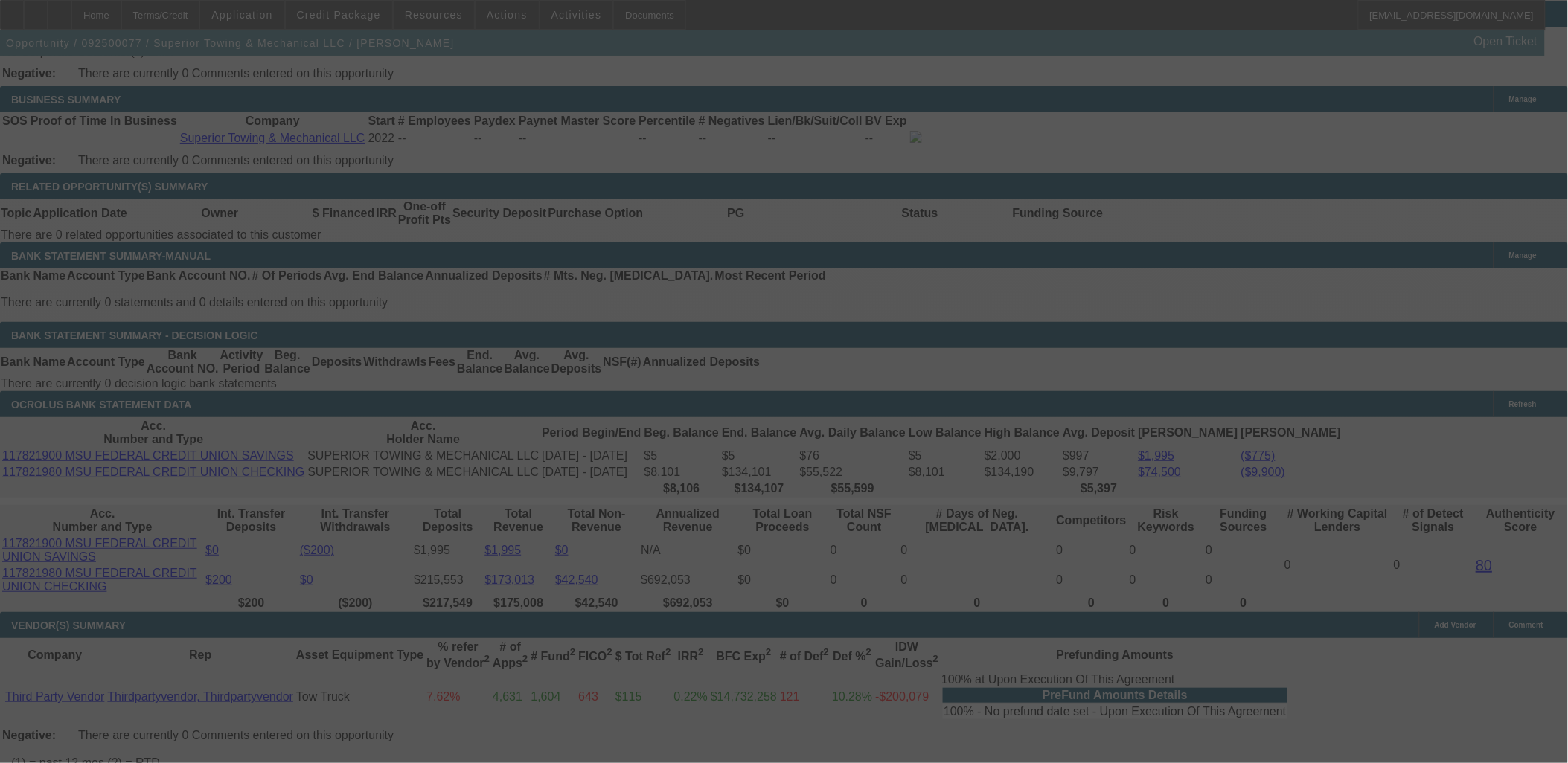
select select "0"
select select "3"
select select "0"
select select "6"
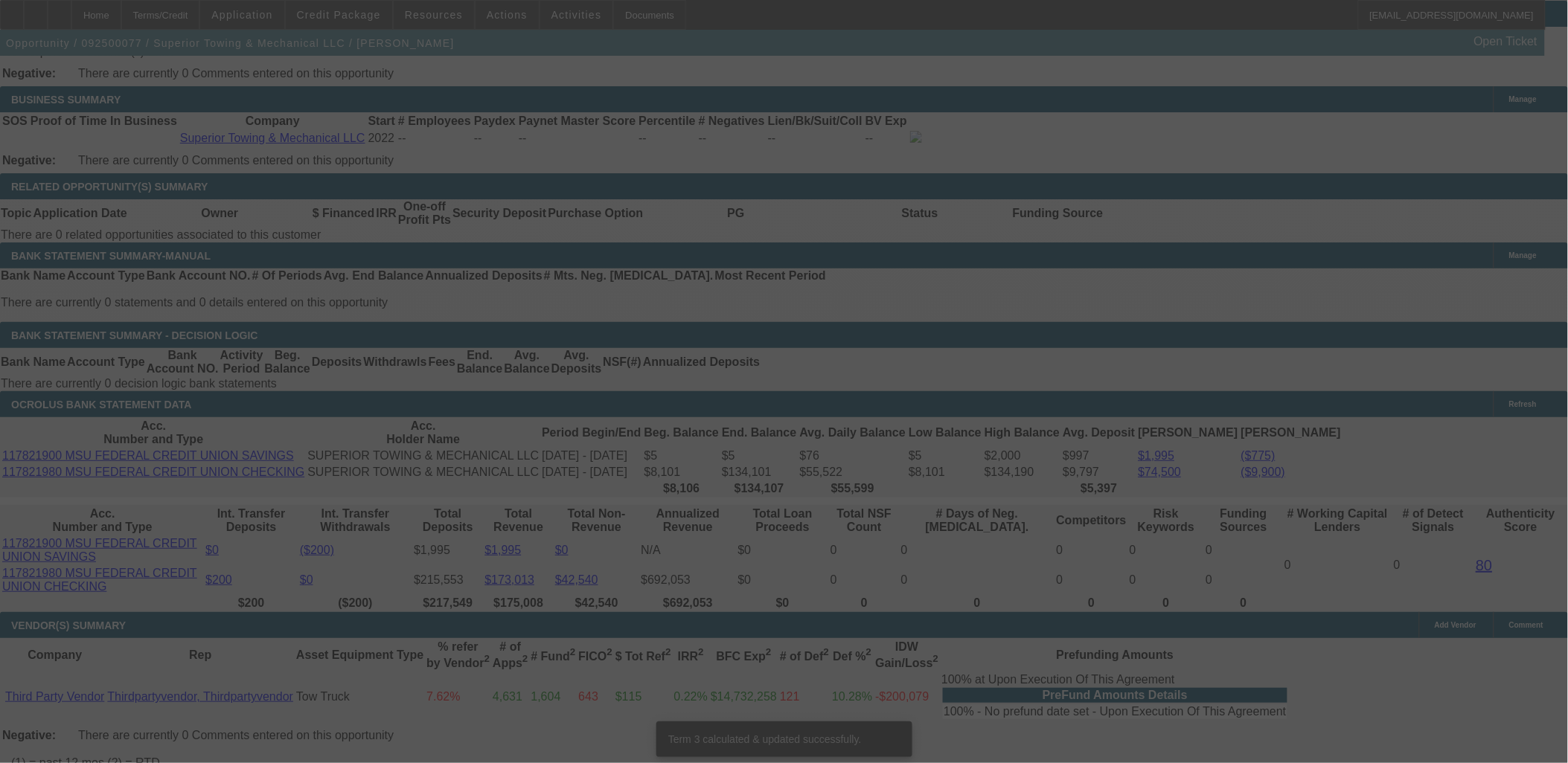
scroll to position [2485, 0]
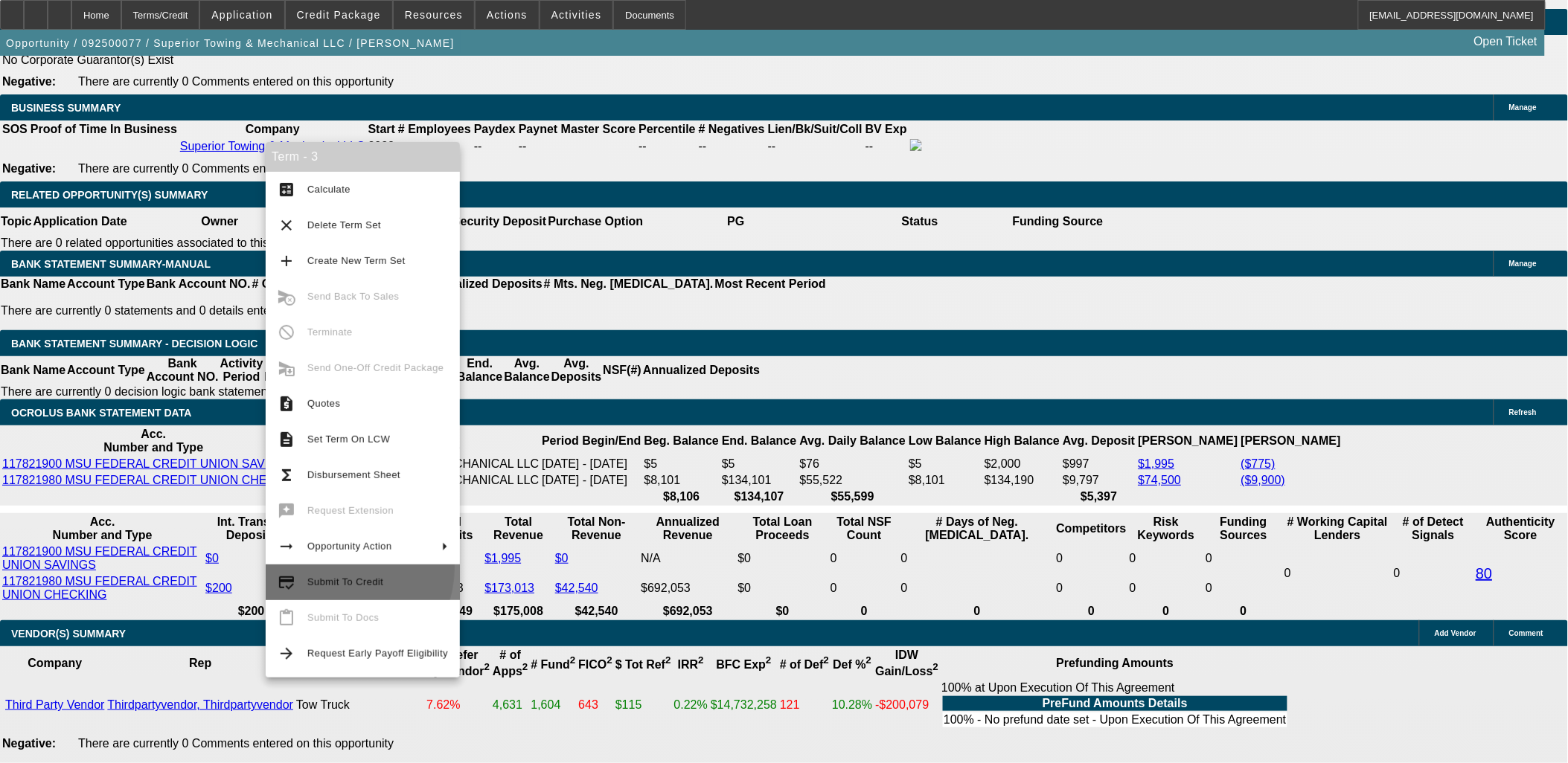
click at [332, 567] on button "credit_score Submit To Credit" at bounding box center [362, 583] width 194 height 36
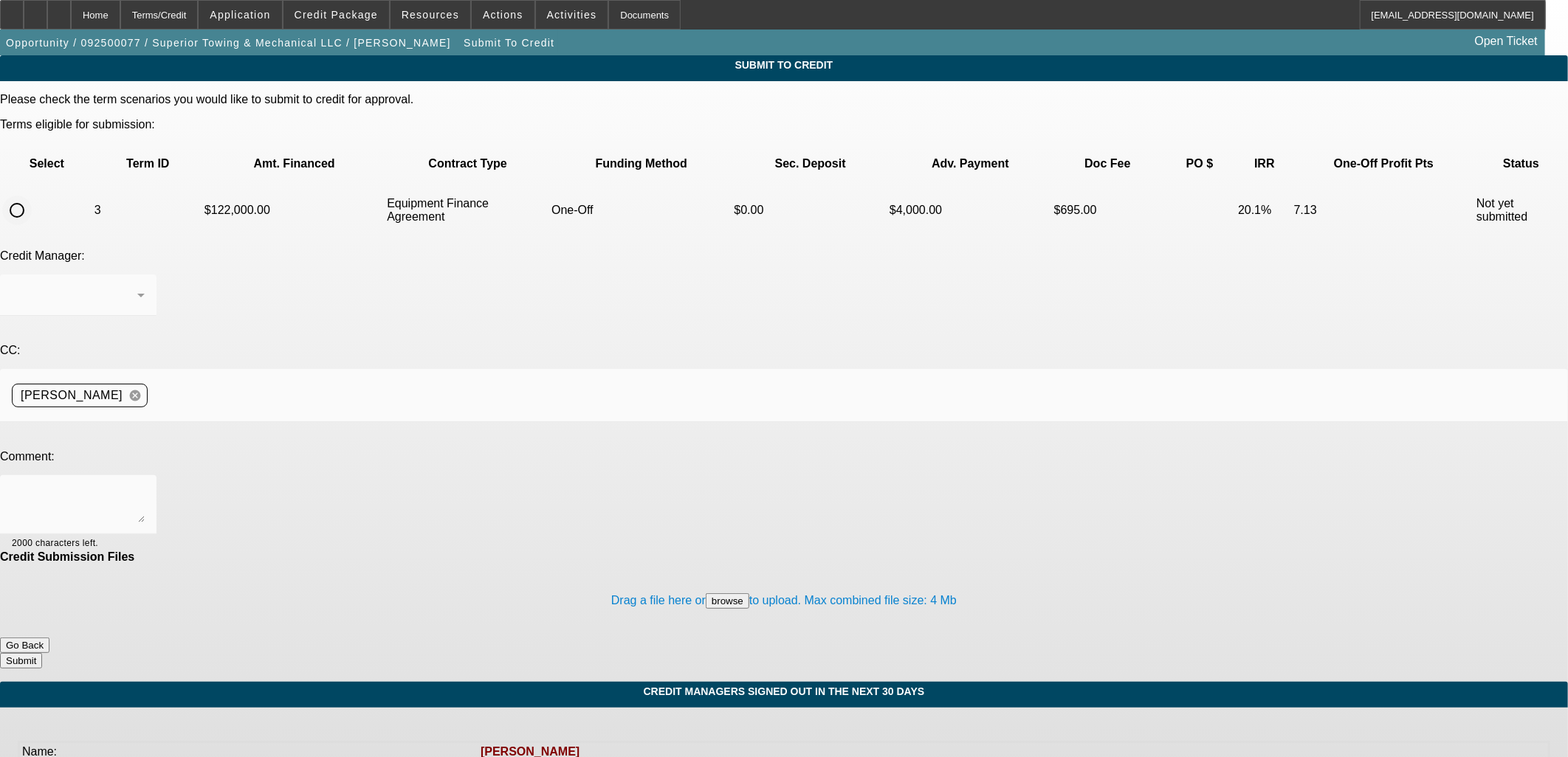
click at [32, 196] on input "radio" at bounding box center [17, 211] width 29 height 29
radio input "true"
click at [145, 487] on textarea at bounding box center [78, 505] width 133 height 36
type textarea "nmef"
click at [42, 653] on button "Submit" at bounding box center [21, 661] width 42 height 15
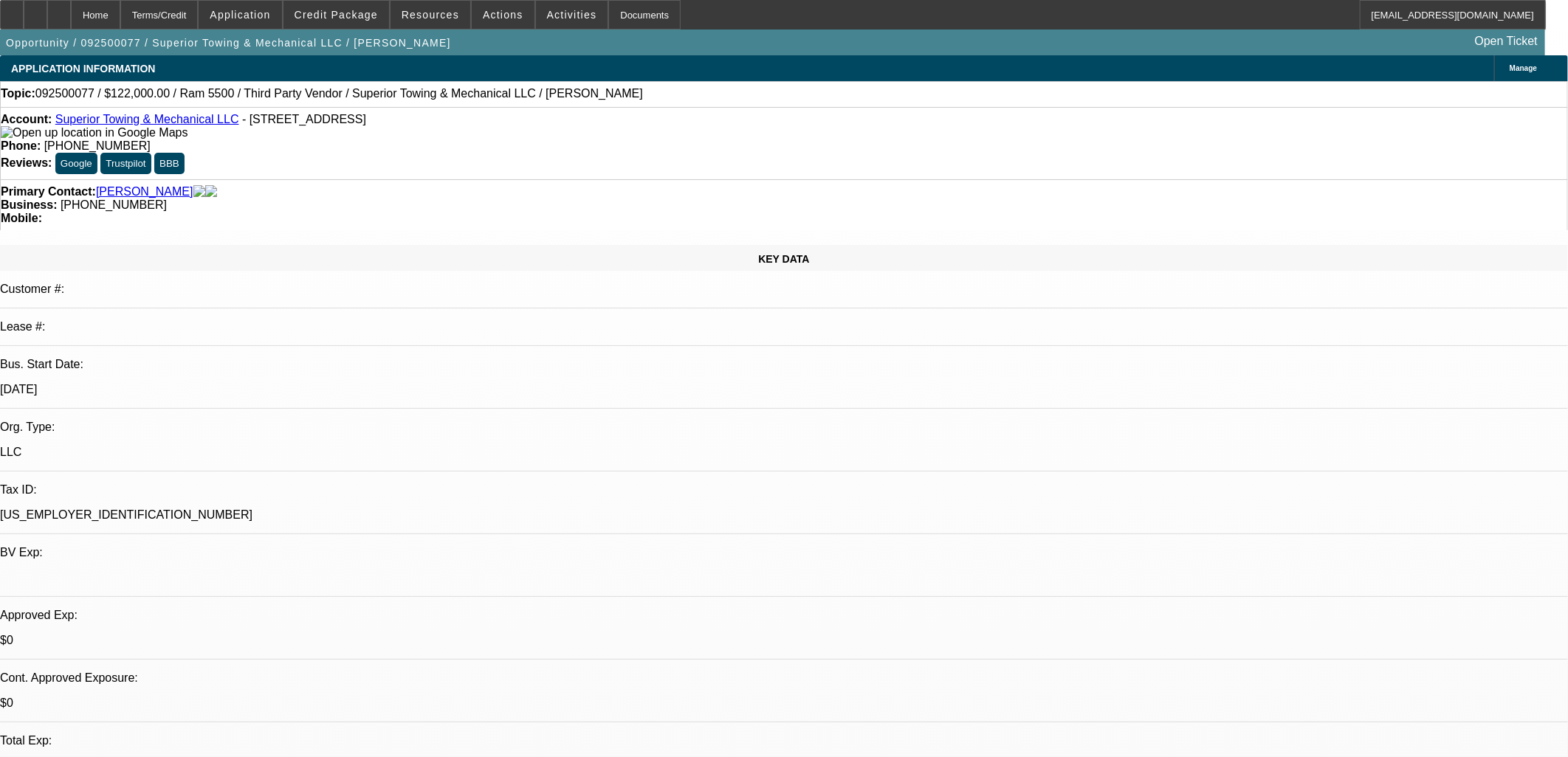
select select "0"
select select "3"
select select "0"
select select "6"
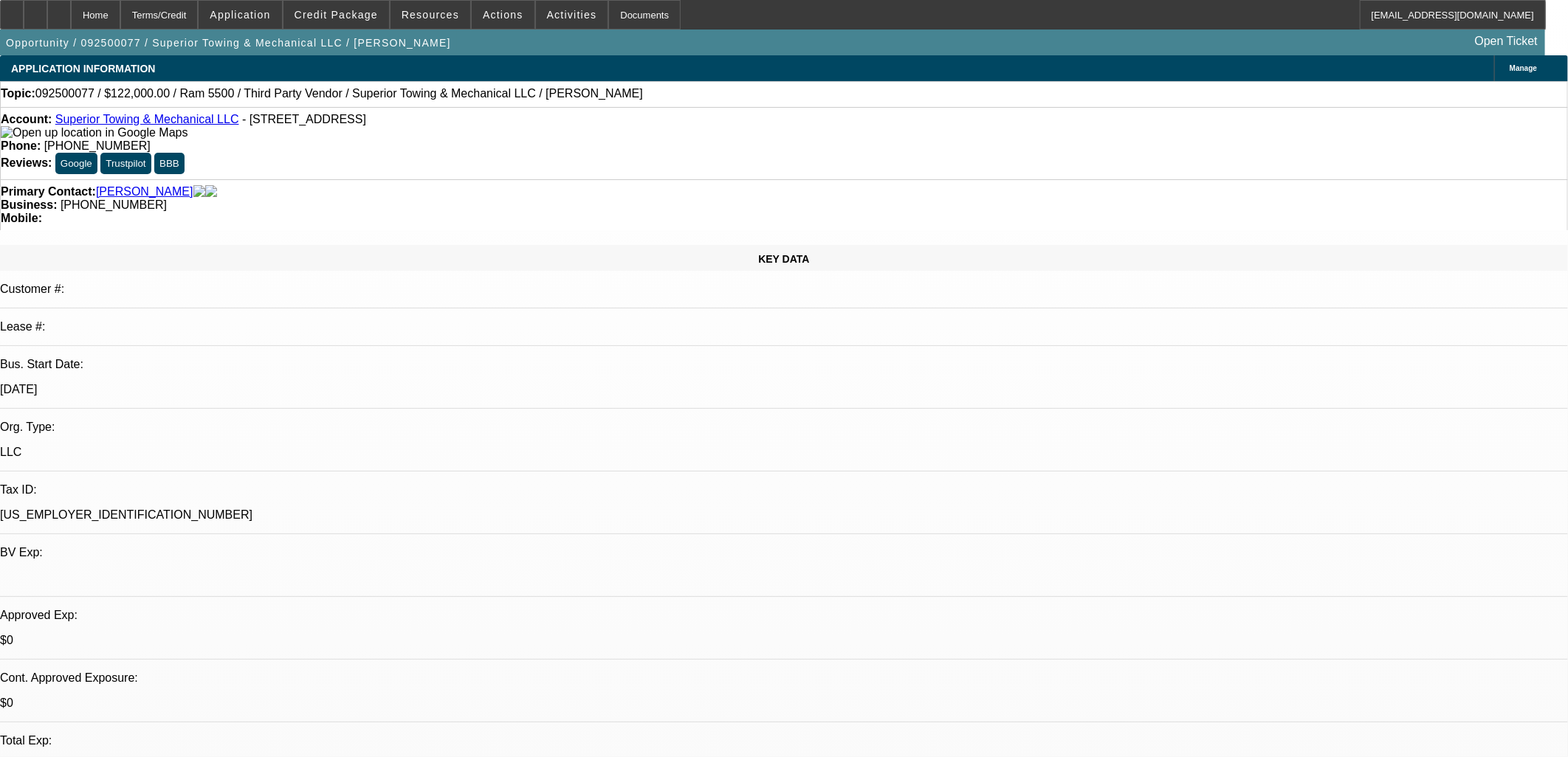
select select "0"
select select "3"
select select "0"
select select "6"
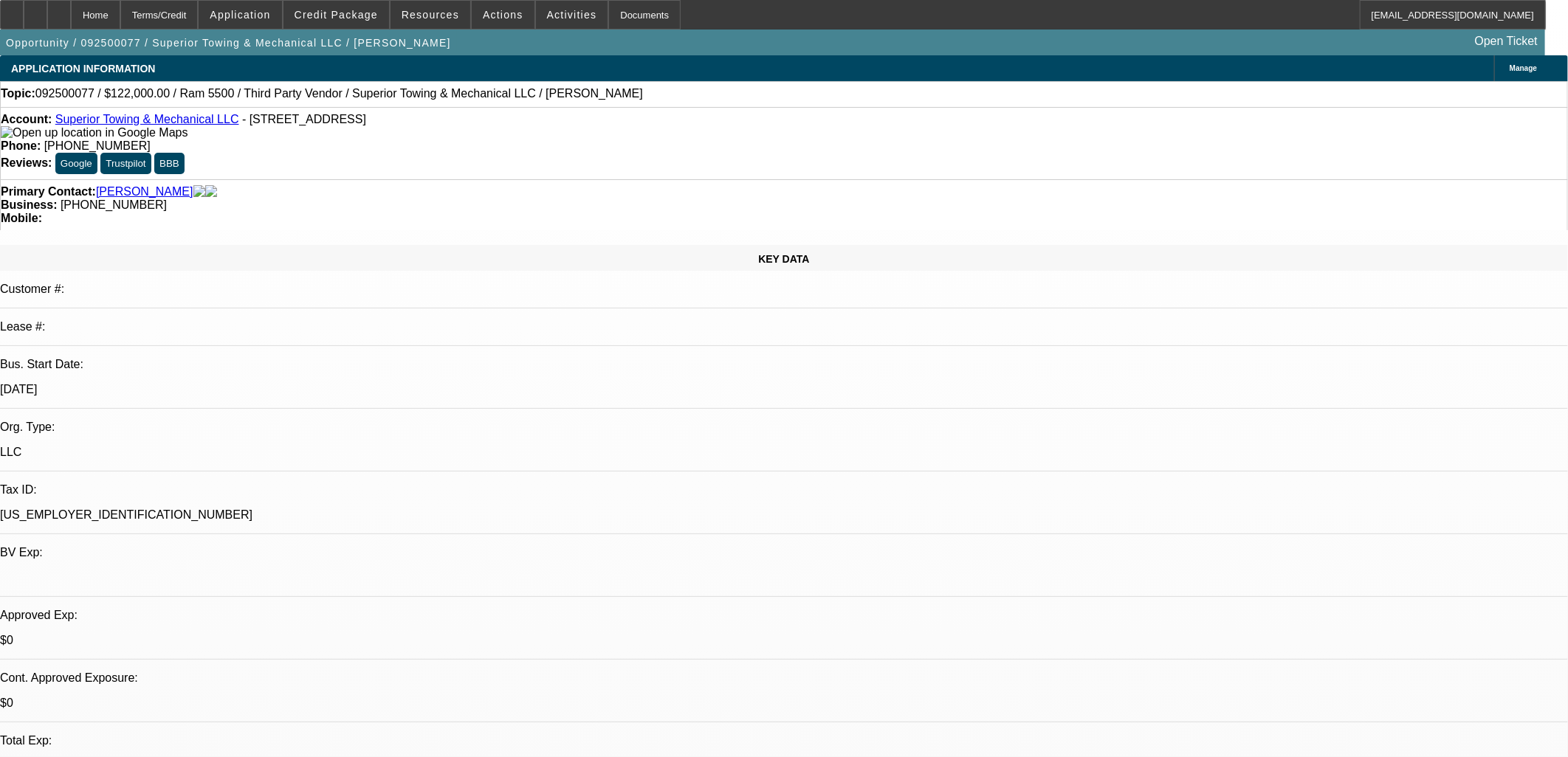
select select "0"
select select "2"
select select "0"
select select "6"
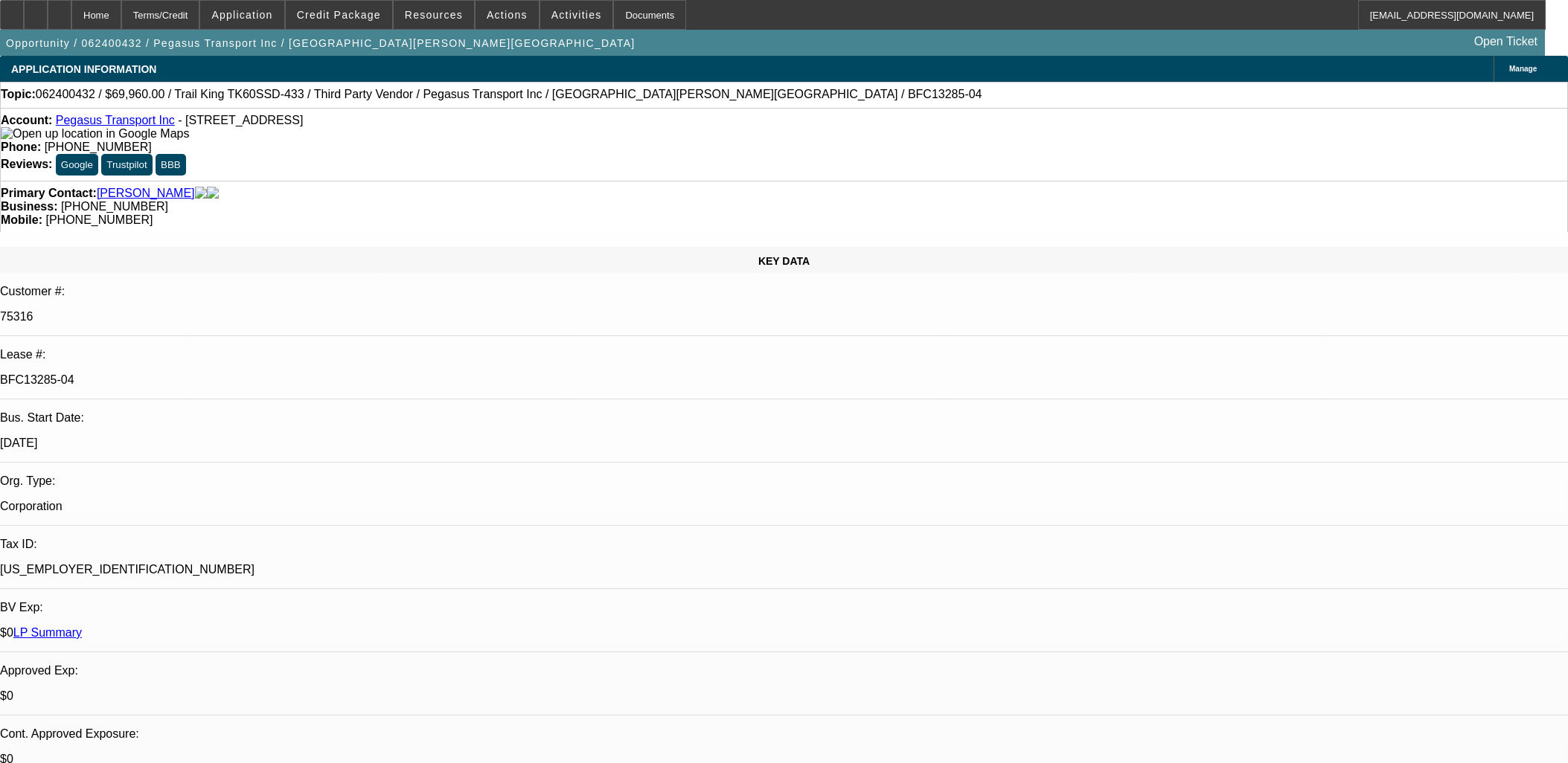
select select "0"
select select "3"
select select "0"
select select "6"
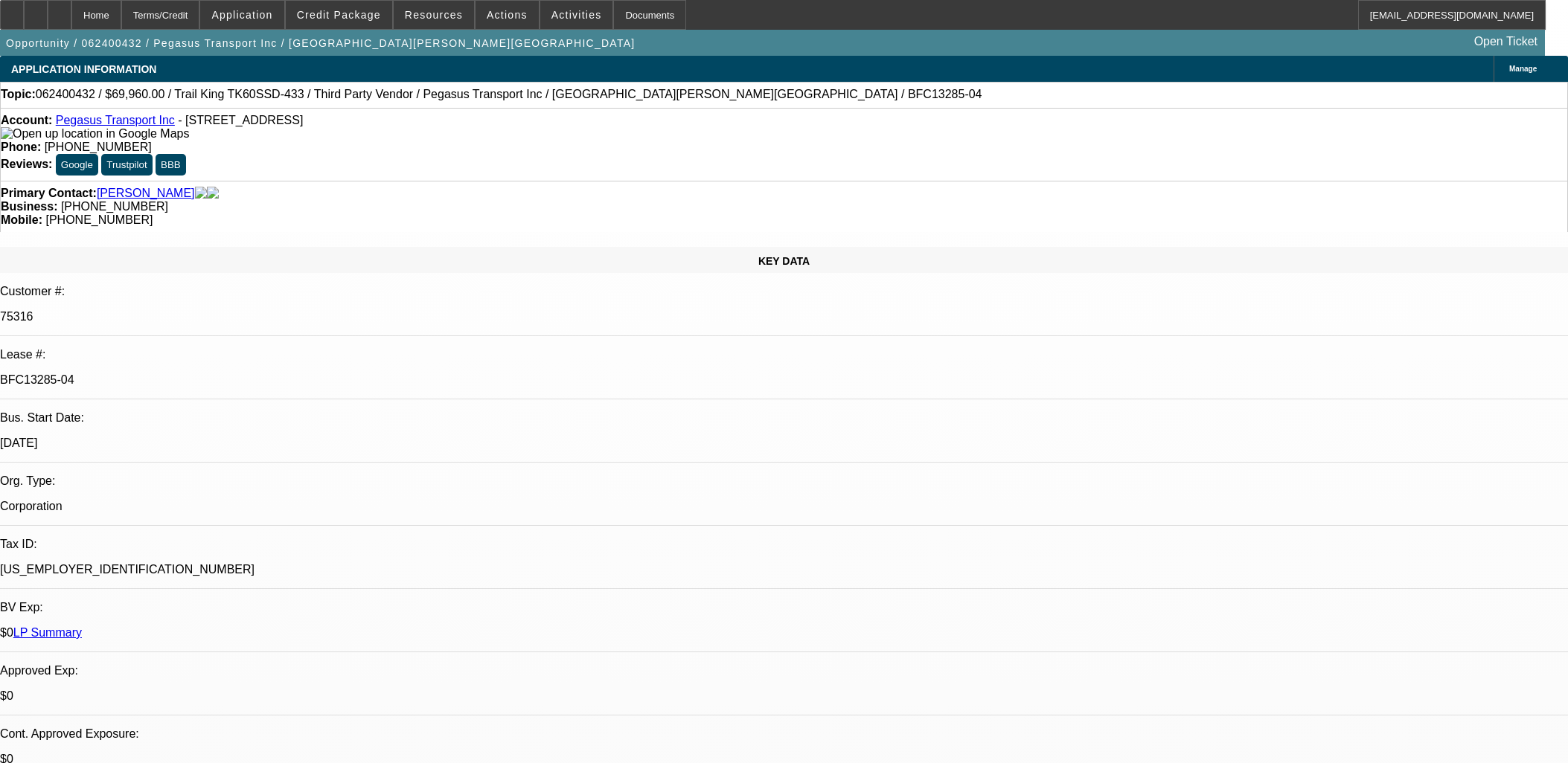
select select "0"
select select "3"
select select "0"
select select "6"
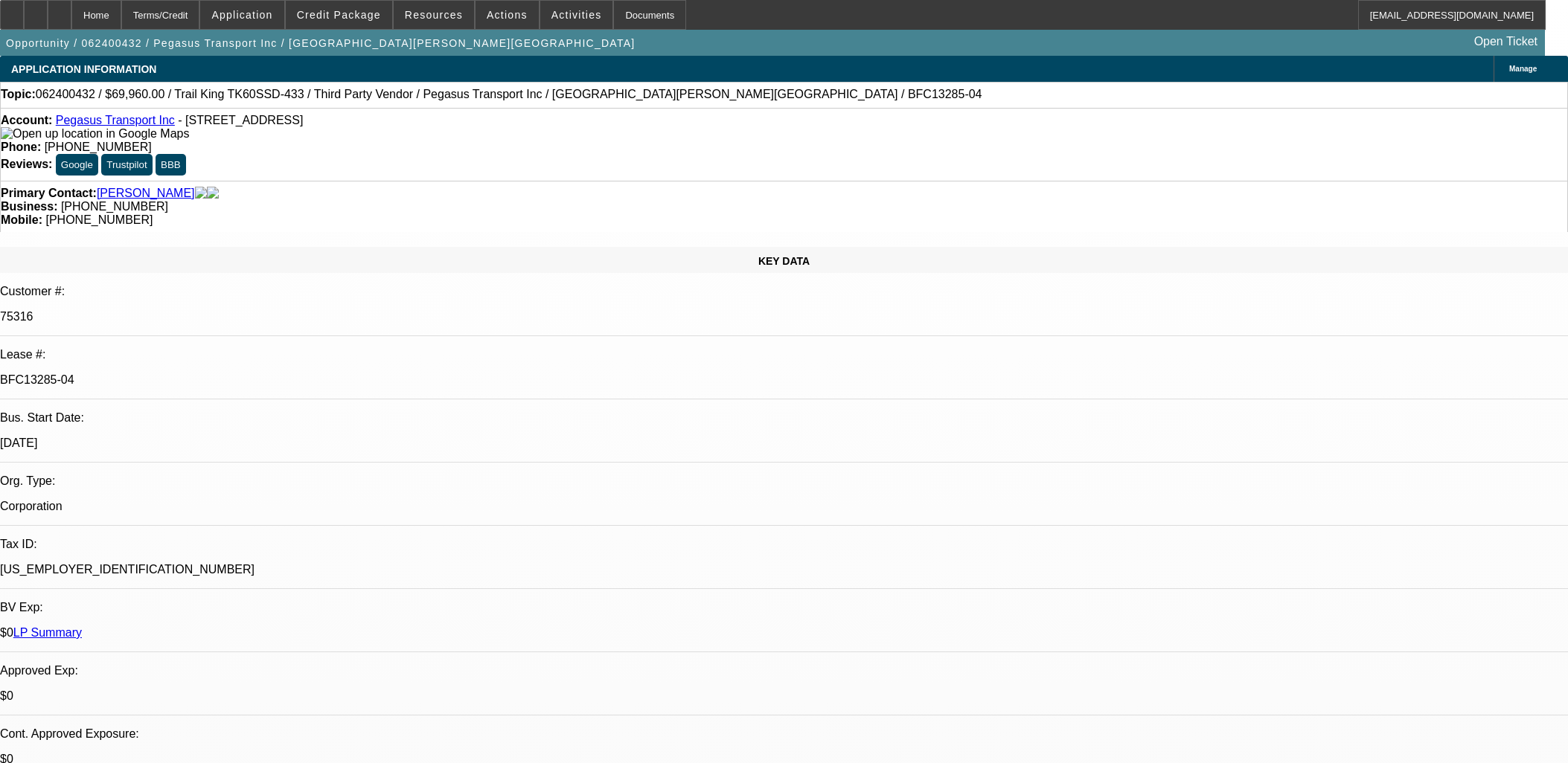
select select "0"
select select "2"
select select "0"
select select "6"
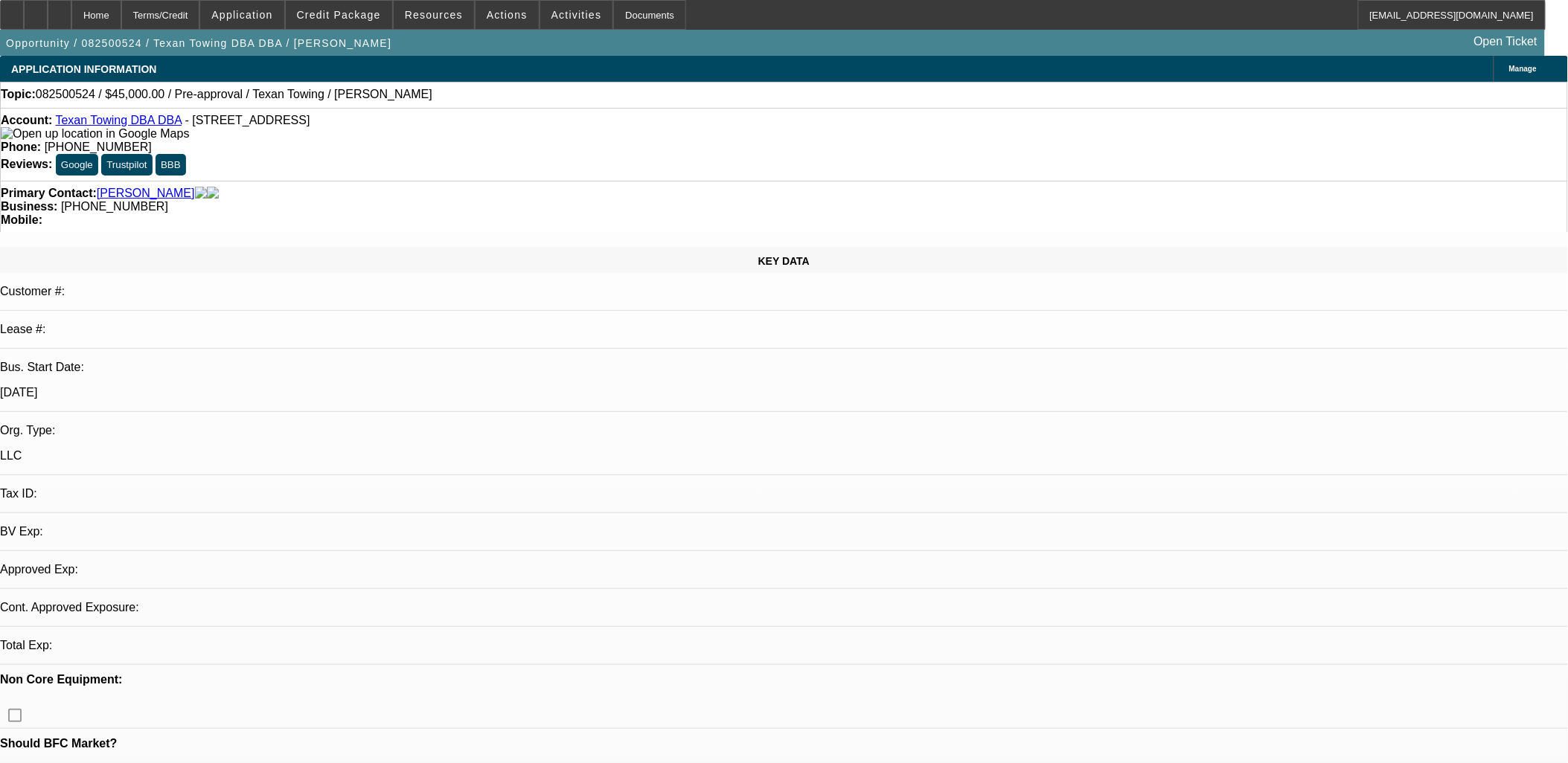
select select "0"
select select "2"
select select "0.1"
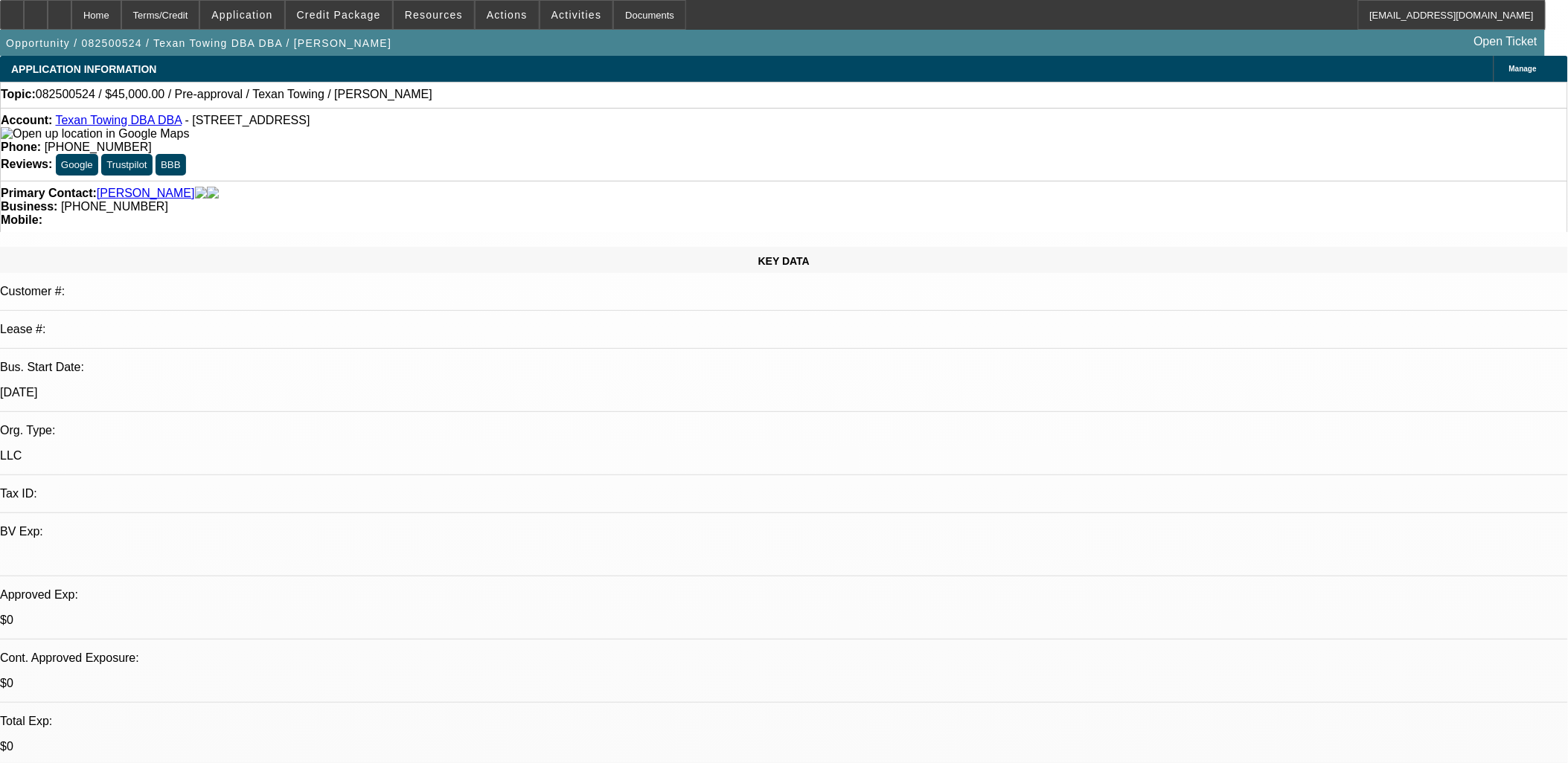
select select "1"
select select "2"
select select "4"
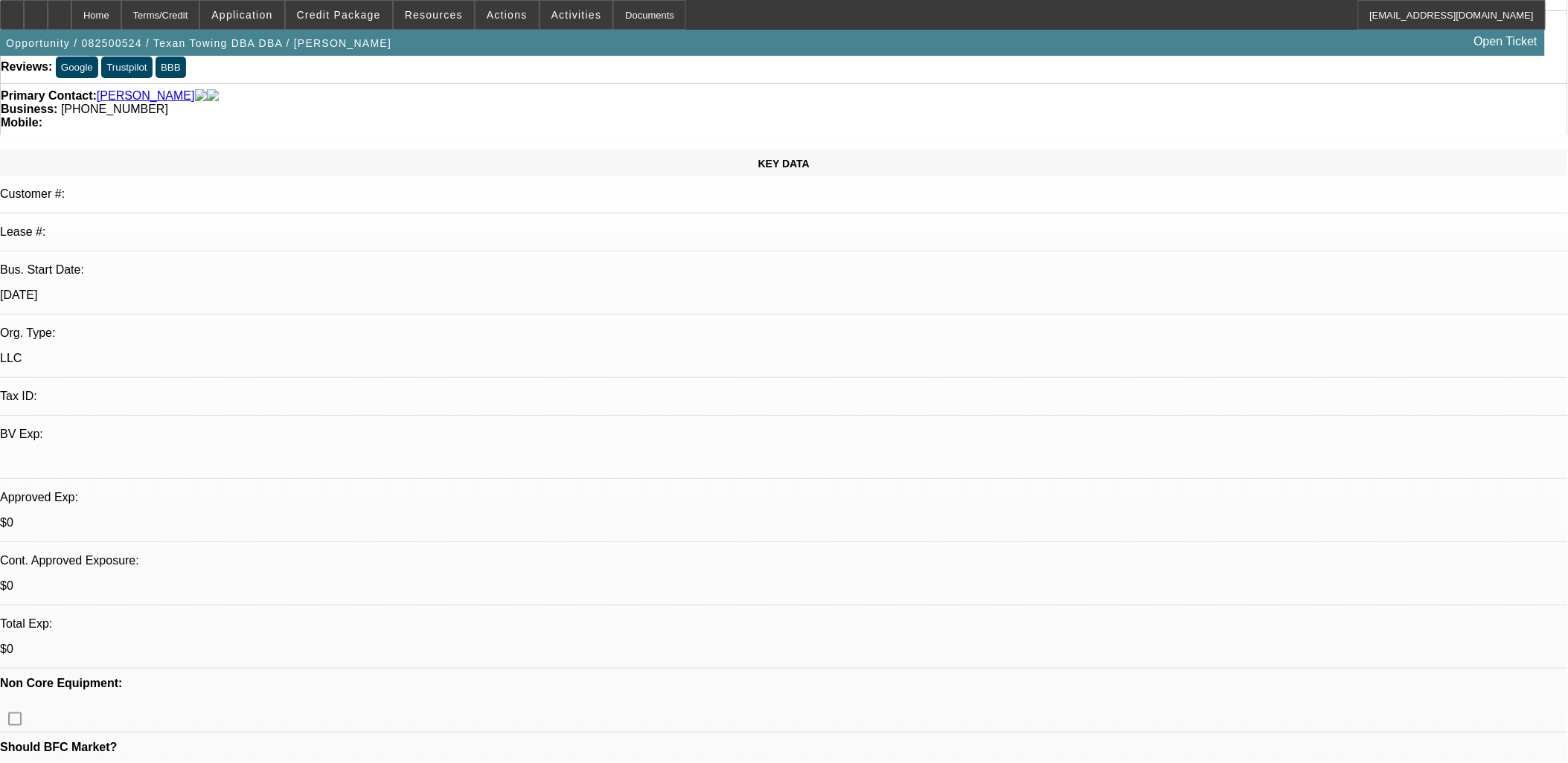
scroll to position [247, 0]
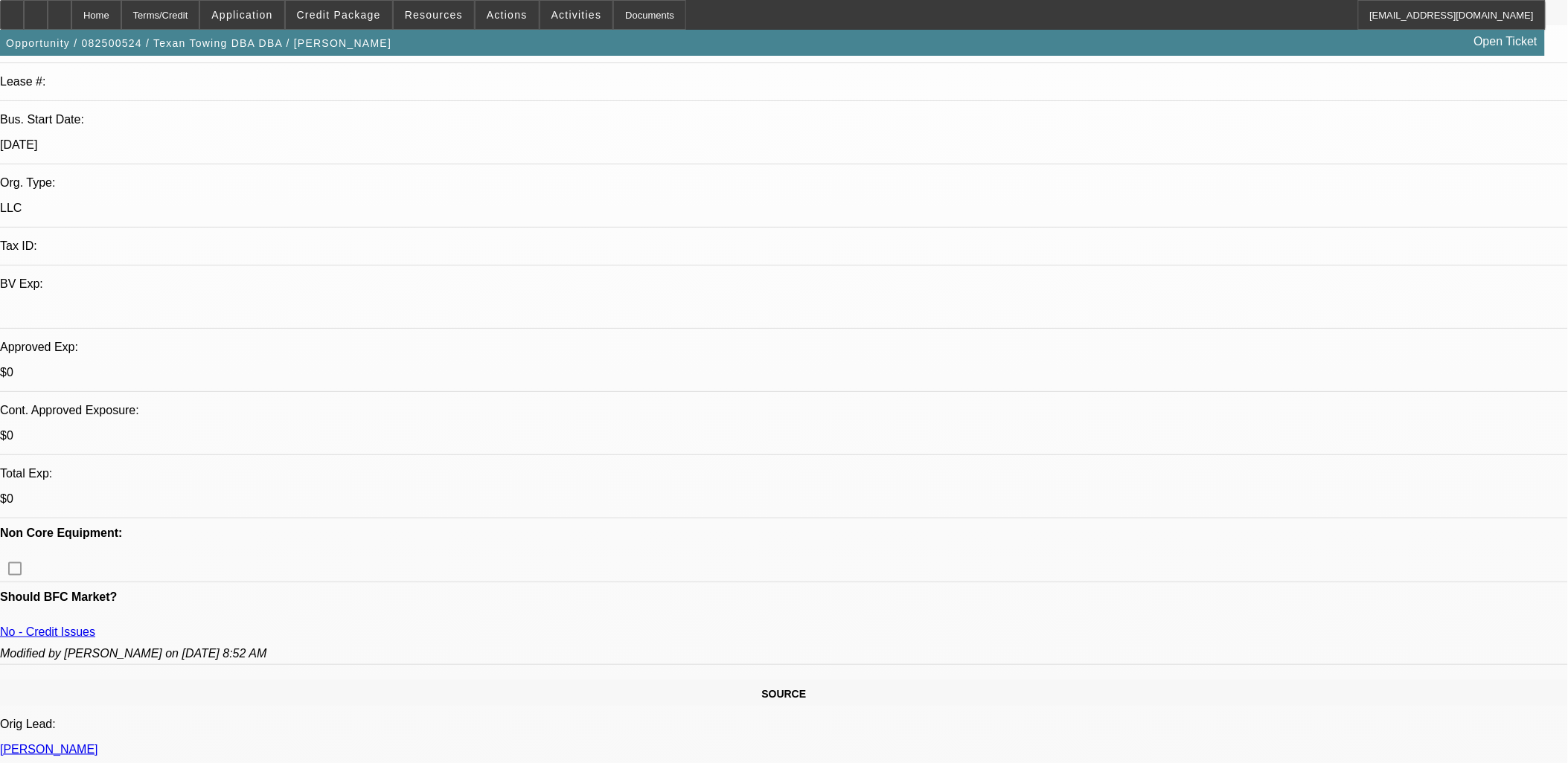
drag, startPoint x: 1062, startPoint y: 497, endPoint x: 1482, endPoint y: 506, distance: 420.1
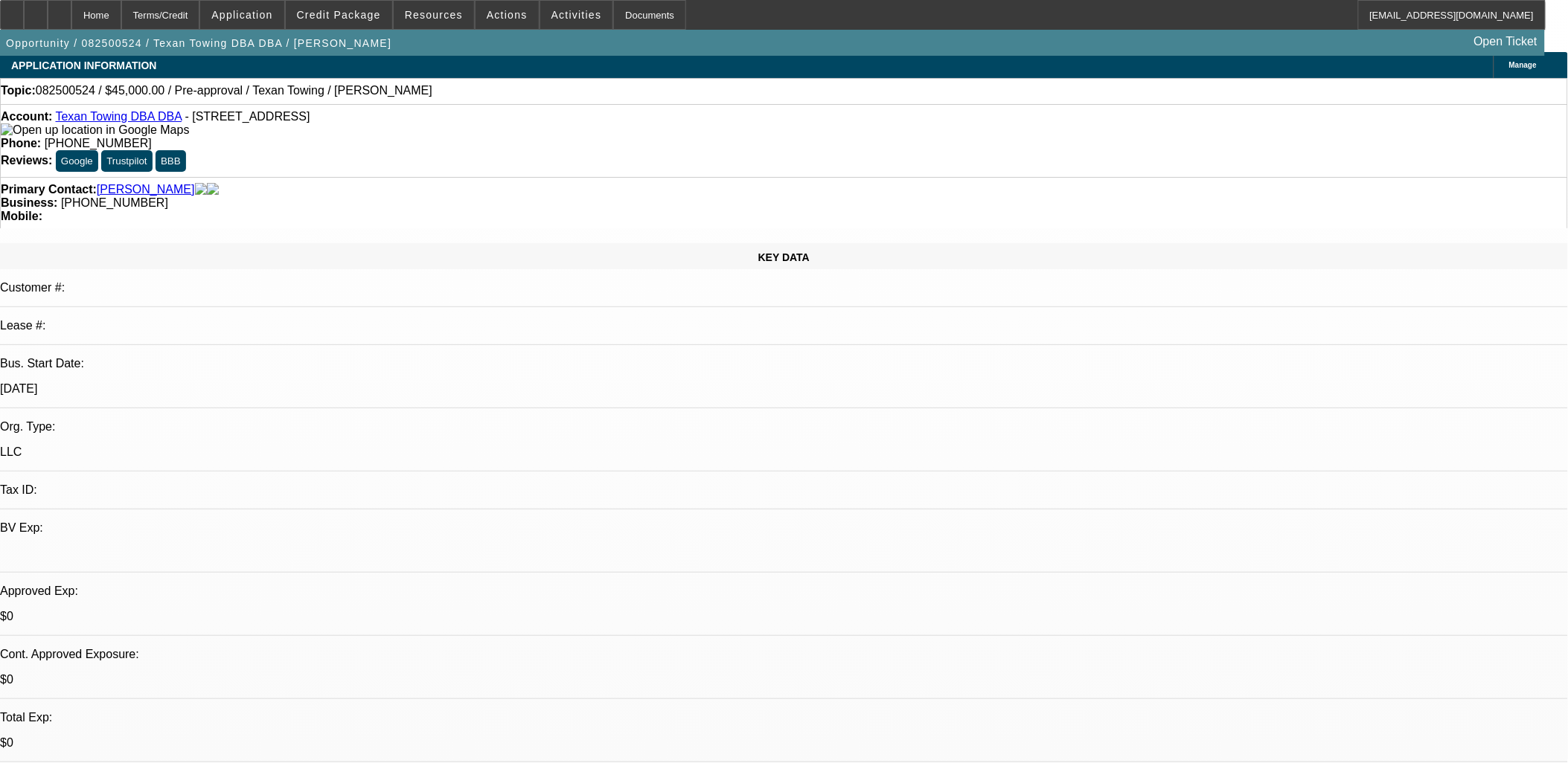
scroll to position [0, 0]
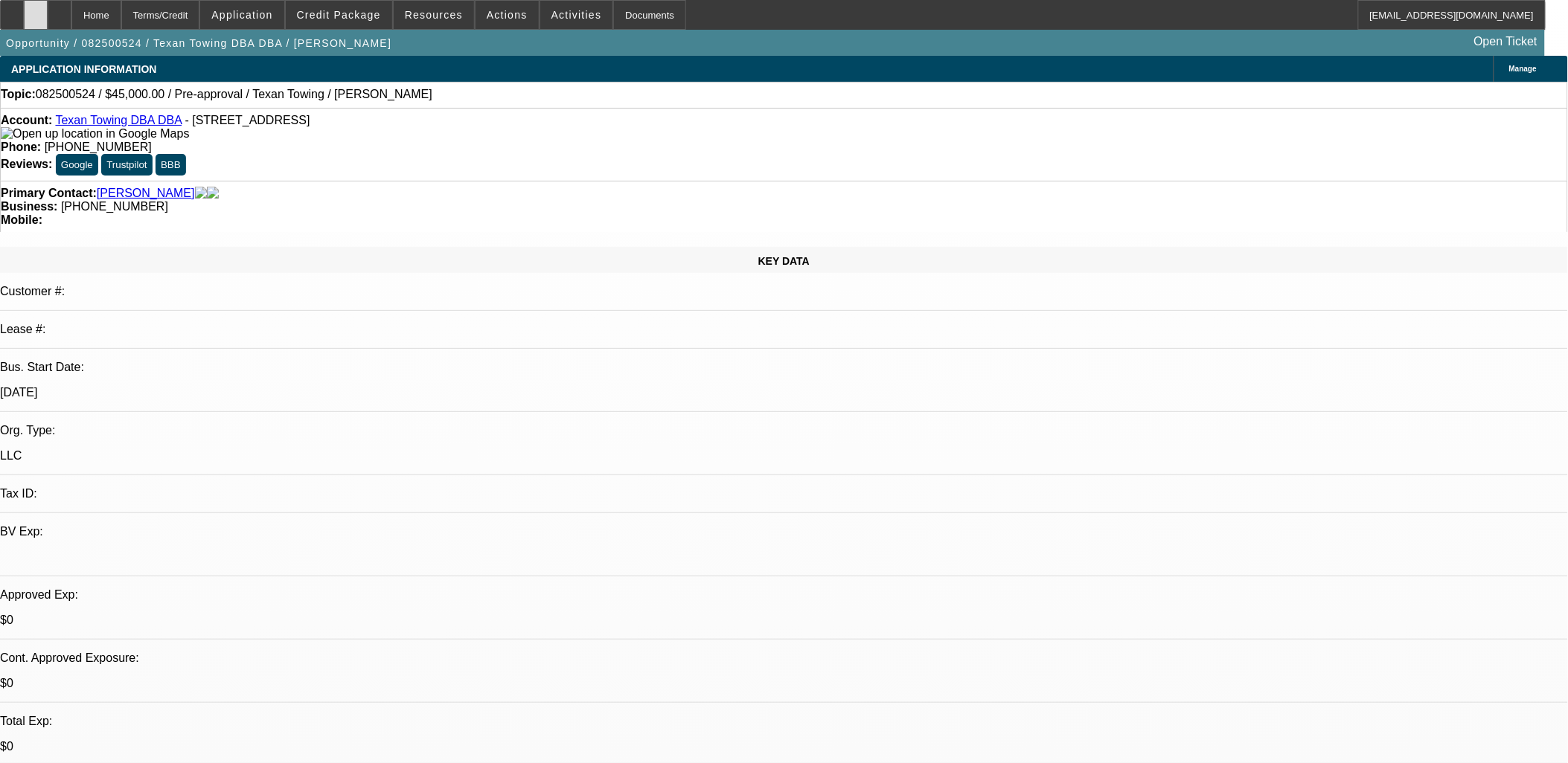
click at [48, 19] on div at bounding box center [36, 15] width 24 height 30
click at [72, 12] on div at bounding box center [59, 15] width 24 height 30
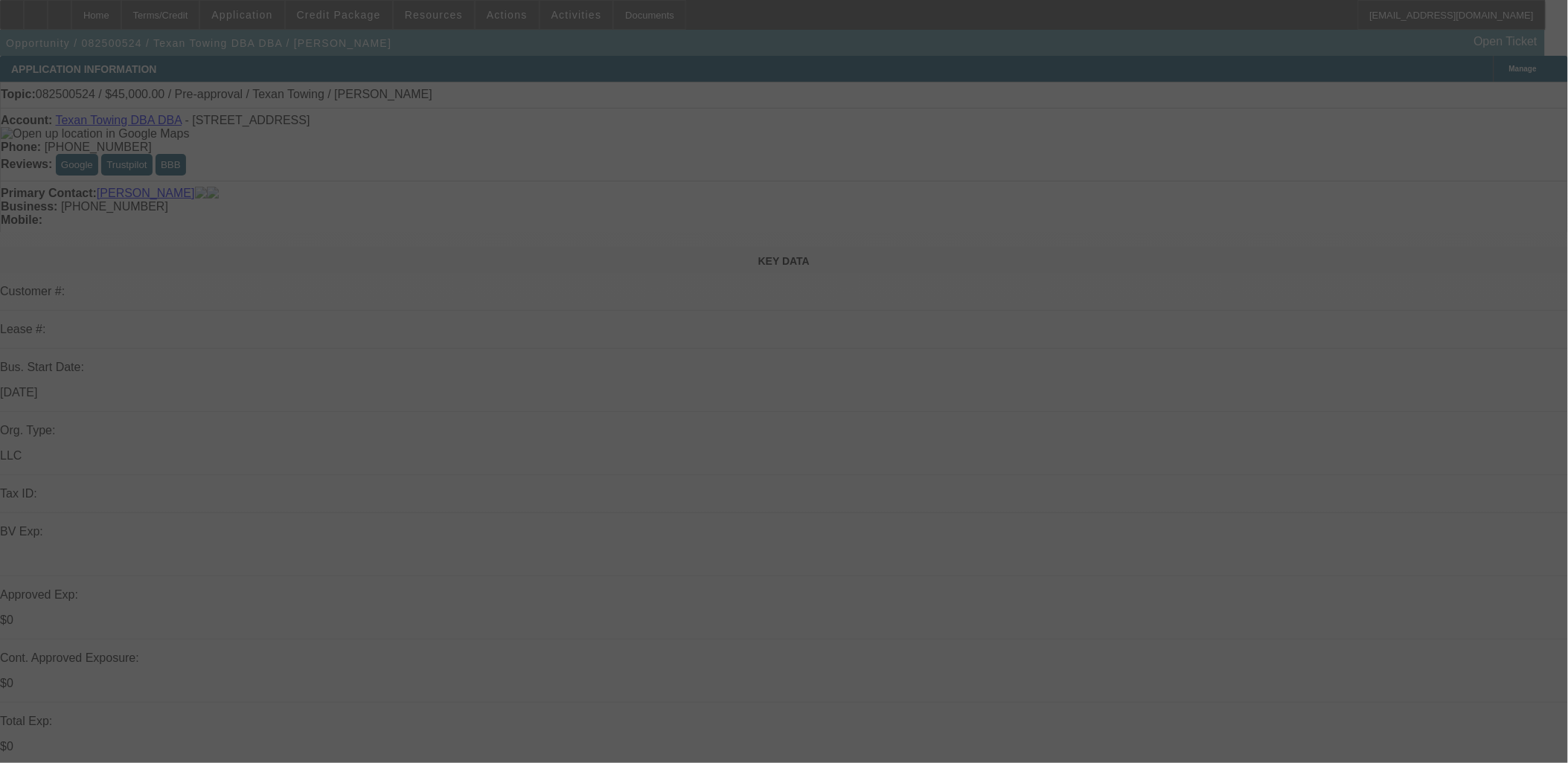
select select "0"
select select "2"
select select "0.1"
select select "4"
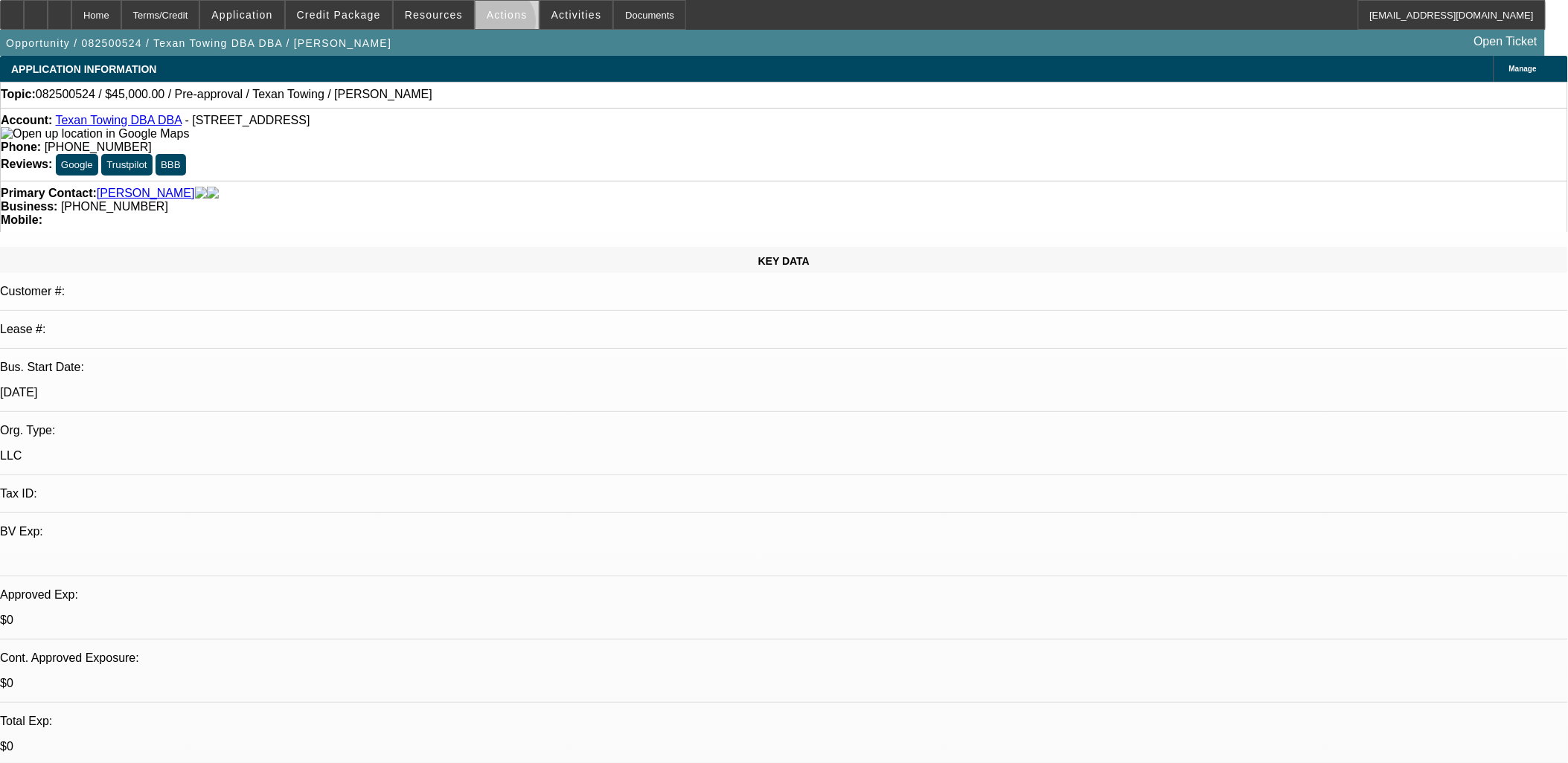
click at [496, 24] on span at bounding box center [507, 15] width 63 height 36
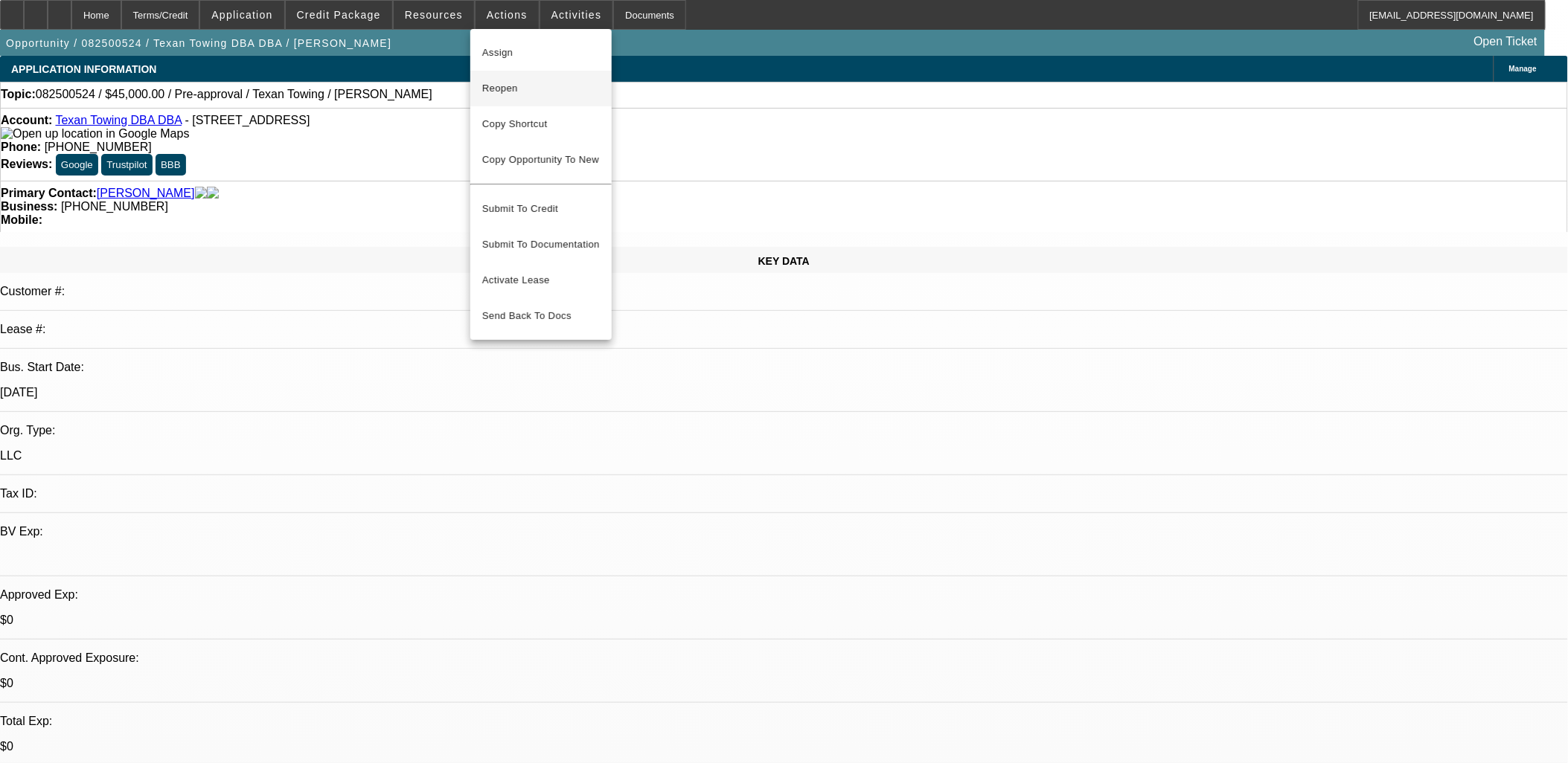
click at [499, 85] on span "Reopen" at bounding box center [541, 88] width 118 height 18
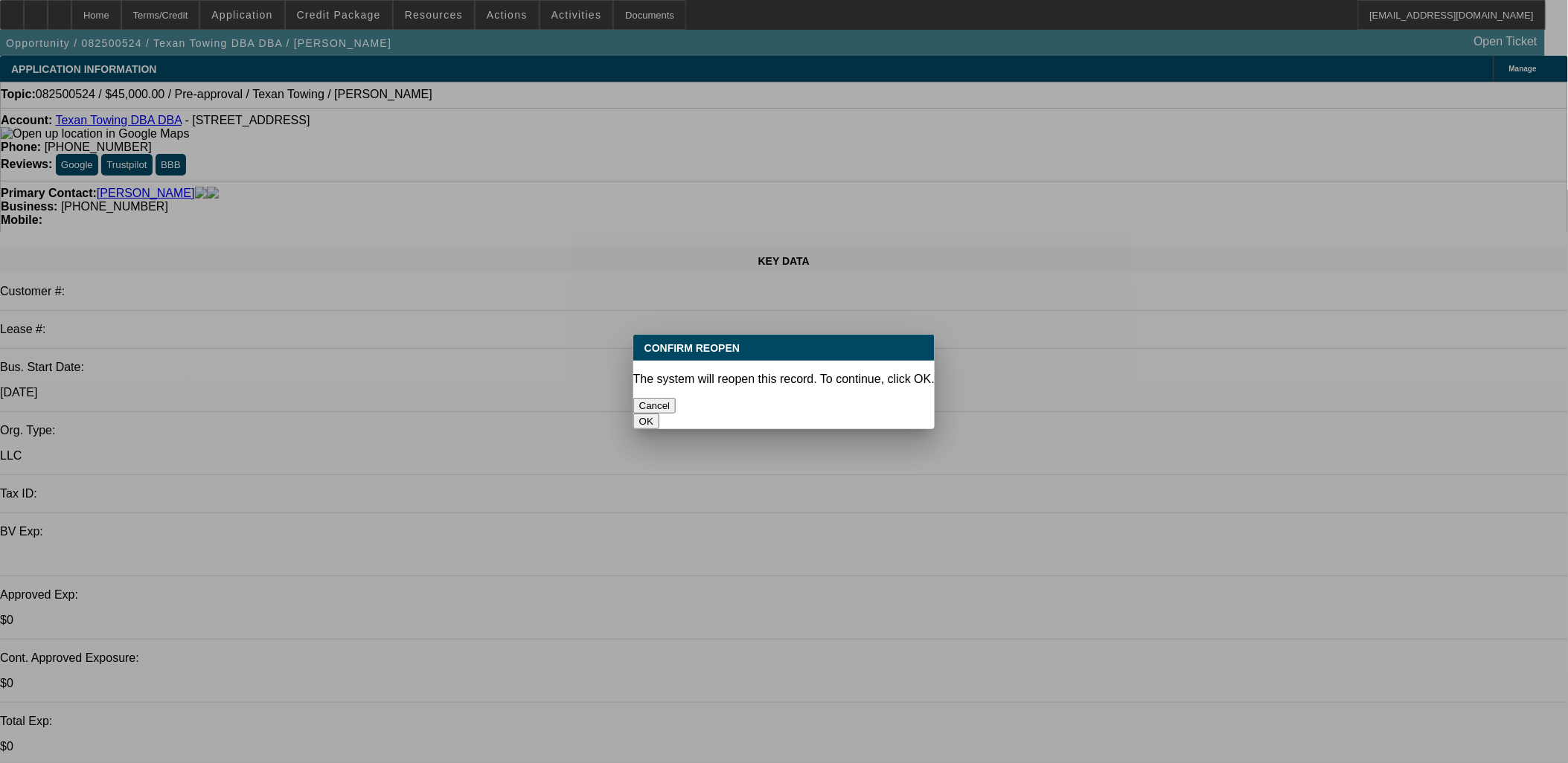
click at [660, 413] on button "OK" at bounding box center [645, 421] width 26 height 16
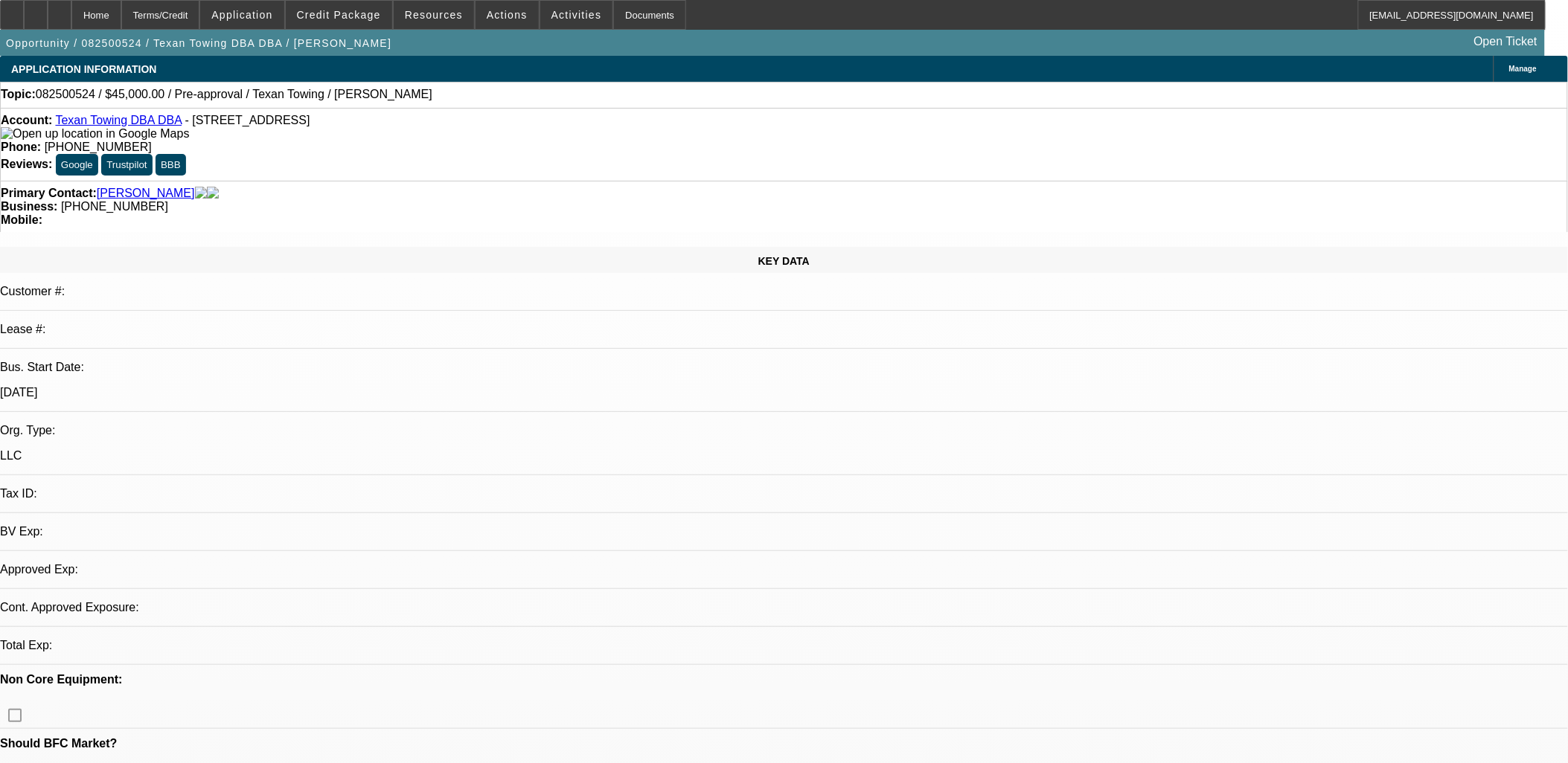
select select "0"
select select "2"
select select "0.1"
select select "1"
select select "2"
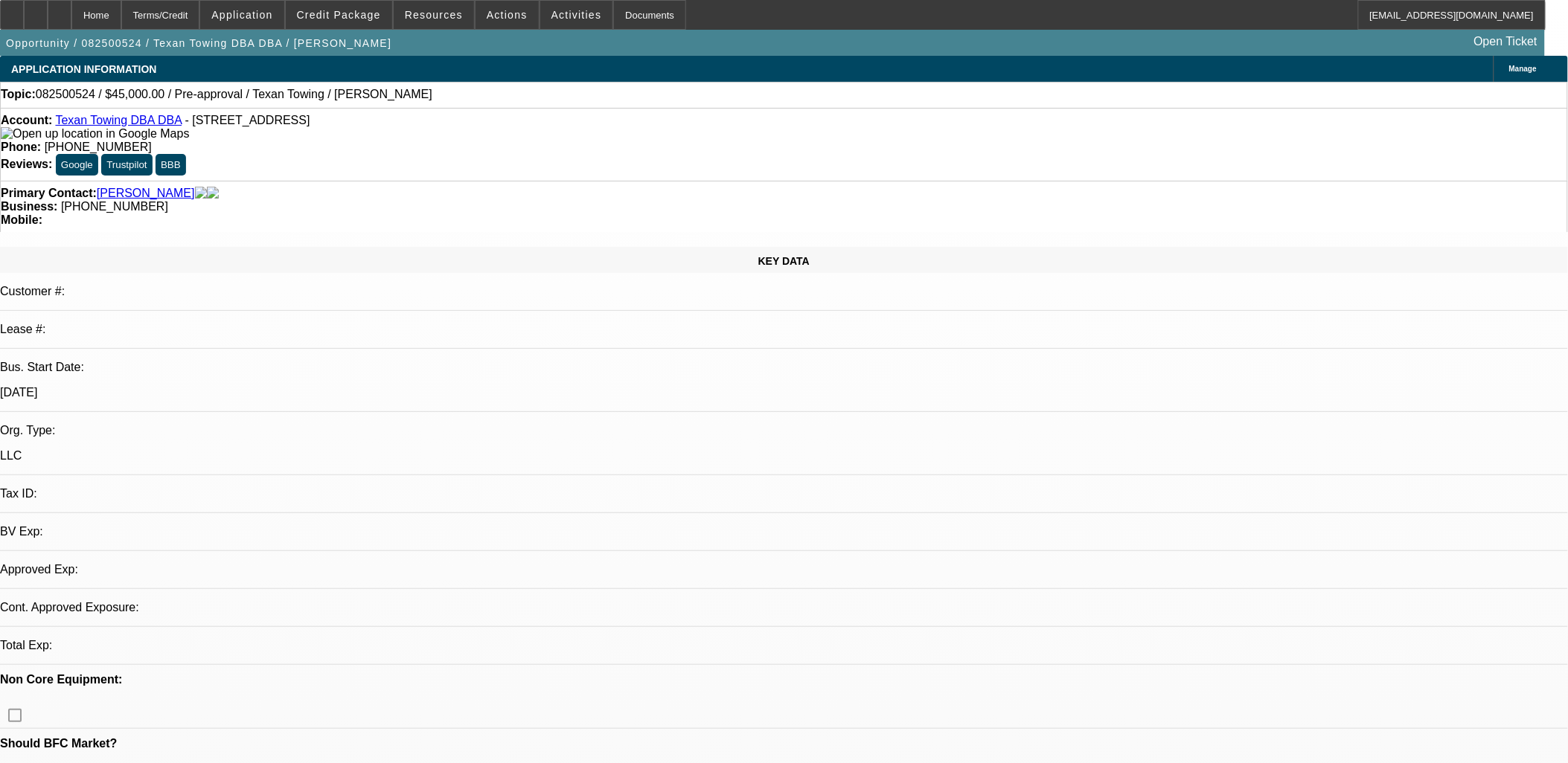
select select "4"
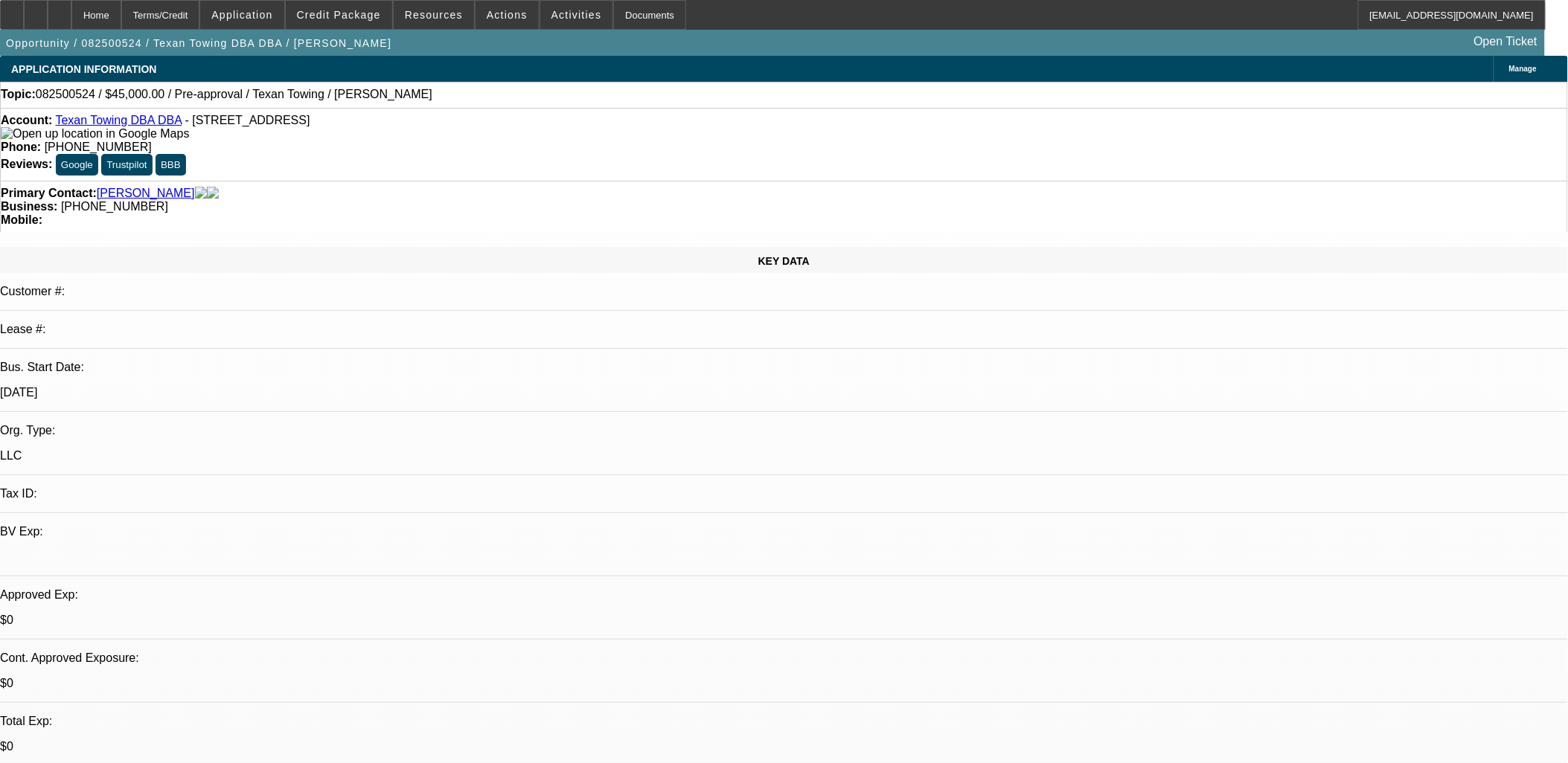
scroll to position [203, 0]
select select "0"
select select "2"
select select "0.1"
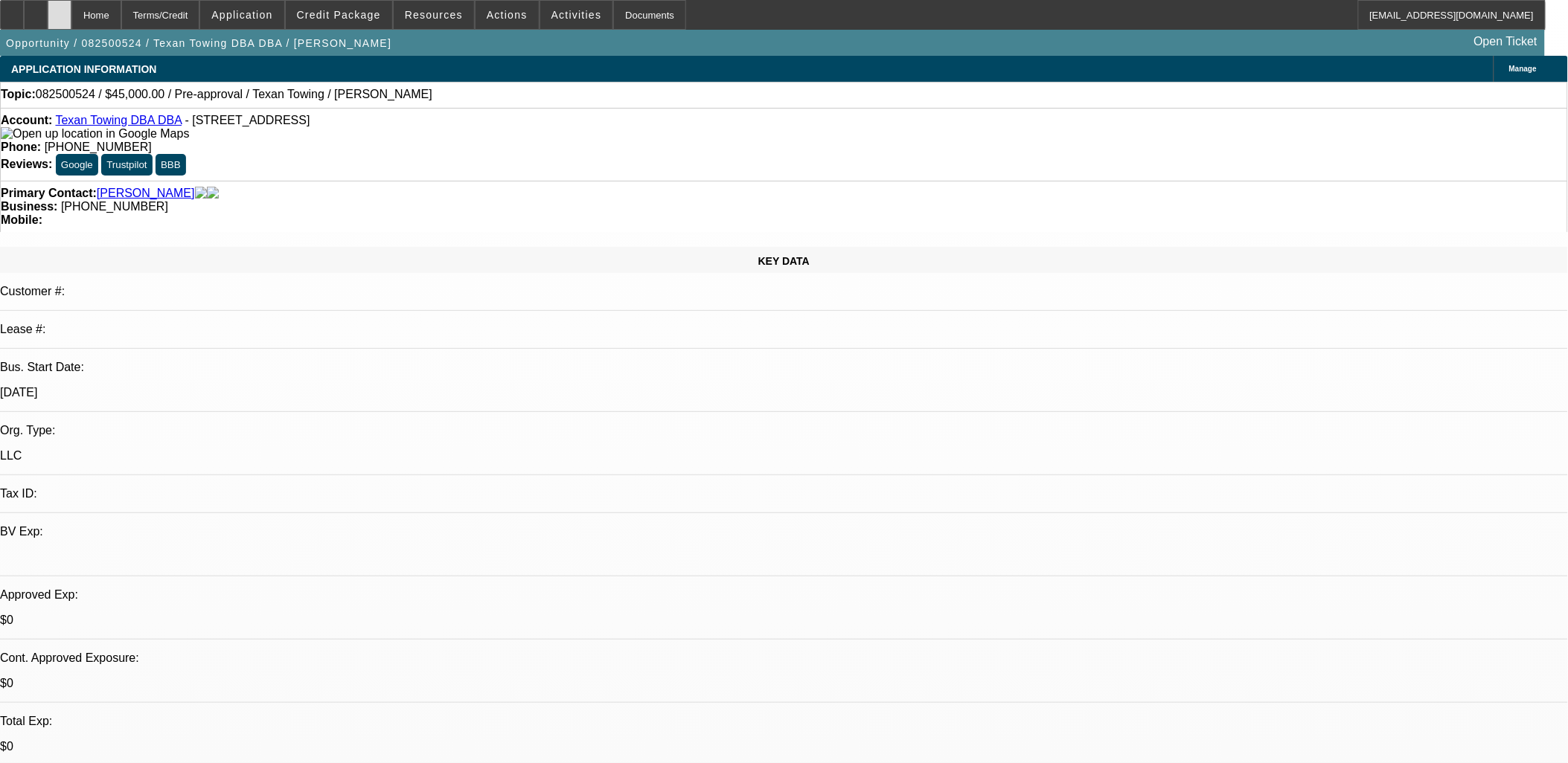
select select "1"
select select "2"
select select "4"
click at [36, 9] on icon at bounding box center [36, 9] width 0 height 0
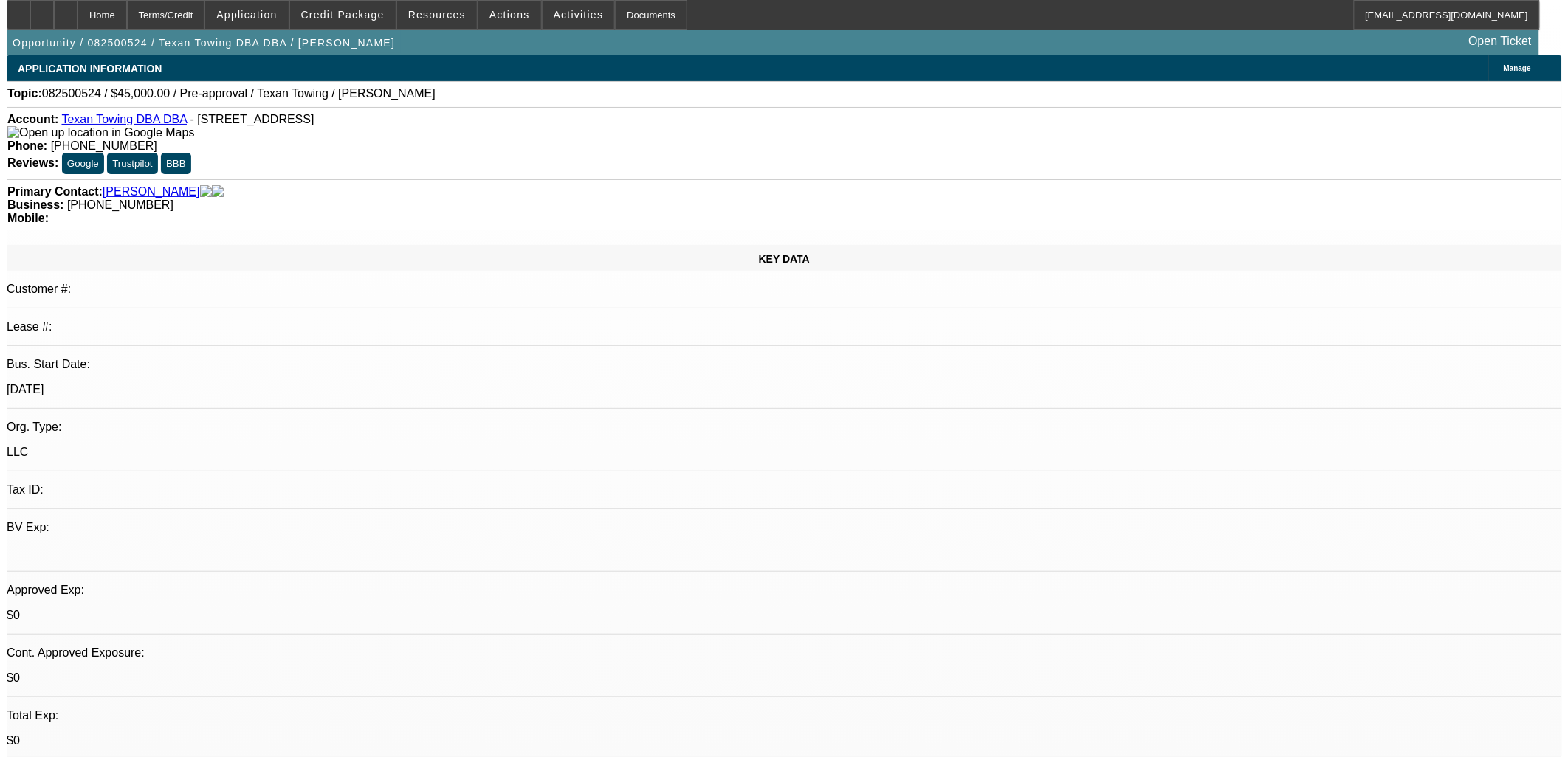
scroll to position [201, 0]
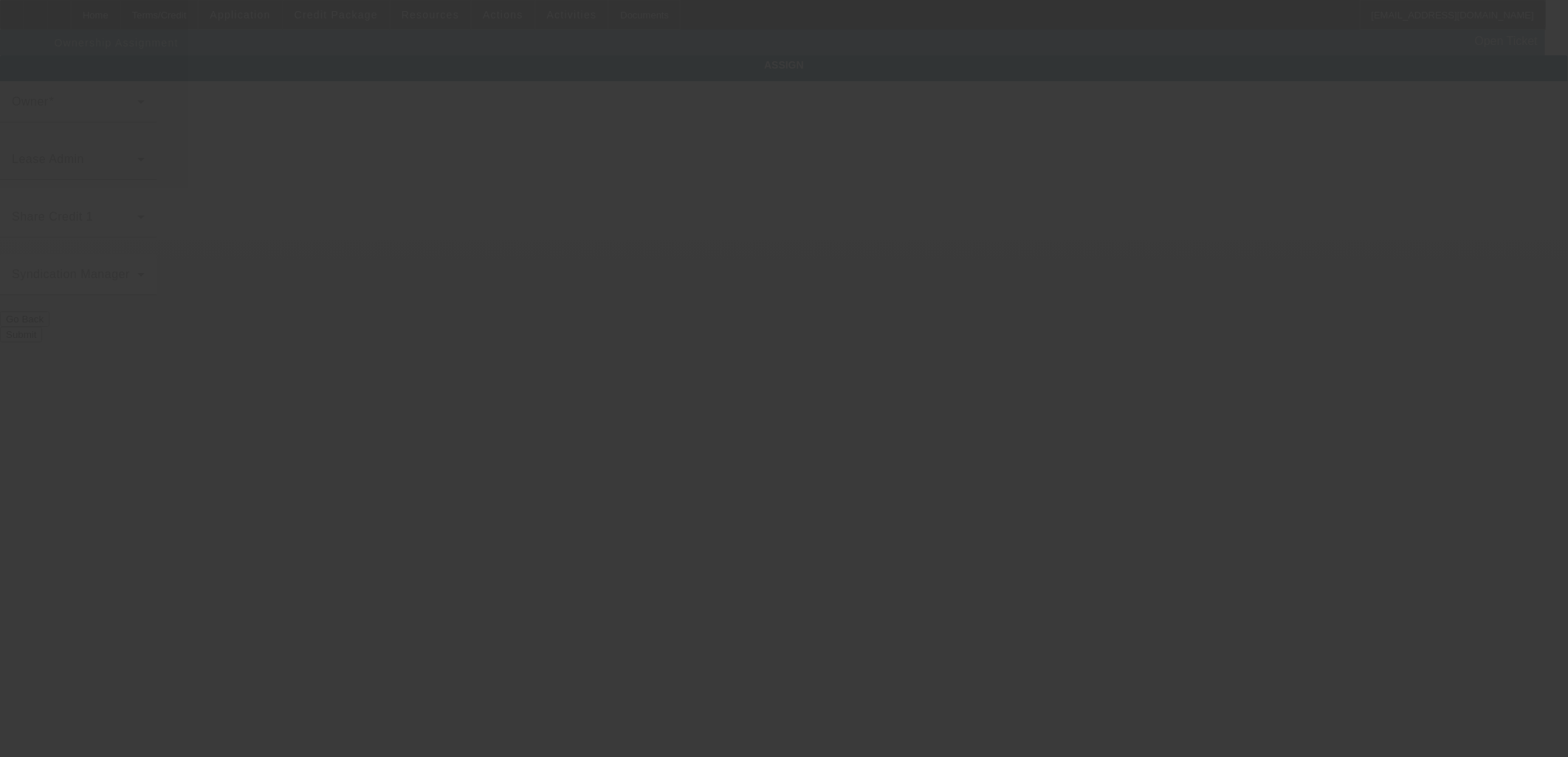
click at [921, 280] on body "Home Terms/Credit Application Credit Package Resources Actions Activities Docum…" at bounding box center [784, 378] width 1568 height 757
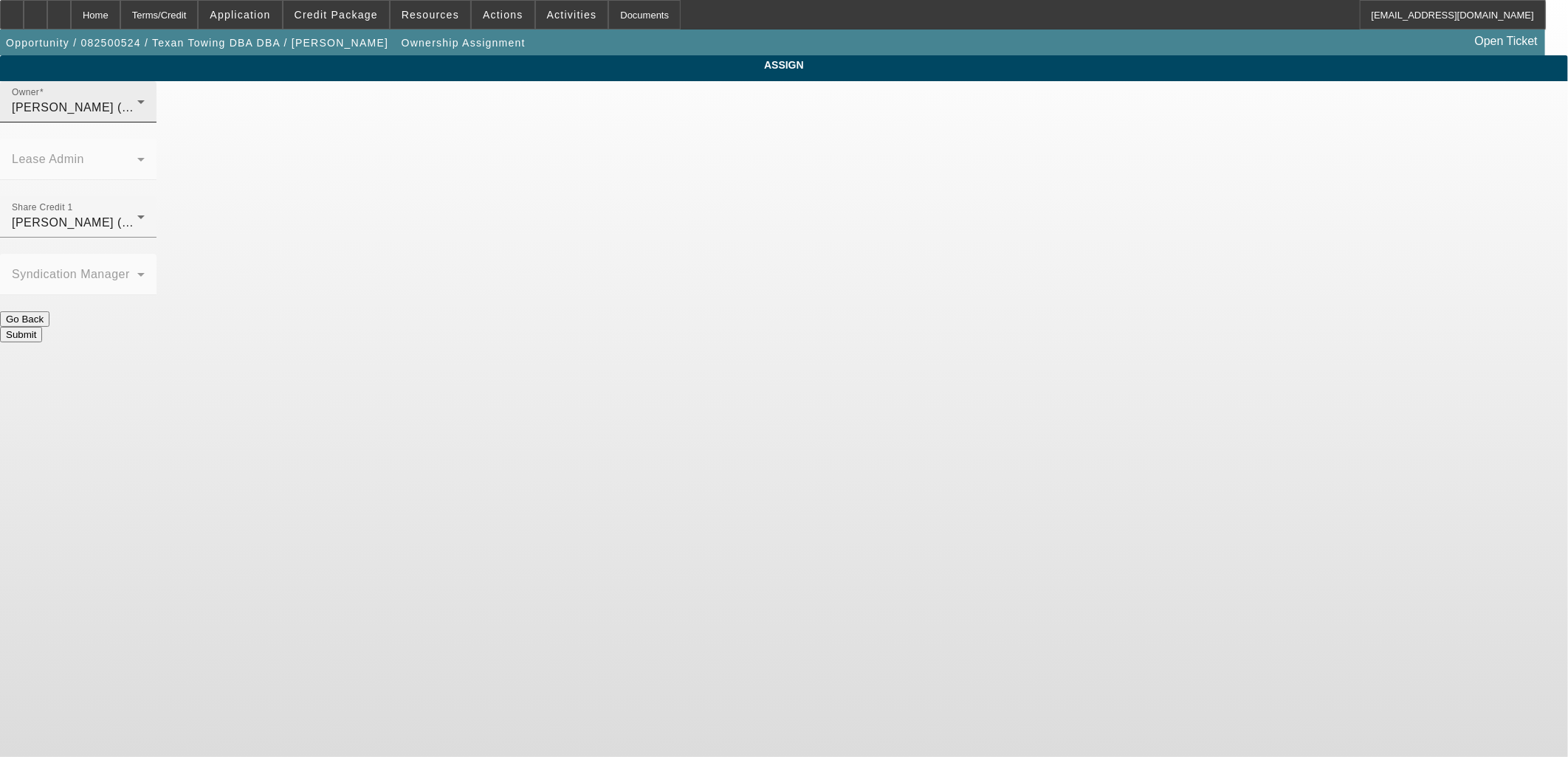
click at [137, 117] on div "[PERSON_NAME] (Lvl 6)" at bounding box center [74, 108] width 125 height 18
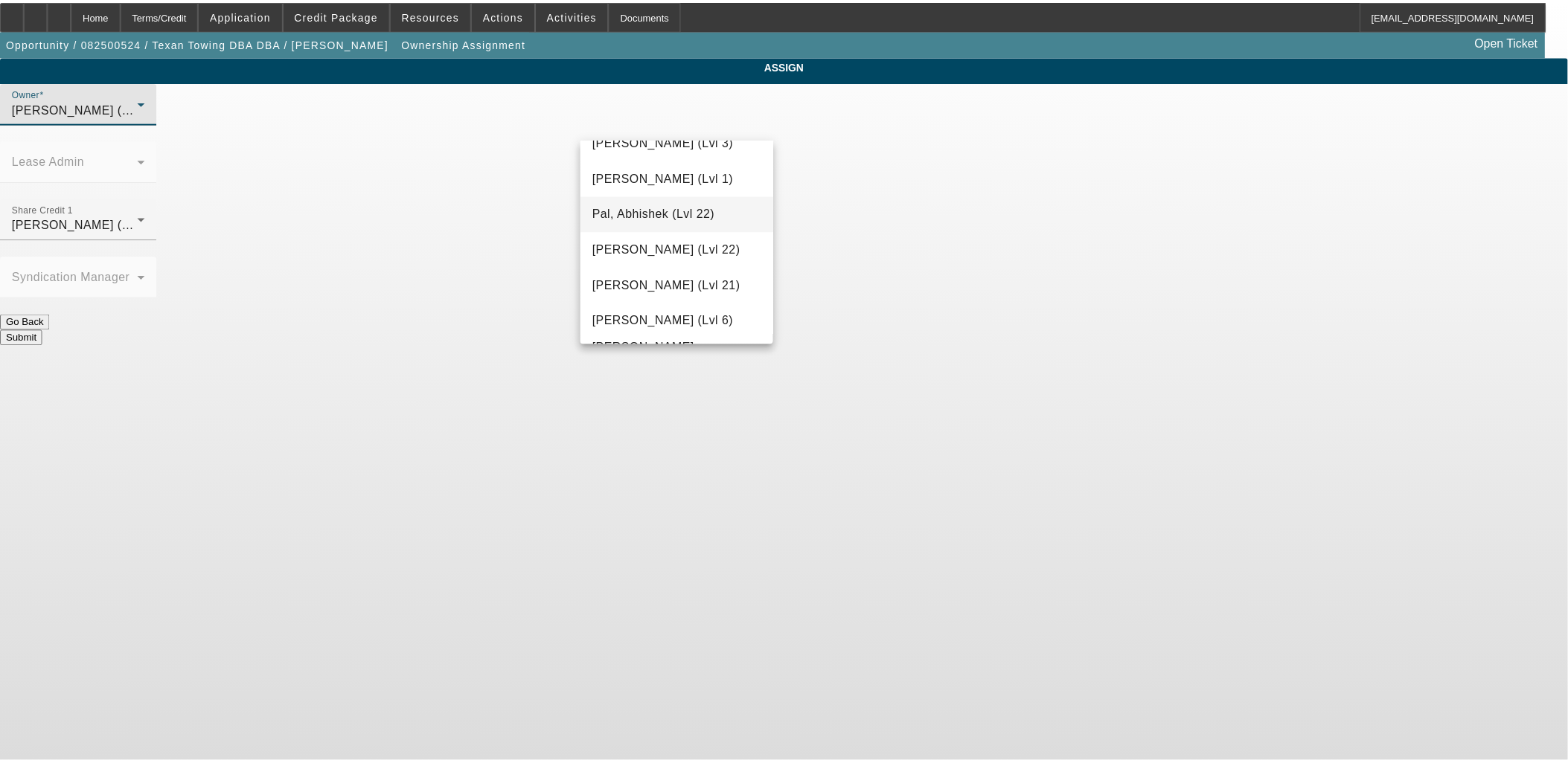
scroll to position [1438, 0]
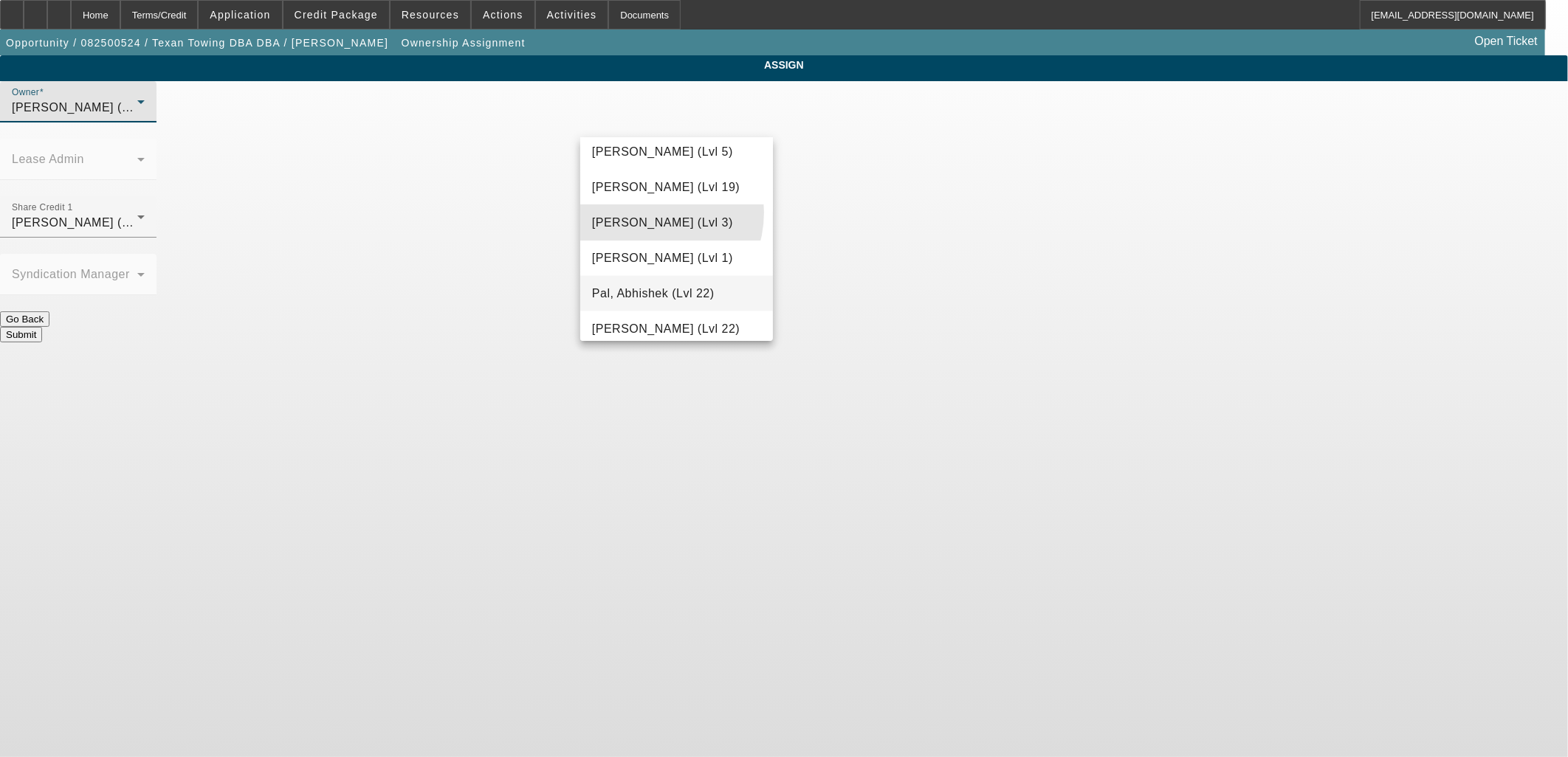
click at [643, 212] on mat-option "Oliva, Nicholas (Lvl 3)" at bounding box center [676, 223] width 193 height 36
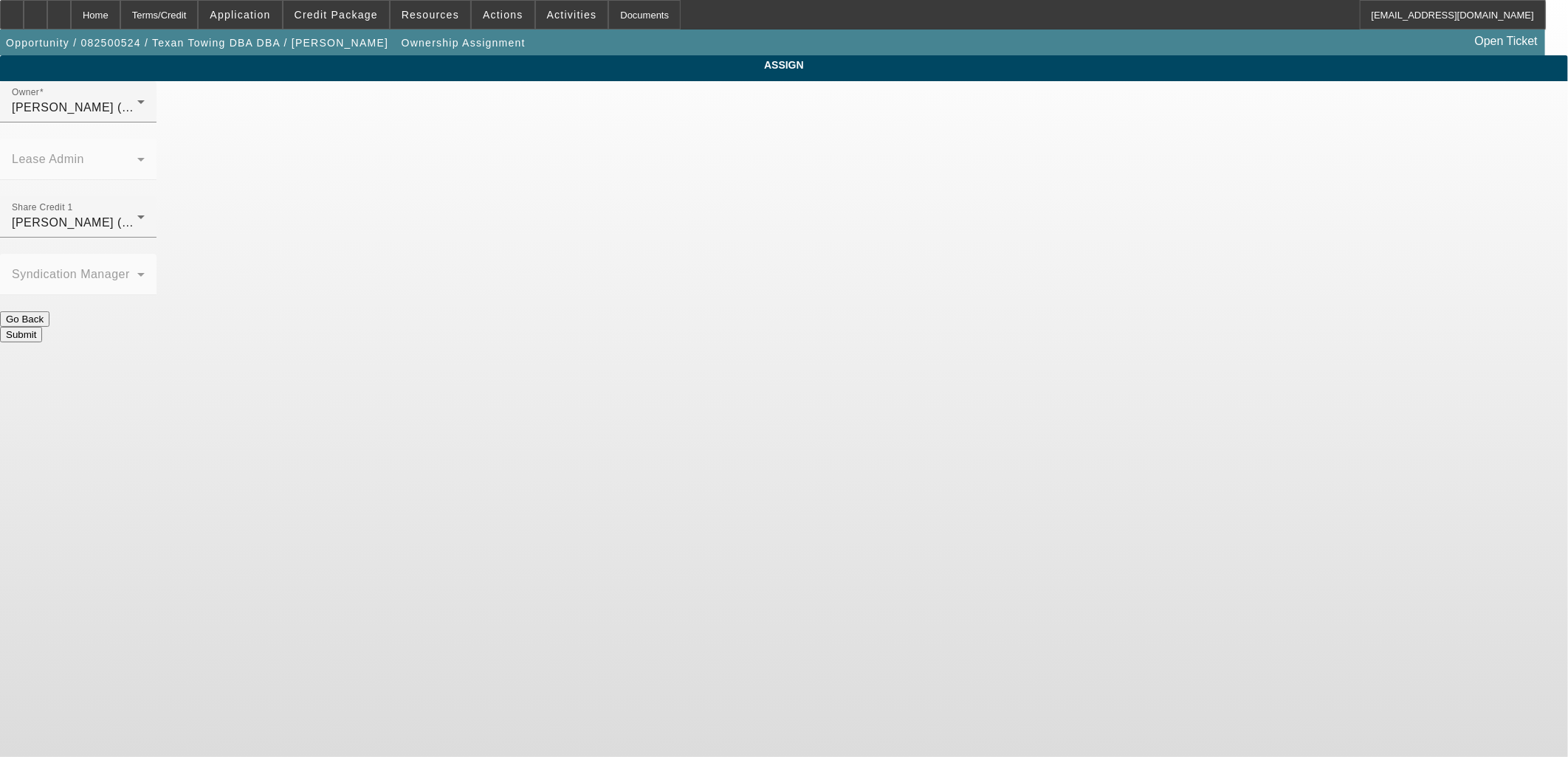
click at [42, 327] on button "Submit" at bounding box center [21, 334] width 42 height 15
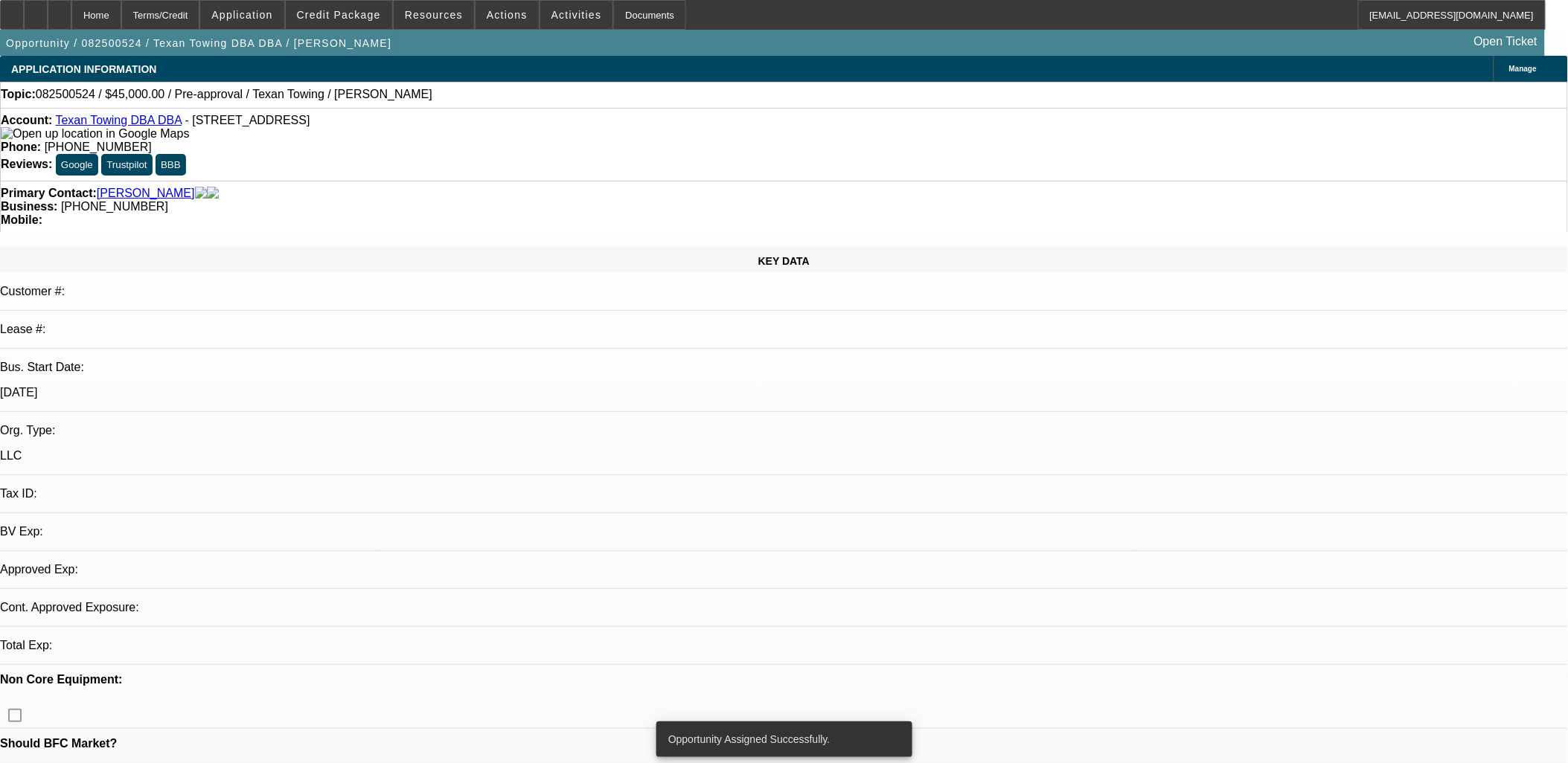
select select "0"
select select "2"
select select "0.1"
select select "4"
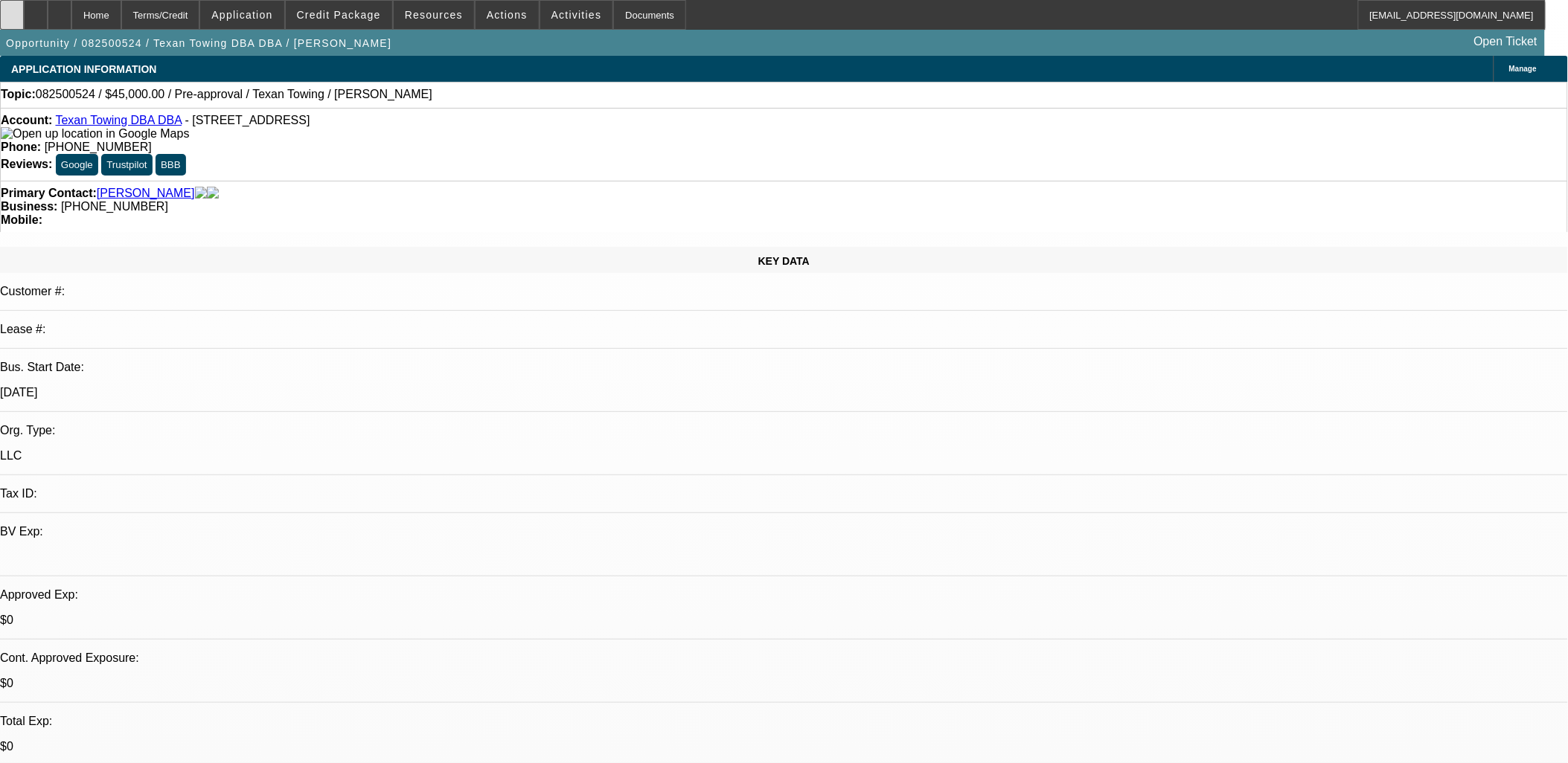
click at [12, 9] on icon at bounding box center [12, 9] width 0 height 0
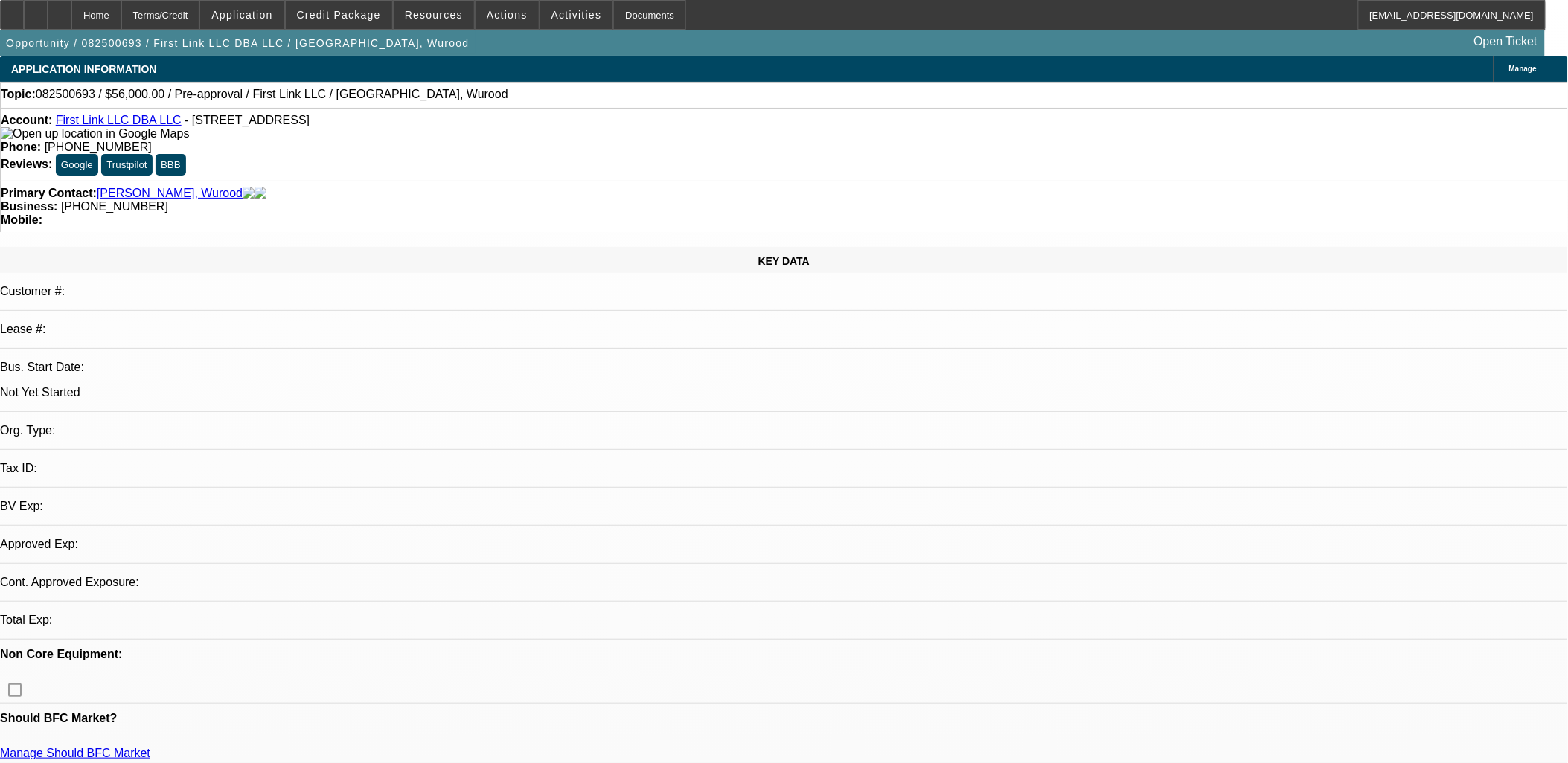
select select "0"
select select "2"
select select "0.1"
select select "4"
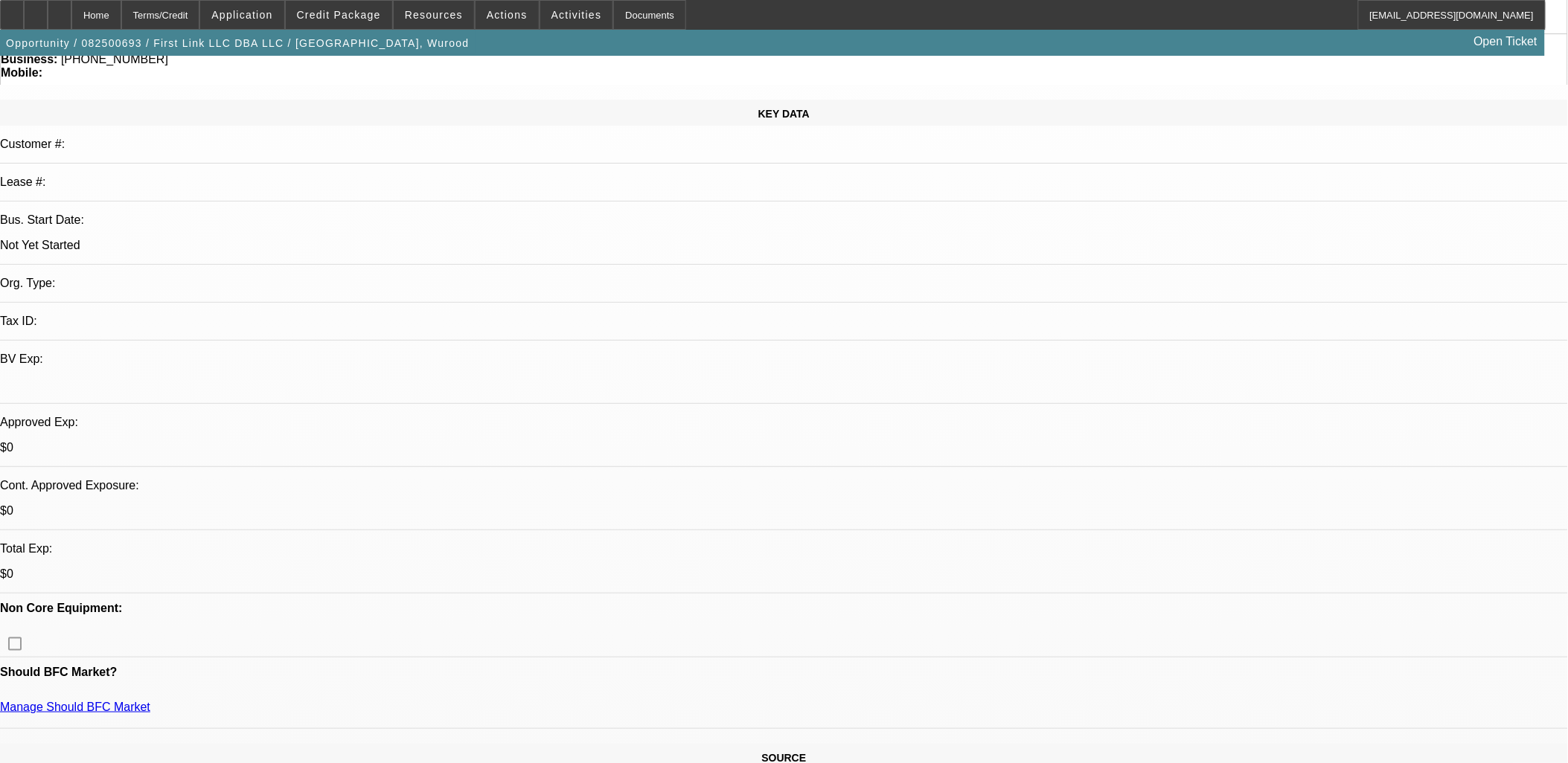
scroll to position [247, 0]
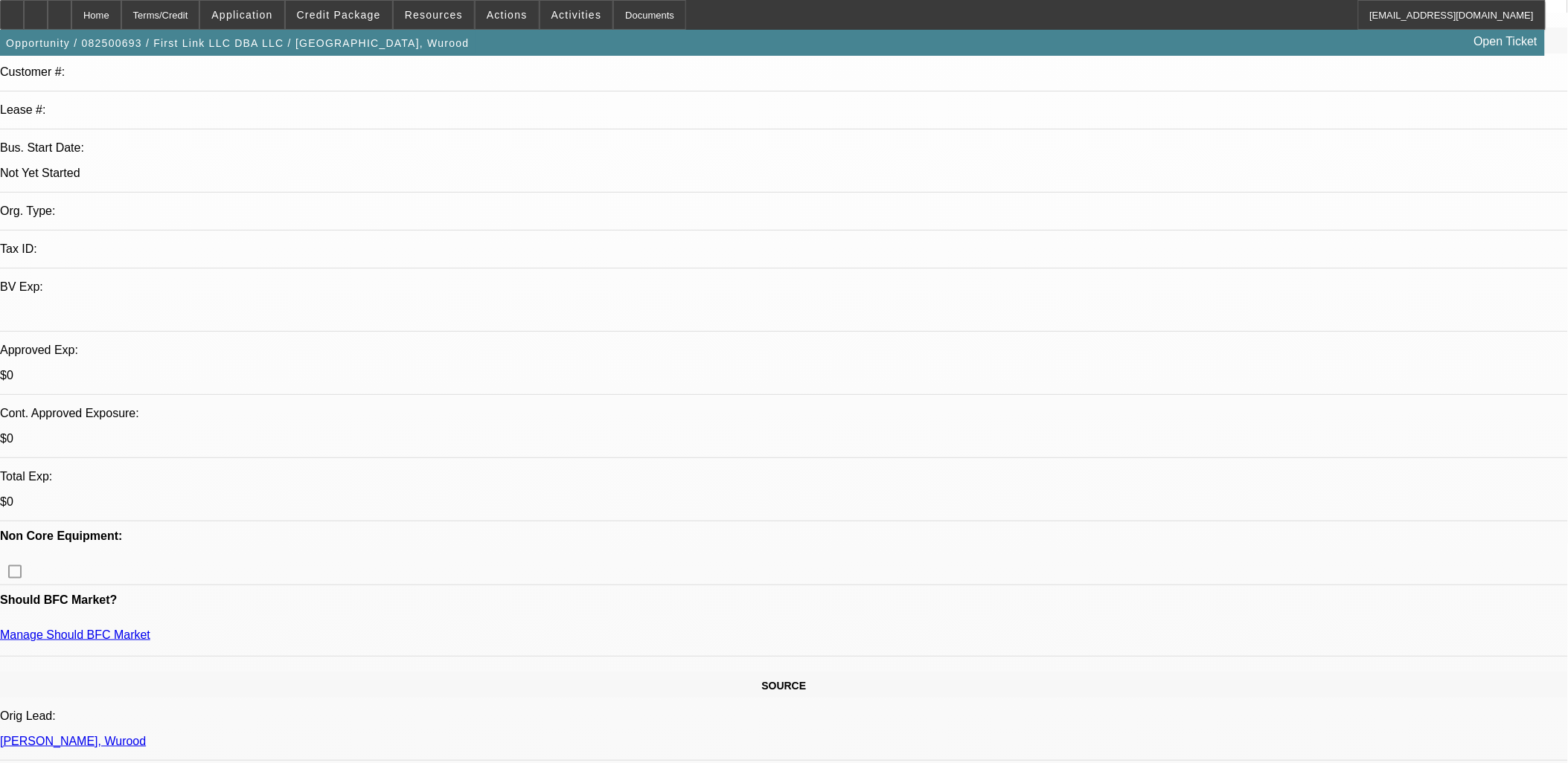
scroll to position [0, 0]
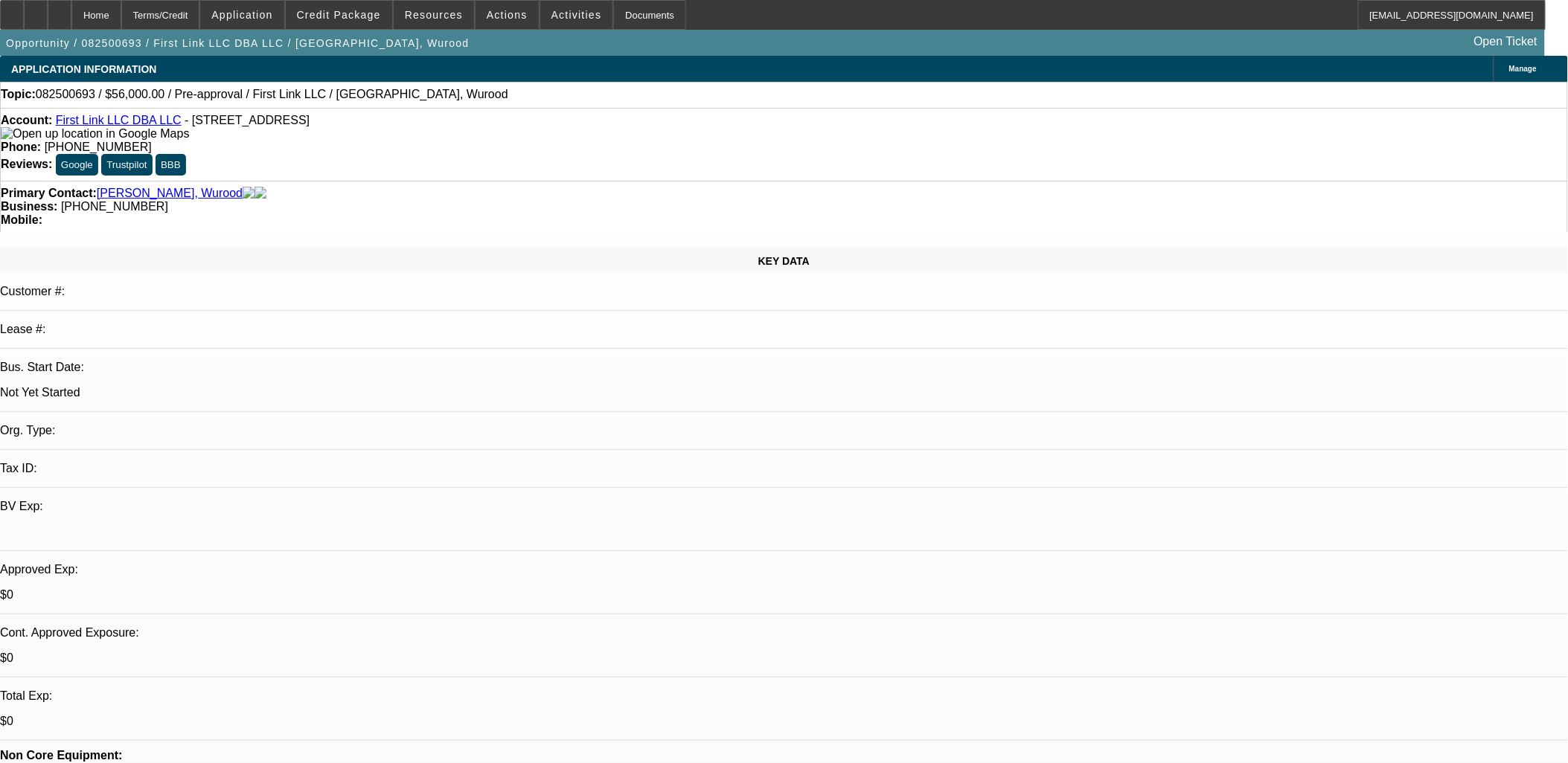
click at [105, 119] on link "First Link LLC DBA LLC" at bounding box center [118, 120] width 126 height 12
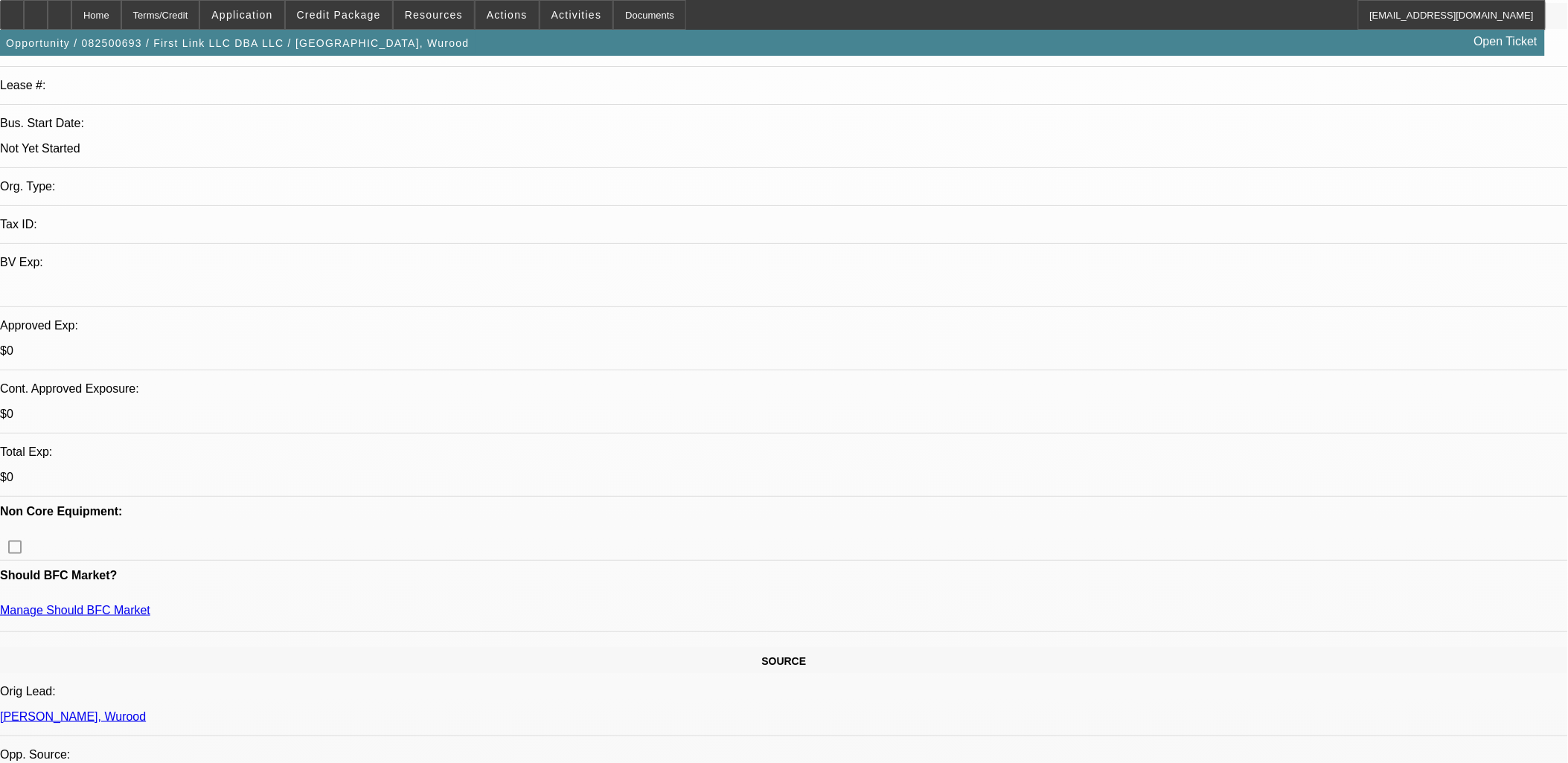
scroll to position [330, 0]
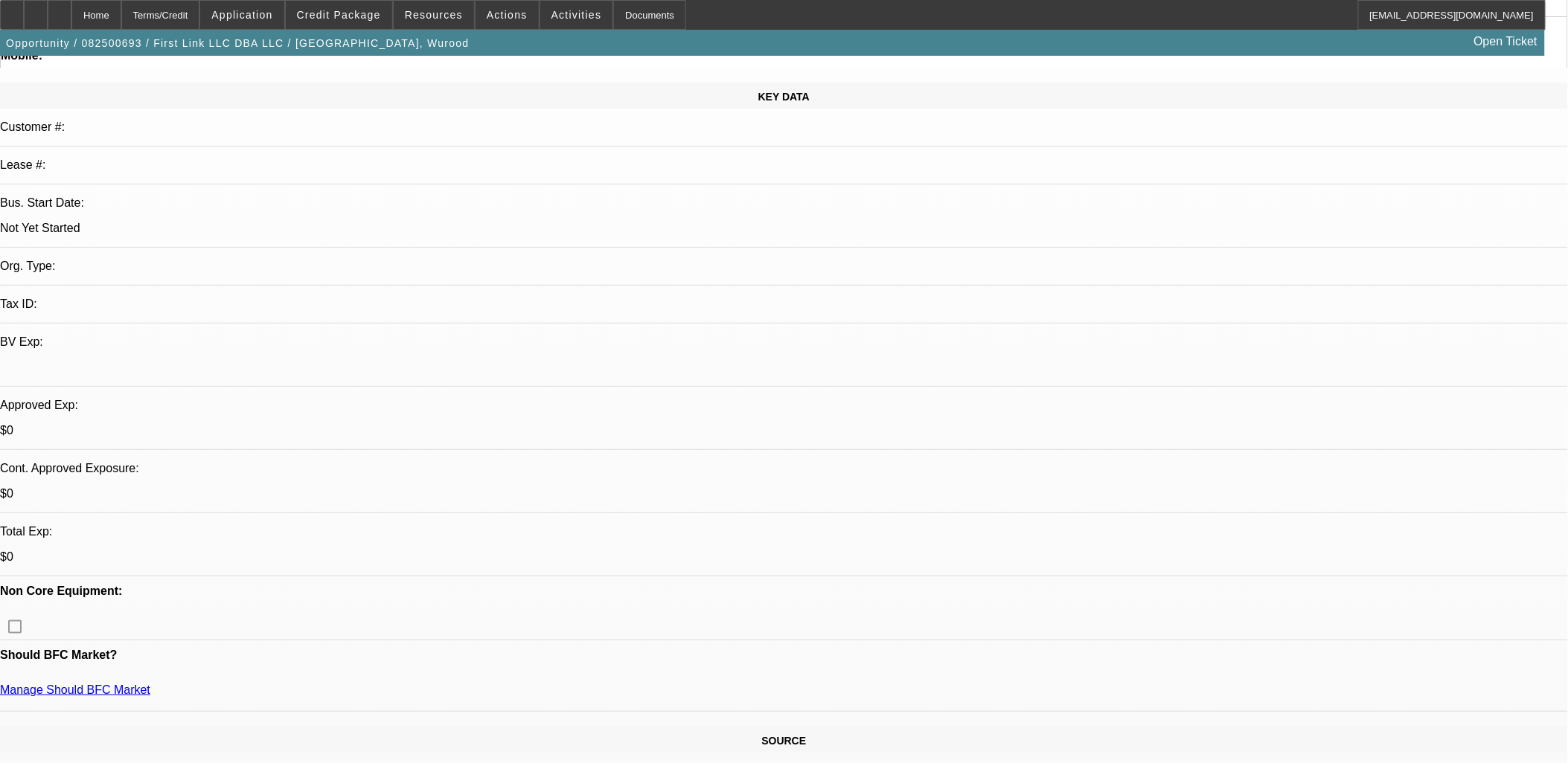
scroll to position [0, 0]
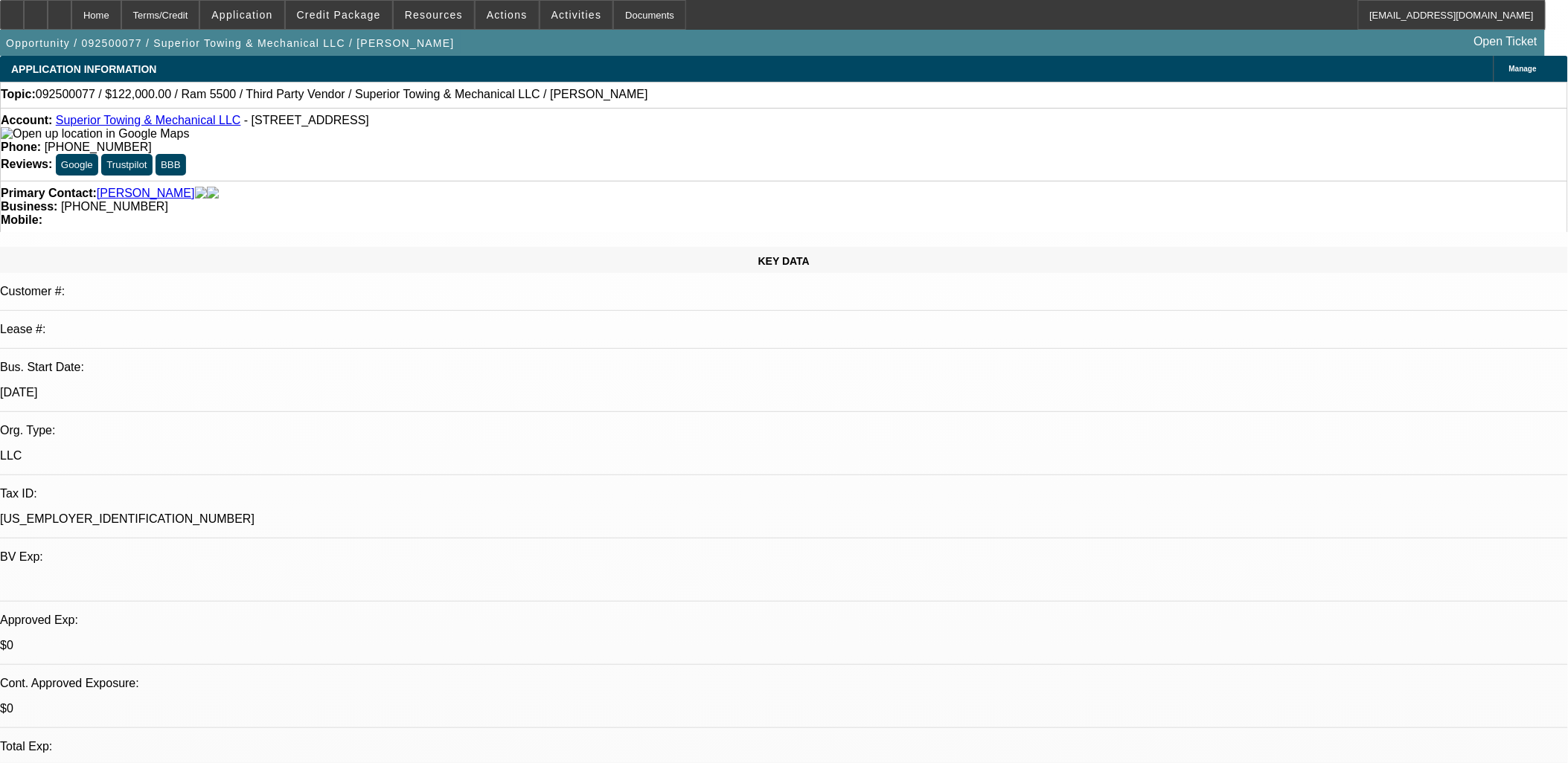
select select "0"
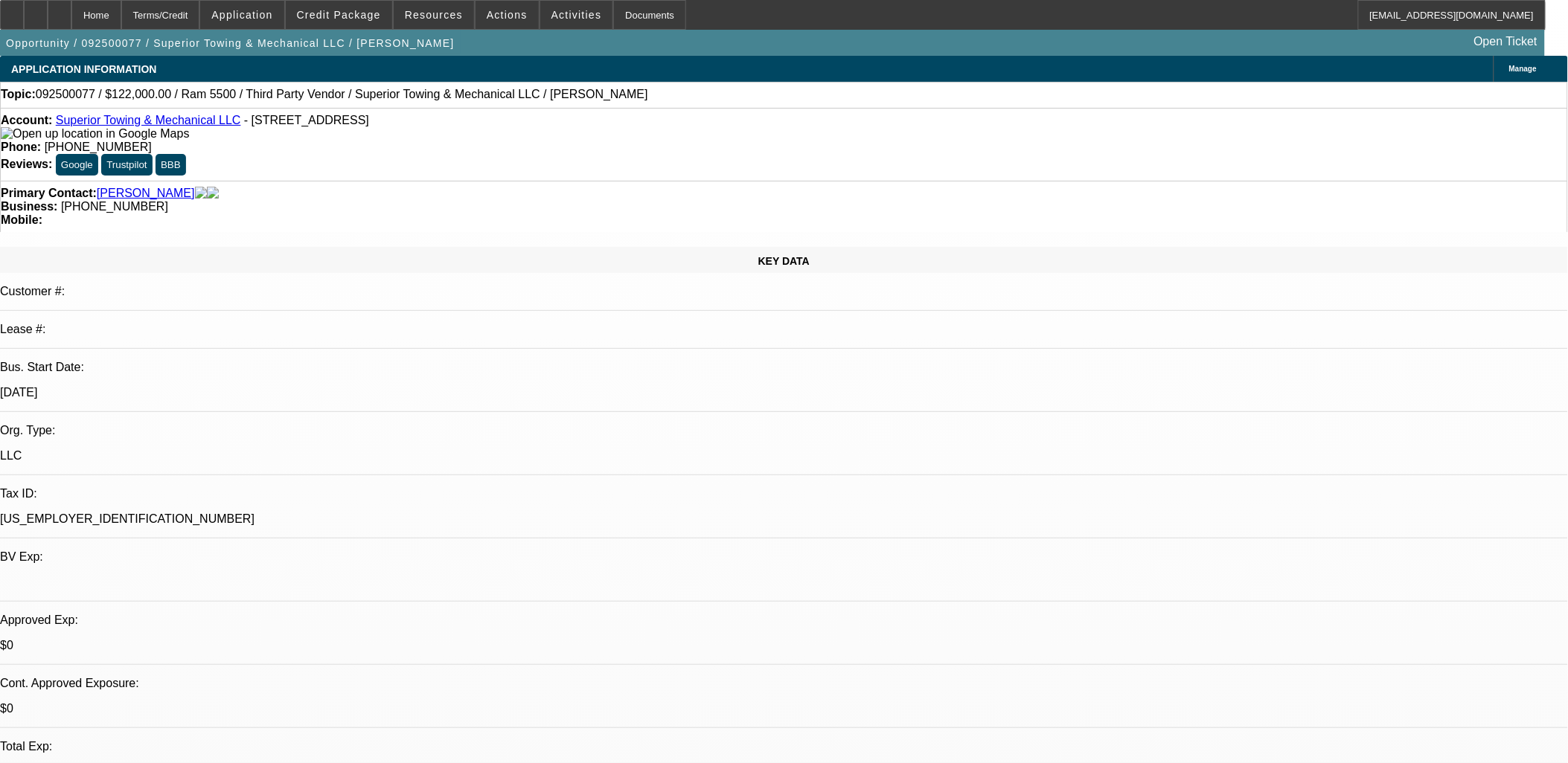
select select "0"
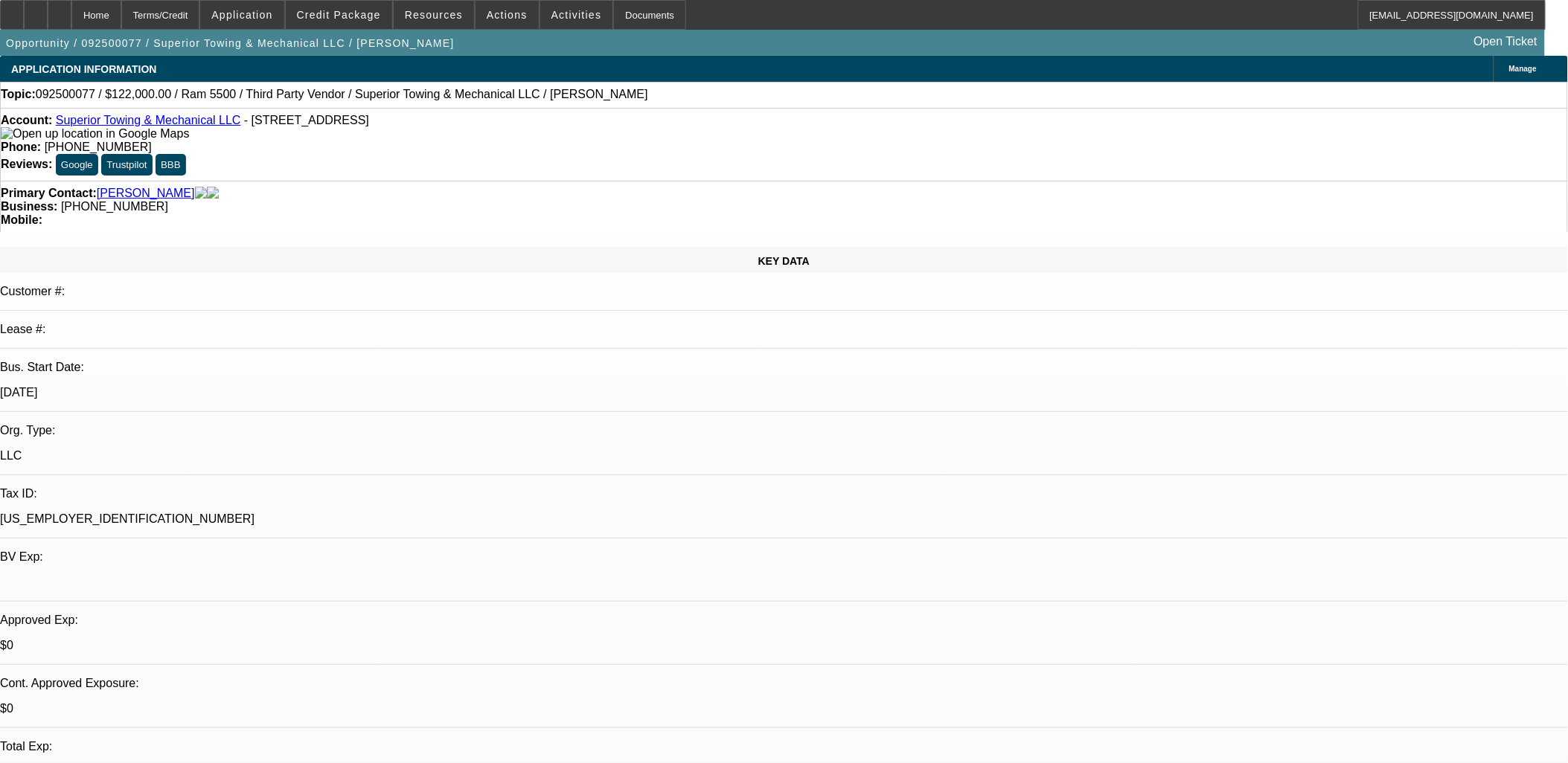
select select "0"
select select "1"
select select "3"
select select "6"
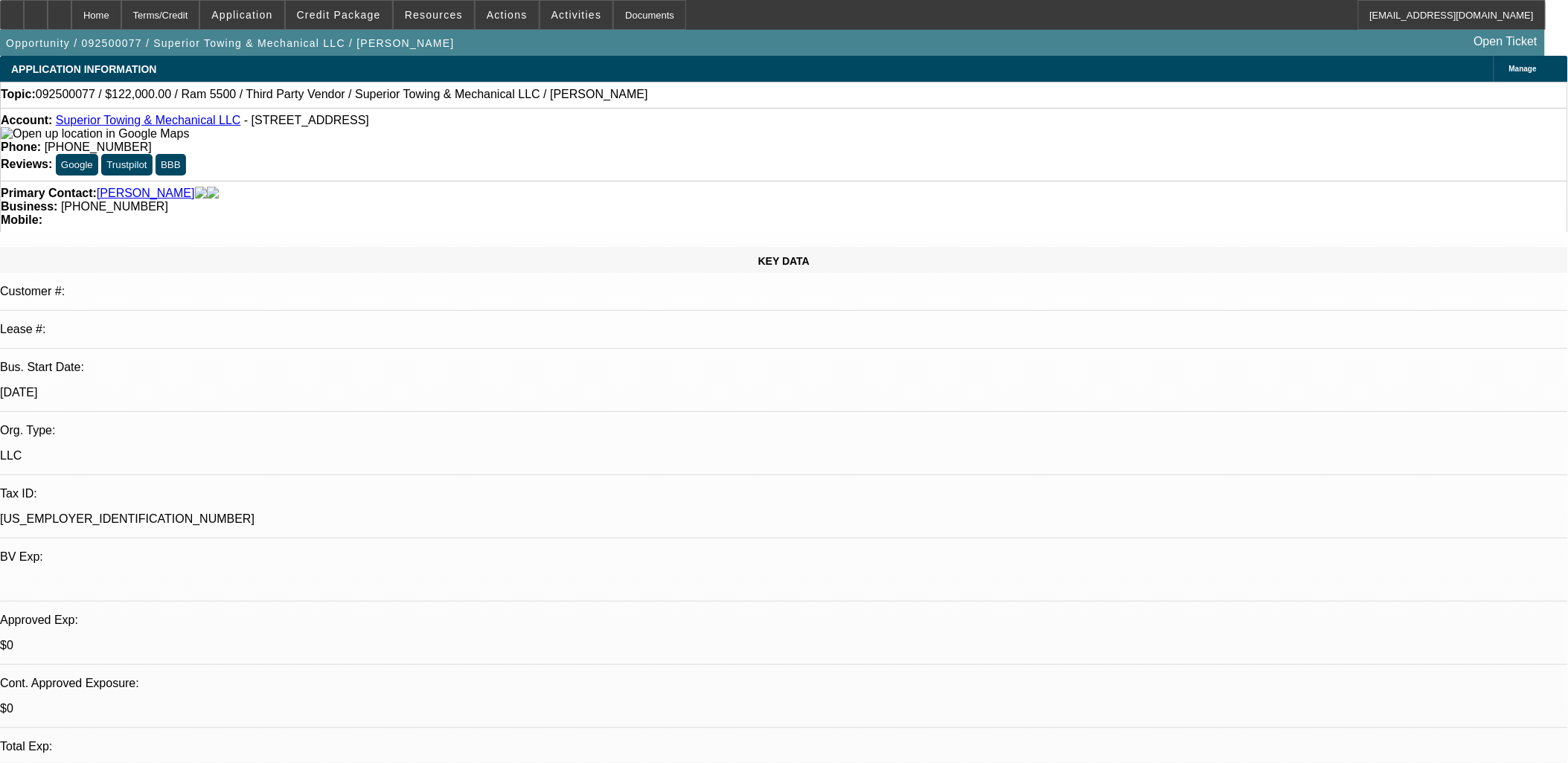
select select "1"
select select "3"
select select "6"
select select "1"
select select "3"
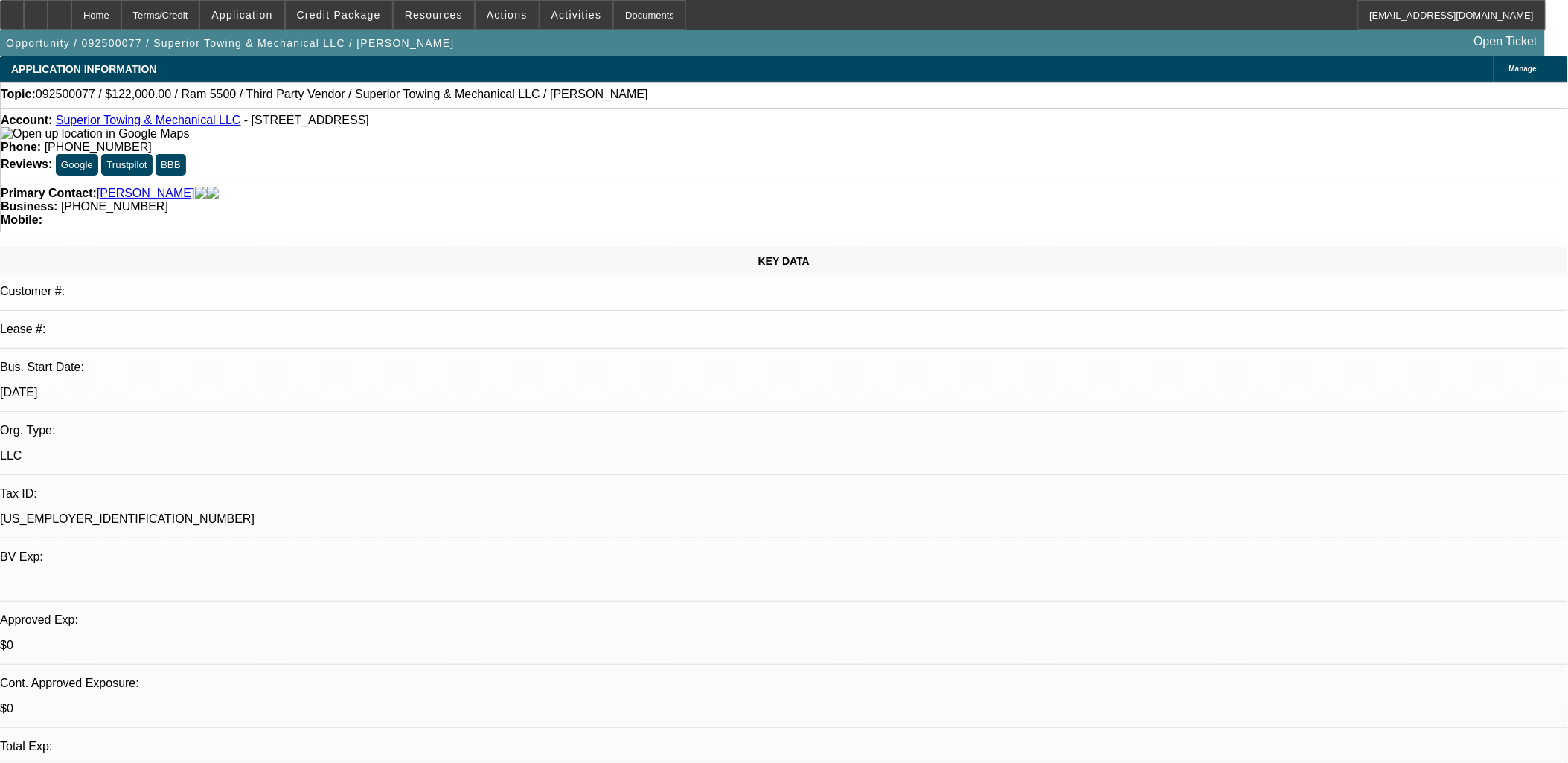
select select "6"
select select "1"
select select "2"
select select "6"
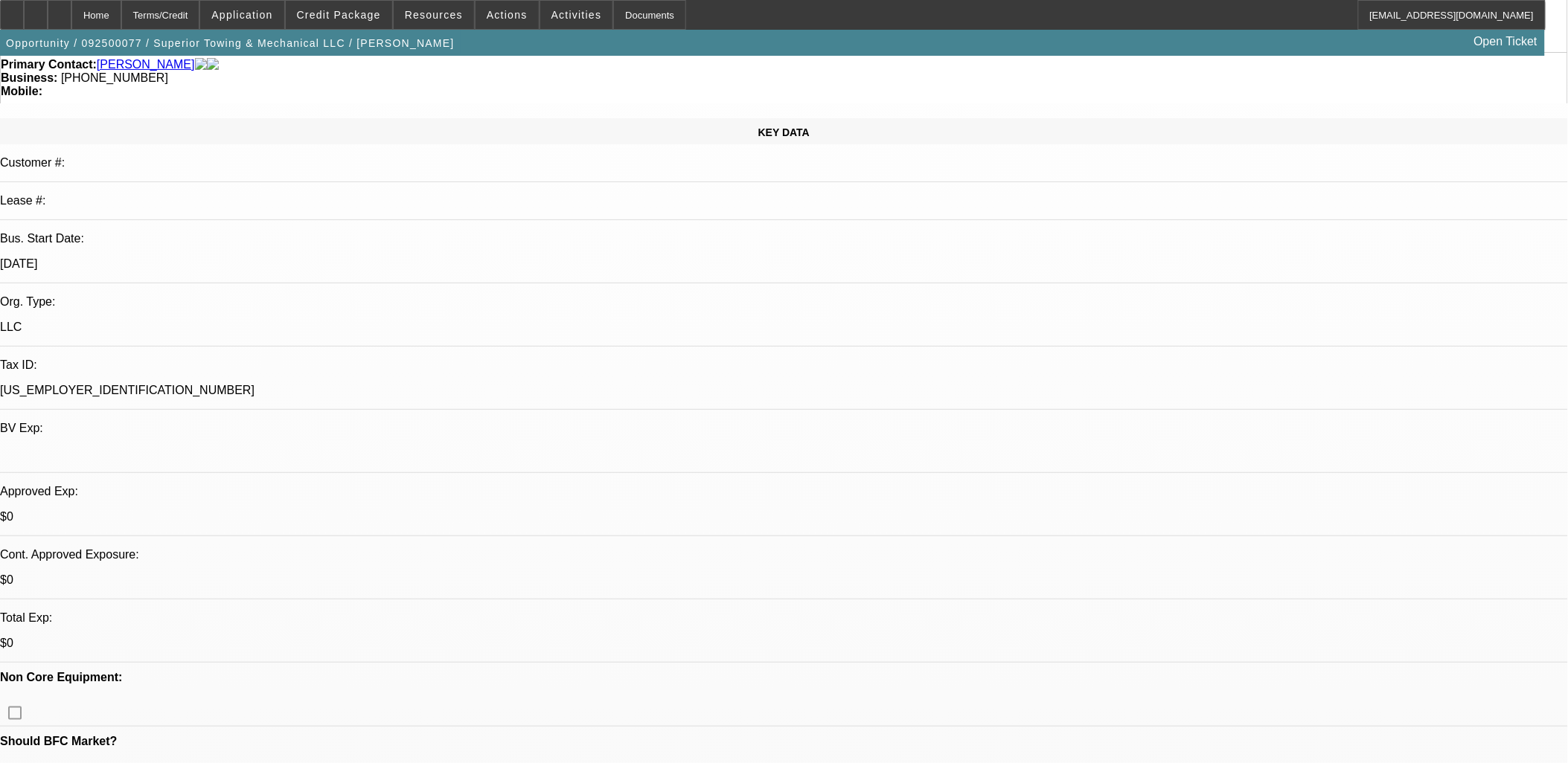
scroll to position [247, 0]
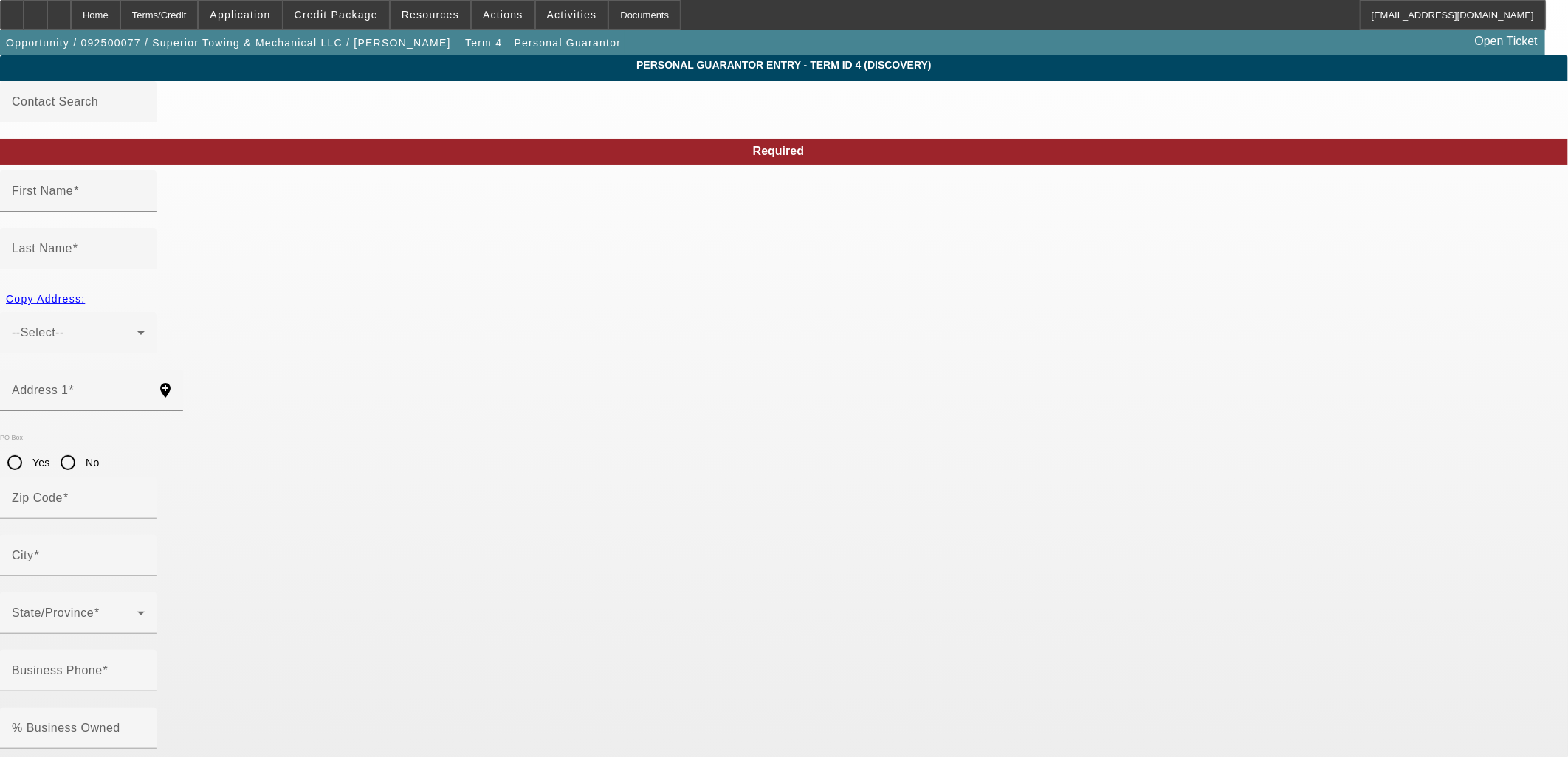
type input "Charles"
type input "Delamielleure"
type input "[STREET_ADDRESS]"
radio input "true"
type input "48033"
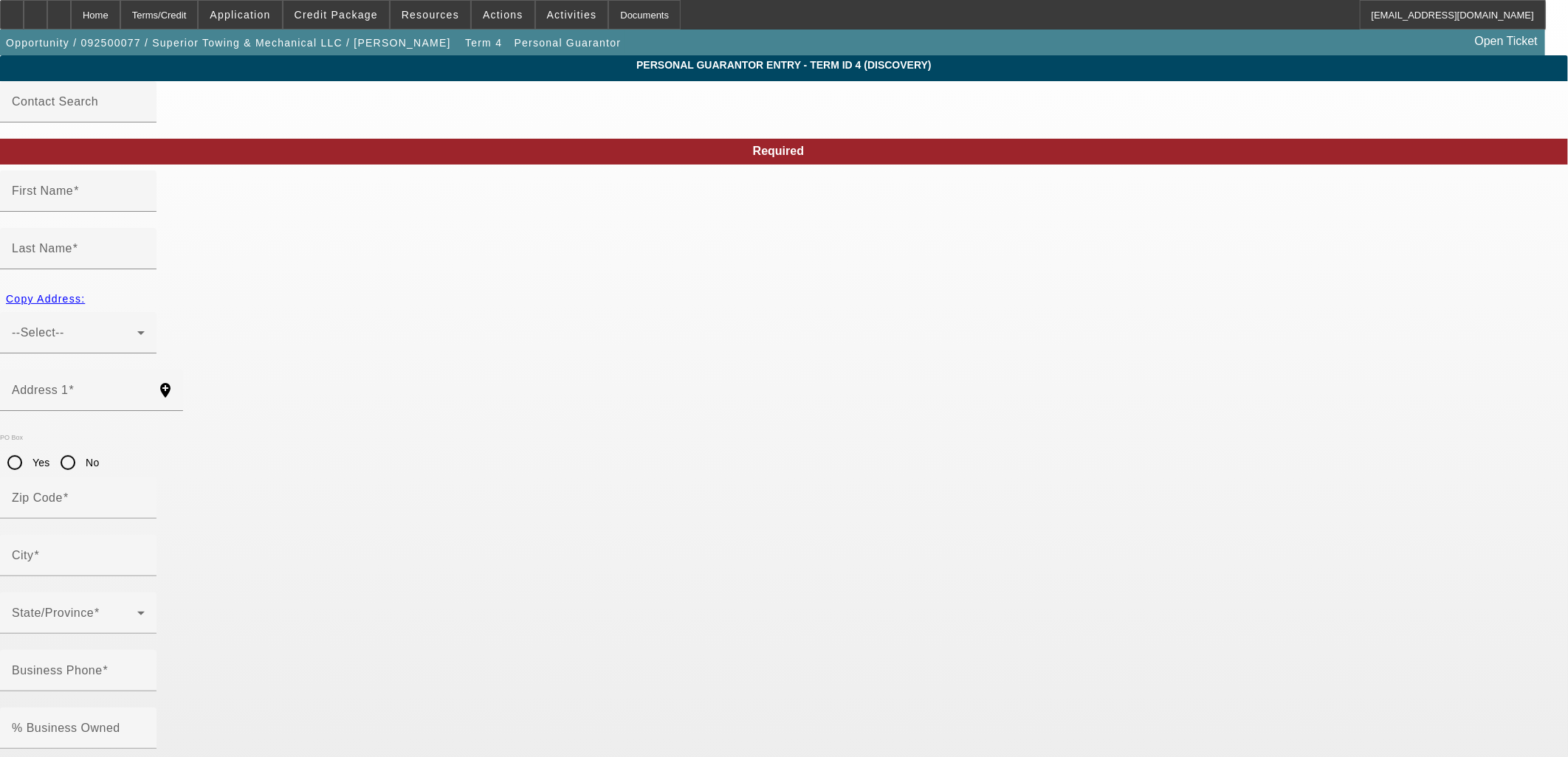
type input "Southfield"
type input "[PHONE_NUMBER]"
type input "85"
type input "367-60-1727"
type input "superiortowing24@yahoo.com"
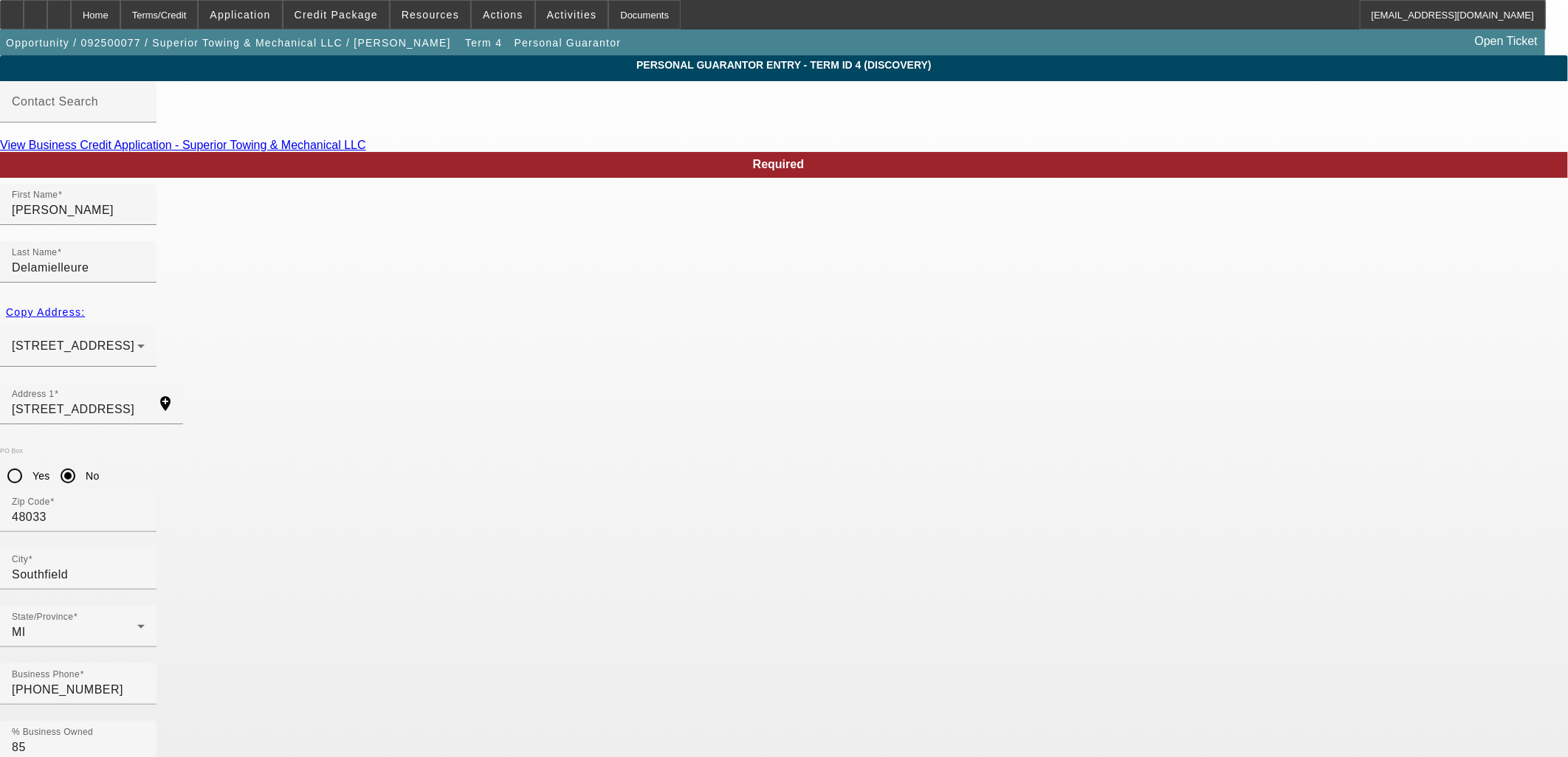
click at [344, 26] on span at bounding box center [336, 15] width 105 height 36
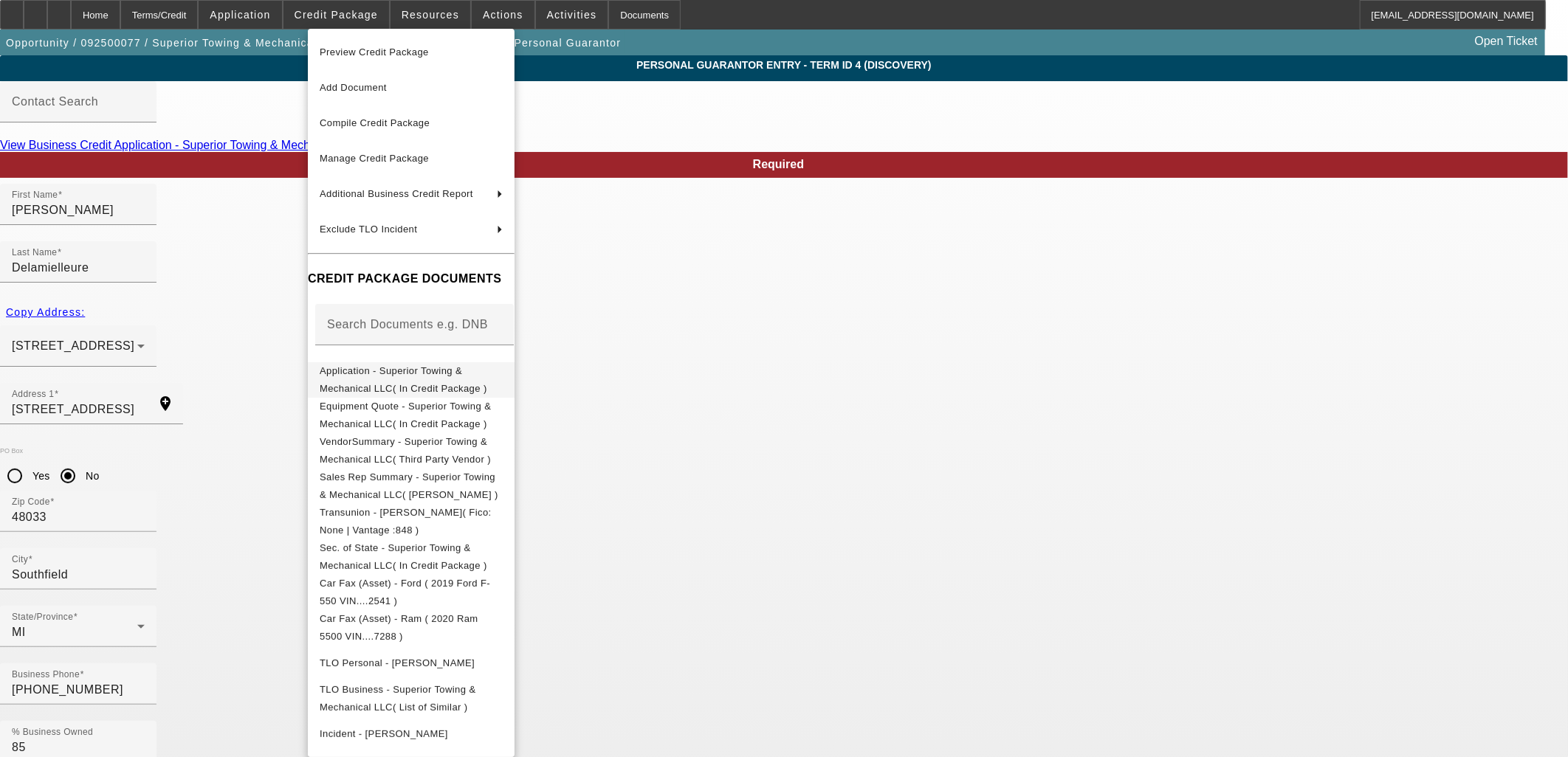
click at [359, 370] on span "Application - Superior Towing & Mechanical LLC( In Credit Package )" at bounding box center [403, 378] width 167 height 29
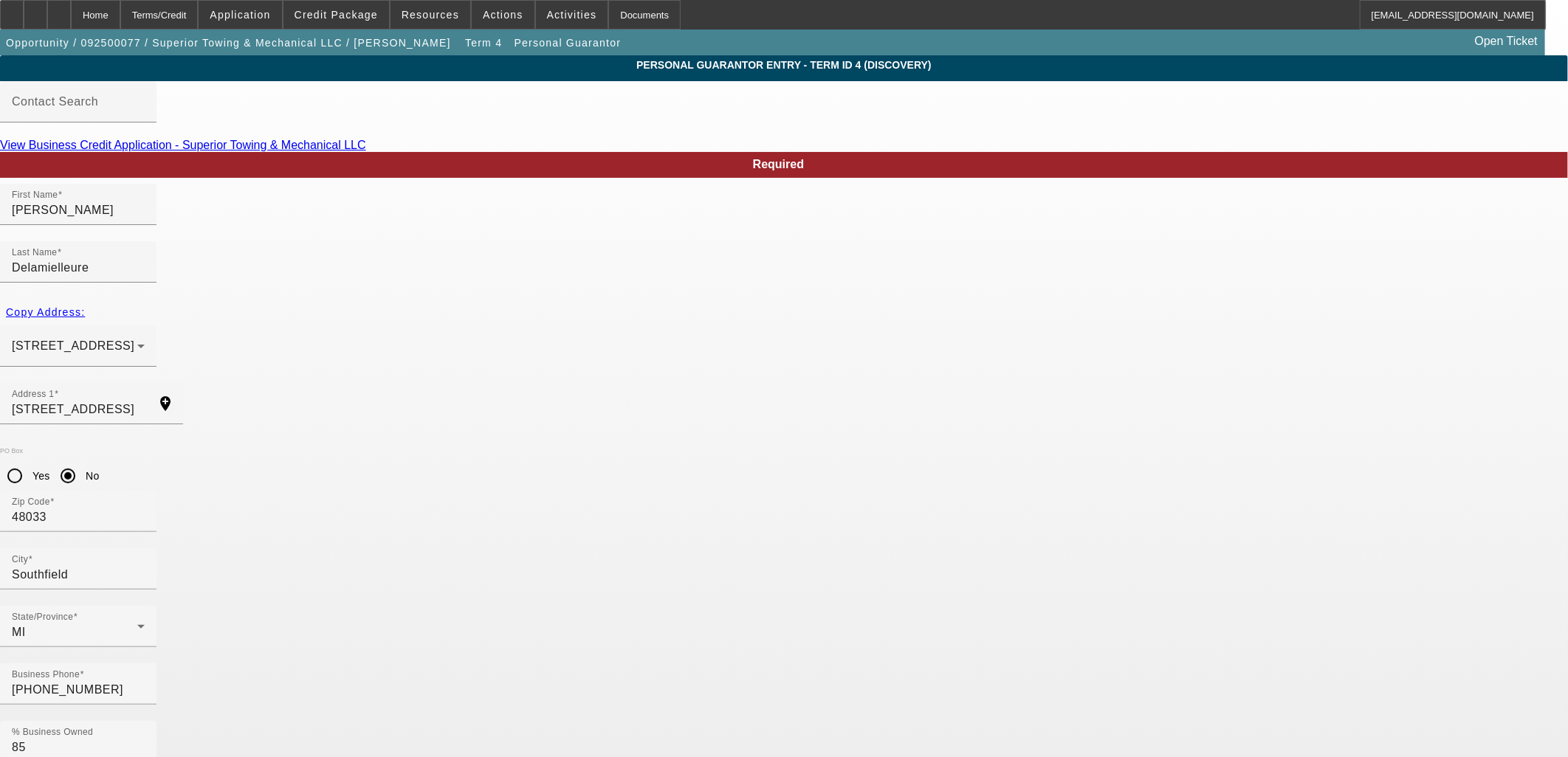
click at [120, 9] on div "Home" at bounding box center [96, 15] width 50 height 29
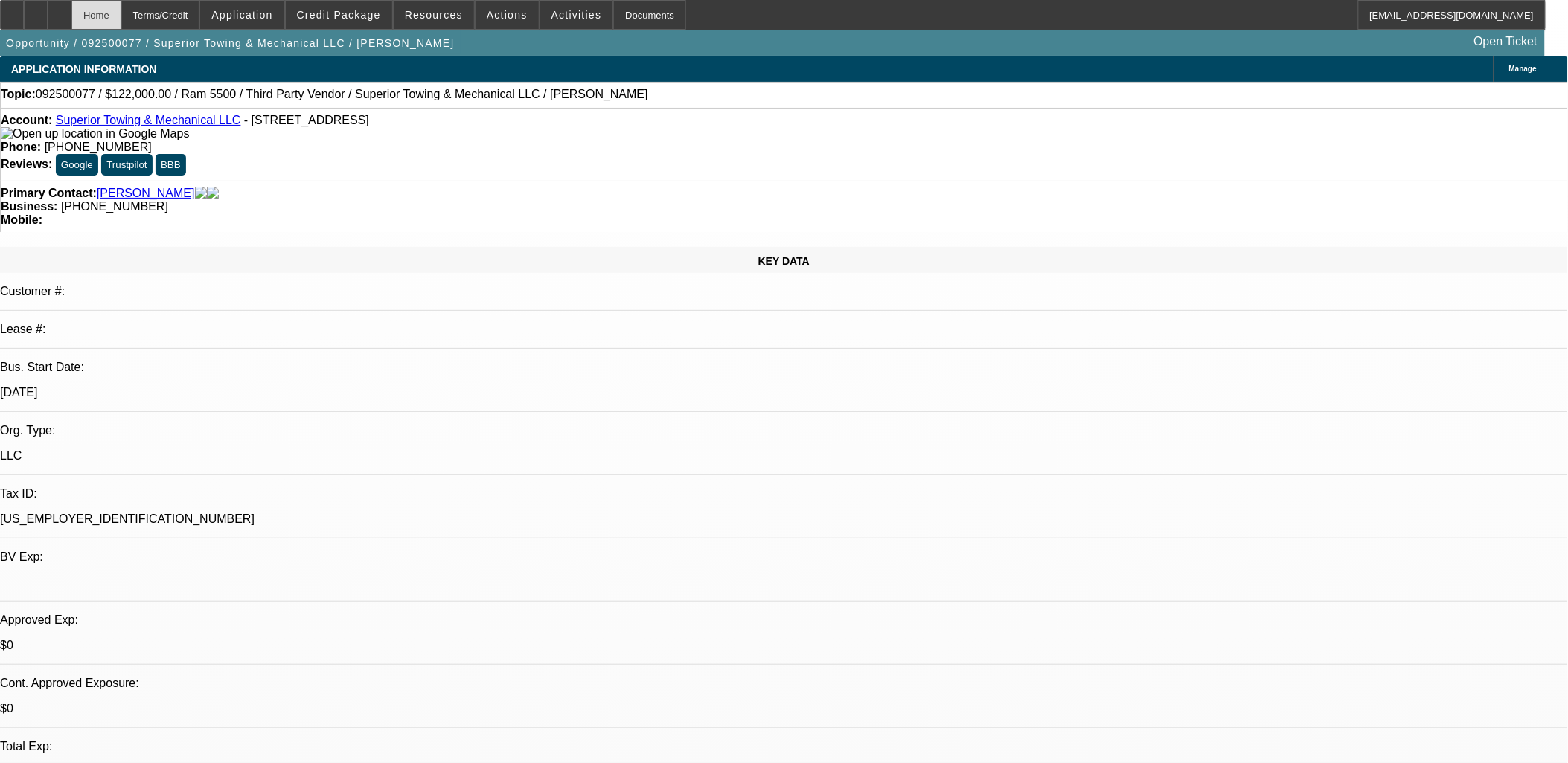
select select "0"
select select "3"
select select "0"
select select "6"
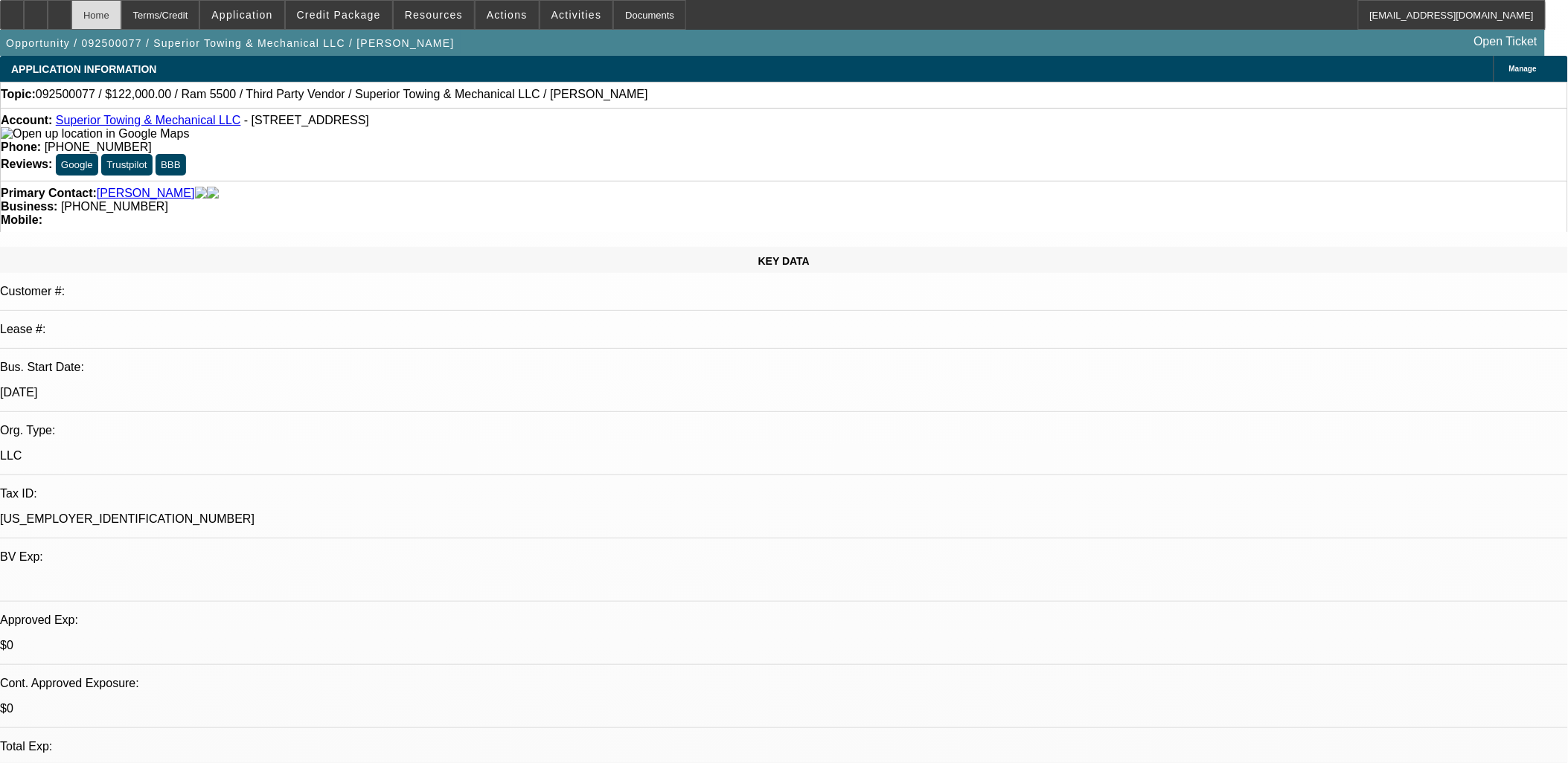
select select "0"
select select "3"
select select "0"
select select "6"
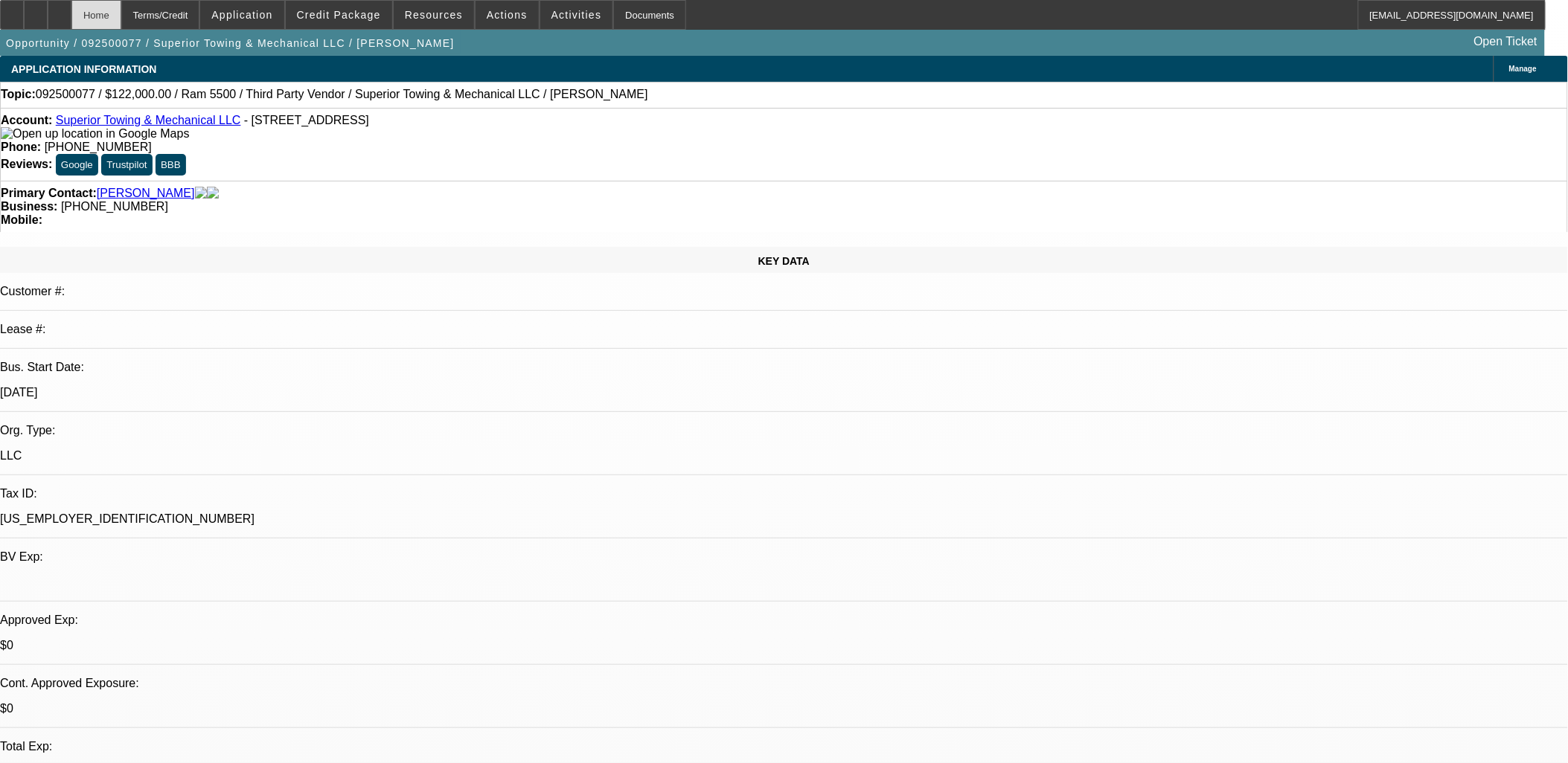
select select "0"
select select "3"
select select "0"
select select "6"
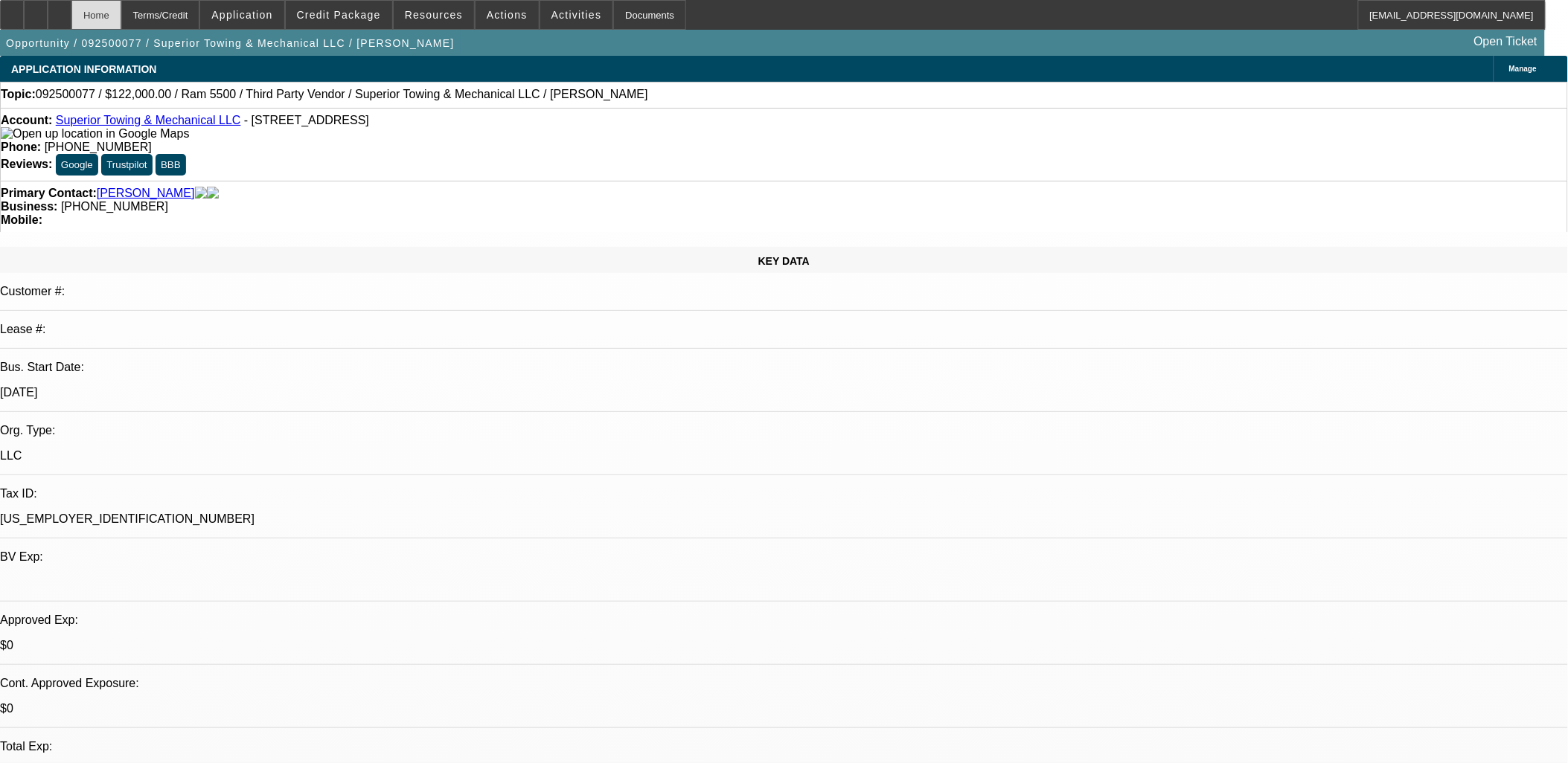
select select "0"
select select "2"
select select "0"
select select "6"
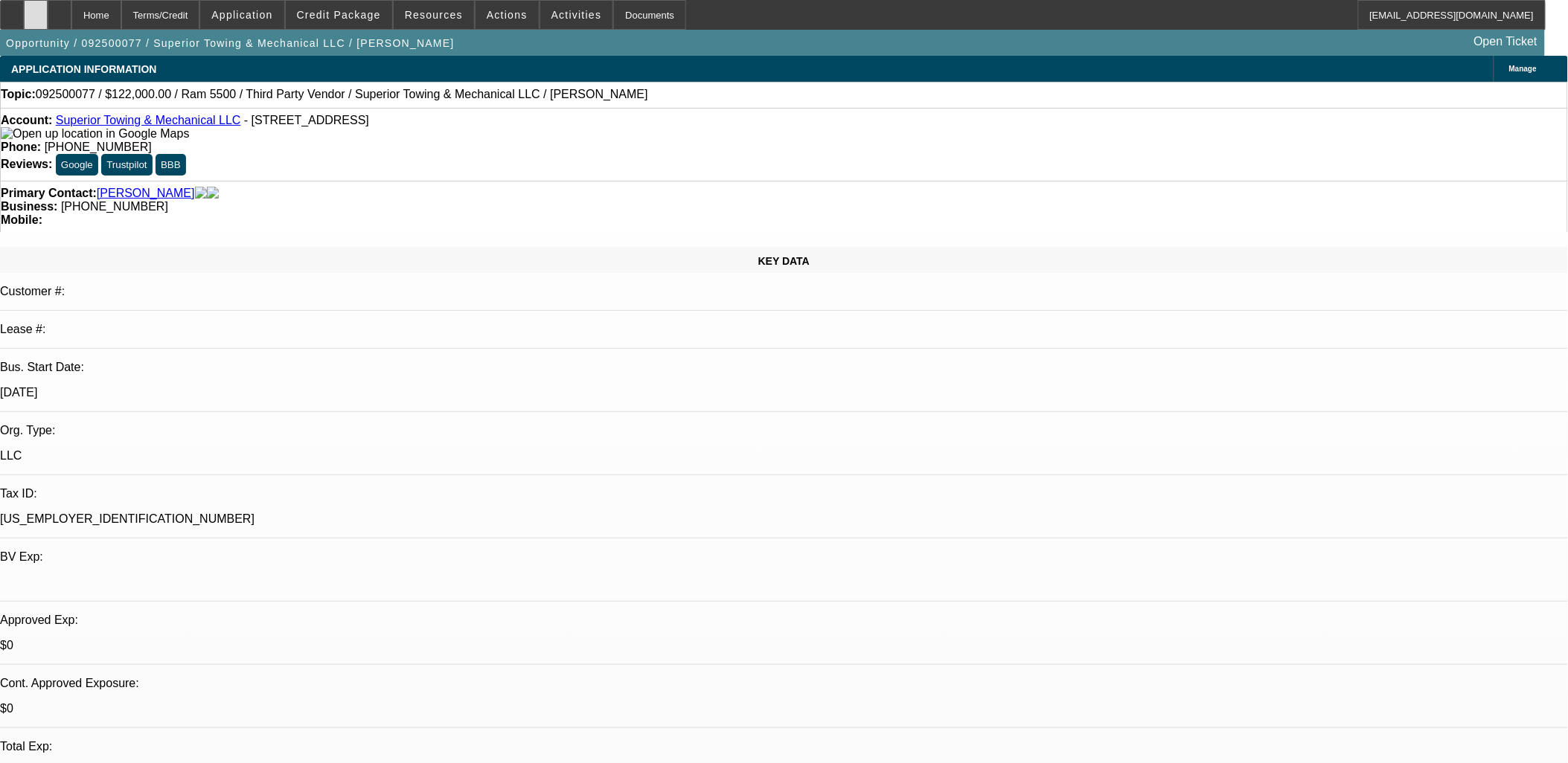
click at [48, 5] on div at bounding box center [36, 15] width 24 height 30
click at [59, 9] on icon at bounding box center [59, 9] width 0 height 0
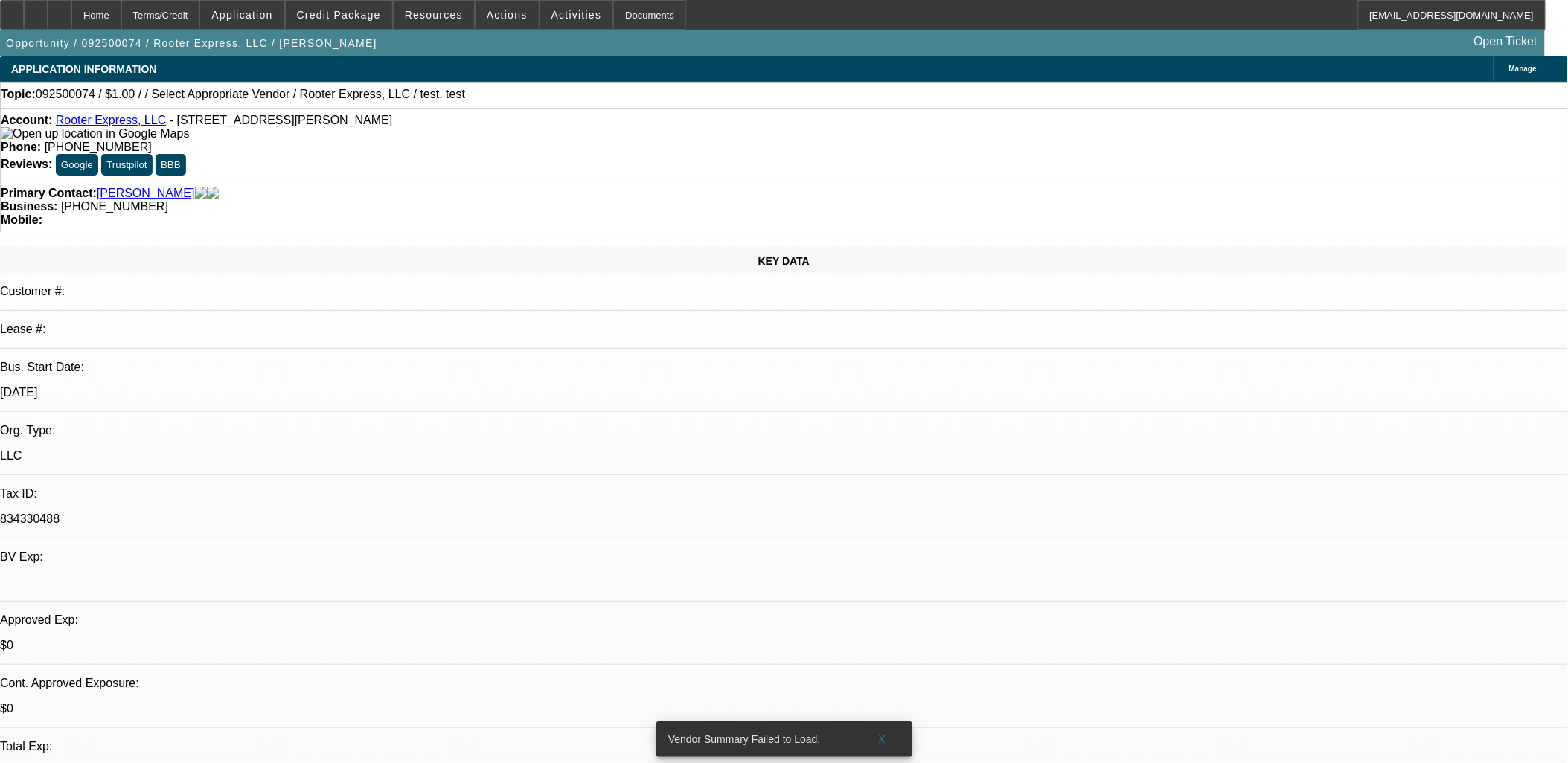
select select "0"
select select "2"
select select "0.1"
select select "1"
select select "2"
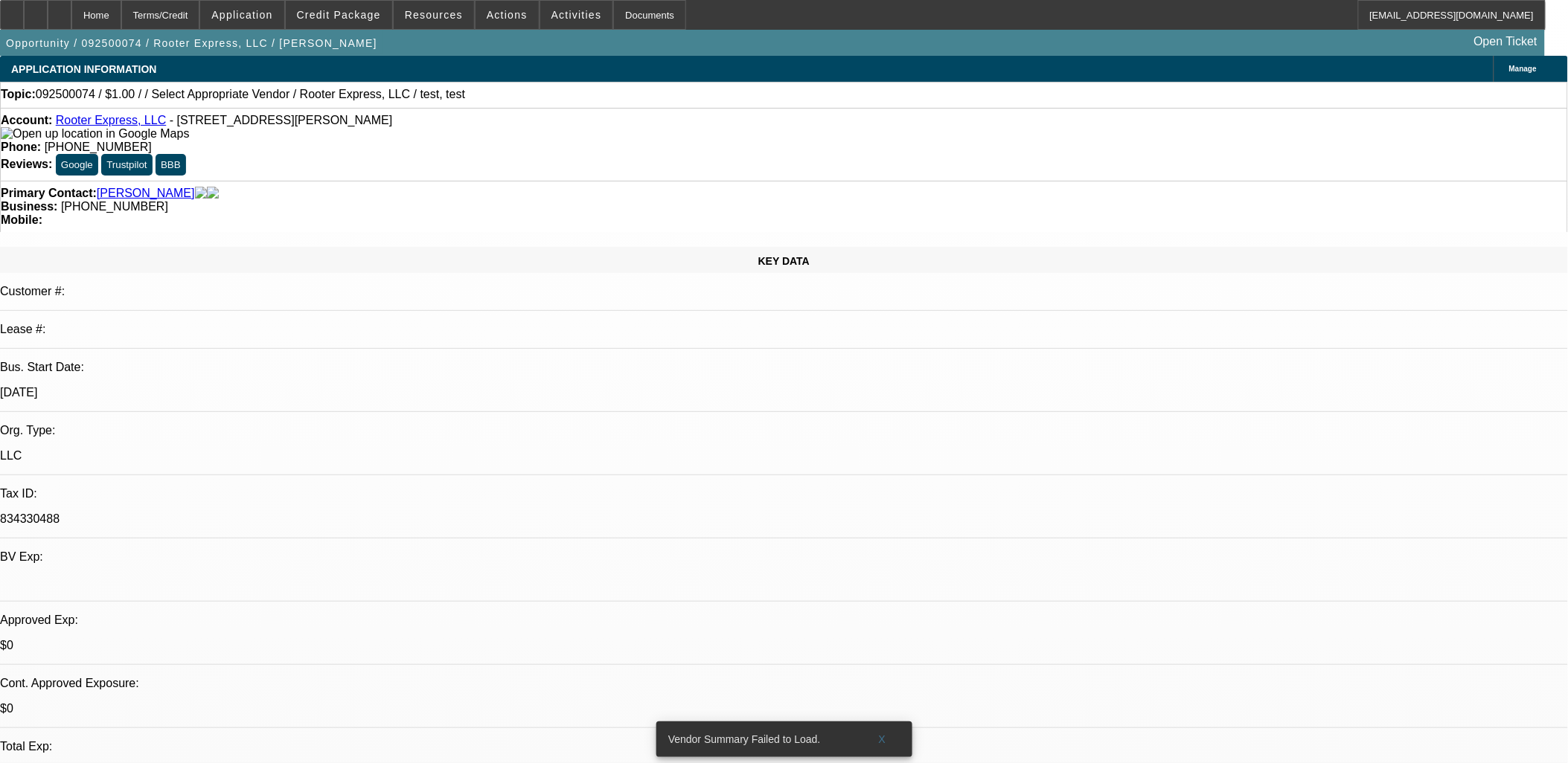
select select "4"
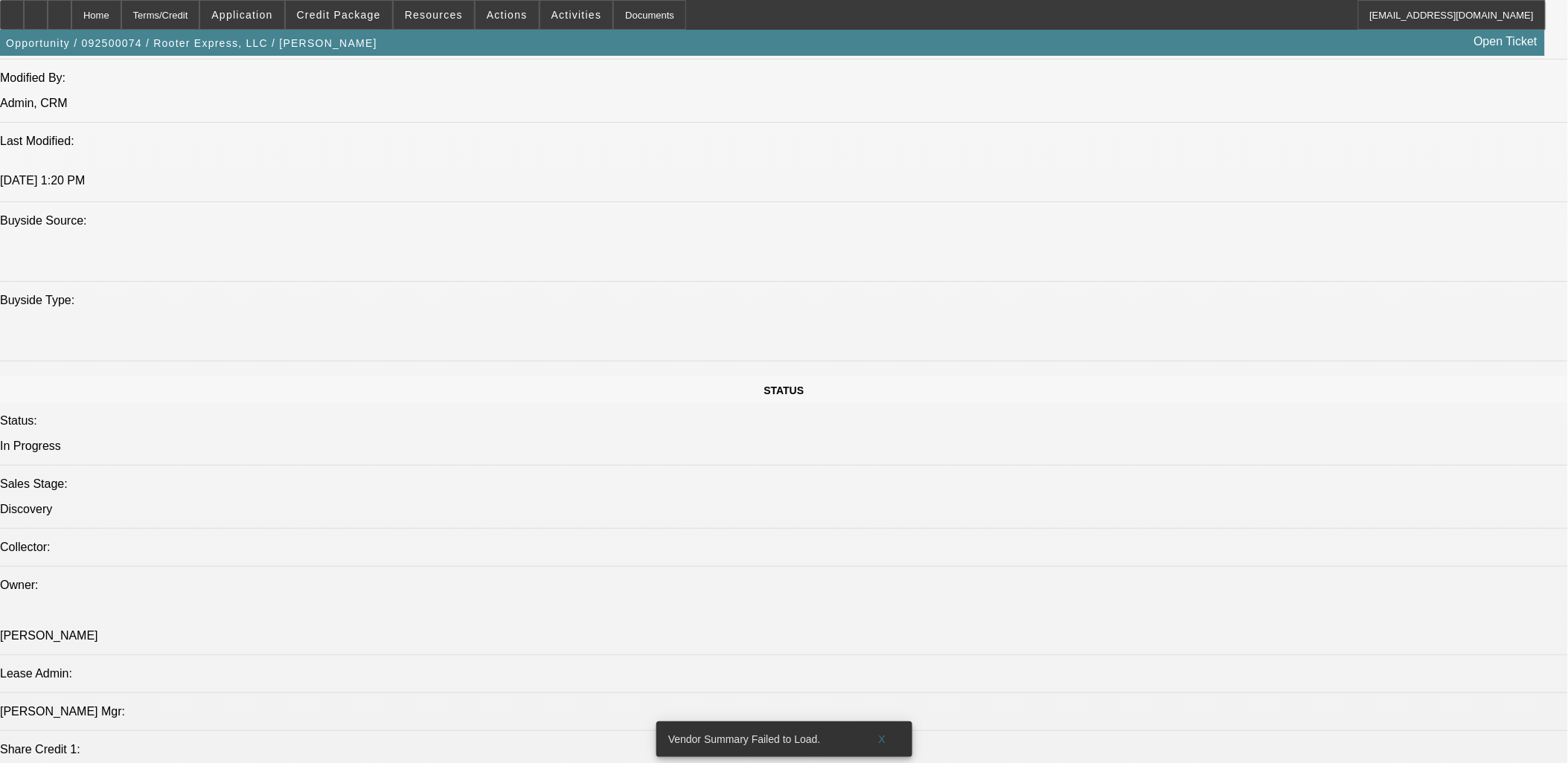
scroll to position [1404, 0]
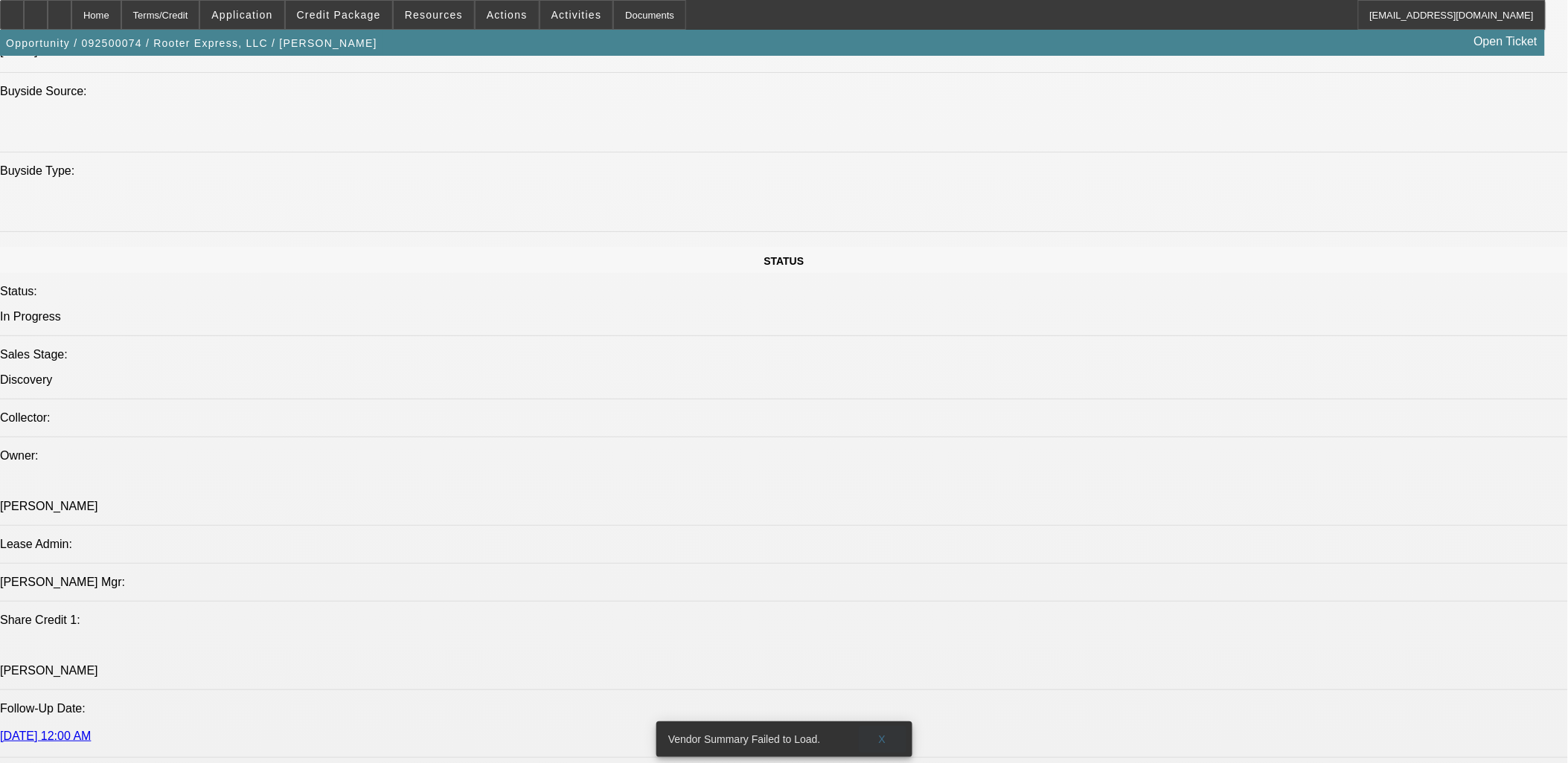
click at [882, 722] on span at bounding box center [882, 740] width 48 height 36
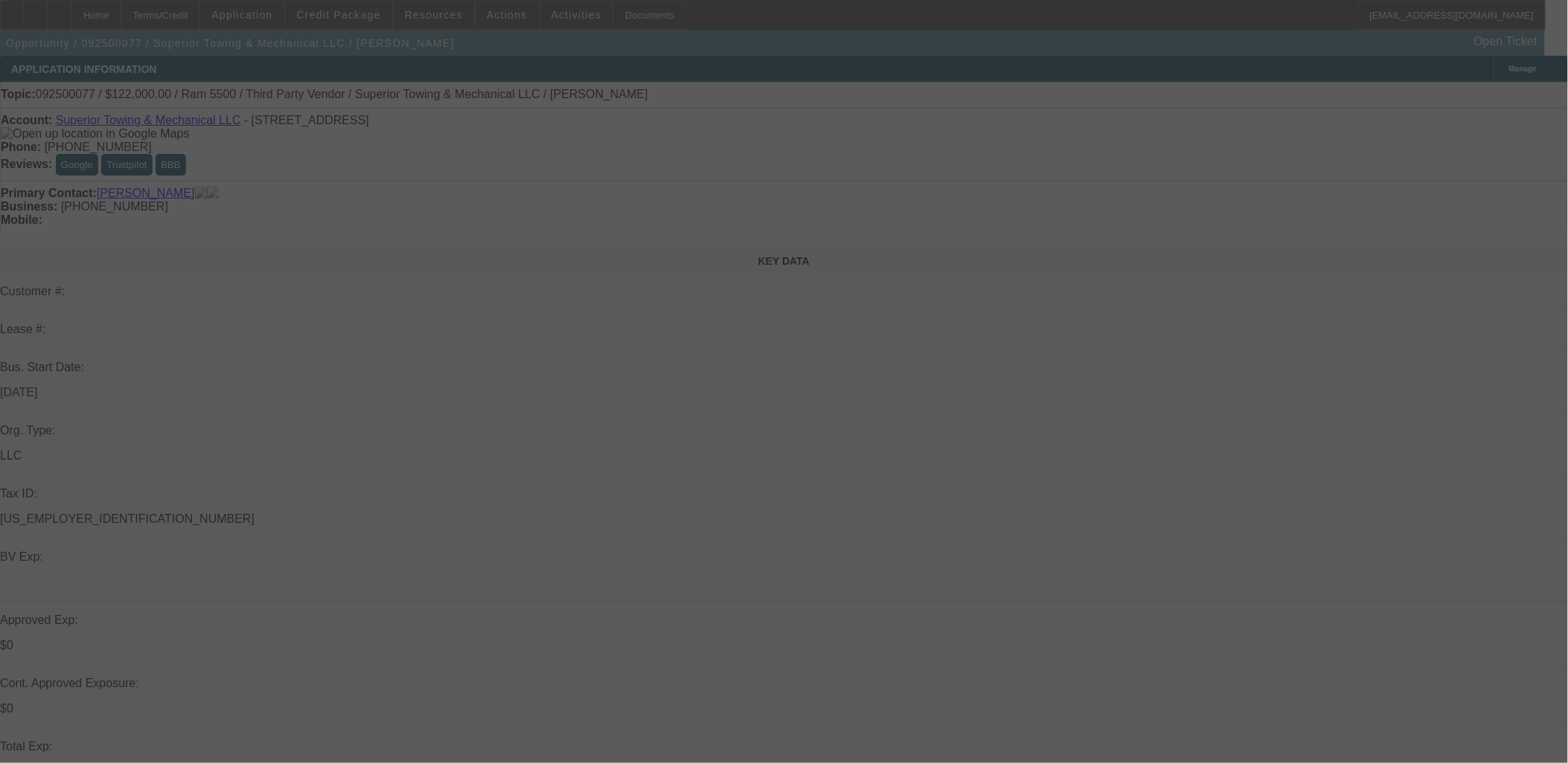
select select "0"
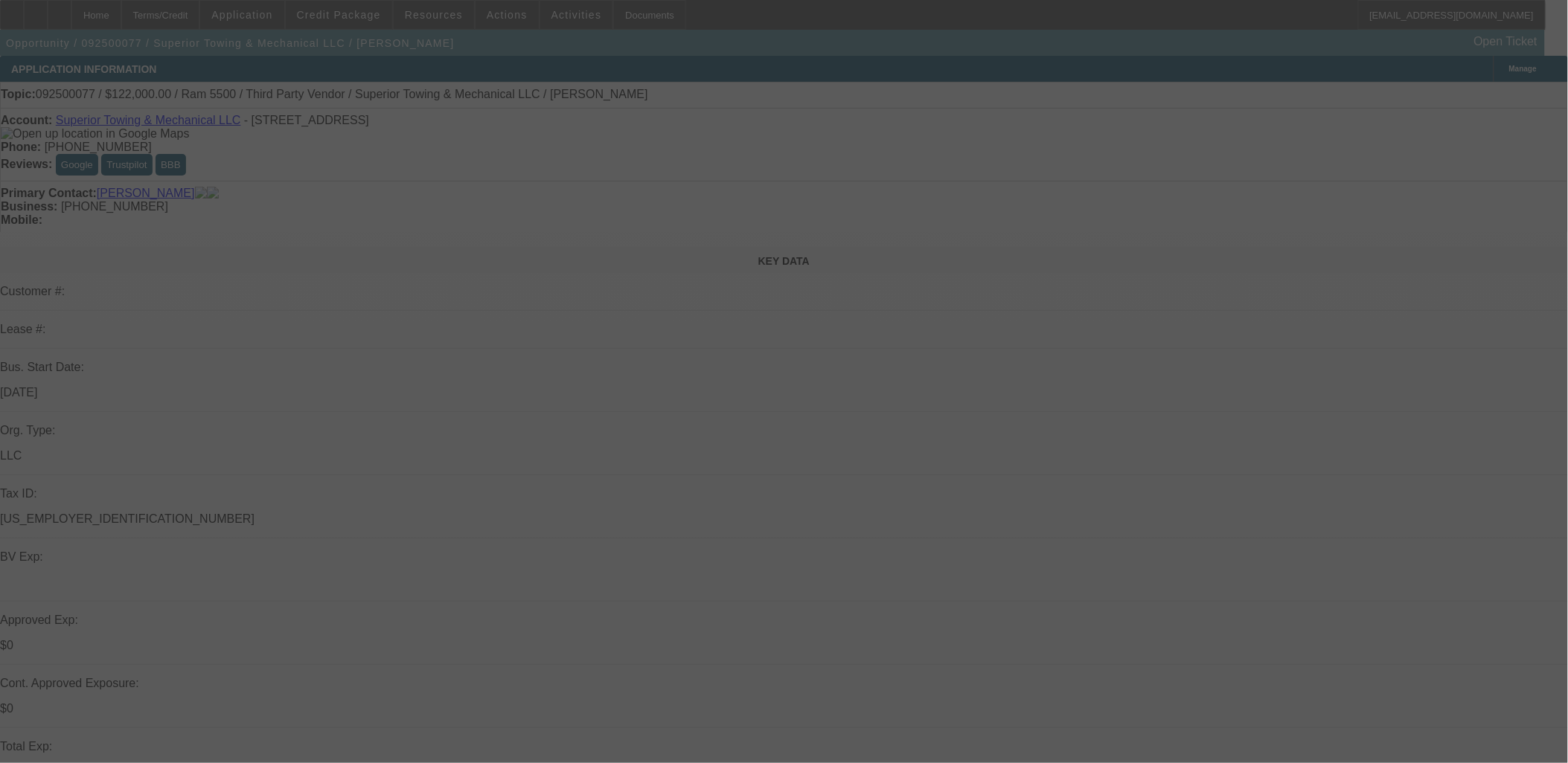
select select "0"
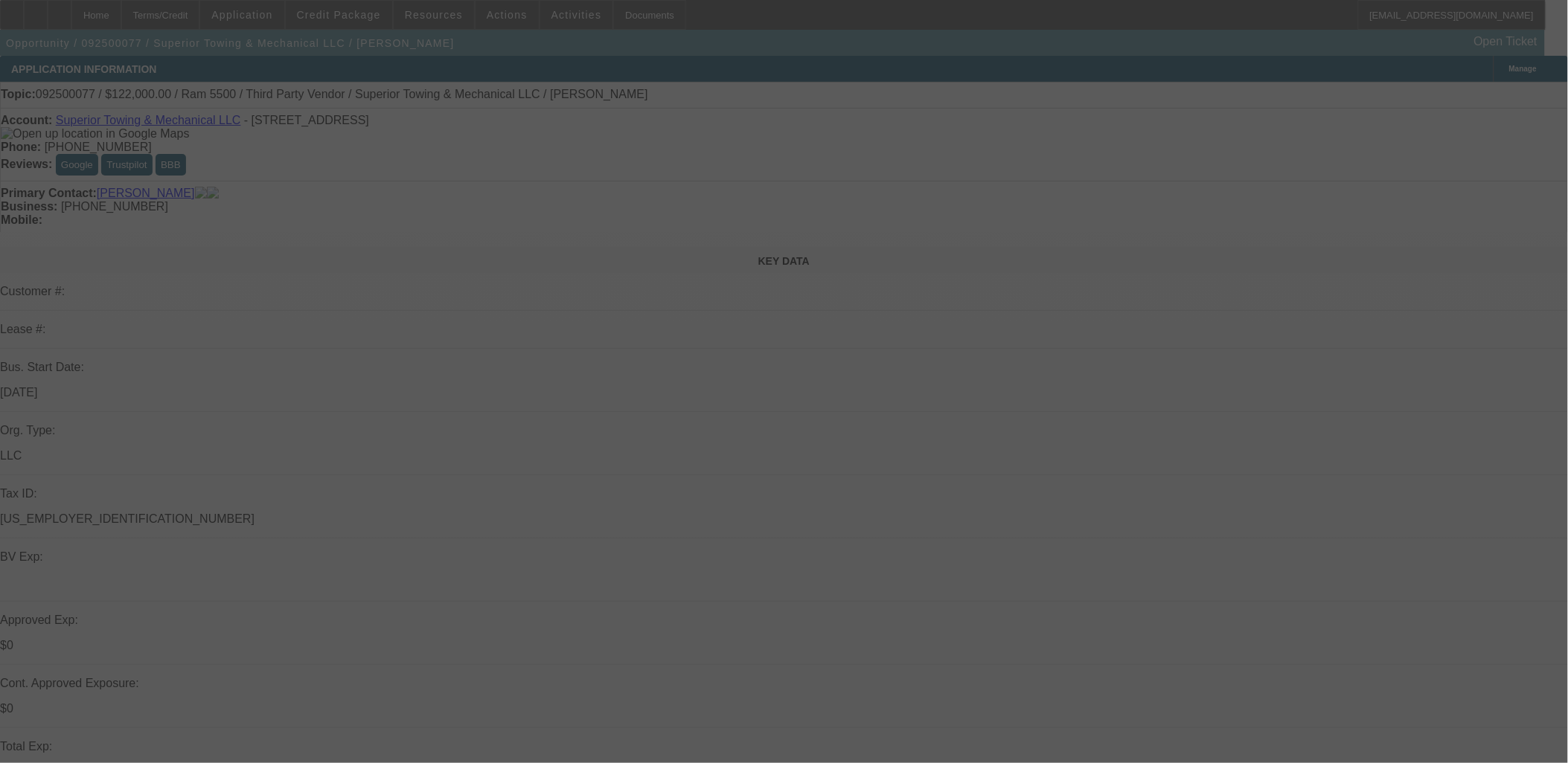
select select "0"
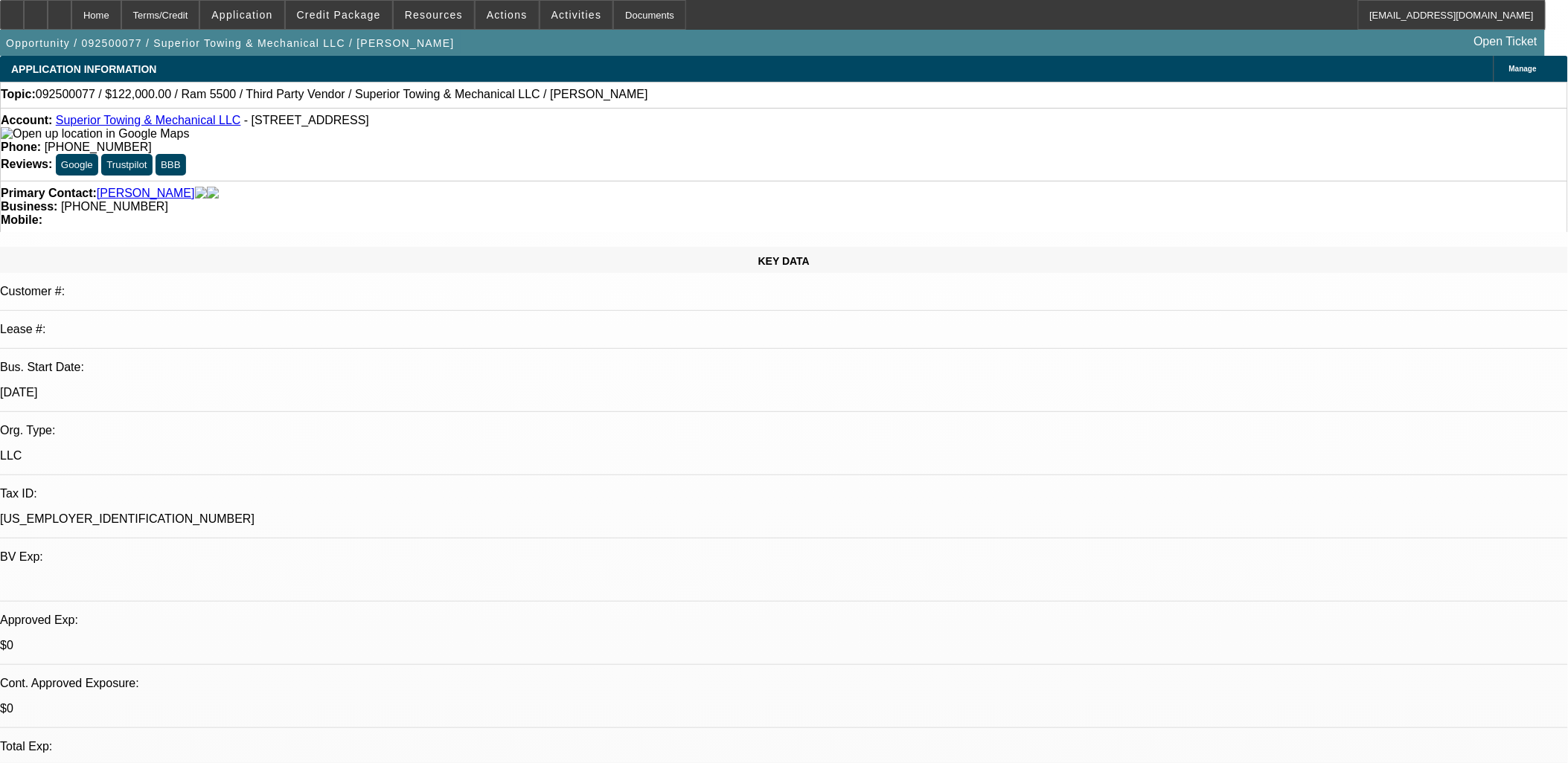
select select "1"
select select "3"
select select "6"
select select "1"
select select "3"
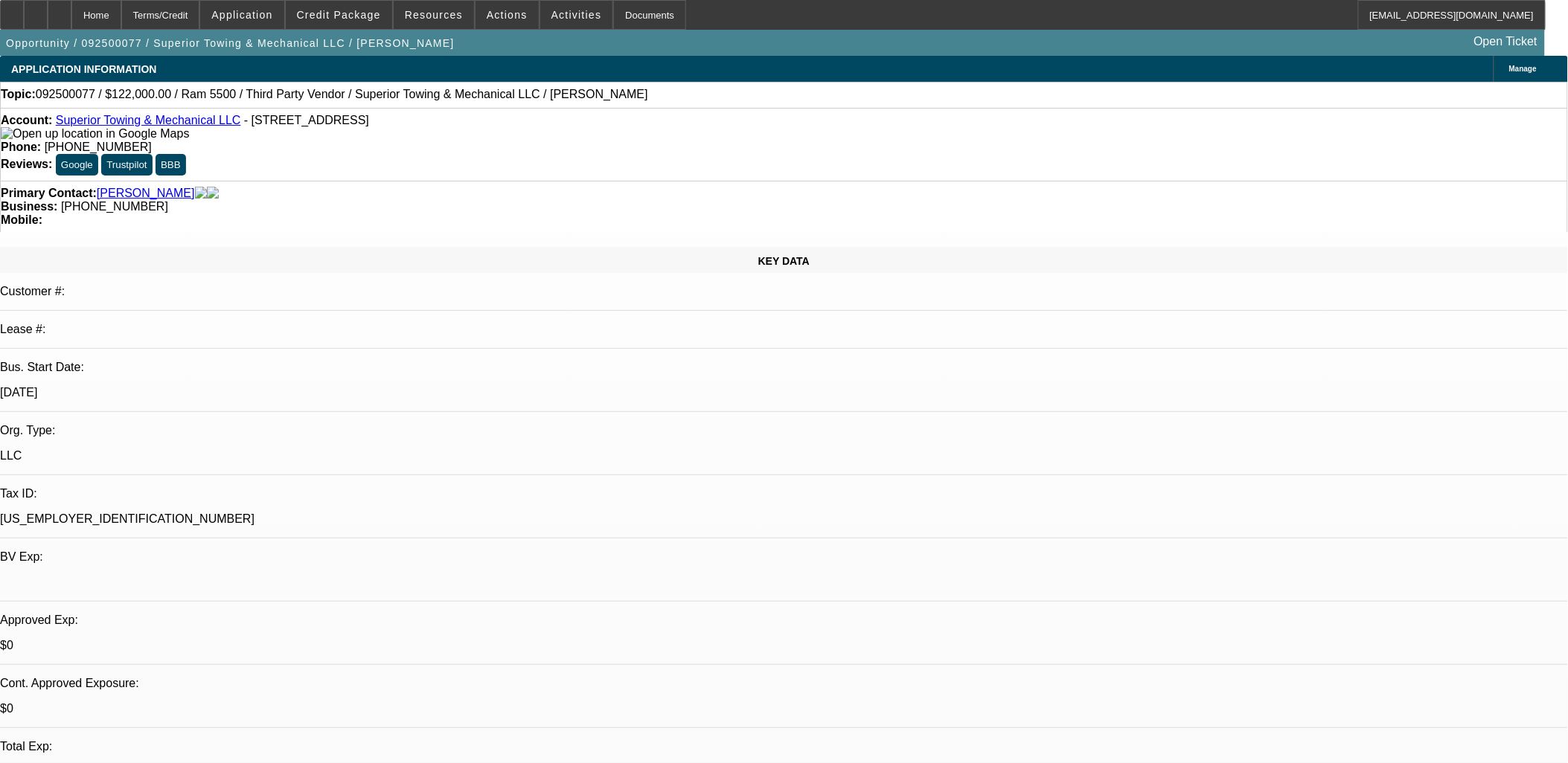
select select "6"
select select "1"
select select "3"
select select "6"
select select "1"
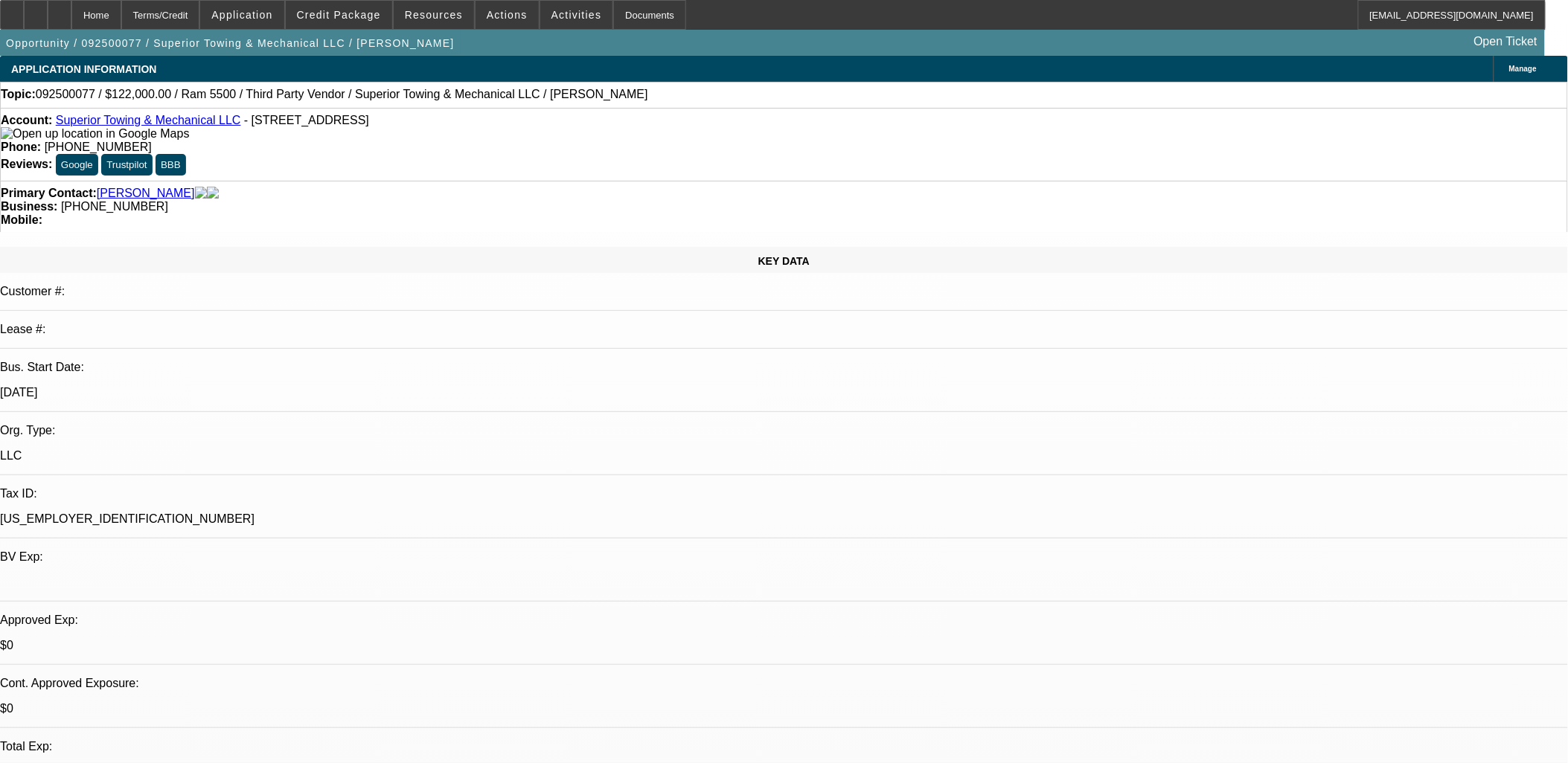
select select "2"
select select "6"
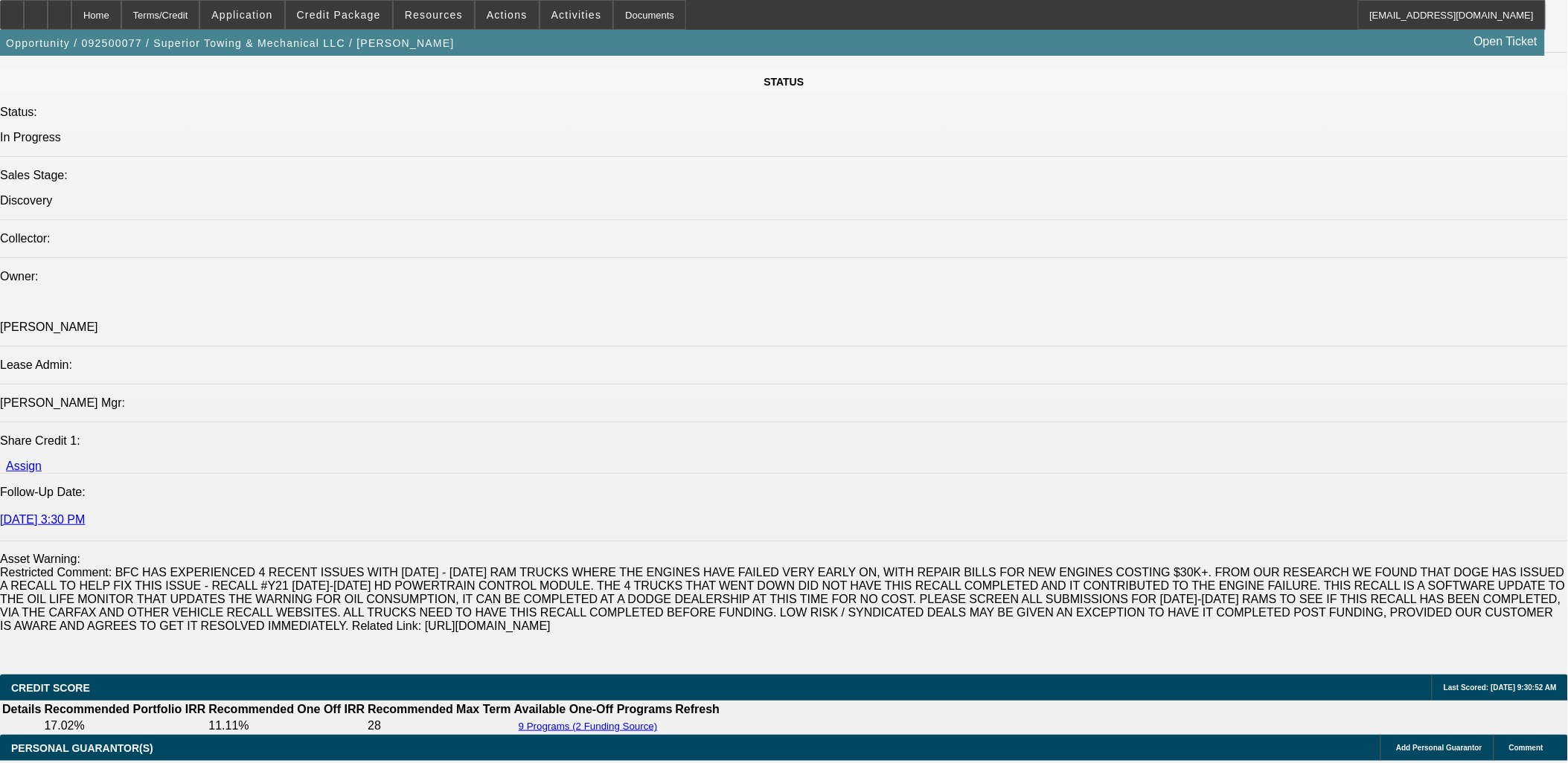
scroll to position [1983, 0]
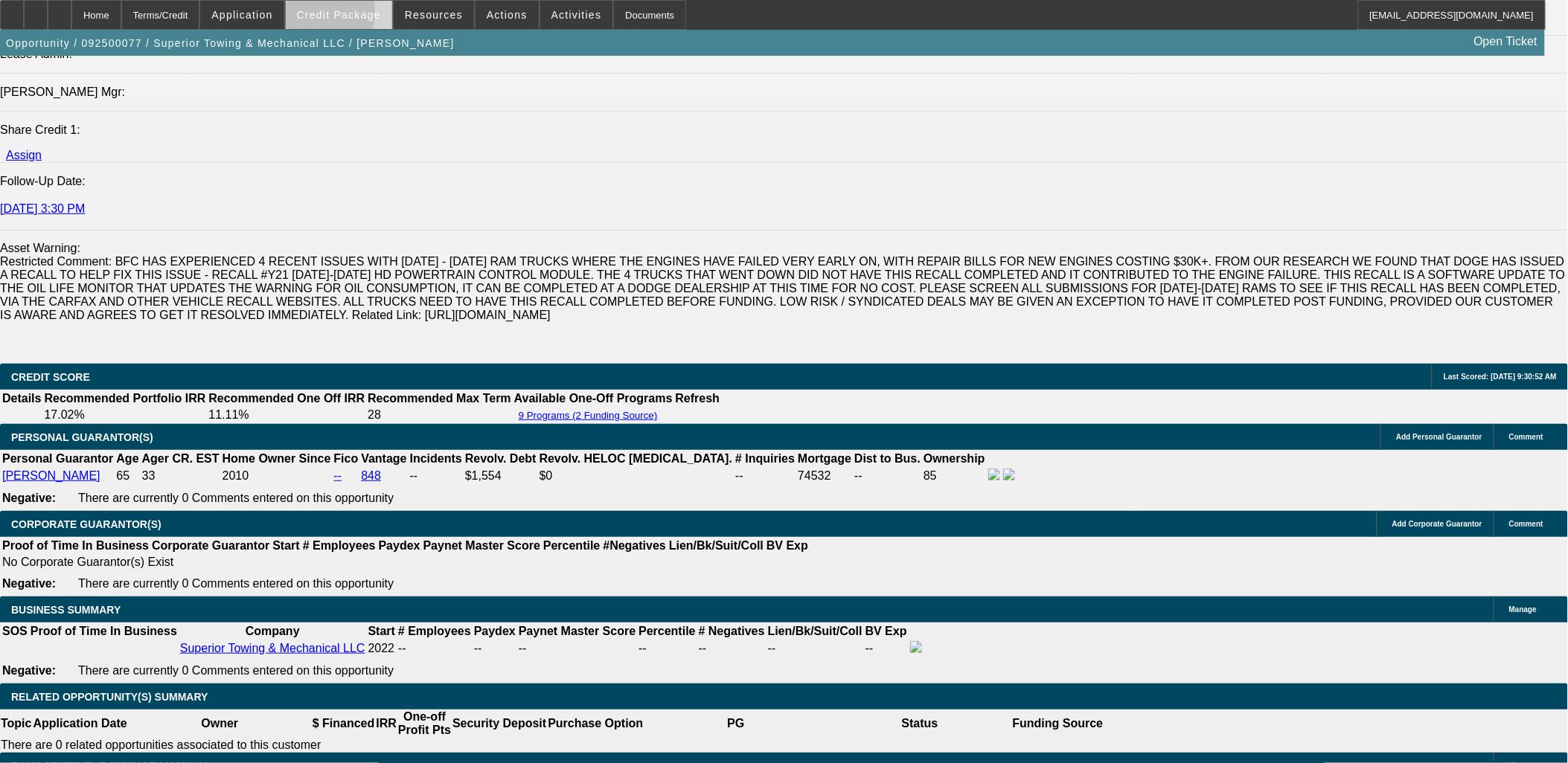
click at [337, 16] on span "Credit Package" at bounding box center [339, 14] width 84 height 12
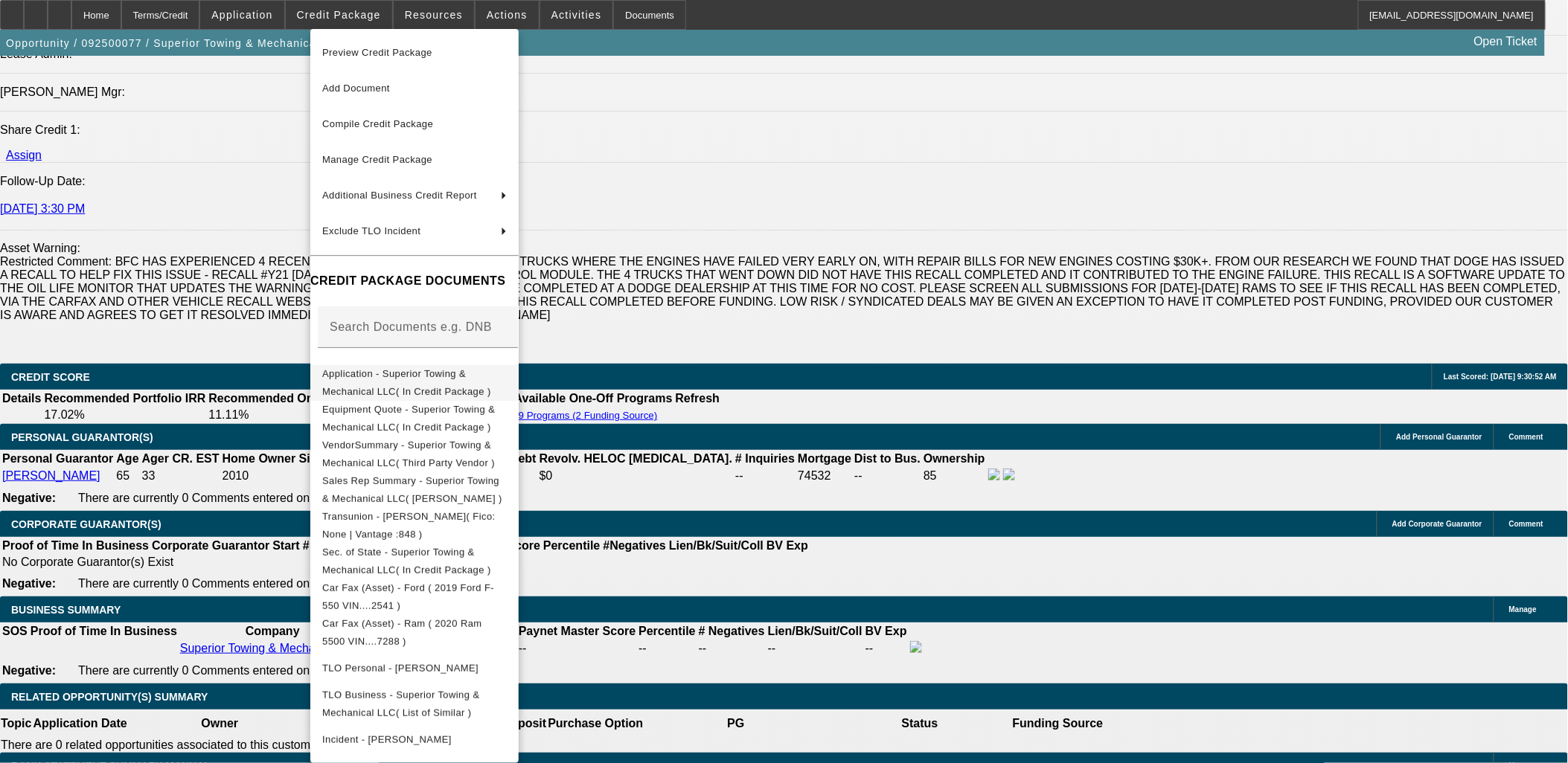
scroll to position [40, 0]
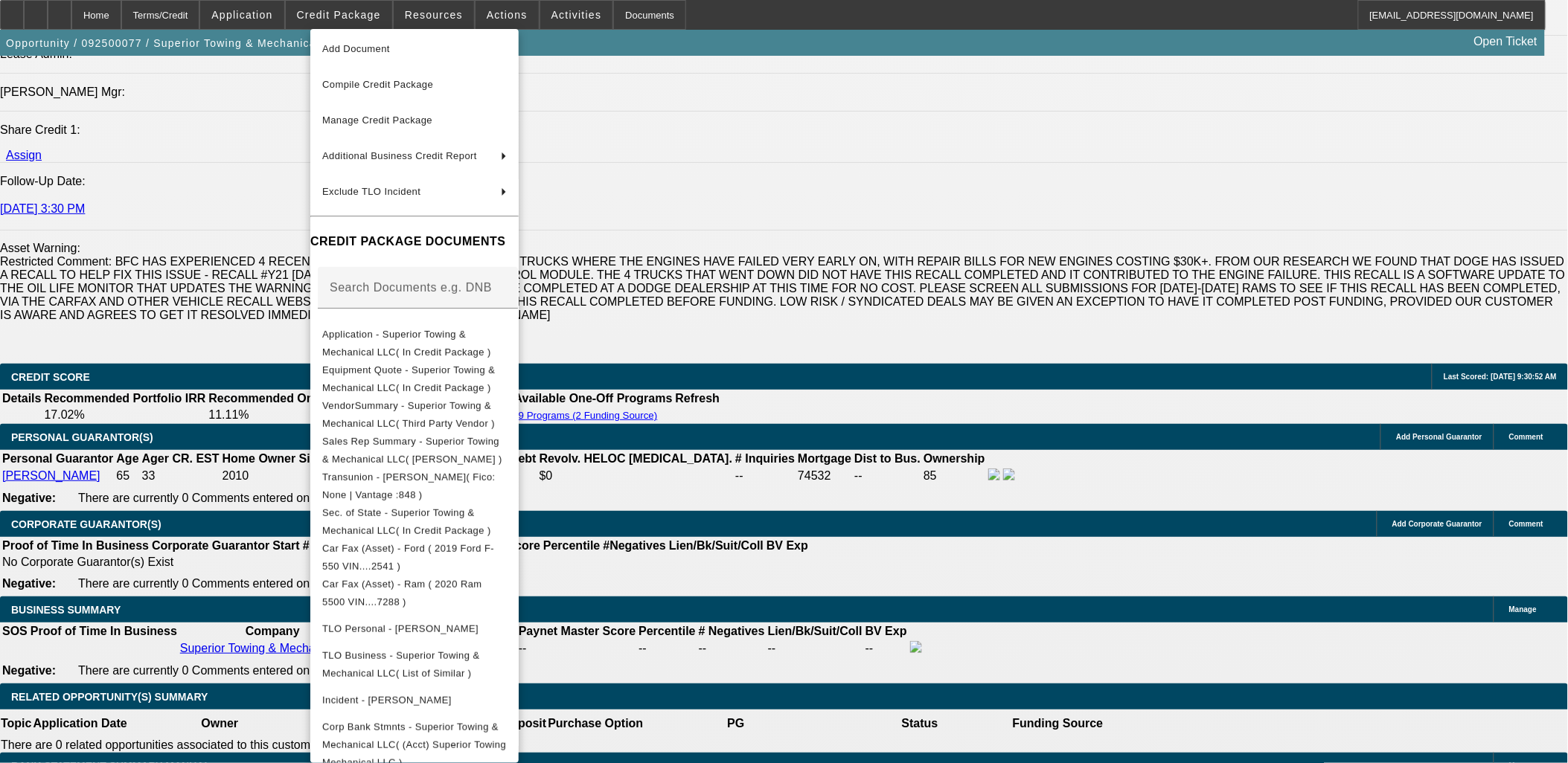
click at [784, 399] on div at bounding box center [784, 382] width 1568 height 763
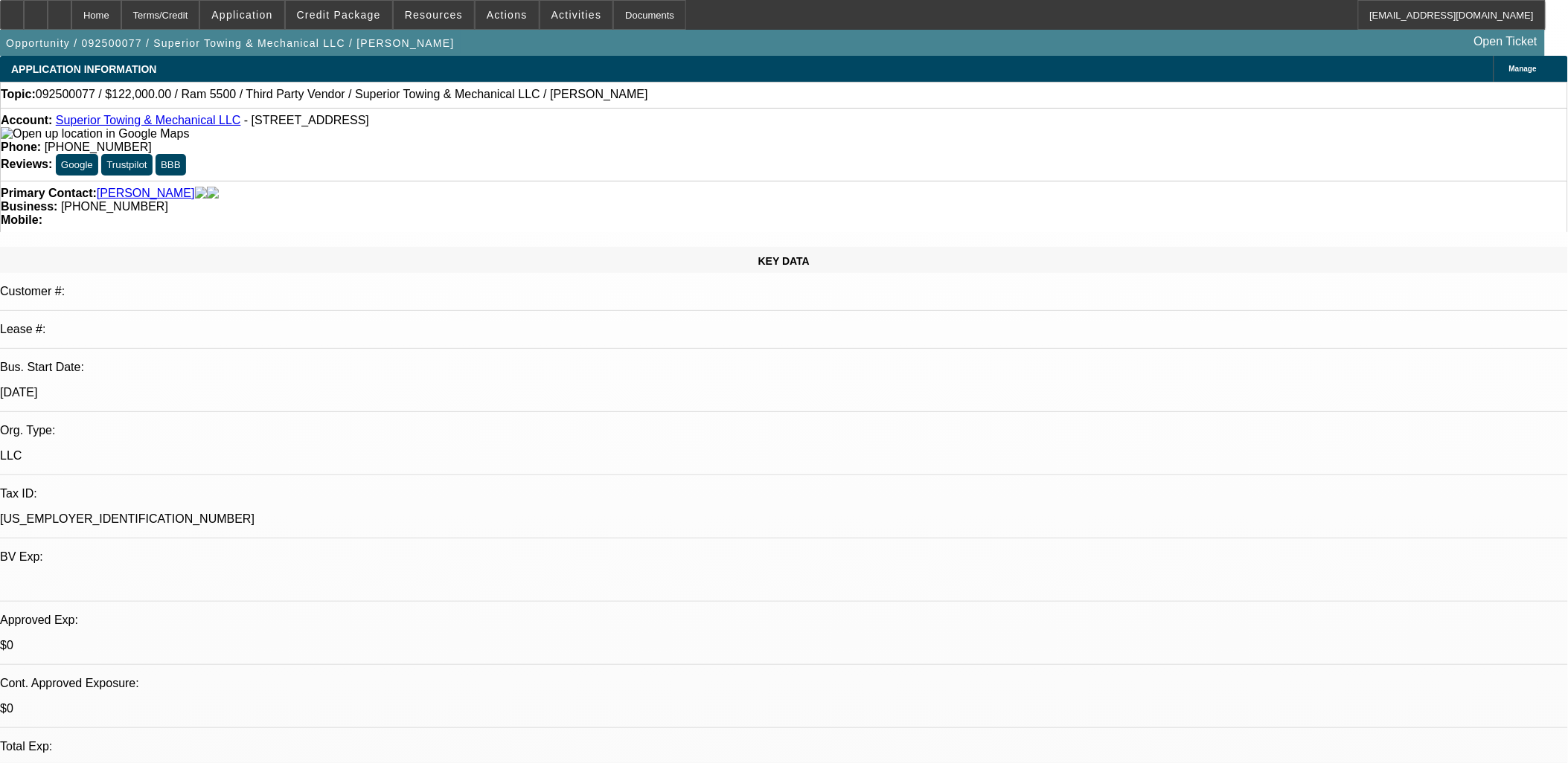
scroll to position [413, 0]
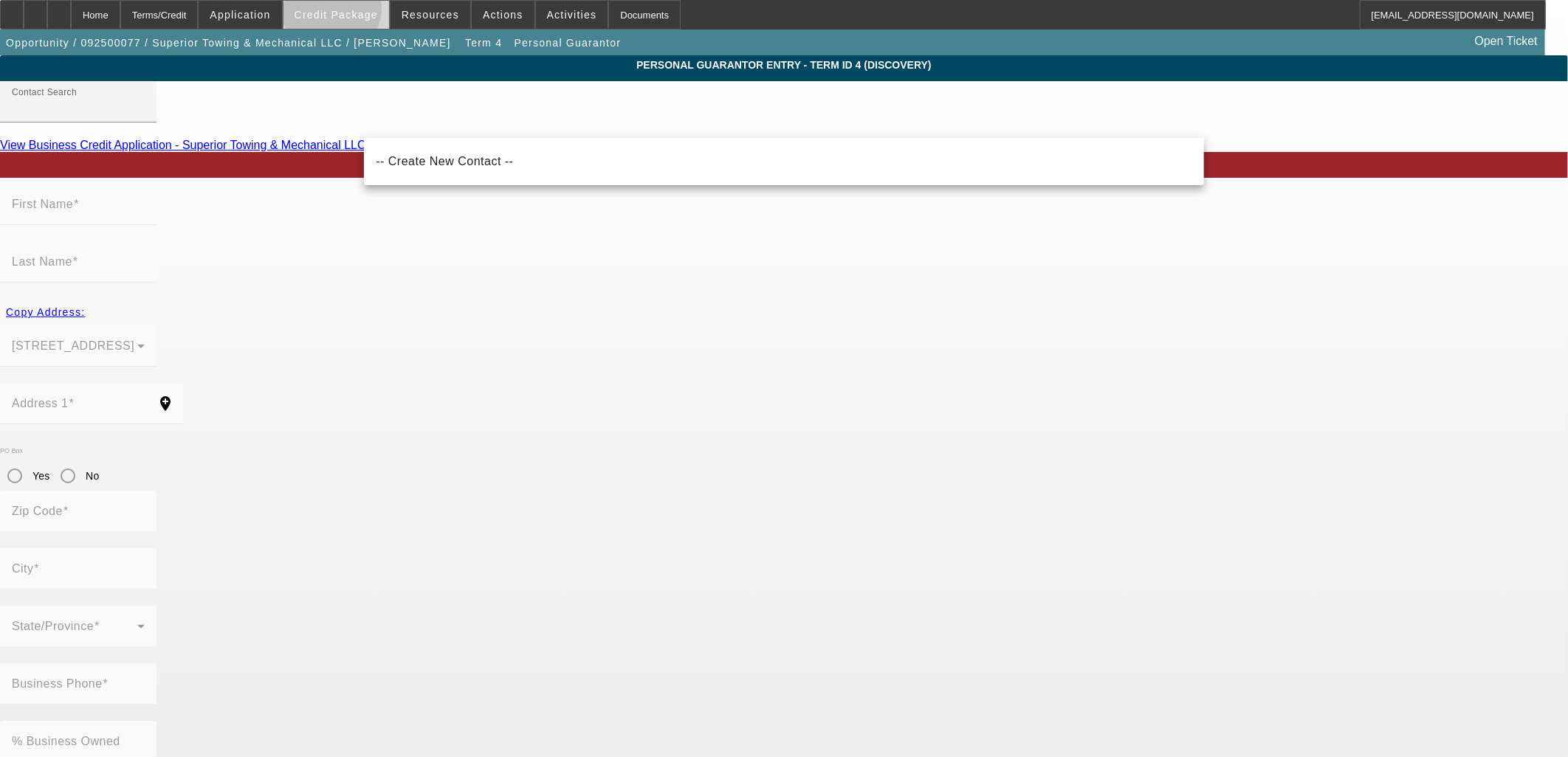
click at [355, 12] on span "Credit Package" at bounding box center [336, 14] width 84 height 12
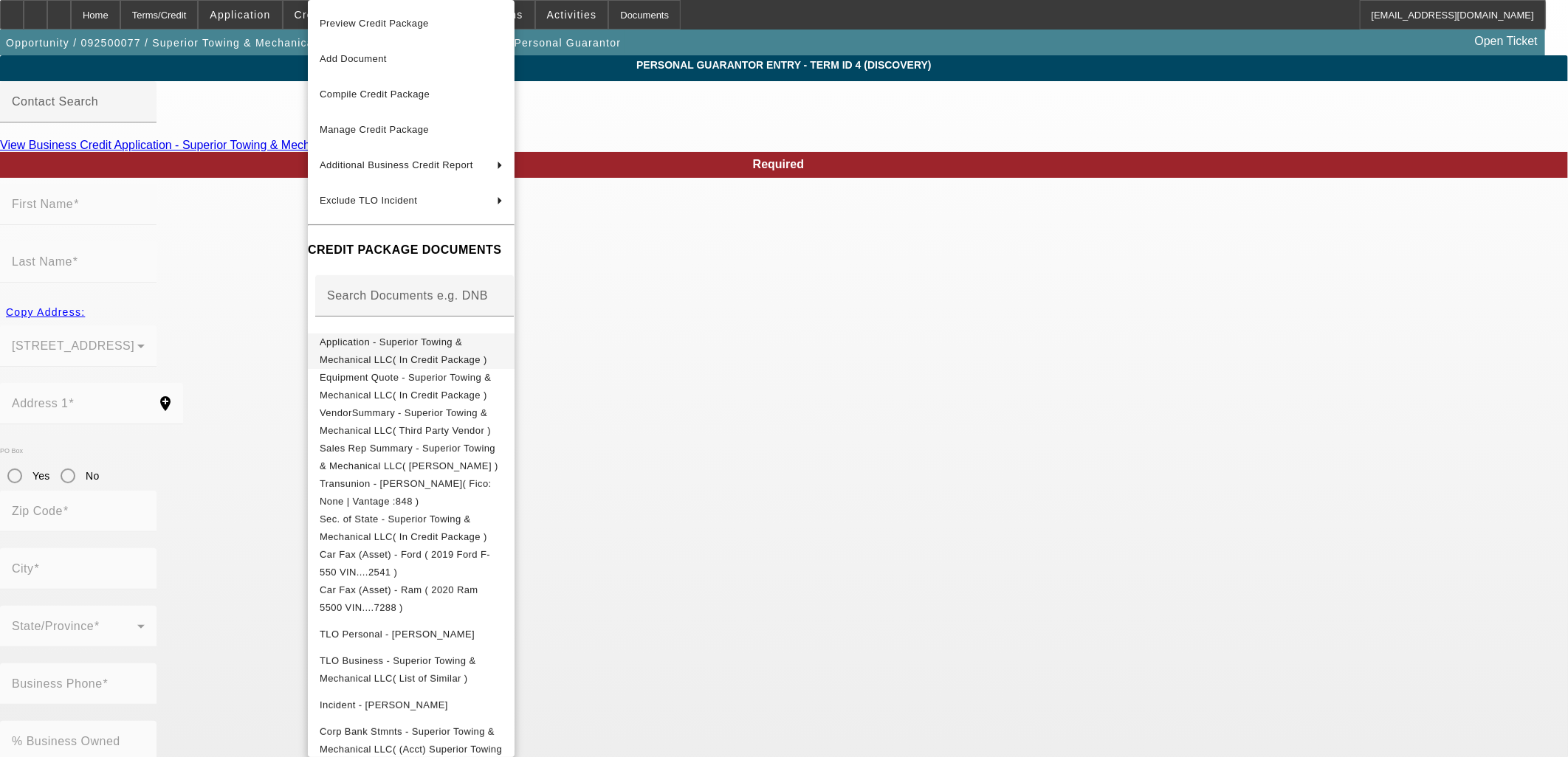
click at [343, 340] on span "Application - Superior Towing & Mechanical LLC( In Credit Package )" at bounding box center [403, 351] width 167 height 29
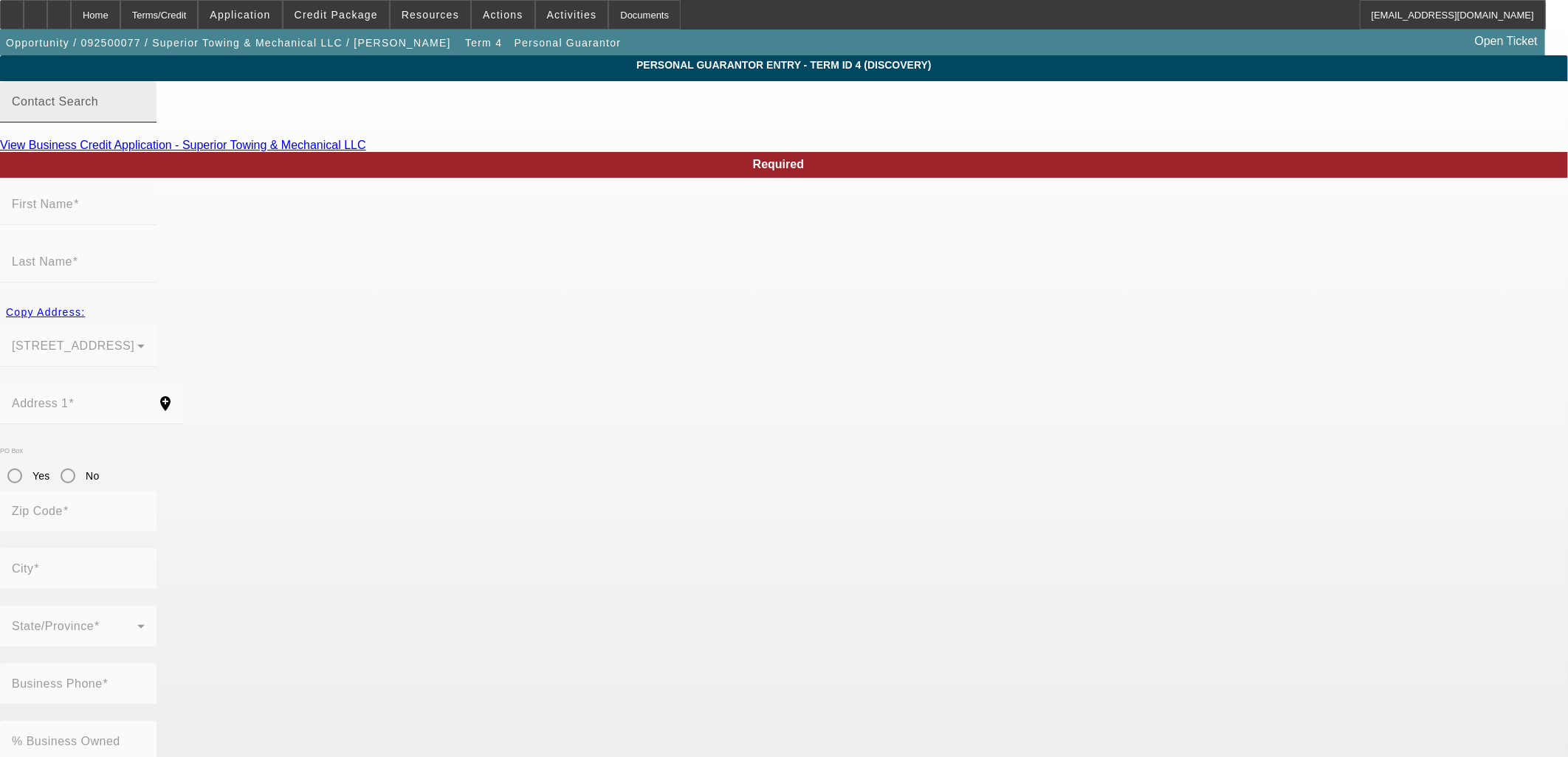
click at [145, 112] on div "Contact Search" at bounding box center [78, 101] width 133 height 41
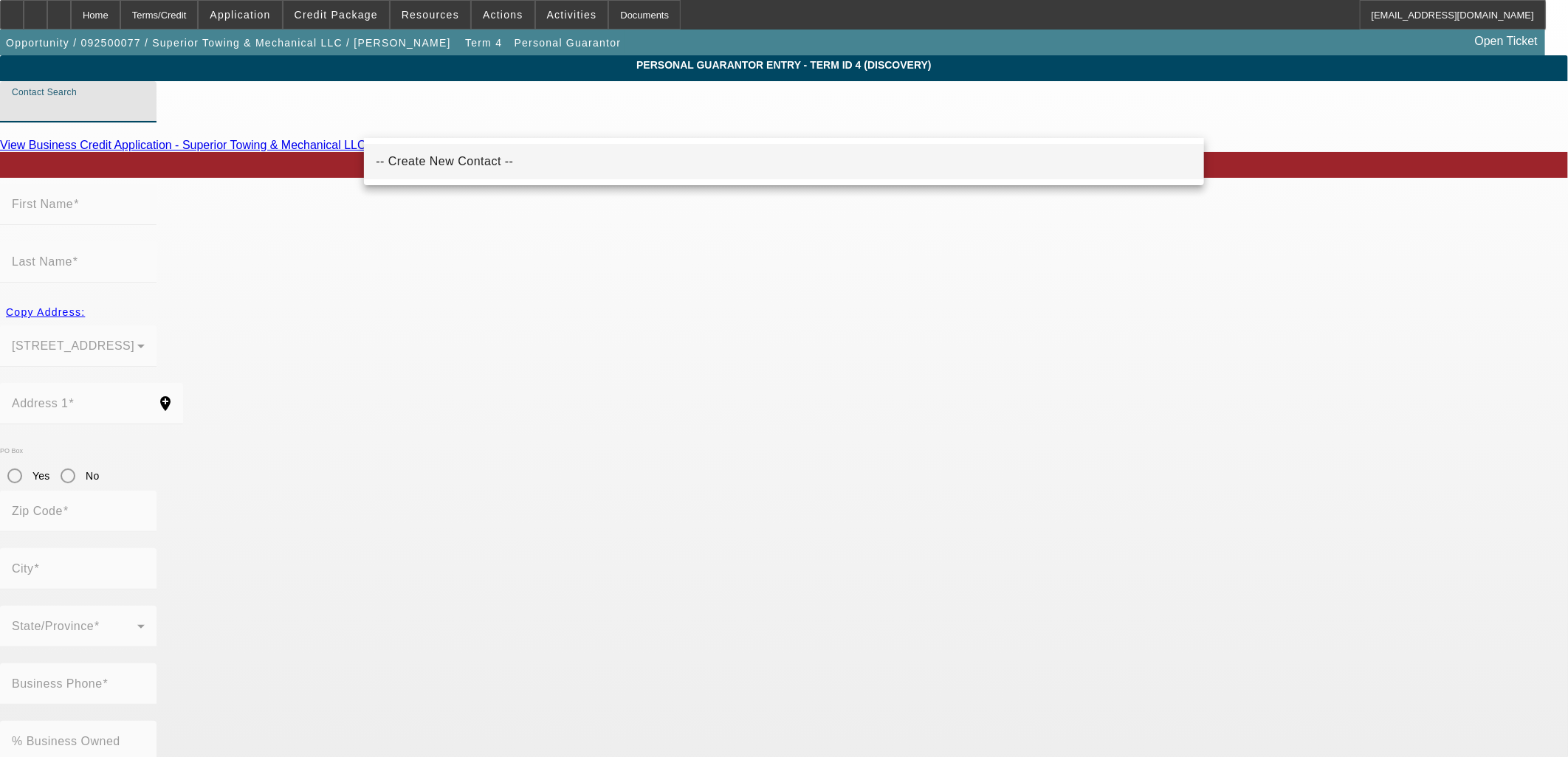
click at [506, 161] on mat-option "-- Create New Contact --" at bounding box center [784, 162] width 840 height 36
type input "-- Create New Contact --"
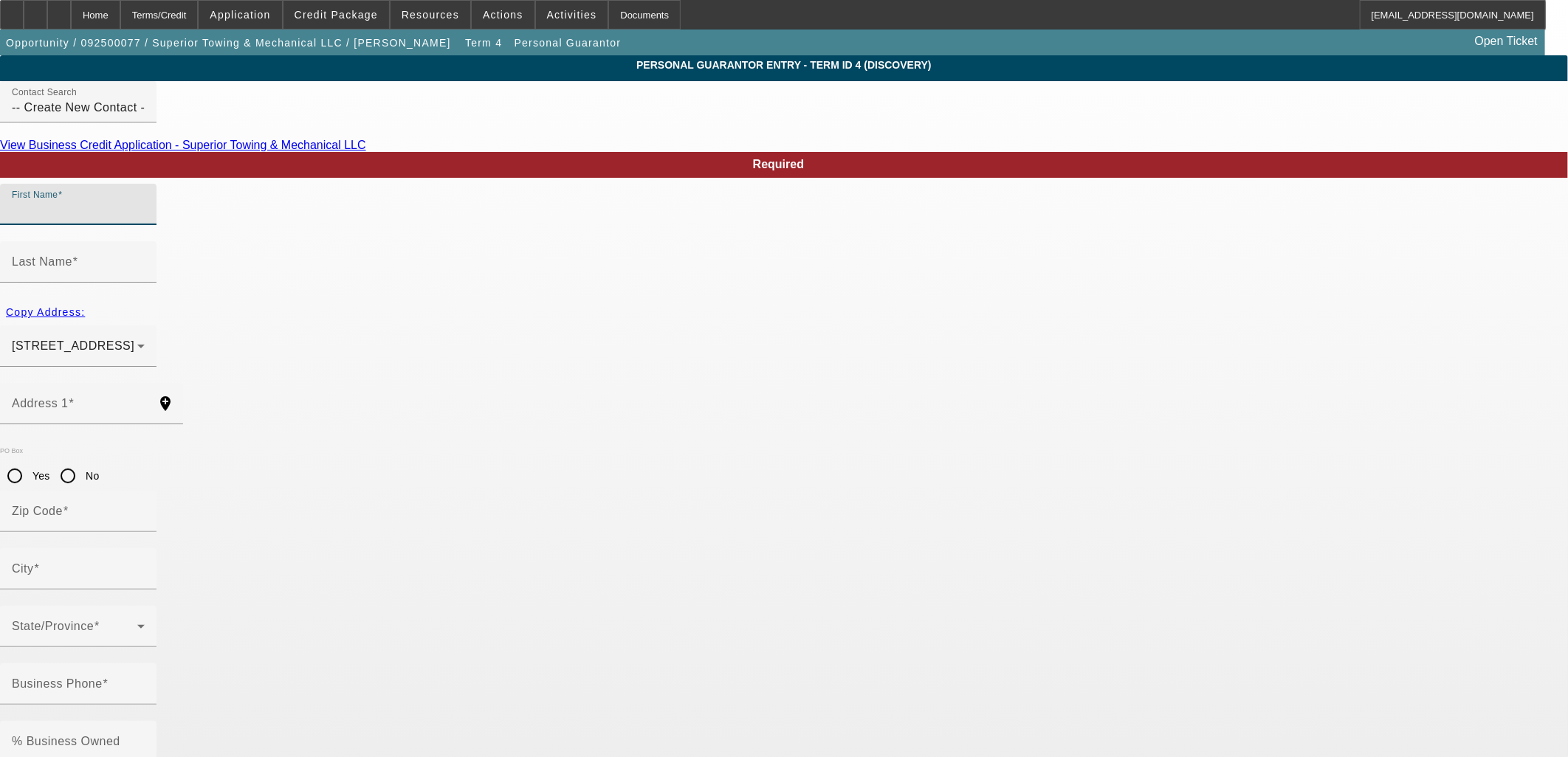
click at [145, 219] on input "First Name" at bounding box center [78, 210] width 133 height 18
type input "Furate"
type input "Dalal"
click at [135, 340] on span "24701 Telegraph Road Southfield, MI 48033" at bounding box center [73, 346] width 122 height 12
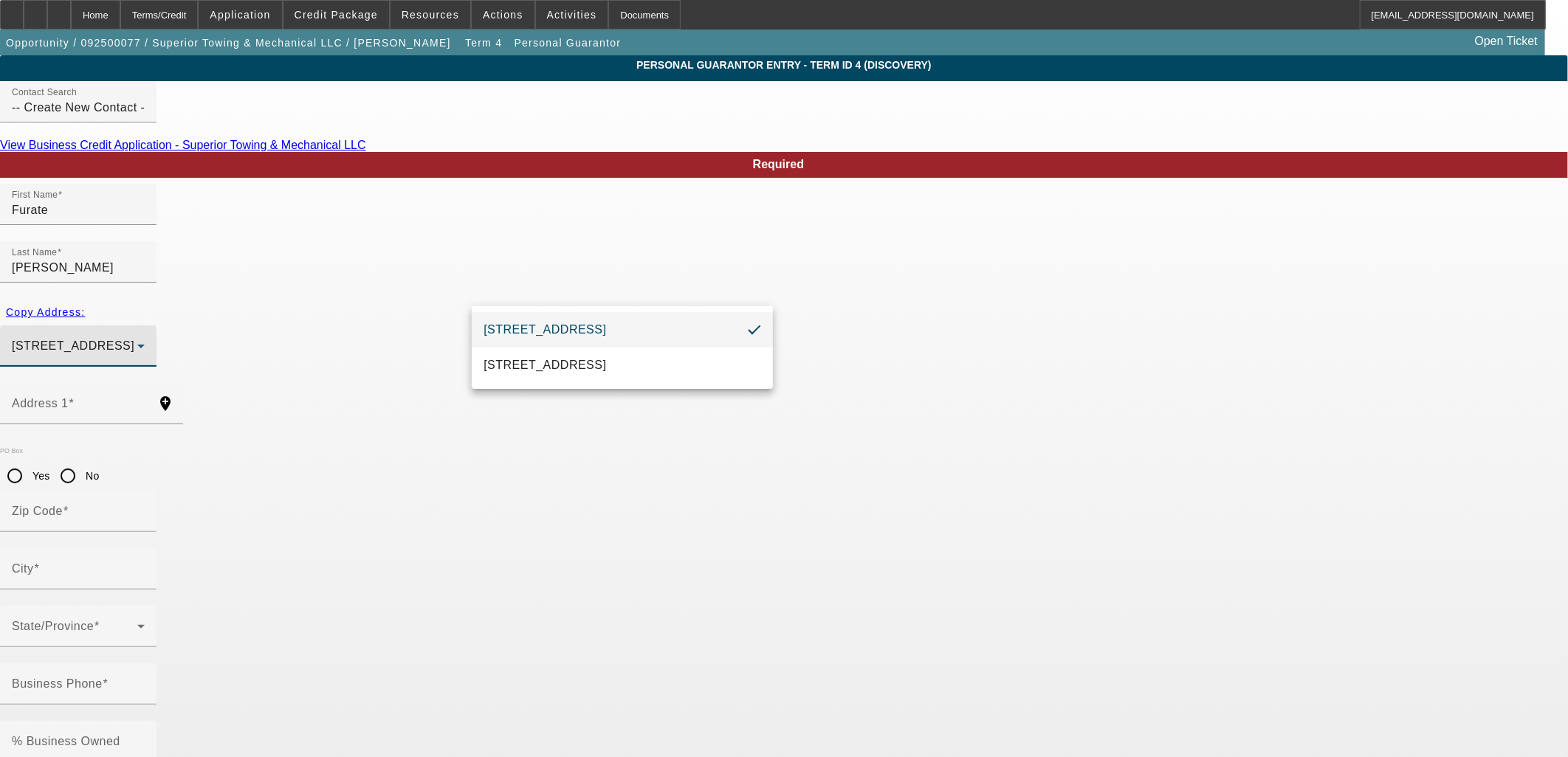
click at [541, 281] on div at bounding box center [784, 378] width 1568 height 757
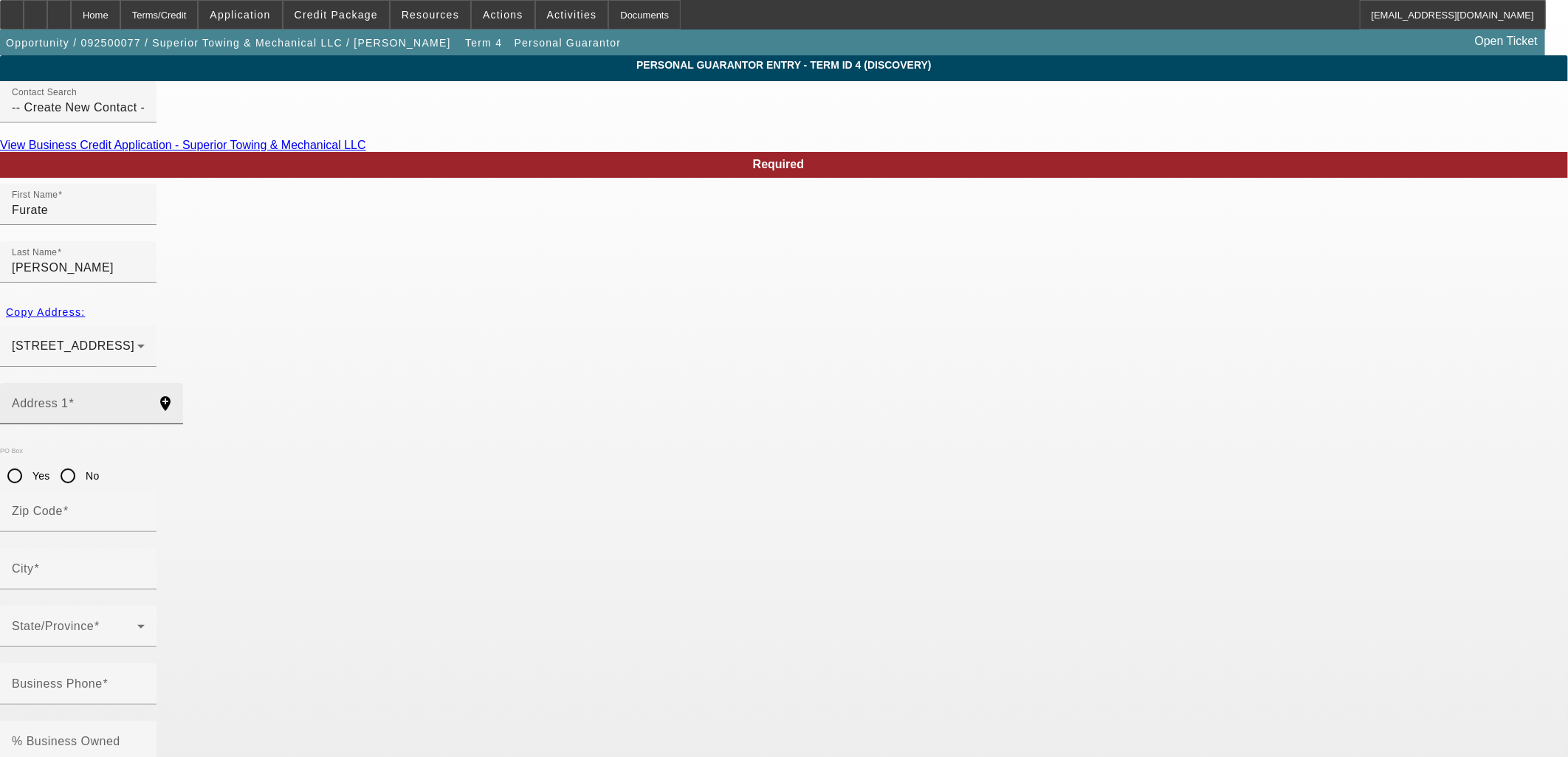
click at [69, 397] on mat-label "Address 1" at bounding box center [39, 403] width 57 height 12
click at [145, 401] on input "Address 1" at bounding box center [78, 409] width 133 height 18
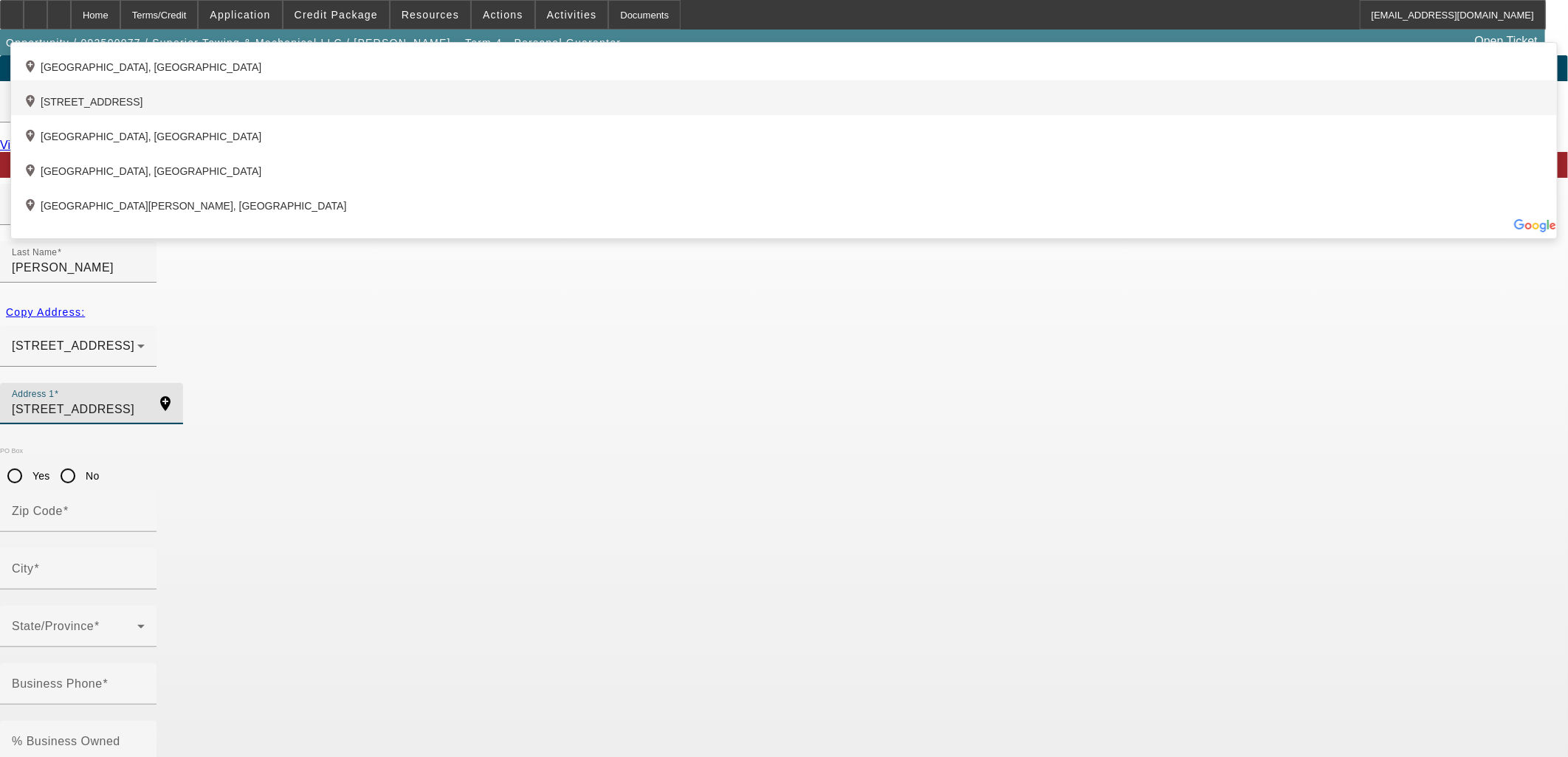
click at [536, 115] on div "add_location 5845 Swan Lake Court, , MI 48322, US" at bounding box center [784, 98] width 1546 height 35
type input "5845 Swan Lake Court"
type input "48322"
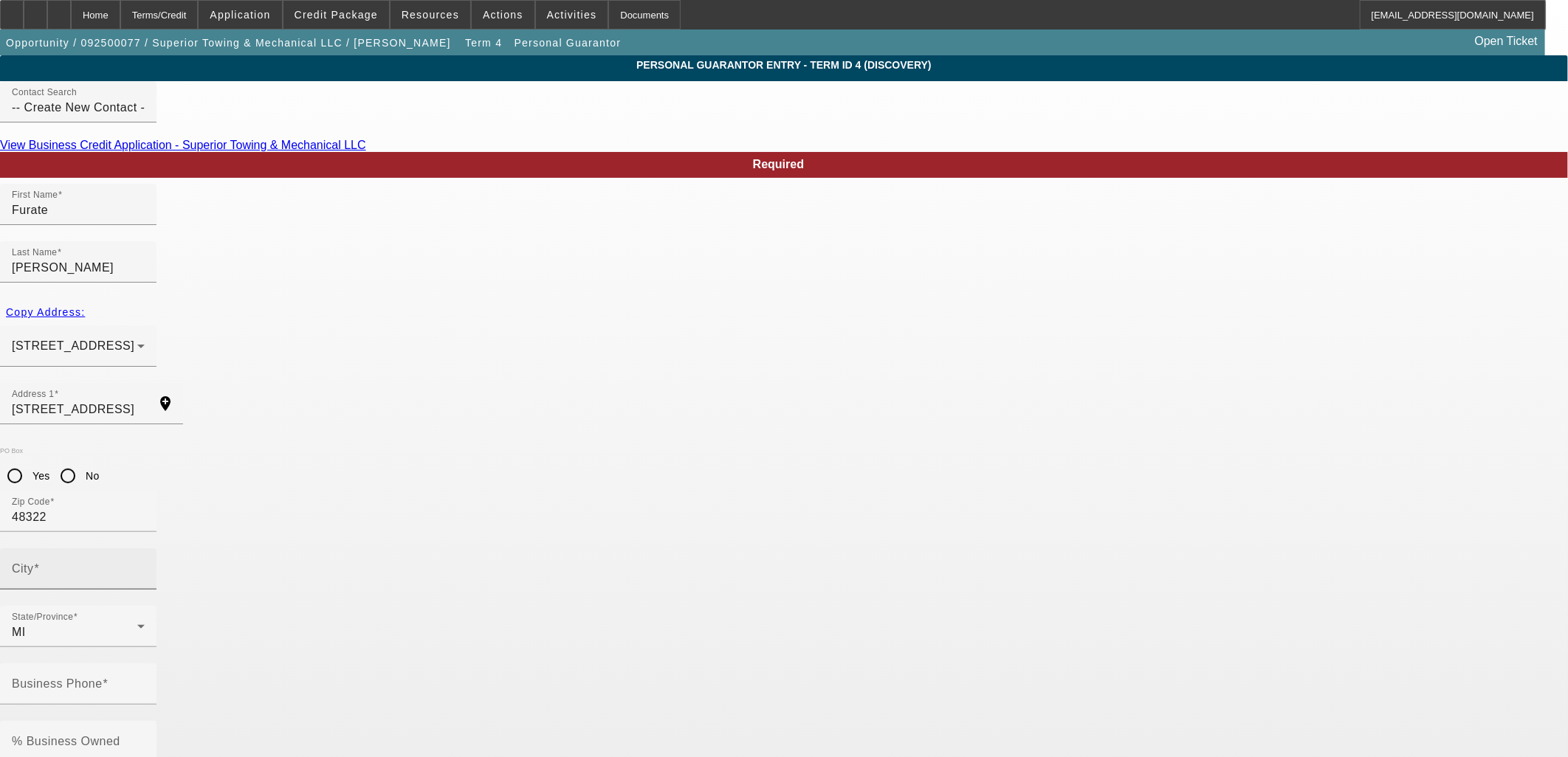
click at [145, 566] on input "City" at bounding box center [78, 574] width 133 height 18
type input "West Bloomfield"
click at [103, 677] on mat-label "Business Phone" at bounding box center [57, 683] width 91 height 12
click at [145, 681] on input "Business Phone" at bounding box center [78, 690] width 133 height 18
type input "(248) 939-0550"
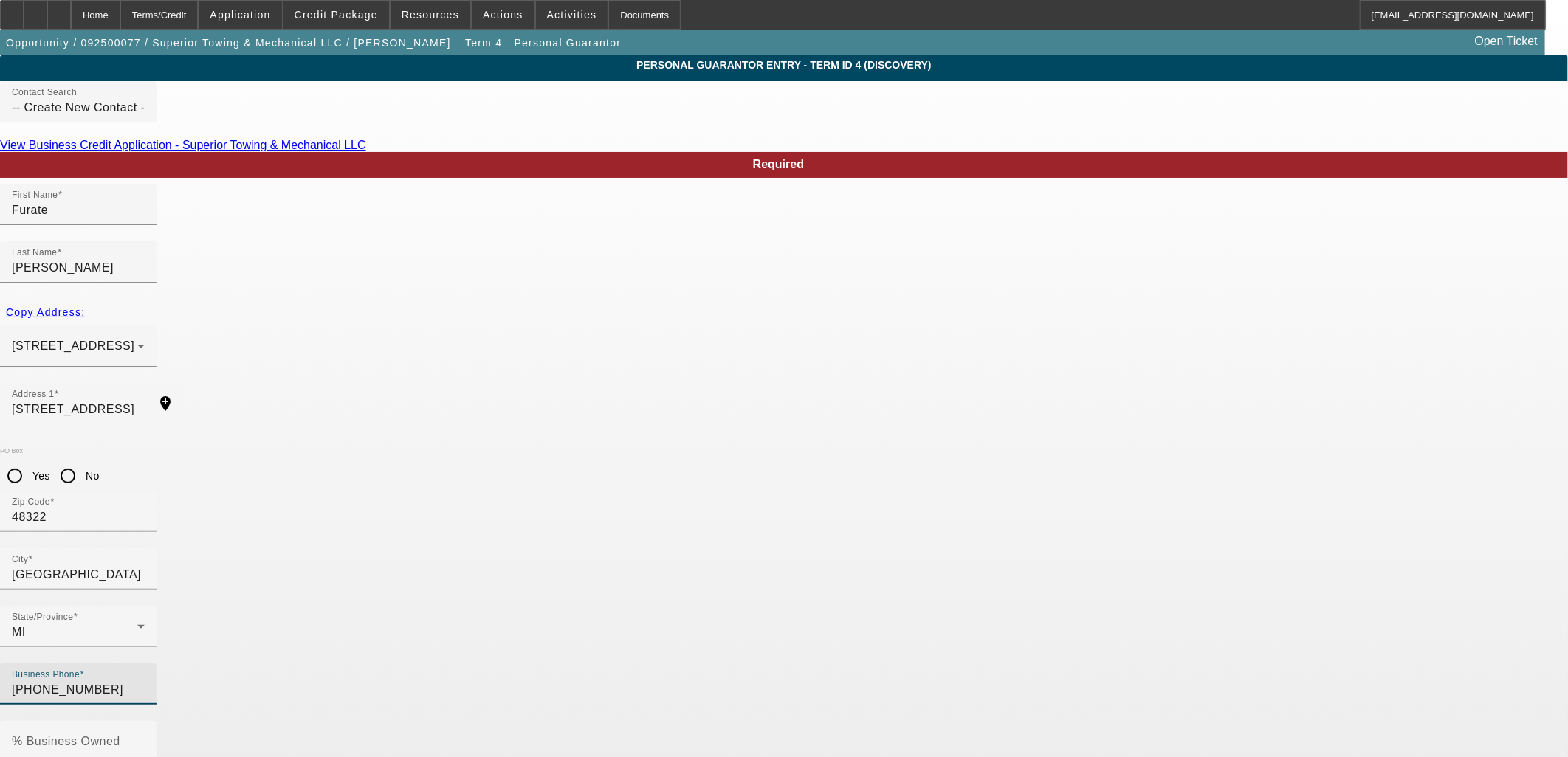
type input "364-15-4281"
click at [120, 735] on mat-label "% Business Owned" at bounding box center [66, 742] width 108 height 12
click at [145, 738] on input "% Business Owned" at bounding box center [78, 747] width 133 height 18
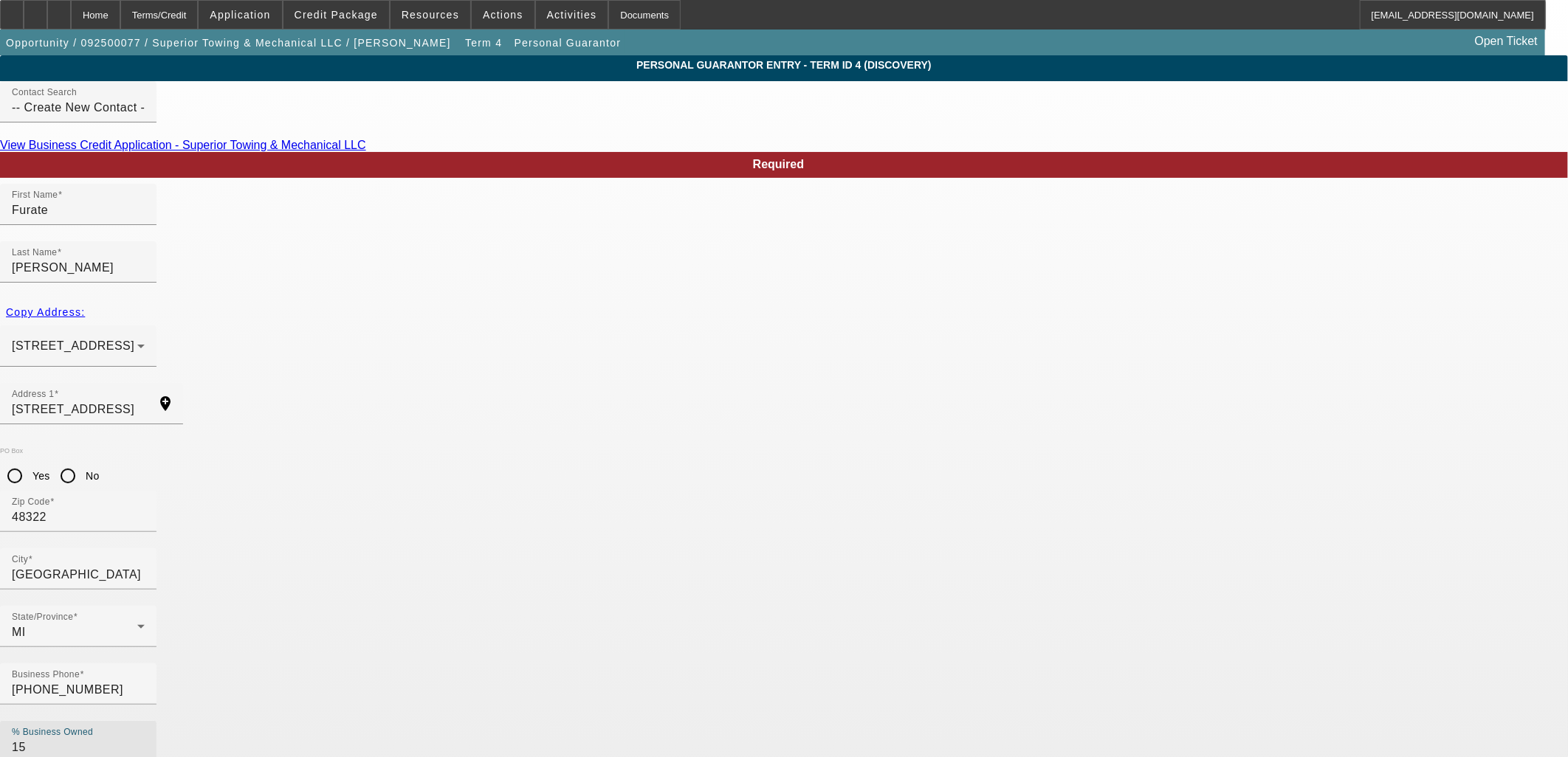
type input "15"
drag, startPoint x: 667, startPoint y: 581, endPoint x: 1239, endPoint y: 601, distance: 572.3
type input "superiortowing24@yahoo.com"
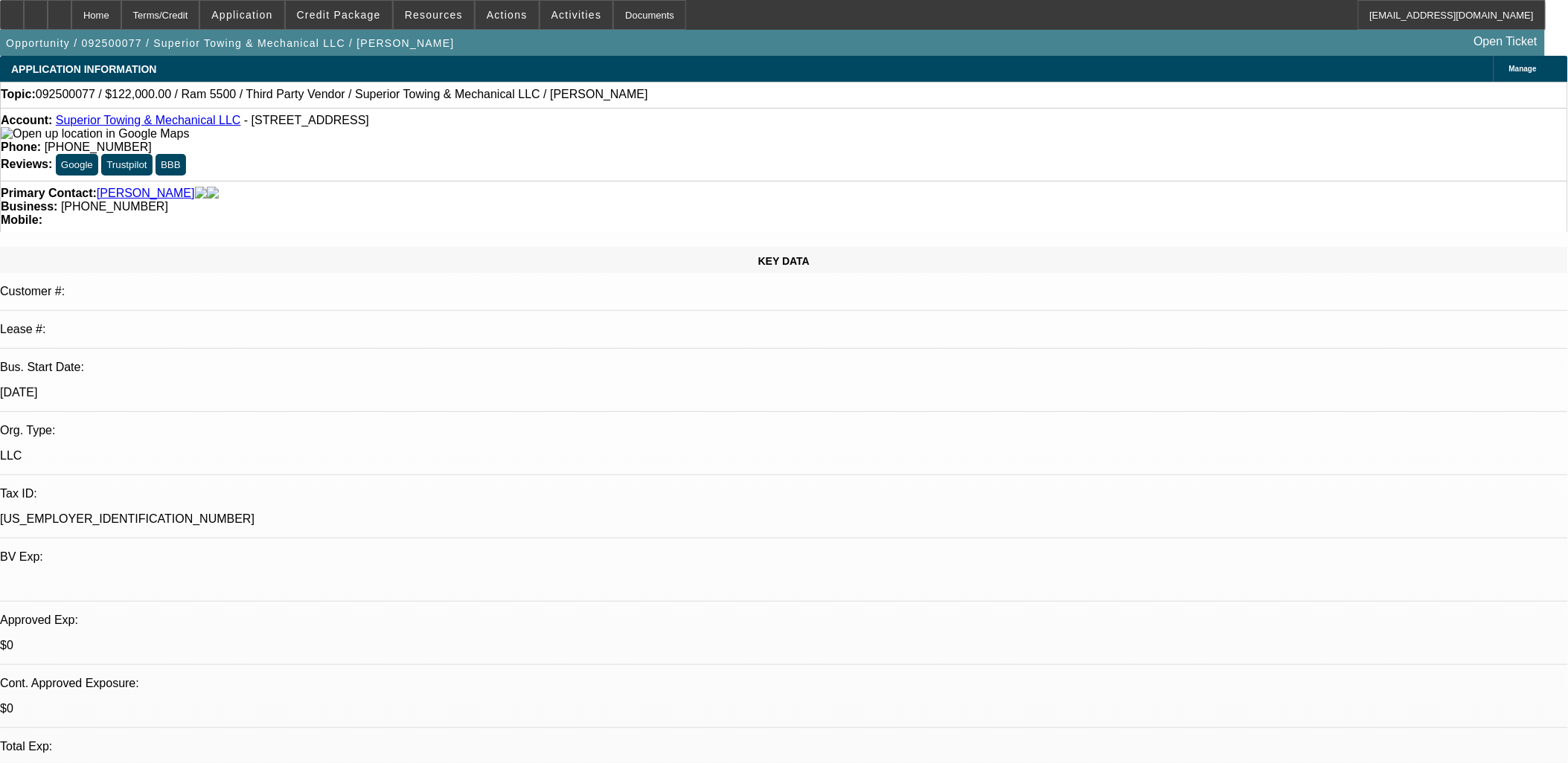
select select "0"
select select "3"
select select "0"
select select "6"
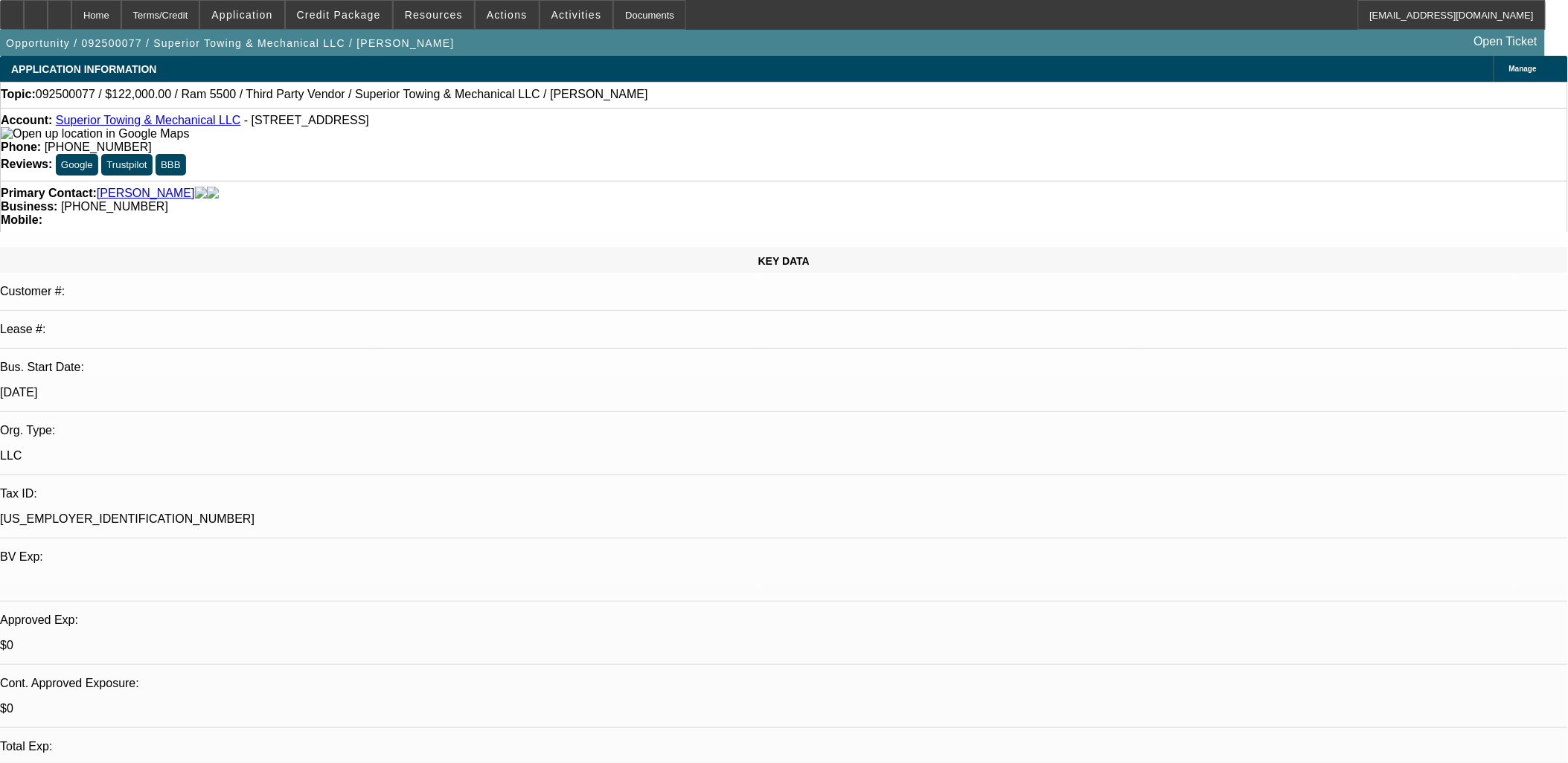
select select "0"
select select "3"
select select "0"
select select "6"
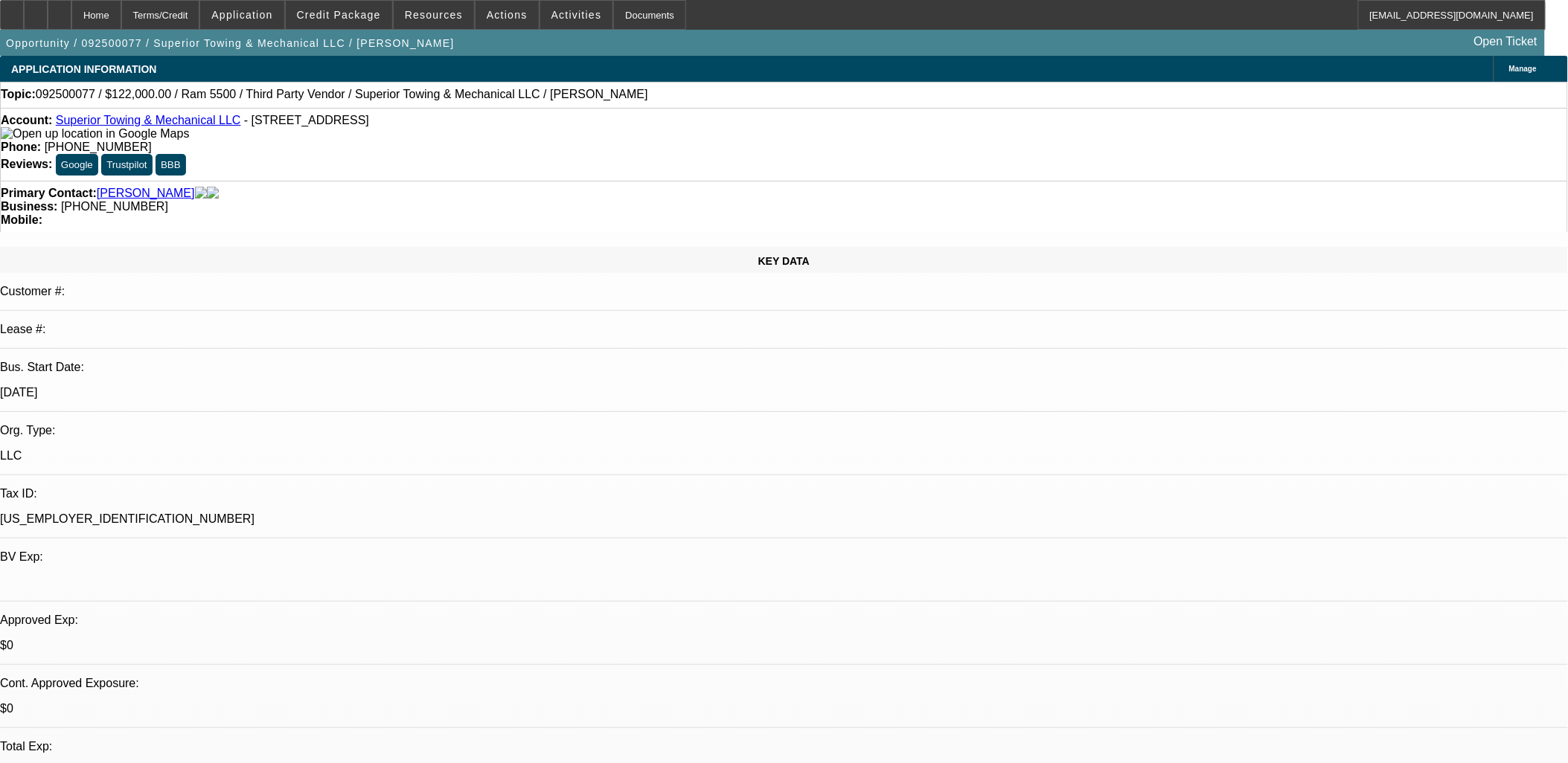
select select "0"
select select "3"
select select "0"
select select "6"
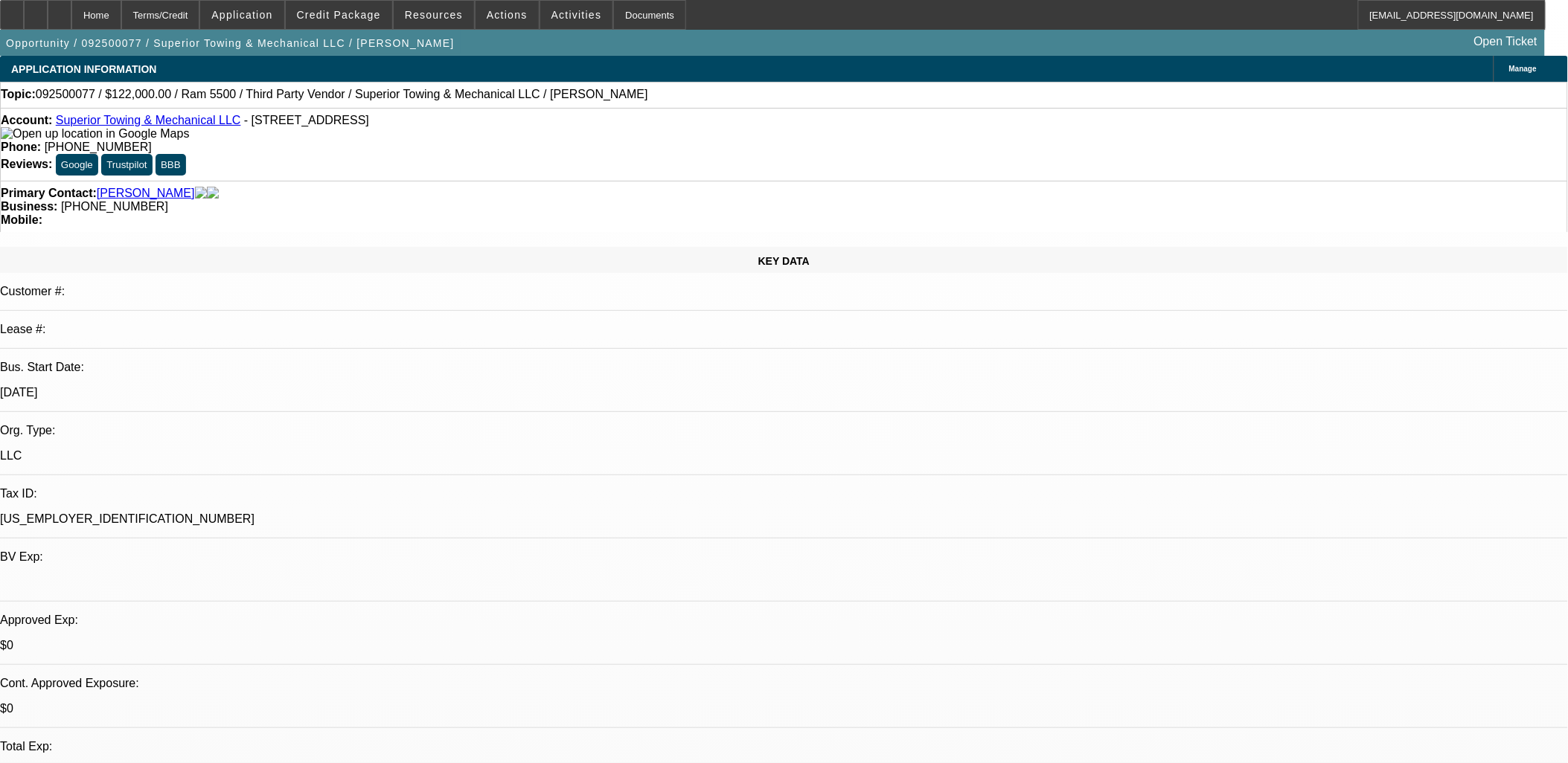
select select "0"
select select "2"
select select "0"
select select "6"
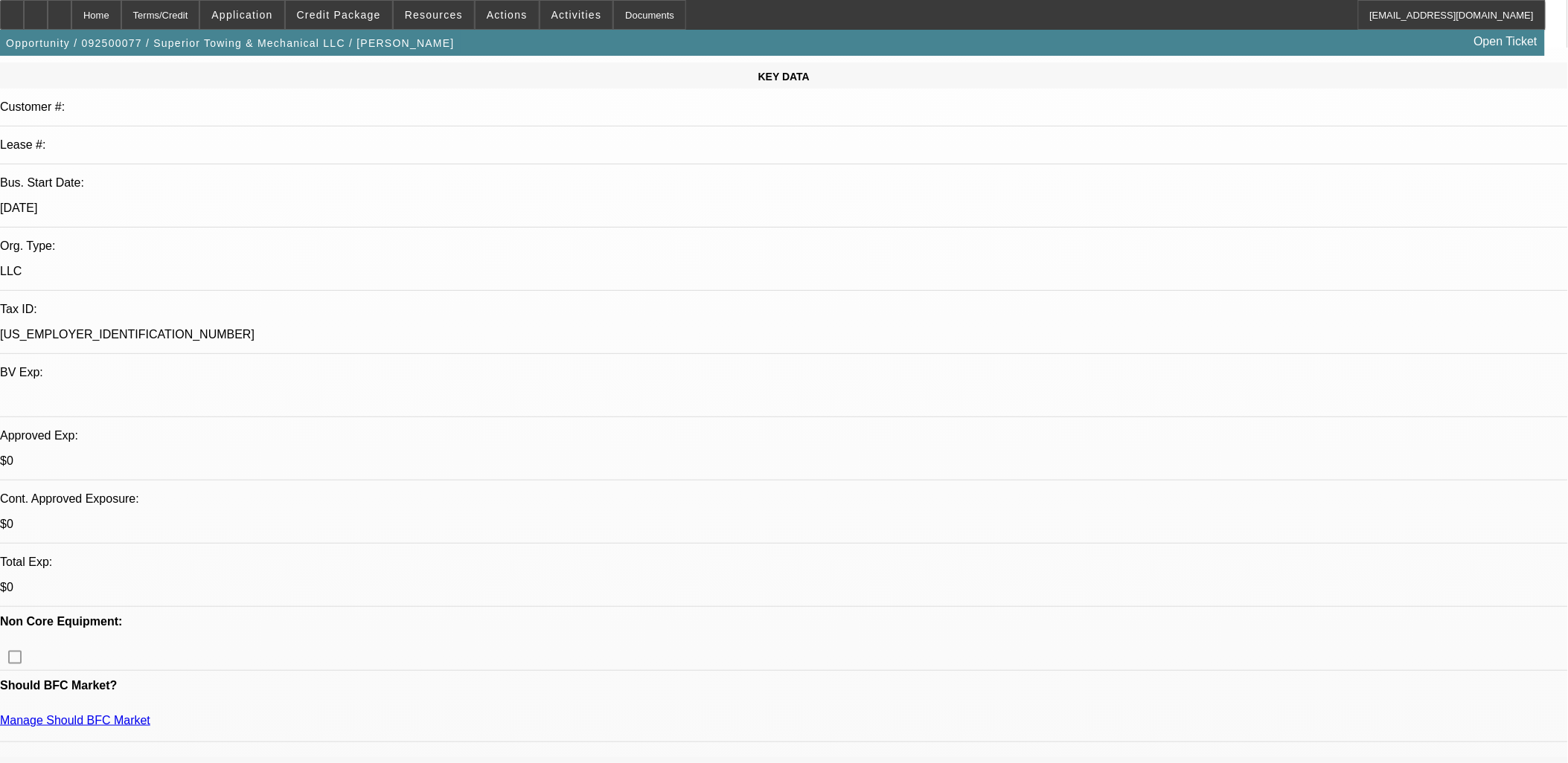
scroll to position [330, 0]
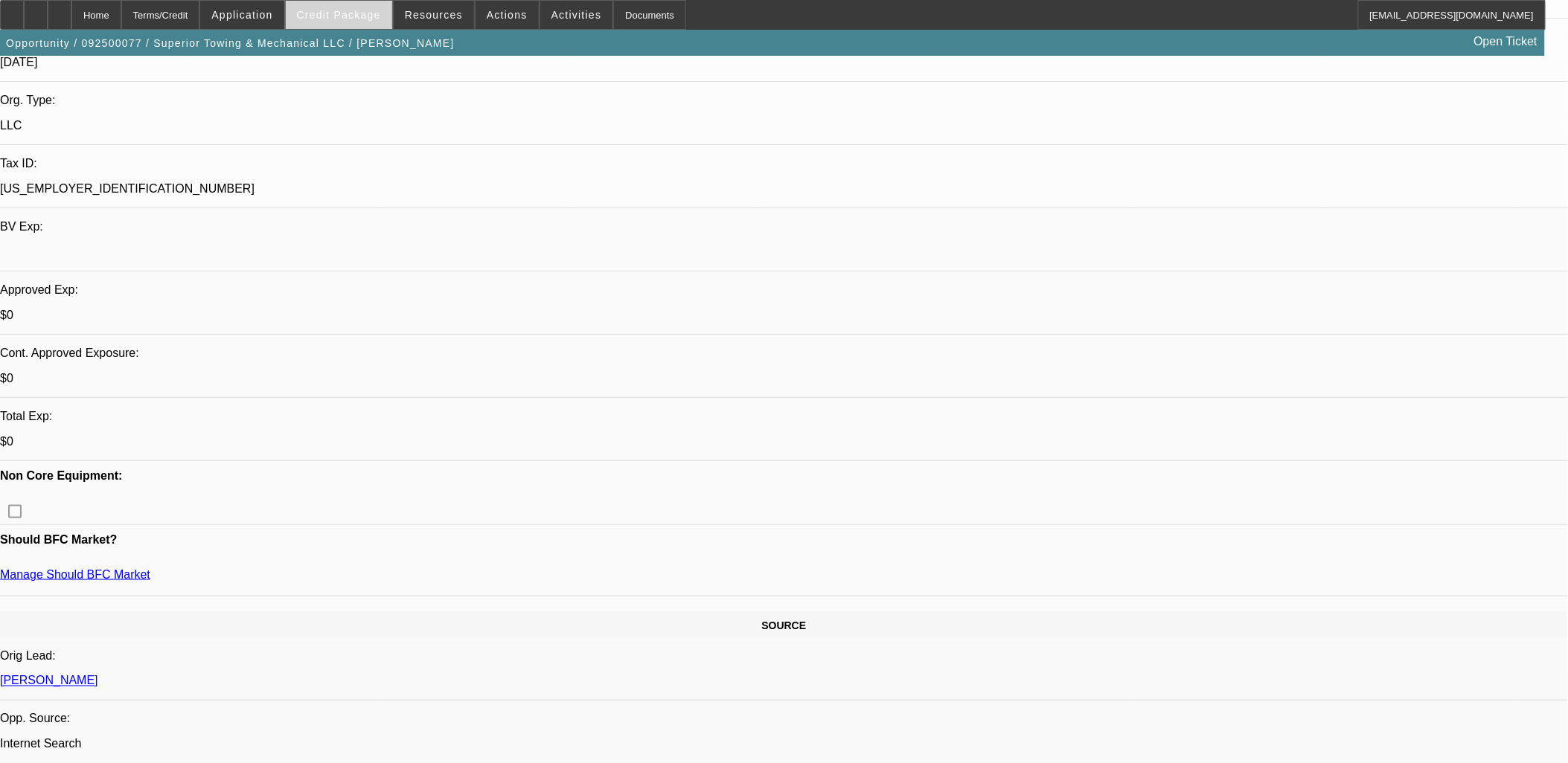
click at [330, 17] on span "Credit Package" at bounding box center [339, 14] width 84 height 12
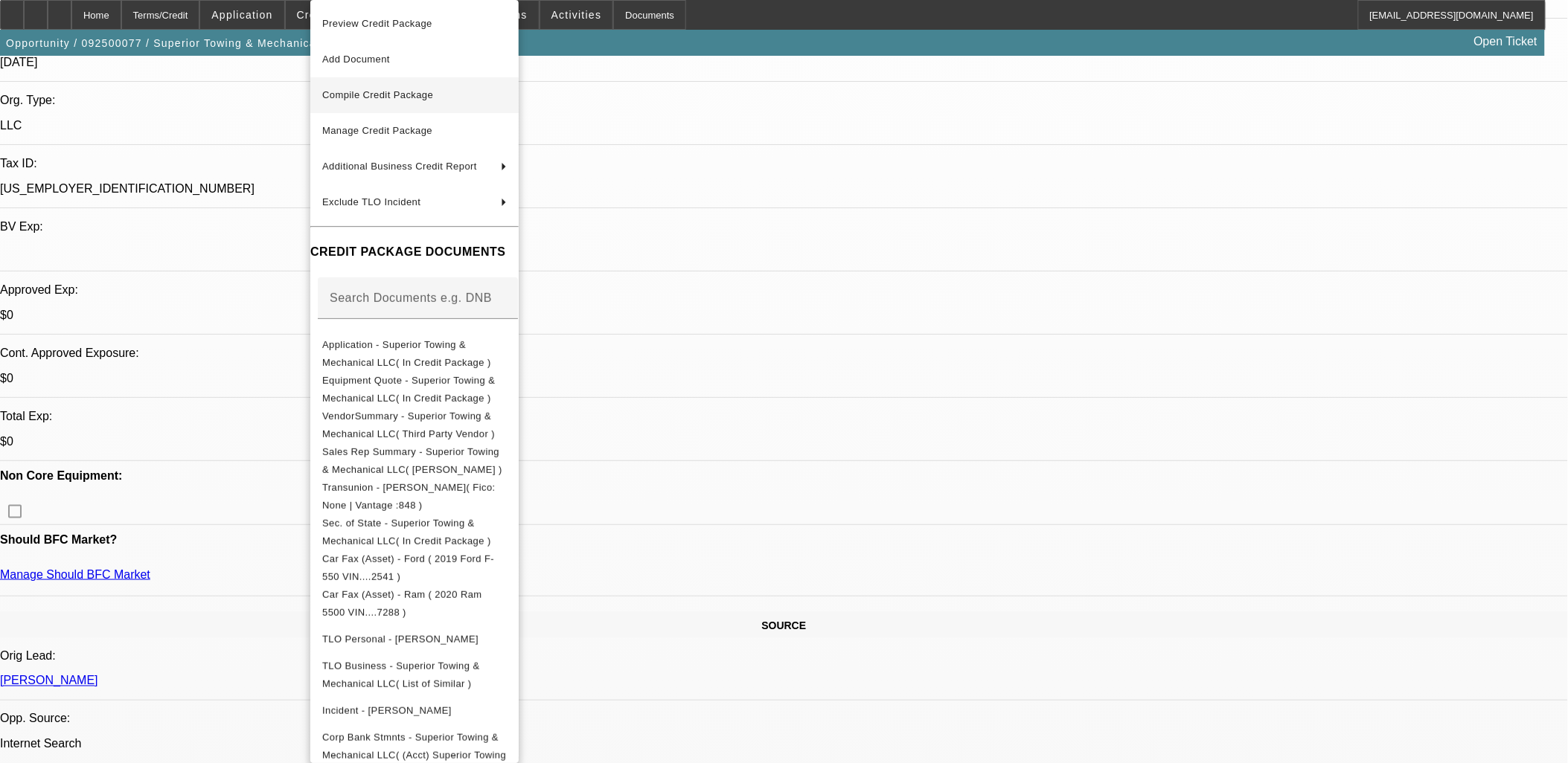
click at [360, 102] on span "Compile Credit Package" at bounding box center [414, 95] width 184 height 18
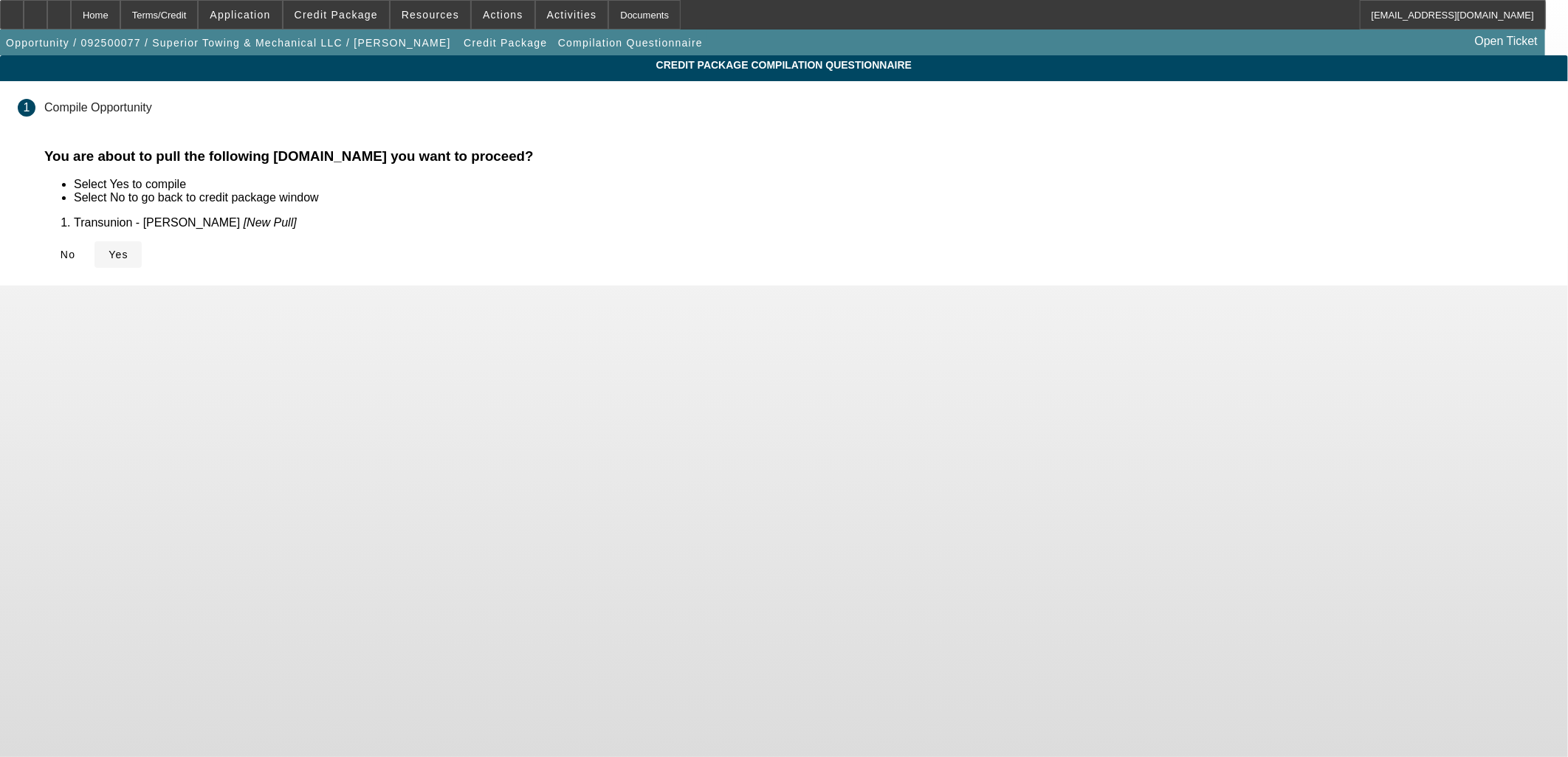
click at [129, 260] on span "Yes" at bounding box center [118, 254] width 20 height 12
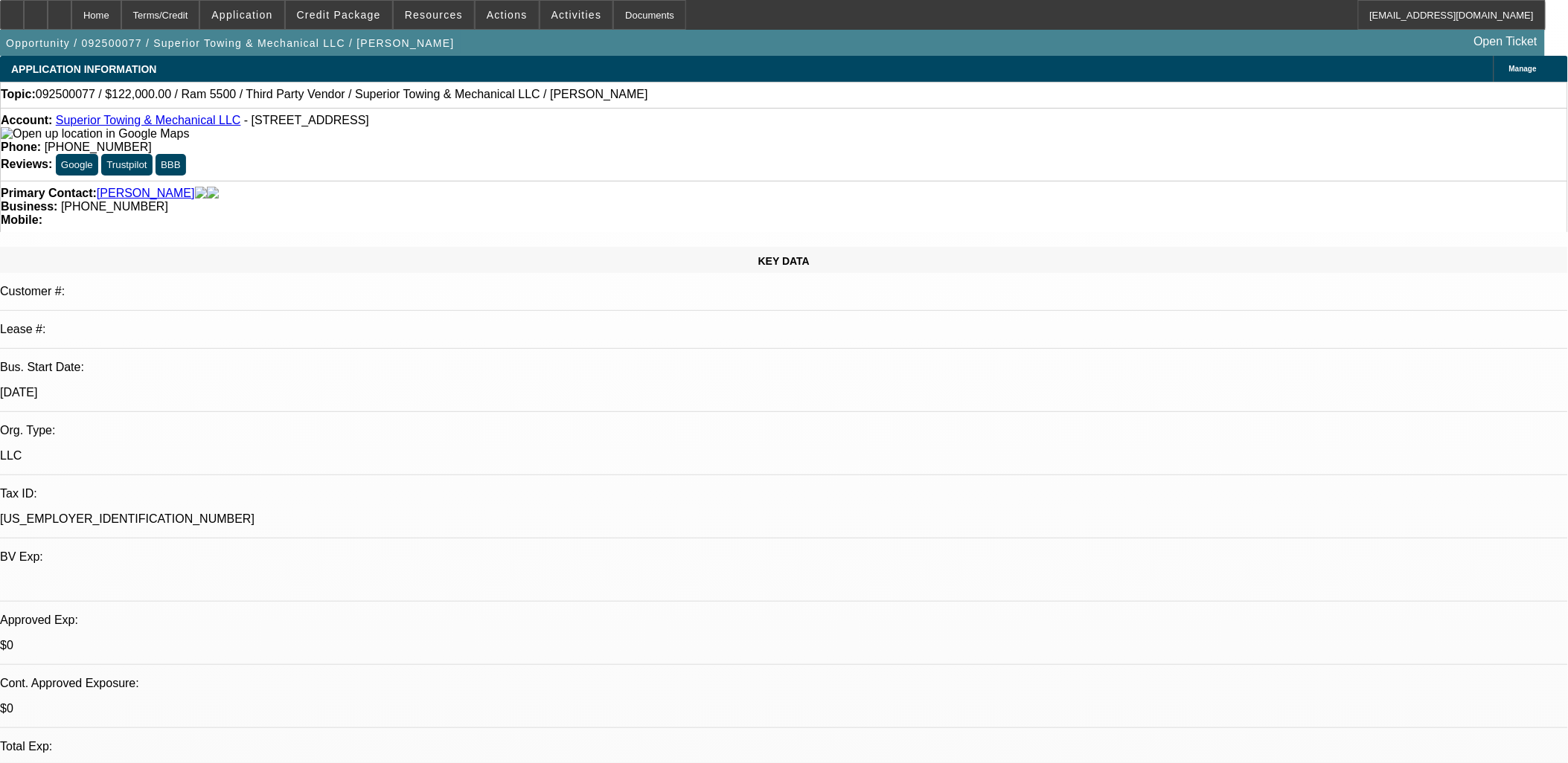
select select "0"
select select "3"
select select "0"
select select "6"
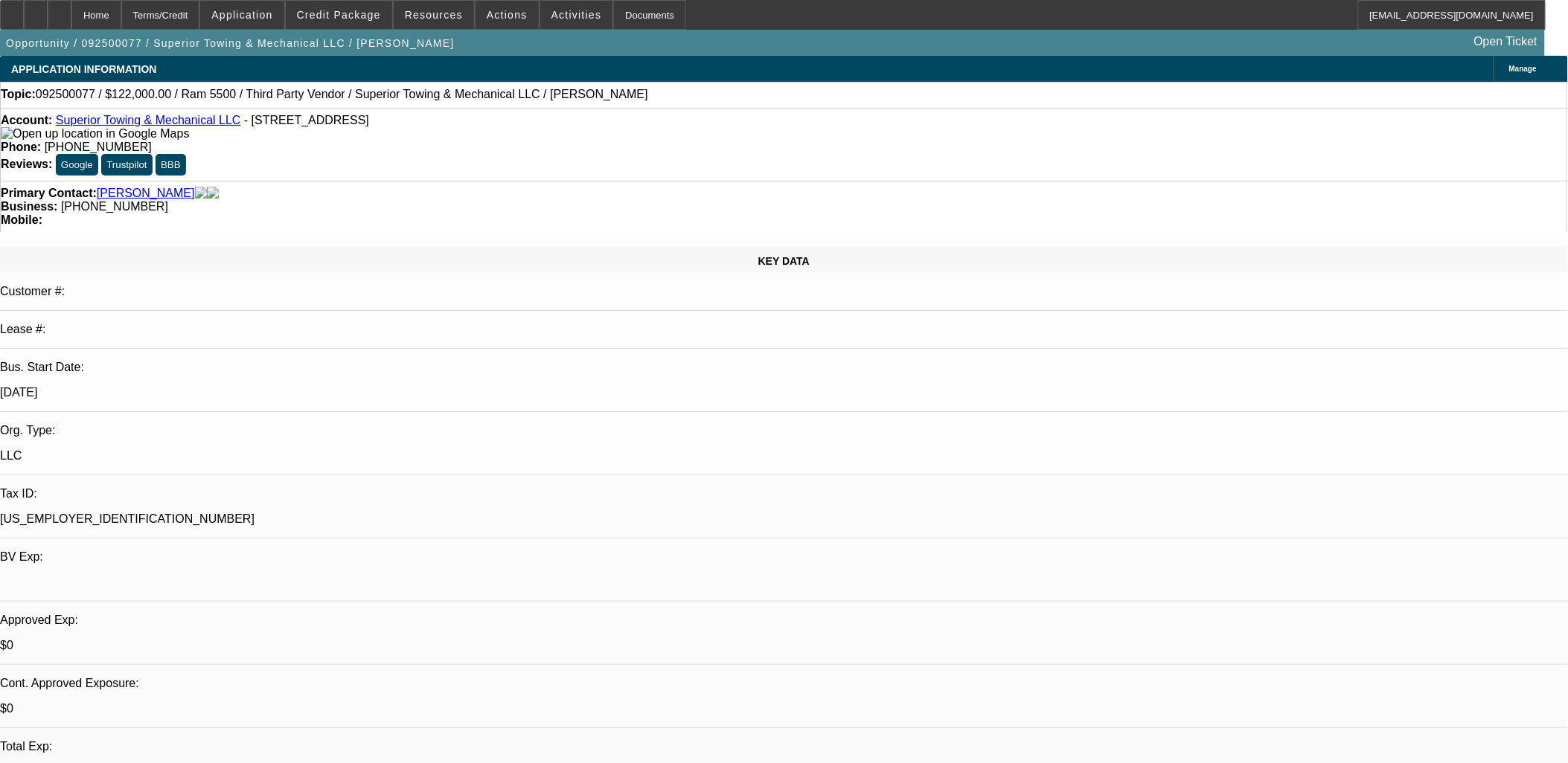
select select "0"
select select "3"
select select "0"
select select "6"
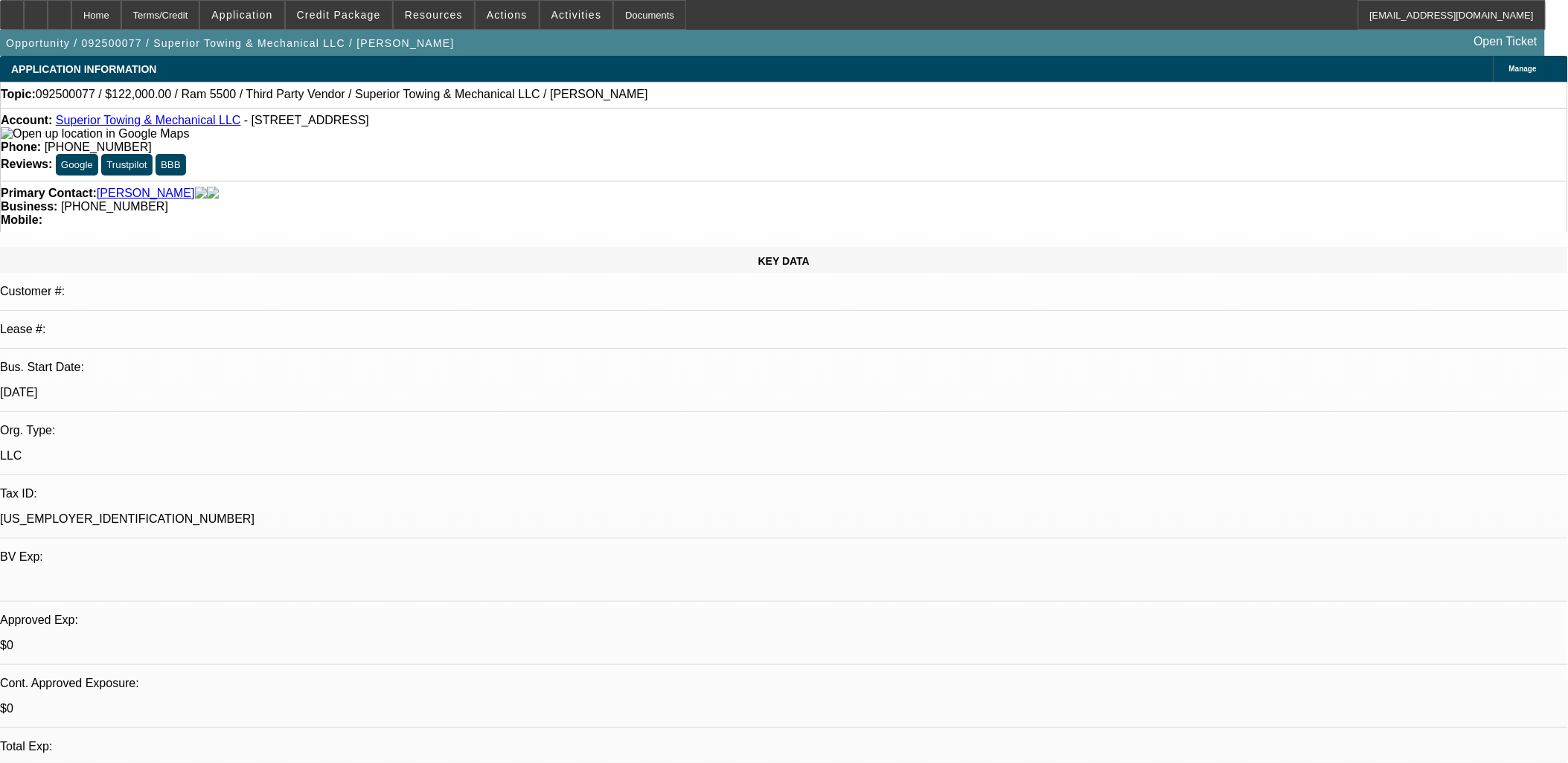
select select "0"
select select "3"
select select "0"
select select "6"
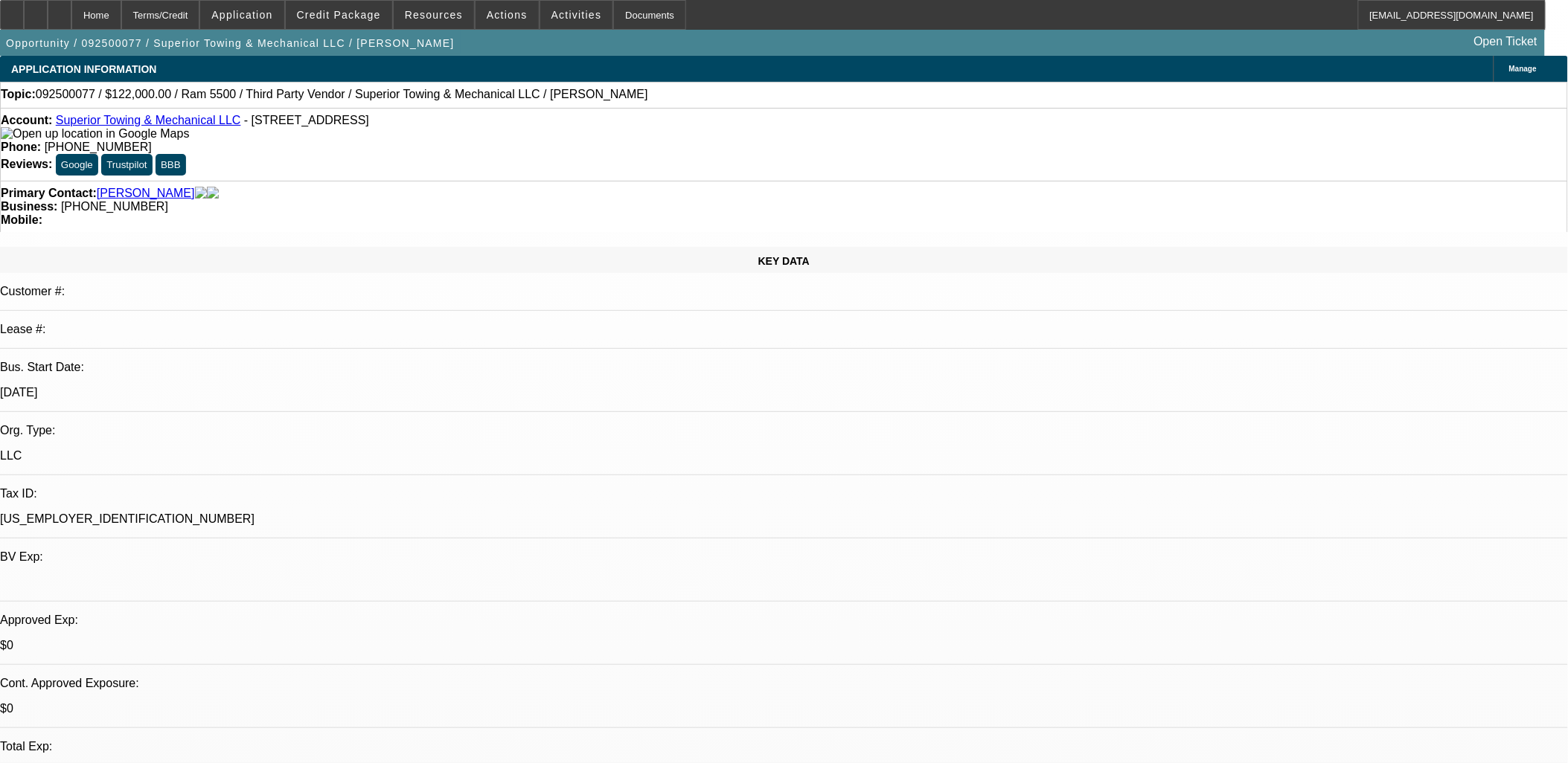
select select "0"
select select "2"
select select "0"
select select "6"
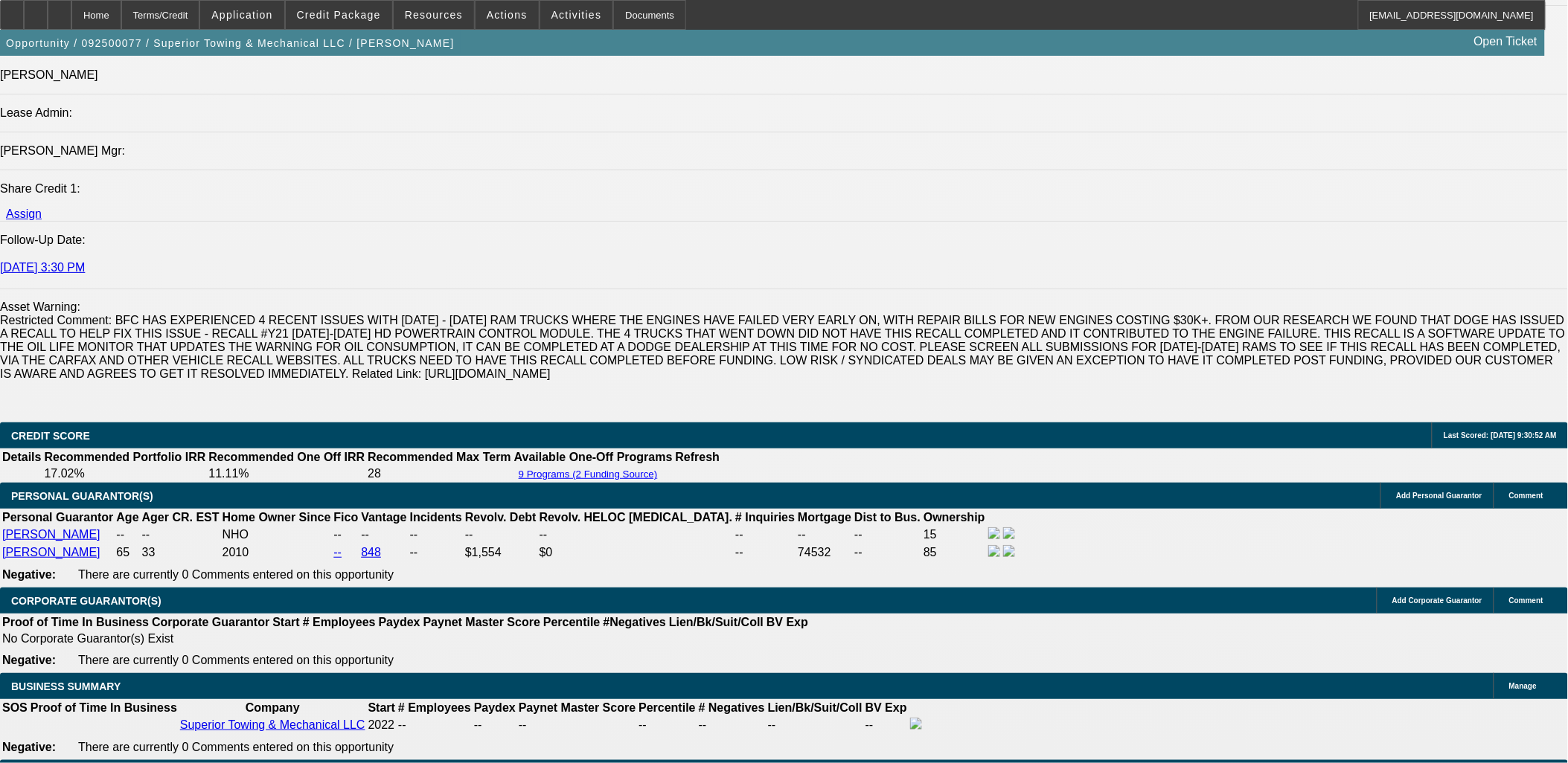
scroll to position [2314, 0]
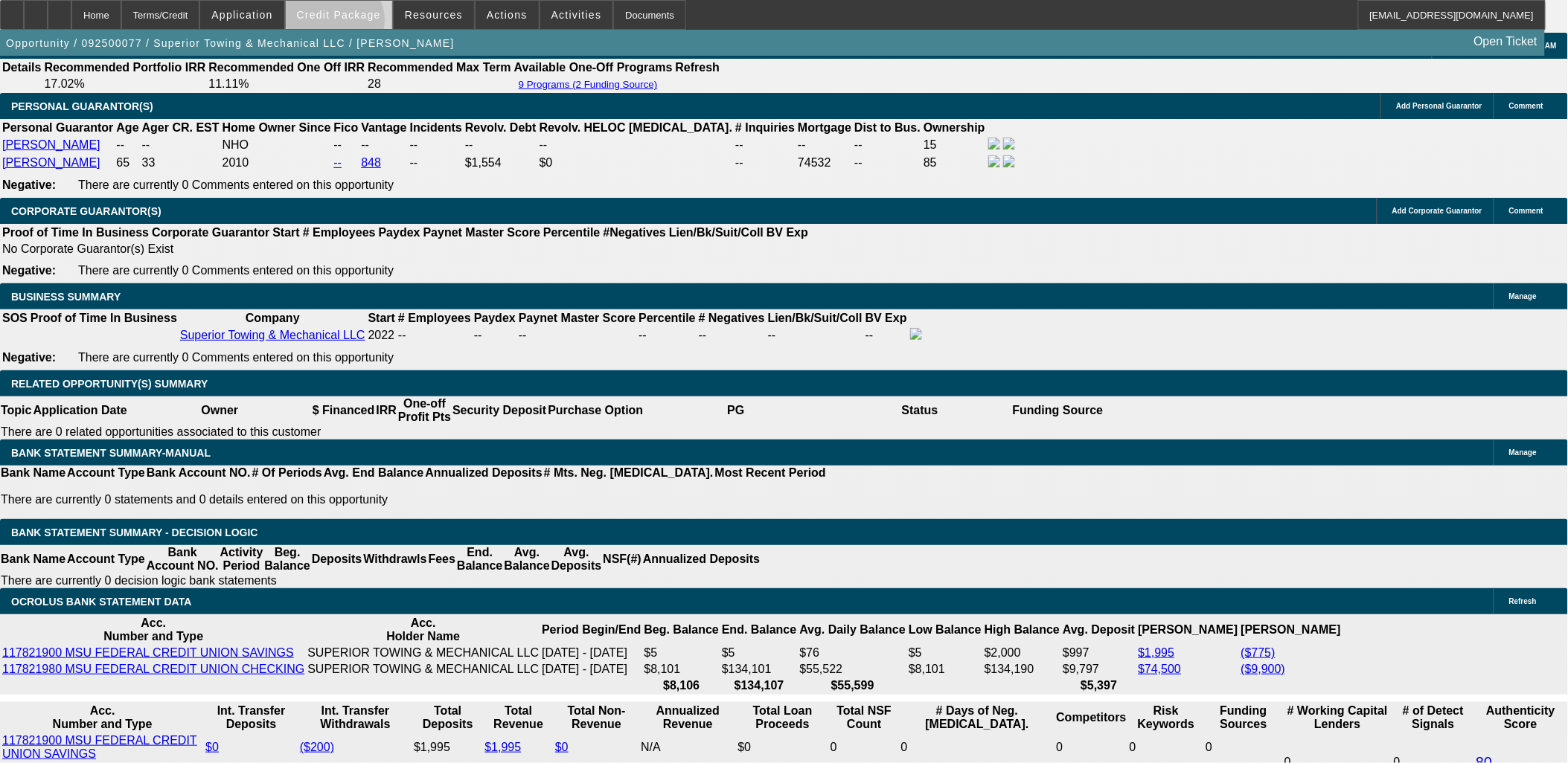
click at [358, 24] on span at bounding box center [339, 15] width 106 height 36
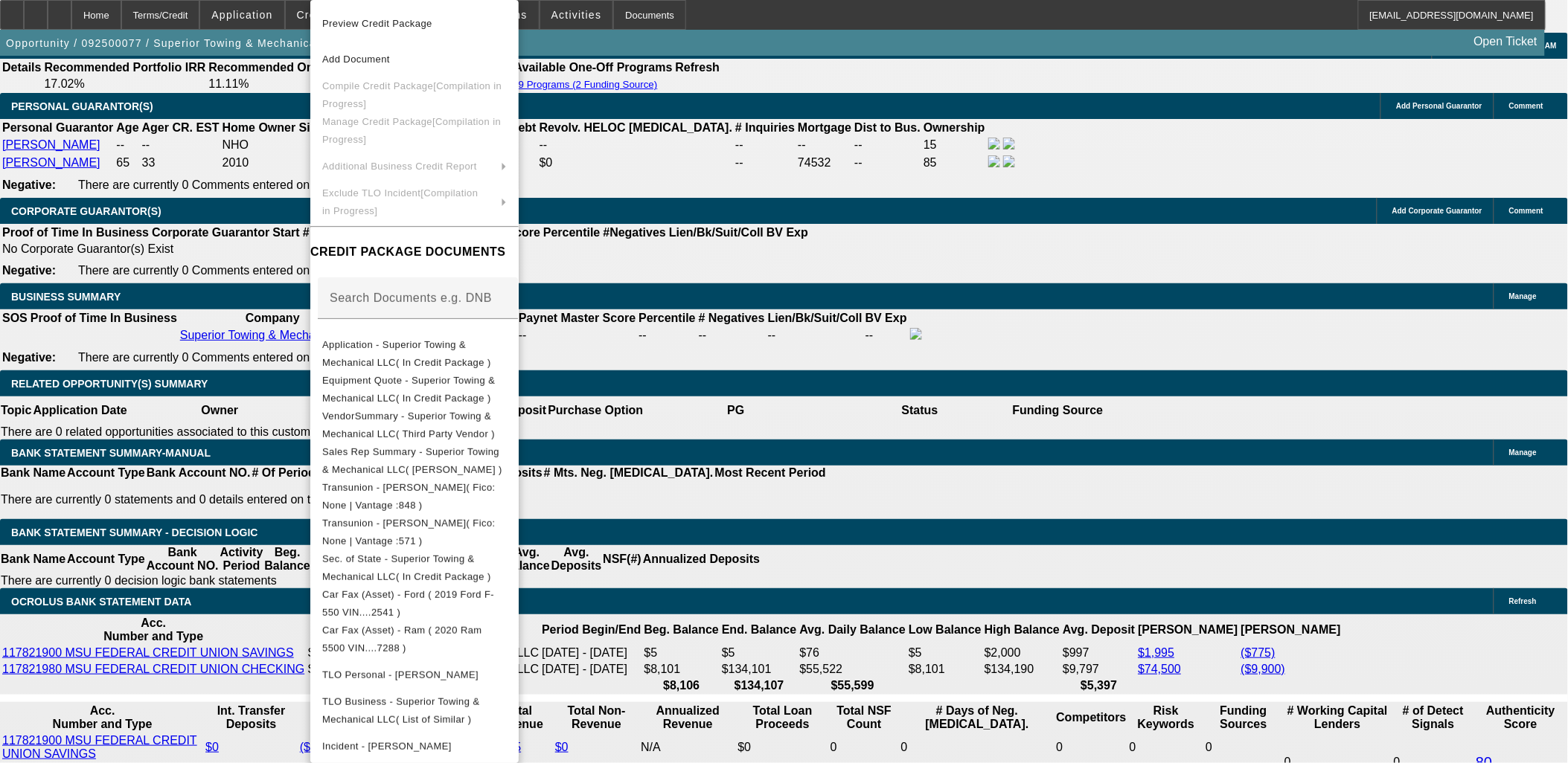
click at [105, 221] on div at bounding box center [784, 382] width 1568 height 763
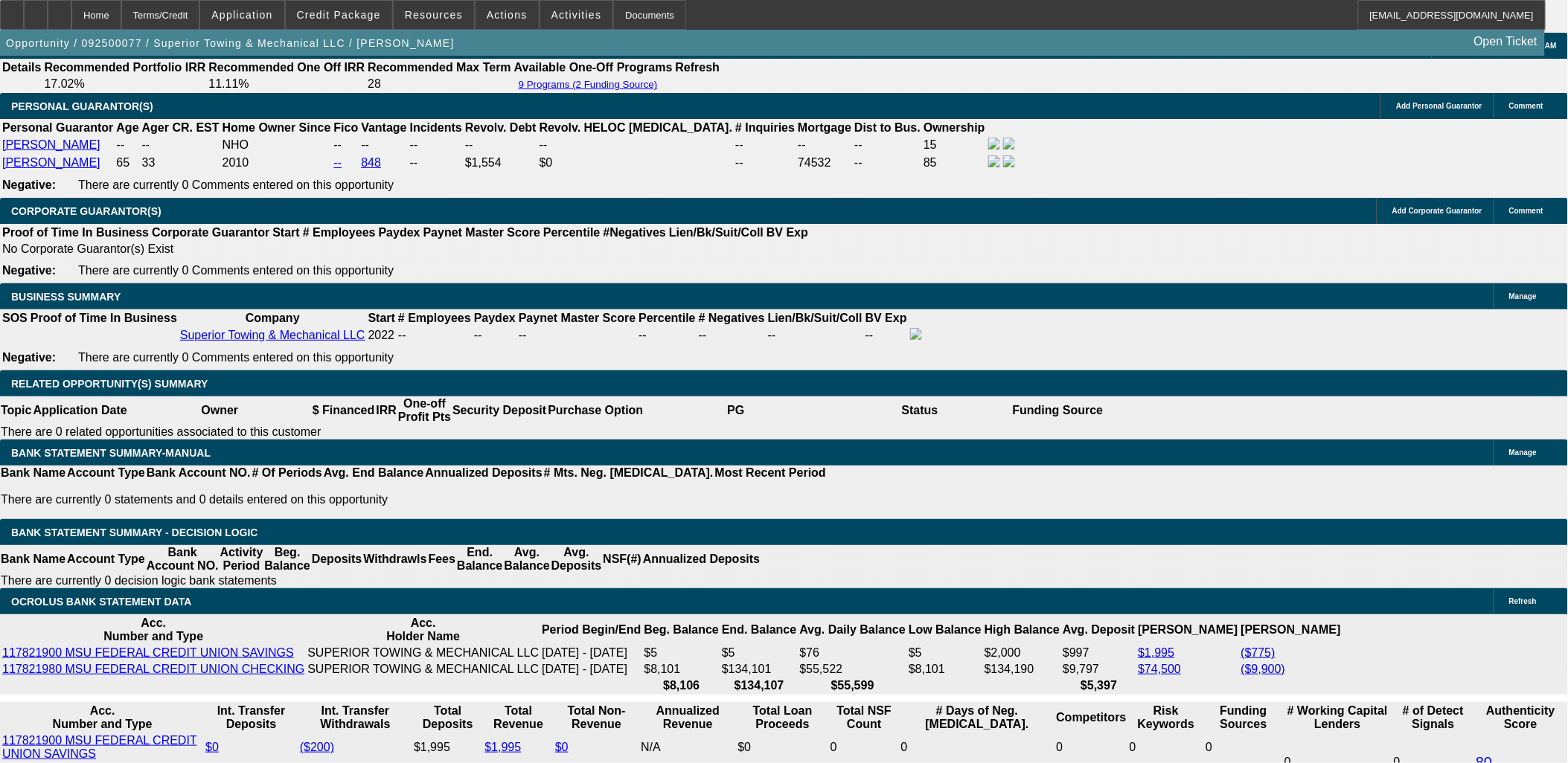
scroll to position [2343, 0]
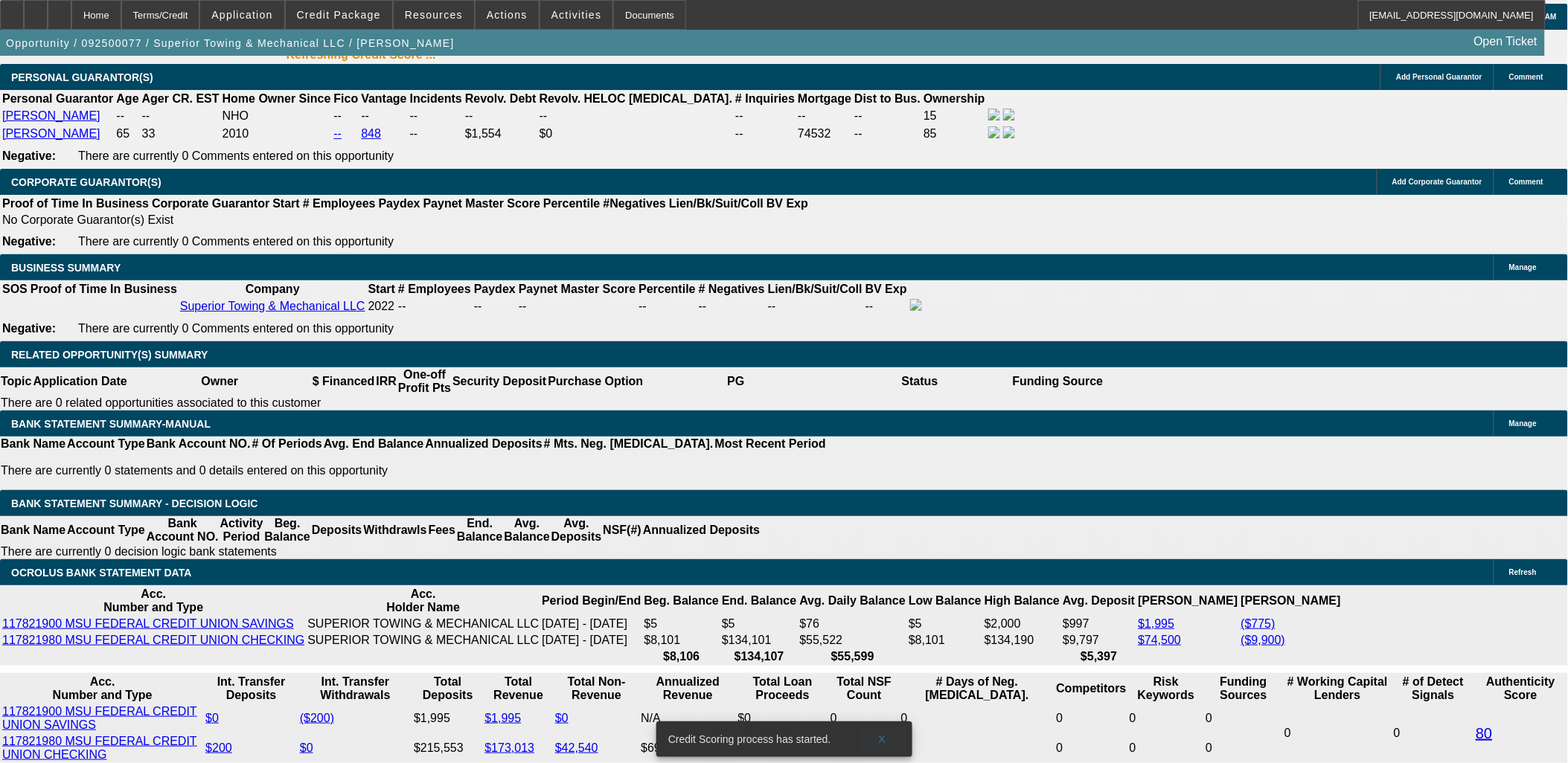
click at [883, 733] on span "X" at bounding box center [882, 739] width 8 height 12
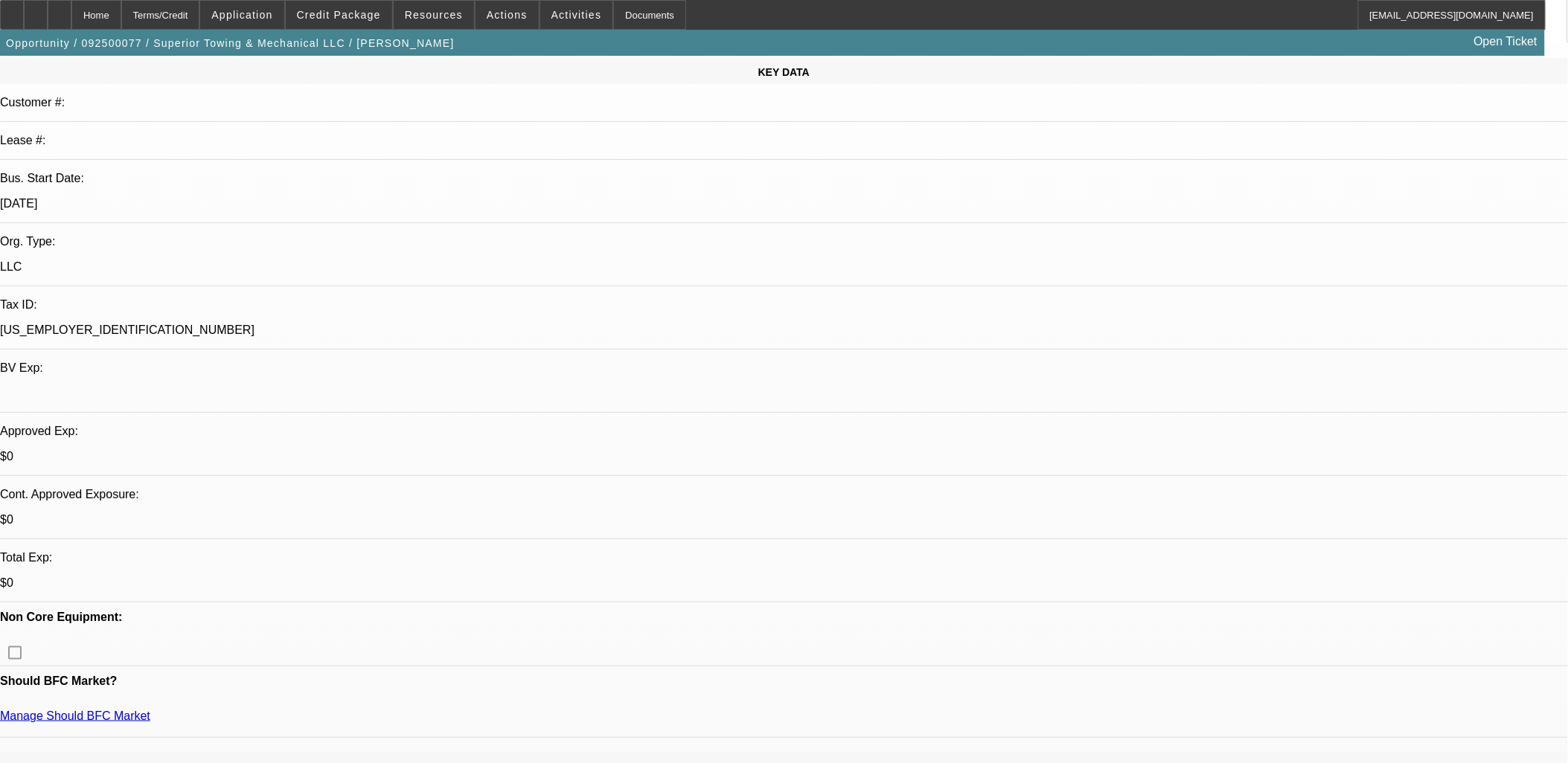
scroll to position [188, 0]
click at [72, 12] on div at bounding box center [59, 15] width 24 height 30
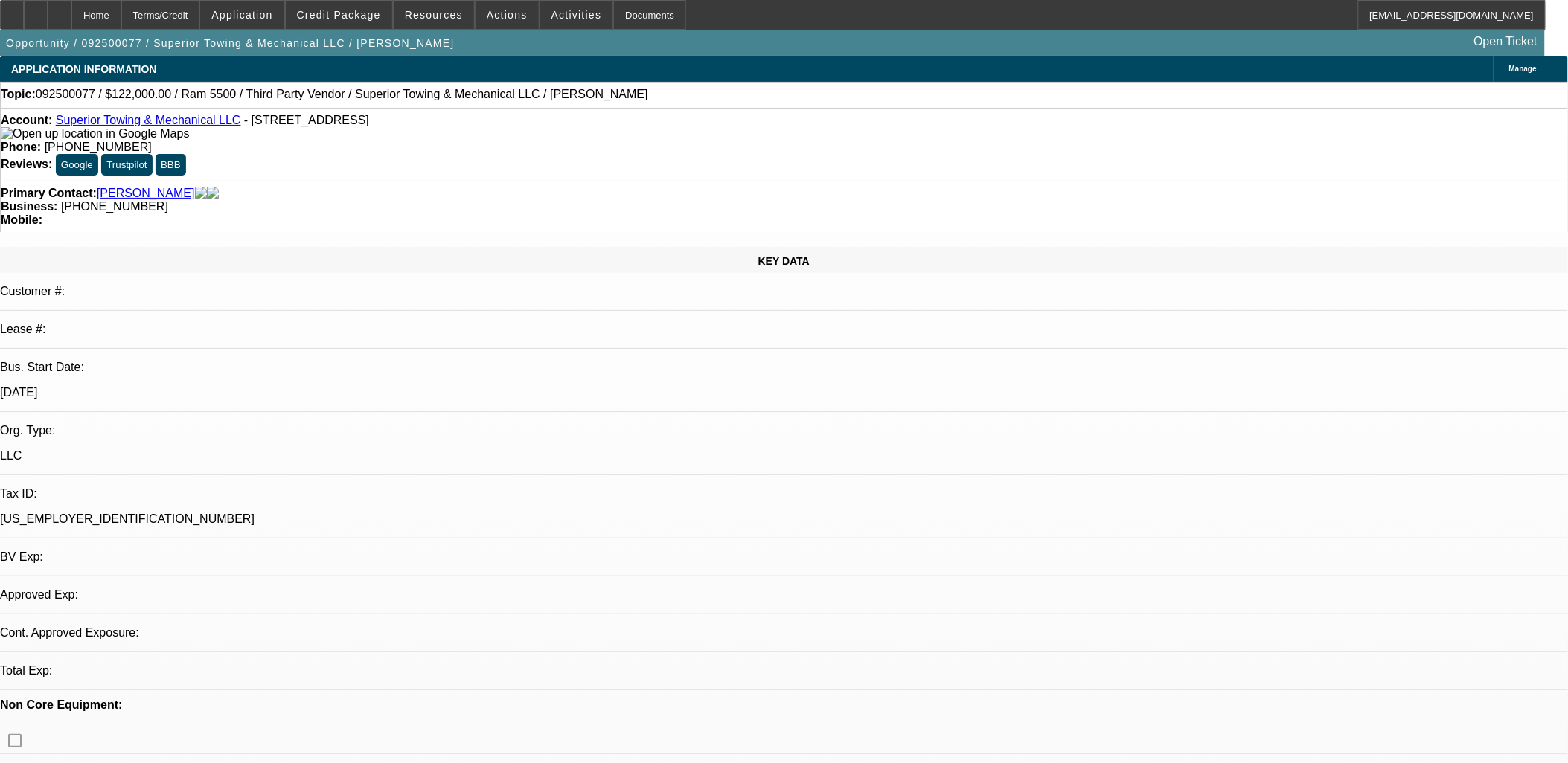
select select "0"
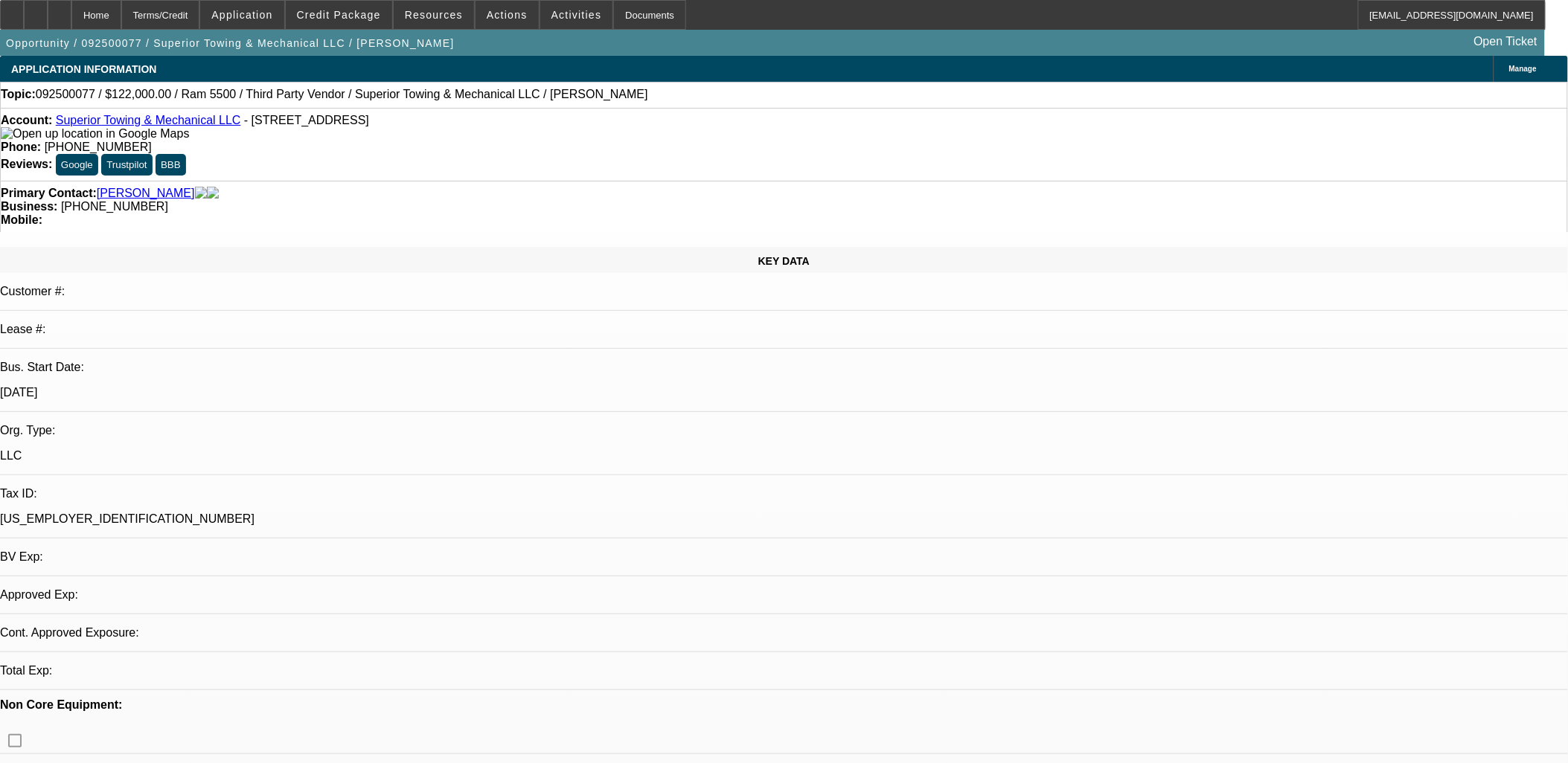
select select "0"
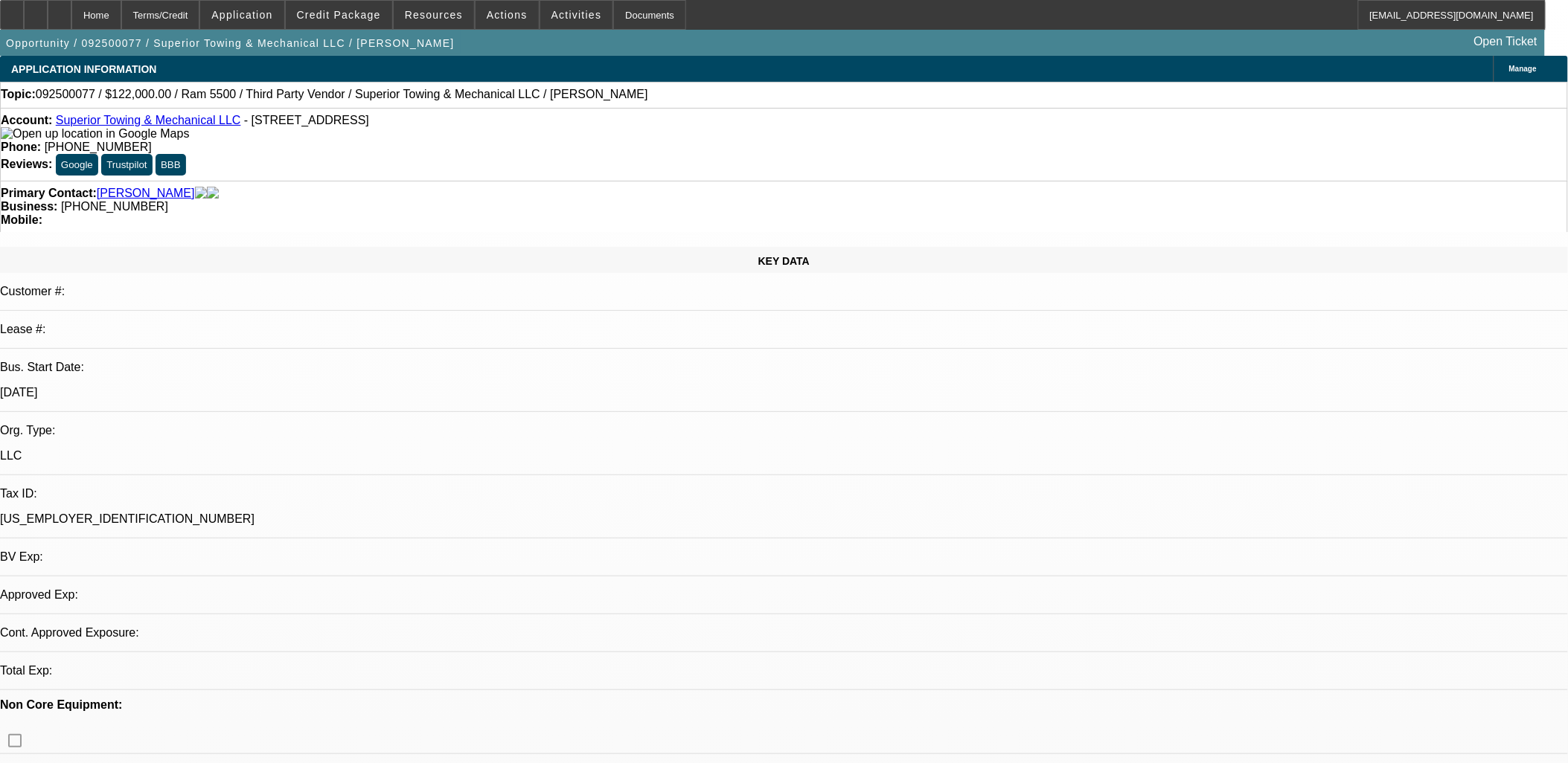
select select "0"
select select "1"
select select "3"
select select "6"
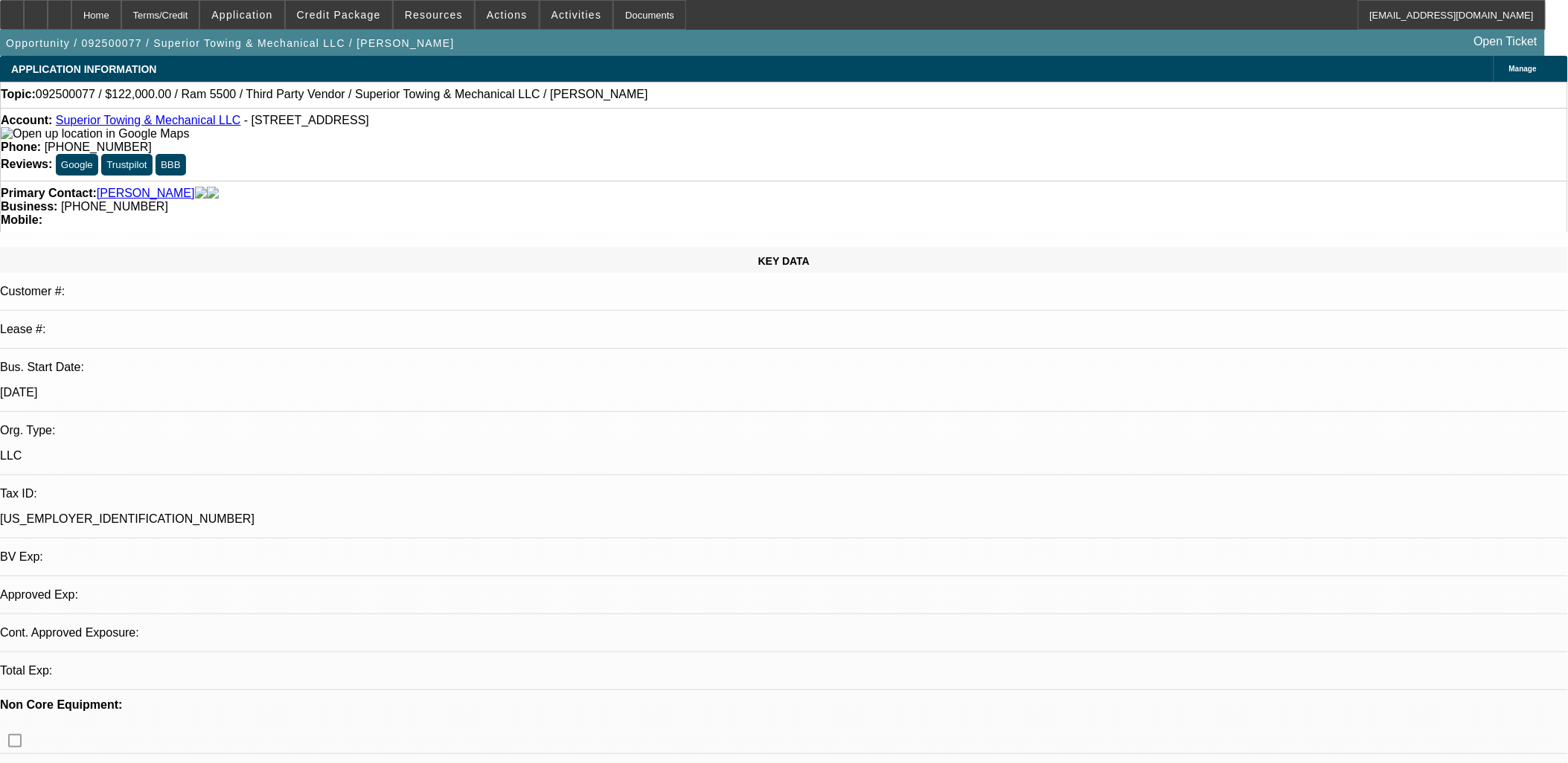
select select "1"
select select "3"
select select "6"
select select "1"
select select "3"
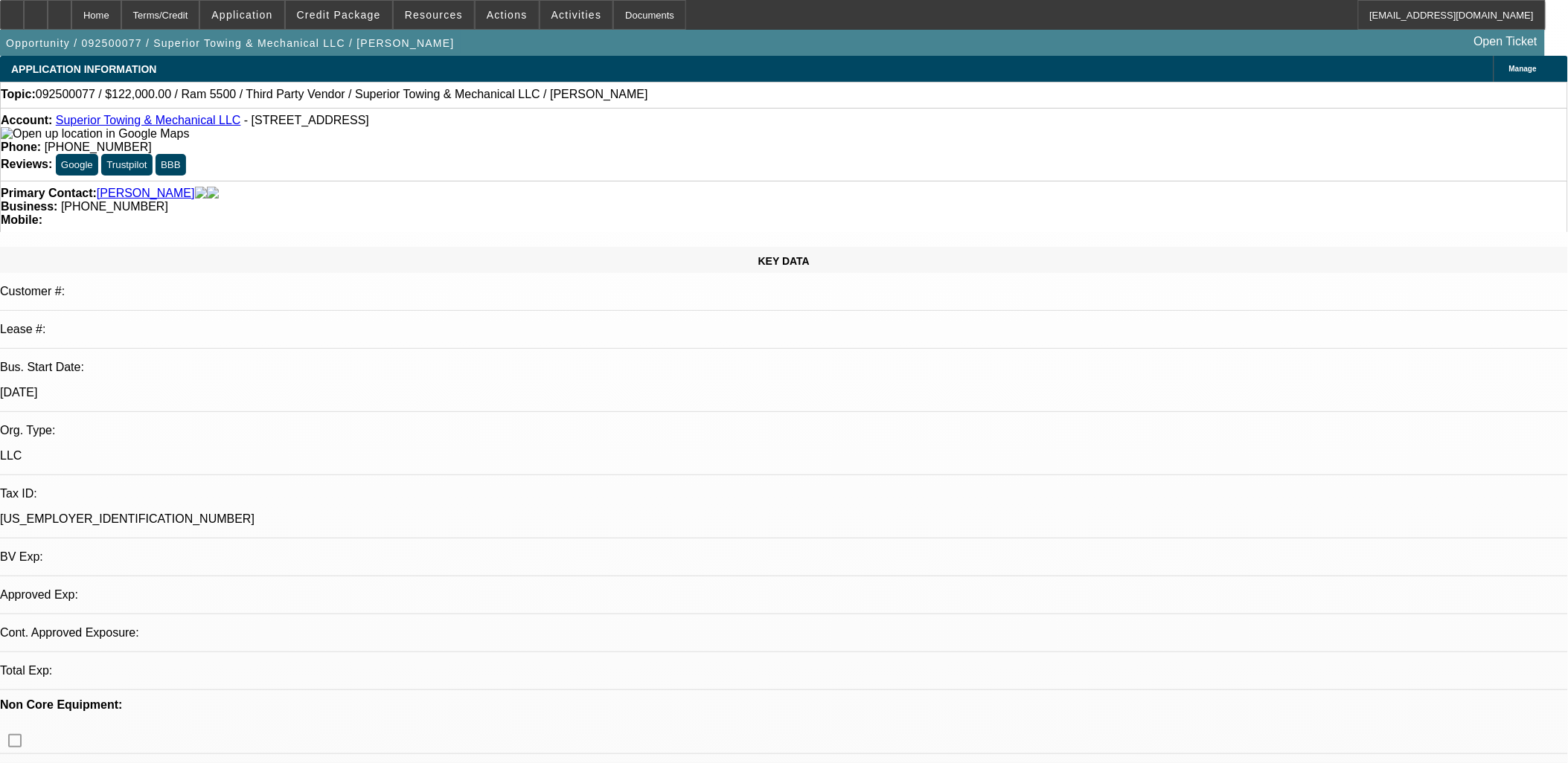
select select "6"
select select "1"
select select "2"
select select "6"
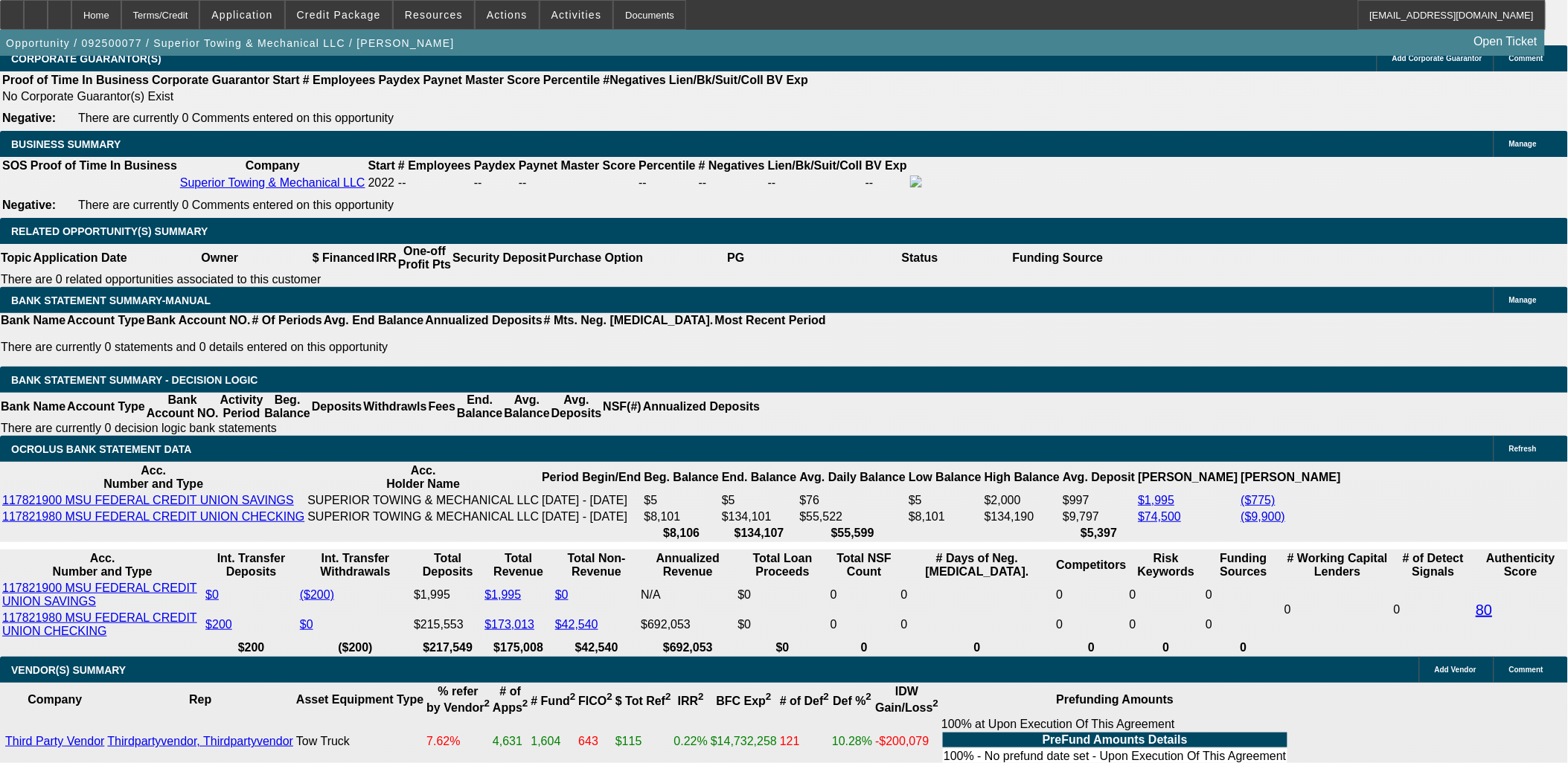
scroll to position [2437, 0]
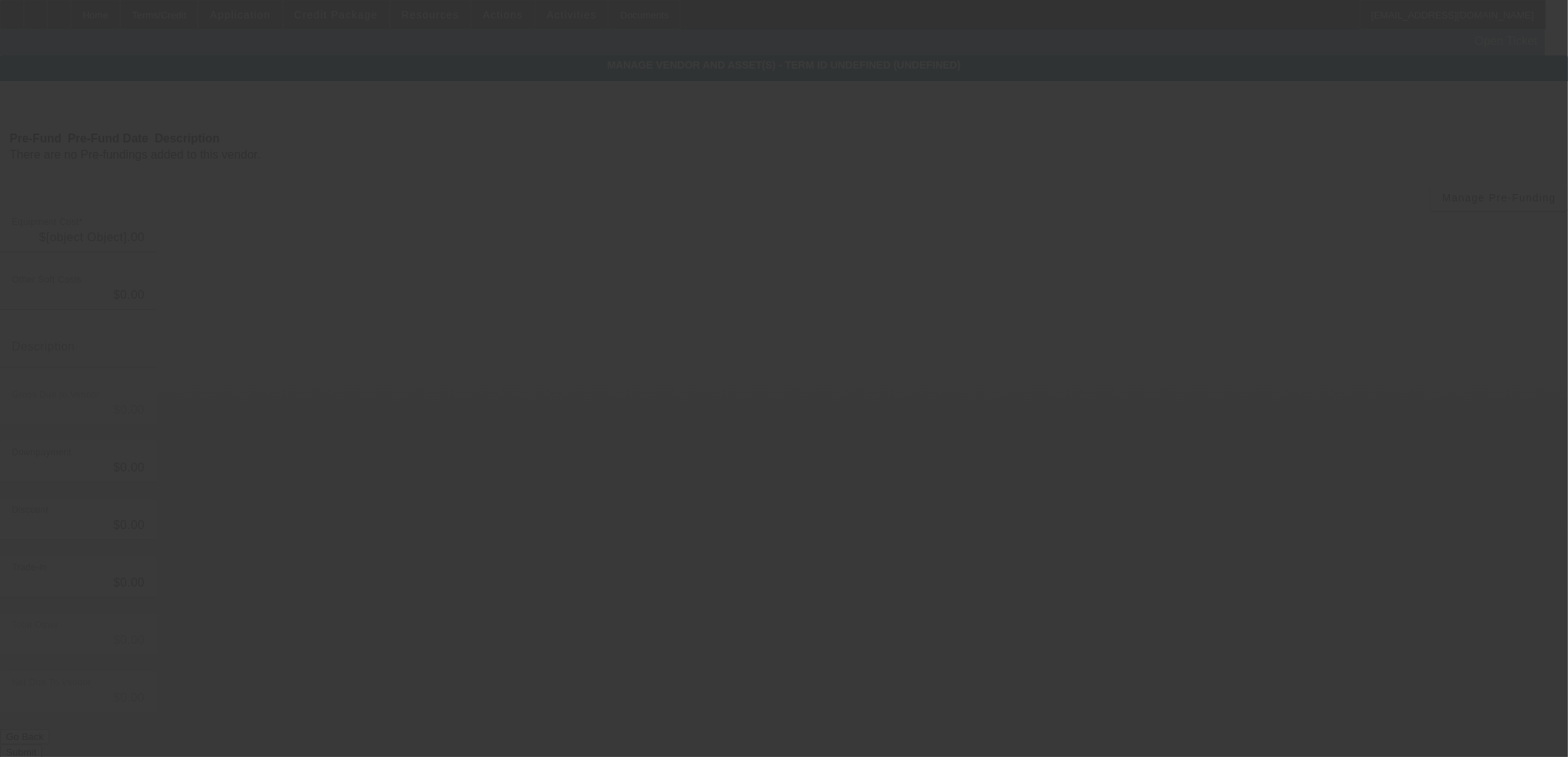
type input "$122,000.00"
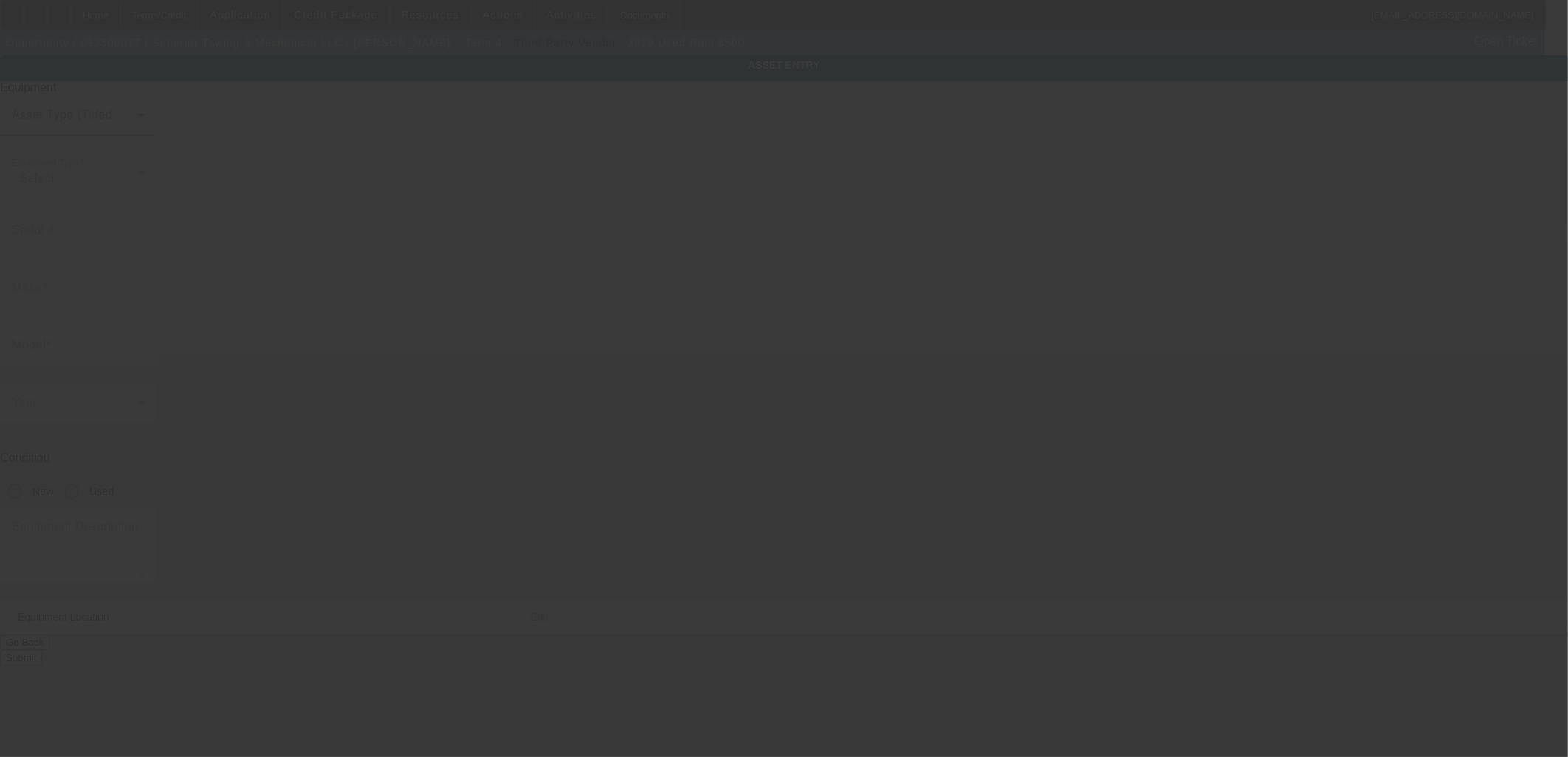
type input "[US_VEHICLE_IDENTIFICATION_NUMBER]"
type input "Ram"
type input "5500"
radio input "true"
type textarea "Rollback"
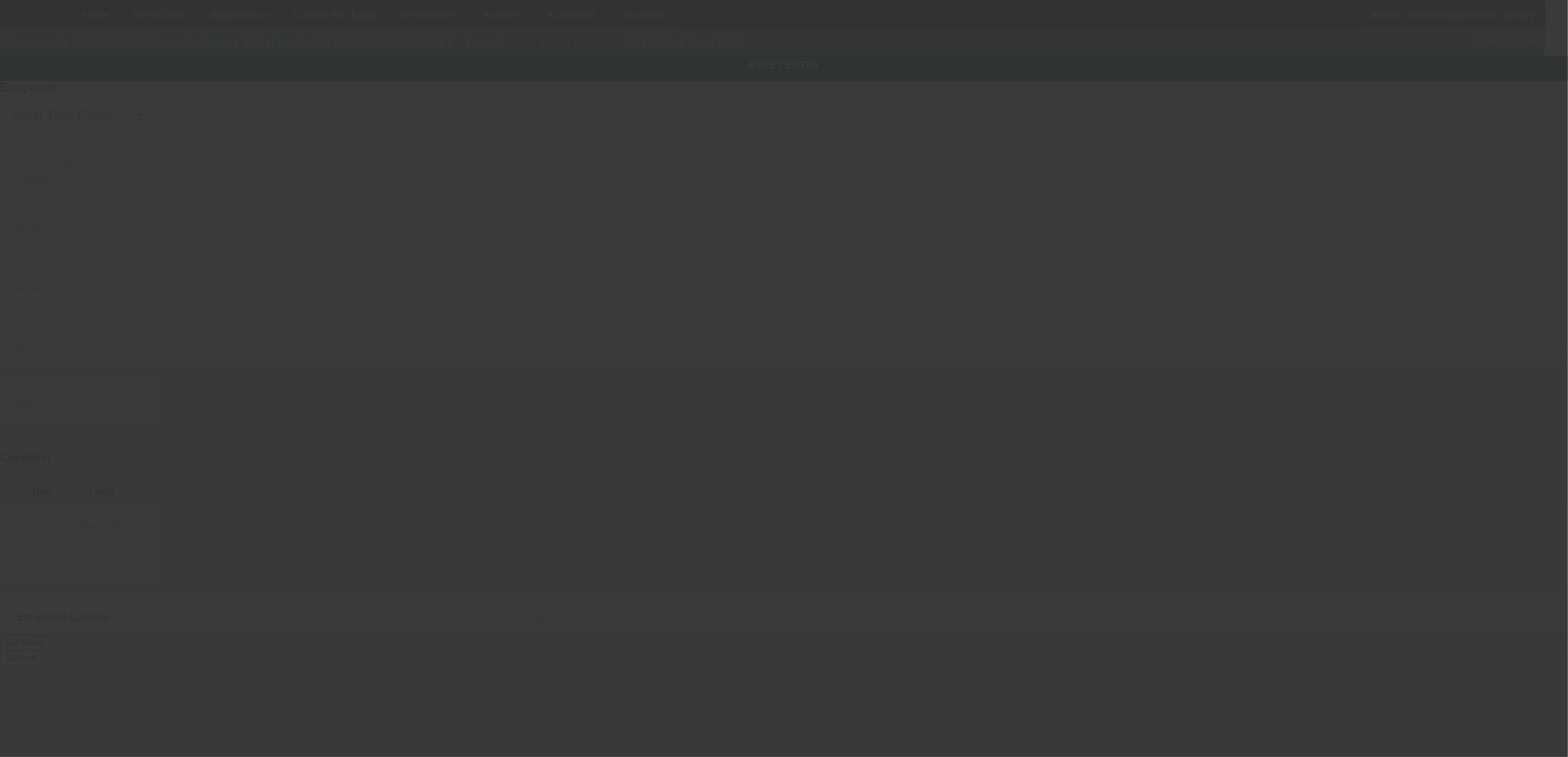
type input "[STREET_ADDRESS]"
type input "Southfield"
type input "48033"
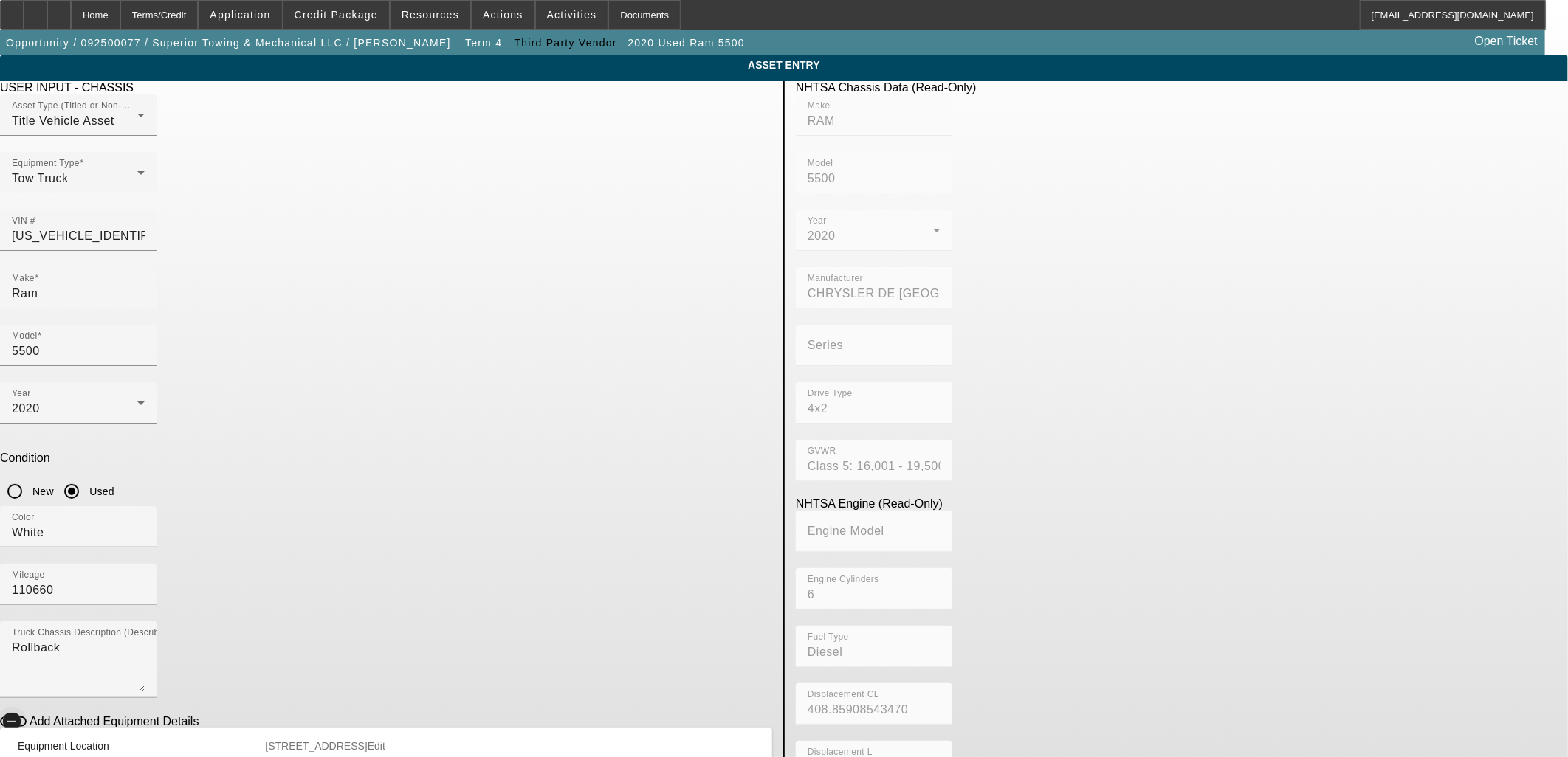
click at [21, 713] on span "button" at bounding box center [12, 721] width 18 height 18
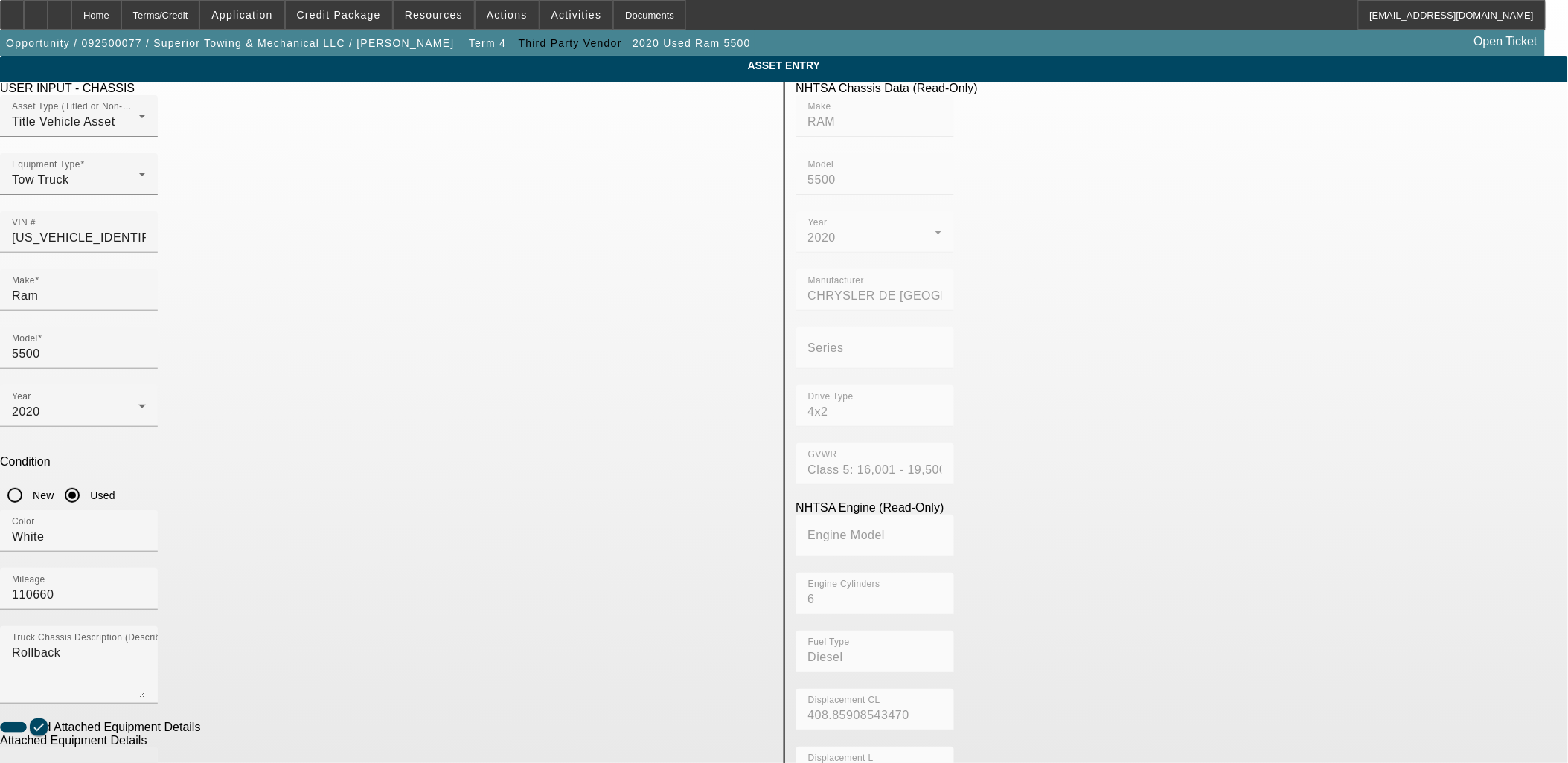
click at [146, 762] on input "Make" at bounding box center [79, 774] width 134 height 18
click at [433, 470] on mat-option "Kilar" at bounding box center [457, 481] width 194 height 36
type input "Kilar"
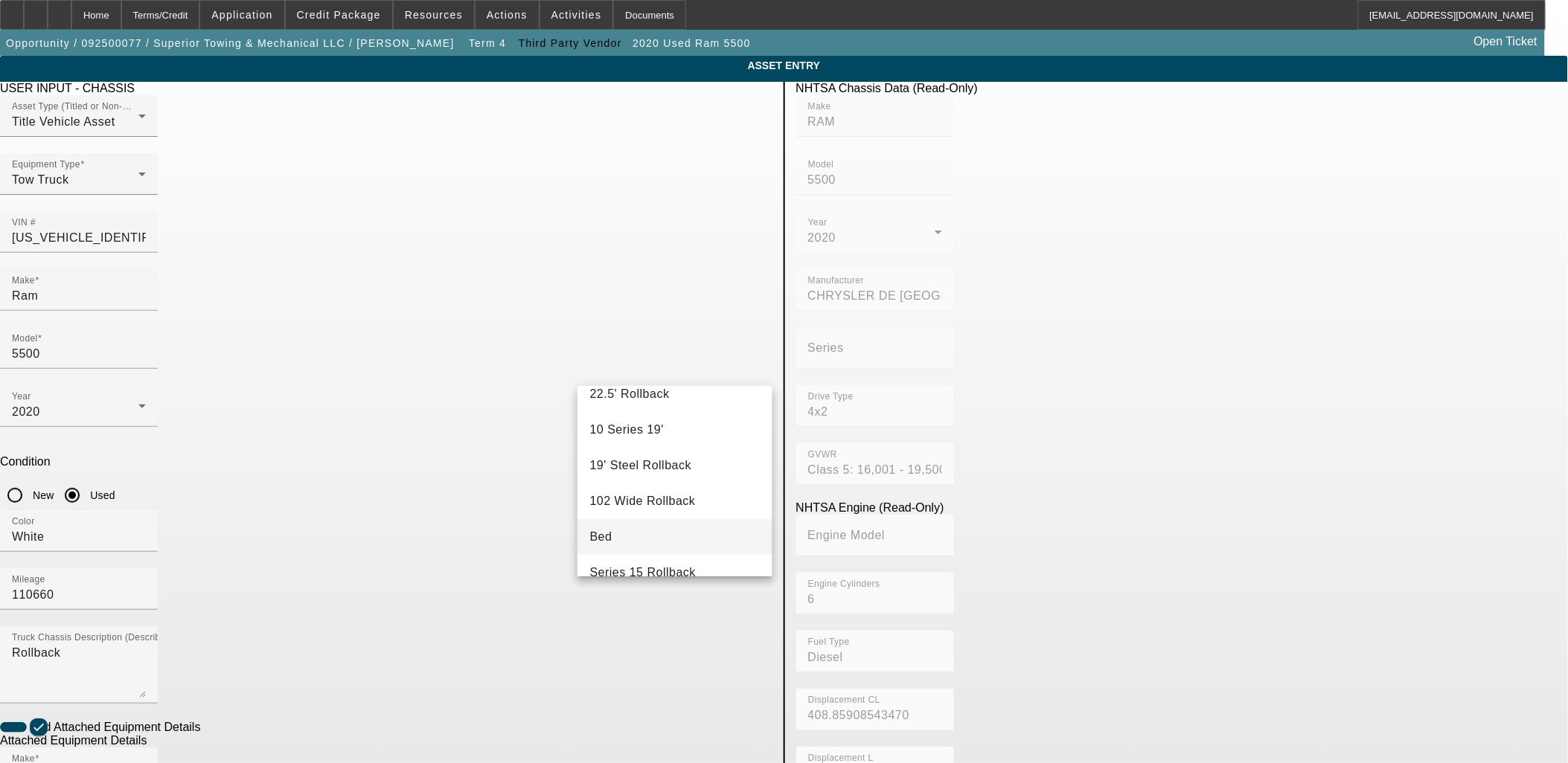
scroll to position [413, 0]
click at [656, 492] on mat-option "Bed" at bounding box center [674, 497] width 194 height 36
type input "Bed"
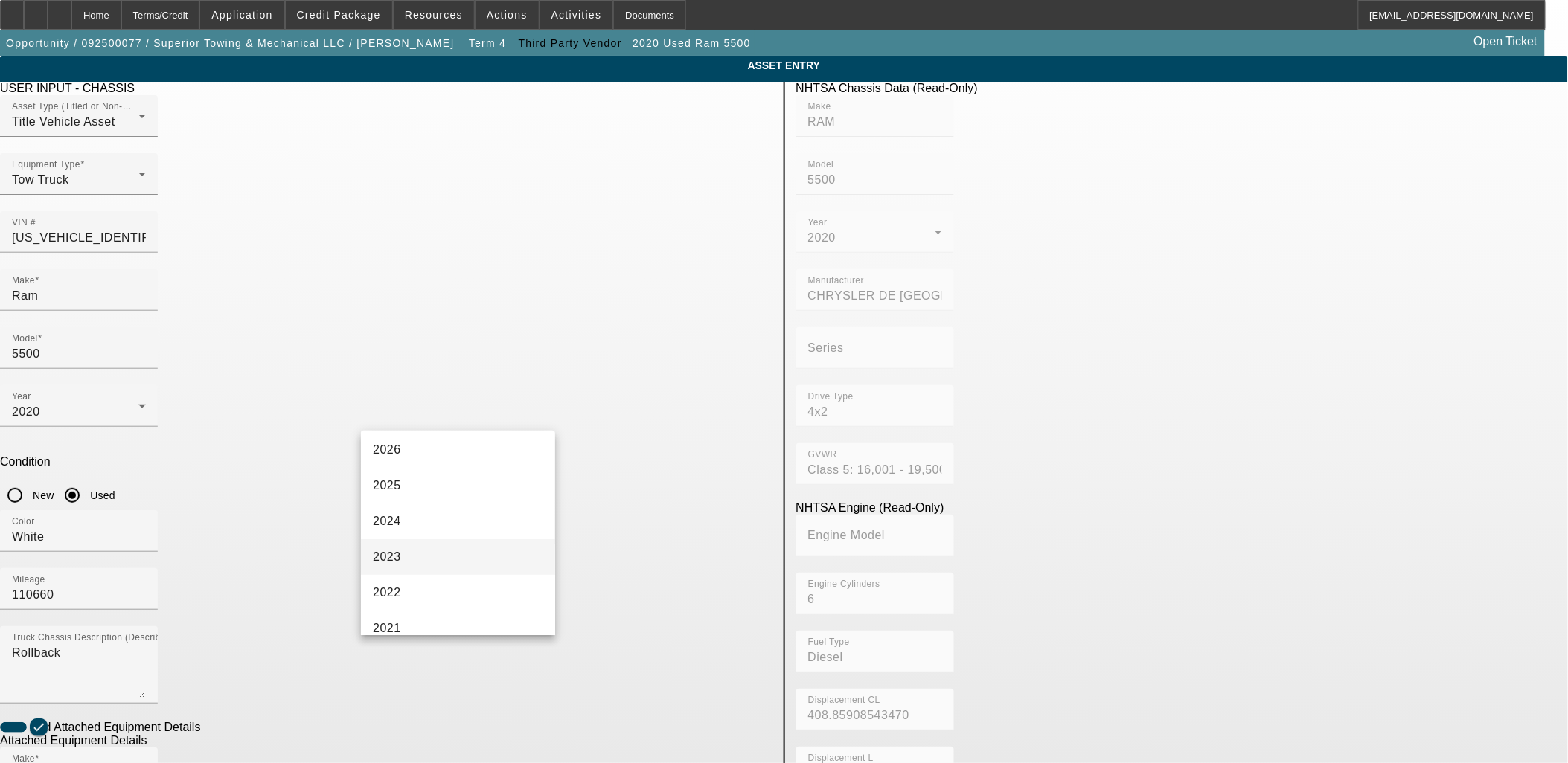
scroll to position [165, 0]
click at [461, 579] on mat-option "2020" at bounding box center [457, 575] width 194 height 36
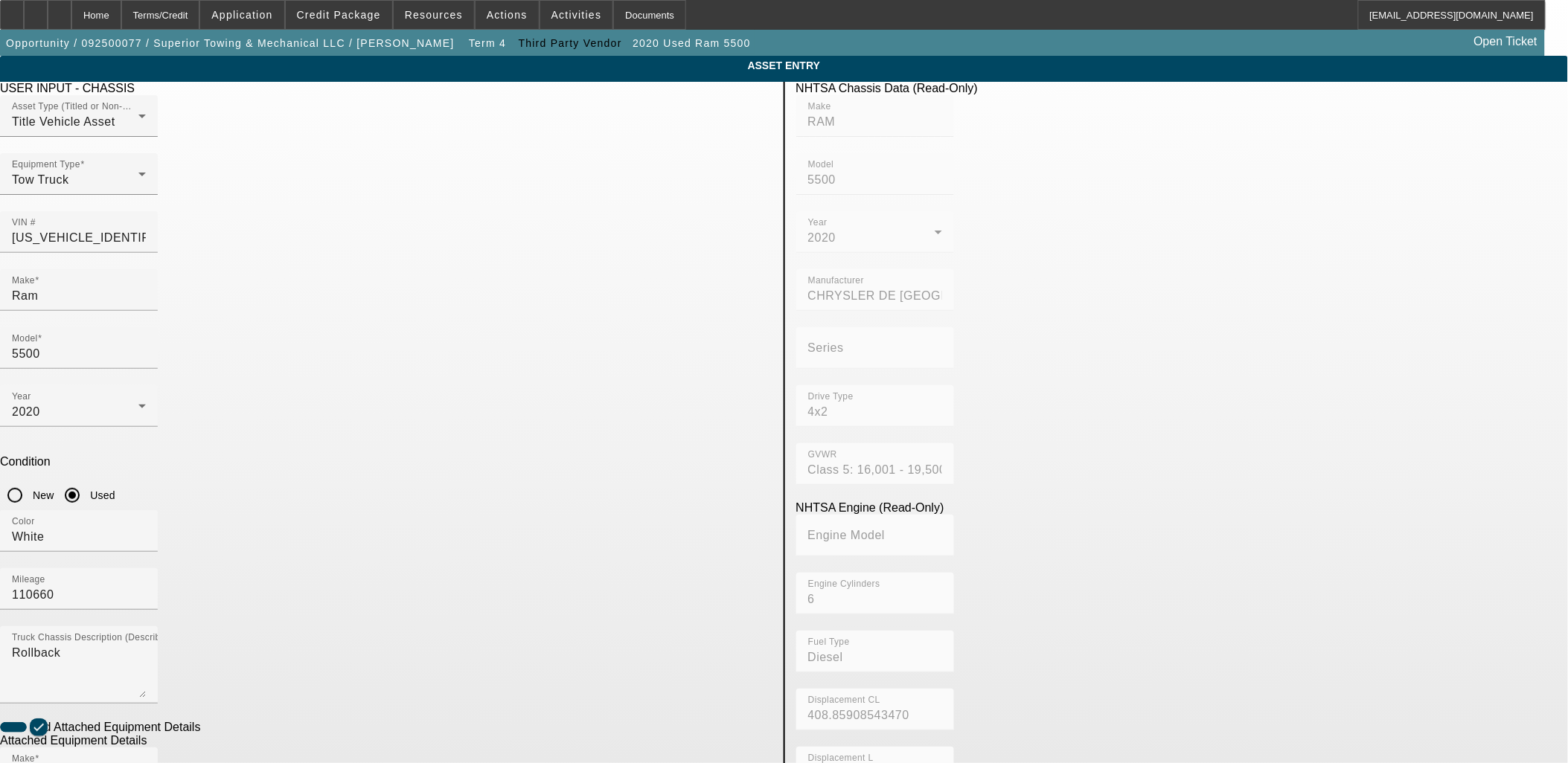
radio input "true"
drag, startPoint x: 515, startPoint y: 712, endPoint x: 678, endPoint y: 695, distance: 163.9
checkbox input "true"
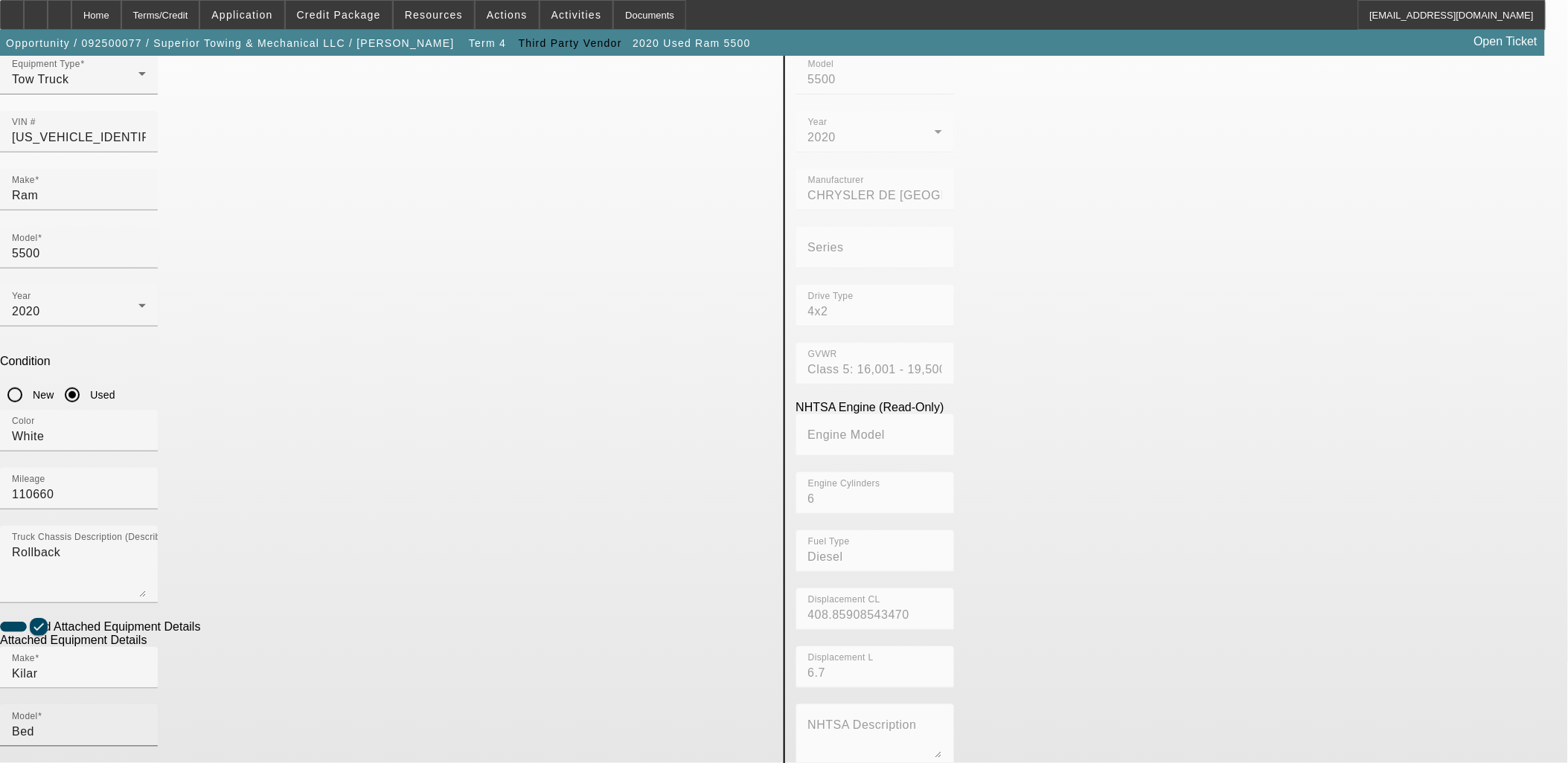
scroll to position [193, 0]
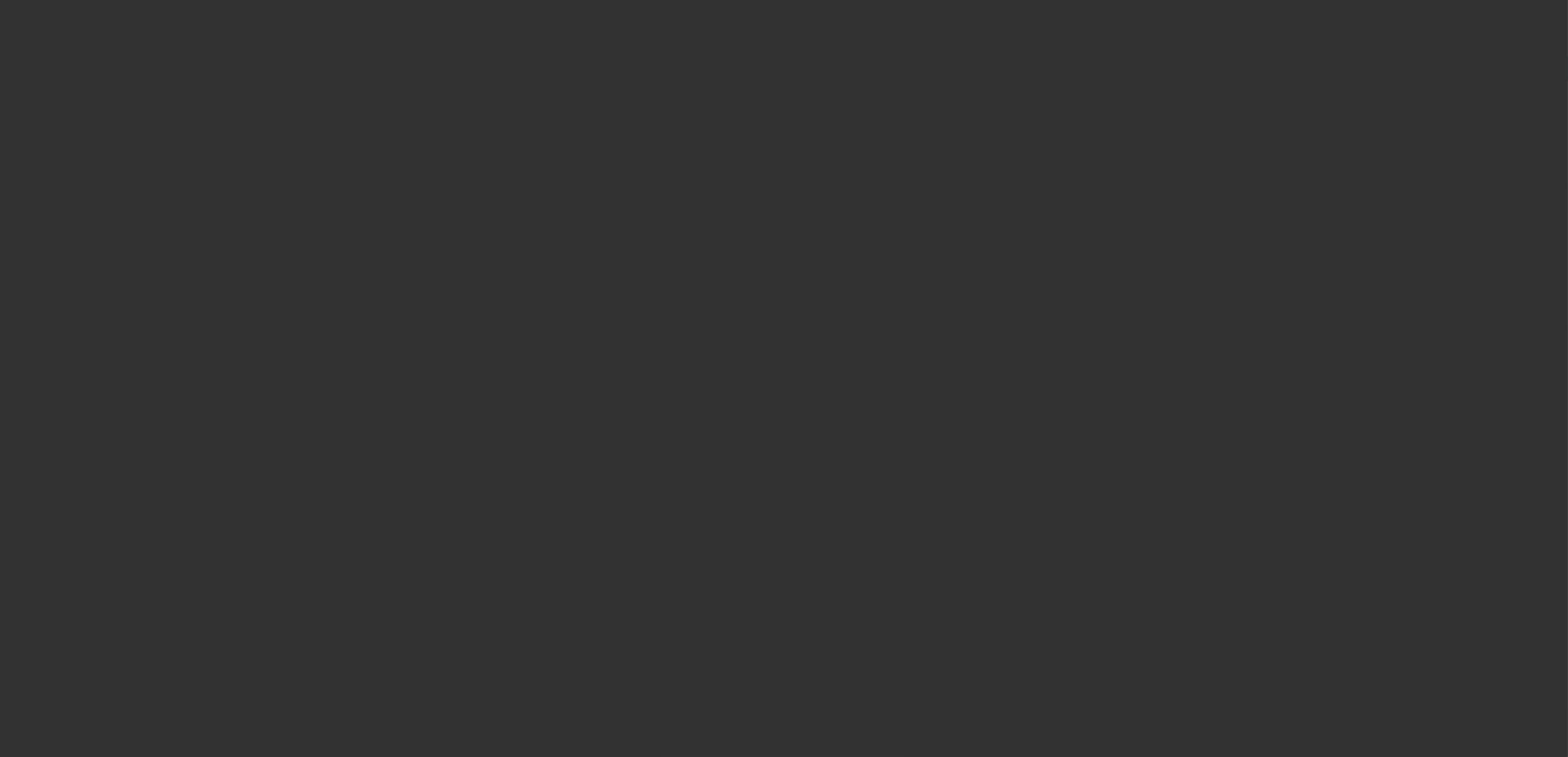
type input "$122,000.00"
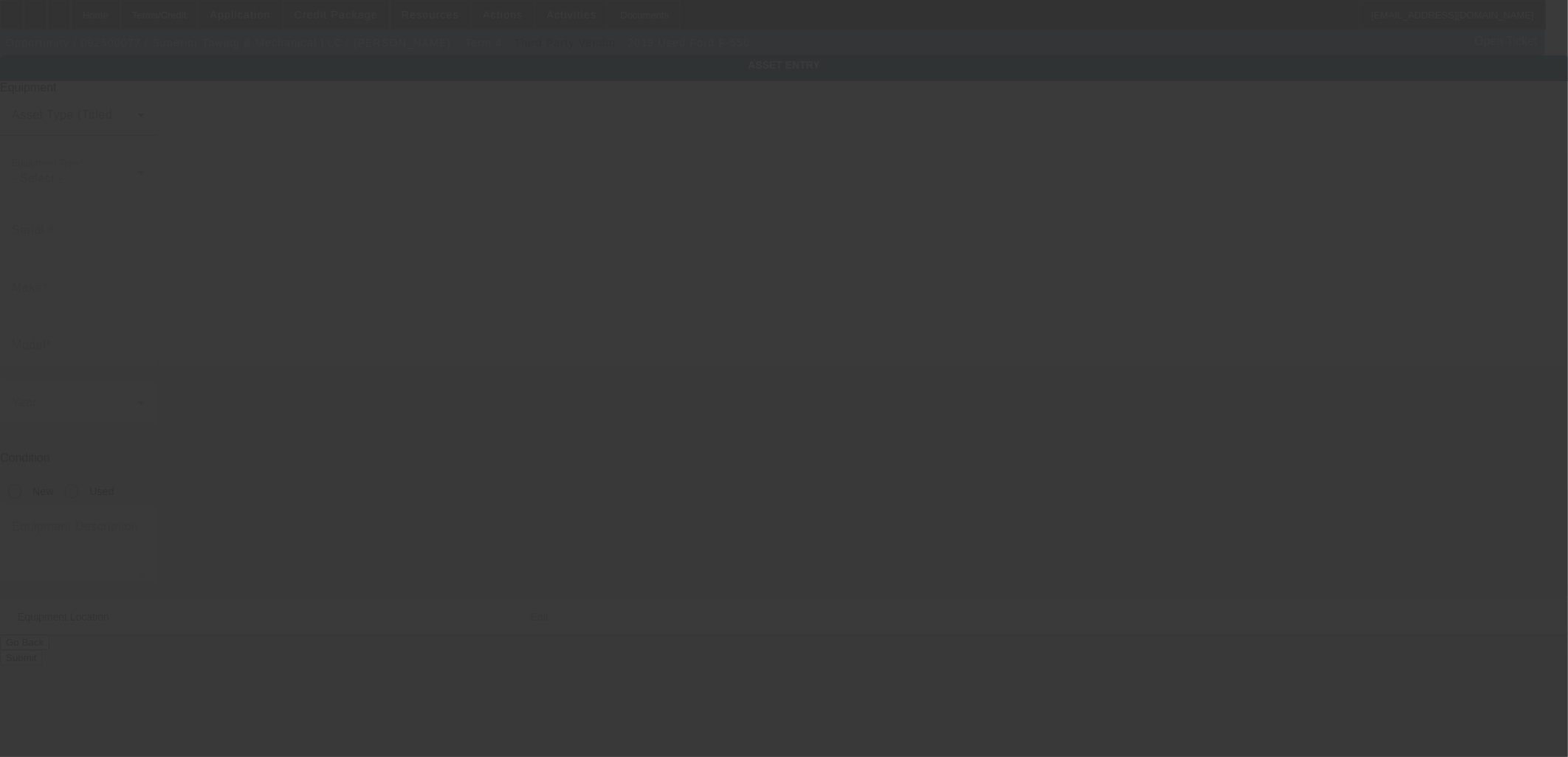
type input "1FDUF5HT4KEC92541"
type input "Ford"
type input "F-550"
radio input "true"
type textarea "Rollback"
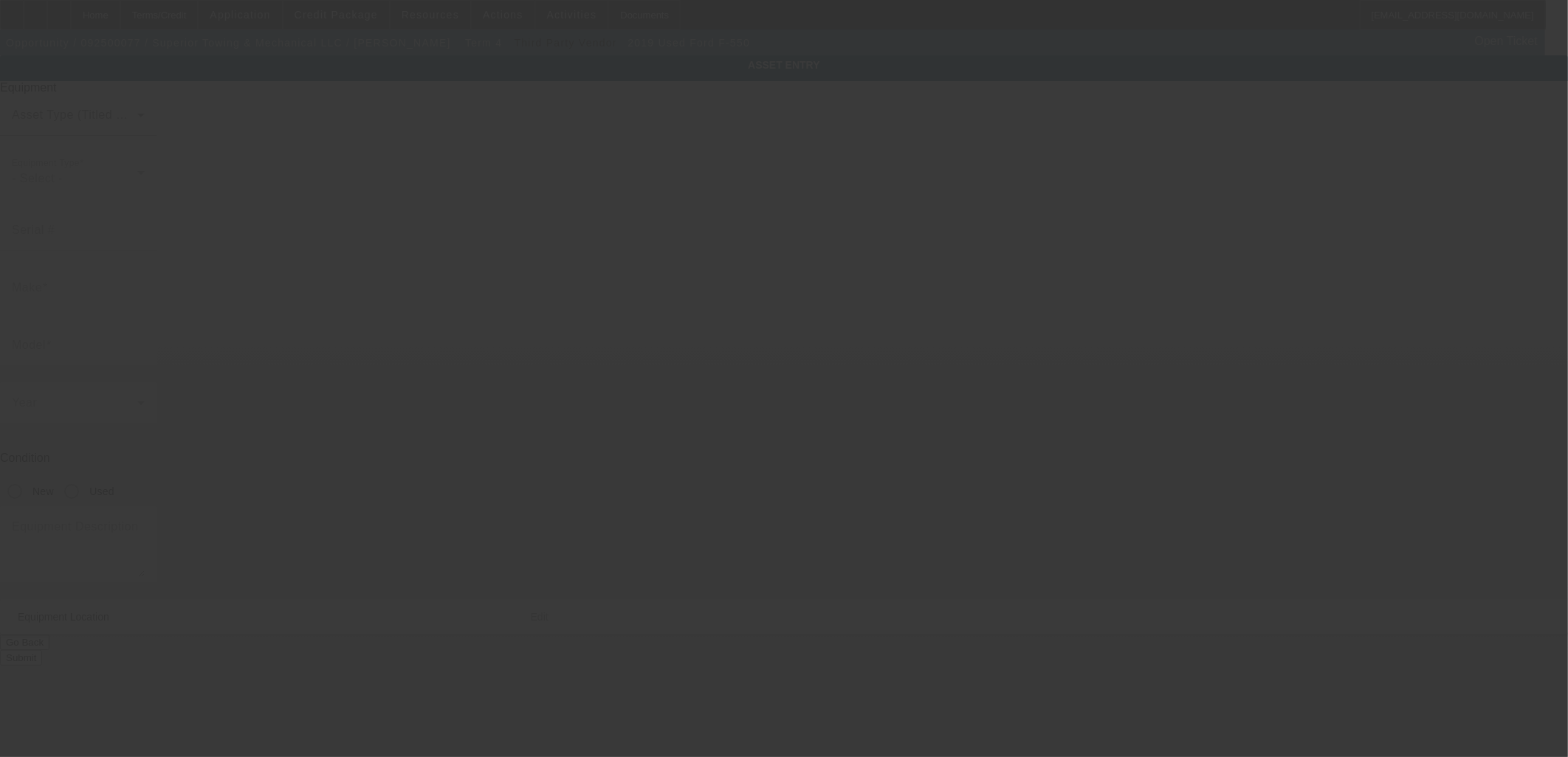
type input "24701 Telegraph Rd"
type input "Southfield"
type input "48033"
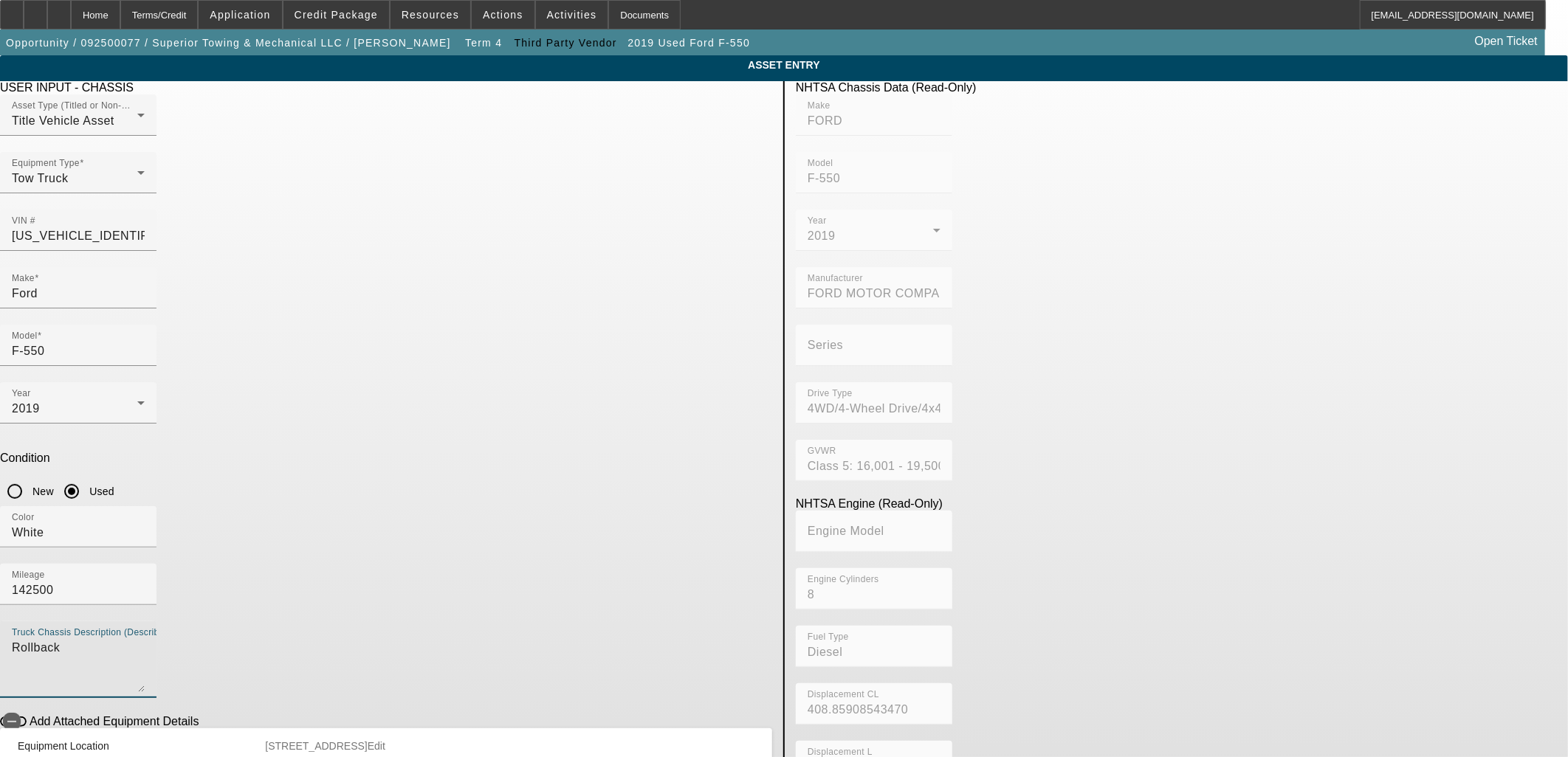
drag, startPoint x: 419, startPoint y: 454, endPoint x: 261, endPoint y: 457, distance: 158.0
click at [280, 456] on app-asset-collateral-manage "ASSET ENTRY Delete asset USER INPUT - CHASSIS Asset Type (Titled or Non-Titled)…" at bounding box center [784, 464] width 1568 height 818
click at [26, 707] on span "button" at bounding box center [12, 721] width 29 height 29
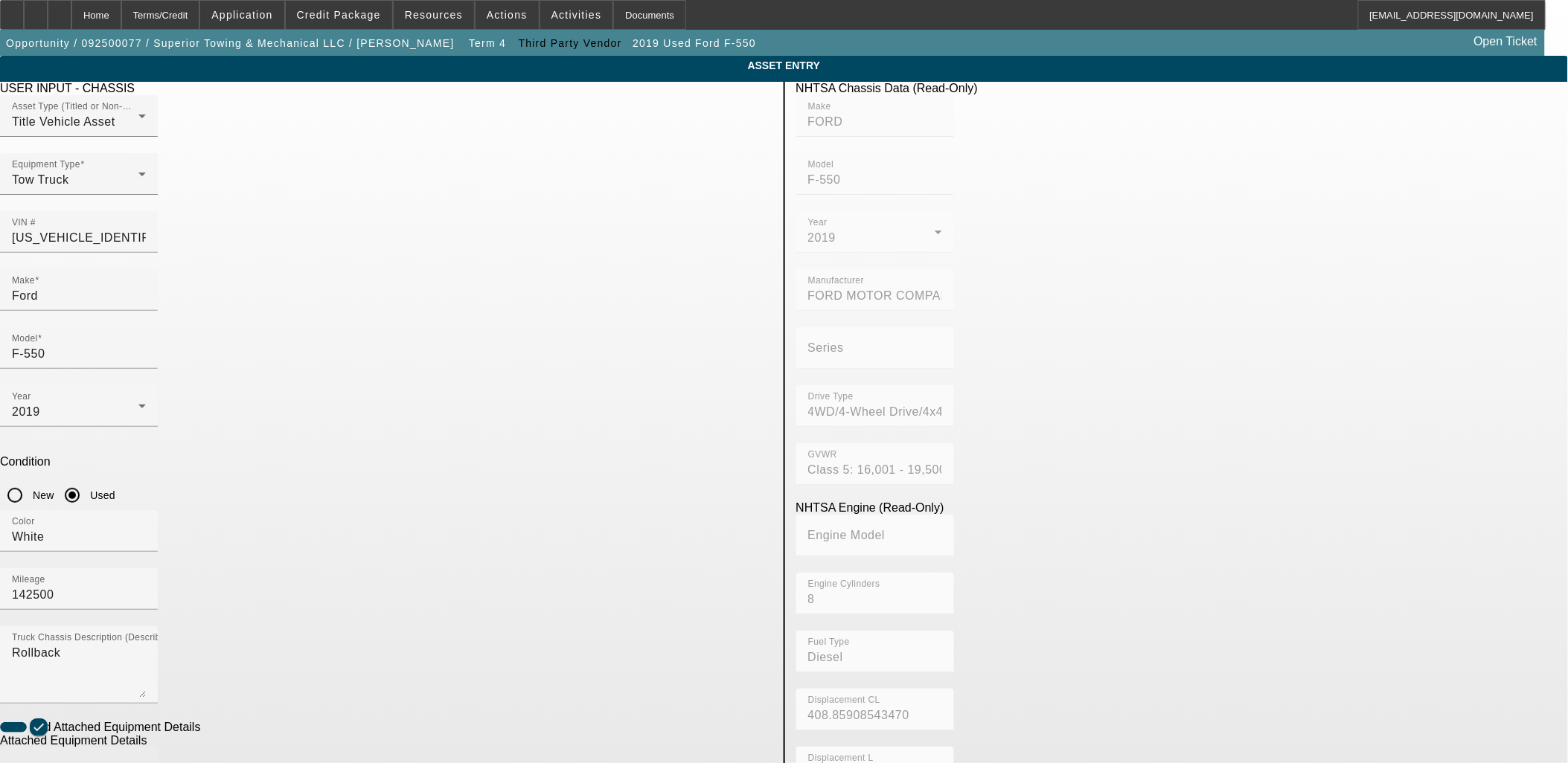
click at [146, 762] on input "Make" at bounding box center [79, 774] width 134 height 18
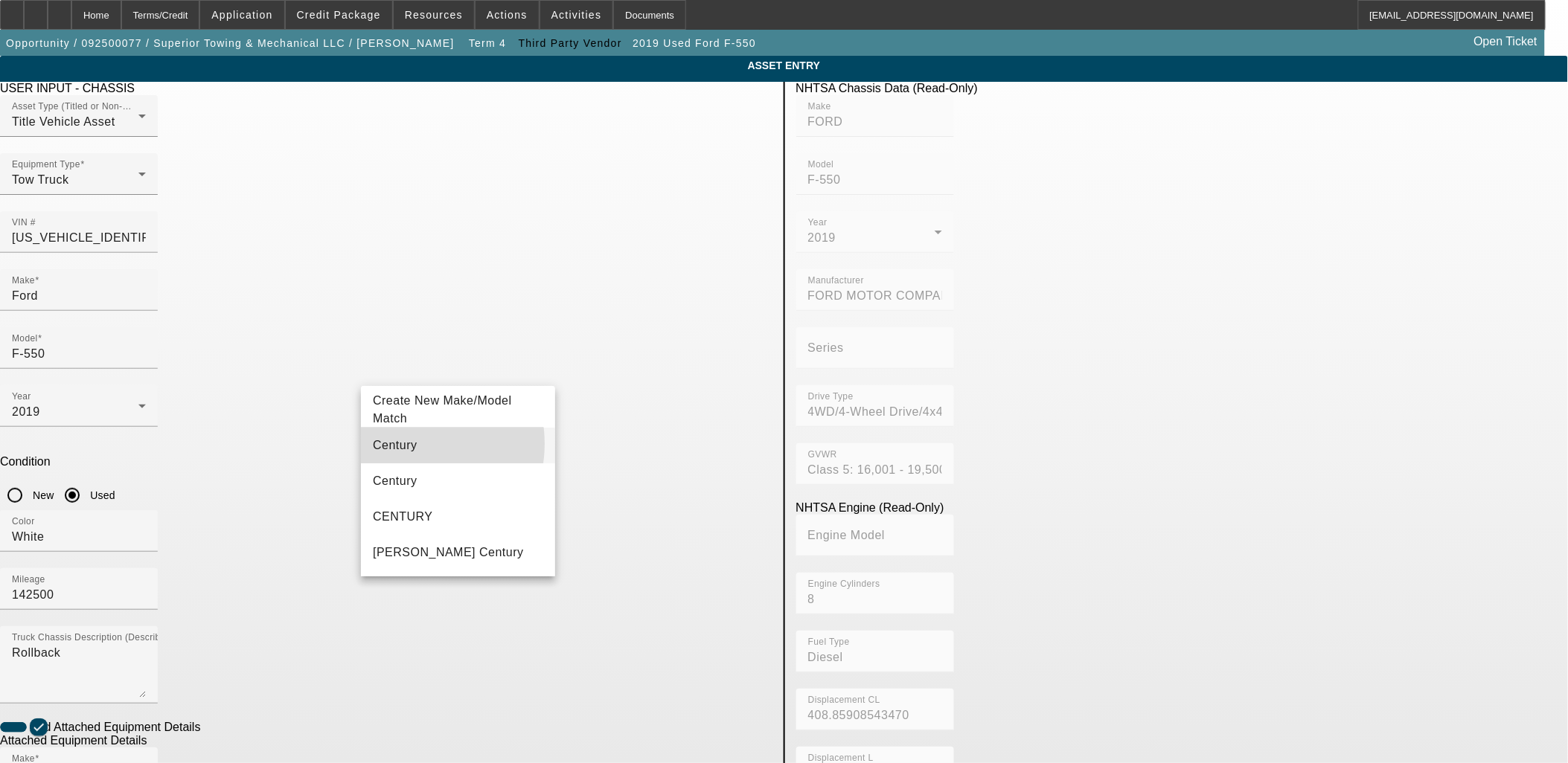
click at [404, 444] on span "Century" at bounding box center [395, 445] width 44 height 12
type input "Century"
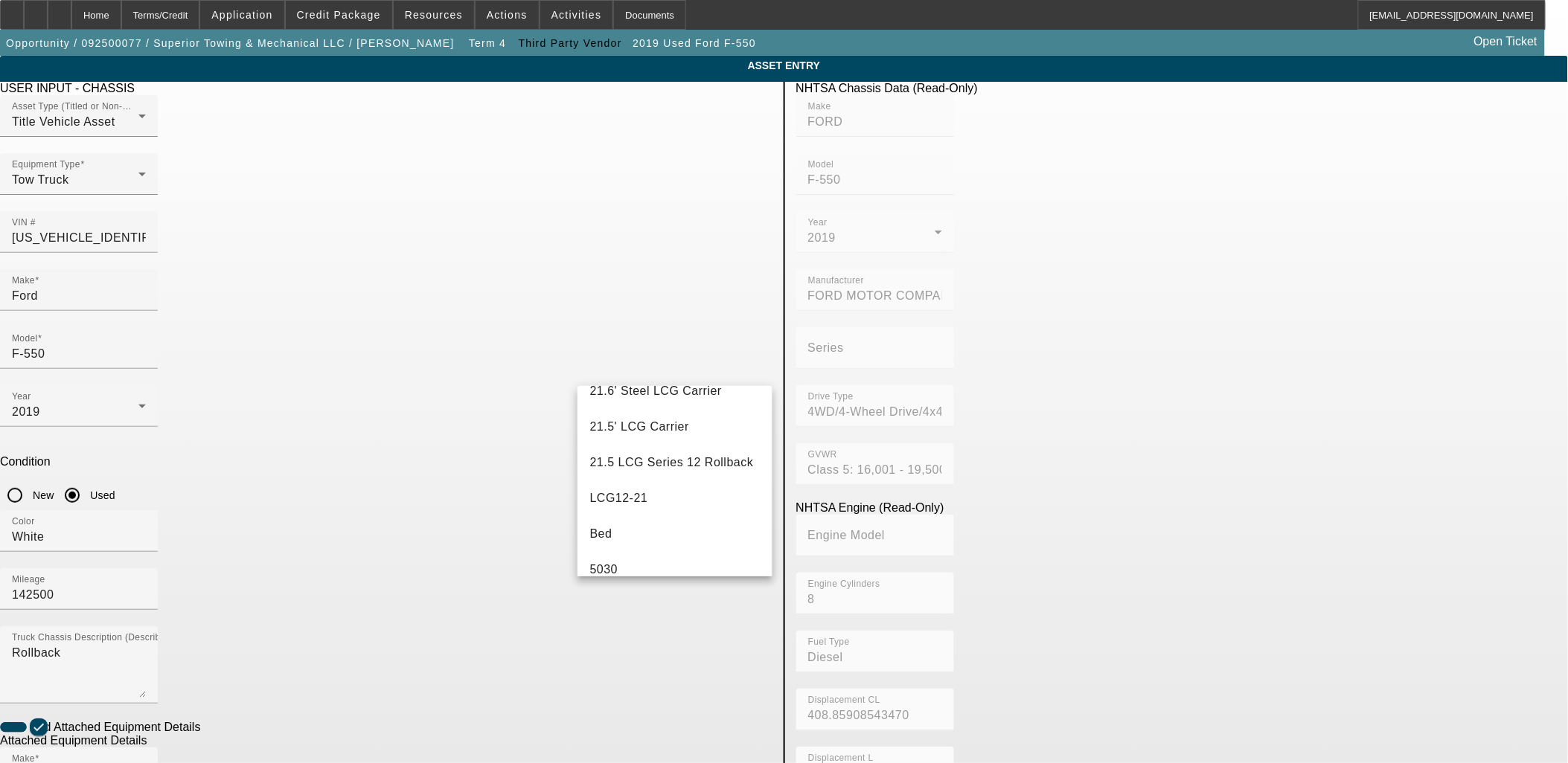
scroll to position [165, 0]
click at [667, 424] on mat-option "Bed" at bounding box center [674, 424] width 194 height 36
type input "Bed"
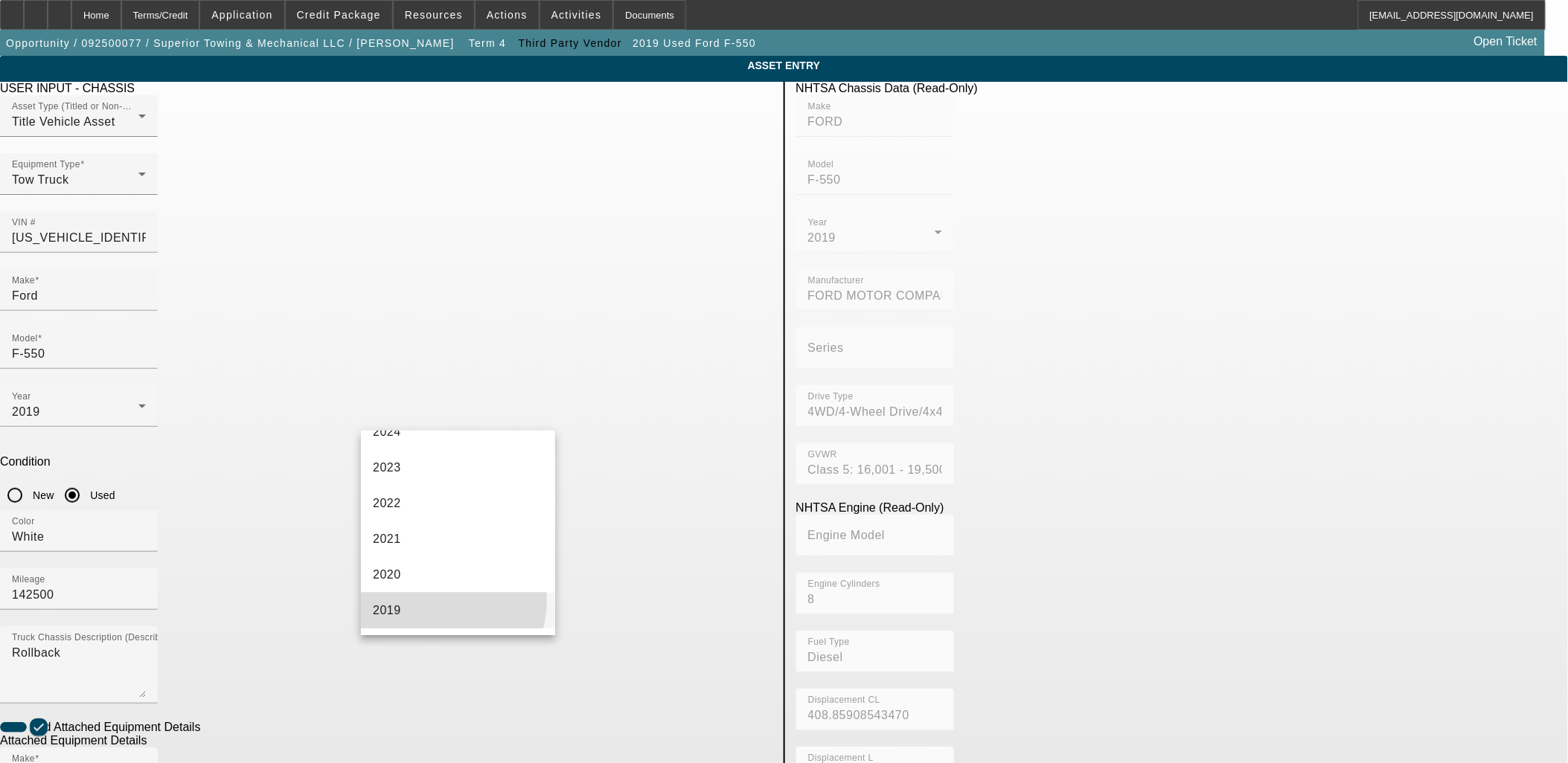
click at [432, 600] on mat-option "2019" at bounding box center [457, 611] width 194 height 36
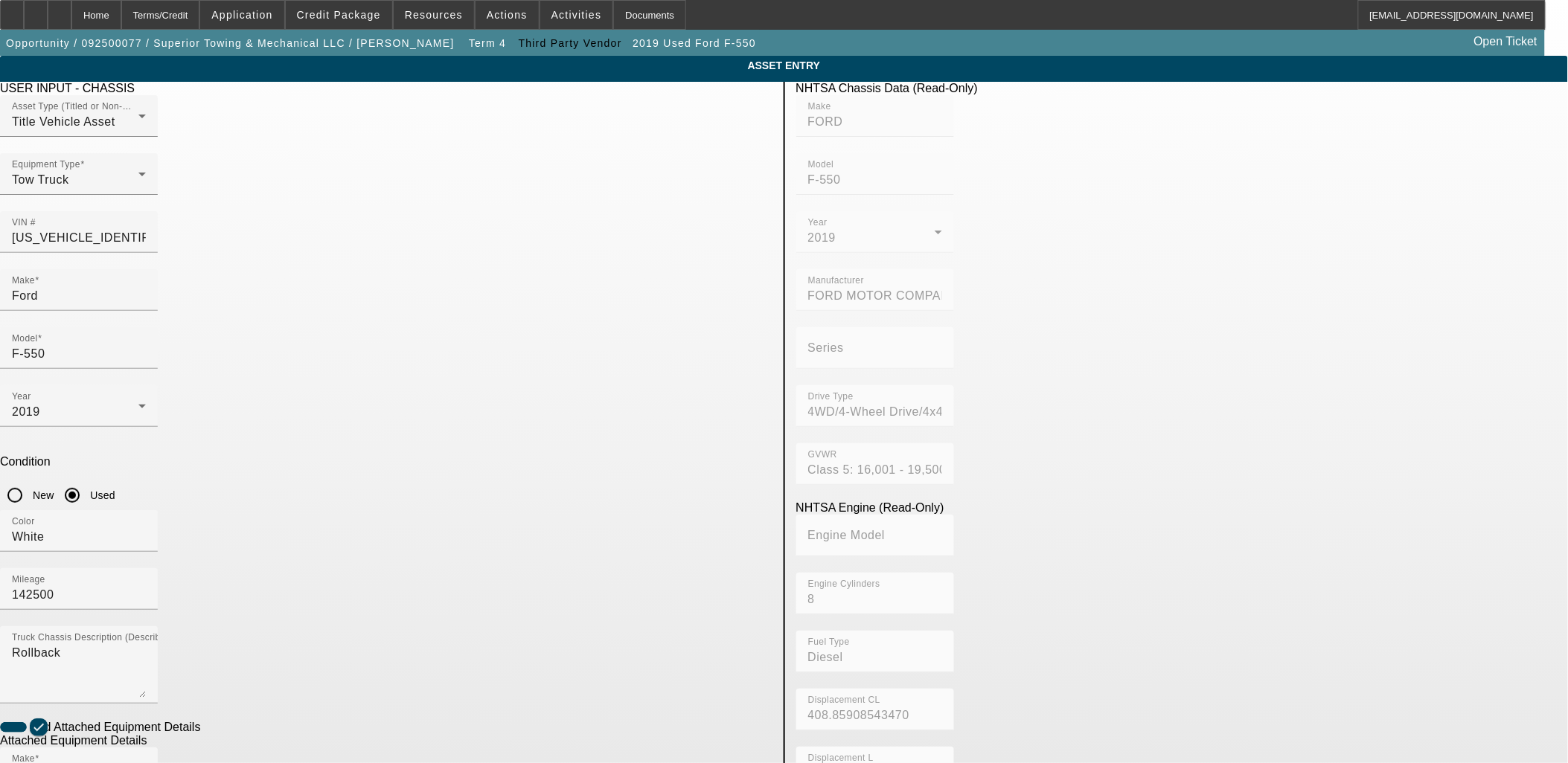
radio input "true"
checkbox input "true"
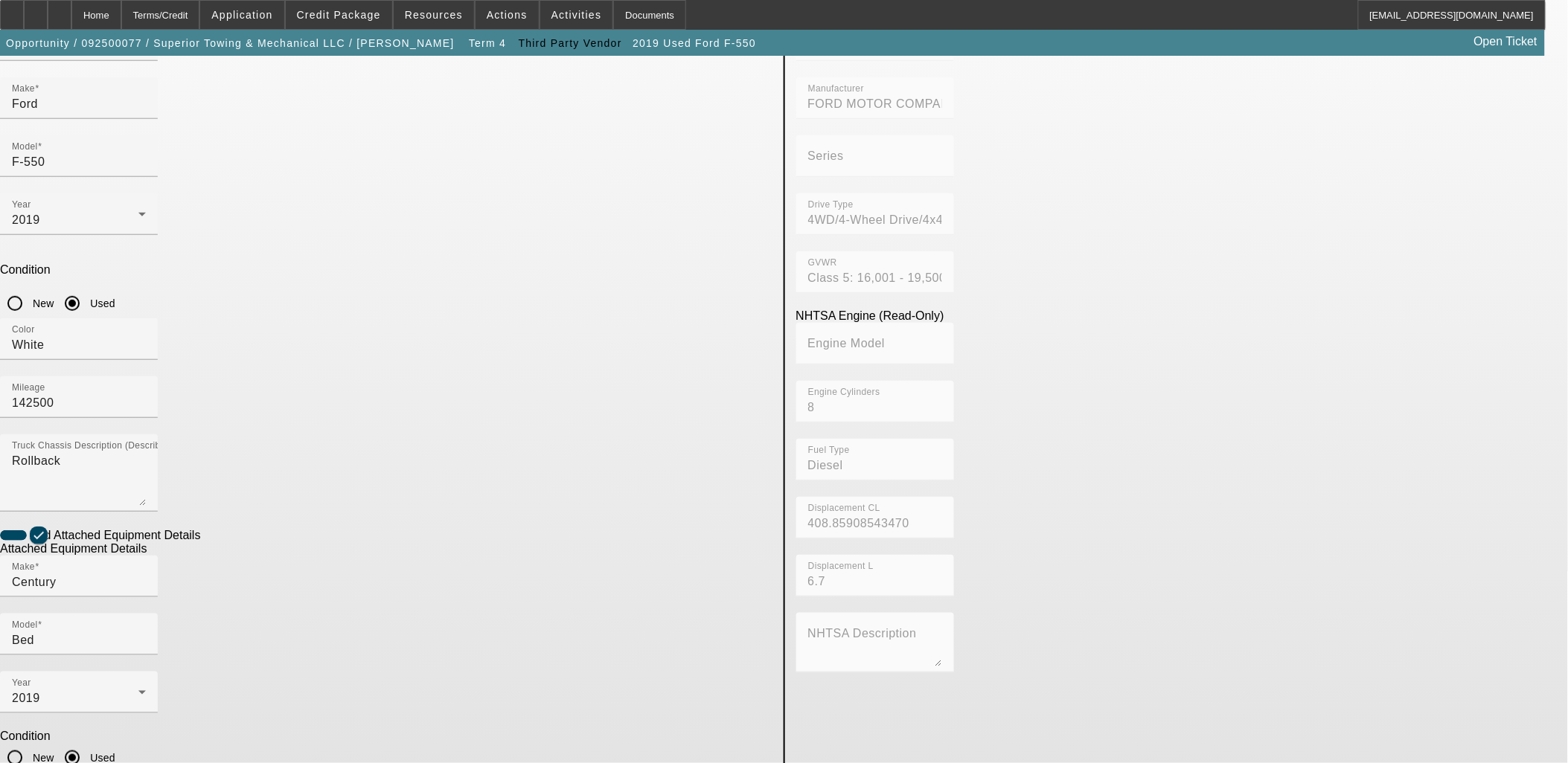
scroll to position [193, 0]
drag, startPoint x: 442, startPoint y: 264, endPoint x: 134, endPoint y: 299, distance: 310.0
click at [134, 299] on app-asset-collateral-manage "ASSET ENTRY Delete asset USER INPUT - CHASSIS Asset Type (Titled or Non-Titled)…" at bounding box center [784, 441] width 1568 height 1157
paste textarea "Rollback"
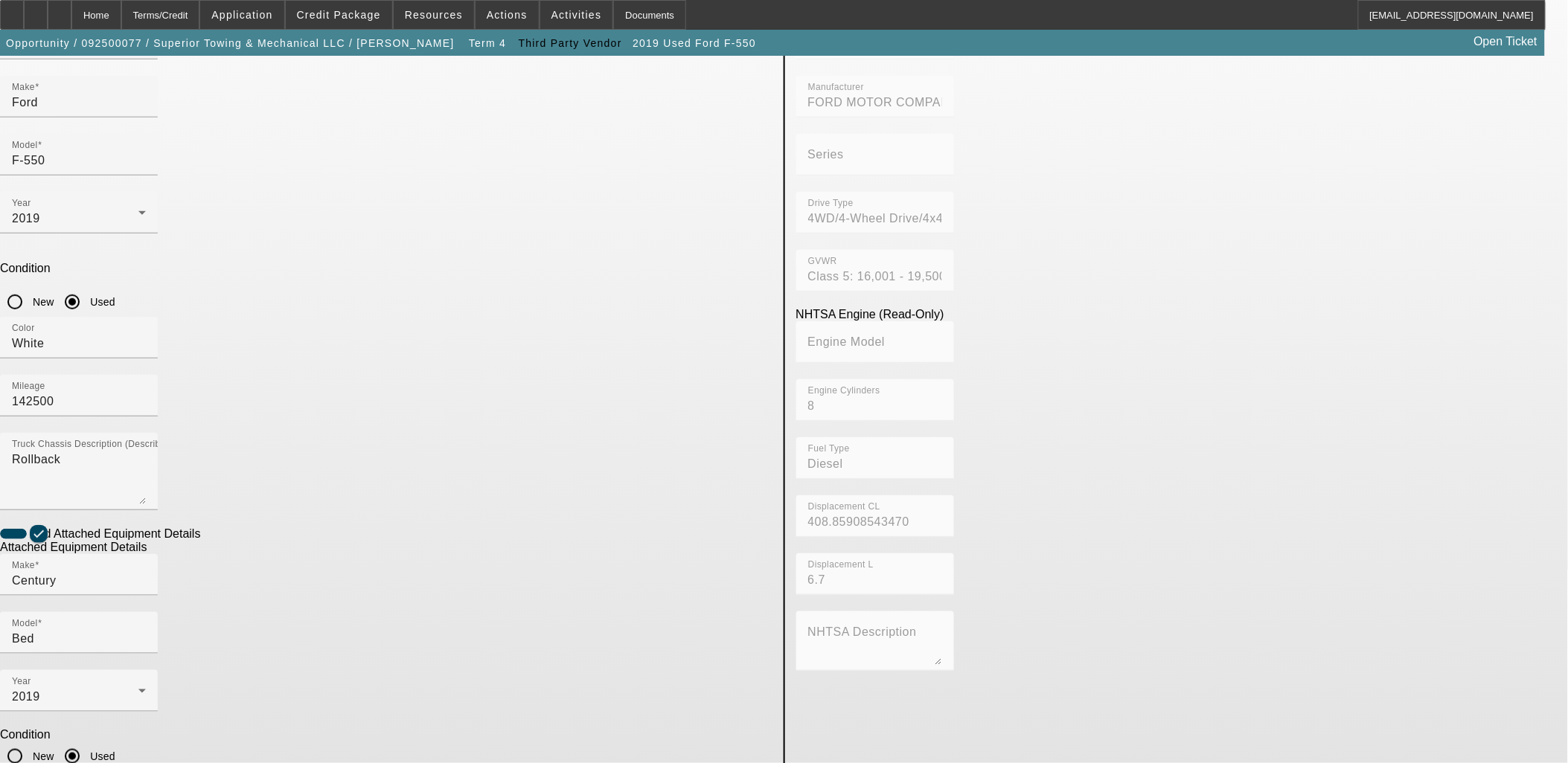
type textarea "Rollback"
click at [681, 699] on div "USER INPUT - CHASSIS Asset Type (Titled or Non-Titled) Title Vehicle Asset Equi…" at bounding box center [386, 454] width 795 height 1131
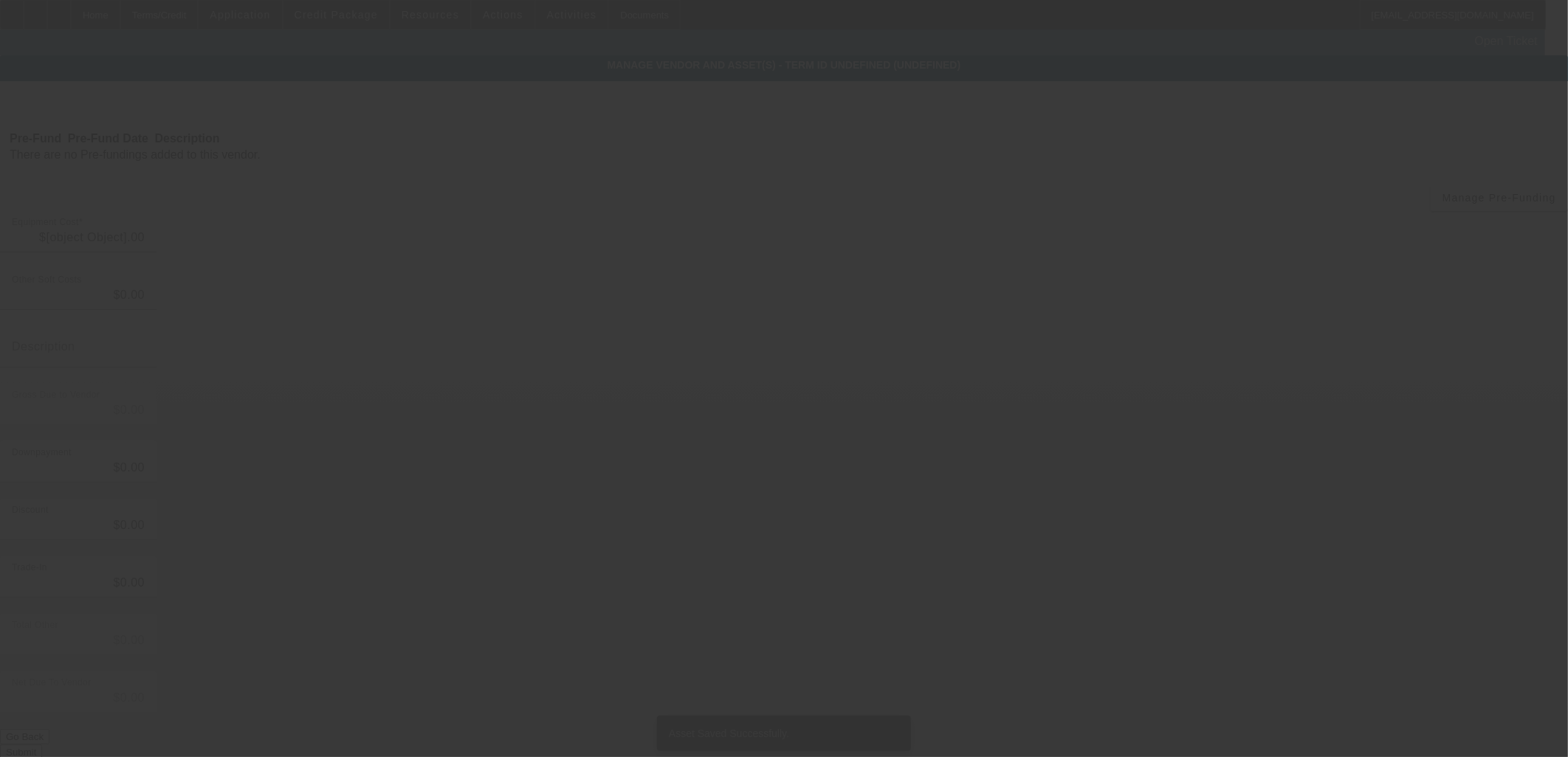
type input "$122,000.00"
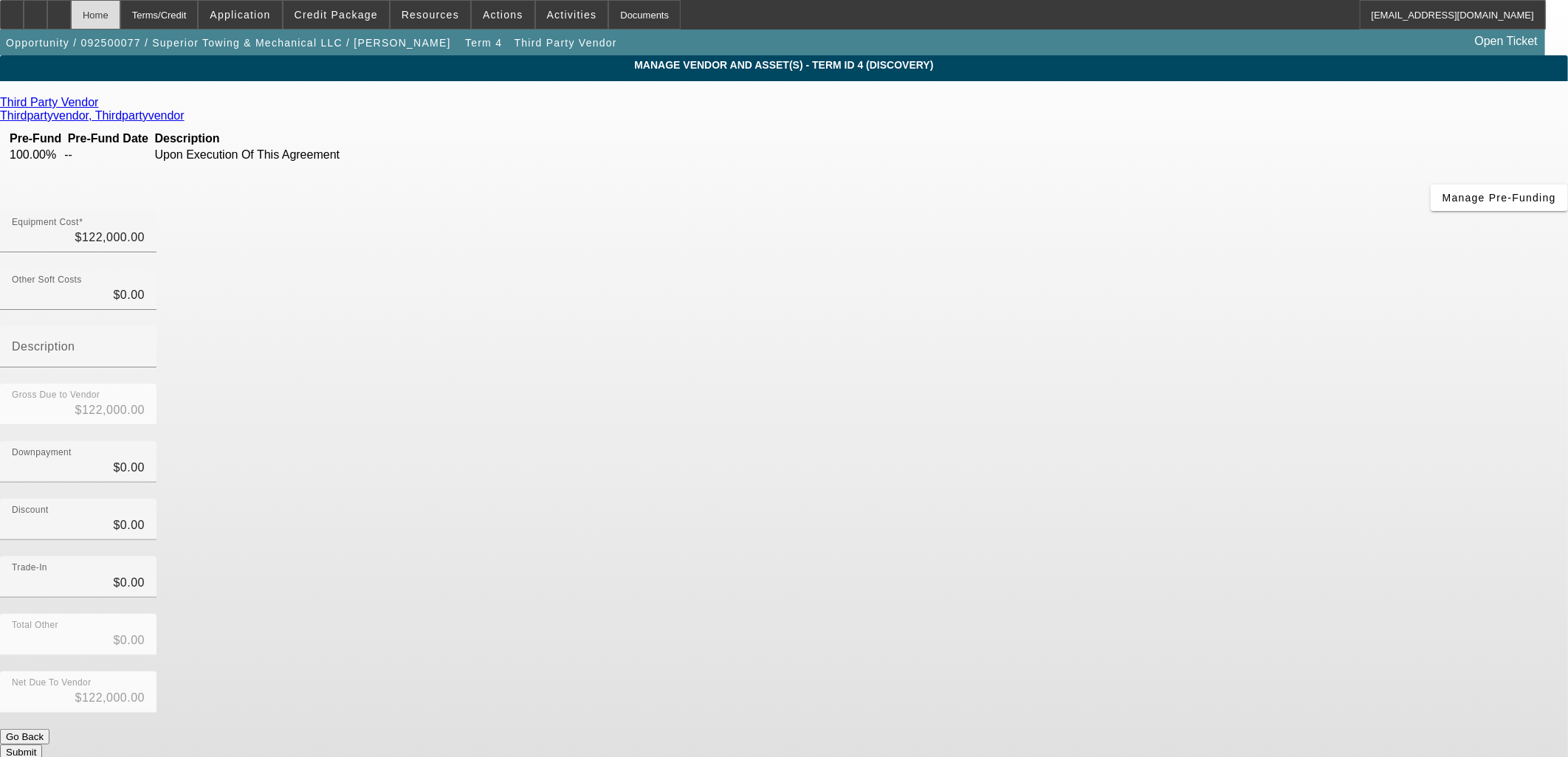
click at [120, 10] on div "Home" at bounding box center [96, 15] width 50 height 29
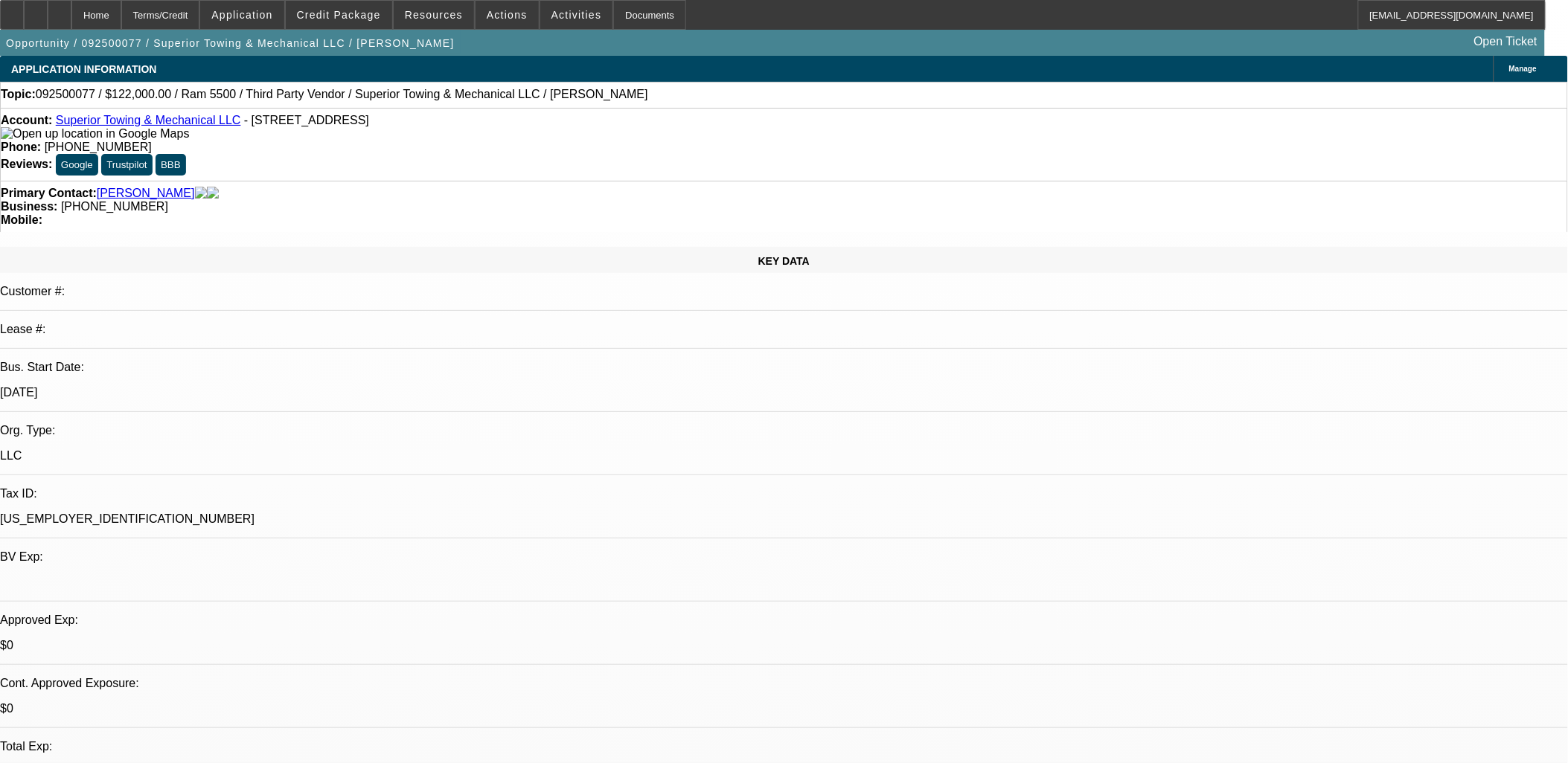
select select "0"
select select "3"
select select "0"
select select "6"
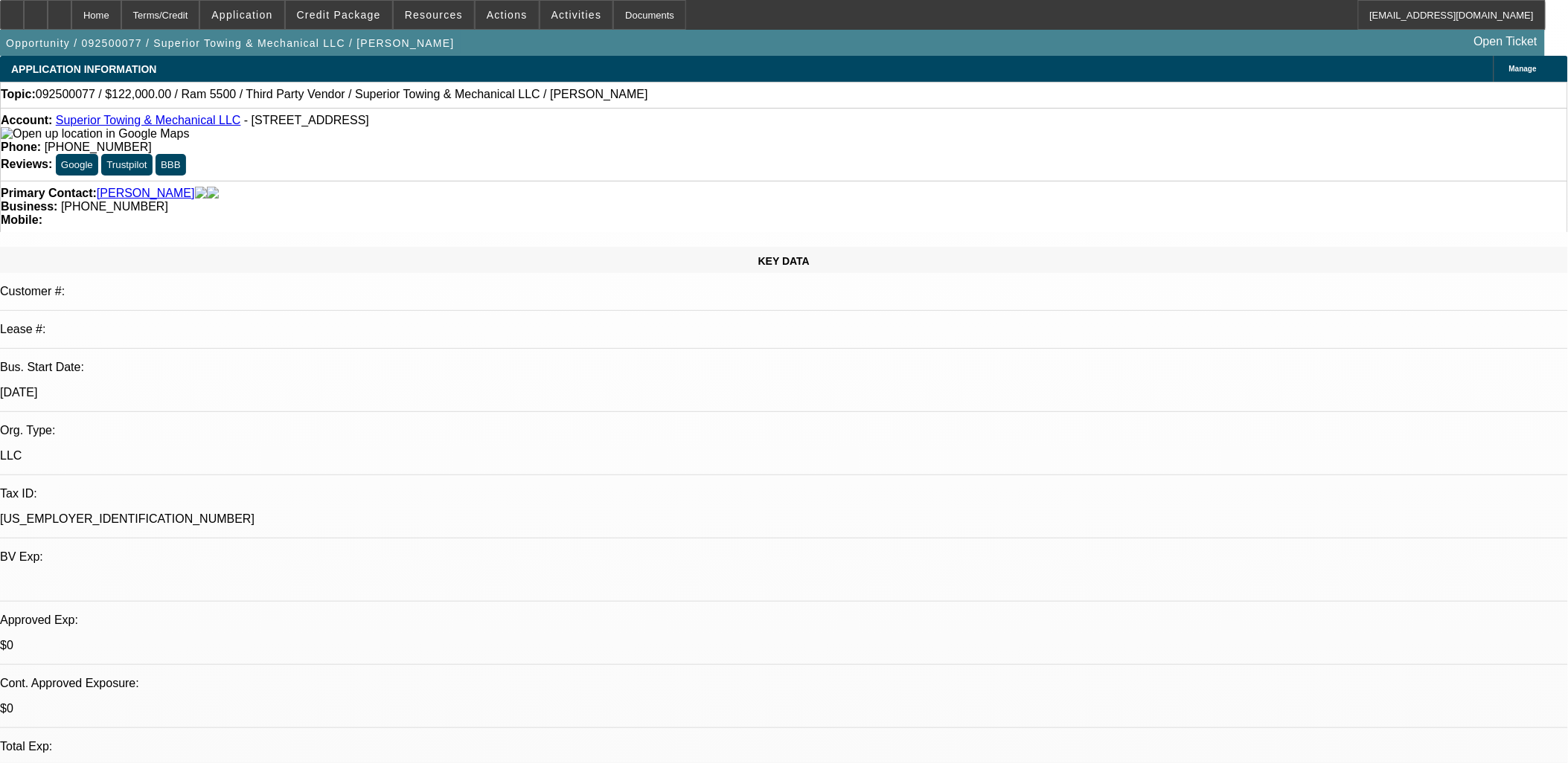
select select "0"
select select "3"
select select "0"
select select "6"
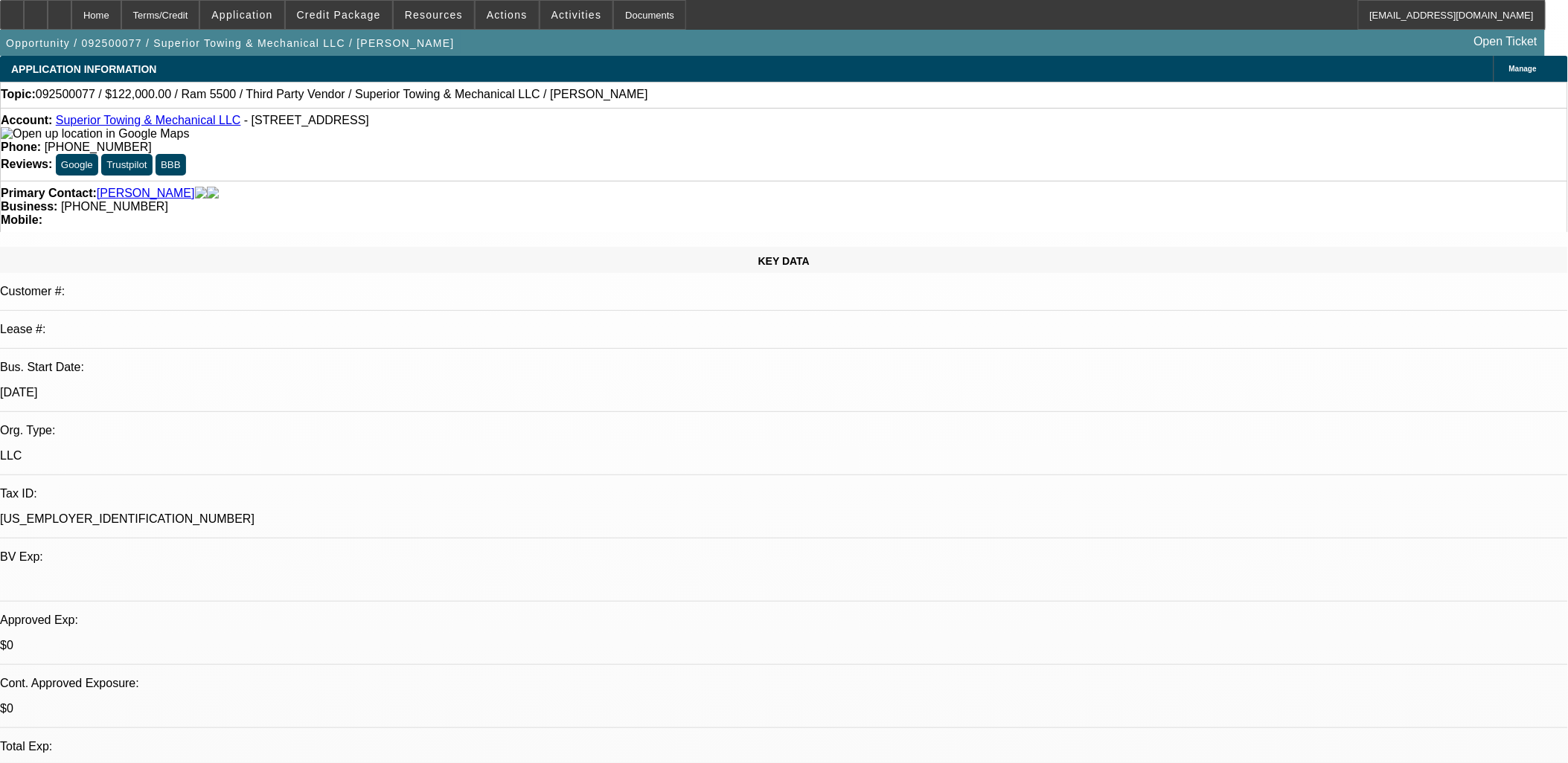
select select "0"
select select "3"
select select "0"
select select "6"
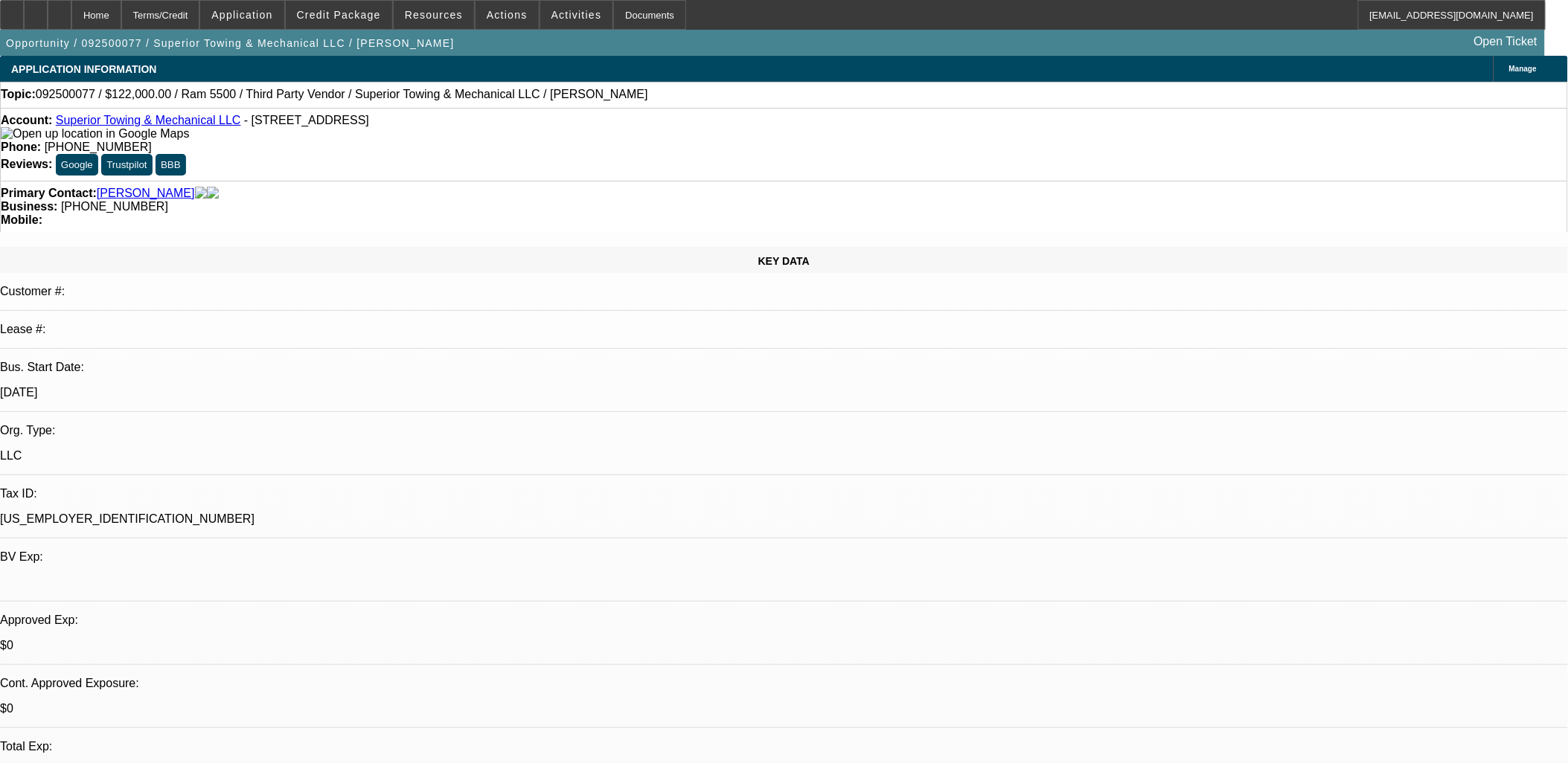
select select "0"
select select "2"
select select "0"
select select "6"
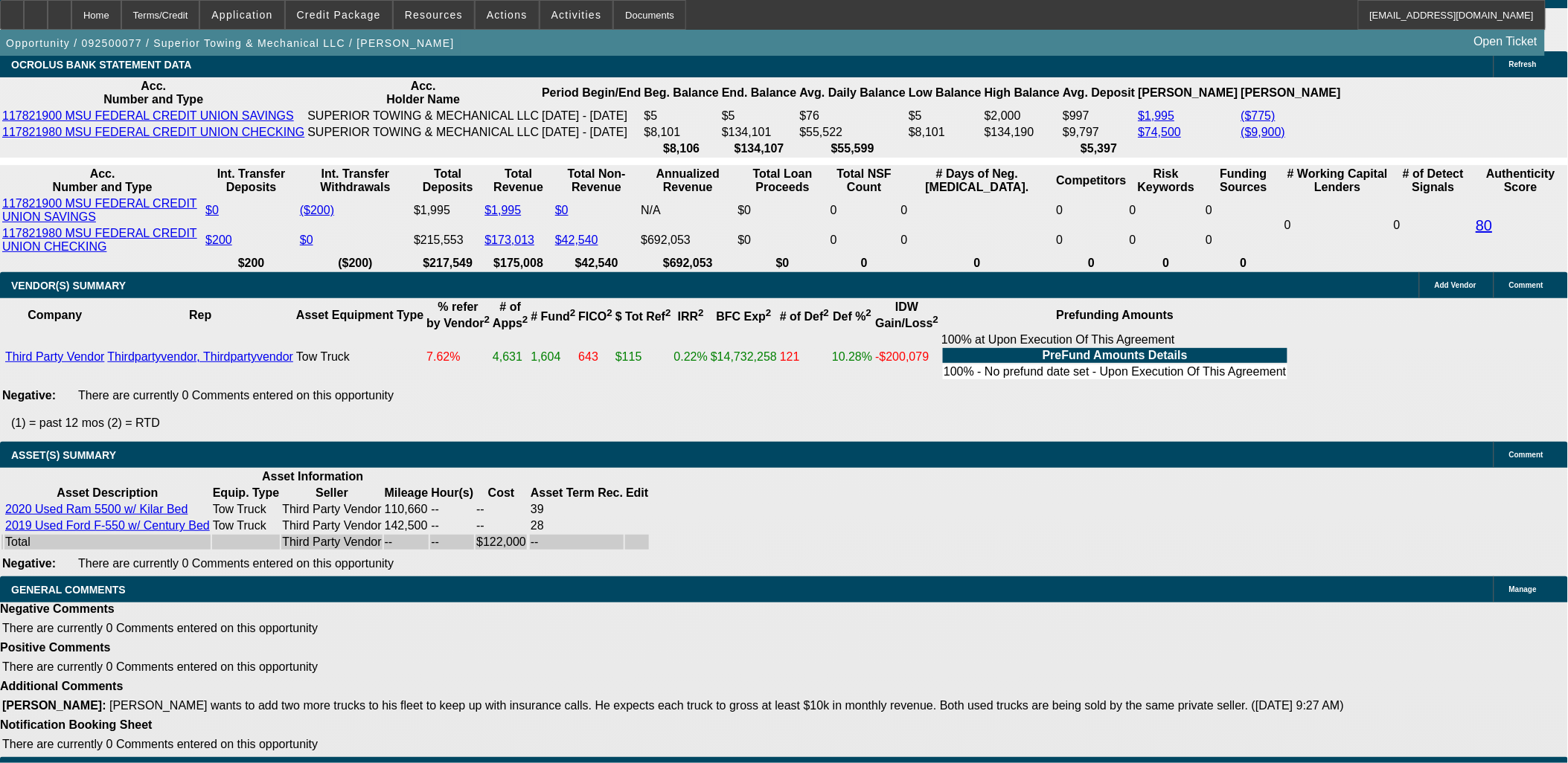
scroll to position [2355, 0]
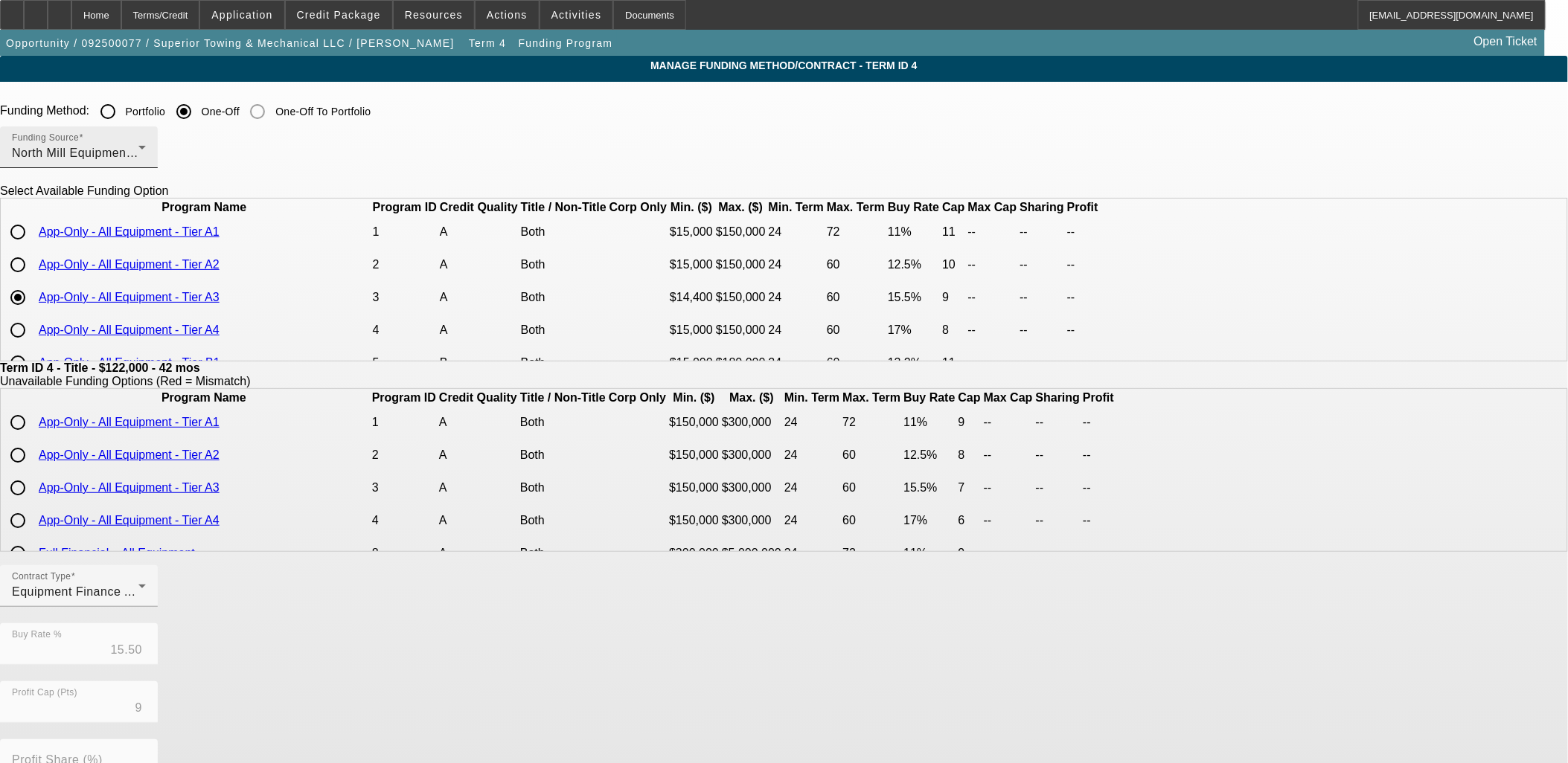
click at [138, 152] on div "North Mill Equipment Finance LLC" at bounding box center [75, 153] width 126 height 18
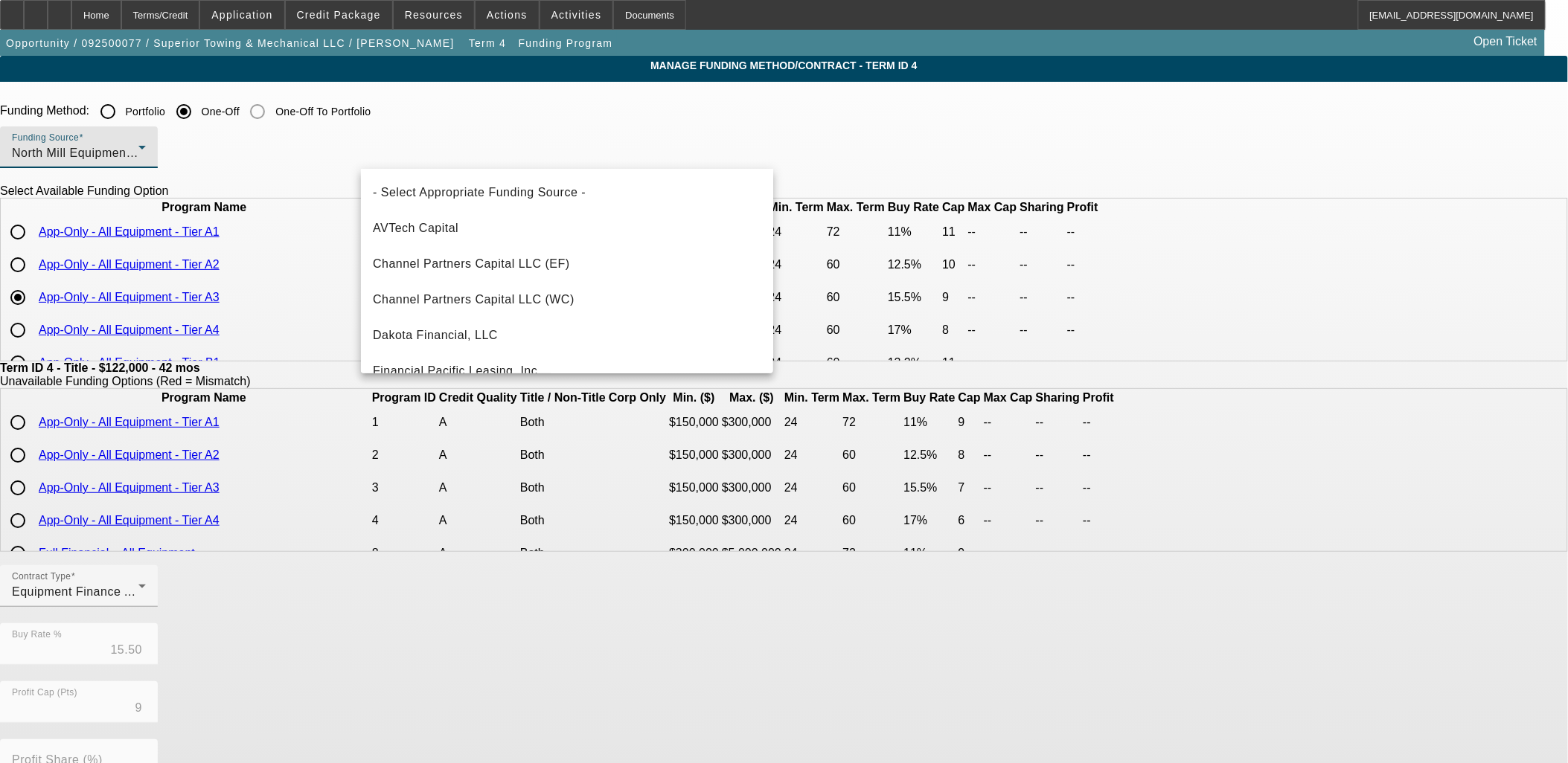
click at [474, 105] on div at bounding box center [784, 382] width 1568 height 763
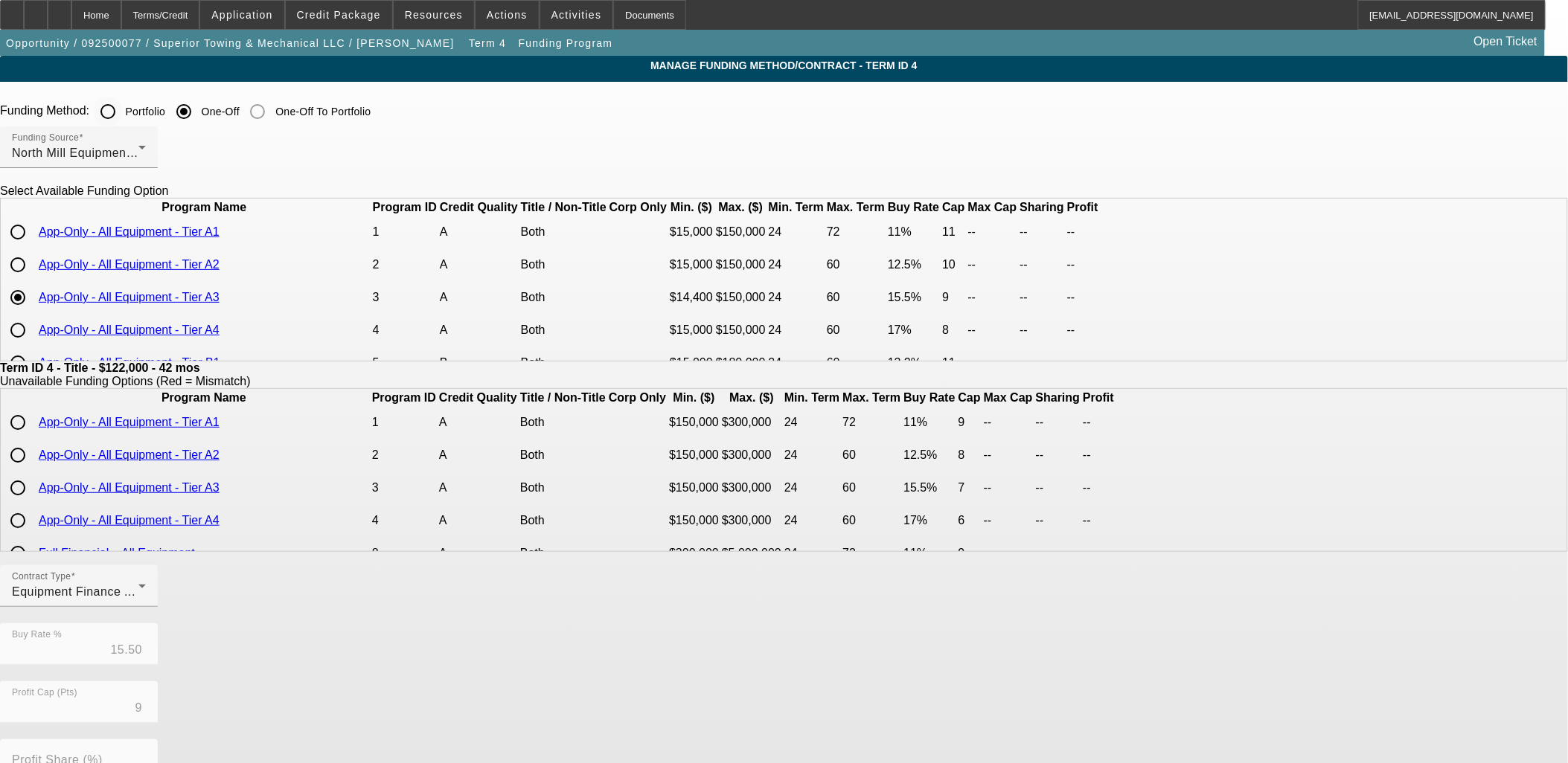
click at [123, 112] on input "Portfolio" at bounding box center [108, 112] width 30 height 30
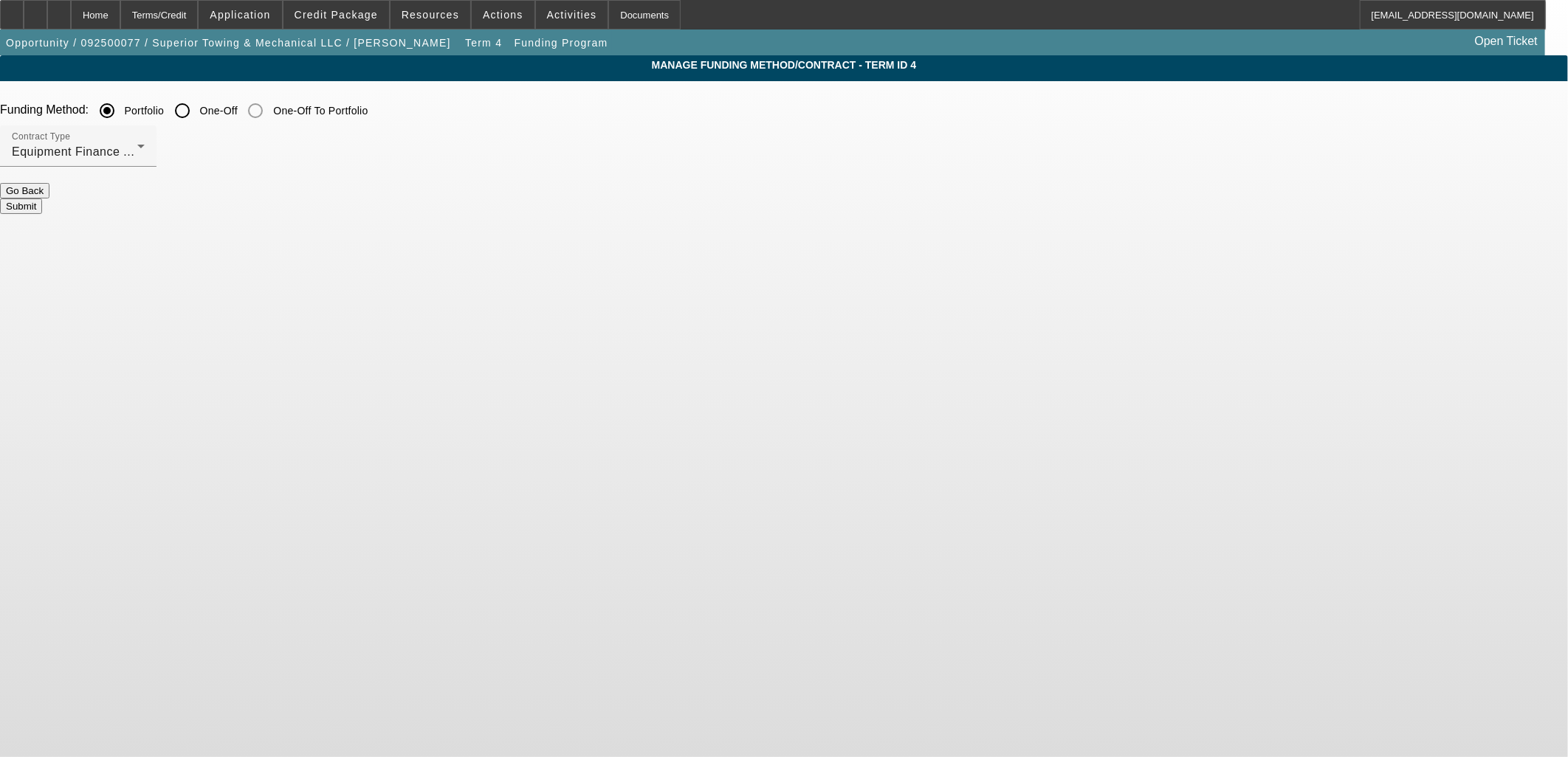
click at [42, 199] on button "Submit" at bounding box center [21, 206] width 42 height 15
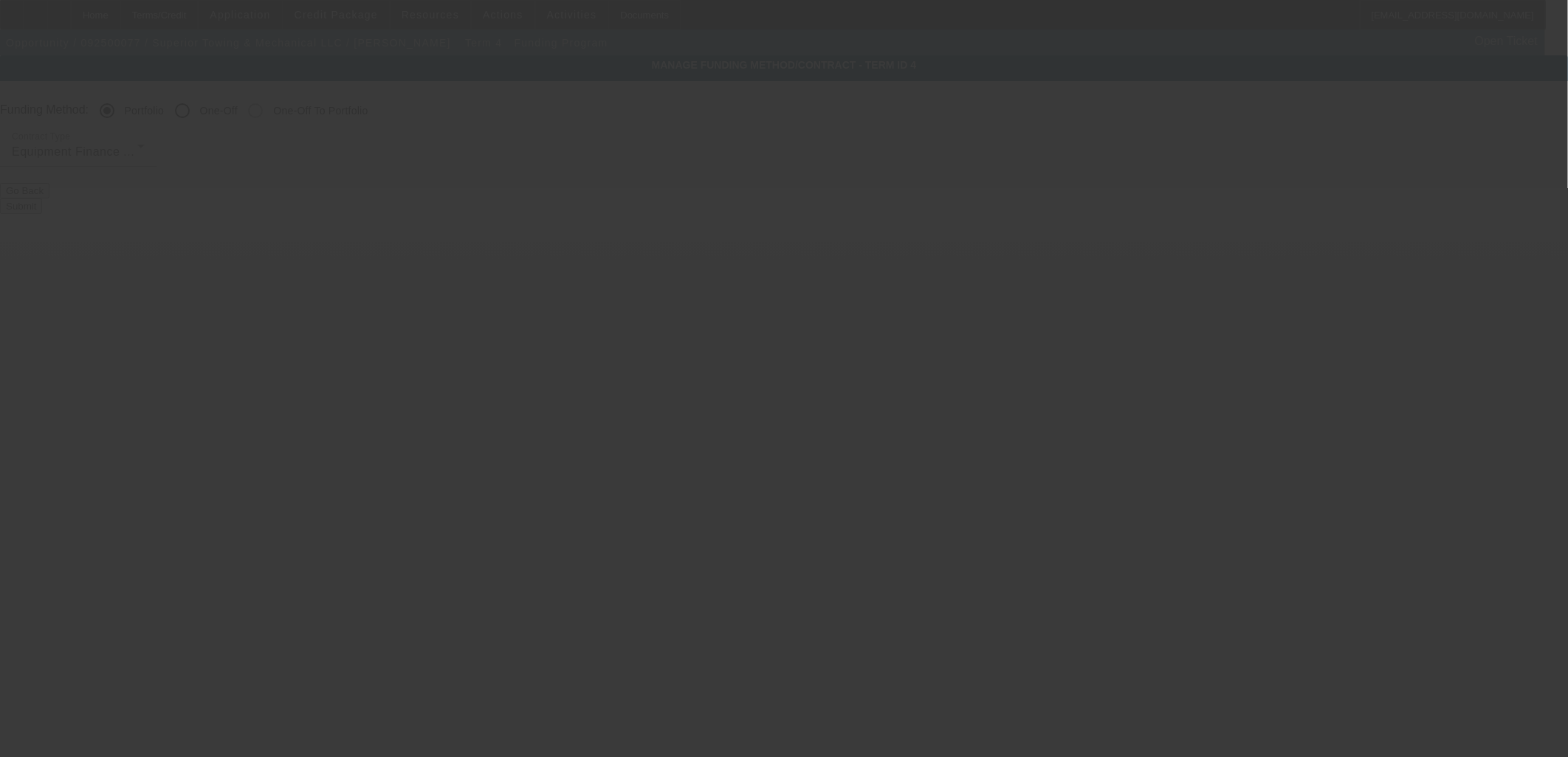
radio input "false"
radio input "true"
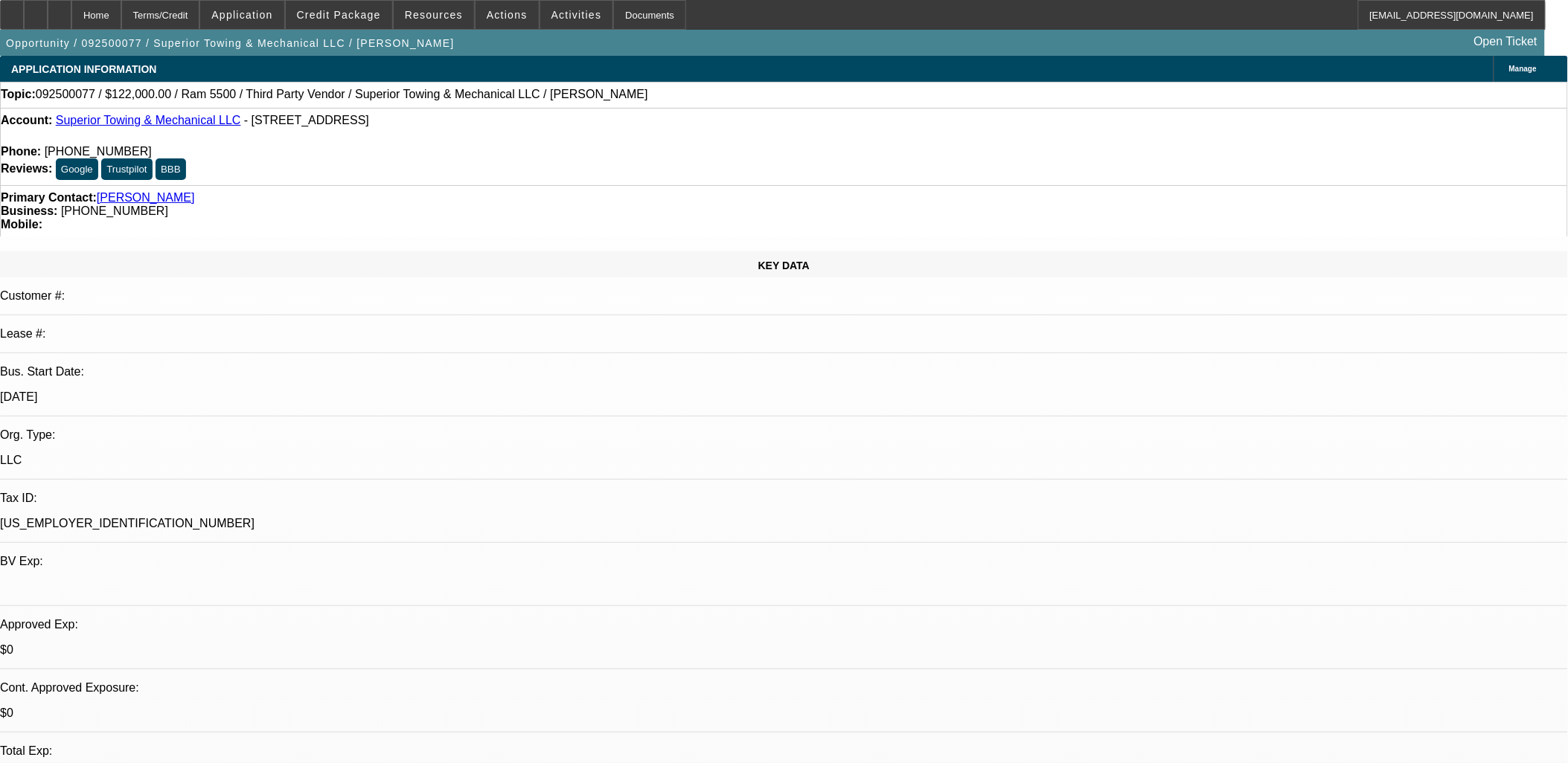
select select "0"
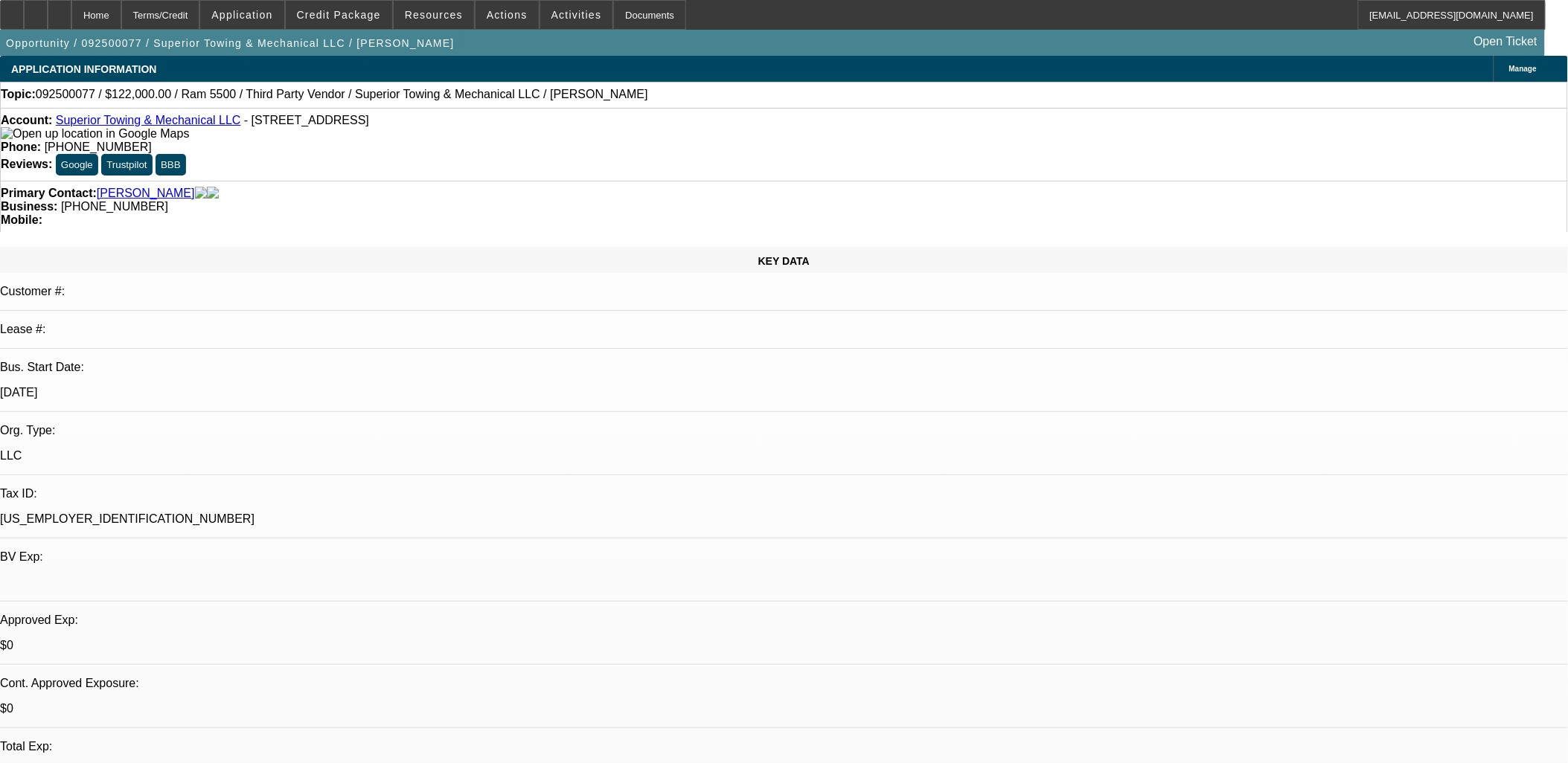
select select "0"
select select "3"
select select "0"
select select "6"
select select "0"
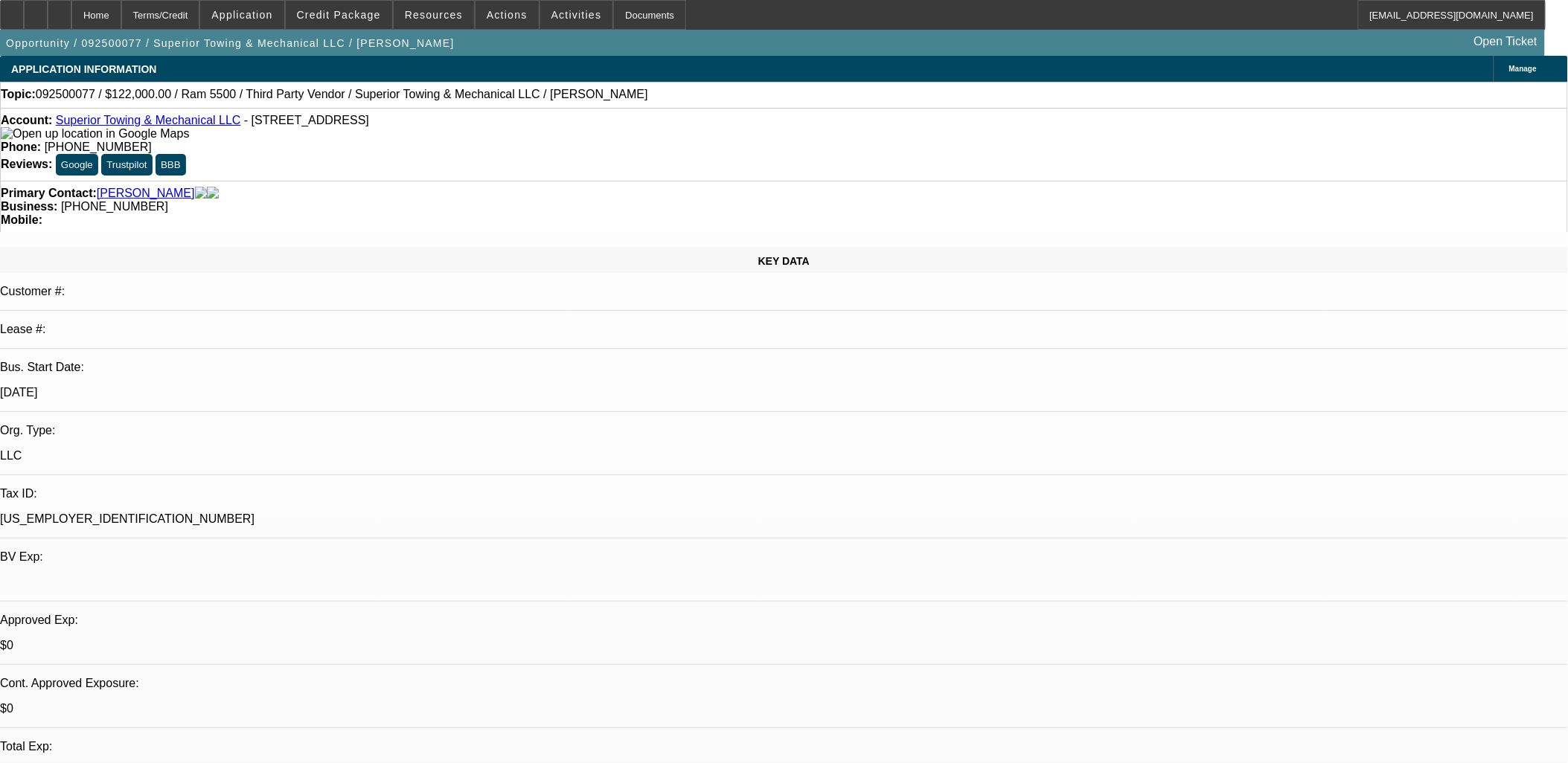
select select "0"
select select "3"
select select "0"
select select "6"
select select "0"
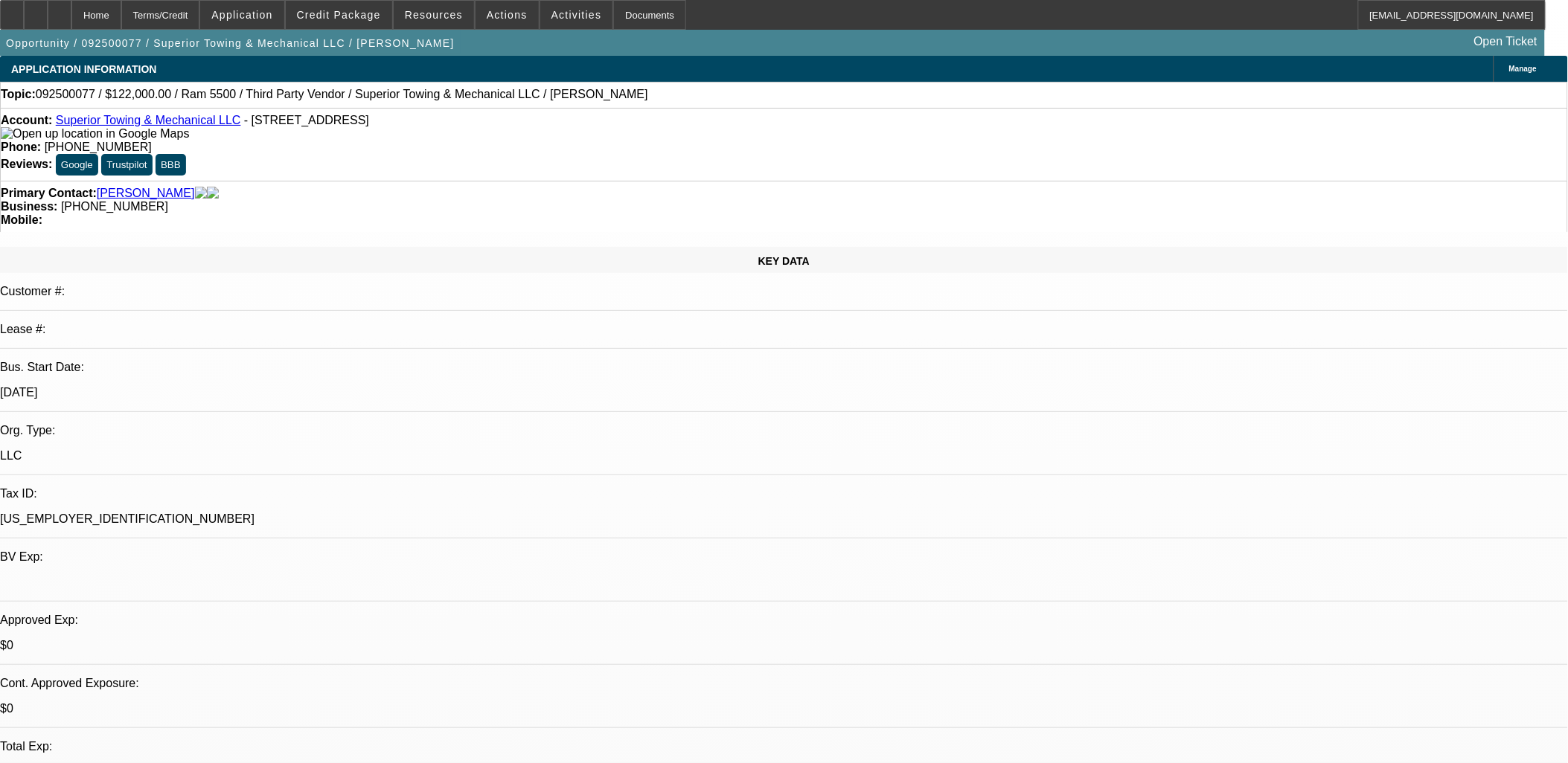
select select "0"
select select "3"
select select "0"
select select "6"
select select "0"
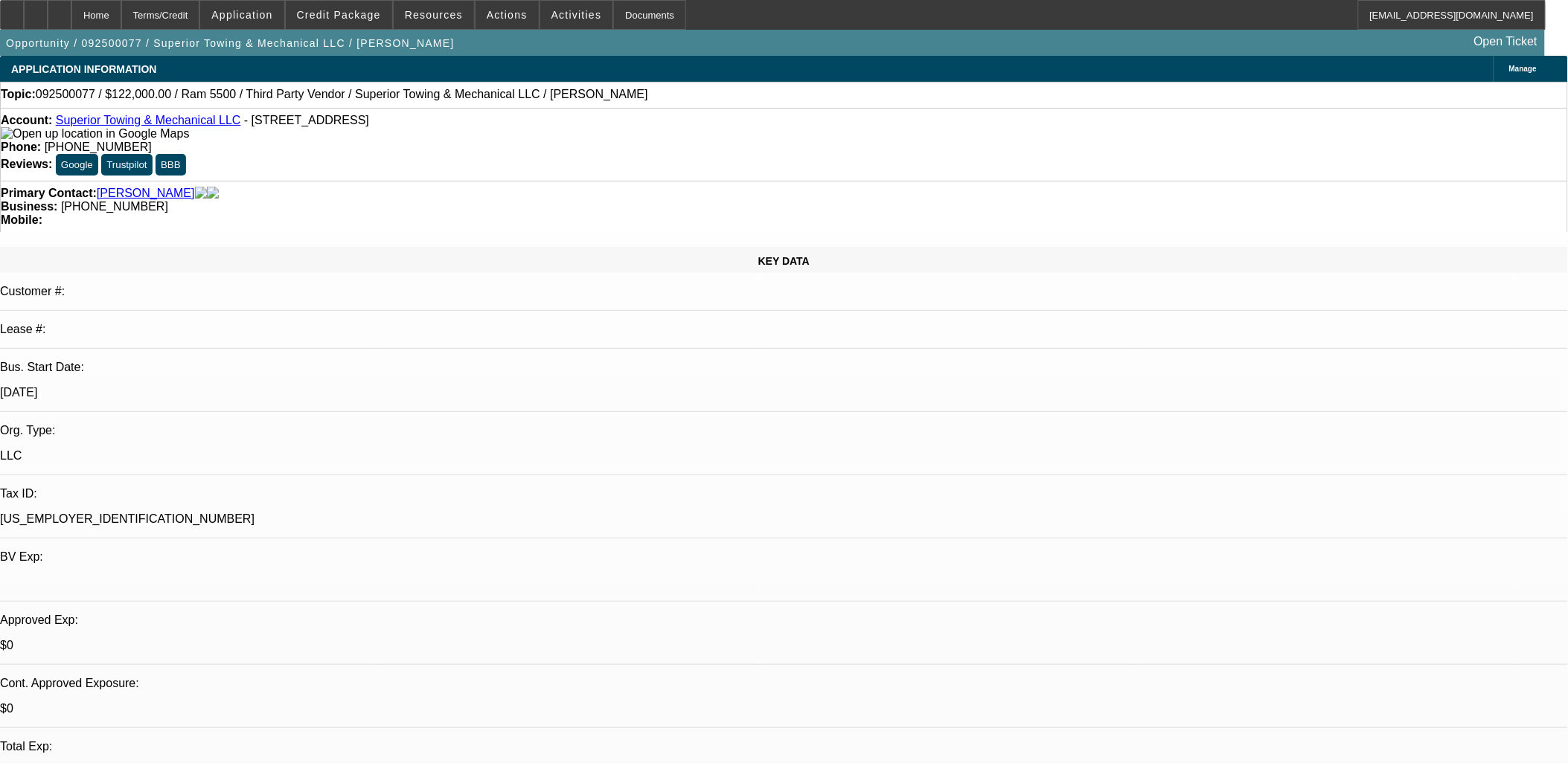
select select "0"
select select "2"
select select "0"
select select "6"
click at [52, 158] on strong "Reviews:" at bounding box center [27, 164] width 52 height 12
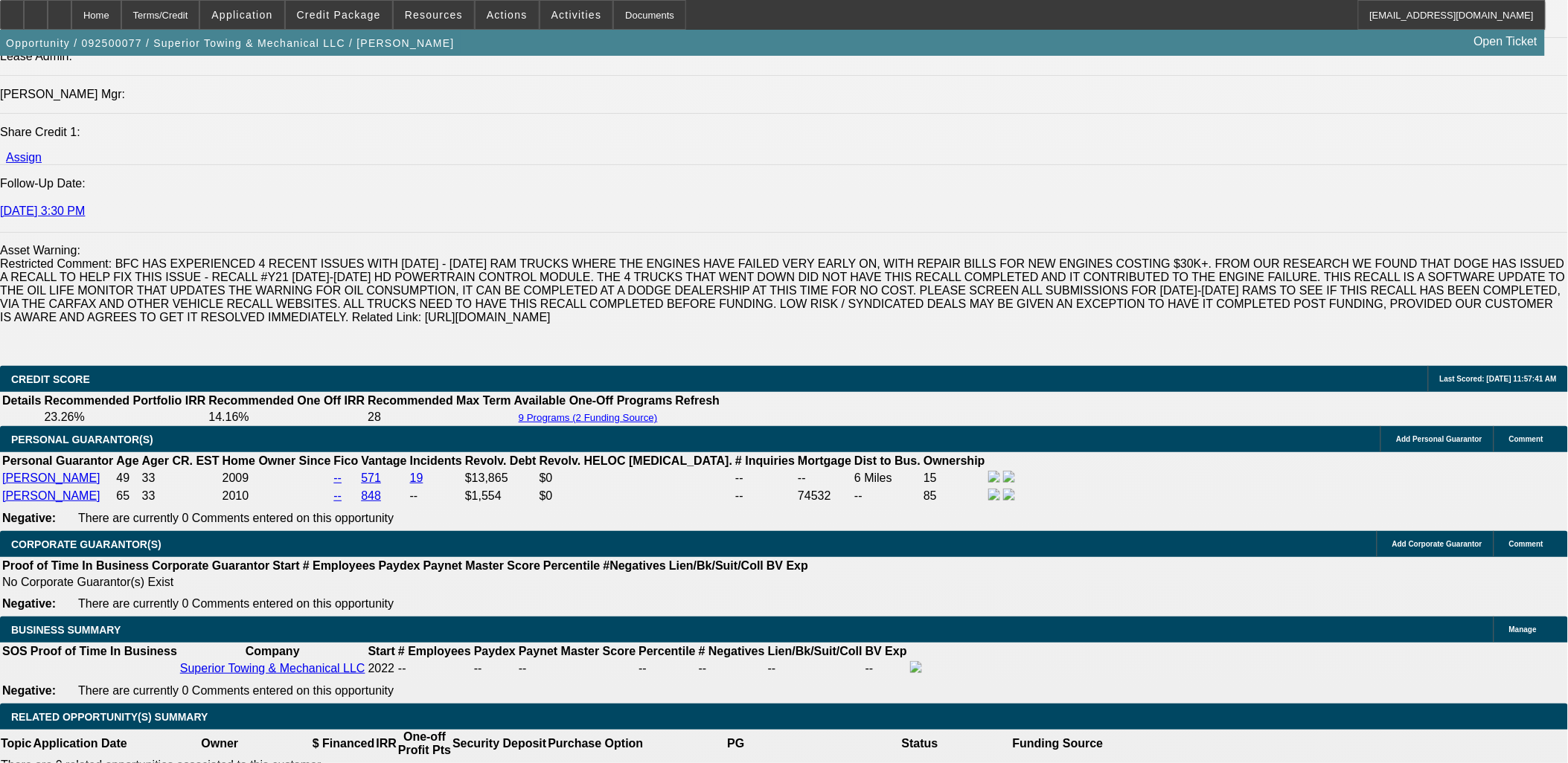
scroll to position [2314, 0]
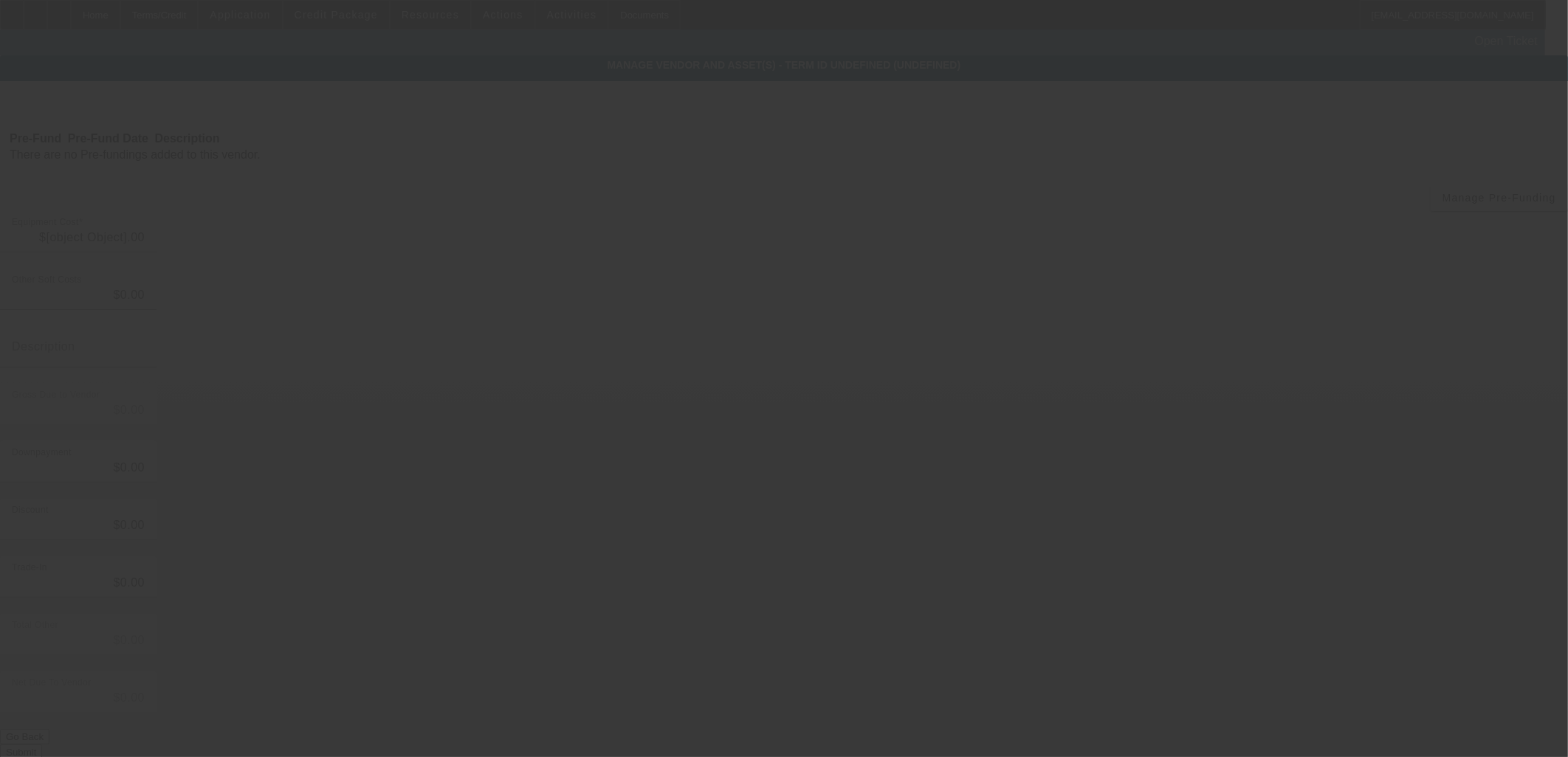
type input "$122,000.00"
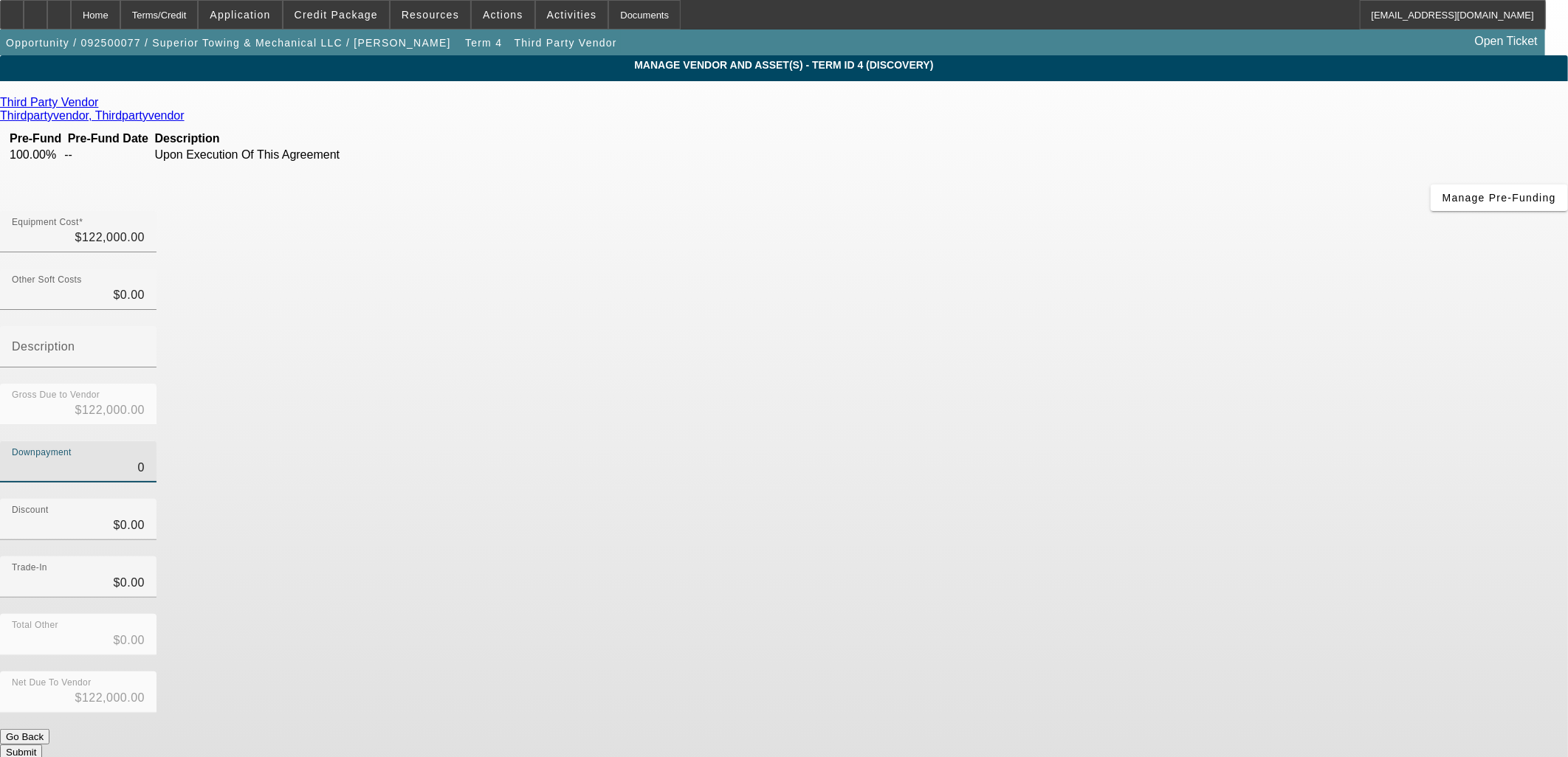
drag, startPoint x: 898, startPoint y: 300, endPoint x: 1327, endPoint y: 348, distance: 431.7
click at [1326, 347] on app-vendor-asset-manage "MANAGE VENDOR AND ASSET(S) - Term ID 4 (Discovery) Remove Vendor Third Party Ve…" at bounding box center [784, 459] width 1568 height 809
type input "1"
type input "$1.00"
type input "$121,999.00"
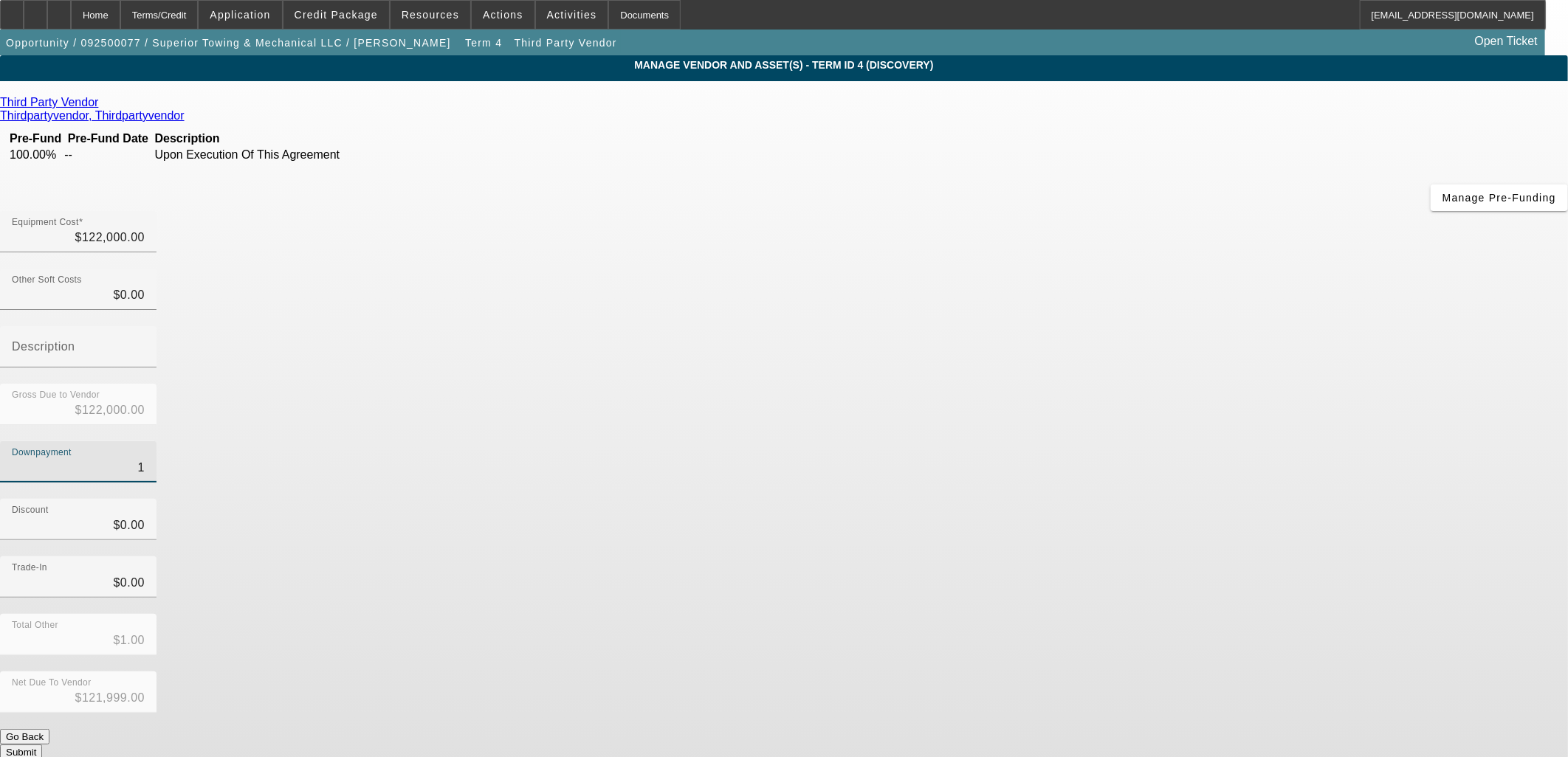
type input "10"
type input "$10.00"
type input "$121,990.00"
type input "100"
type input "$100.00"
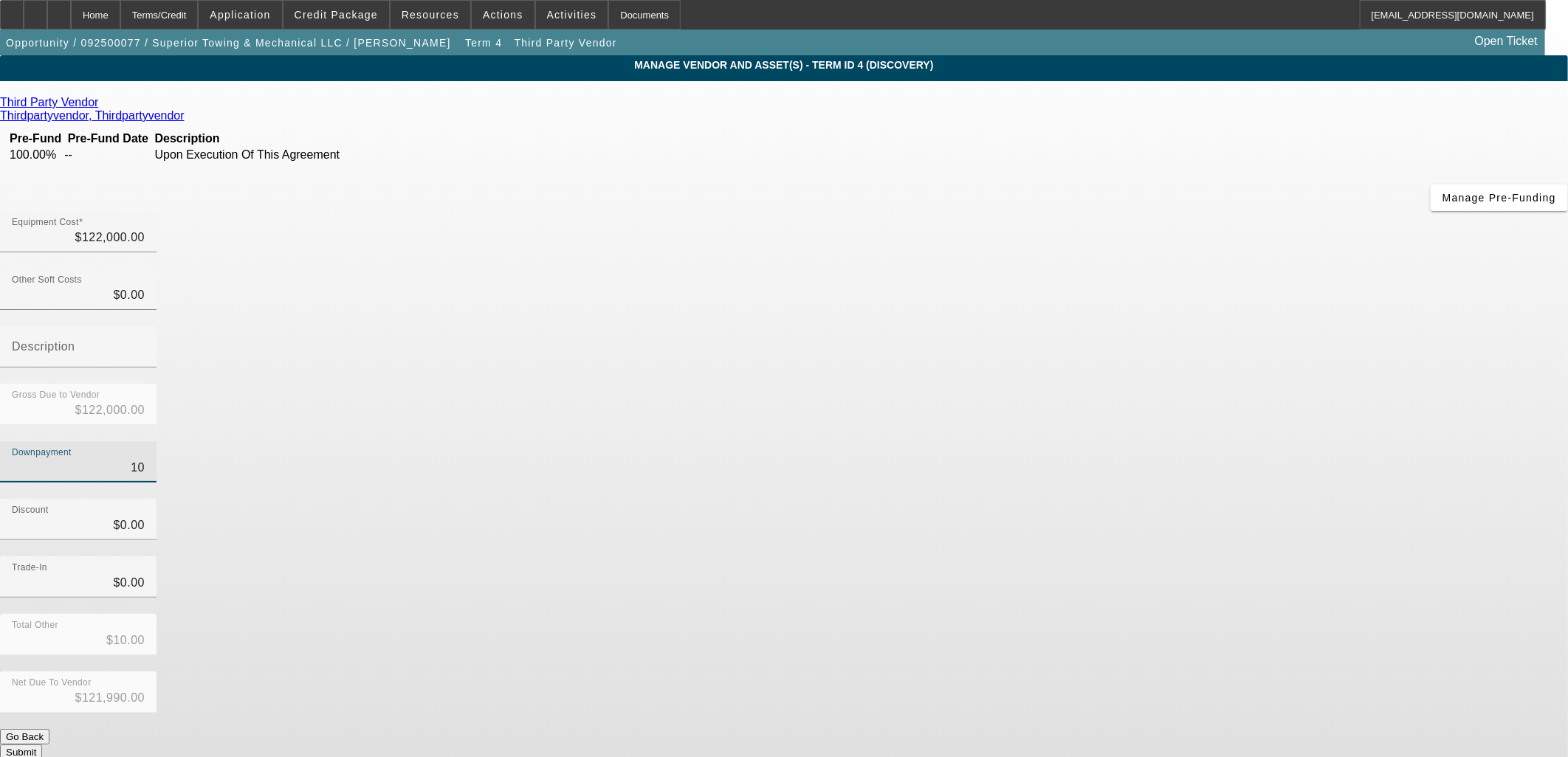
type input "$121,900.00"
type input "1000"
type input "$1,000.00"
type input "$121,000.00"
type input "10000"
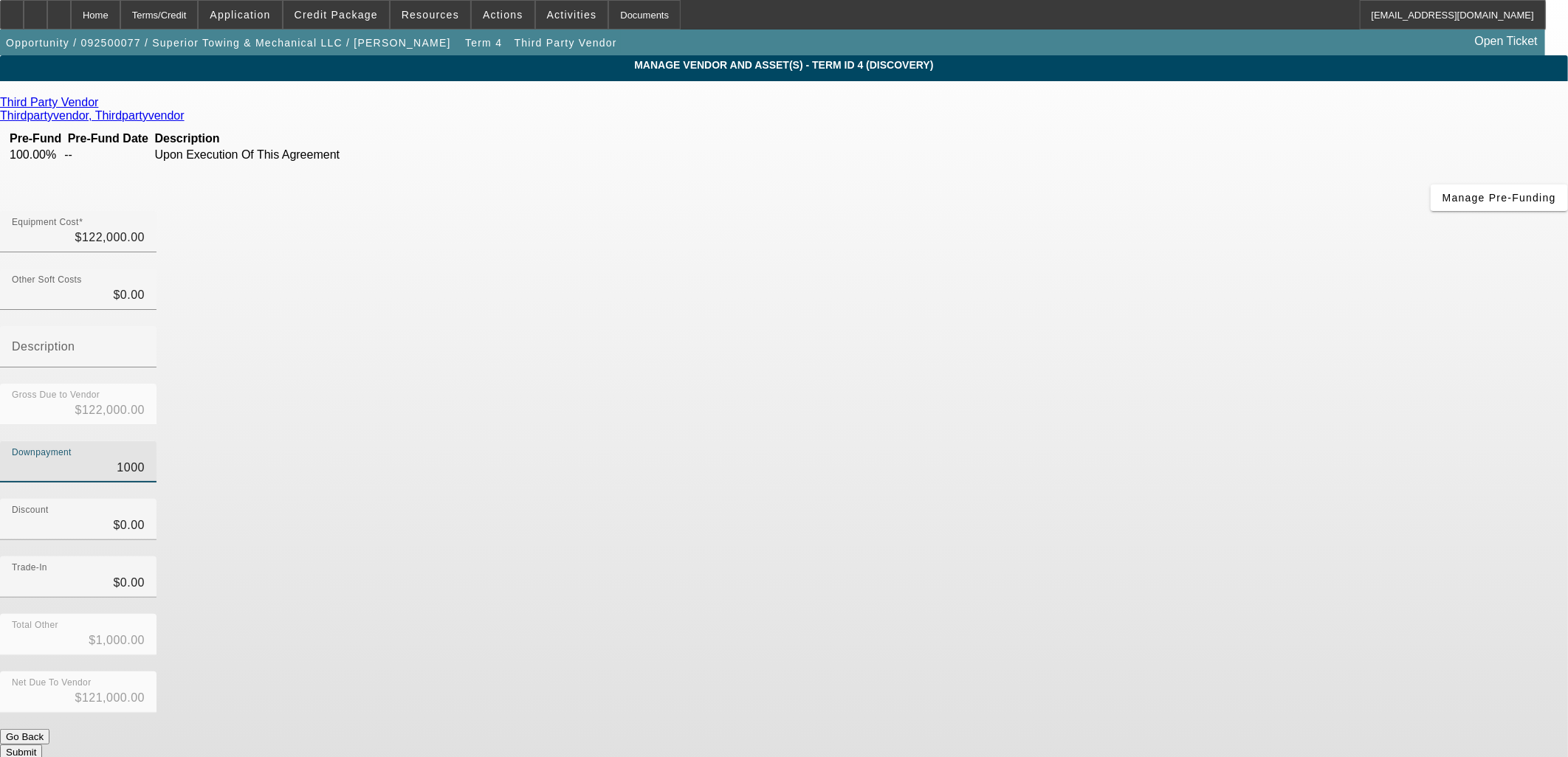
type input "$10,000.00"
type input "$112,000.00"
type input "$10,000.00"
click at [1144, 498] on div "Discount $0.00" at bounding box center [784, 527] width 1568 height 57
click at [42, 745] on button "Submit" at bounding box center [21, 752] width 42 height 15
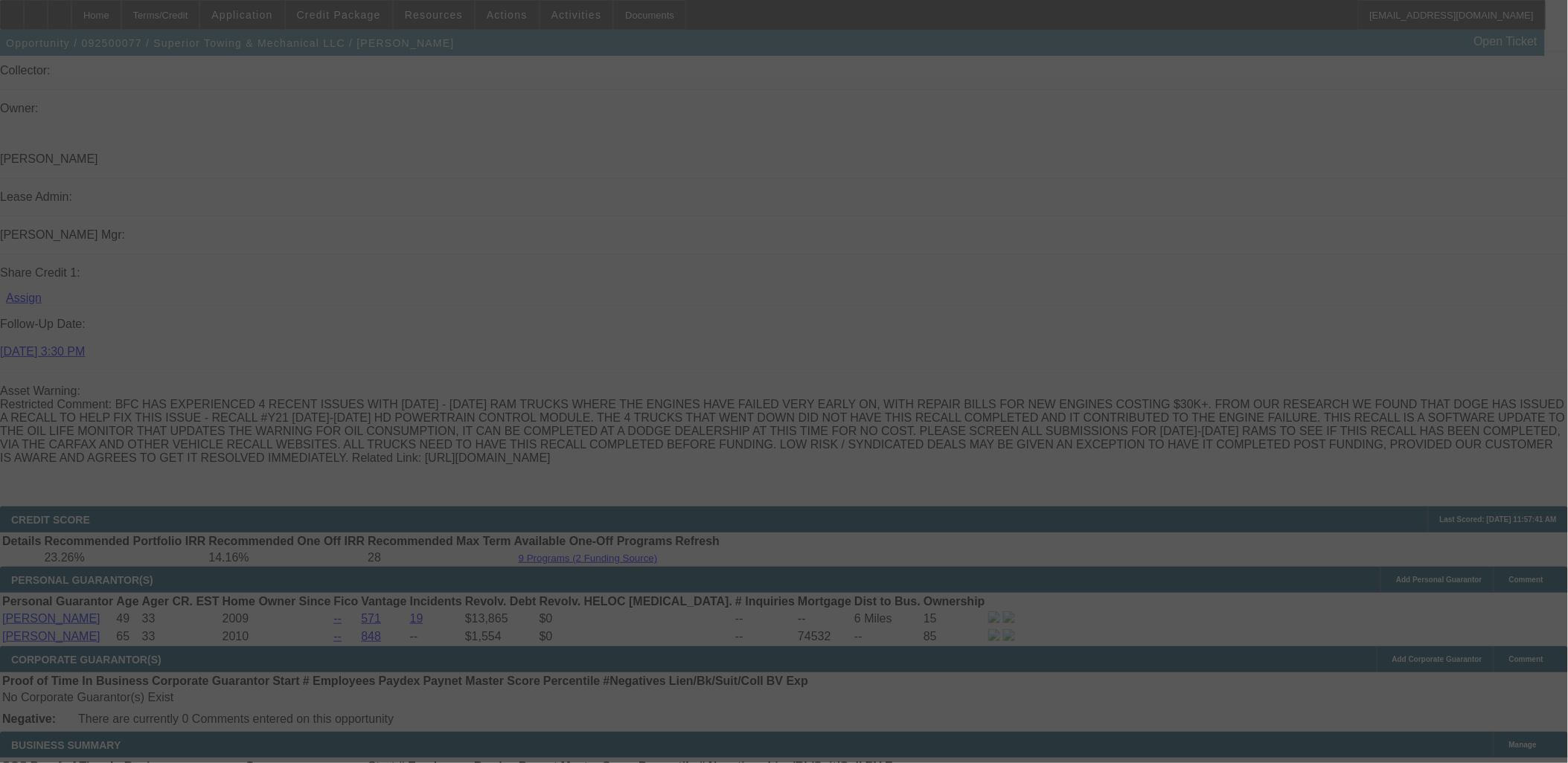
select select "0"
select select "3"
select select "0"
select select "6"
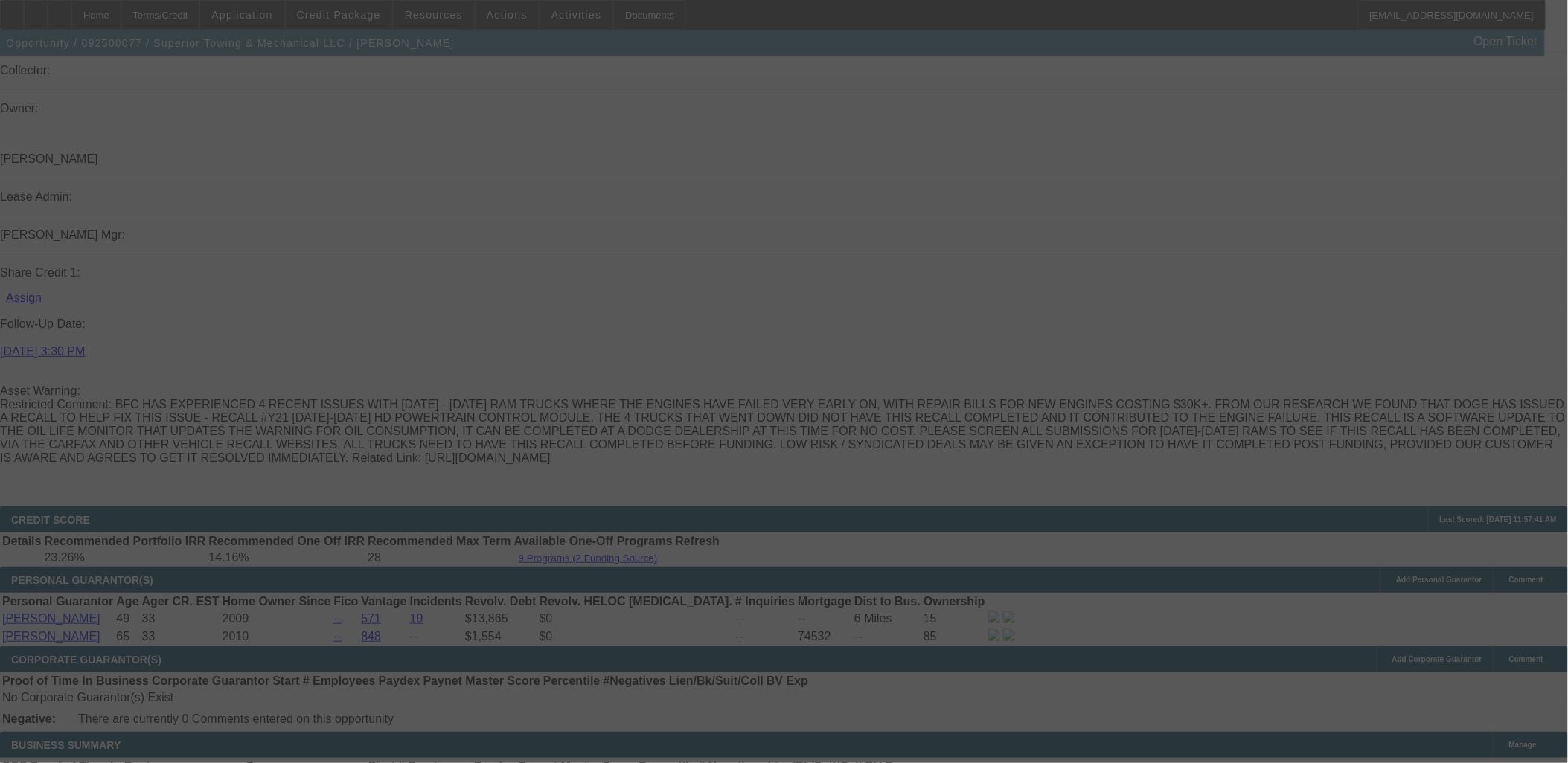
select select "0"
select select "3"
select select "0"
select select "6"
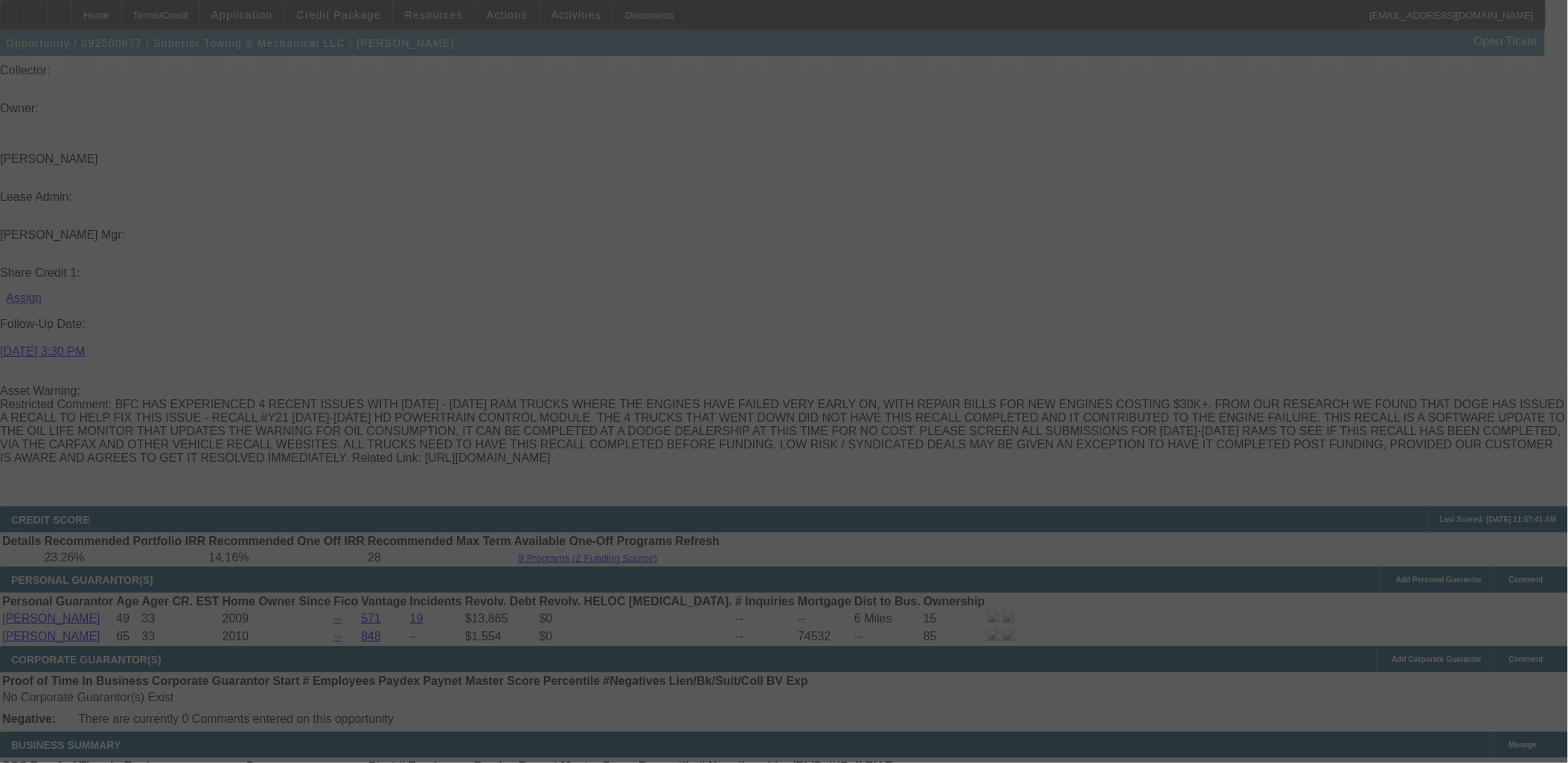
select select "0"
select select "3"
select select "0"
select select "6"
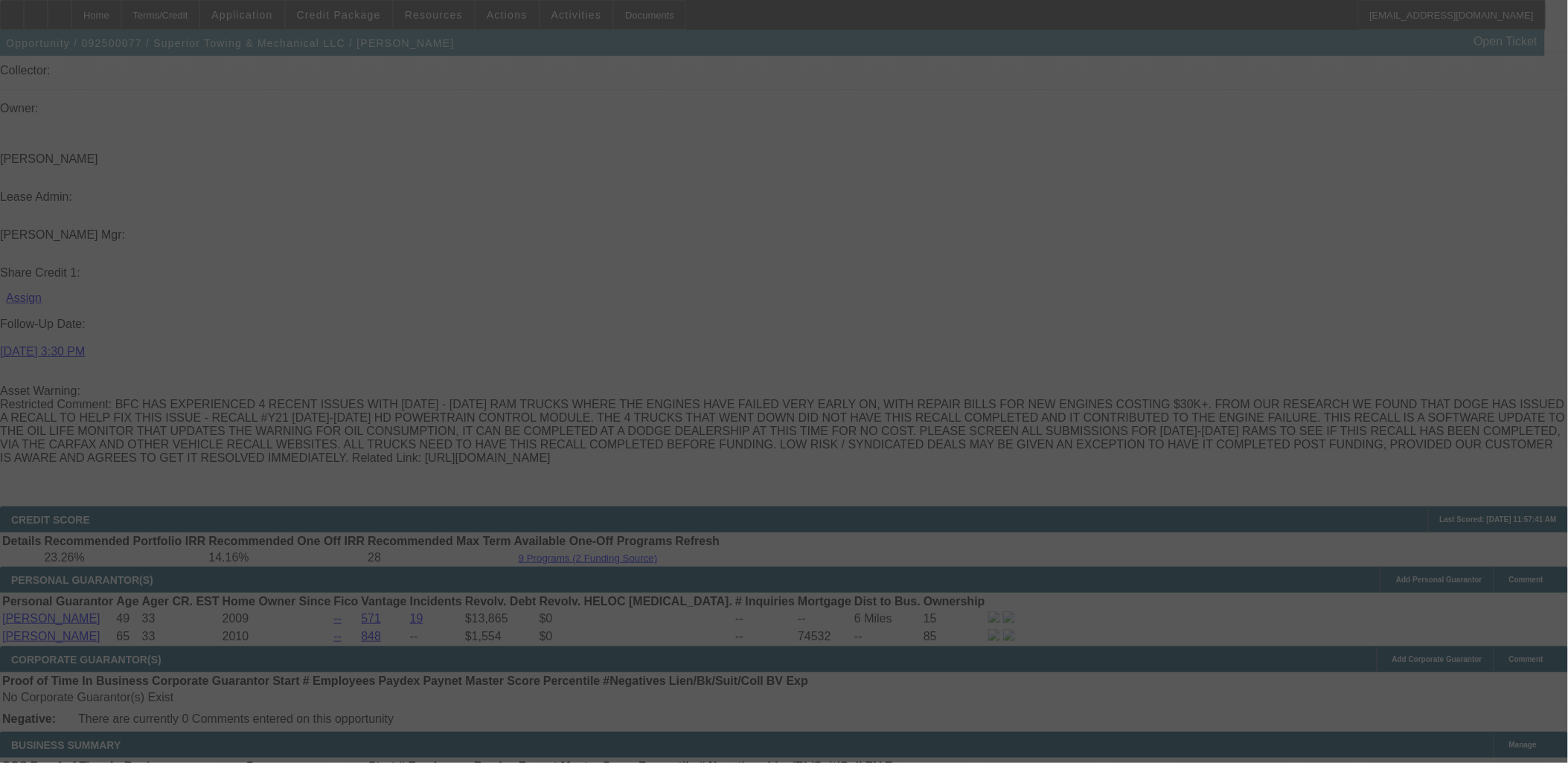
select select "0"
select select "2"
select select "0"
select select "6"
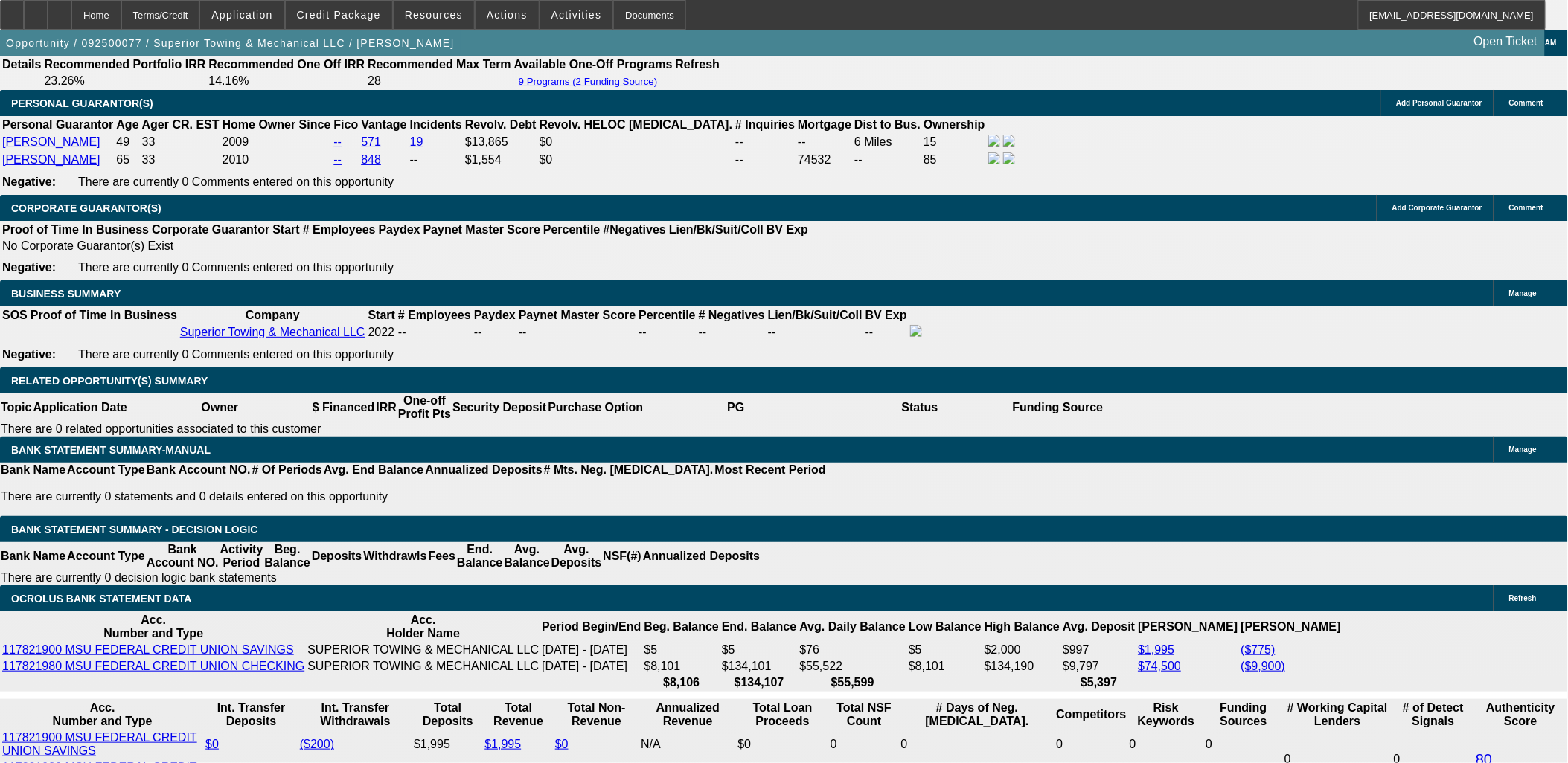
scroll to position [2419, 0]
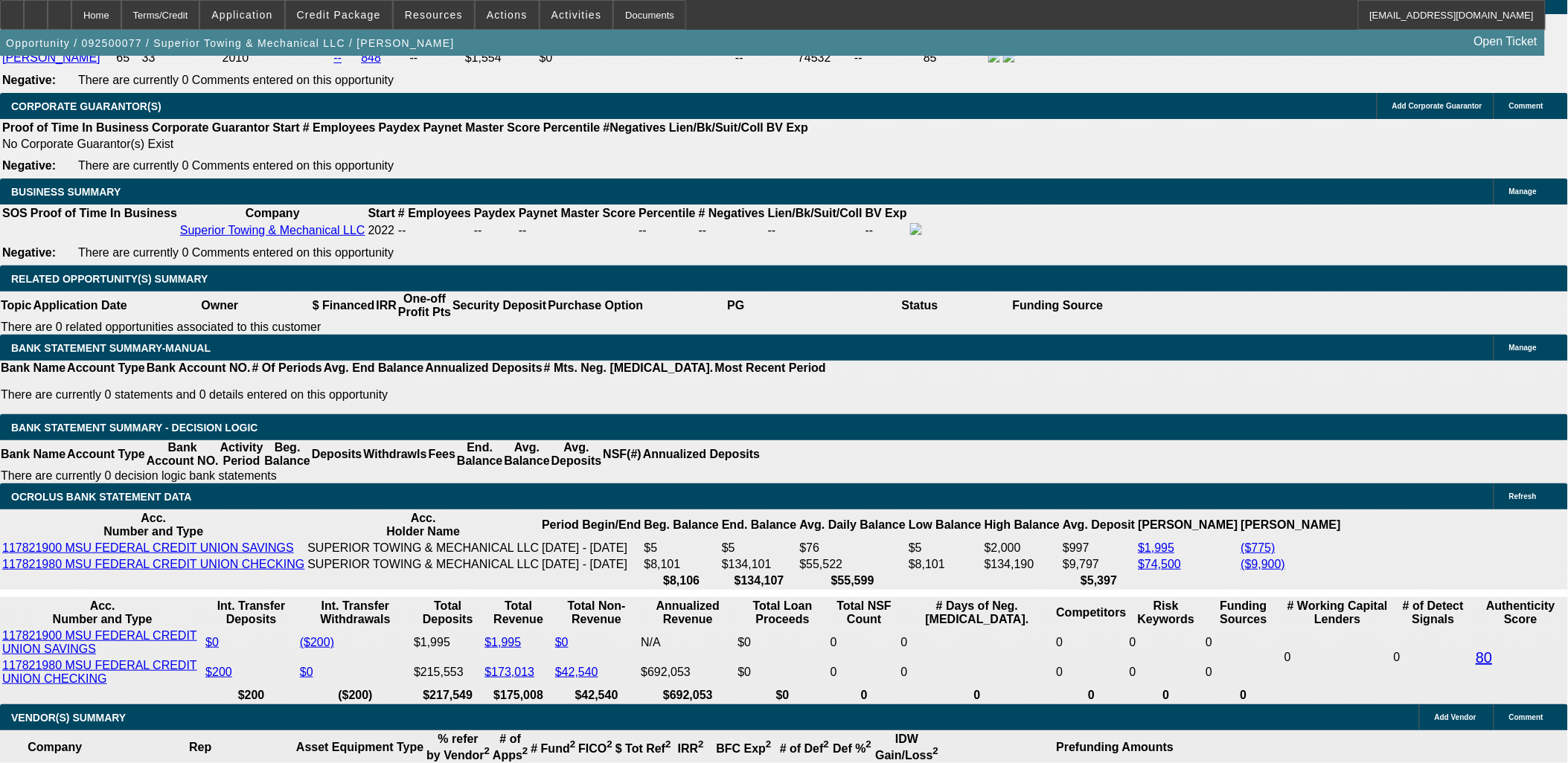
select select "2"
type input "UNKNOWN"
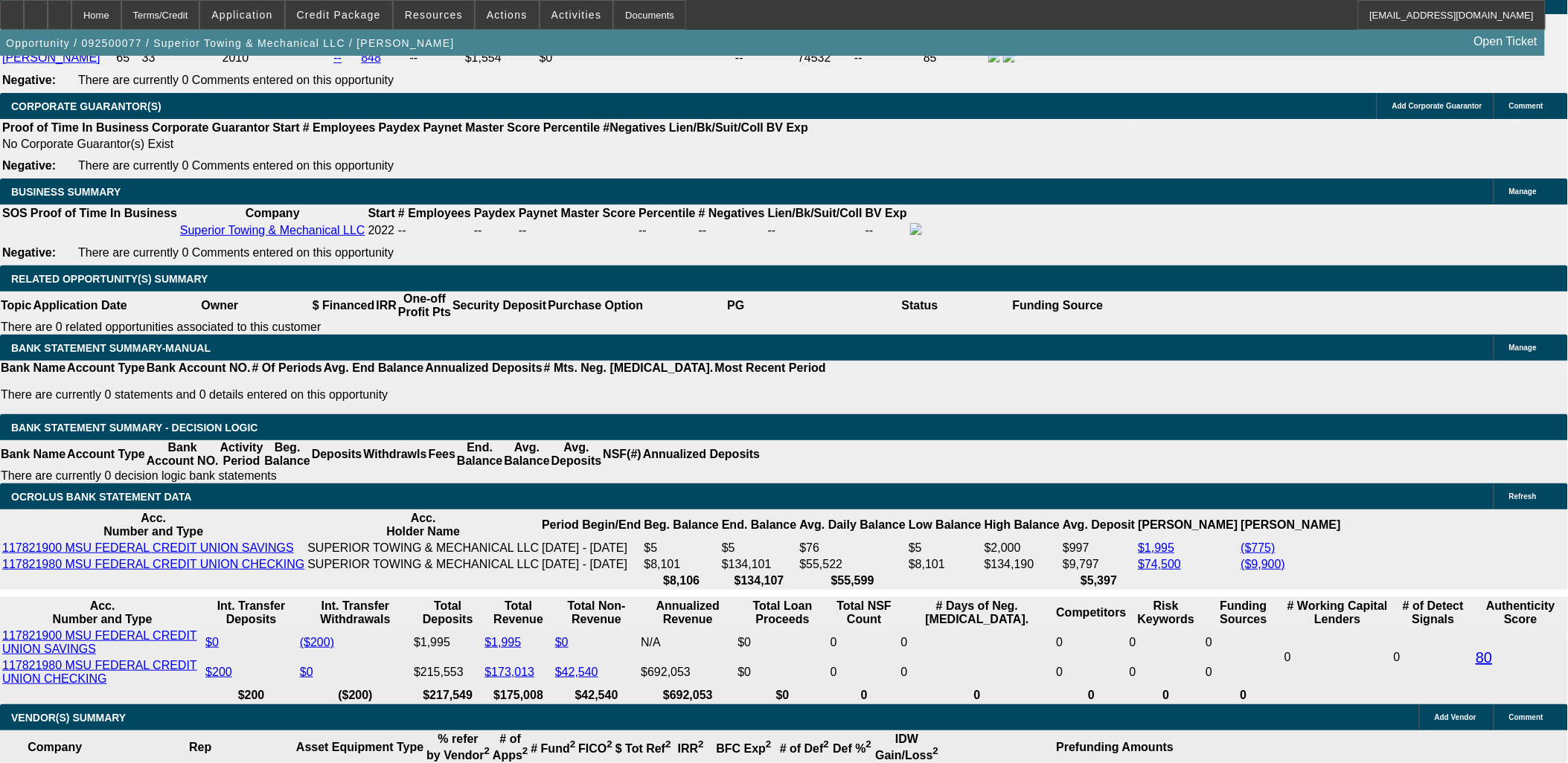
select select "2"
type input "$7,344.24"
select select "0.05"
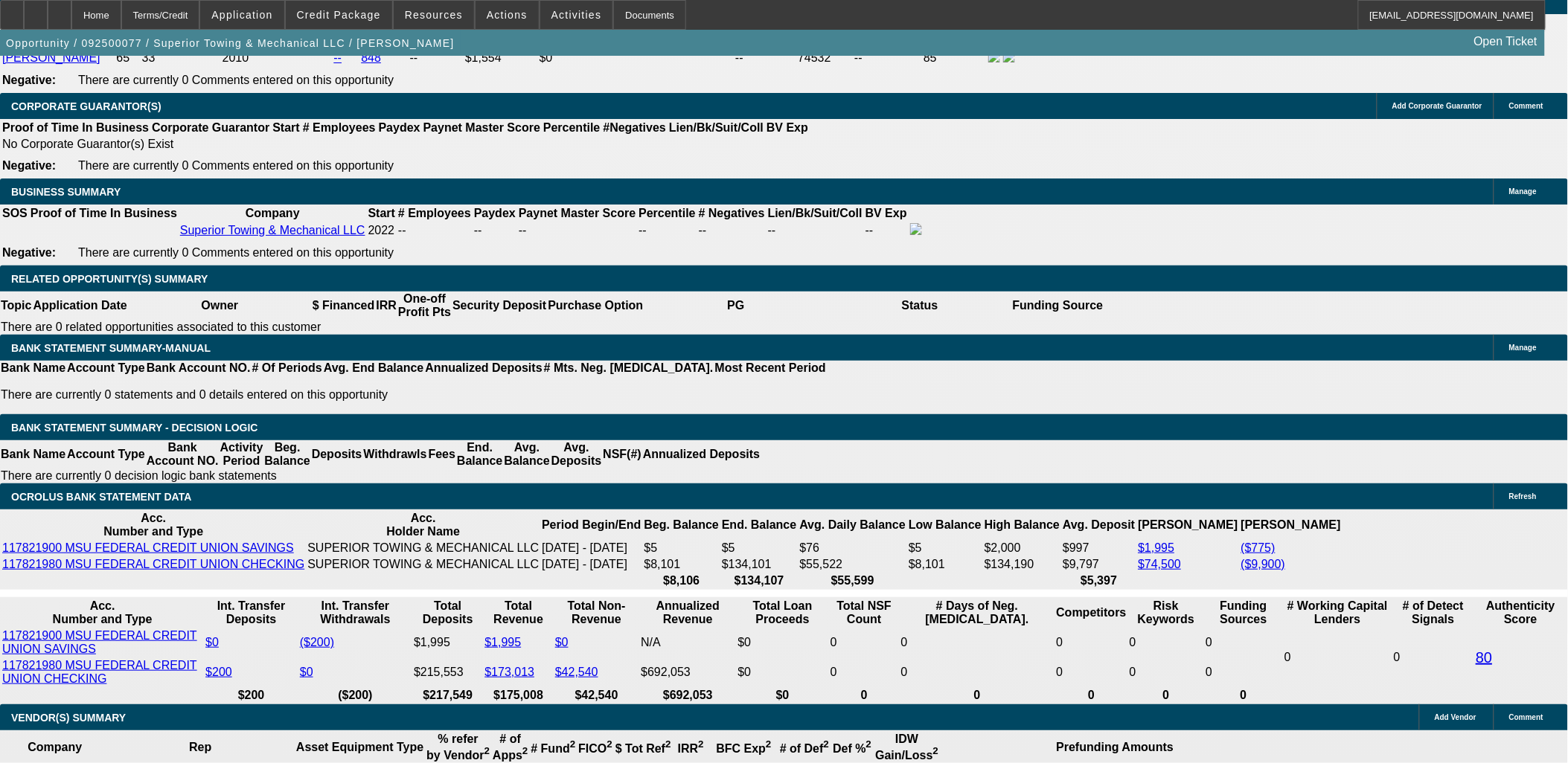
type input "$5,600.00"
type input "$6,977.02"
type input "$3,488.51"
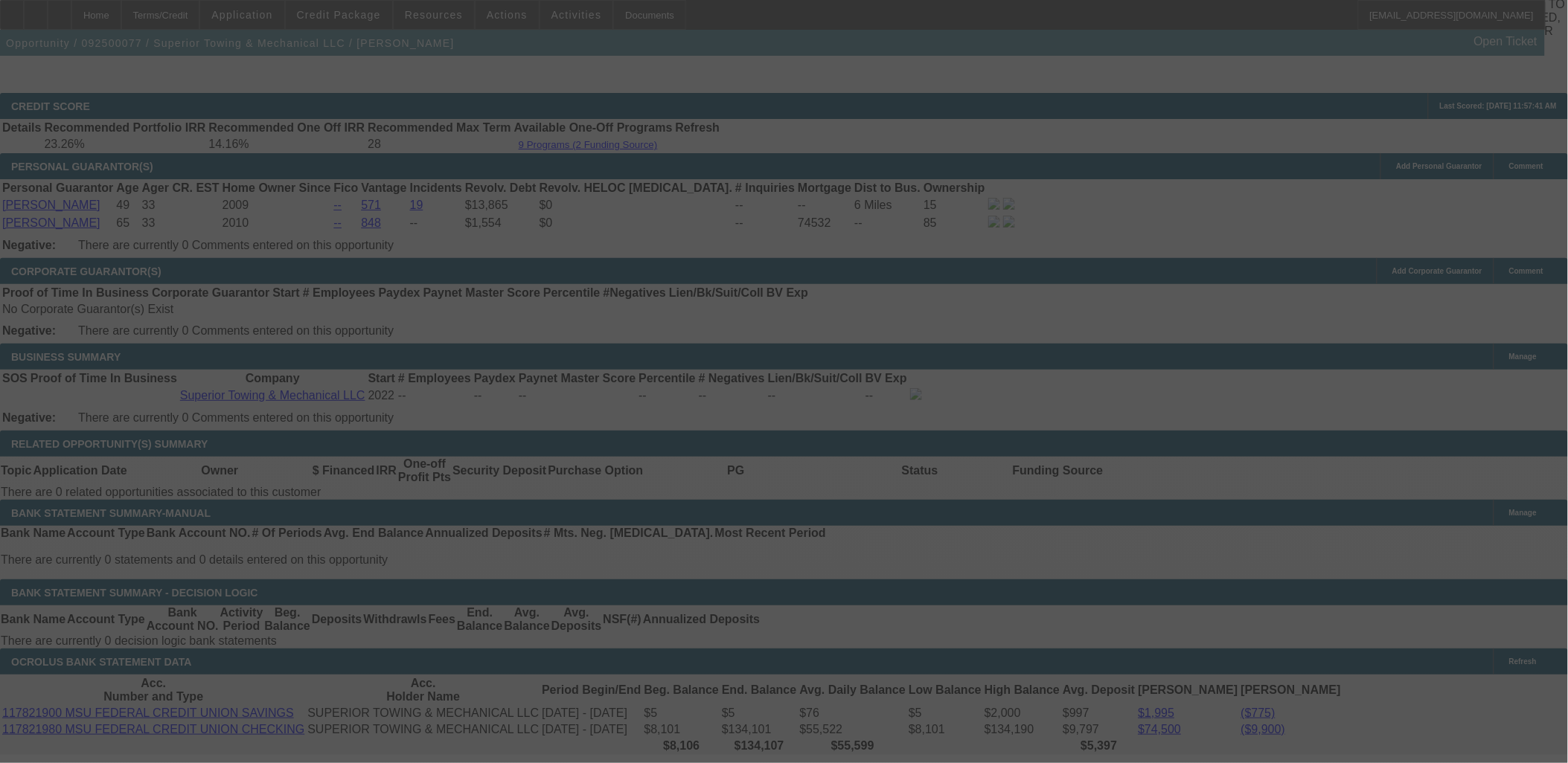
click at [279, 582] on div at bounding box center [784, 382] width 1568 height 763
select select "2"
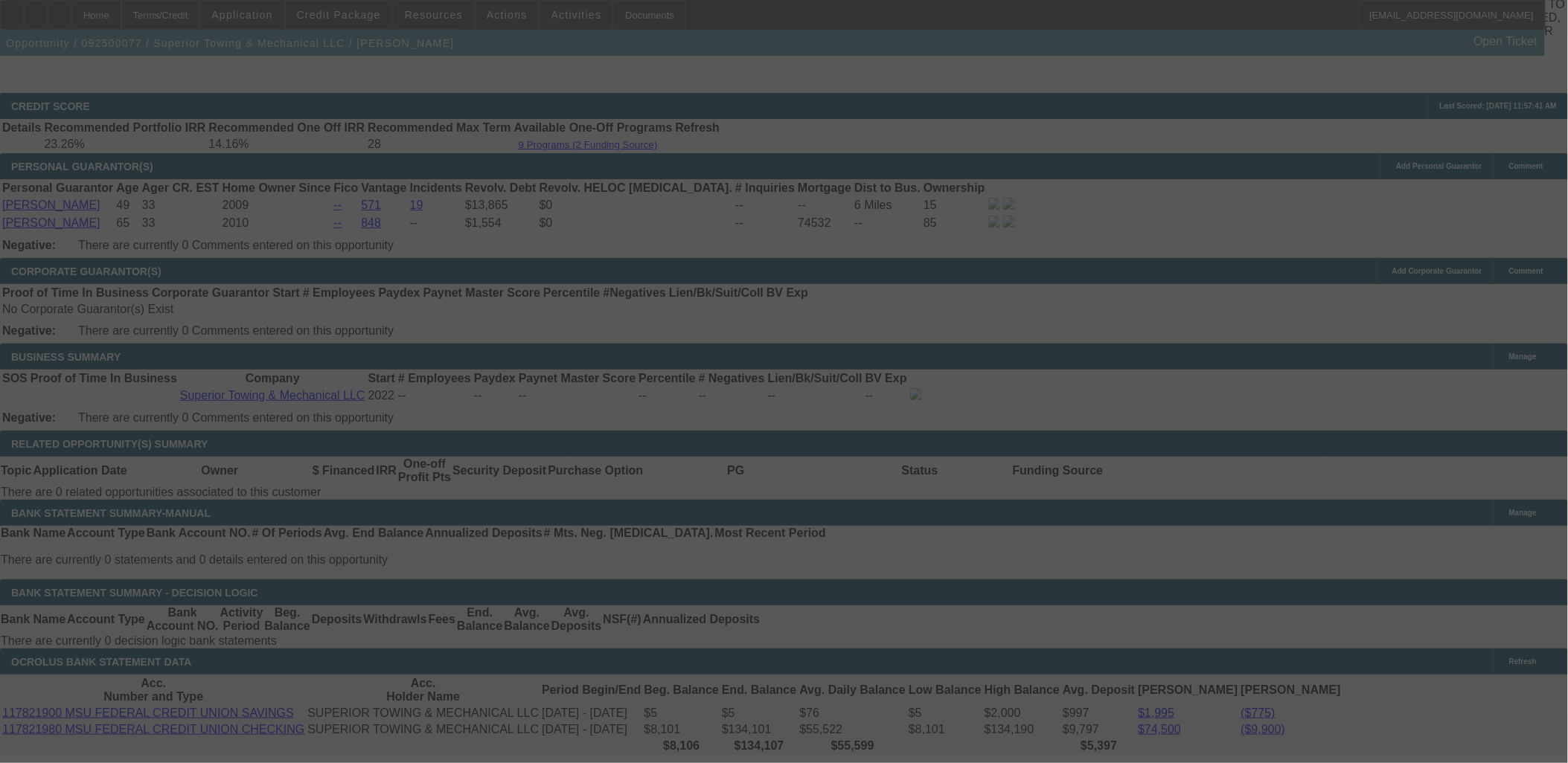
select select "0"
select select "6"
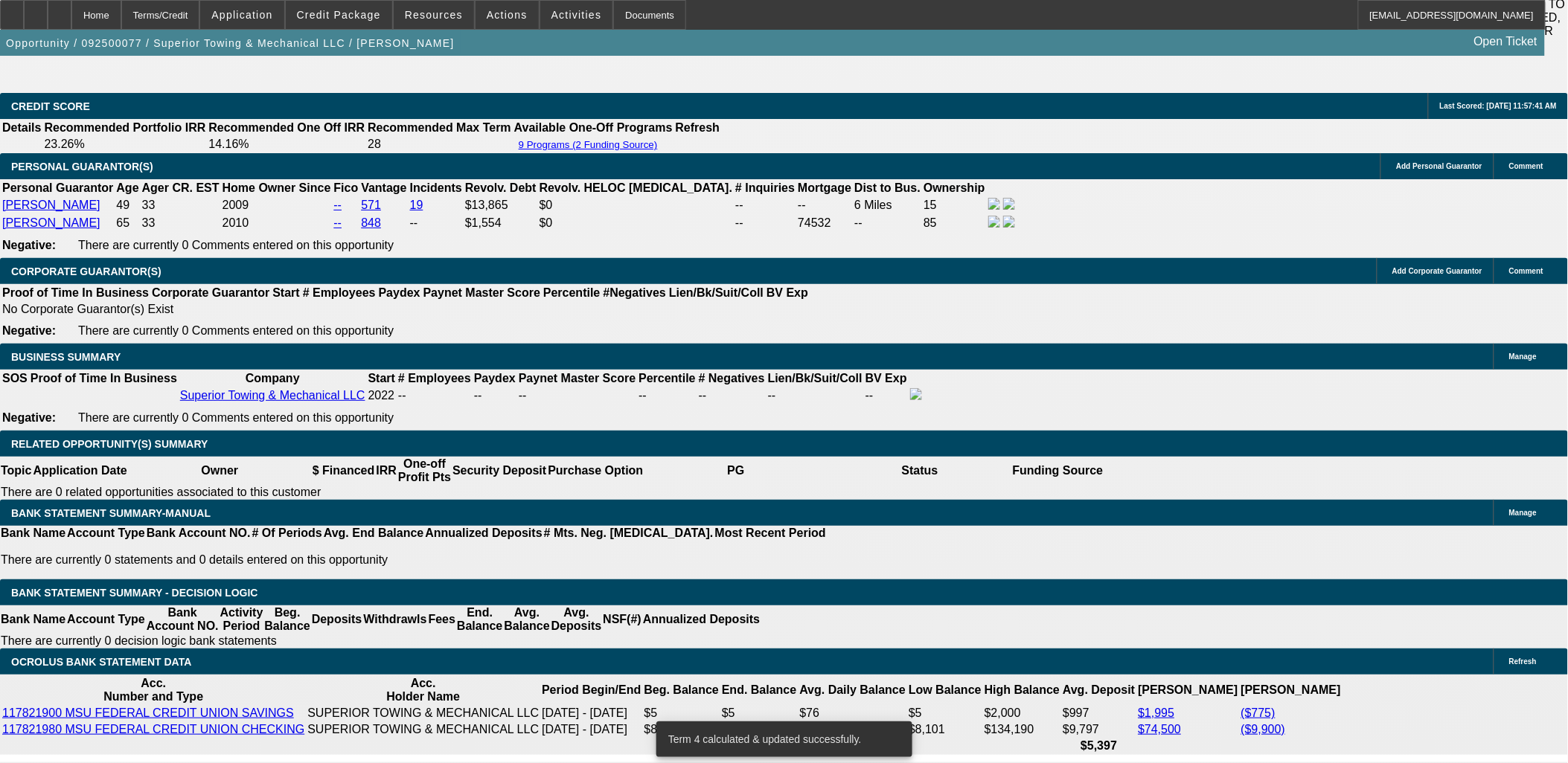
type input "350"
type input "$700.00"
type input "UNKNOWN"
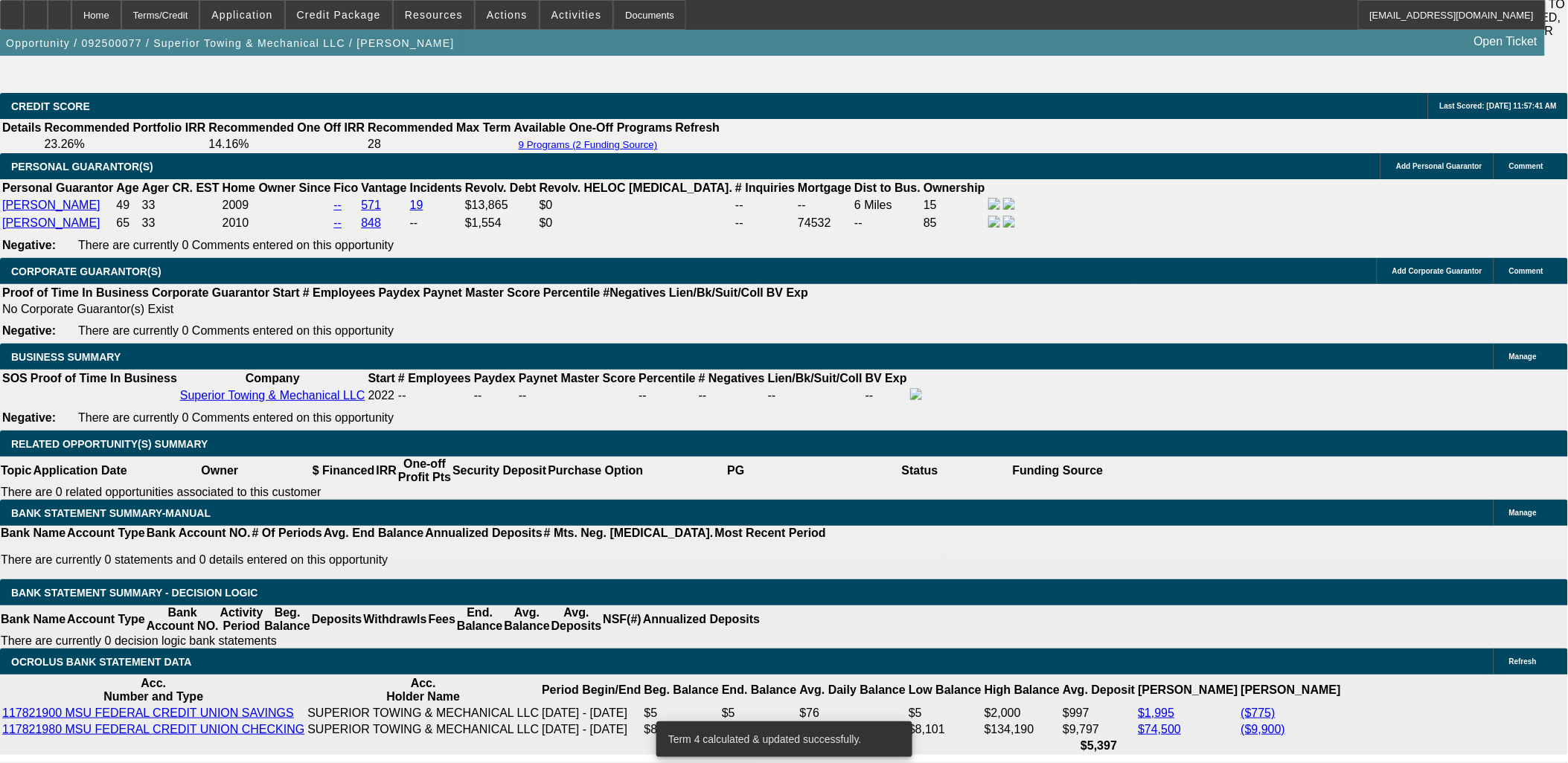
type input "3500"
type input "19.2"
type input "$7,000.00"
type input "$3,500.00"
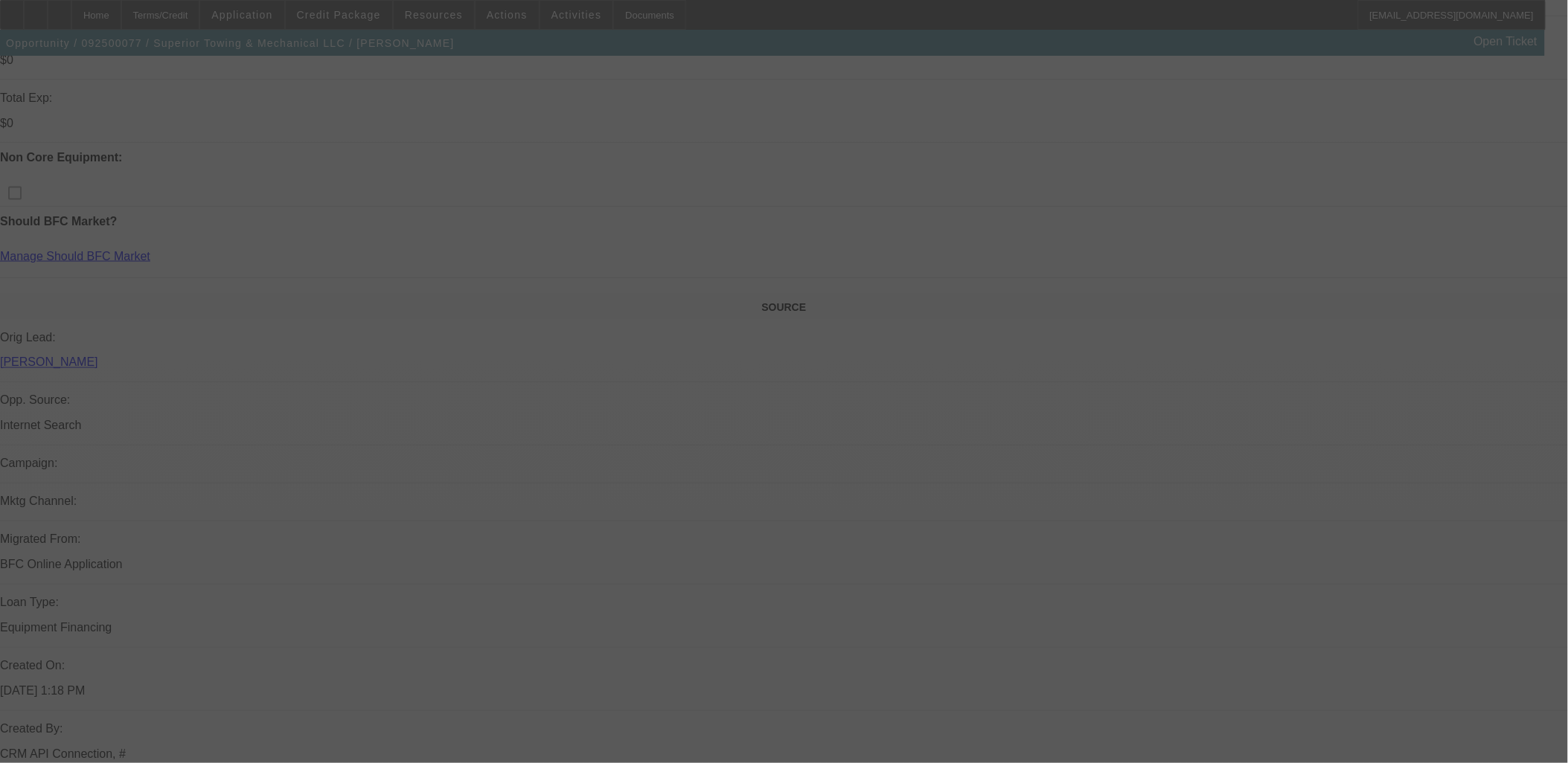
scroll to position [766, 0]
select select "2"
select select "0"
select select "6"
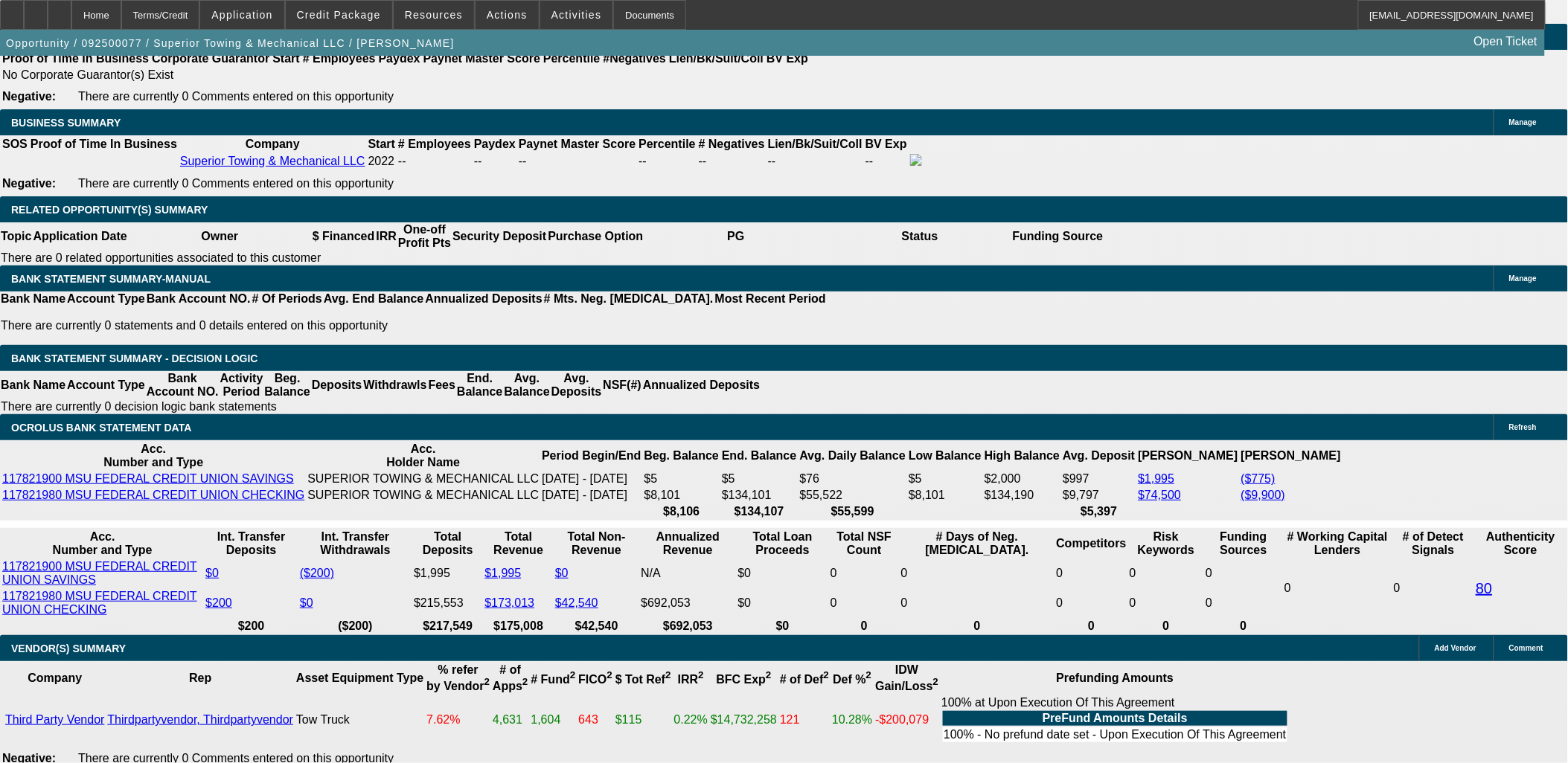
scroll to position [2254, 0]
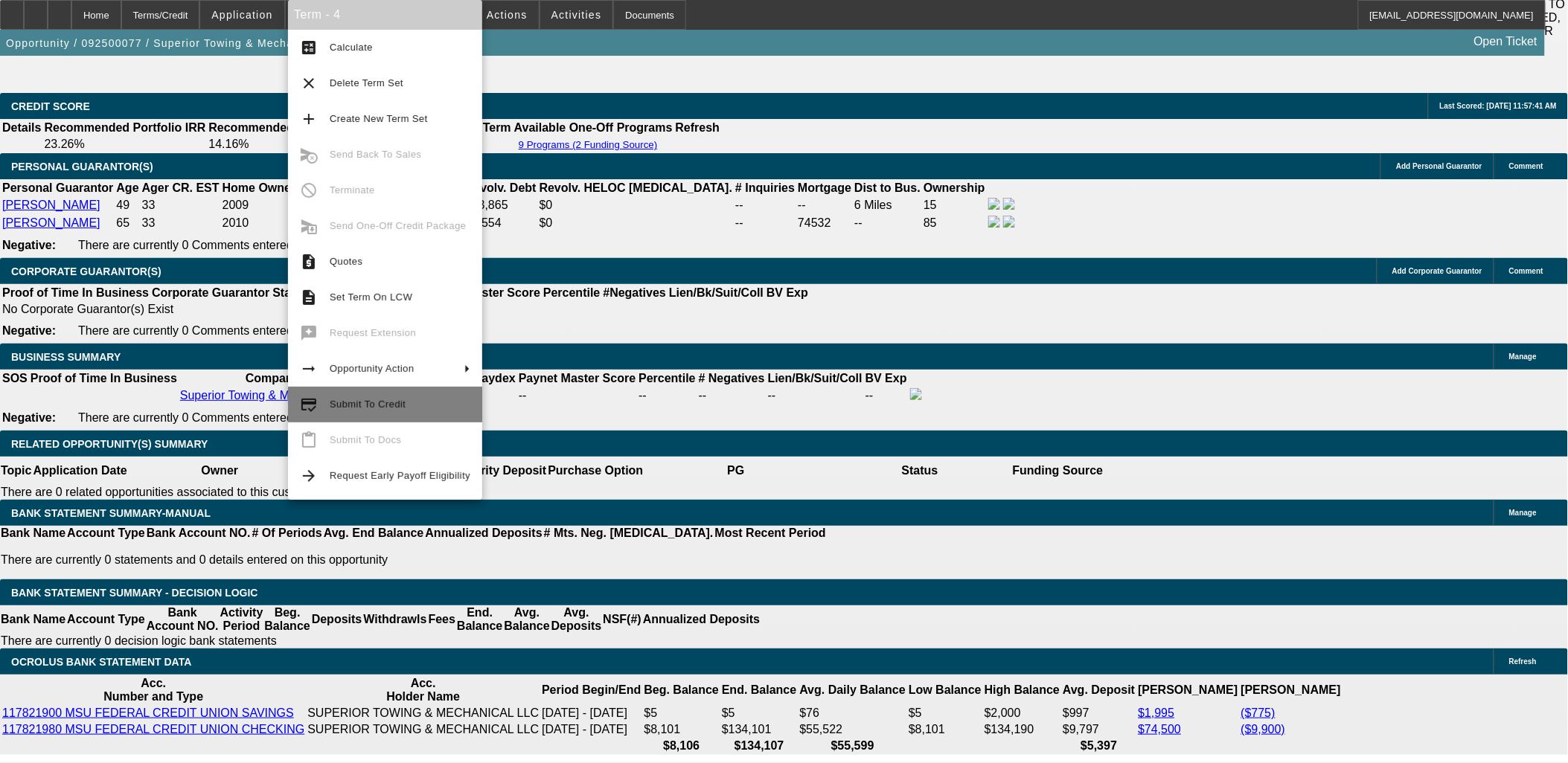
click at [332, 406] on span "Submit To Credit" at bounding box center [367, 404] width 76 height 11
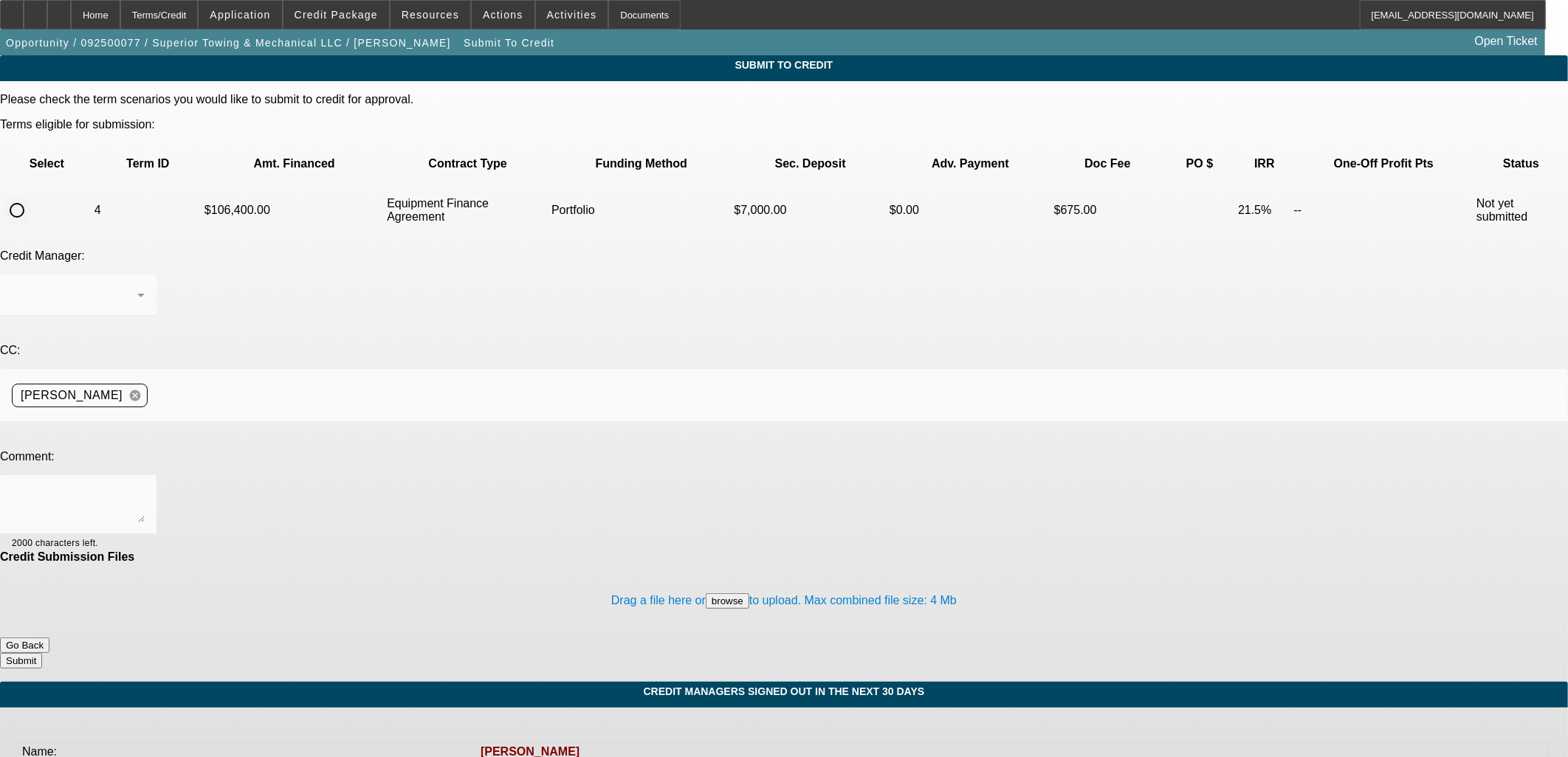
click at [32, 196] on input "radio" at bounding box center [17, 211] width 29 height 29
radio input "true"
click at [145, 487] on textarea at bounding box center [78, 505] width 133 height 36
type textarea "George, added the other owner and it's rough, but majority owner is hopefully s…"
click at [42, 653] on button "Submit" at bounding box center [21, 661] width 42 height 15
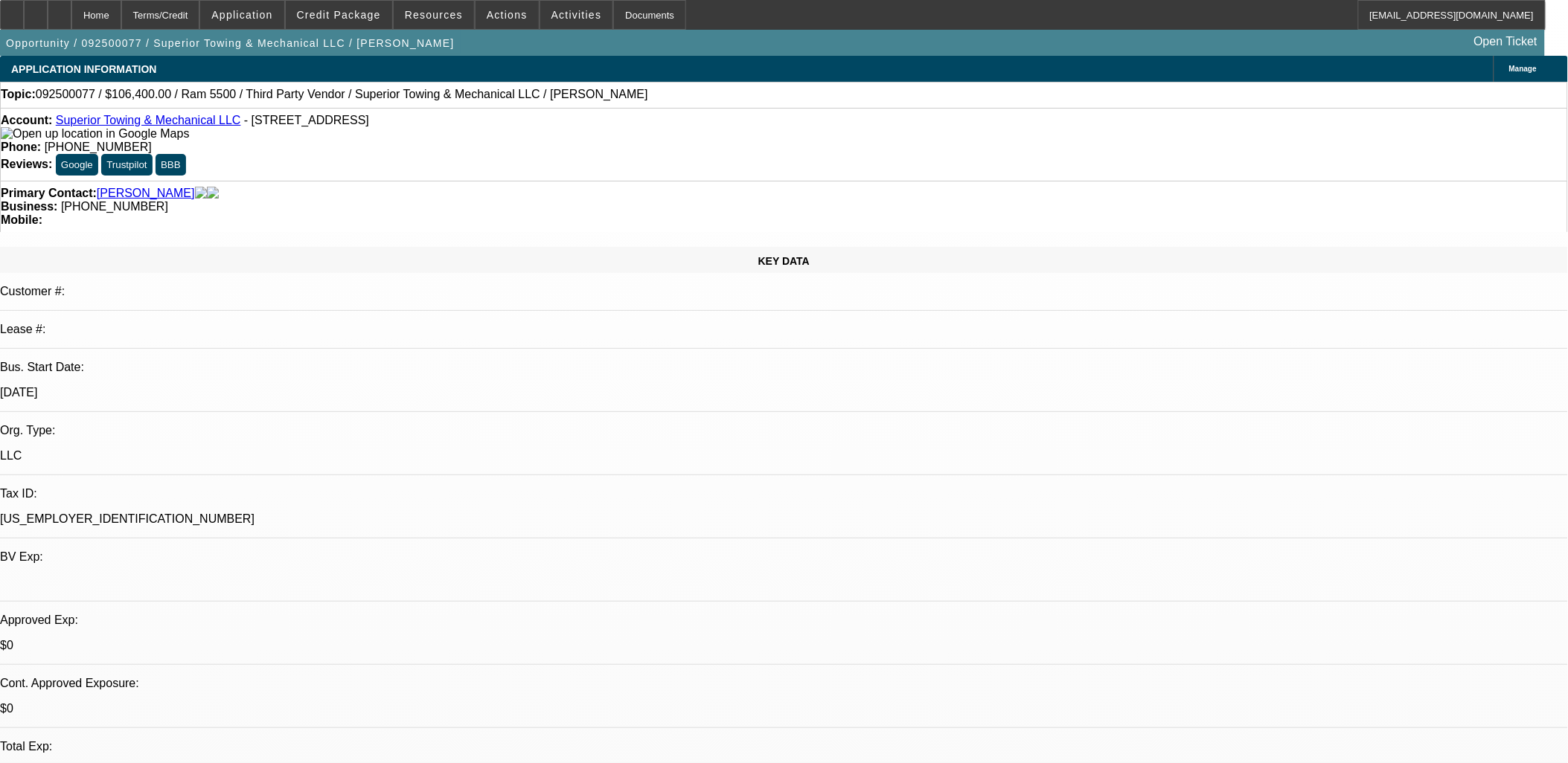
select select "2"
select select "0"
select select "6"
select select "0"
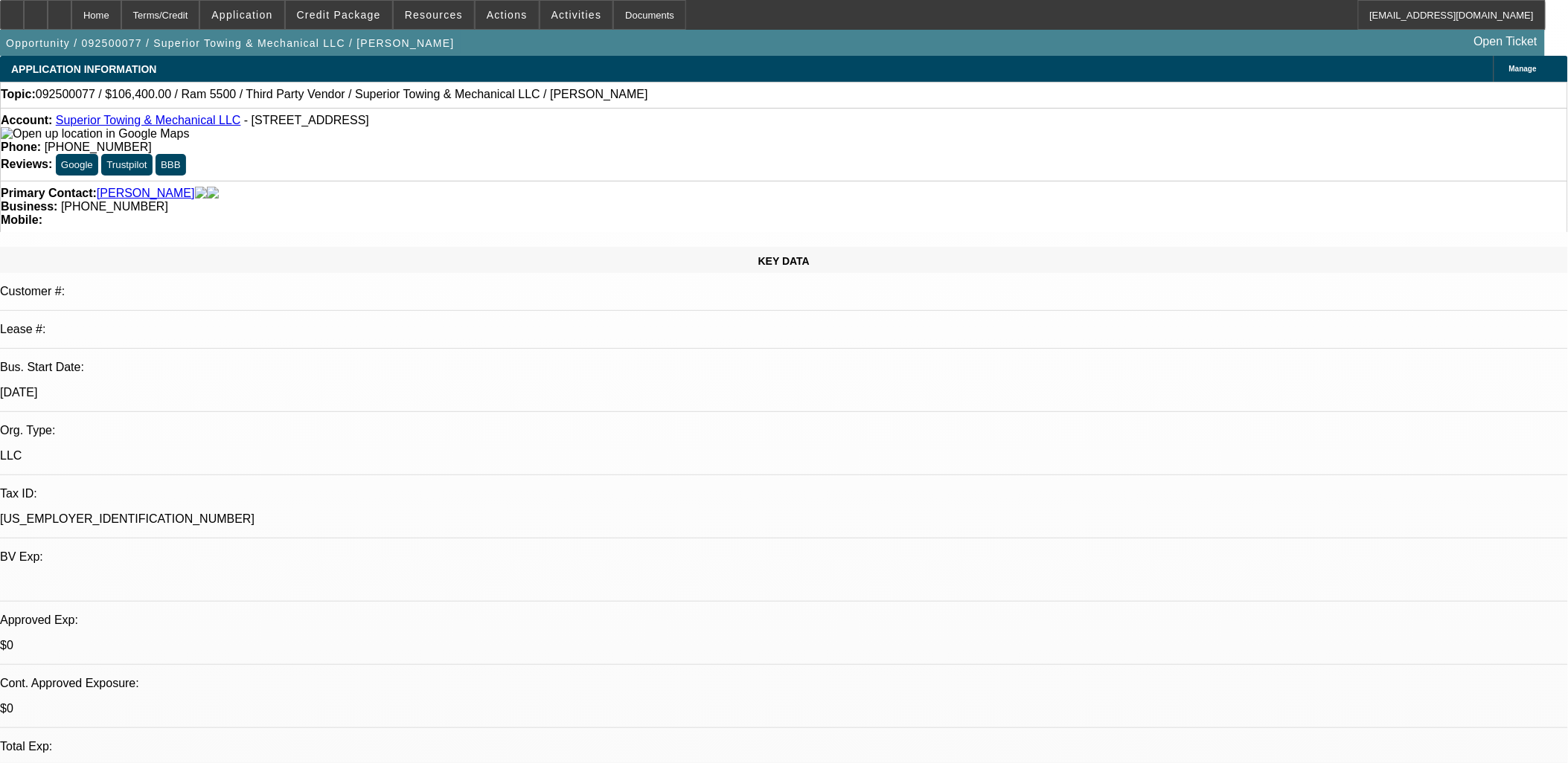
select select "0"
select select "3"
select select "0"
select select "6"
select select "0"
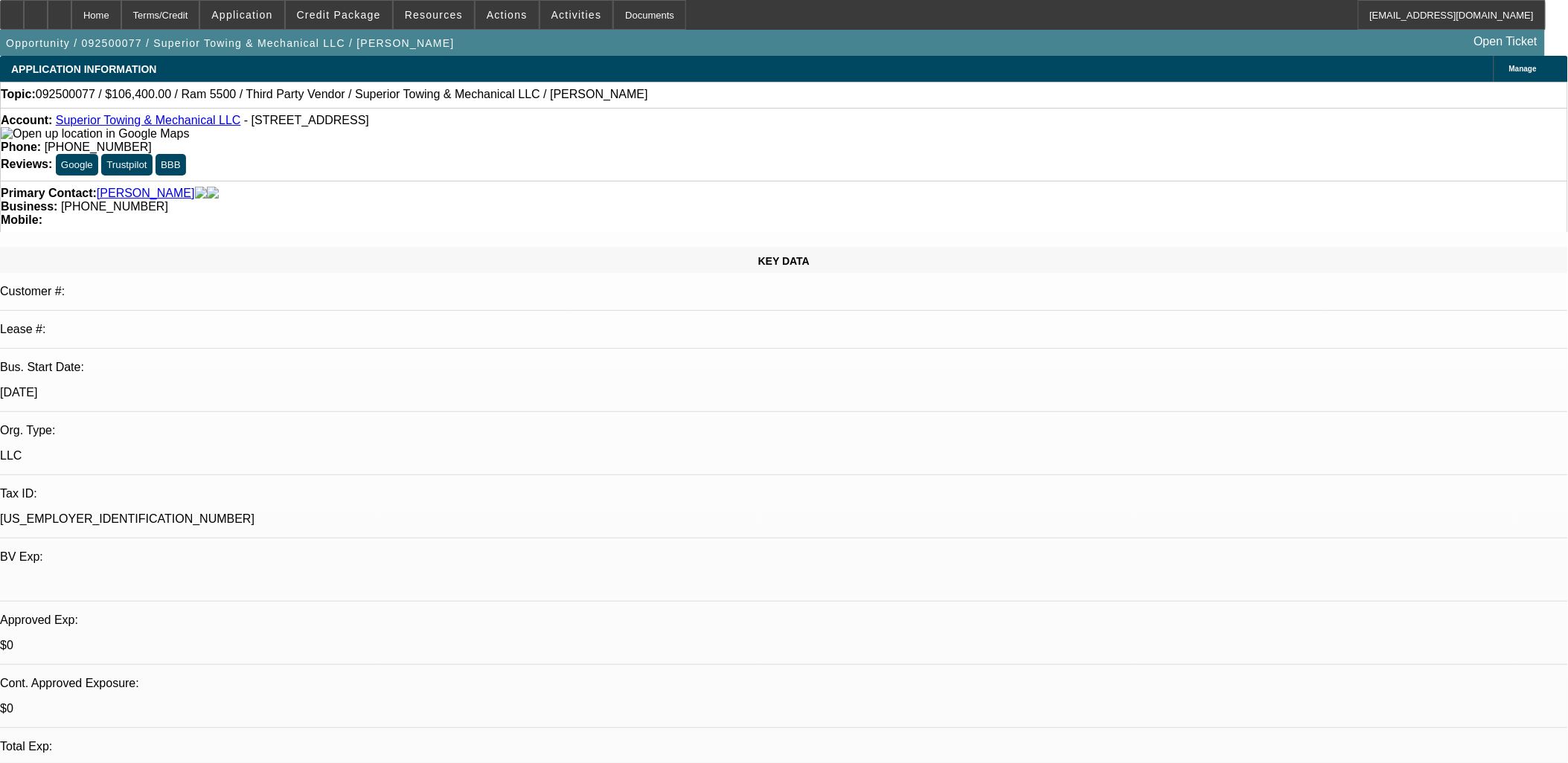
select select "0"
select select "3"
select select "0"
select select "6"
select select "0"
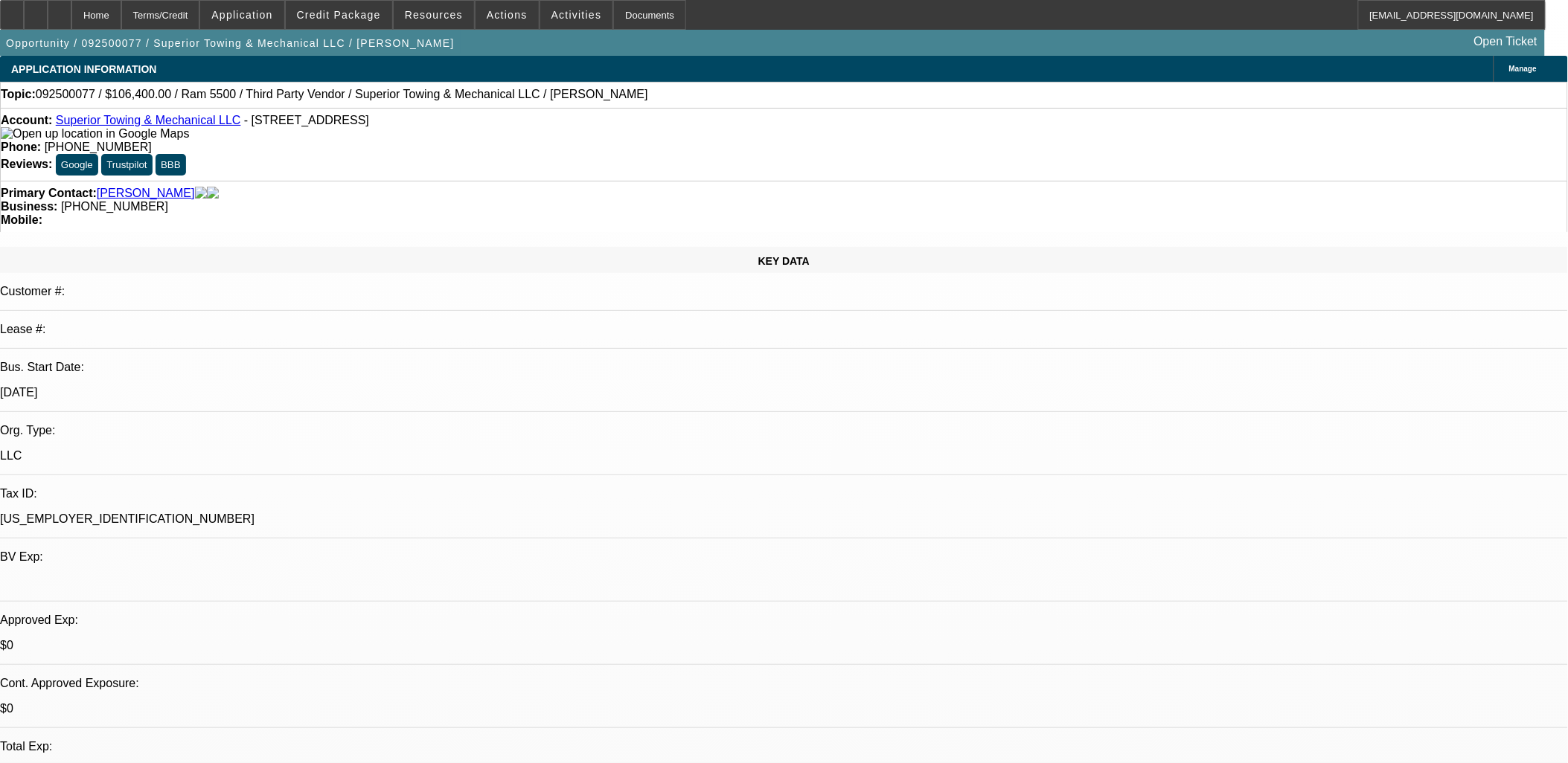
select select "0"
select select "2"
select select "0"
select select "6"
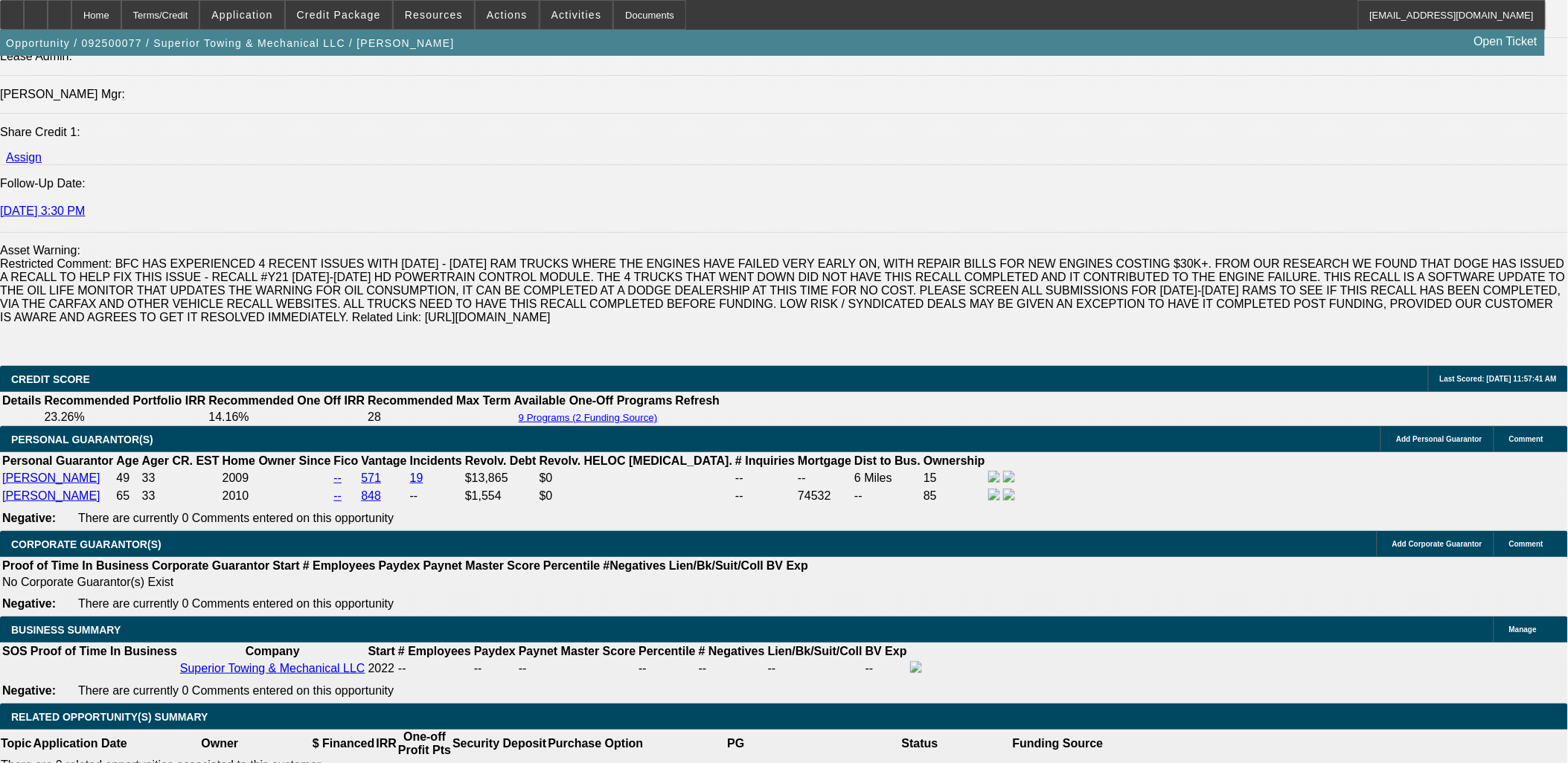
scroll to position [1900, 0]
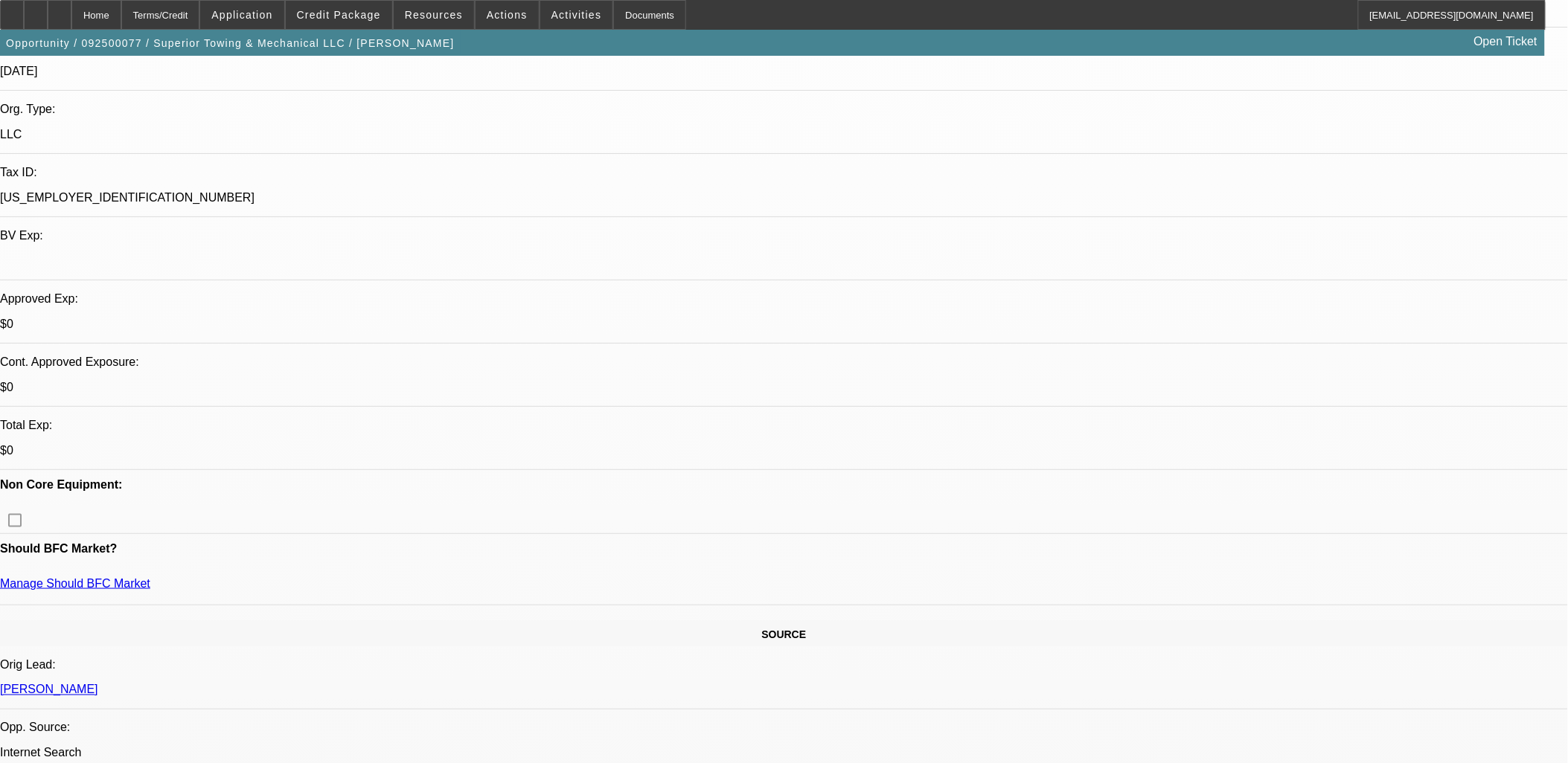
scroll to position [0, 0]
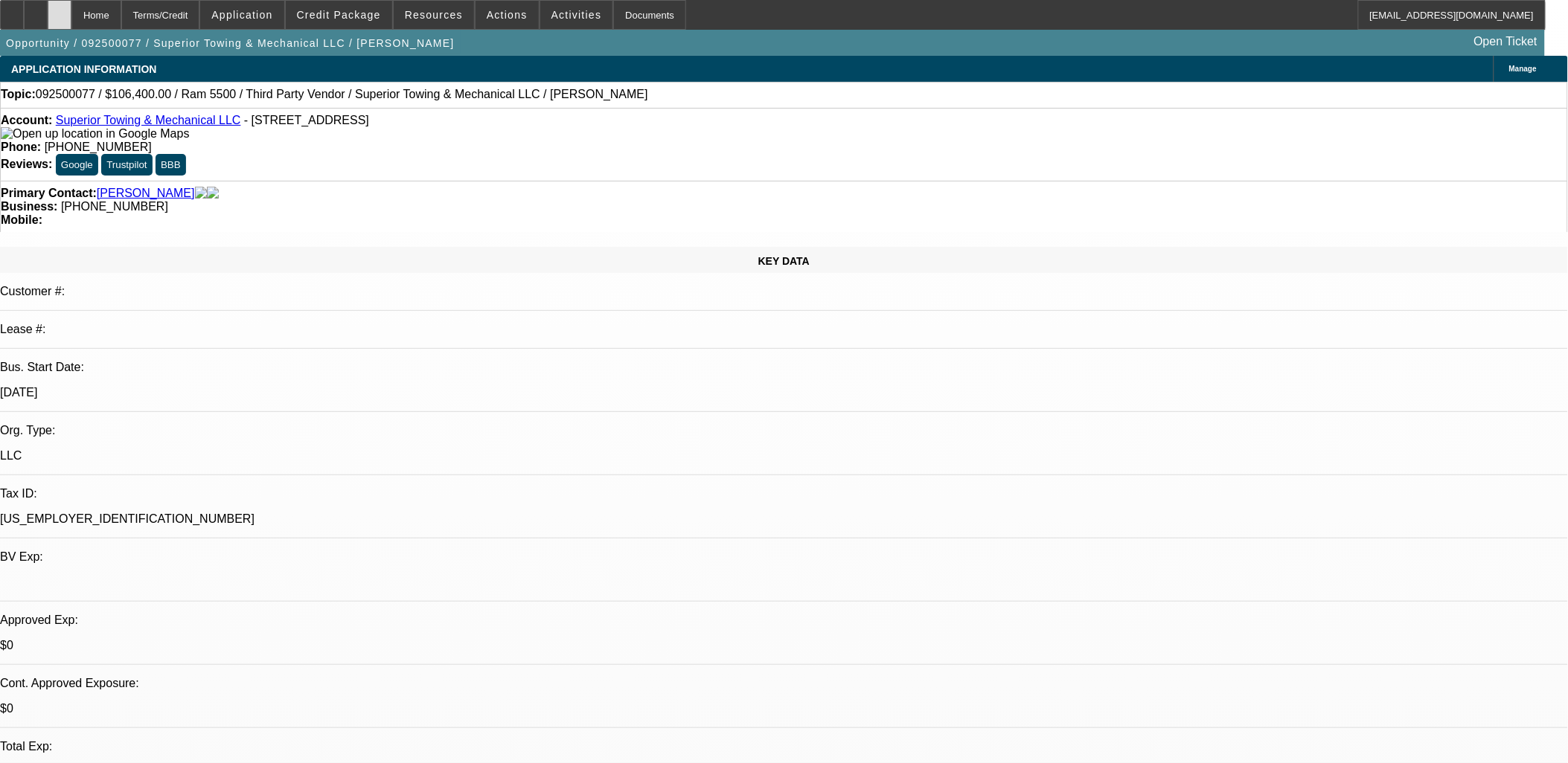
click at [72, 21] on div at bounding box center [59, 15] width 24 height 30
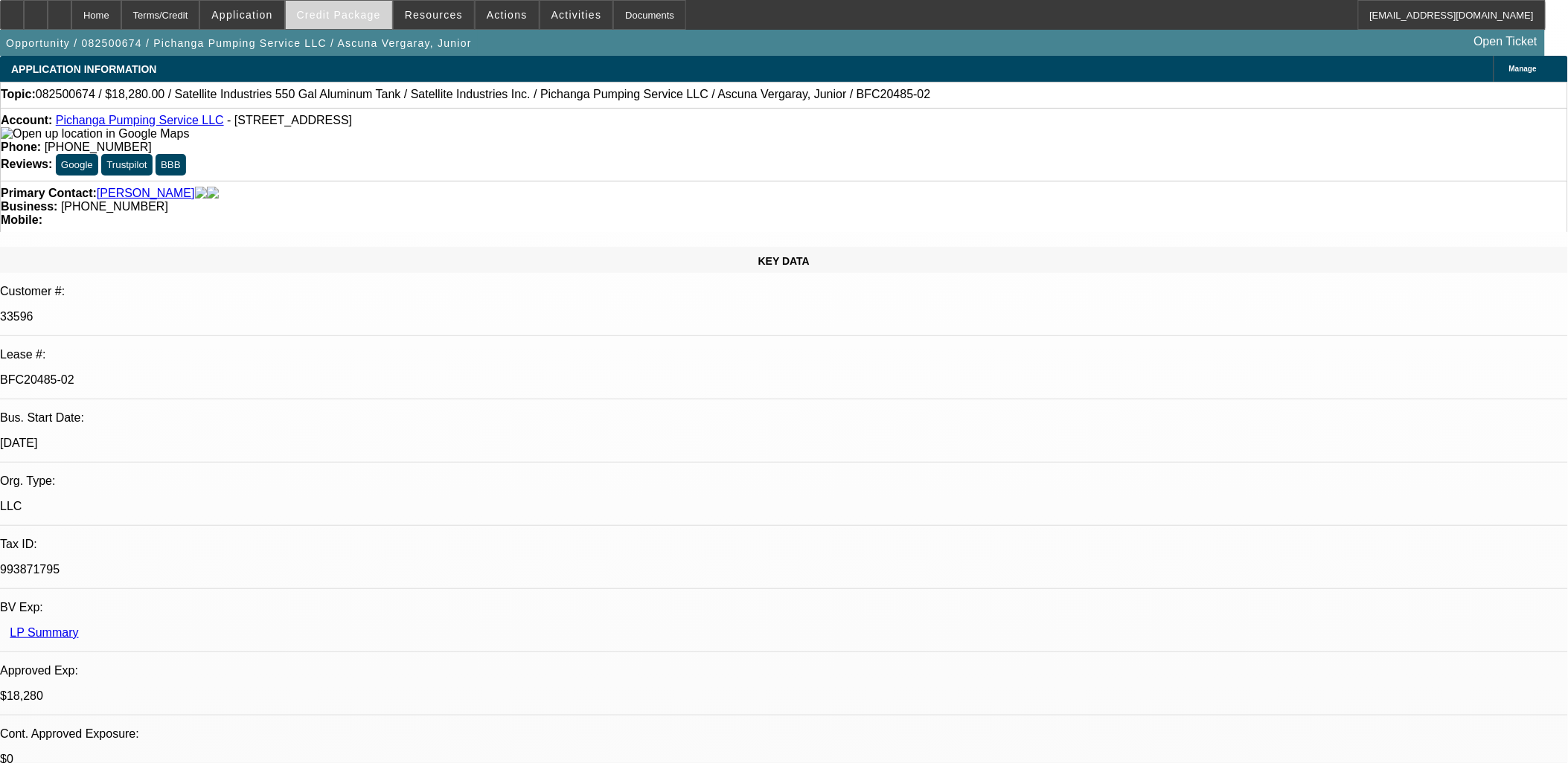
select select "0"
select select "2"
select select "0.1"
select select "0"
select select "2"
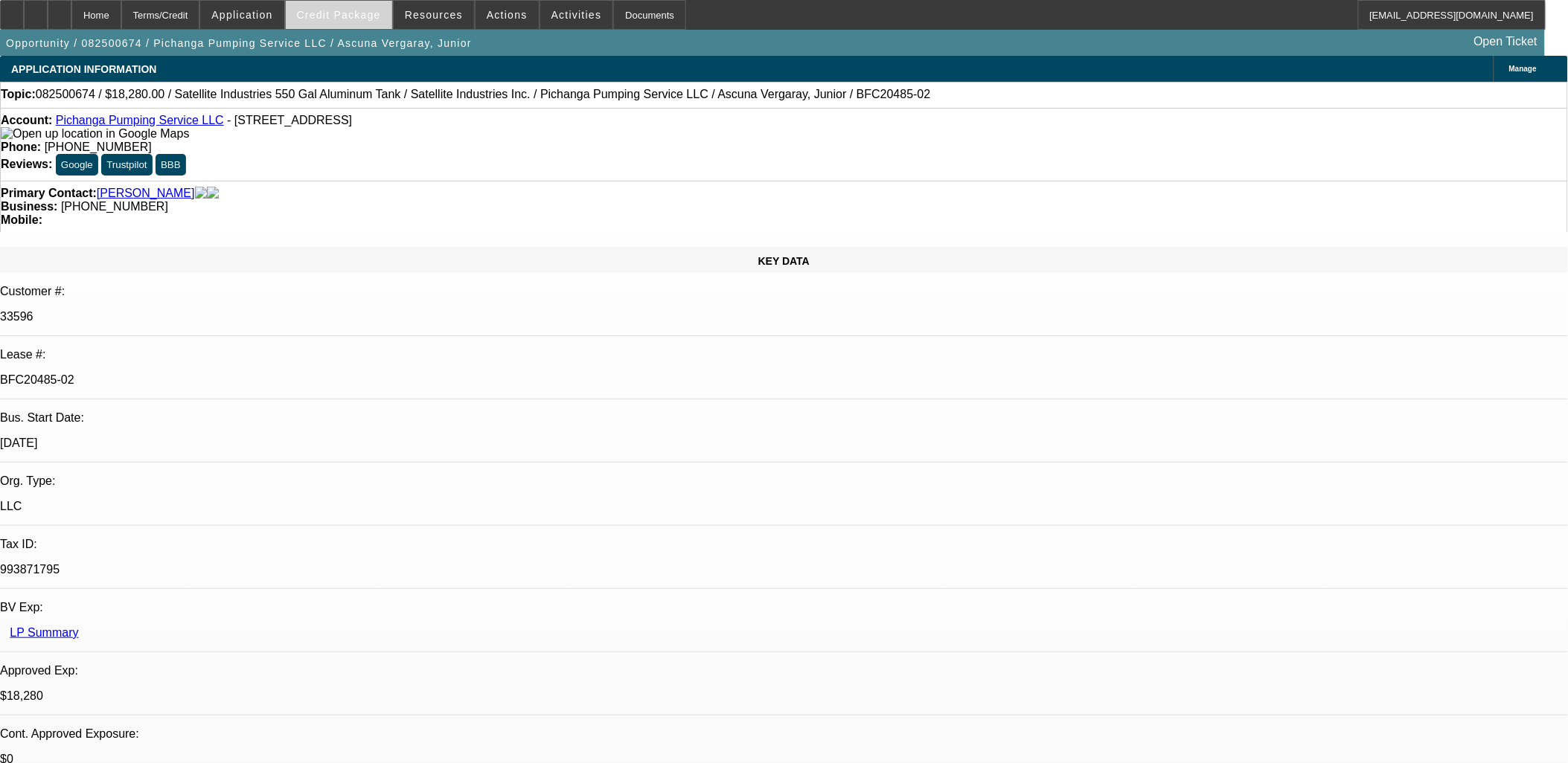
select select "0.1"
select select "1"
select select "2"
select select "4"
select select "1"
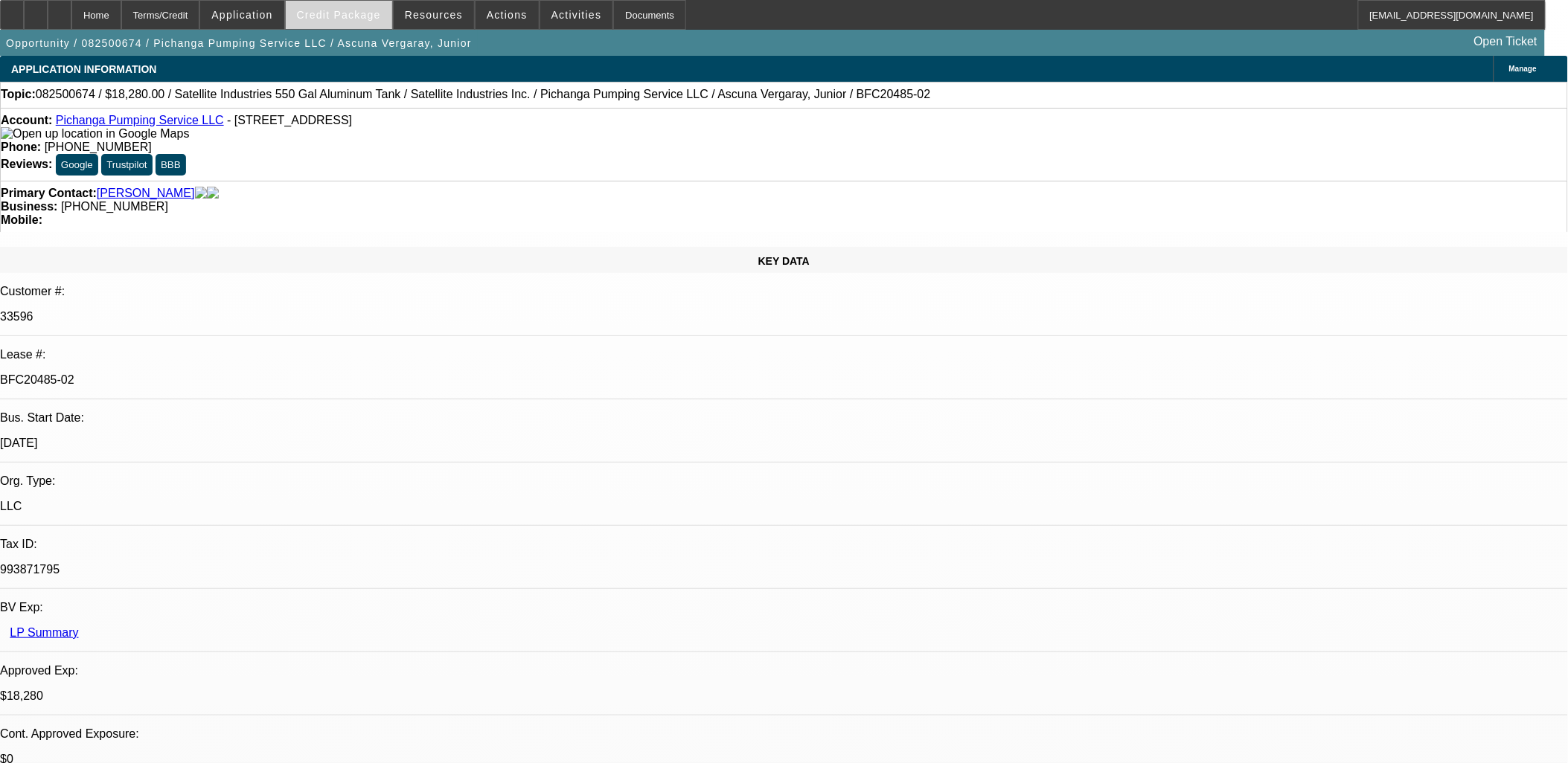
select select "2"
select select "4"
click at [341, 16] on span "Credit Package" at bounding box center [339, 14] width 84 height 12
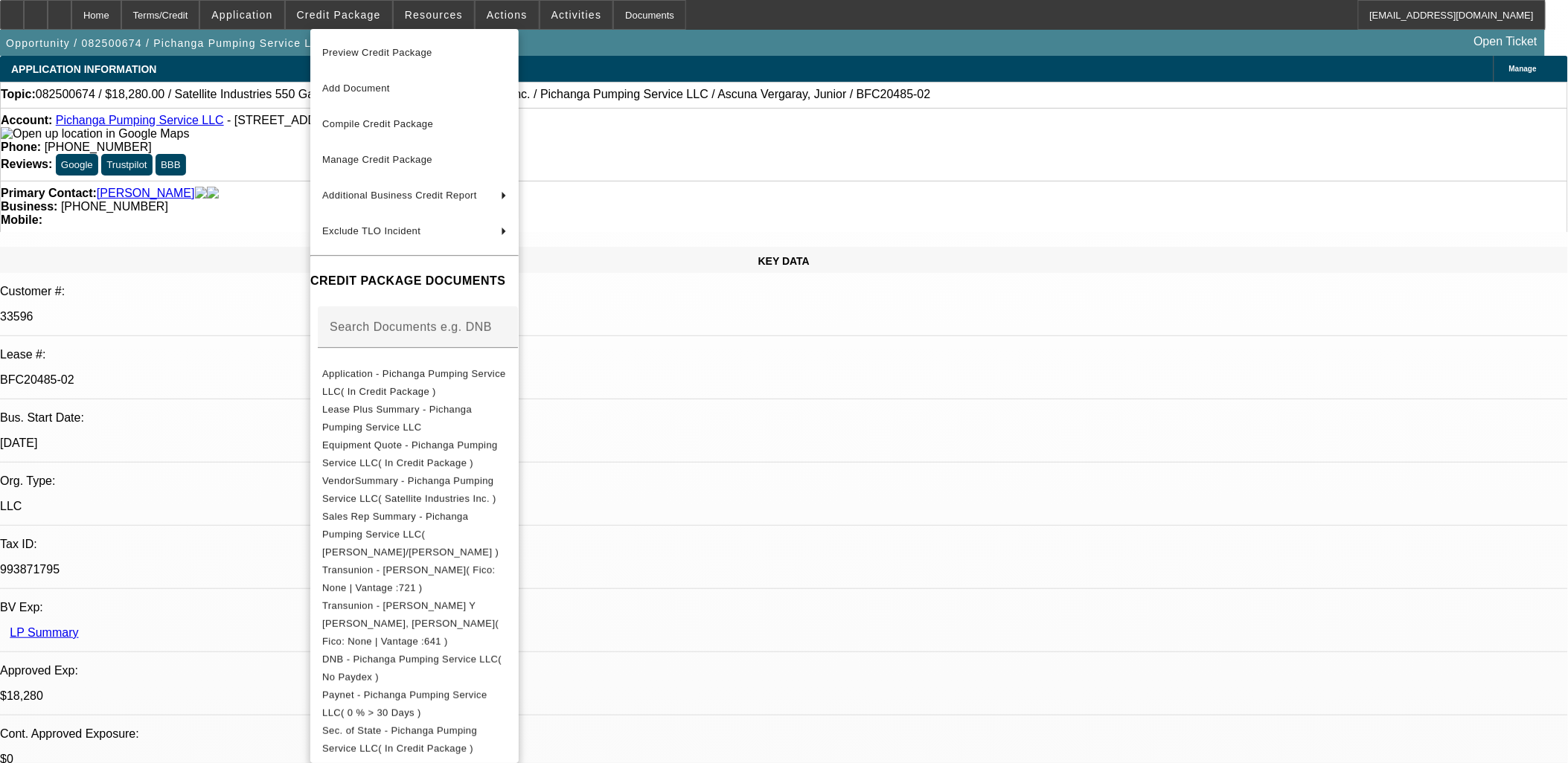
scroll to position [335, 0]
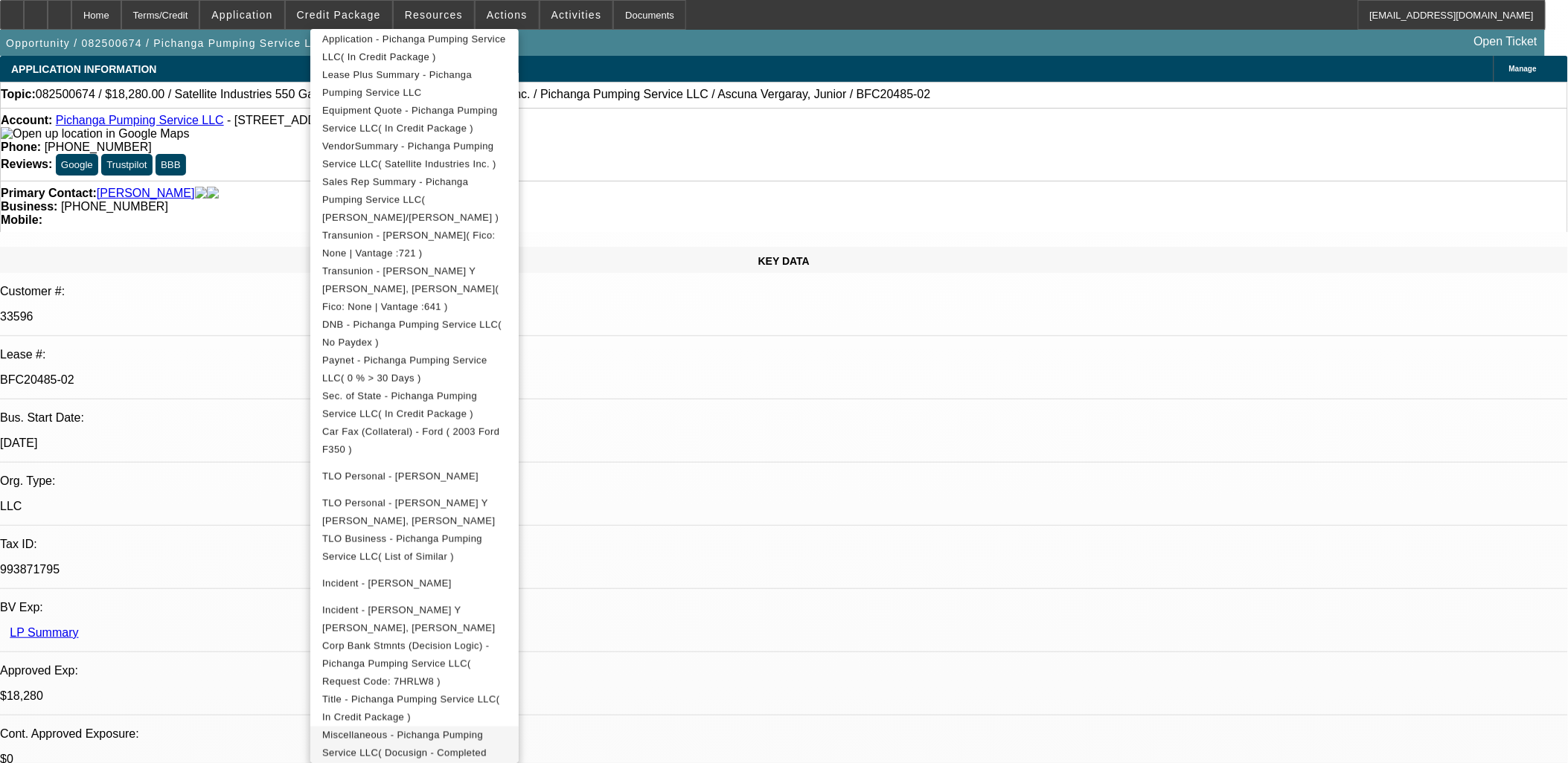
click at [450, 729] on span "Miscellaneous - Pichanga Pumping Service LLC( Docusign - Completed Envelope )" at bounding box center [404, 752] width 165 height 47
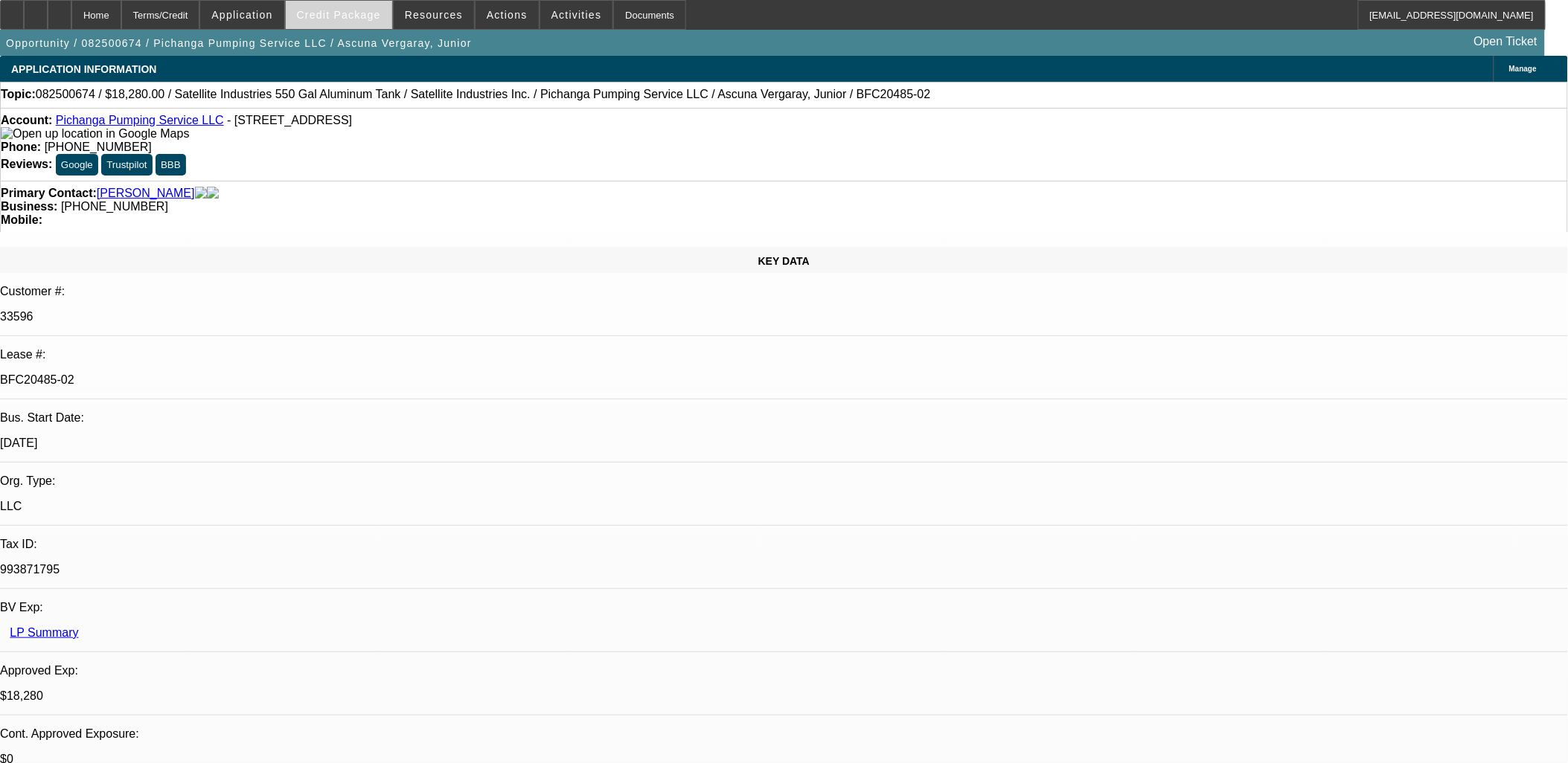
click at [361, 9] on span "Credit Package" at bounding box center [339, 14] width 84 height 12
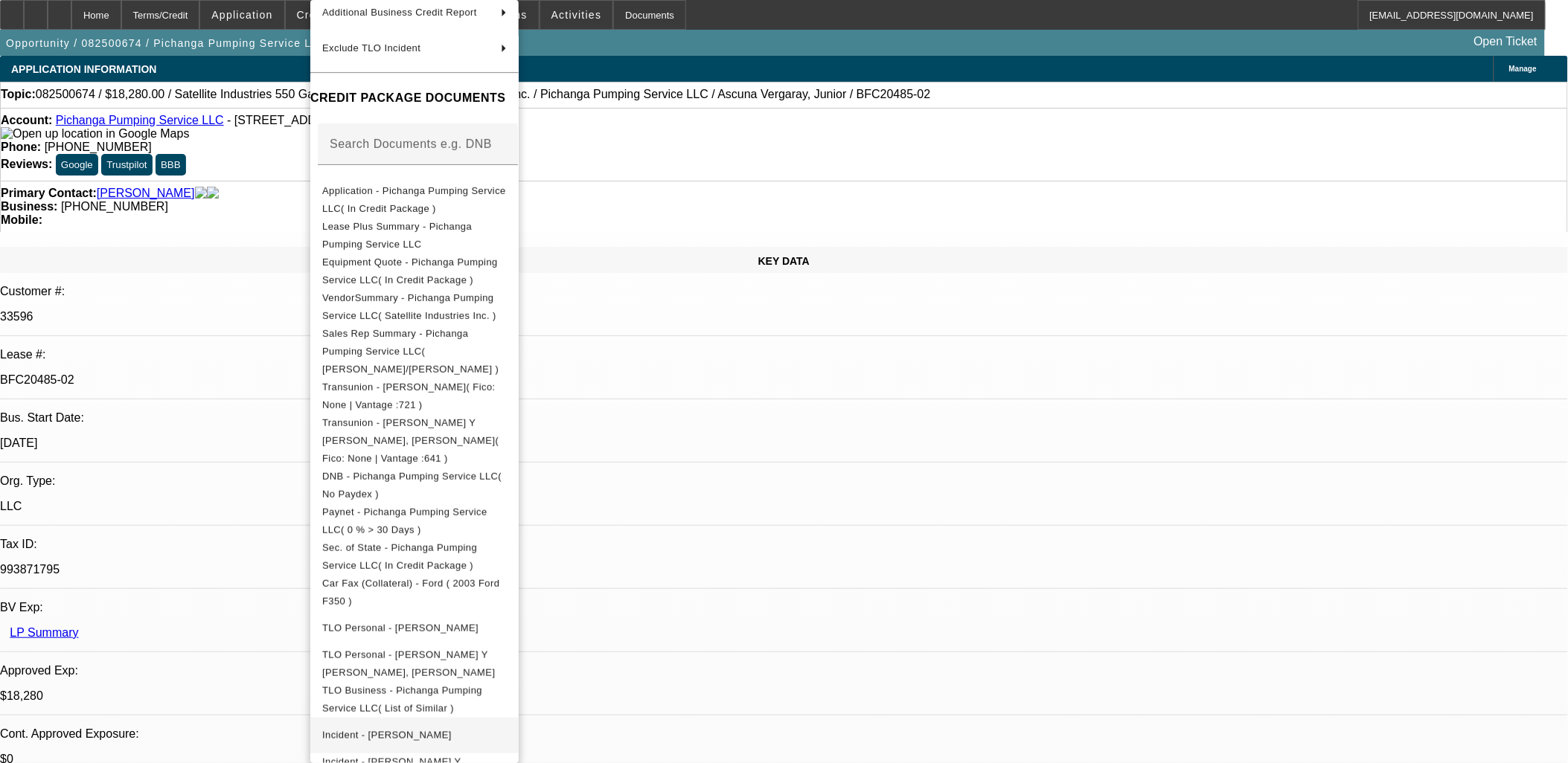
scroll to position [305, 0]
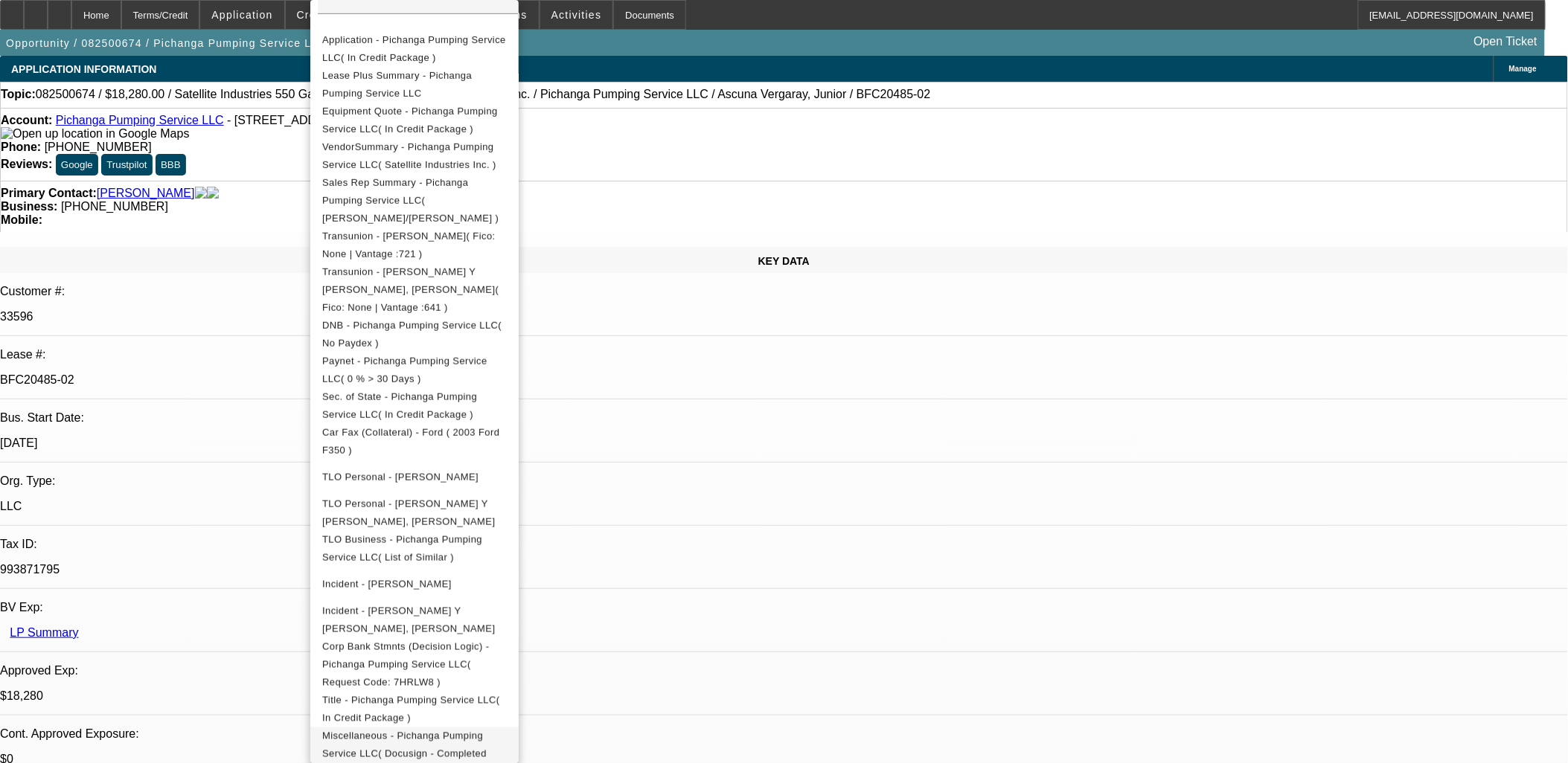
click at [427, 727] on span "Miscellaneous - Pichanga Pumping Service LLC( Docusign - Completed Envelope )" at bounding box center [414, 754] width 184 height 54
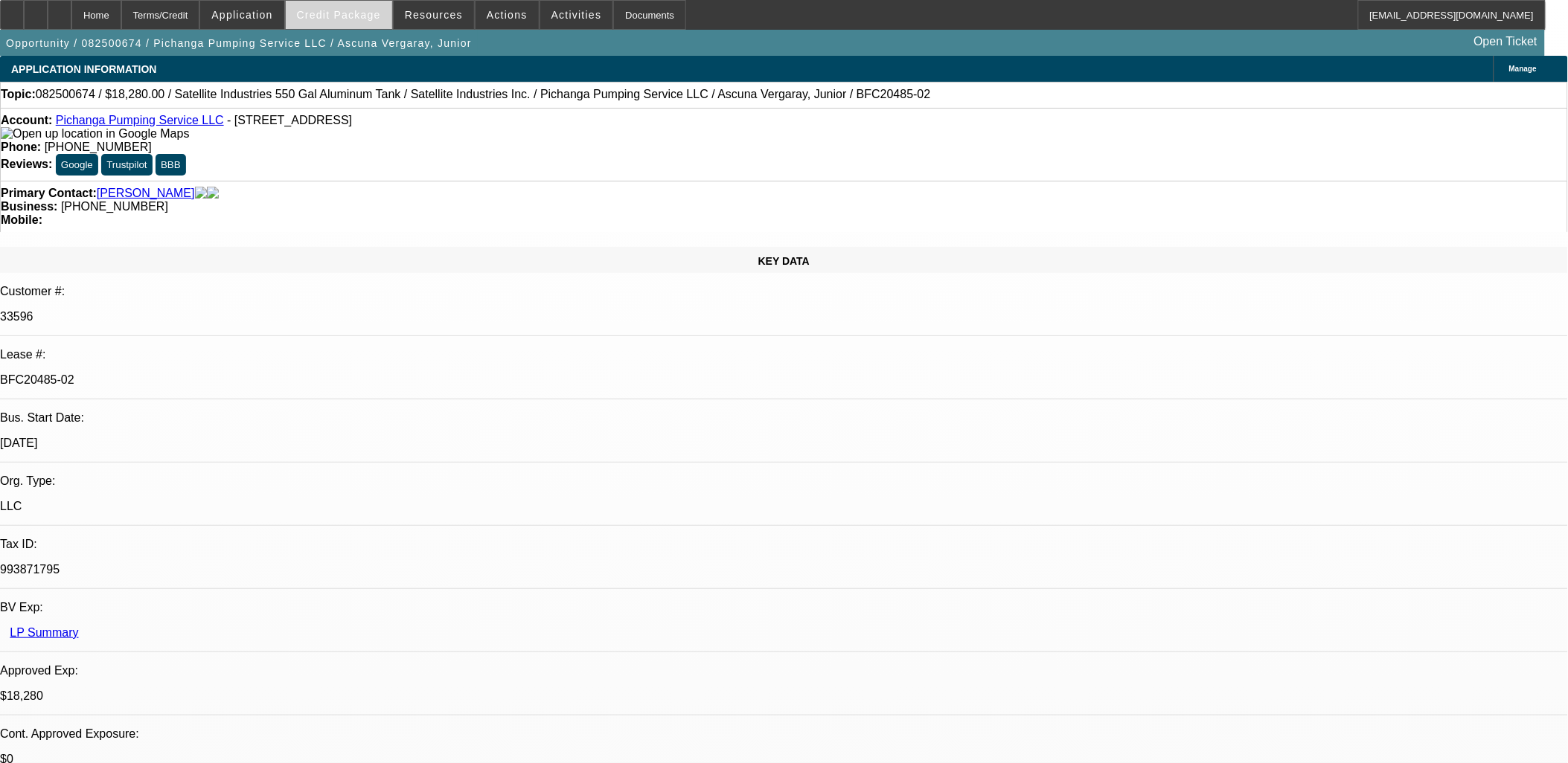
click at [336, 19] on span "Credit Package" at bounding box center [339, 14] width 84 height 12
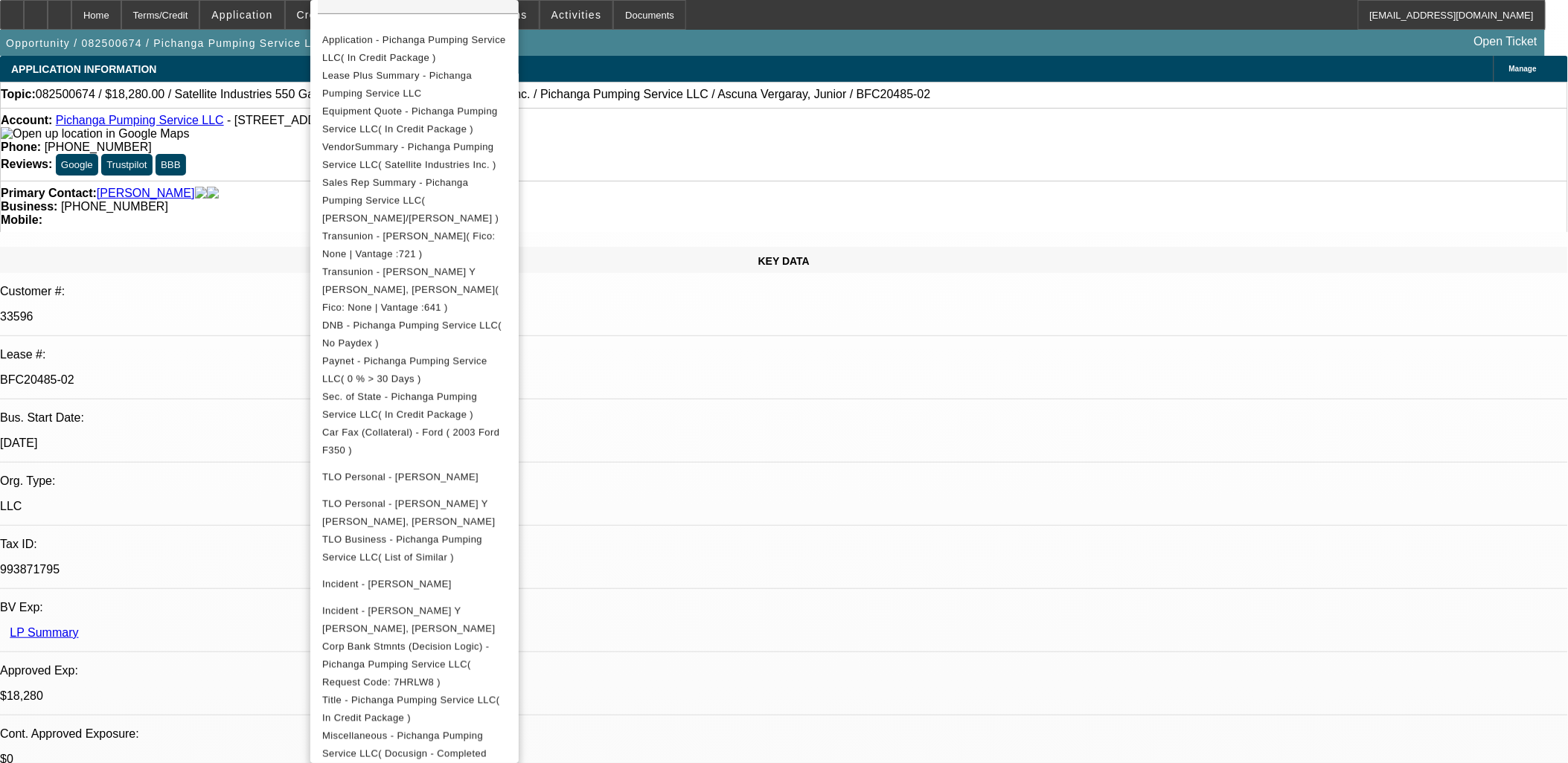
drag, startPoint x: 822, startPoint y: 479, endPoint x: 836, endPoint y: 477, distance: 14.1
click at [823, 479] on div at bounding box center [784, 382] width 1568 height 763
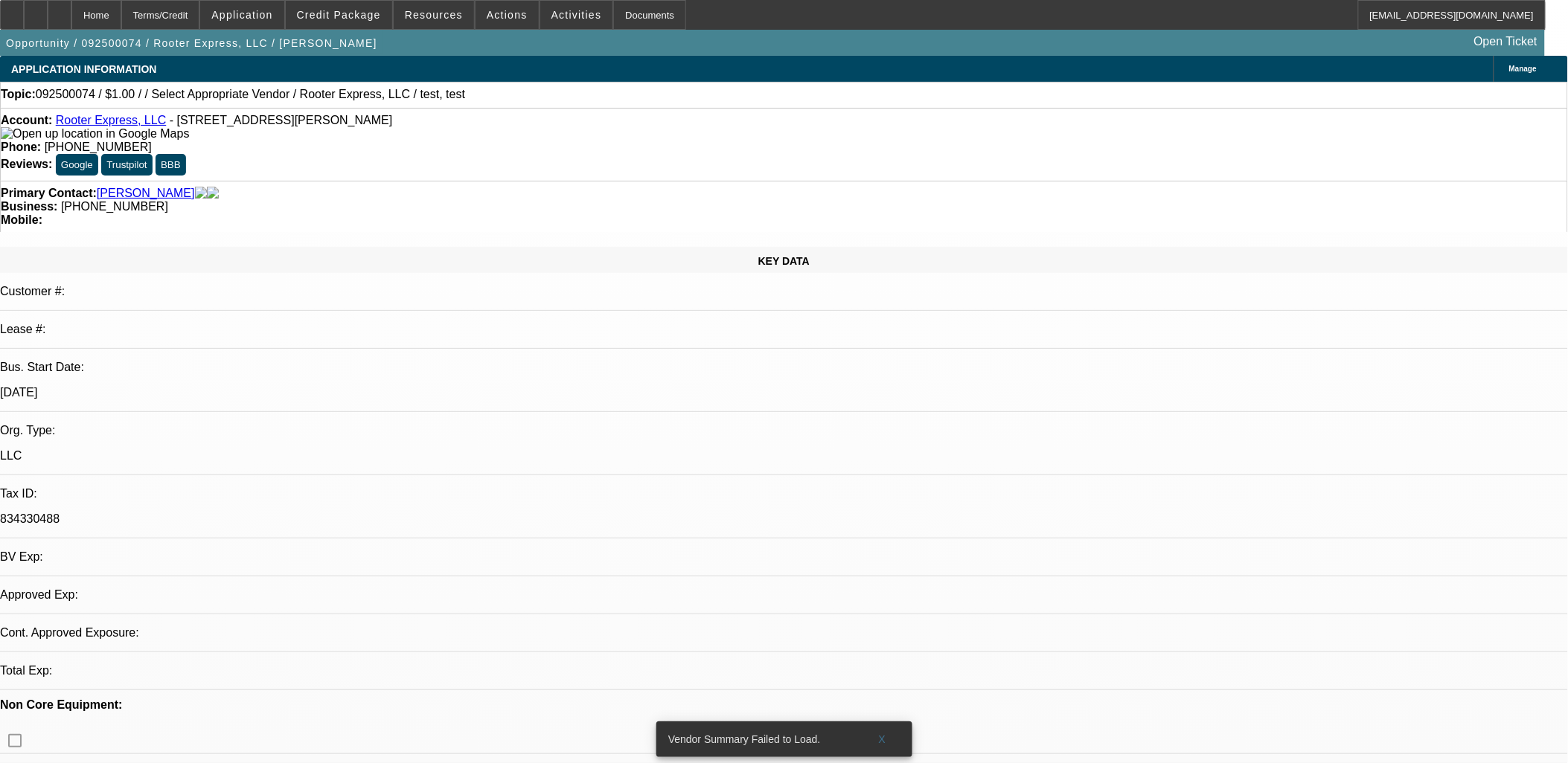
select select "0"
select select "2"
select select "0.1"
select select "4"
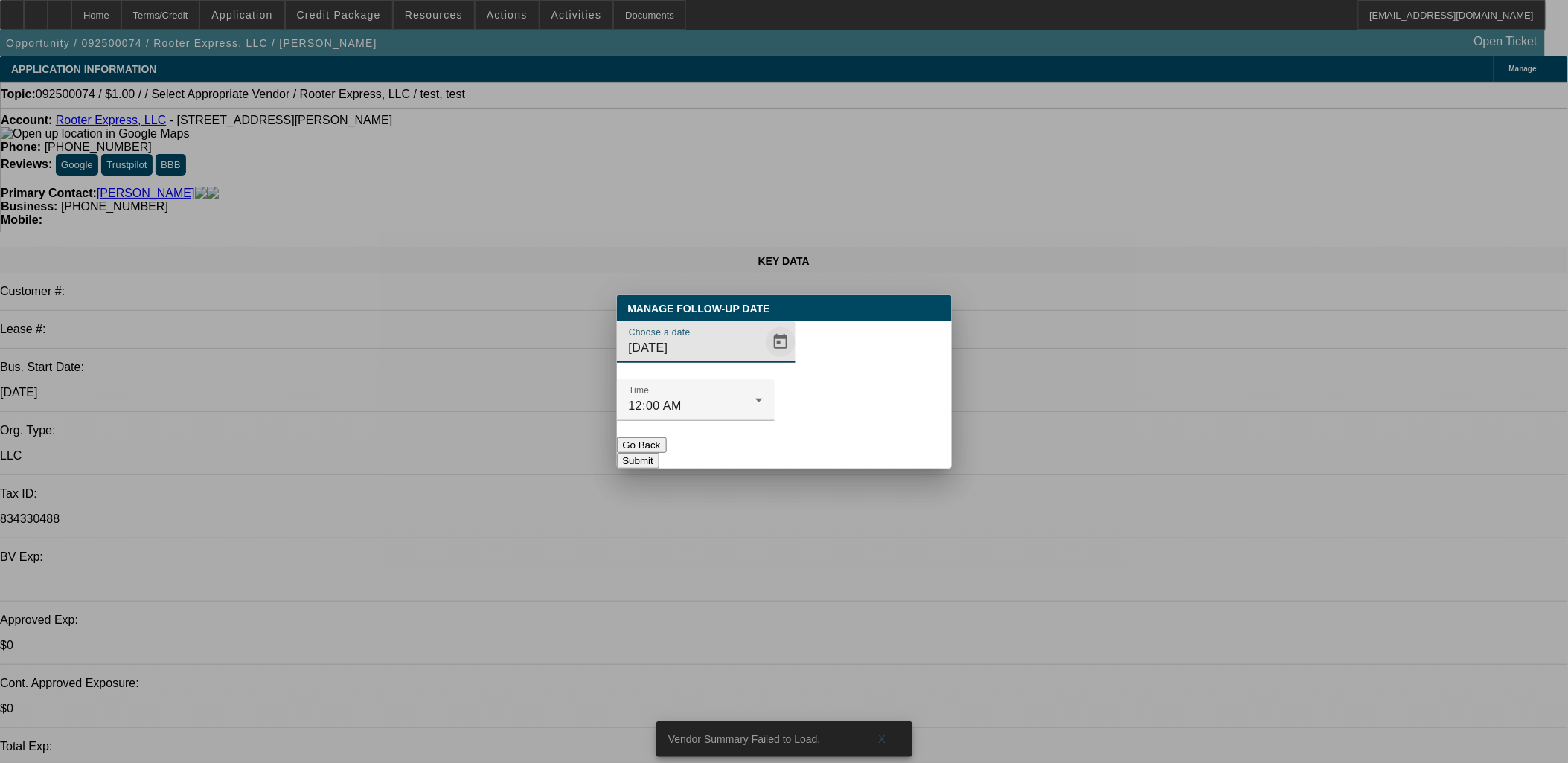
click at [763, 360] on span "Open calendar" at bounding box center [780, 342] width 36 height 36
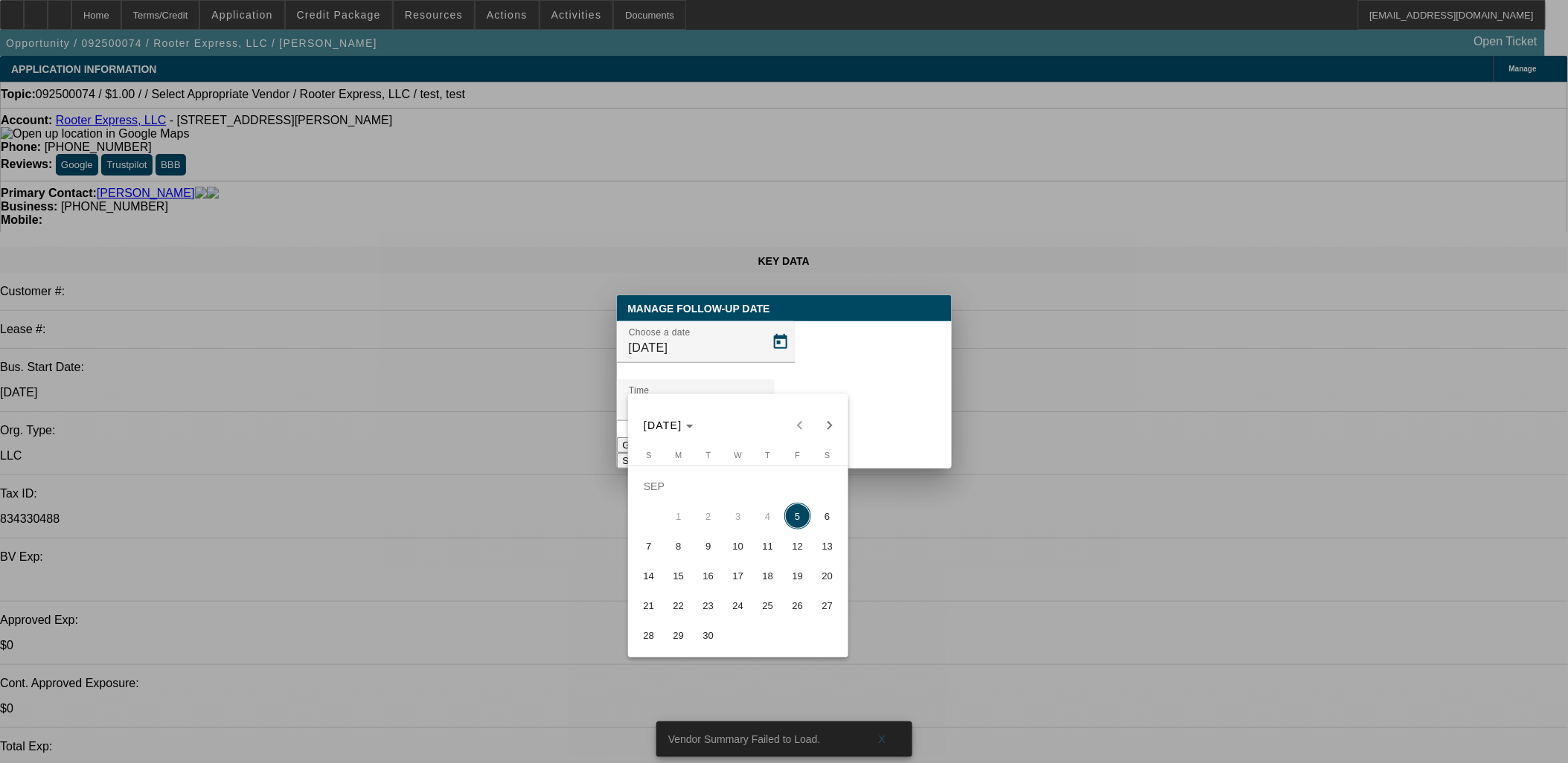
click at [689, 545] on span "8" at bounding box center [678, 546] width 27 height 27
type input "9/8/2025"
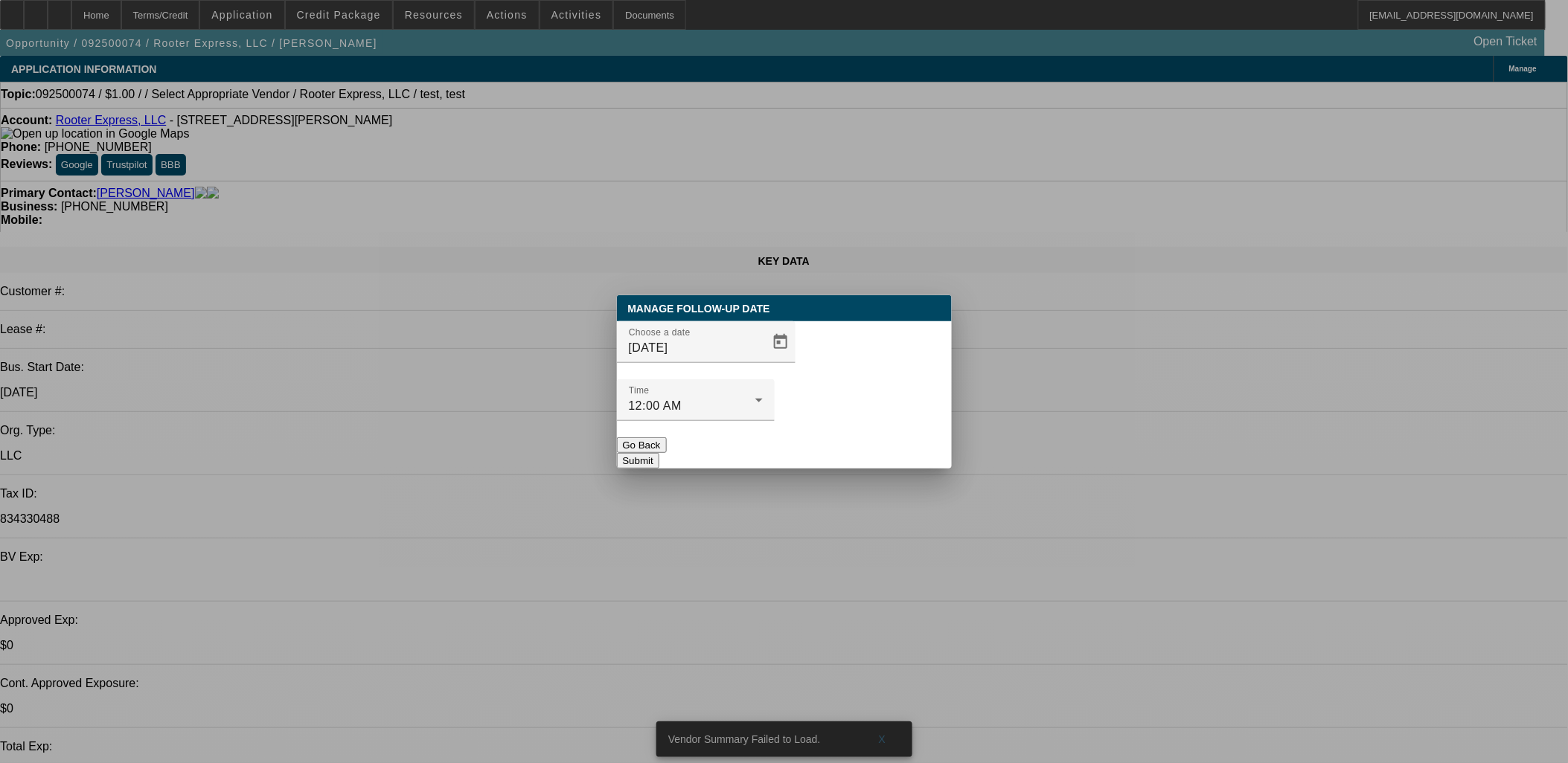
click at [660, 453] on button "Submit" at bounding box center [638, 461] width 42 height 16
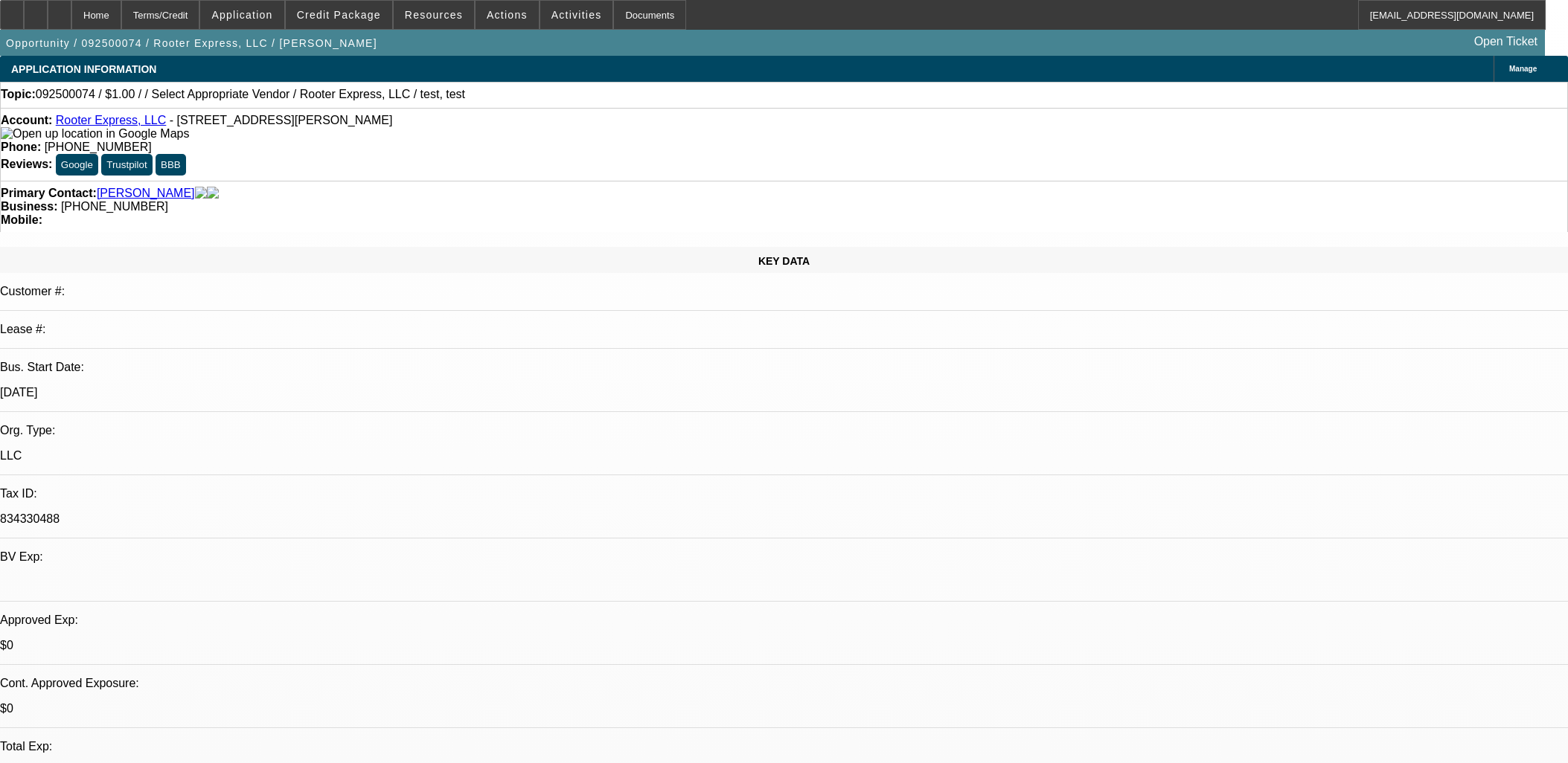
select select "0"
select select "2"
select select "0.1"
select select "4"
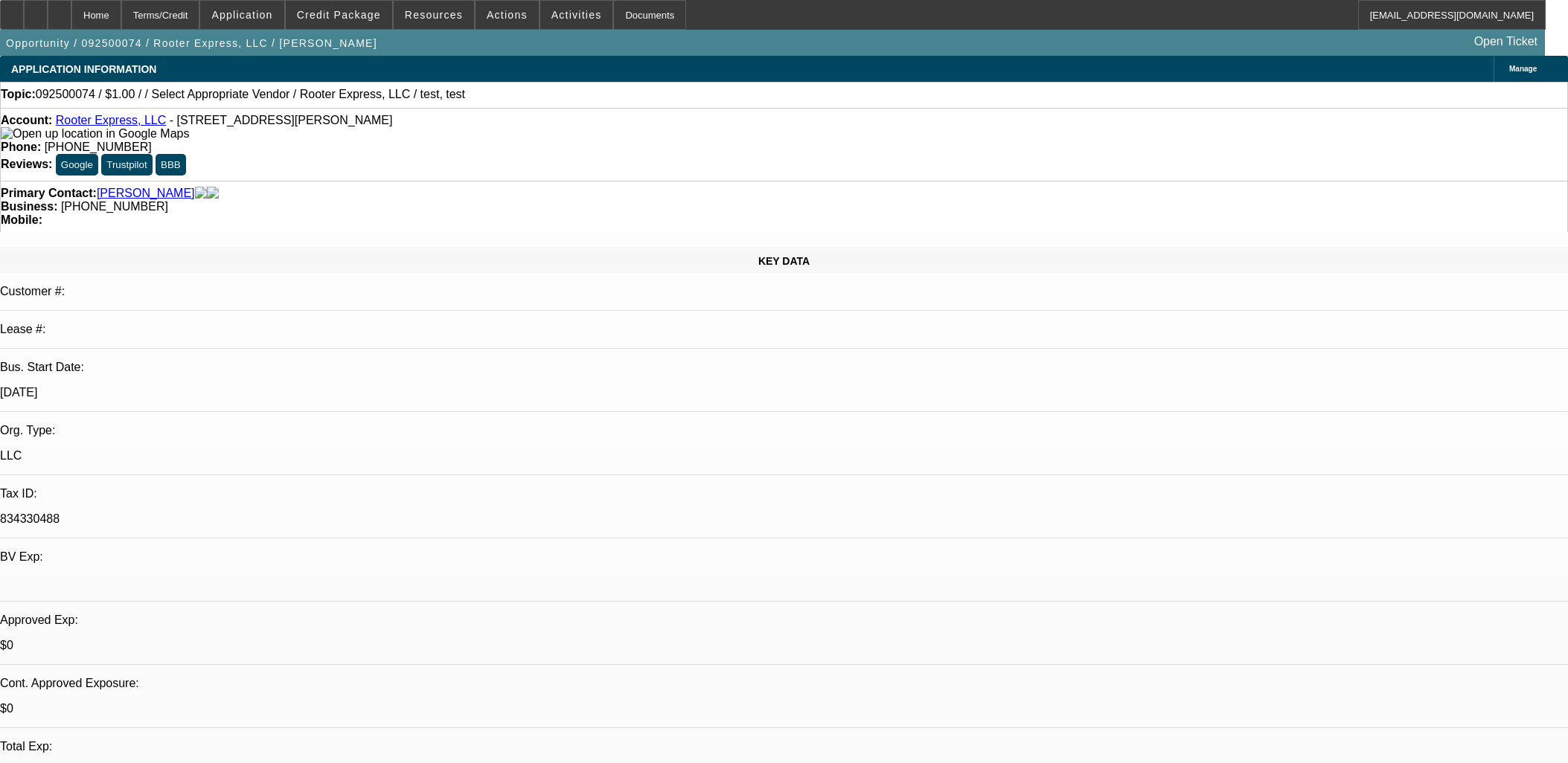
scroll to position [1404, 0]
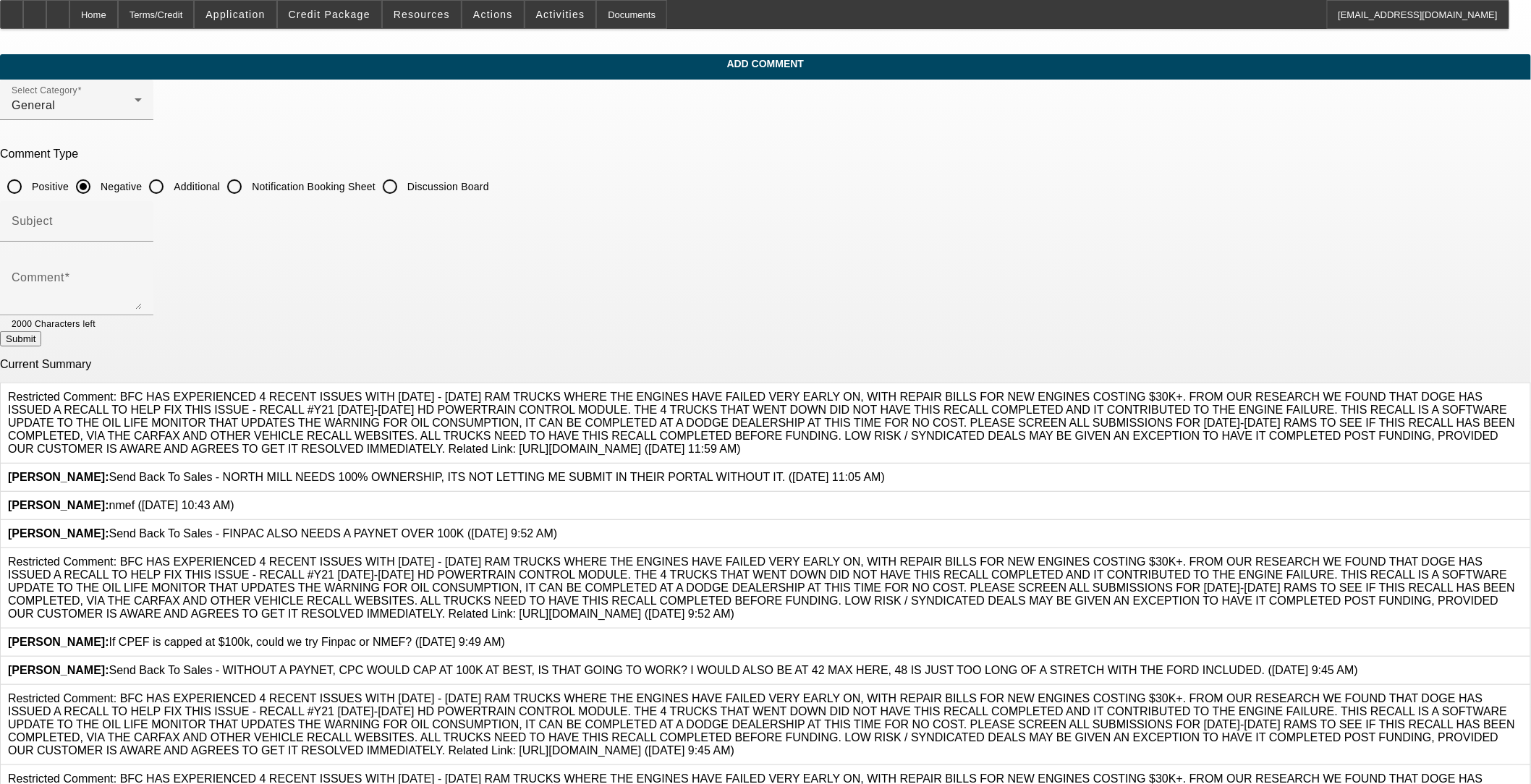
scroll to position [596, 0]
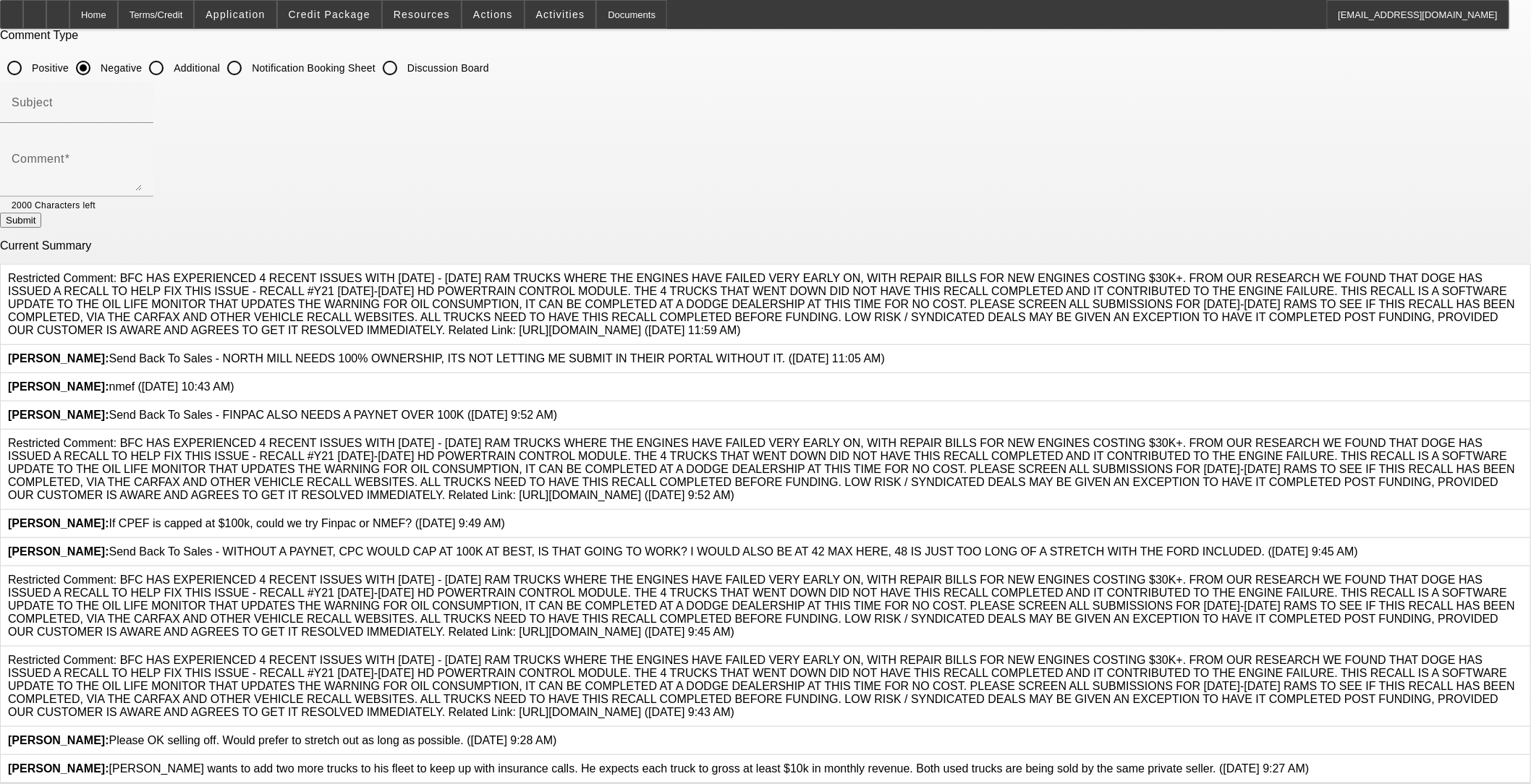
drag, startPoint x: 595, startPoint y: 738, endPoint x: 587, endPoint y: 729, distance: 12.0
click at [587, 763] on span "Hendrix, Miles: Charles Delamielleure wants to add two more trucks to his fleet…" at bounding box center [658, 769] width 1302 height 12
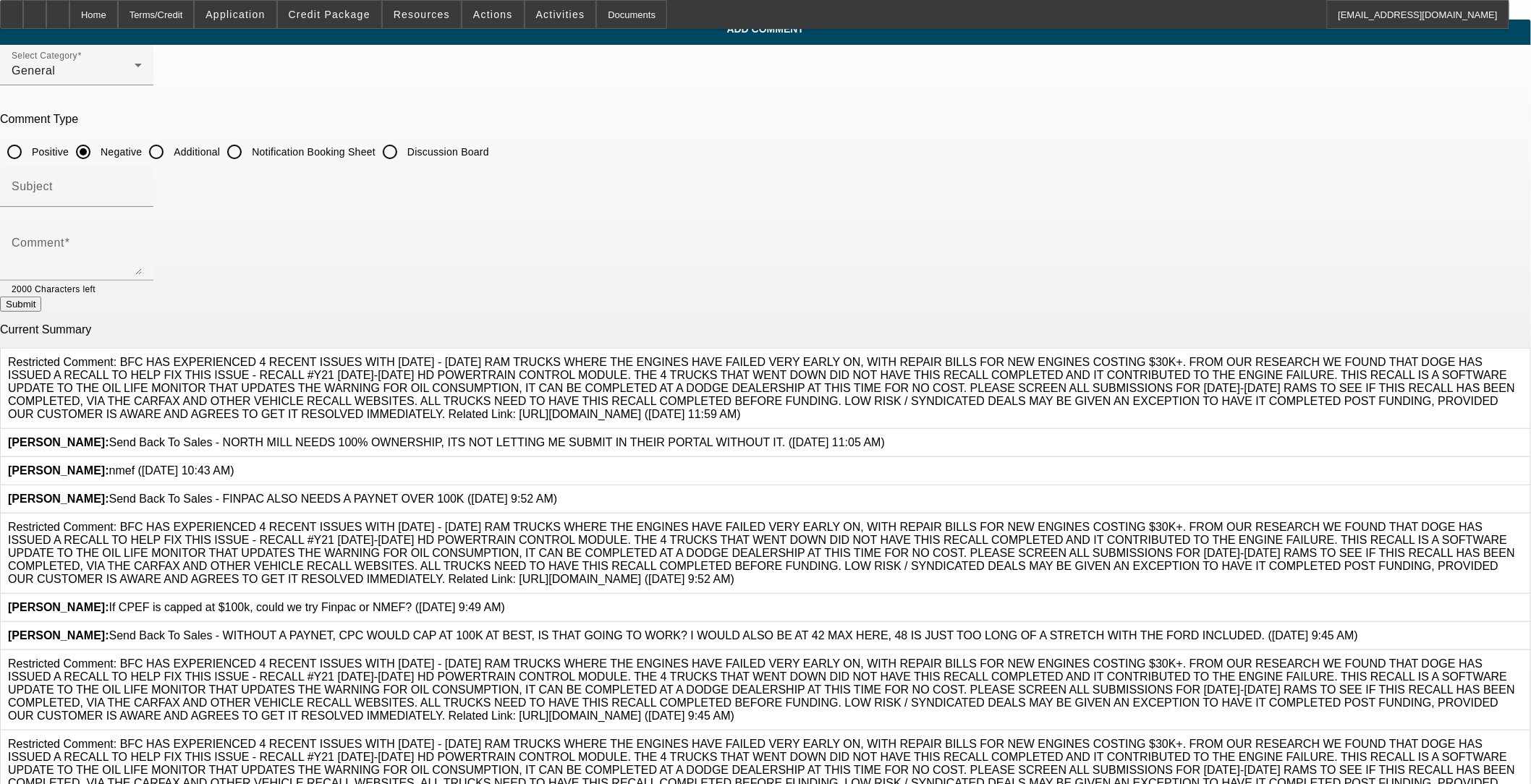
scroll to position [0, 0]
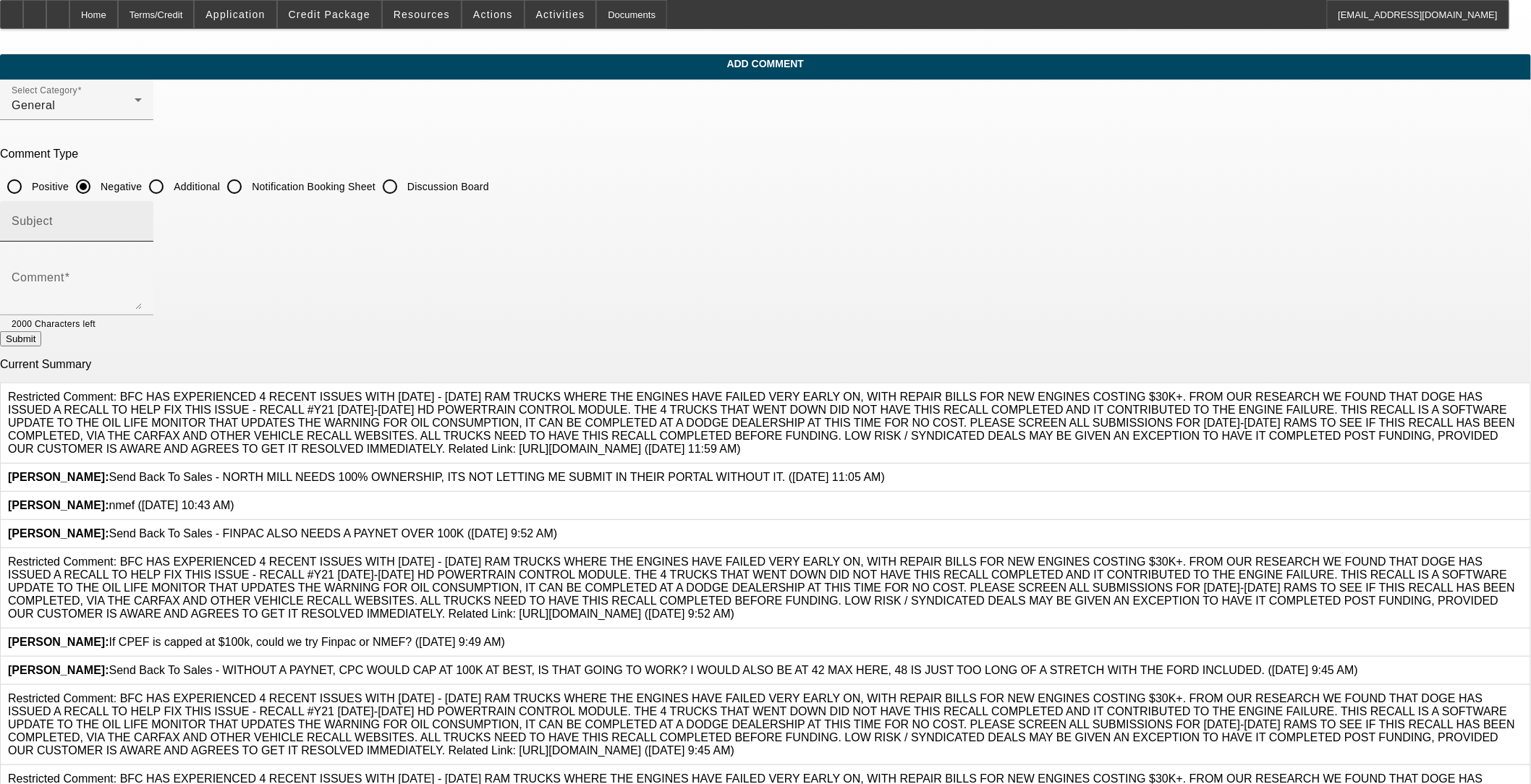
drag, startPoint x: 661, startPoint y: 191, endPoint x: 654, endPoint y: 220, distance: 29.8
click at [171, 190] on input "Additional" at bounding box center [156, 187] width 29 height 29
radio input "true"
click at [153, 254] on div at bounding box center [77, 249] width 153 height 16
click at [142, 275] on textarea "Comment" at bounding box center [77, 292] width 131 height 35
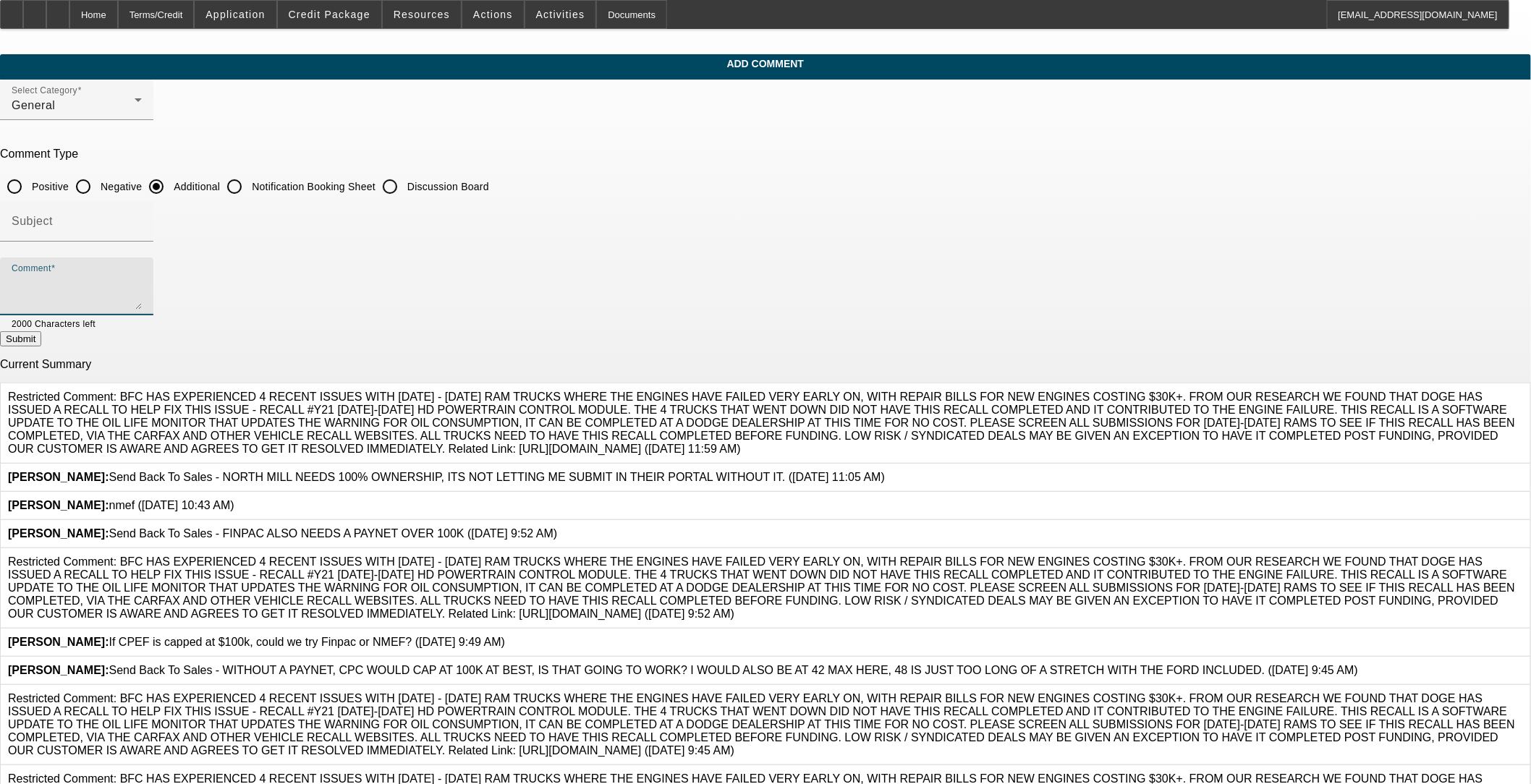
paste textarea "Charles Delamielleure wants to add two more trucks to his fleet to keep up with…"
type textarea "[PERSON_NAME] wants to add two more trucks to his fleet to keep up with insuran…"
click at [41, 343] on button "Submit" at bounding box center [20, 339] width 41 height 15
radio input "true"
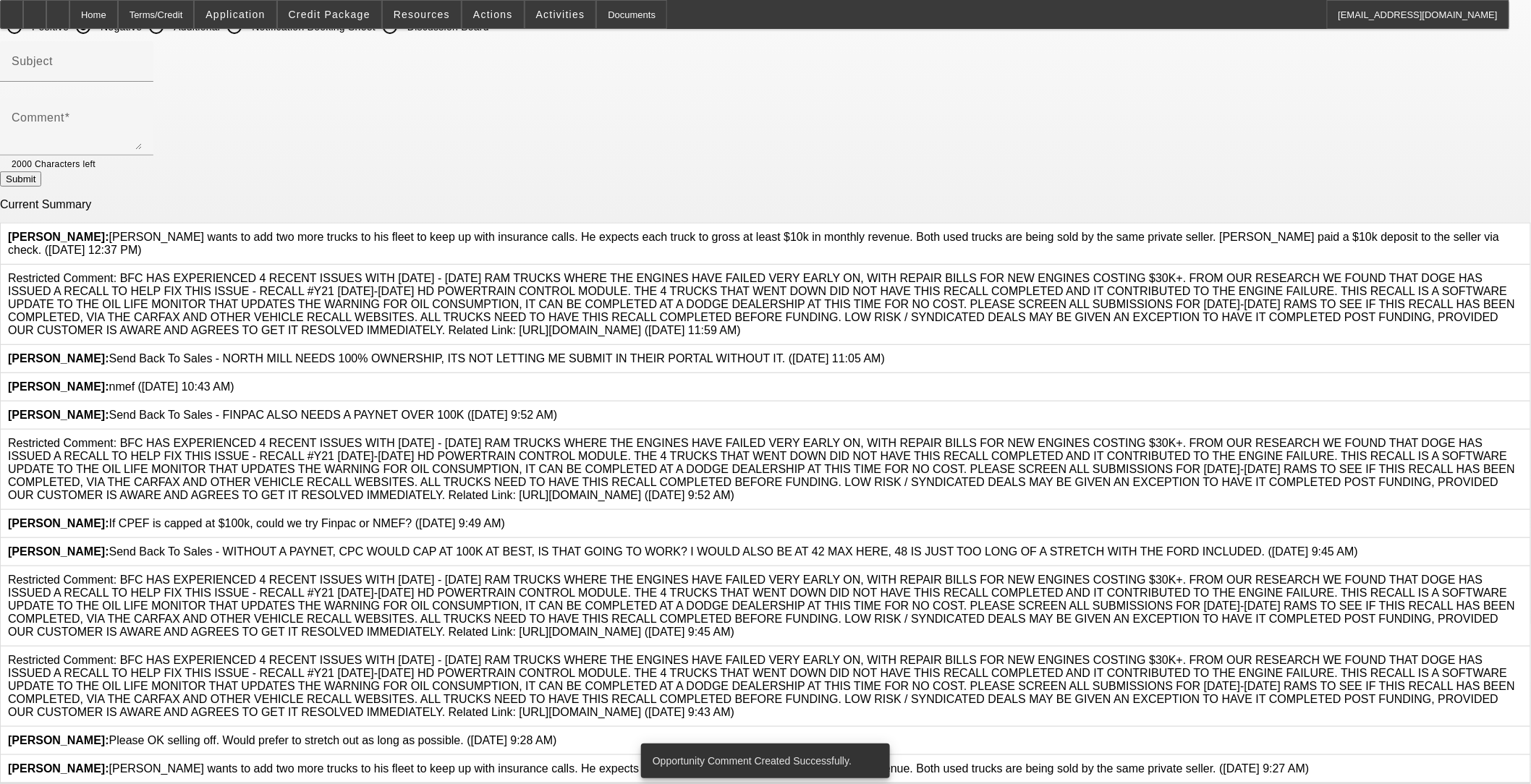
scroll to position [649, 0]
click at [1310, 763] on icon at bounding box center [1310, 763] width 0 height 0
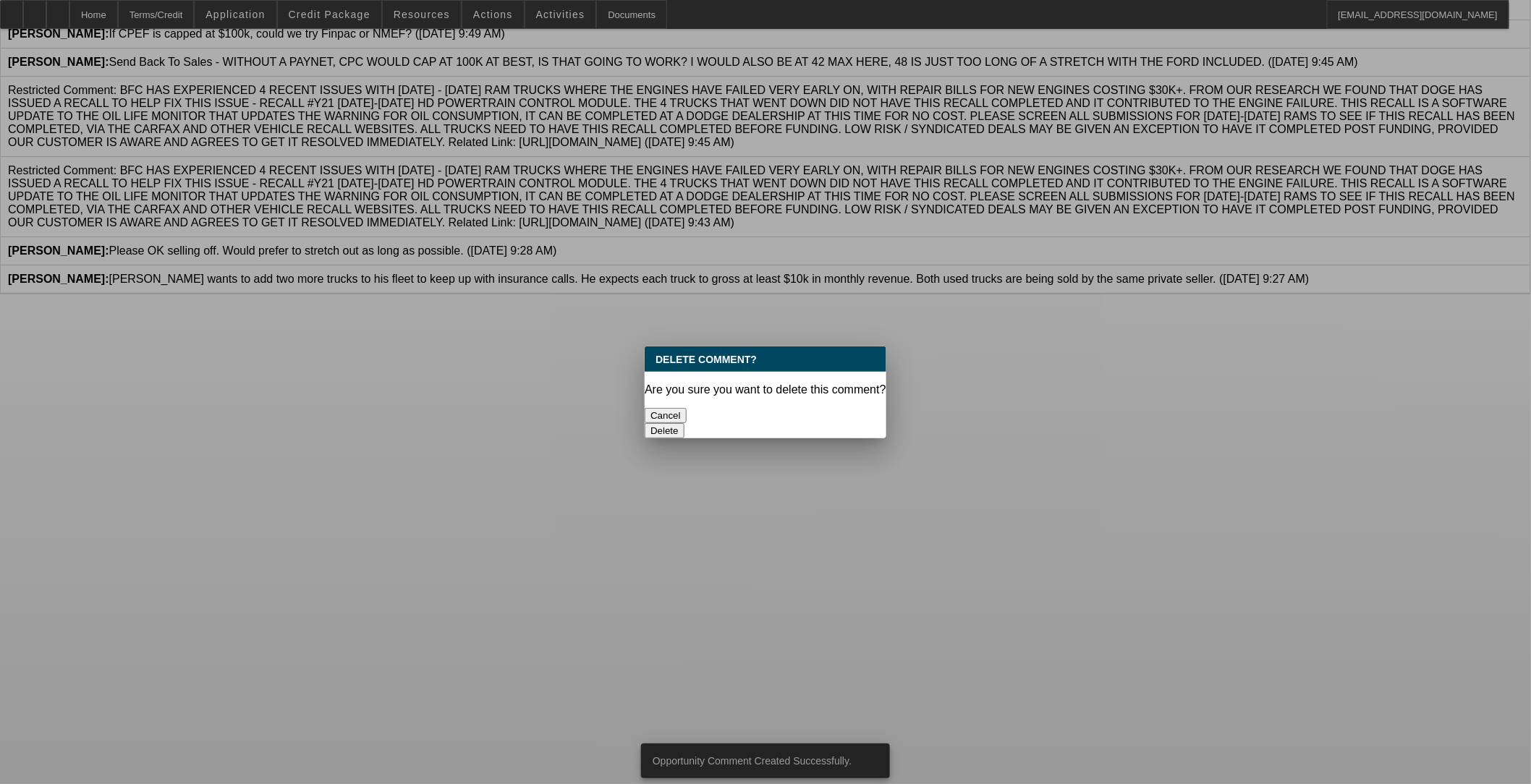
scroll to position [0, 0]
click at [685, 423] on button "Delete" at bounding box center [664, 431] width 39 height 15
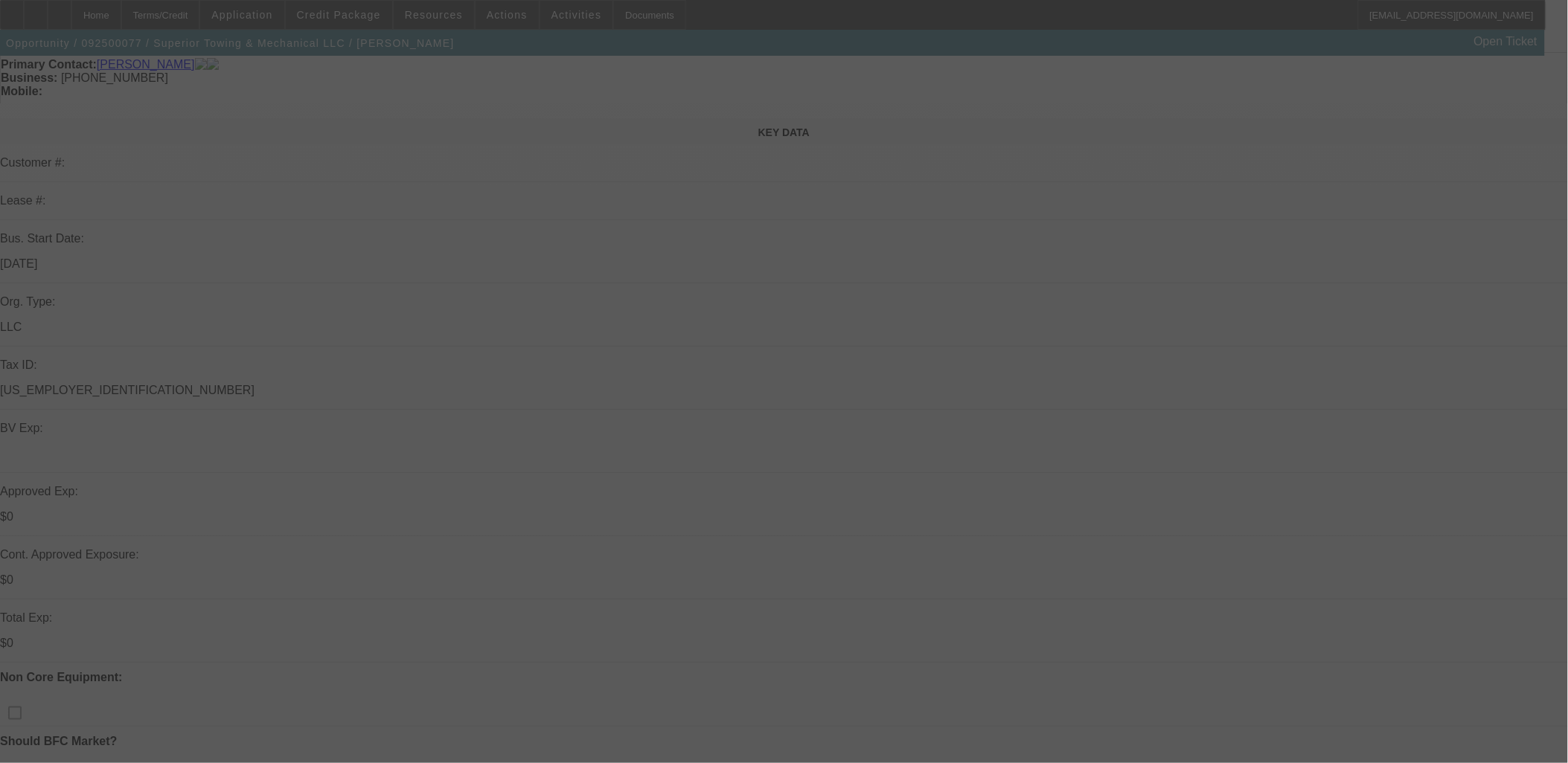
scroll to position [165, 0]
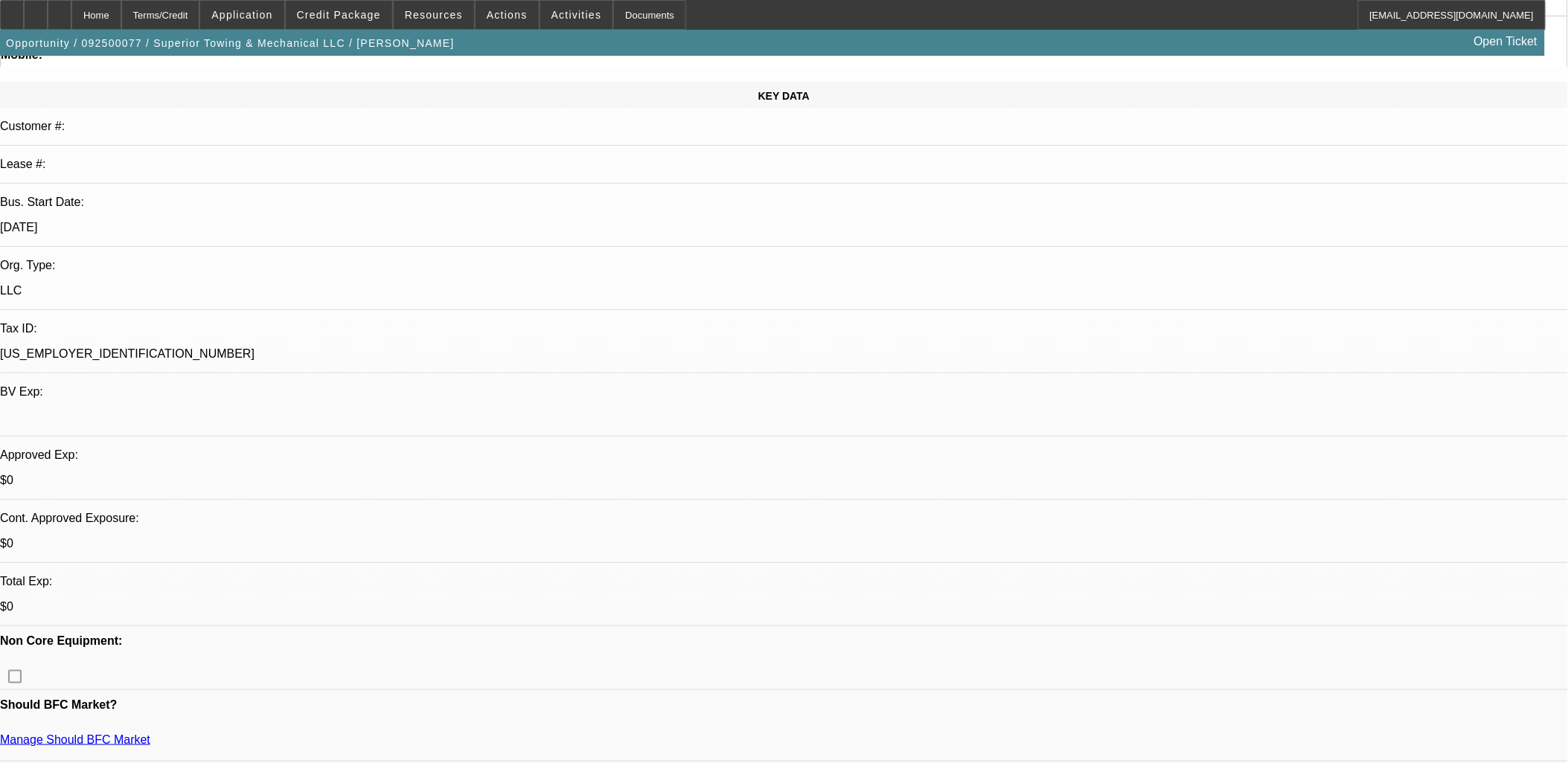
select select "2"
select select "0"
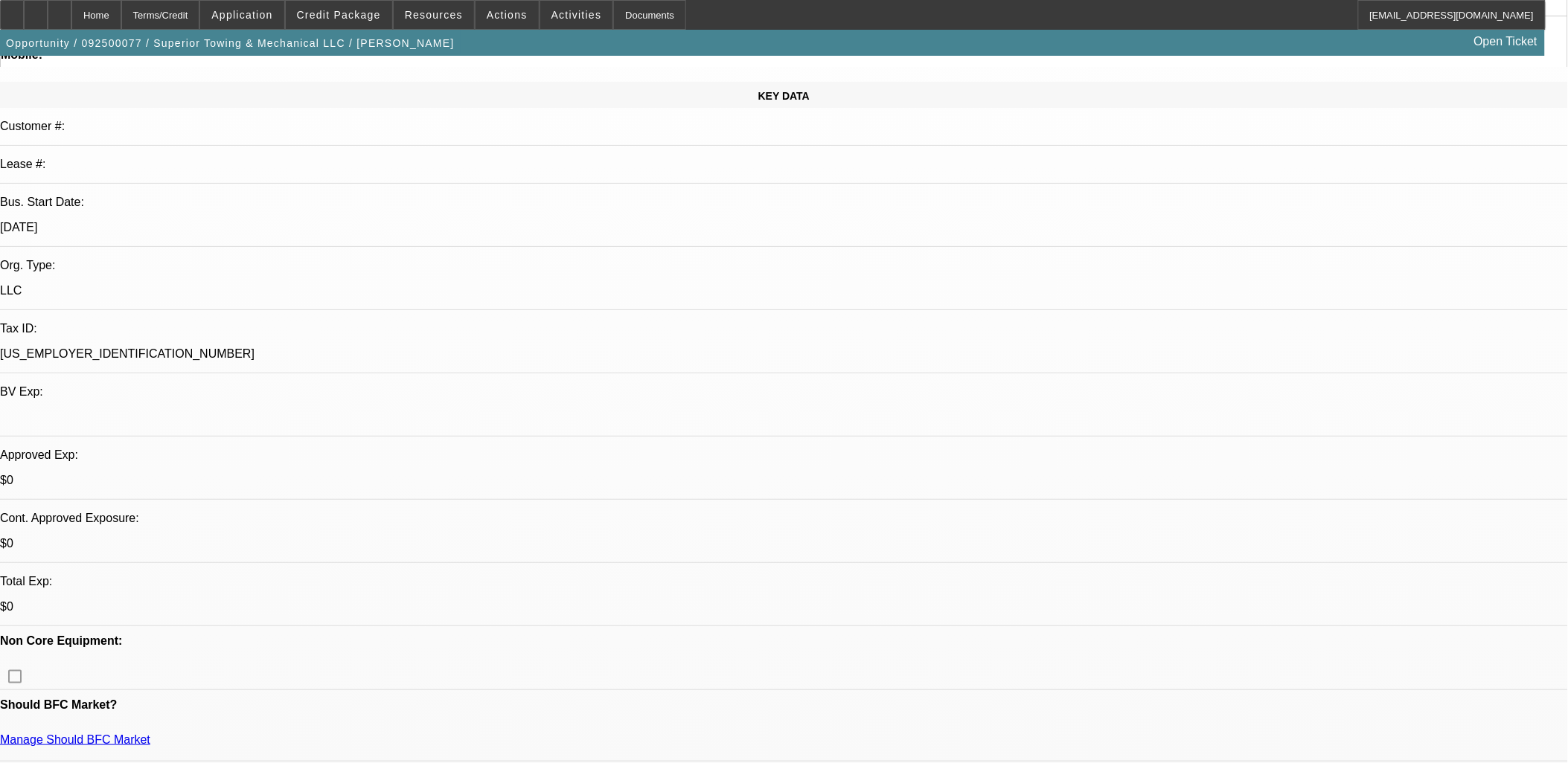
select select "0"
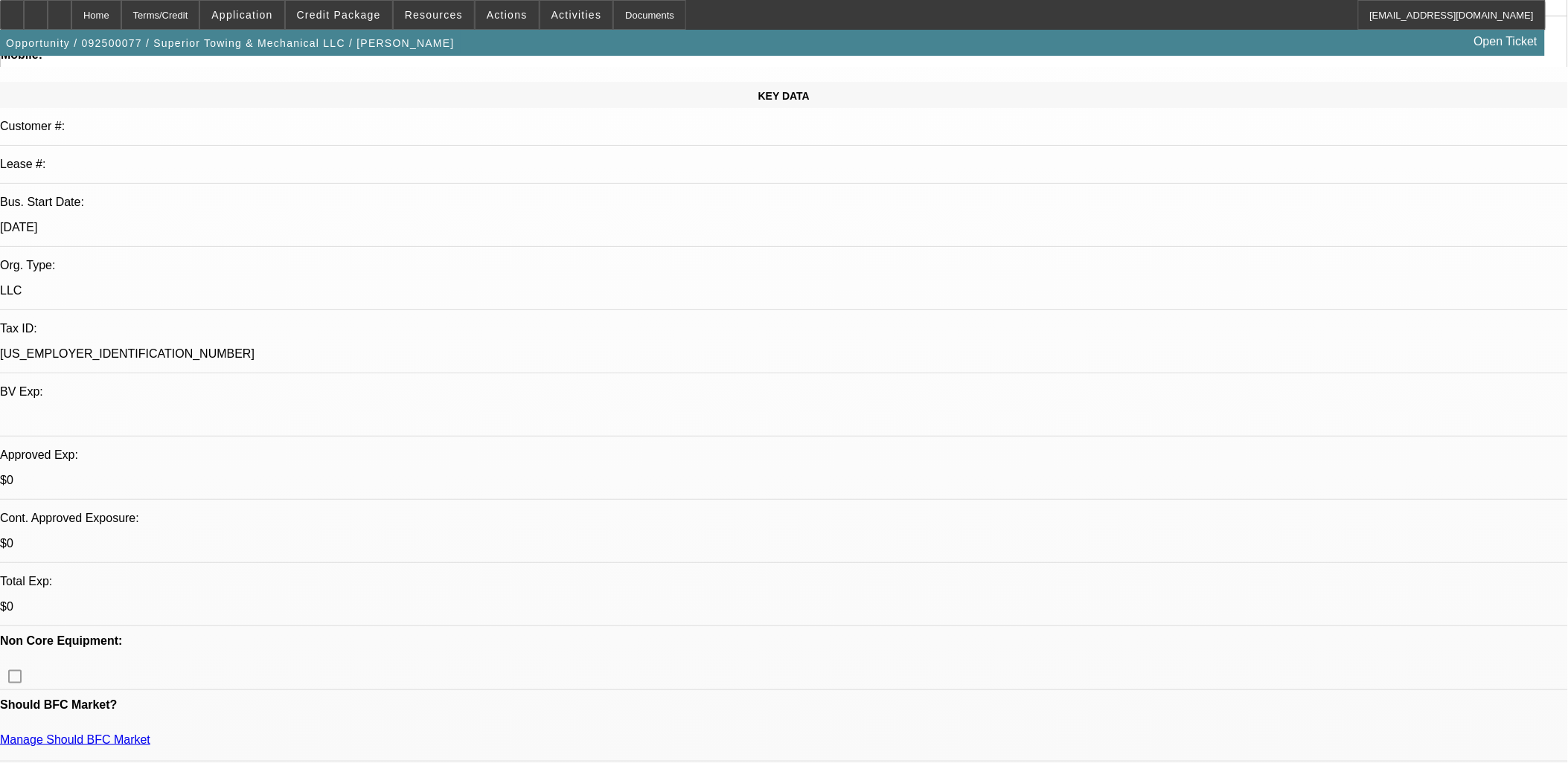
select select "0"
select select "1"
select select "2"
select select "6"
select select "1"
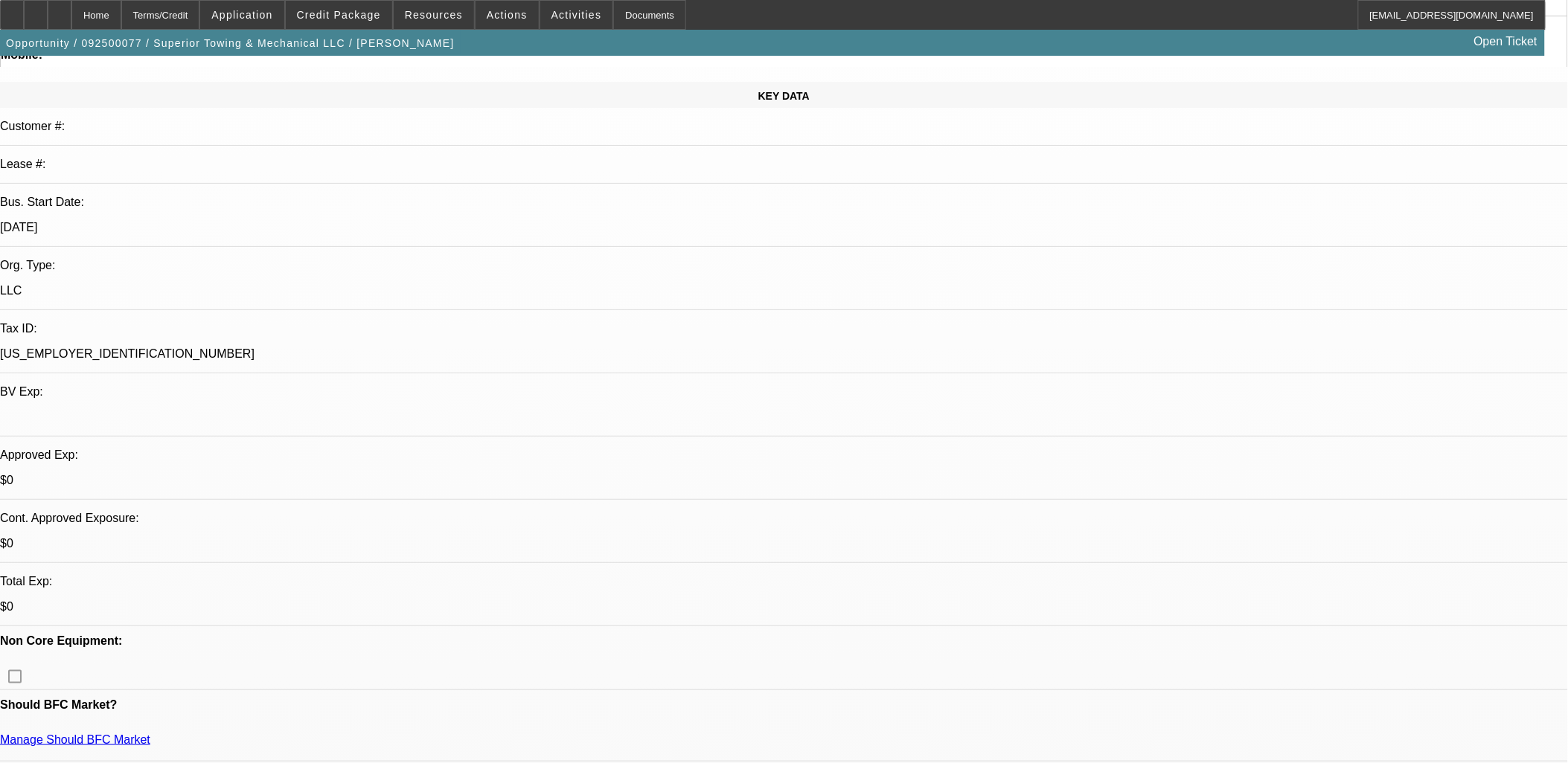
select select "3"
select select "6"
select select "1"
select select "3"
select select "6"
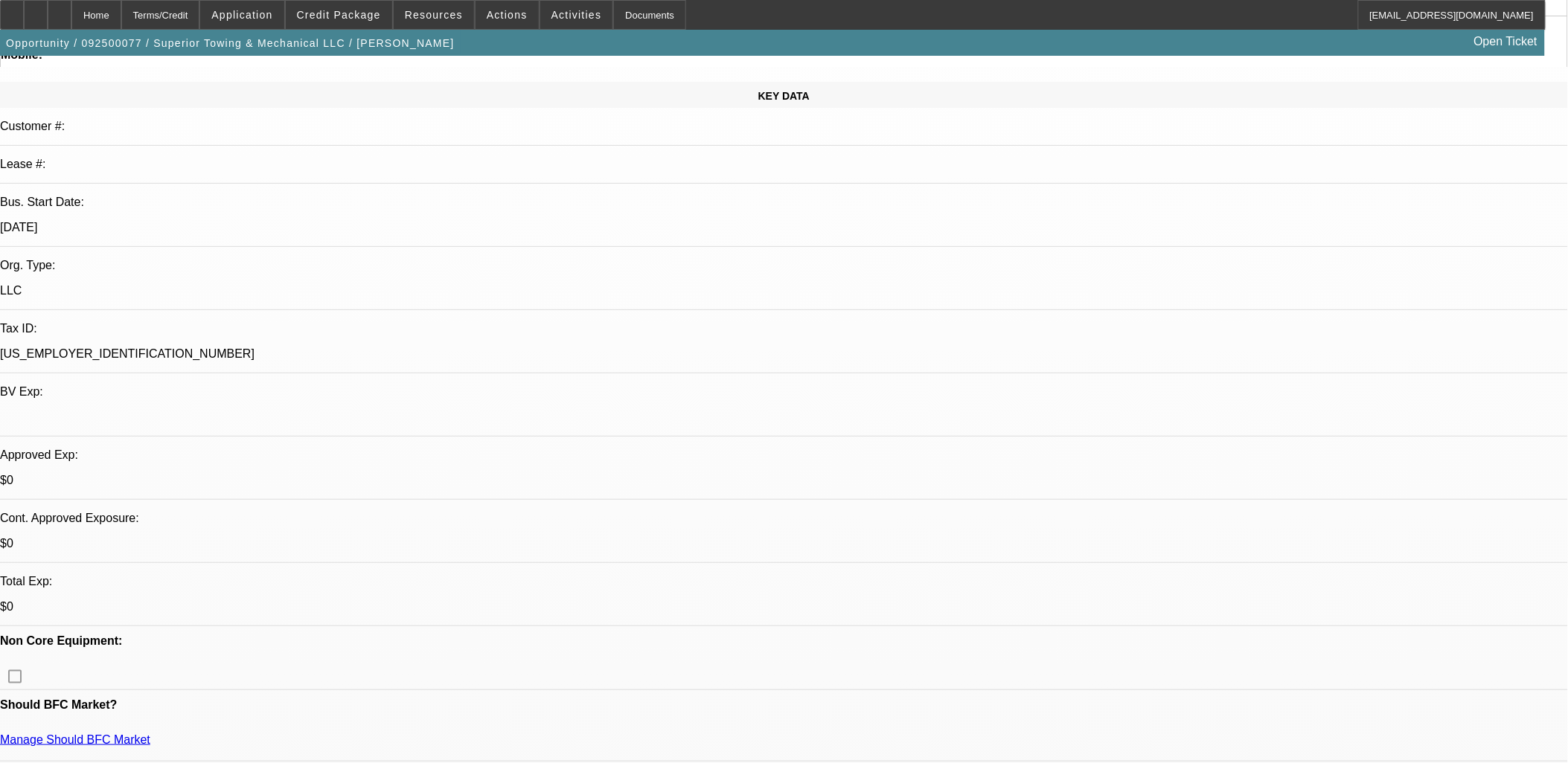
select select "1"
select select "2"
select select "6"
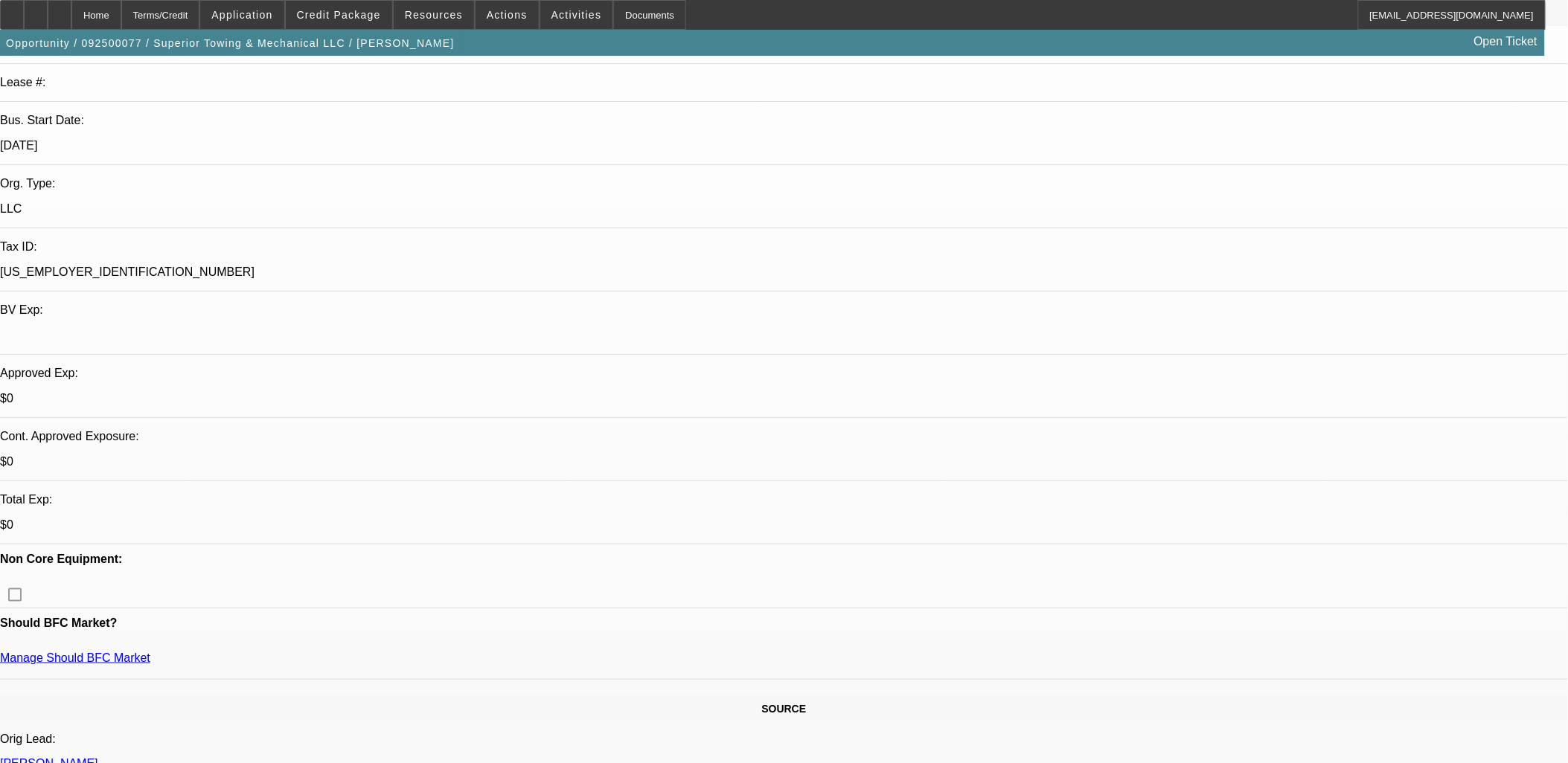
scroll to position [330, 0]
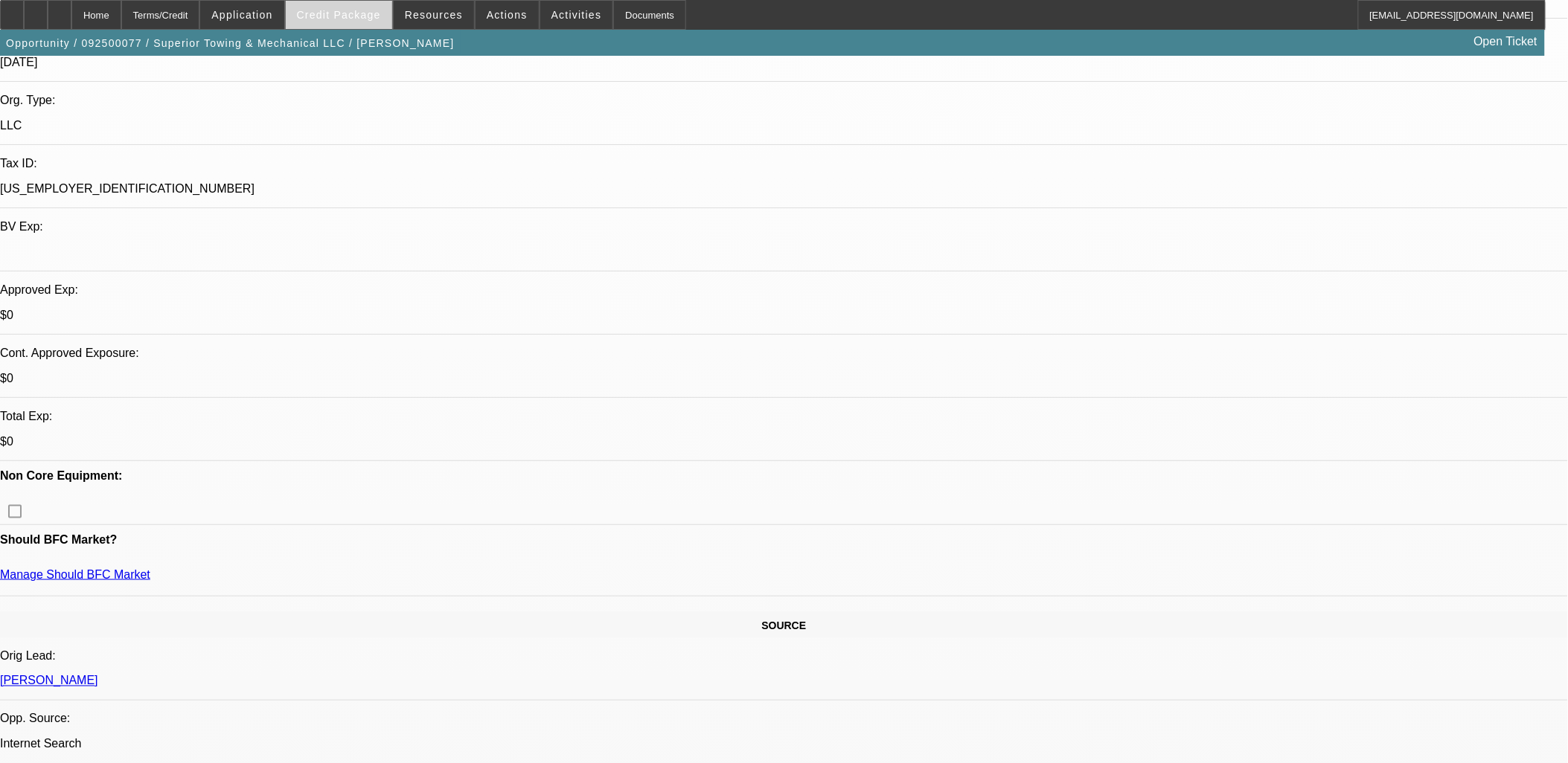
click at [386, 23] on span at bounding box center [339, 15] width 106 height 36
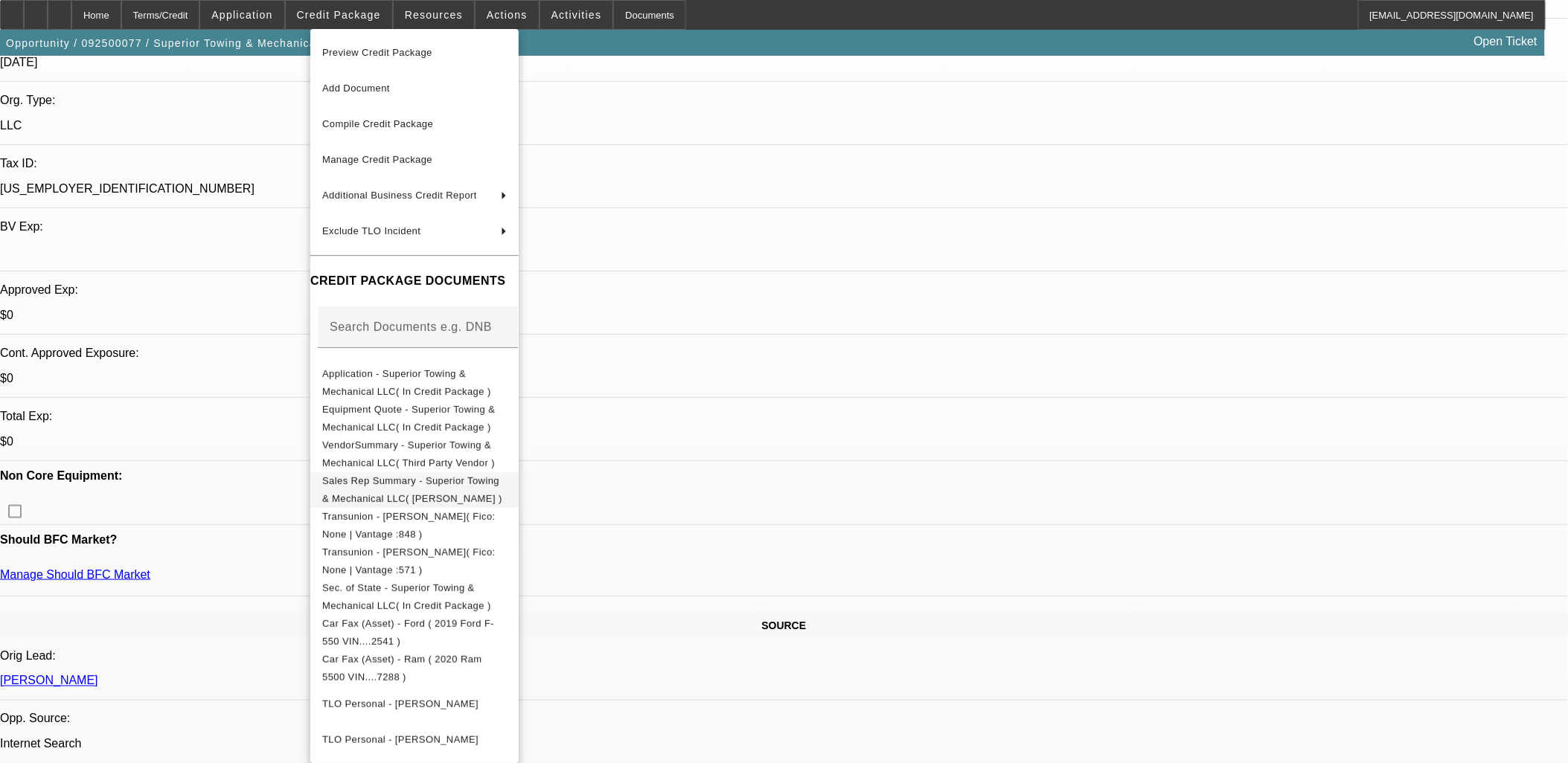
scroll to position [147, 0]
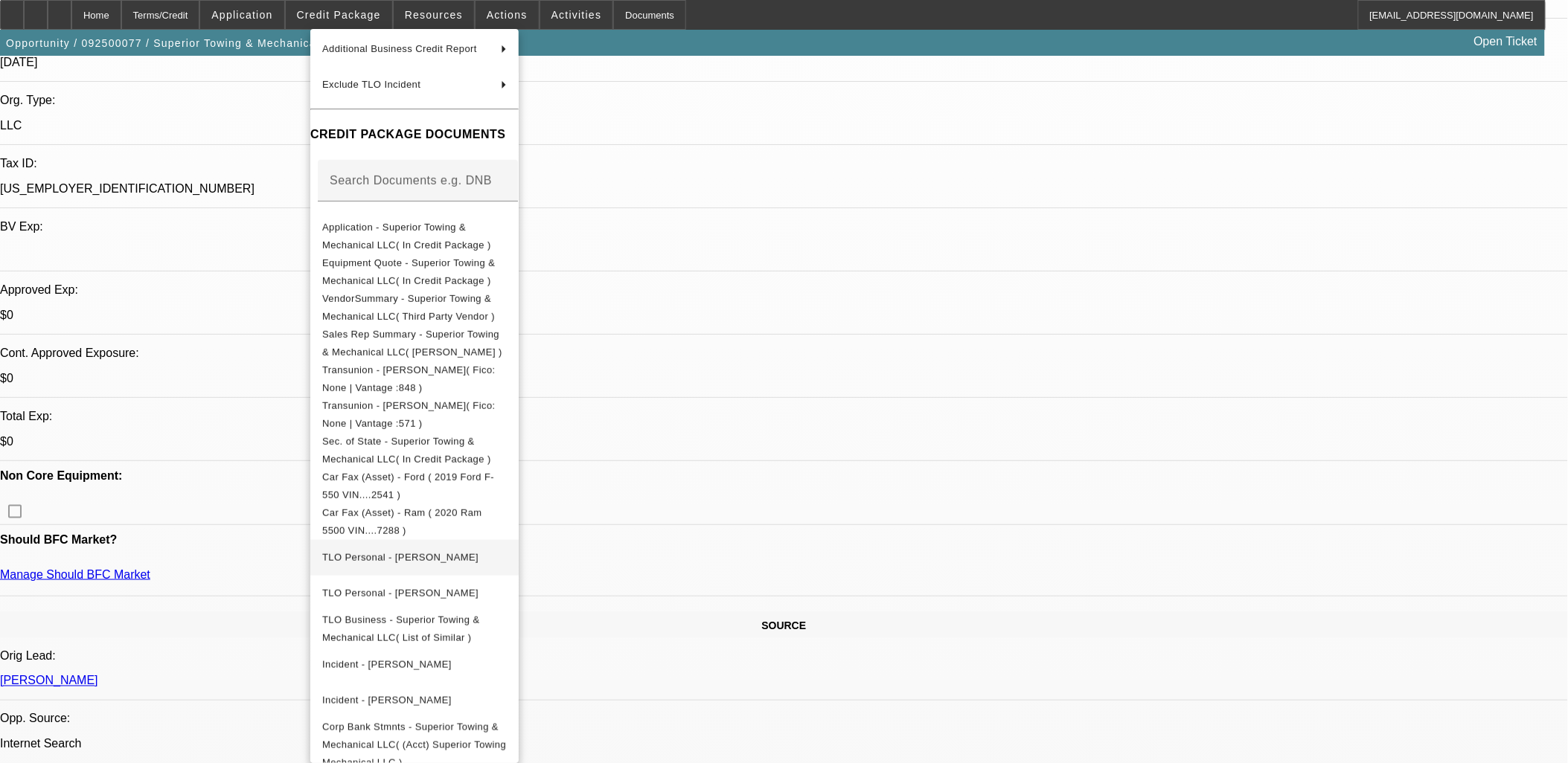
click at [467, 551] on span "TLO Personal - Delamielleure, Charles" at bounding box center [400, 556] width 156 height 11
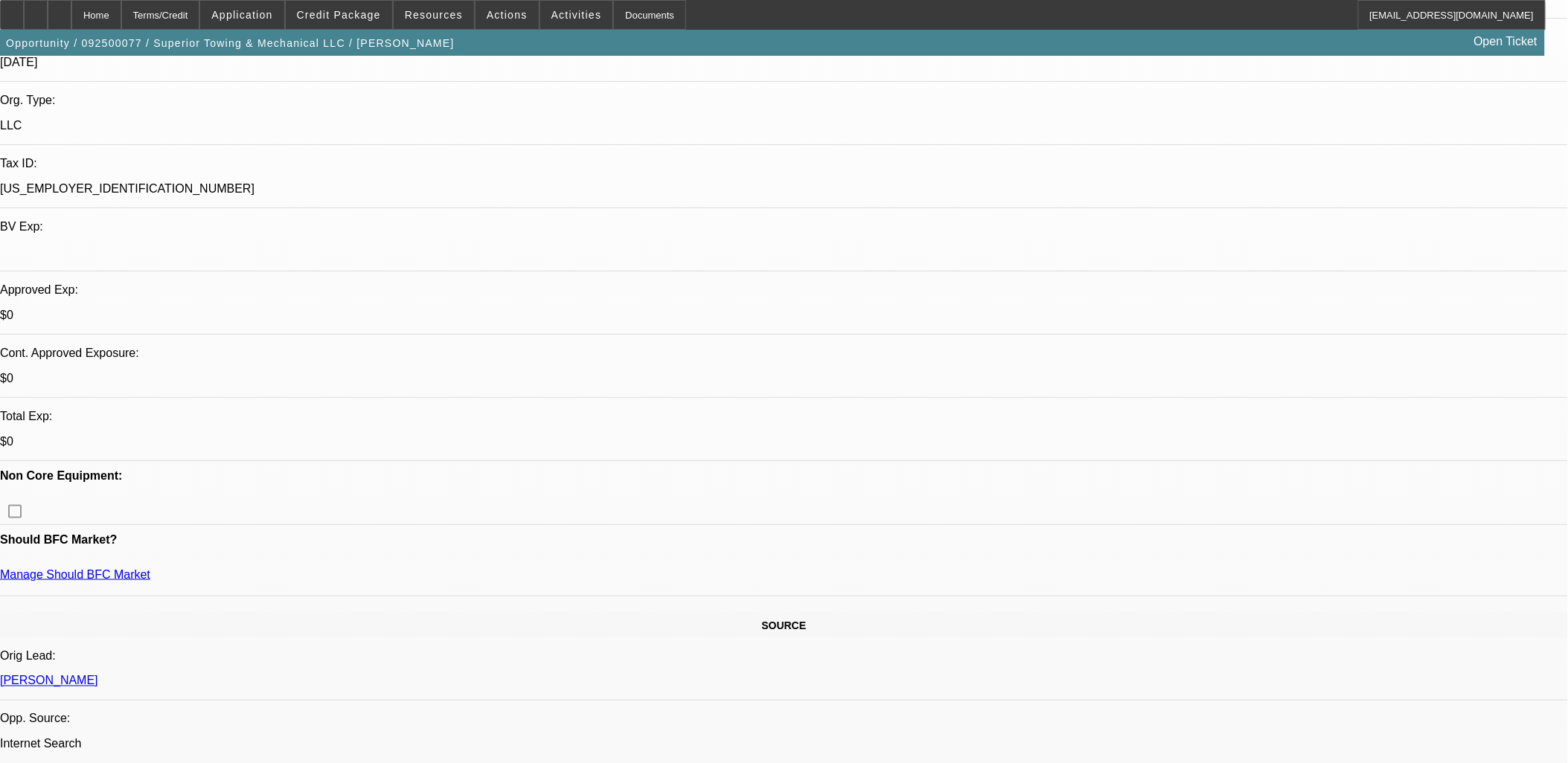
drag, startPoint x: 1273, startPoint y: 187, endPoint x: 1281, endPoint y: 188, distance: 8.1
click at [1273, 188] on button "reply_all Reply All" at bounding box center [1280, 184] width 94 height 36
click at [372, 15] on span "Credit Package" at bounding box center [339, 14] width 84 height 12
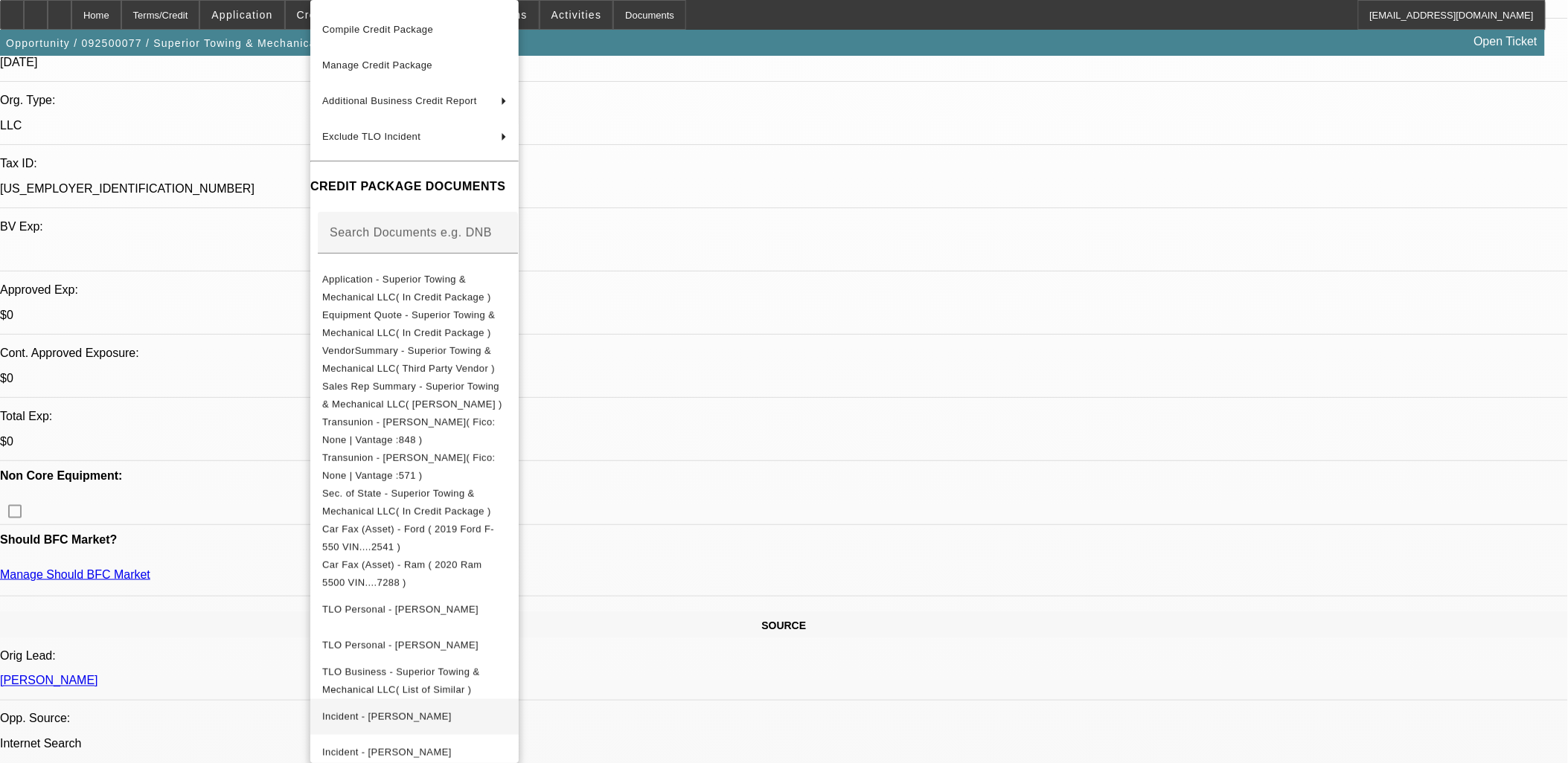
scroll to position [117, 0]
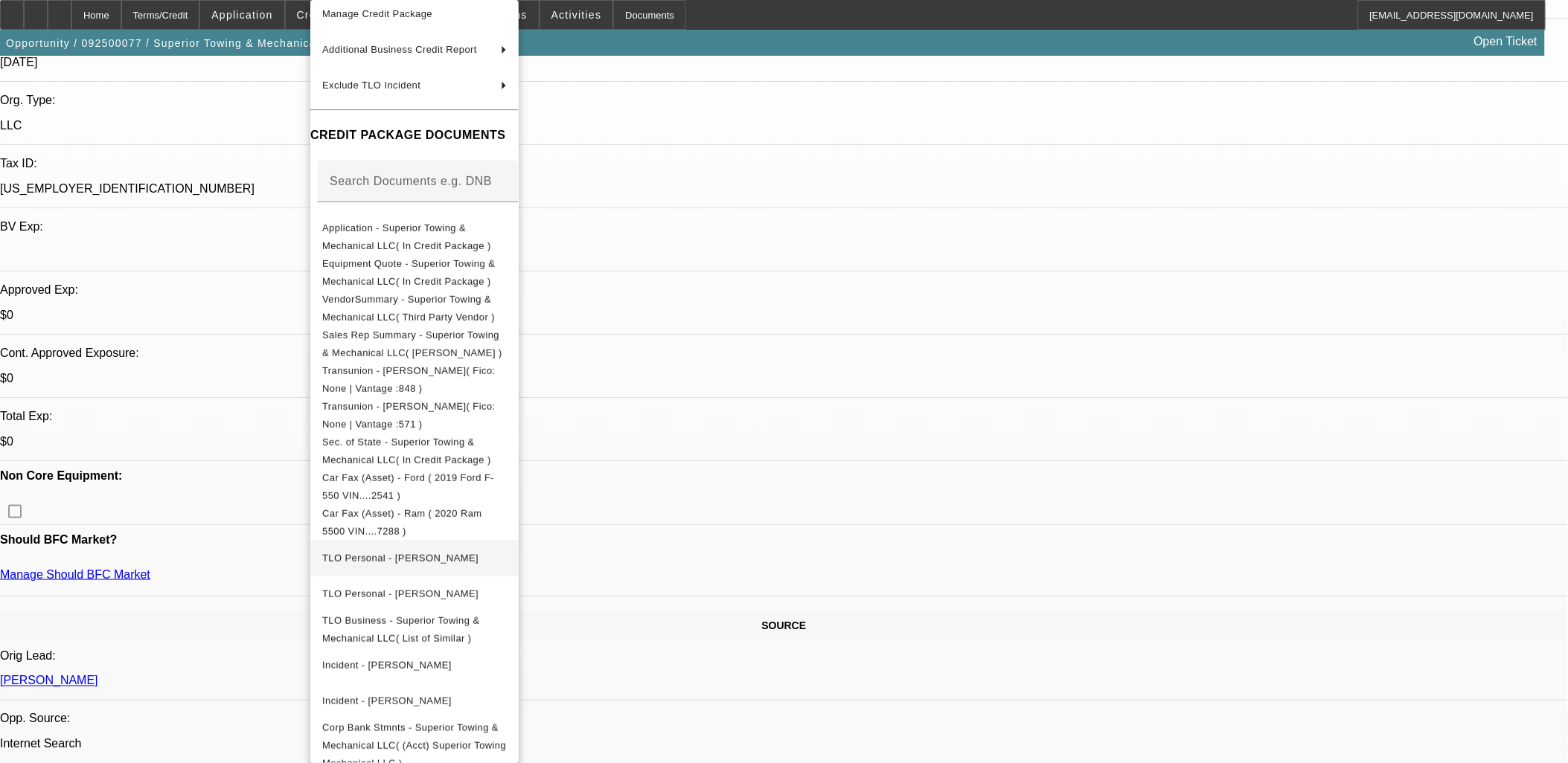
click at [407, 552] on span "TLO Personal - Delamielleure, Charles" at bounding box center [400, 558] width 156 height 11
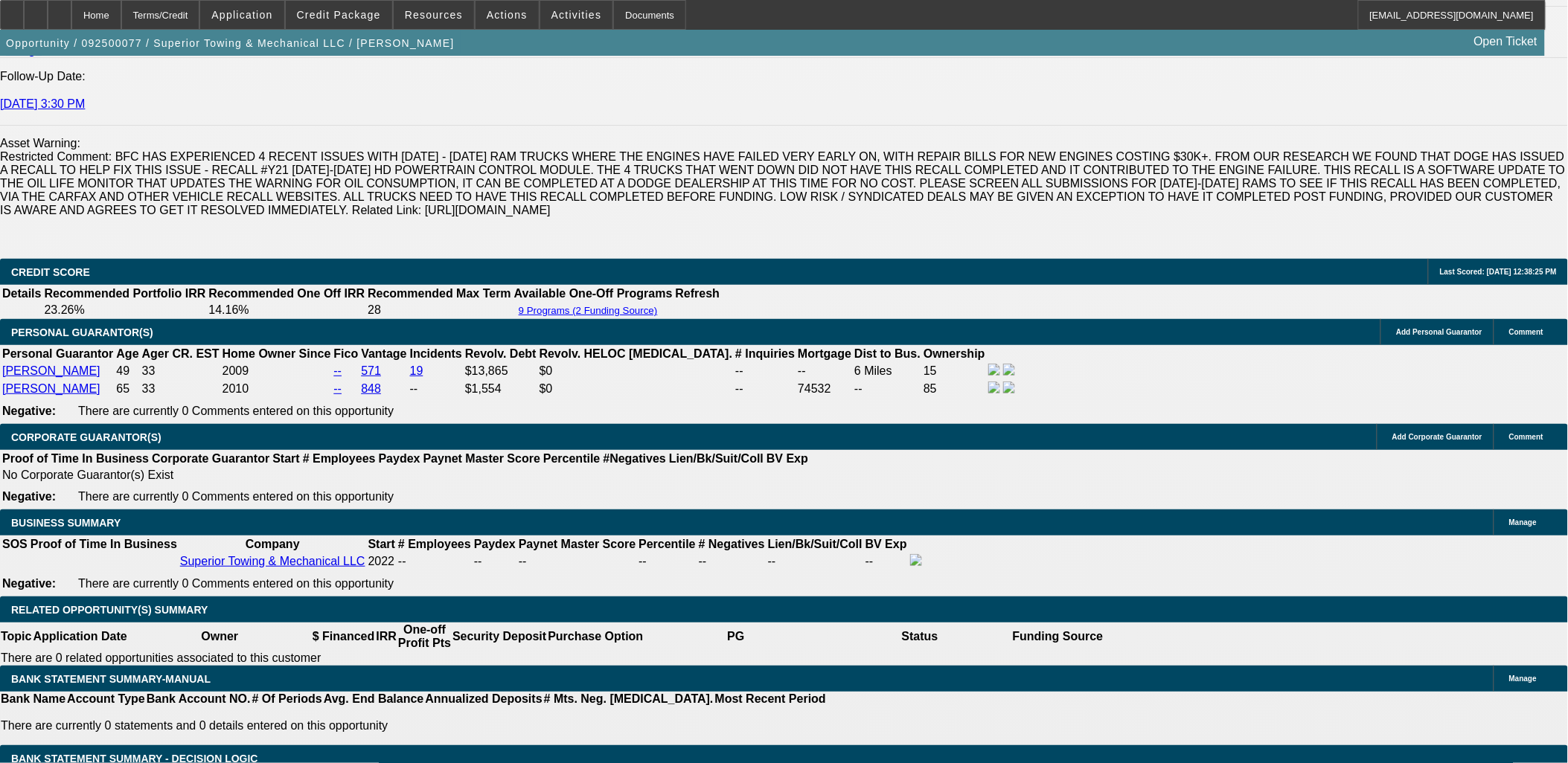
scroll to position [2231, 0]
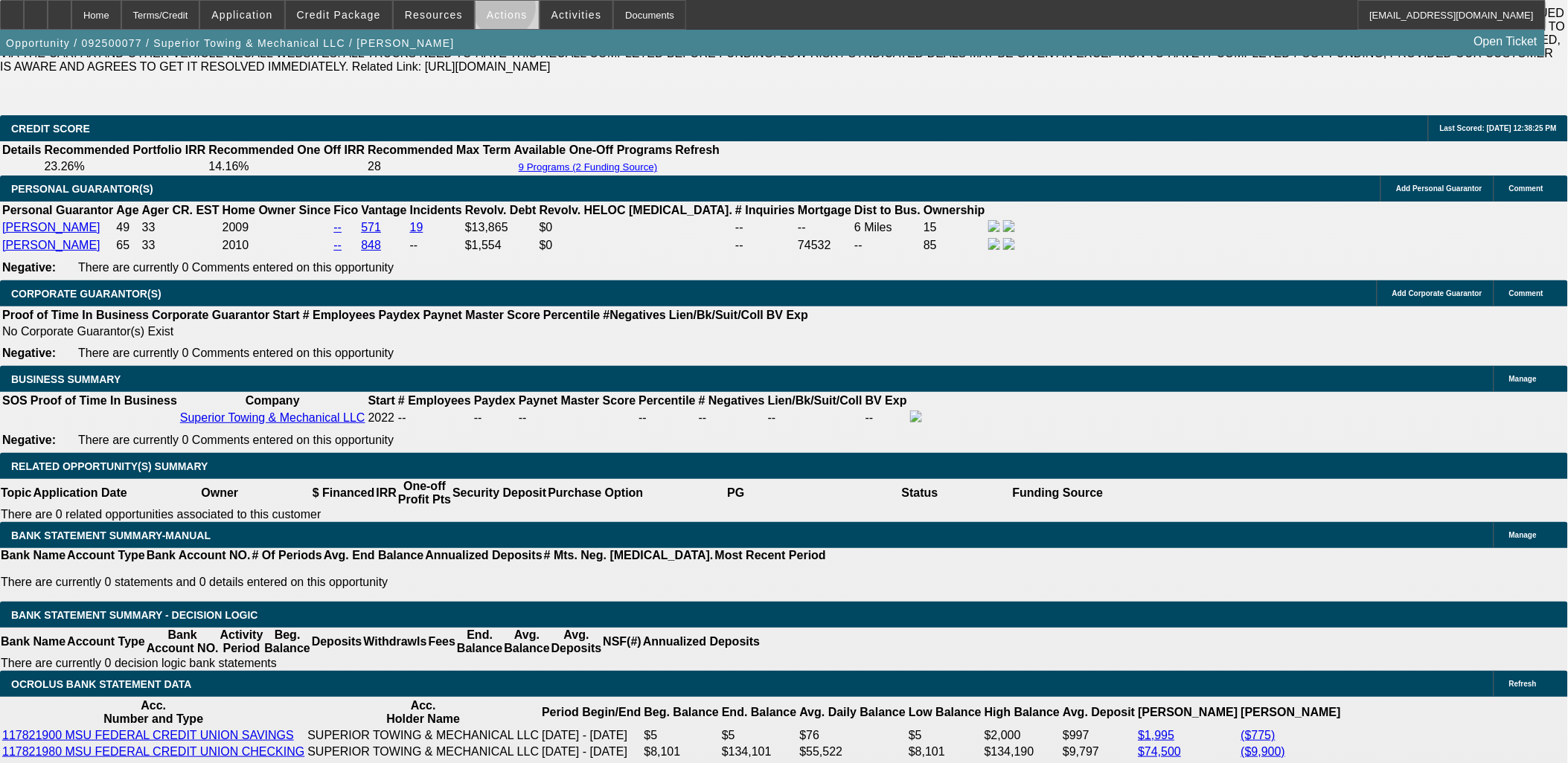
click at [499, 10] on span "Actions" at bounding box center [507, 14] width 41 height 12
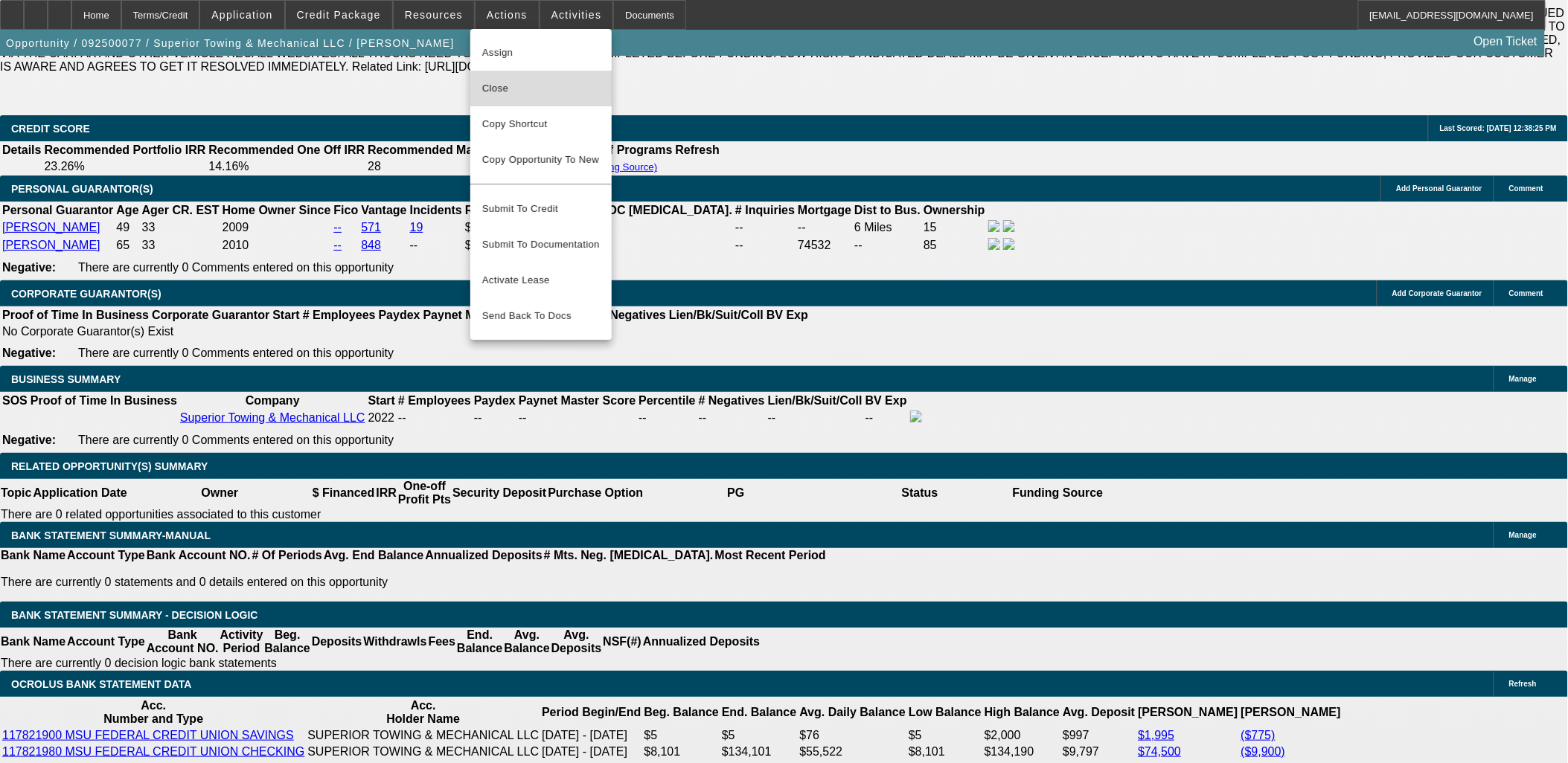
click at [510, 87] on span "Close" at bounding box center [541, 88] width 118 height 18
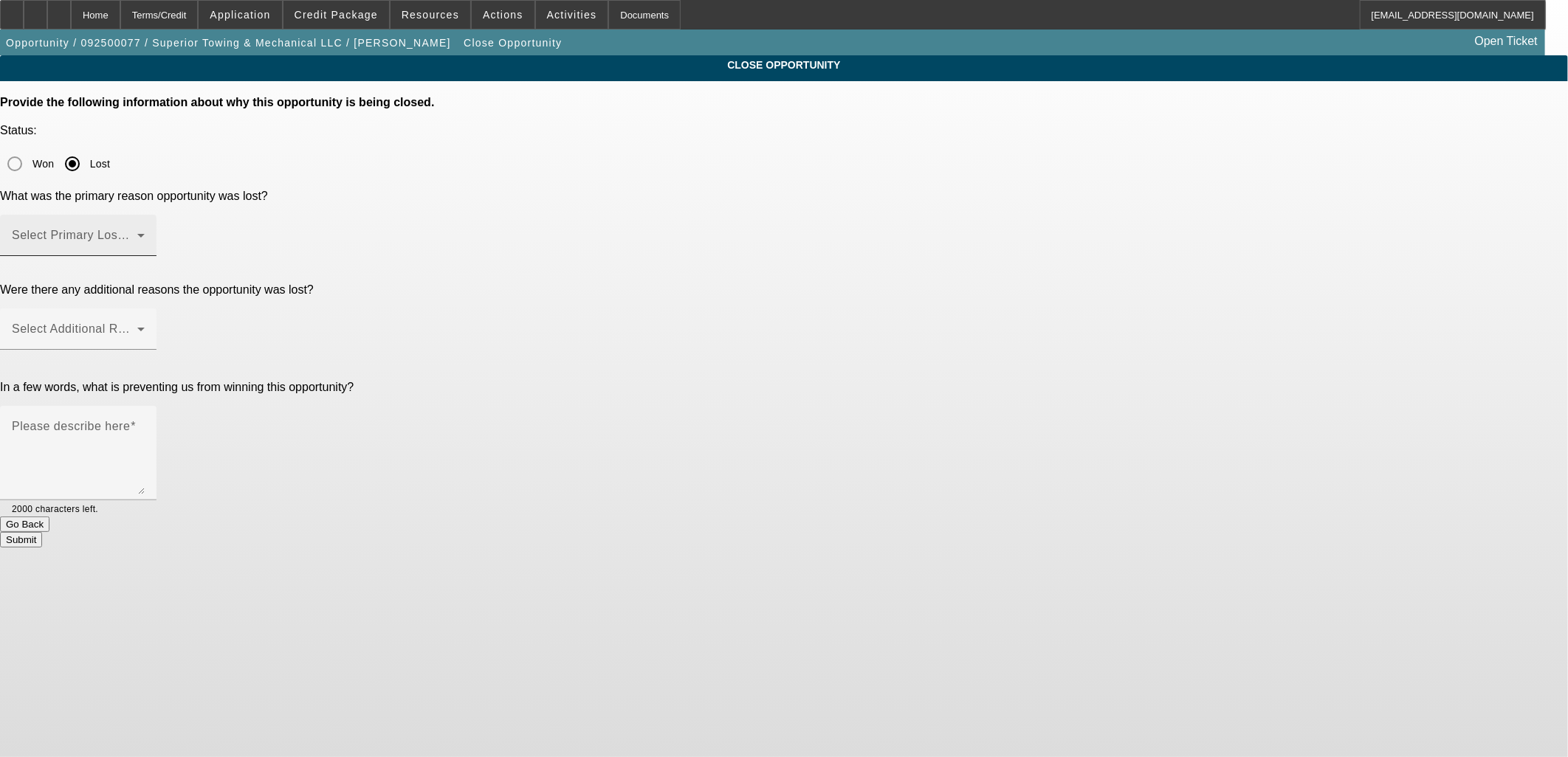
click at [167, 229] on mat-label "Select Primary Lost Reason" at bounding box center [89, 235] width 156 height 12
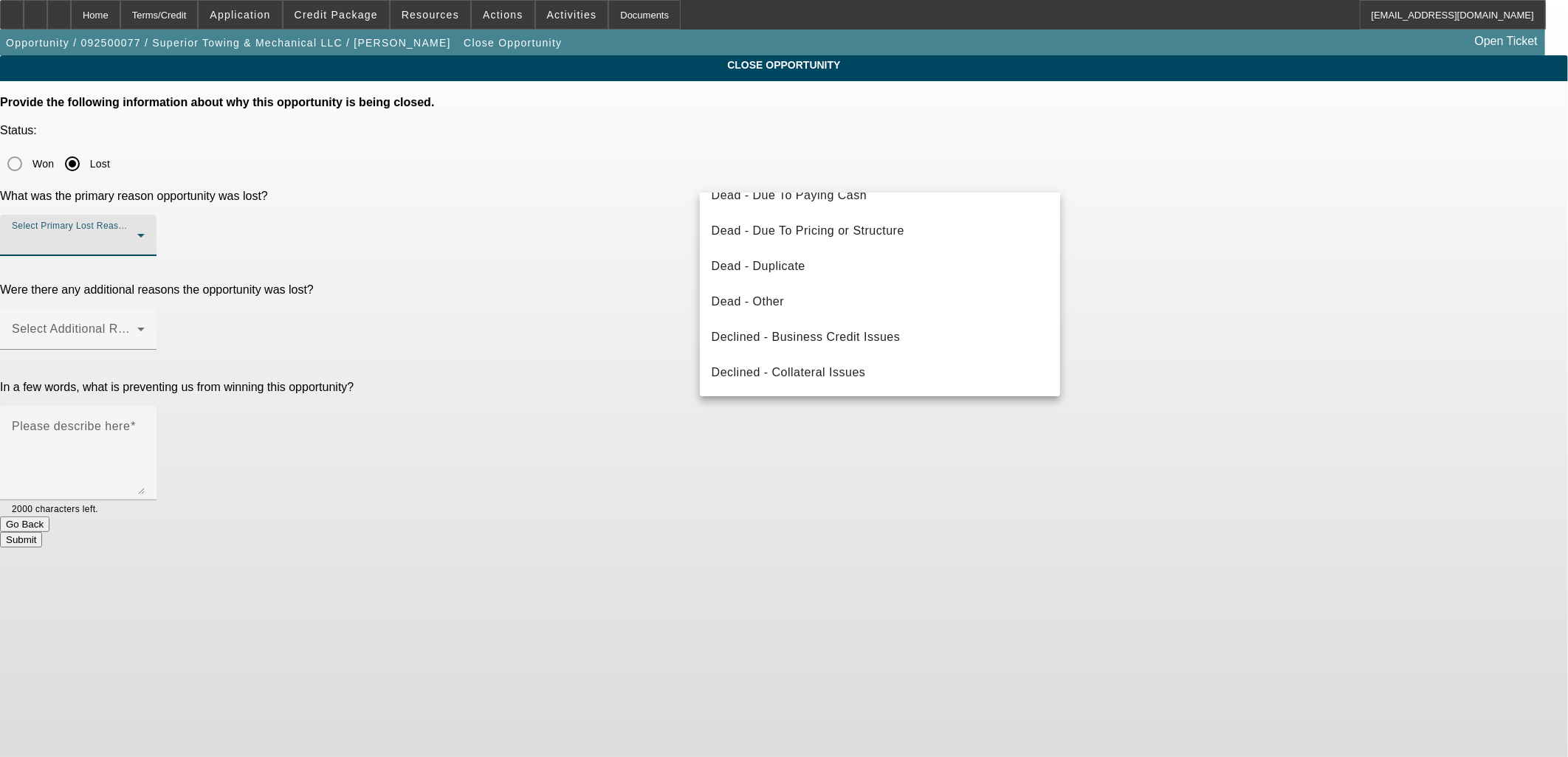
scroll to position [164, 0]
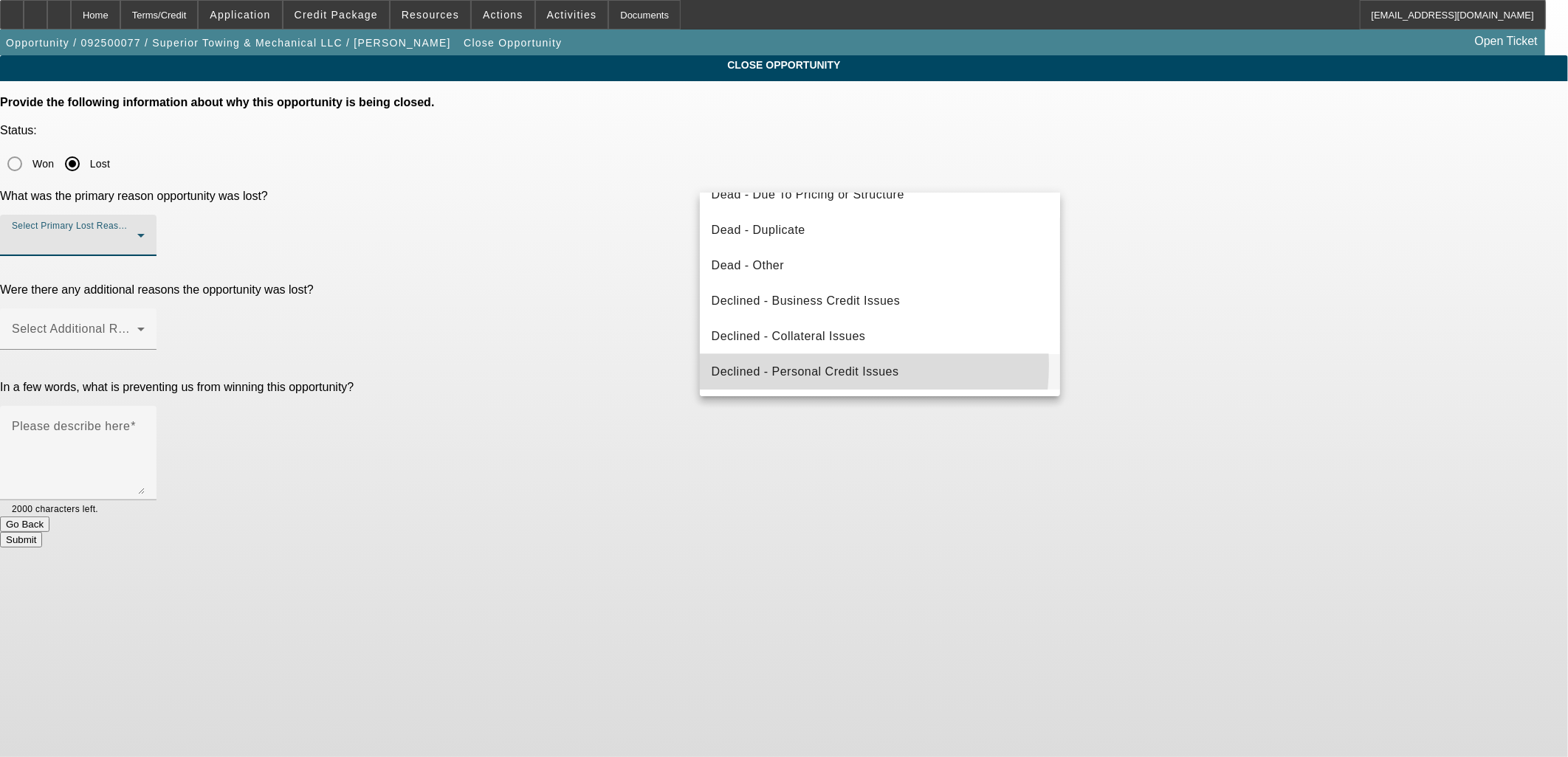
click at [821, 365] on span "Declined - Personal Credit Issues" at bounding box center [805, 372] width 187 height 18
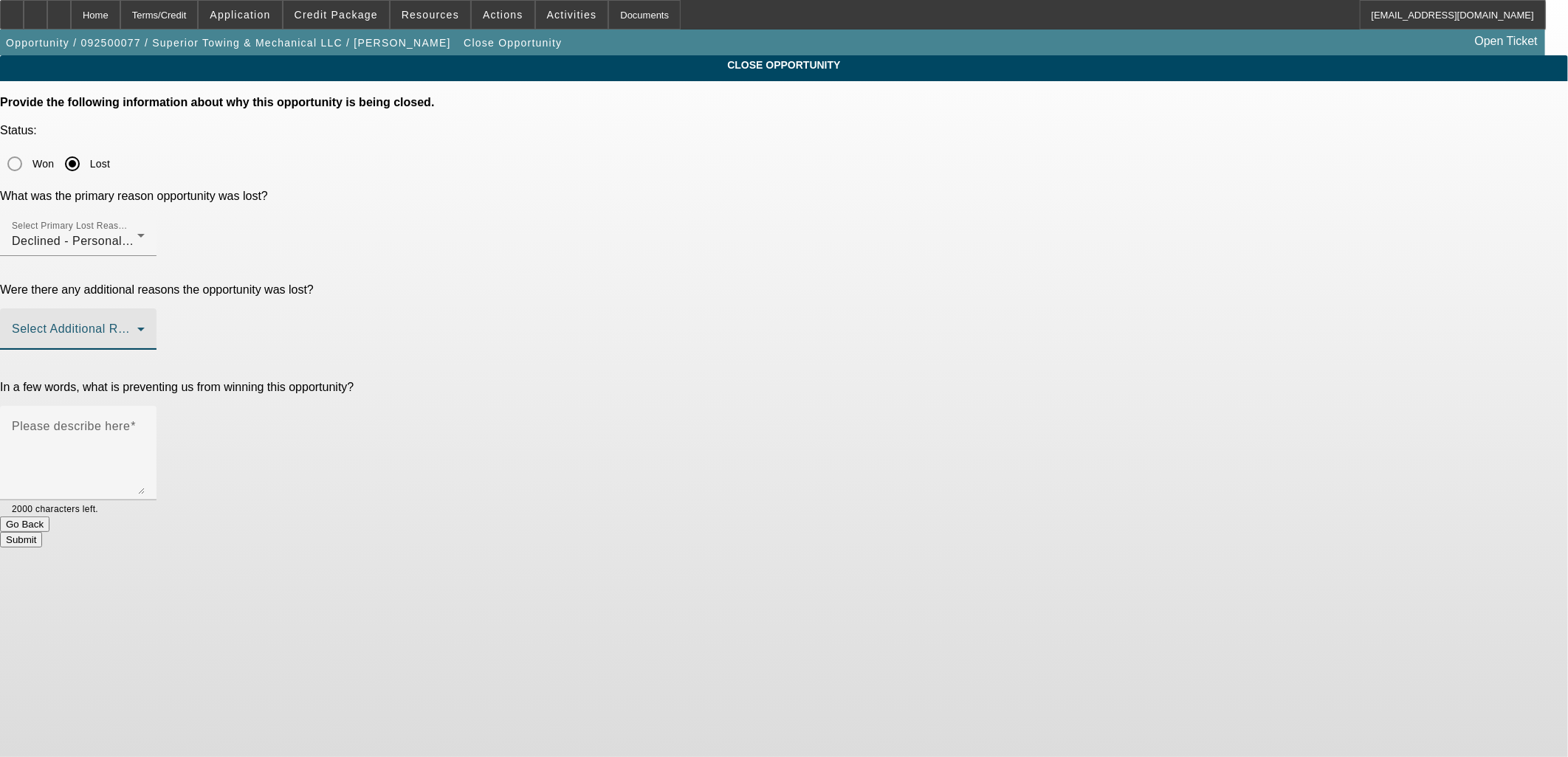
click at [137, 326] on span at bounding box center [74, 334] width 125 height 18
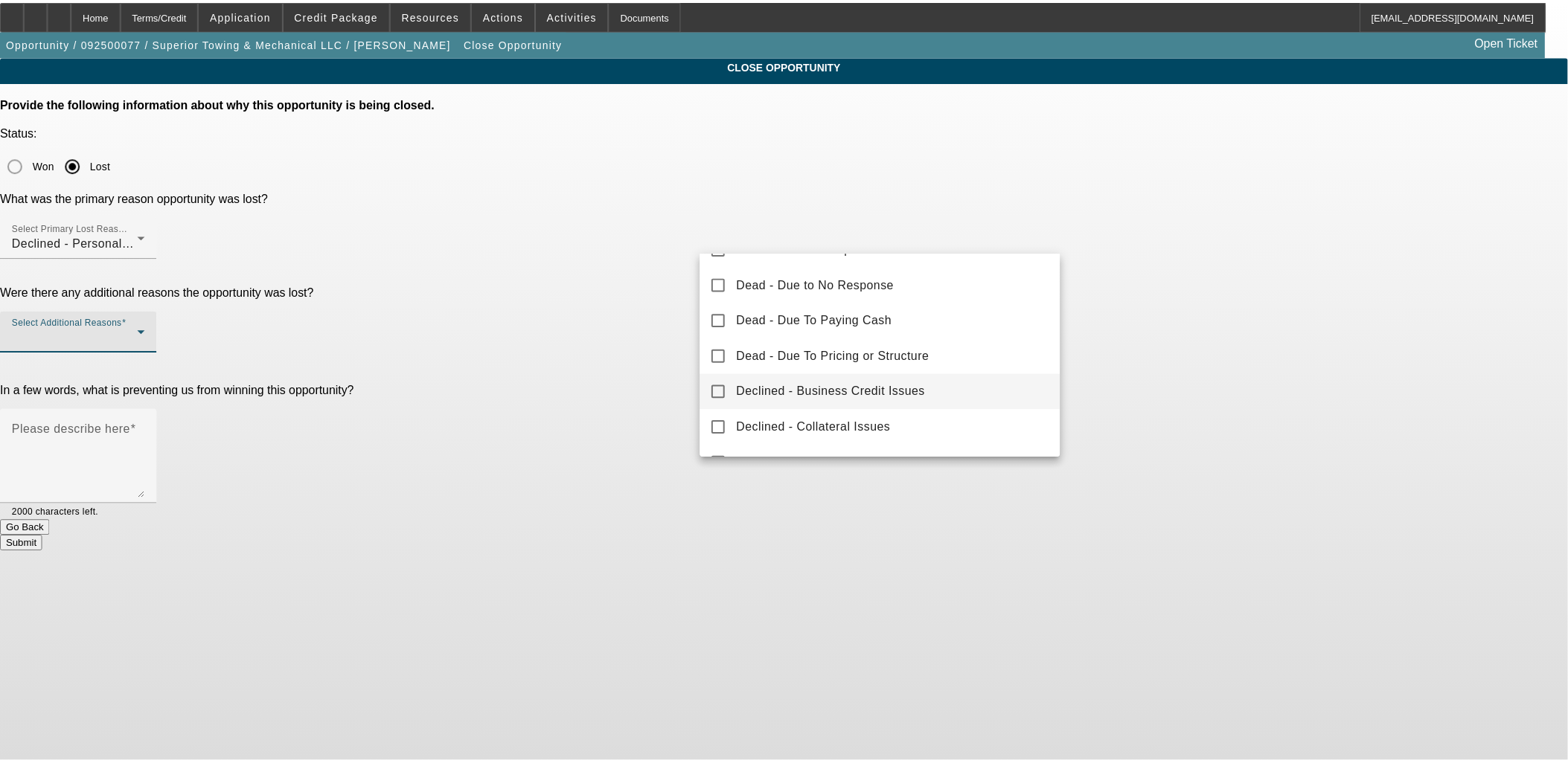
scroll to position [164, 0]
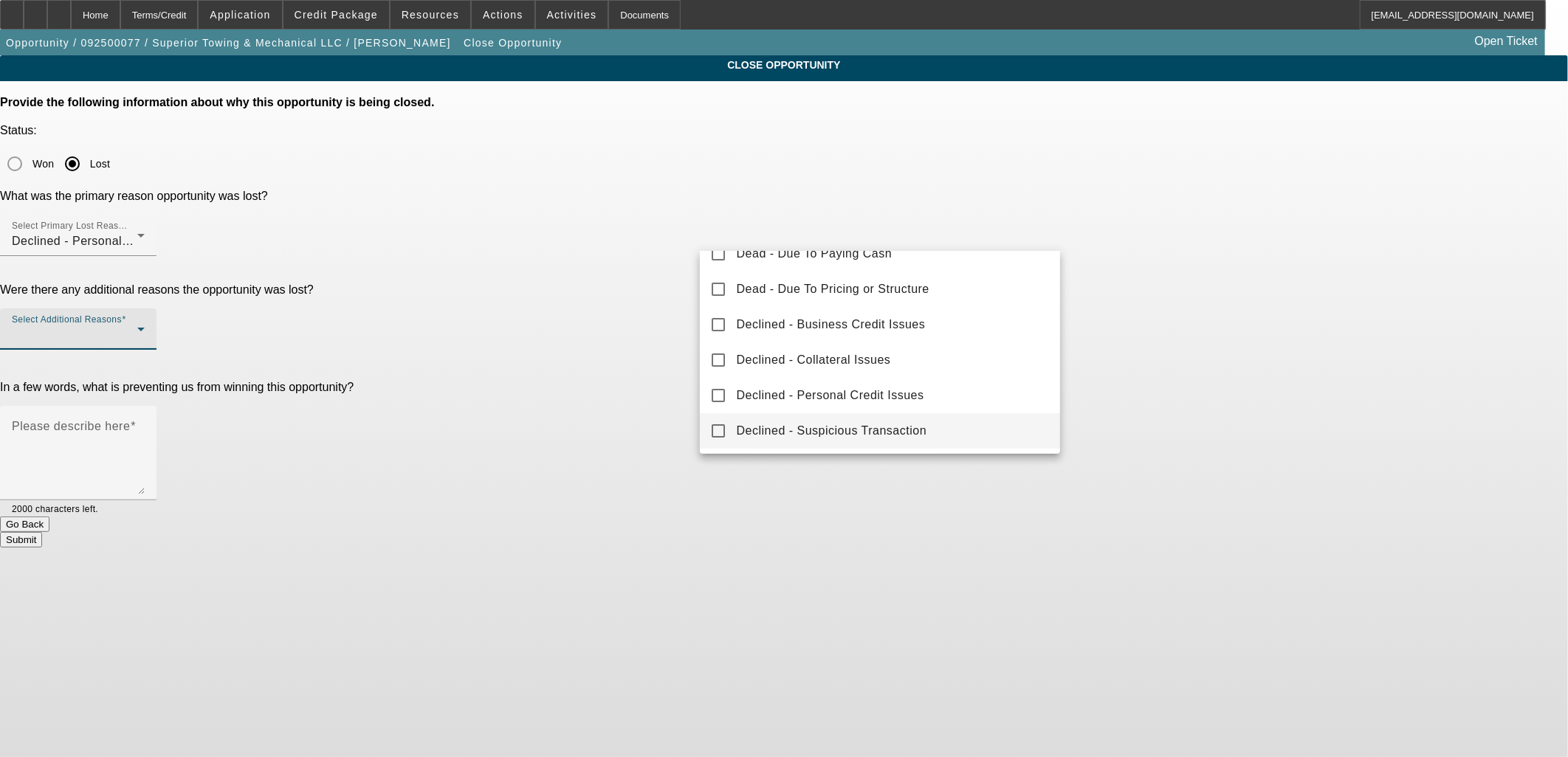
click at [784, 416] on mat-option "Declined - Suspicious Transaction" at bounding box center [880, 431] width 361 height 36
click at [621, 314] on div at bounding box center [784, 378] width 1568 height 757
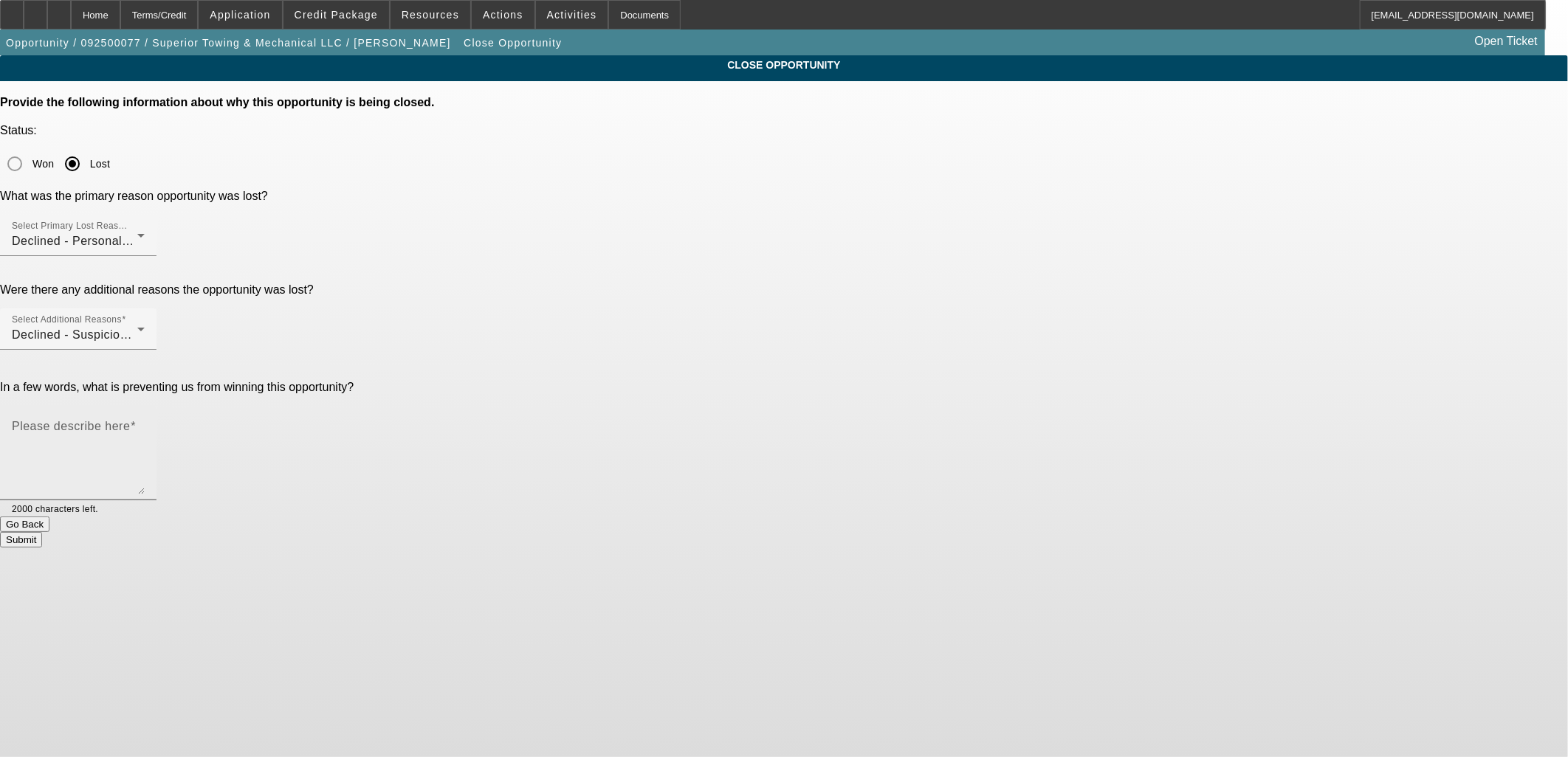
click at [145, 423] on textarea "Please describe here" at bounding box center [78, 459] width 133 height 71
click at [145, 423] on textarea "The good credit PG's TLO is reporting deceased. I thought the TransUnion credit…" at bounding box center [78, 459] width 133 height 71
type textarea "The good credit PG's TLO is reporting deceased. I thought the TransUnion credit…"
click at [42, 532] on button "Submit" at bounding box center [21, 539] width 42 height 15
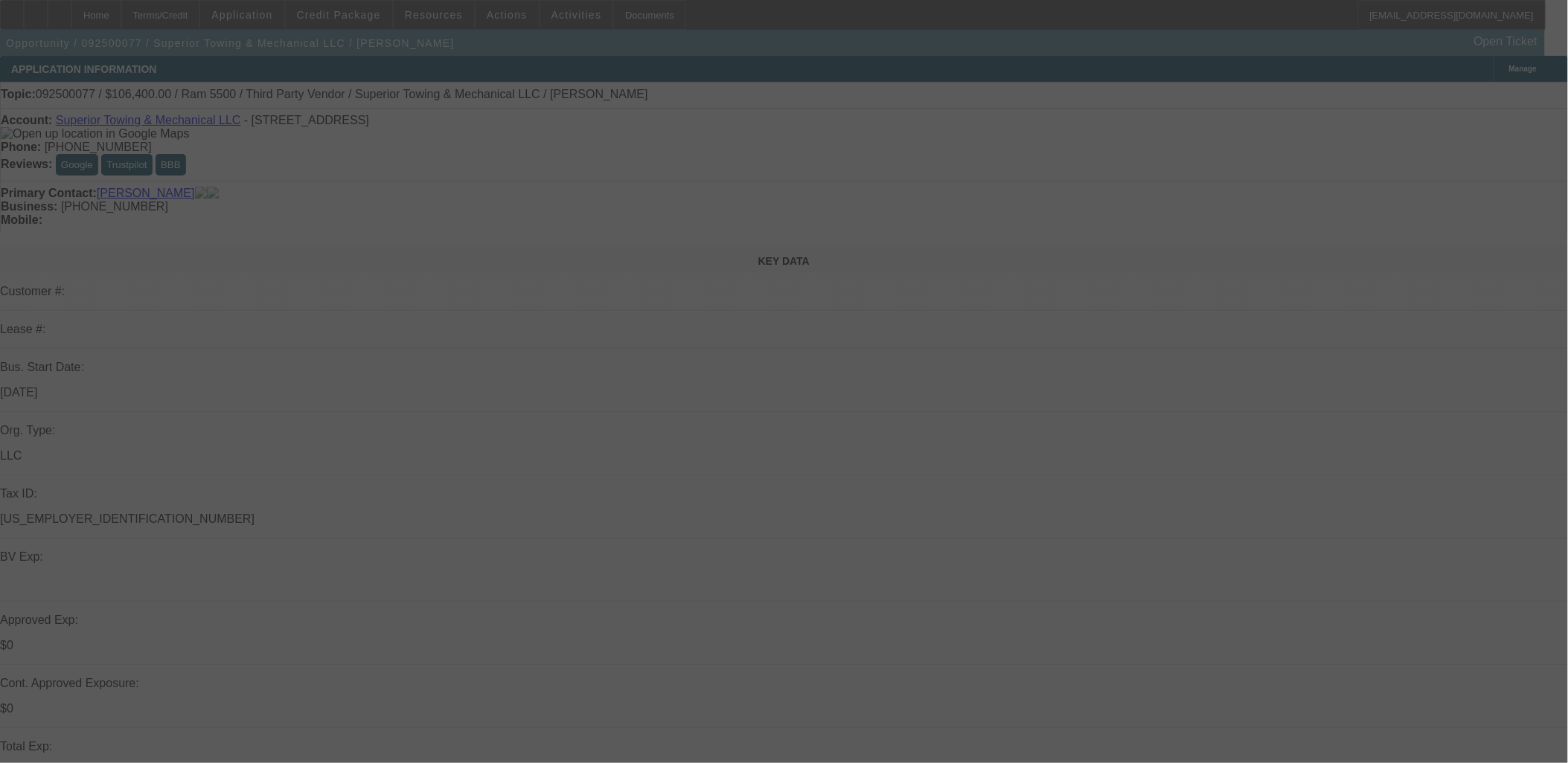
select select "2"
select select "0"
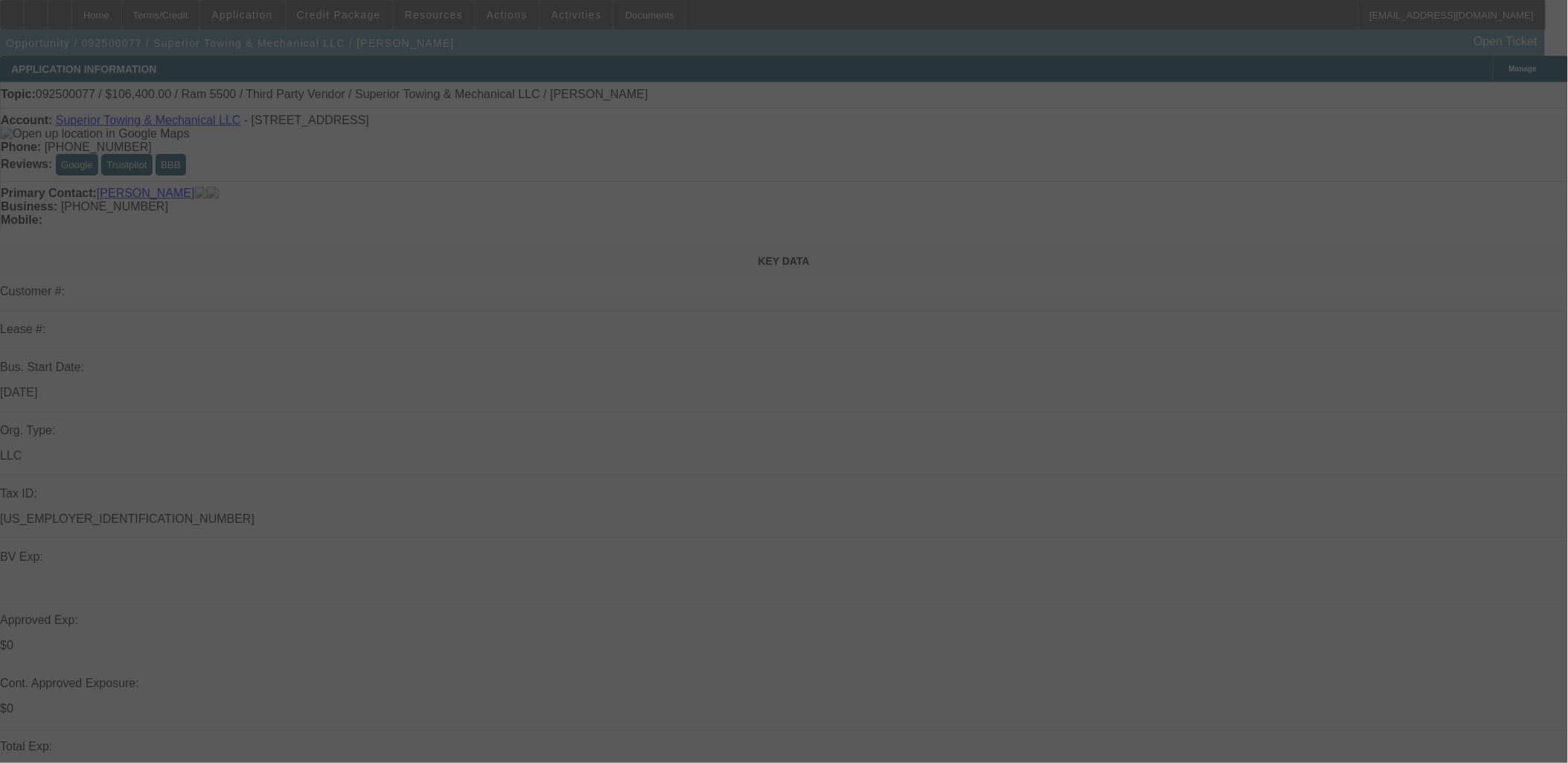
select select "0"
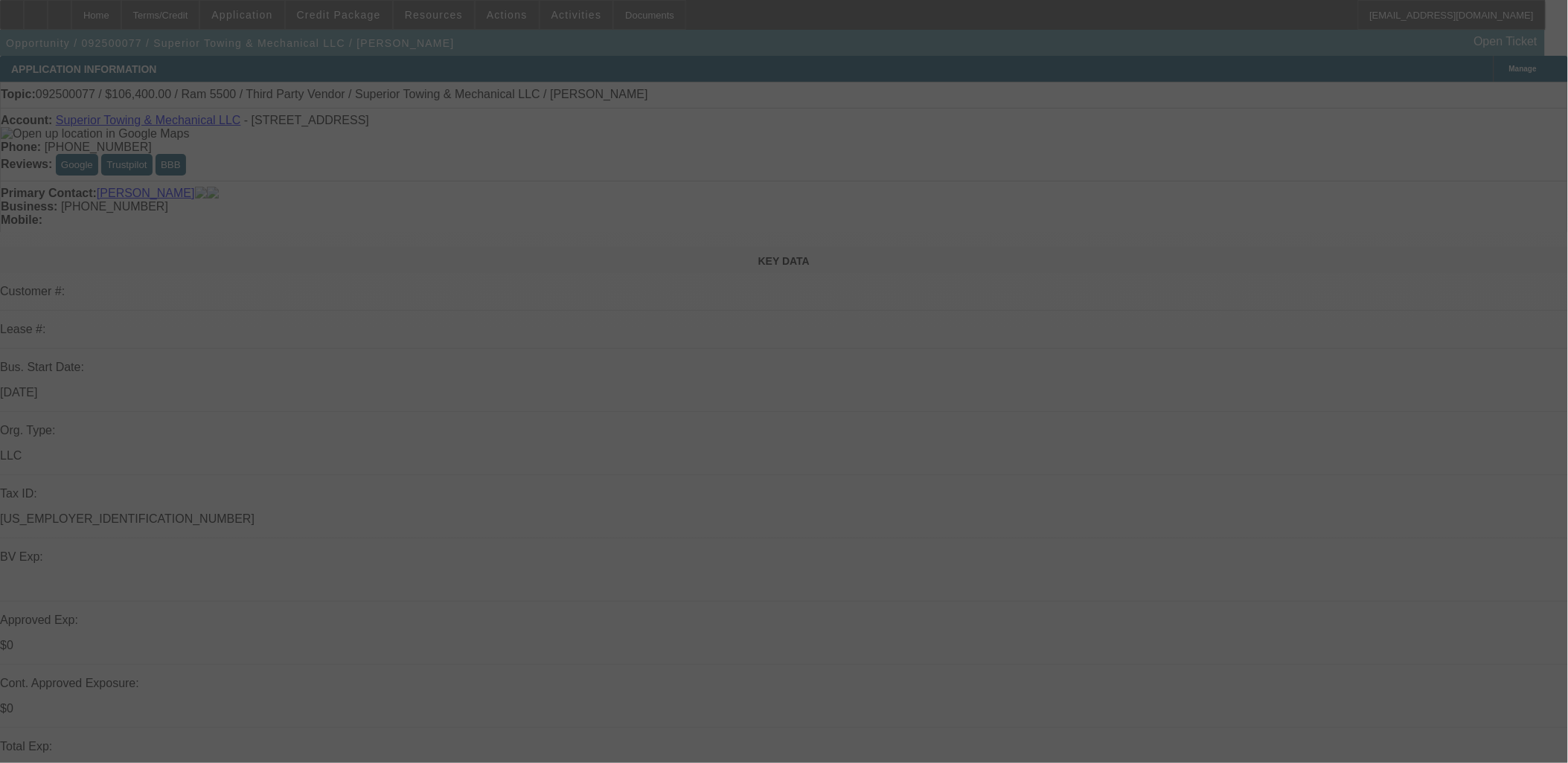
select select "0"
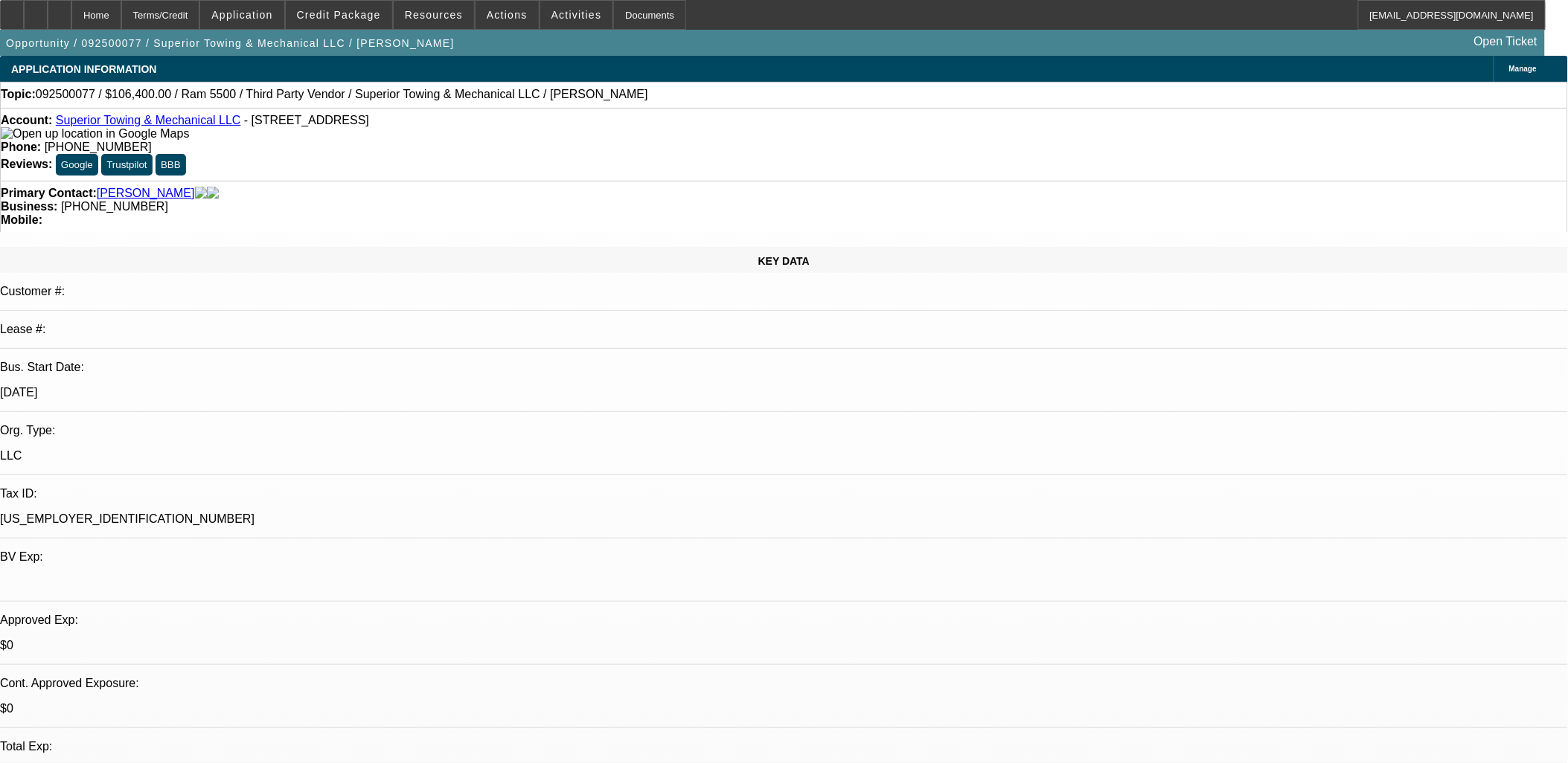
select select "1"
select select "2"
select select "6"
select select "1"
select select "3"
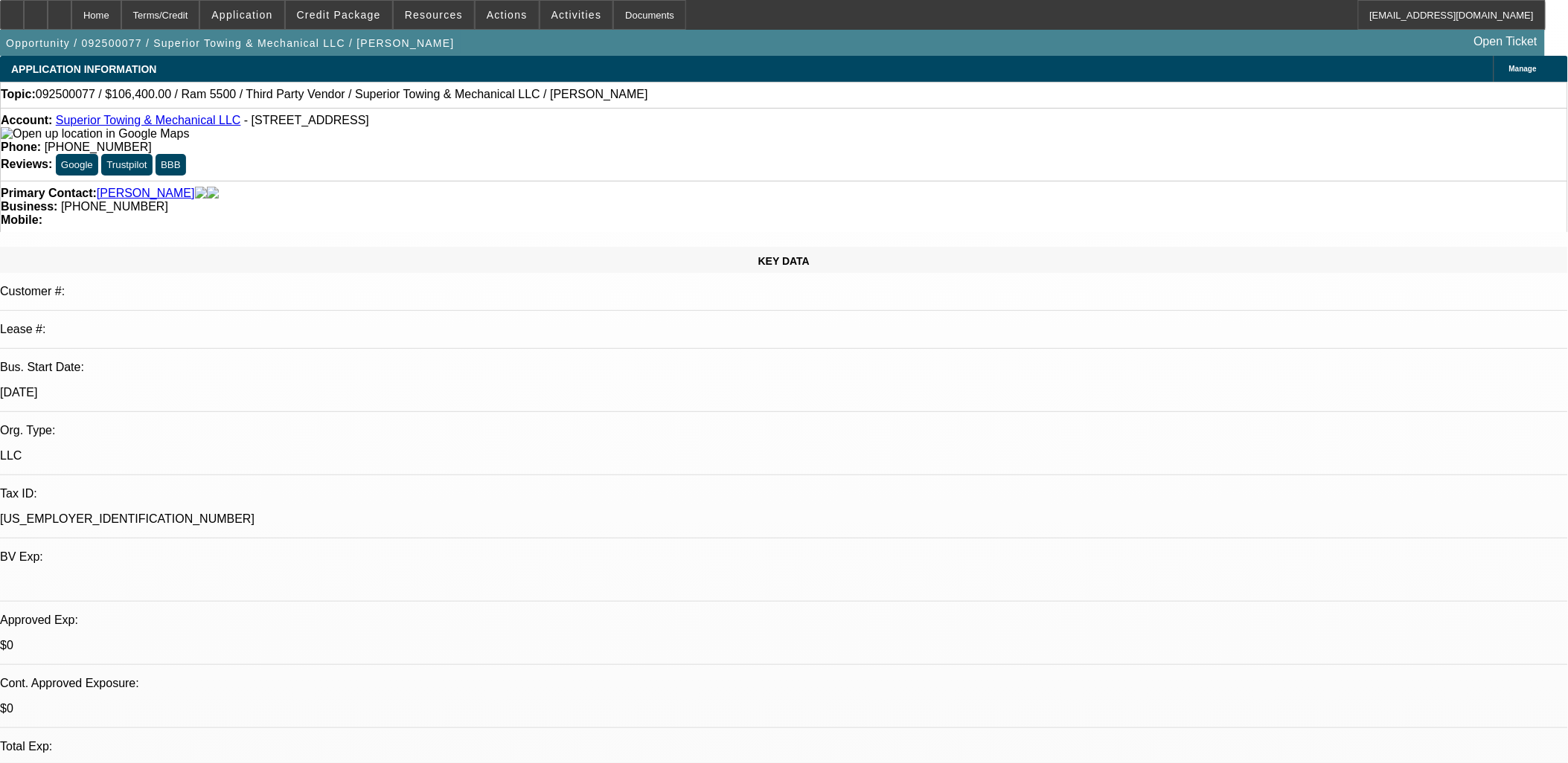
select select "6"
select select "1"
select select "3"
select select "6"
select select "1"
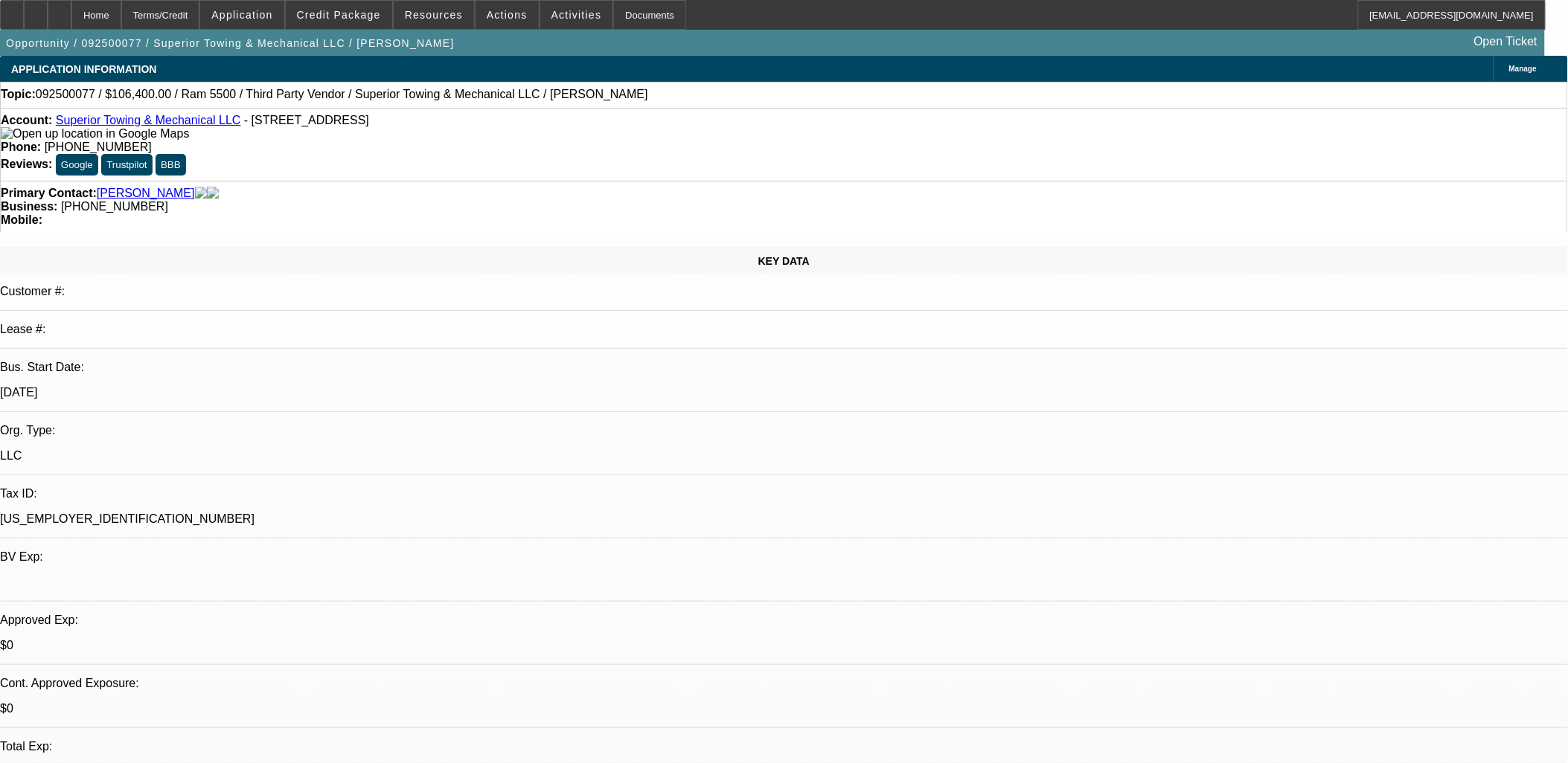
select select "2"
select select "6"
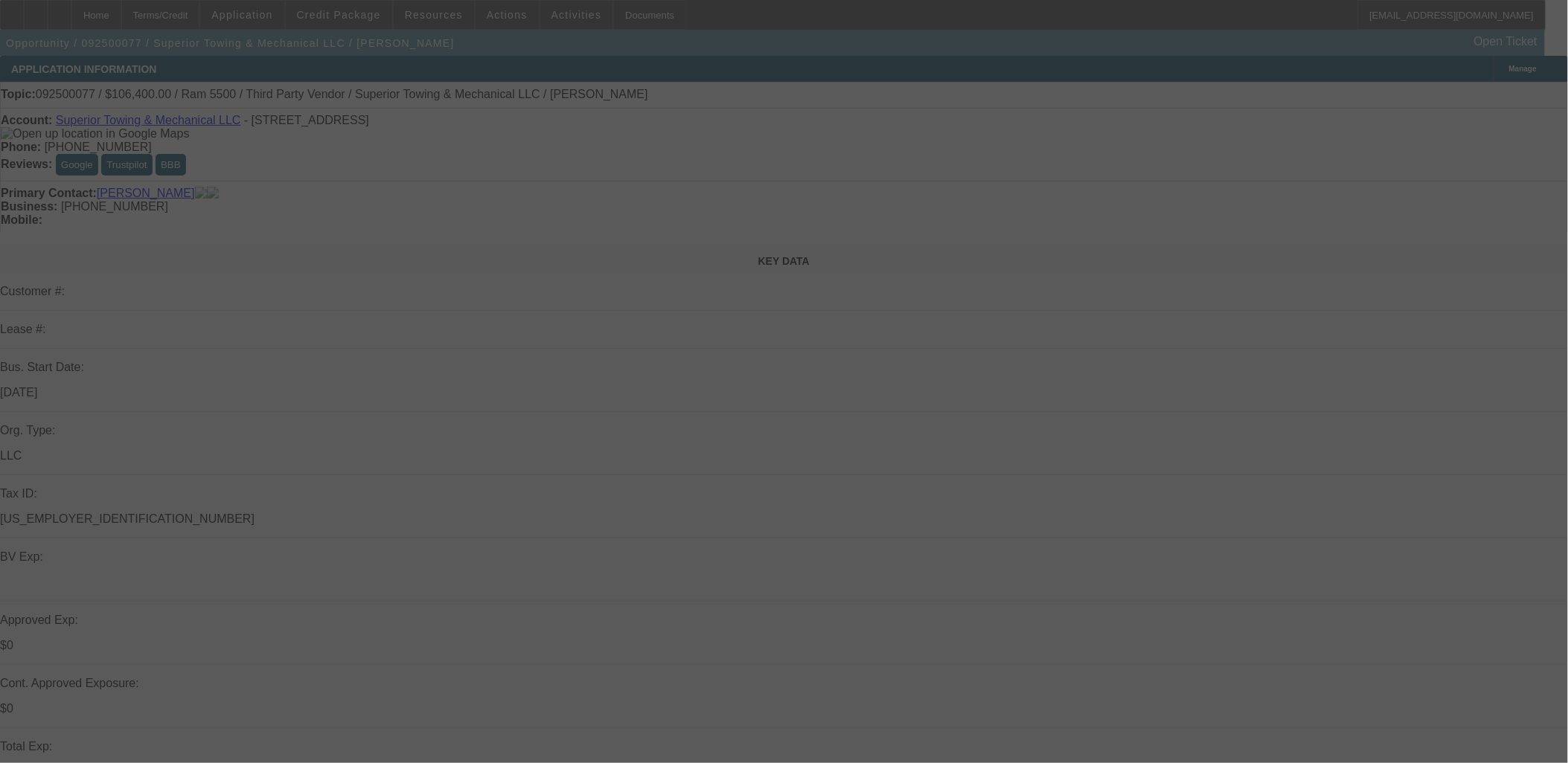
select select "2"
select select "0"
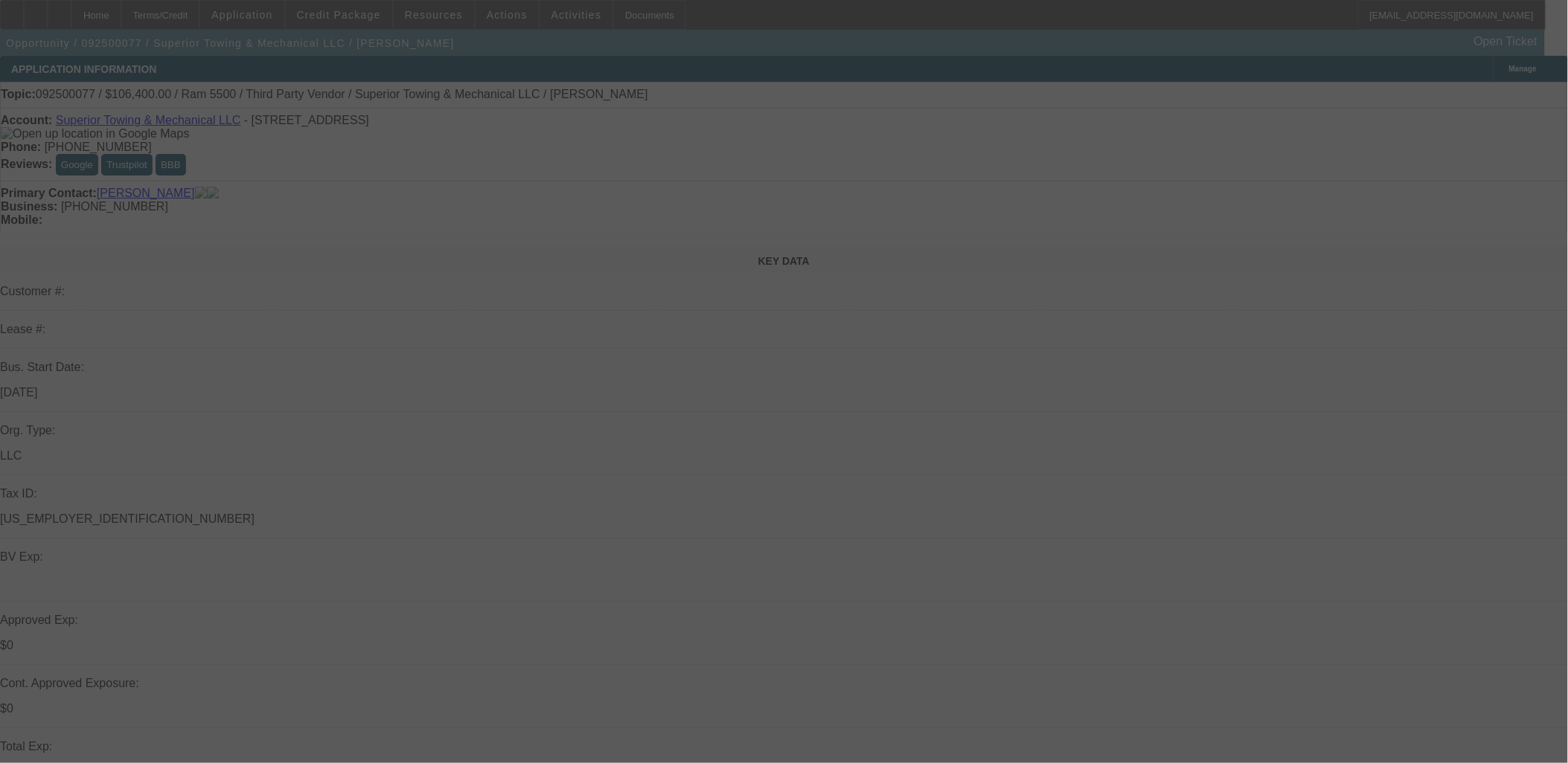
select select "0"
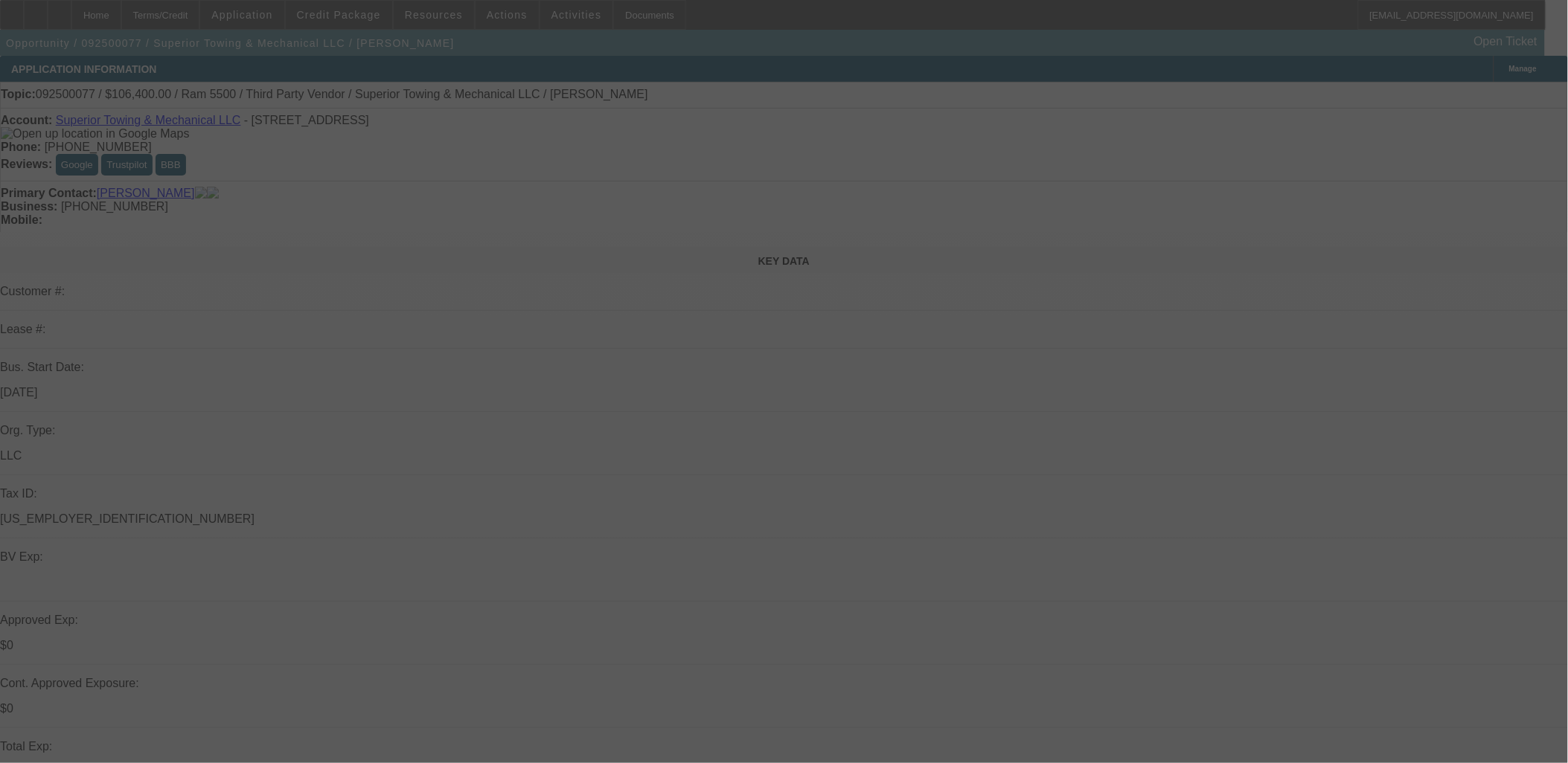
select select "0"
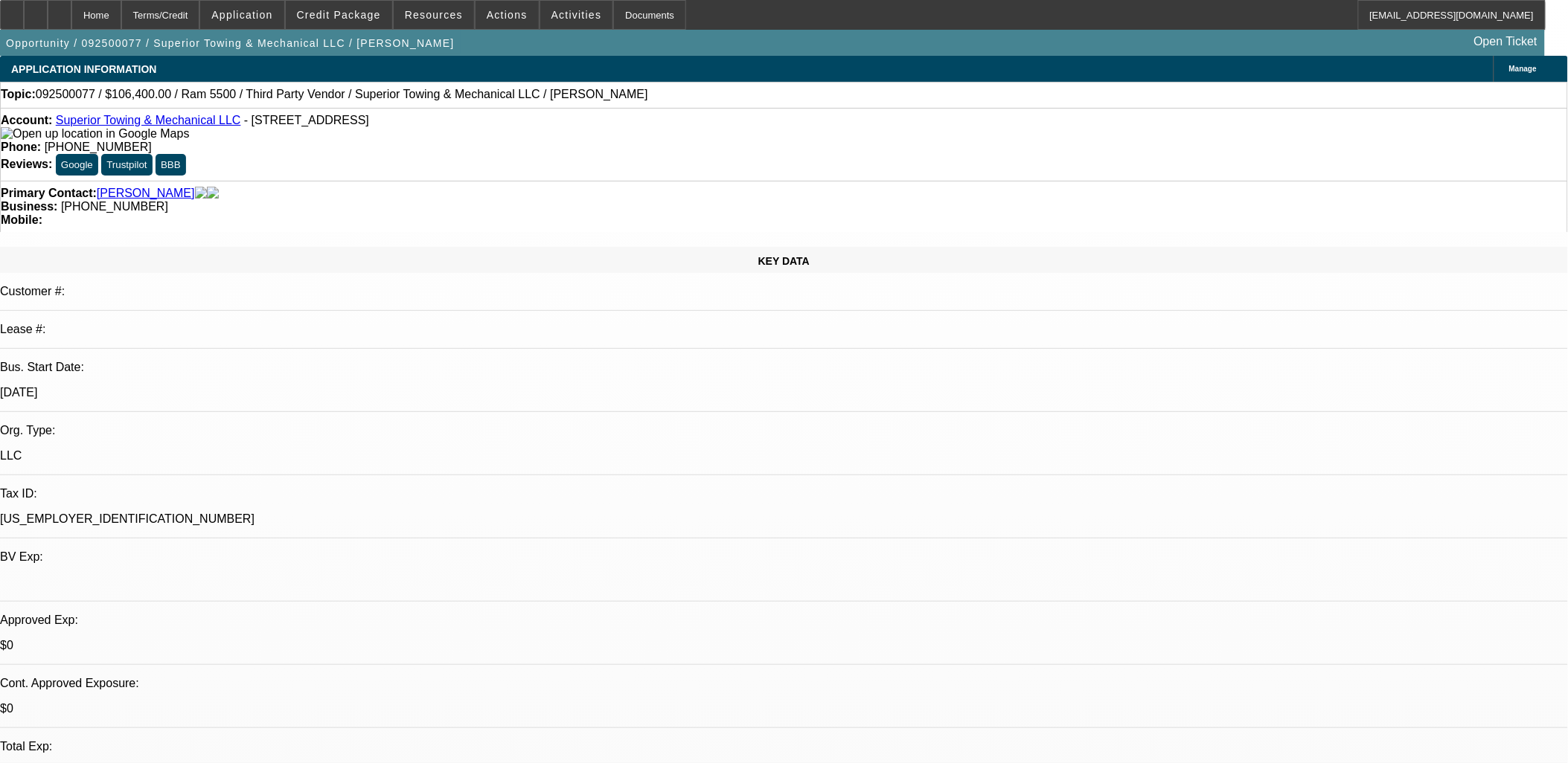
select select "1"
select select "2"
select select "6"
select select "1"
select select "3"
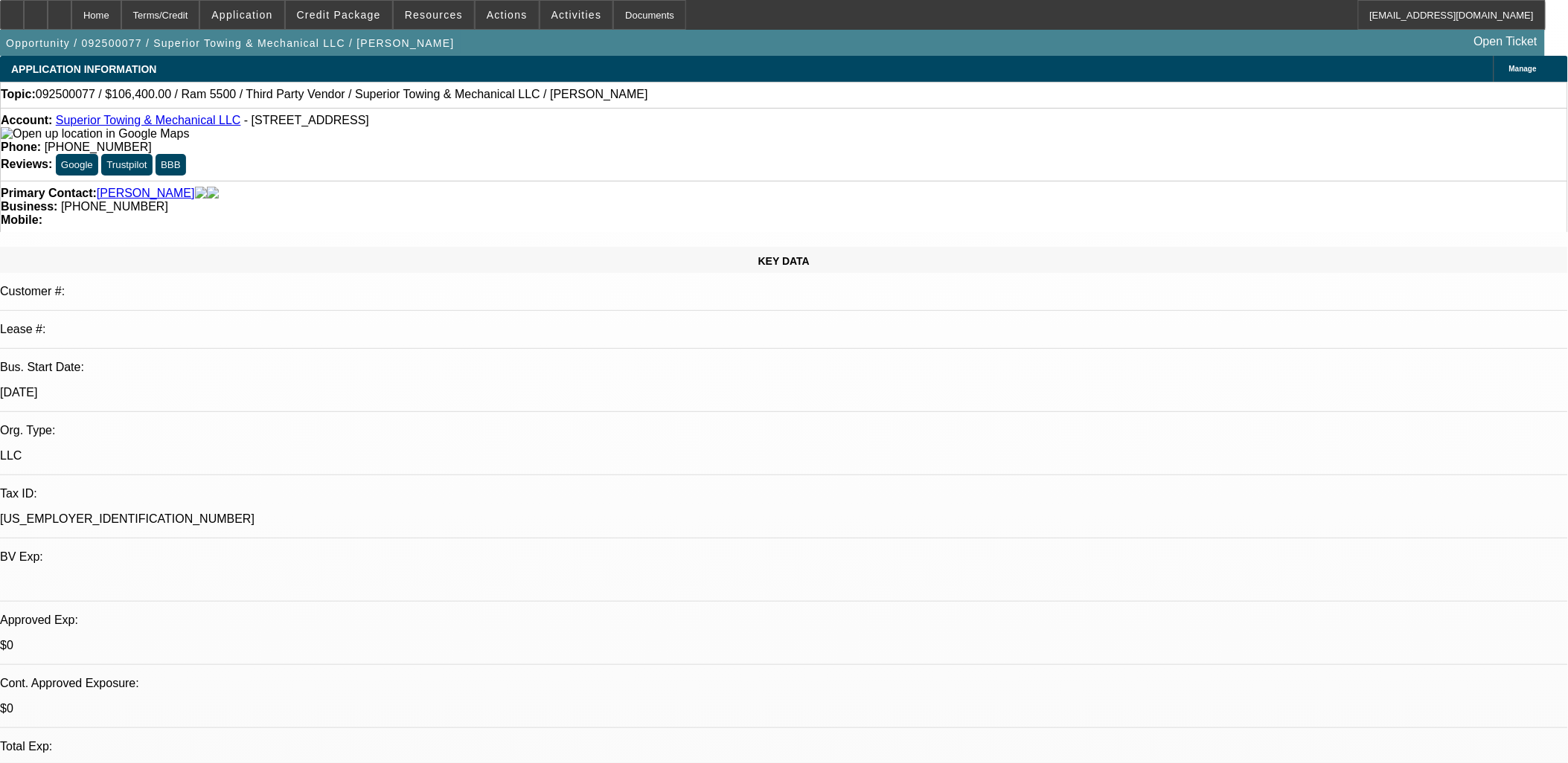
select select "6"
select select "1"
select select "3"
select select "6"
select select "1"
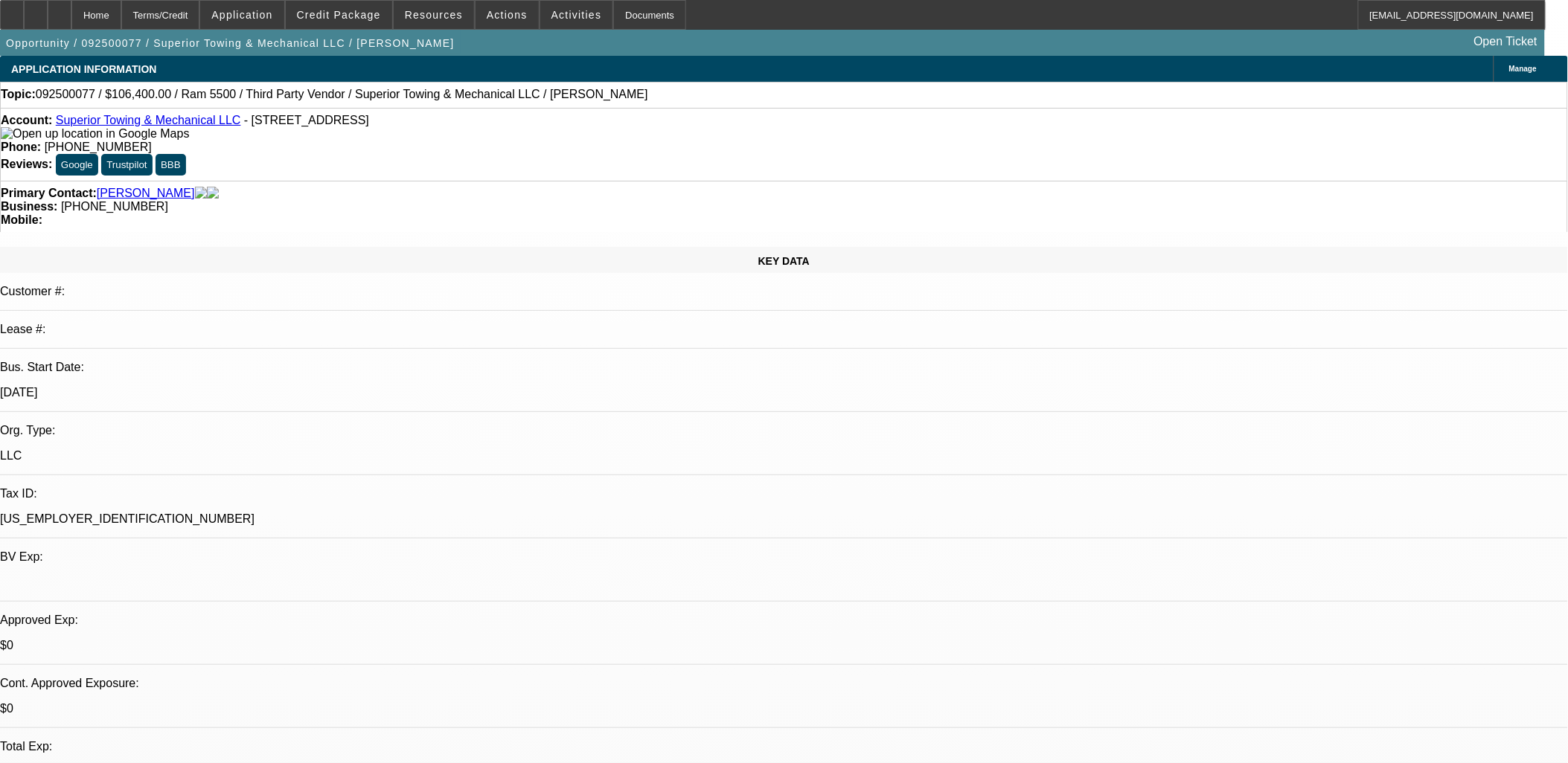
select select "2"
select select "6"
